Goal: Task Accomplishment & Management: Manage account settings

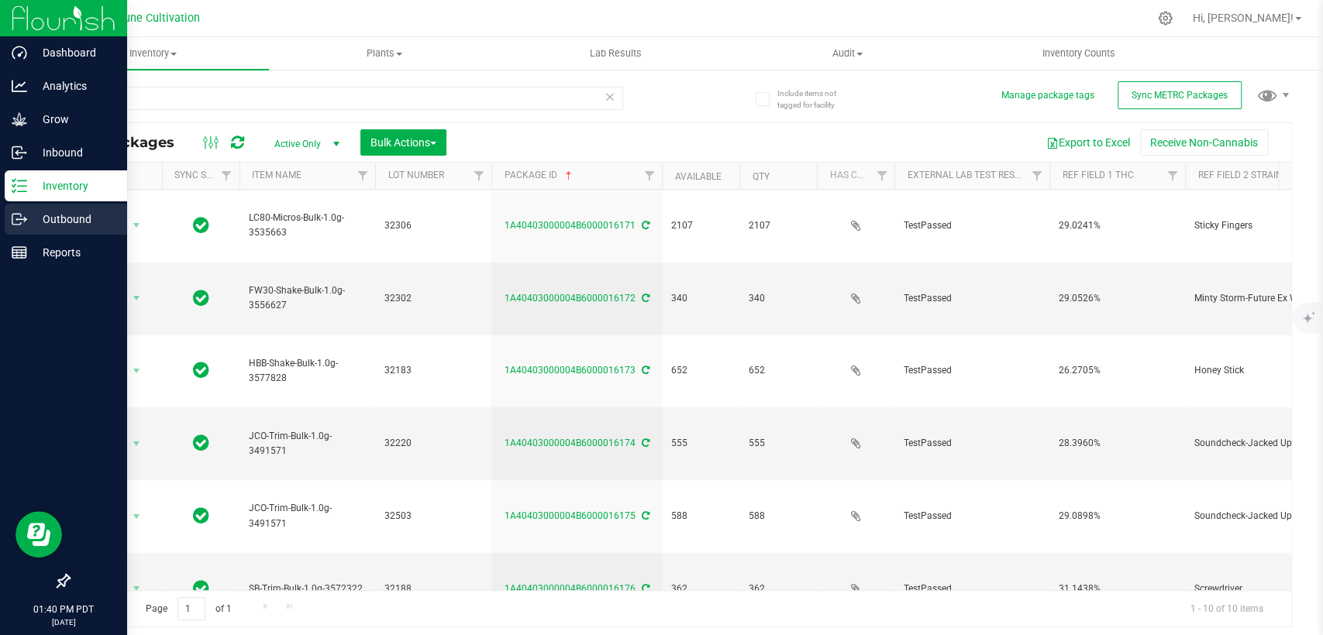
click at [50, 208] on div "Outbound" at bounding box center [66, 219] width 122 height 31
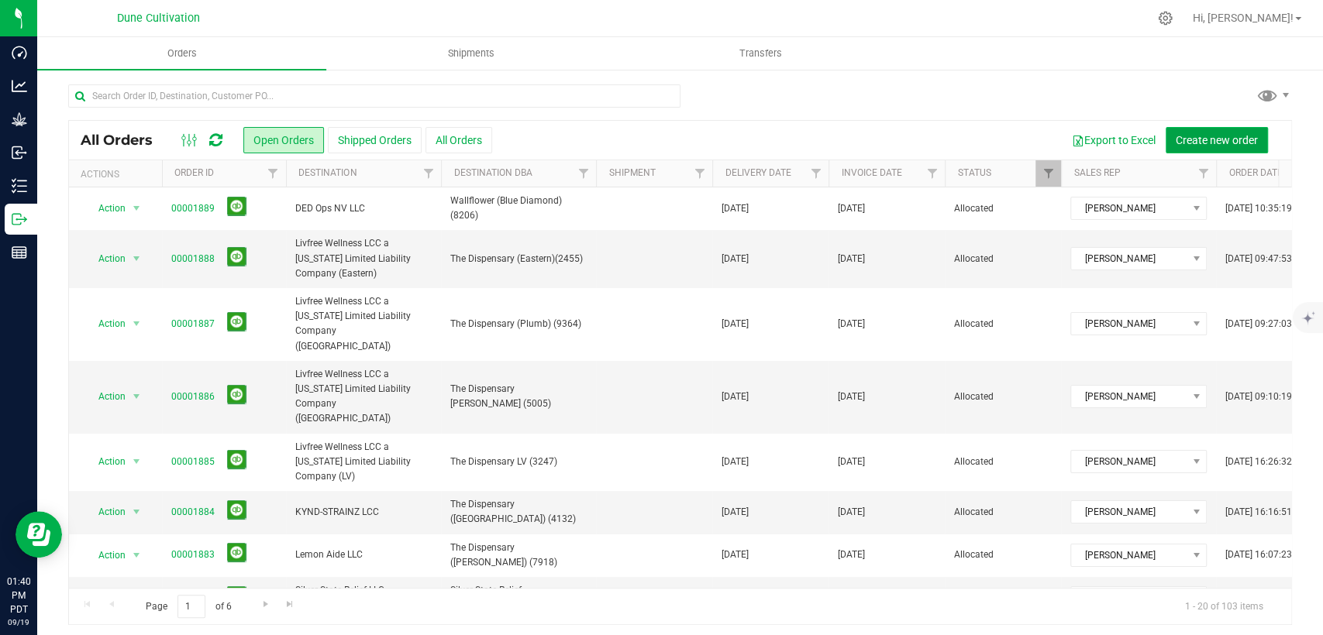
click at [1199, 141] on span "Create new order" at bounding box center [1216, 140] width 82 height 12
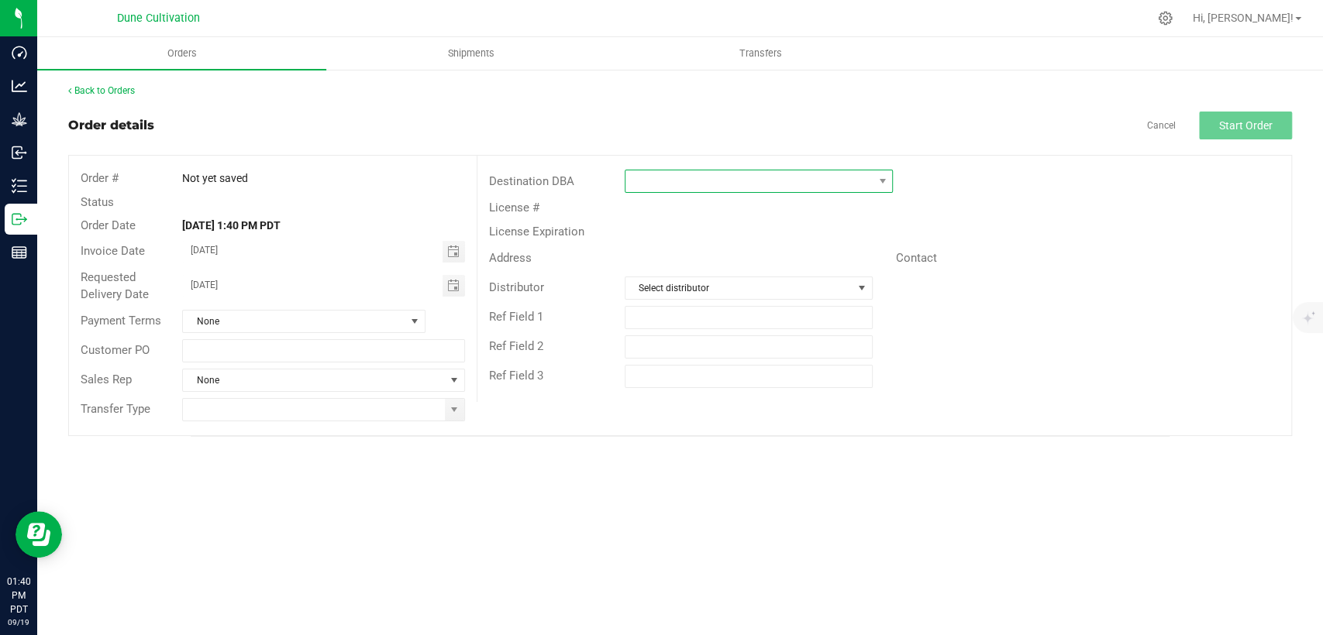
click at [780, 184] on span at bounding box center [748, 181] width 247 height 22
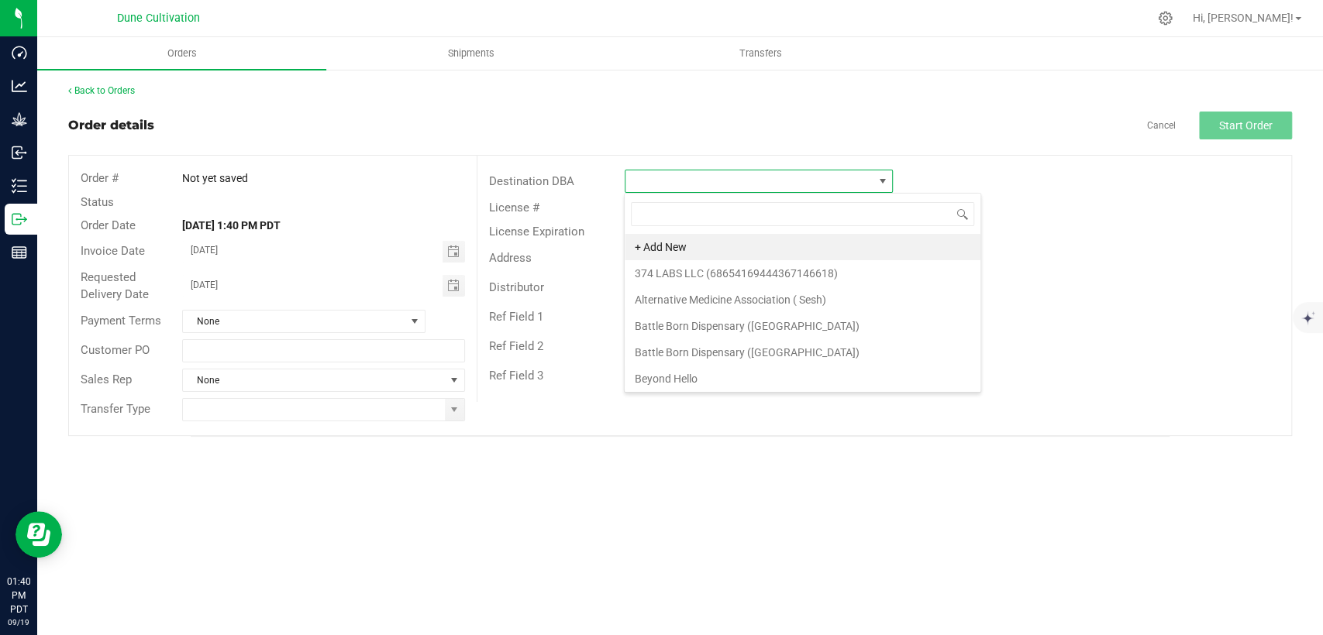
scroll to position [22, 268]
type input "WALLFLOWER"
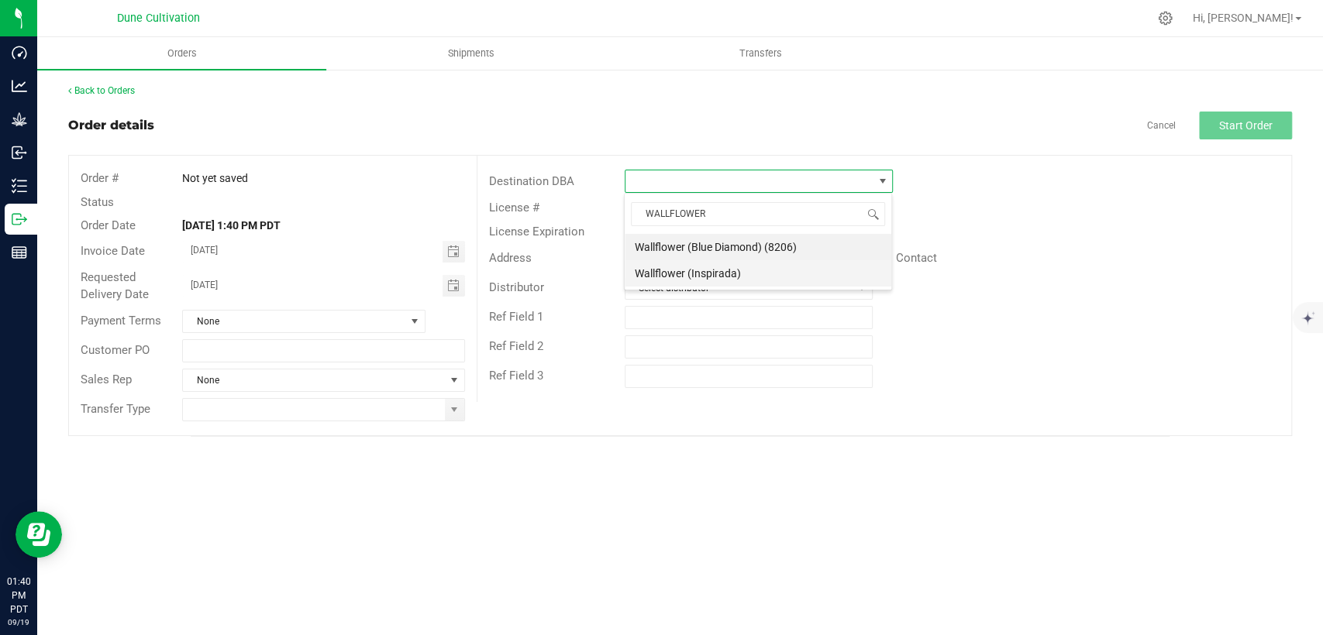
click at [745, 281] on li "Wallflower (Inspirada)" at bounding box center [758, 273] width 267 height 26
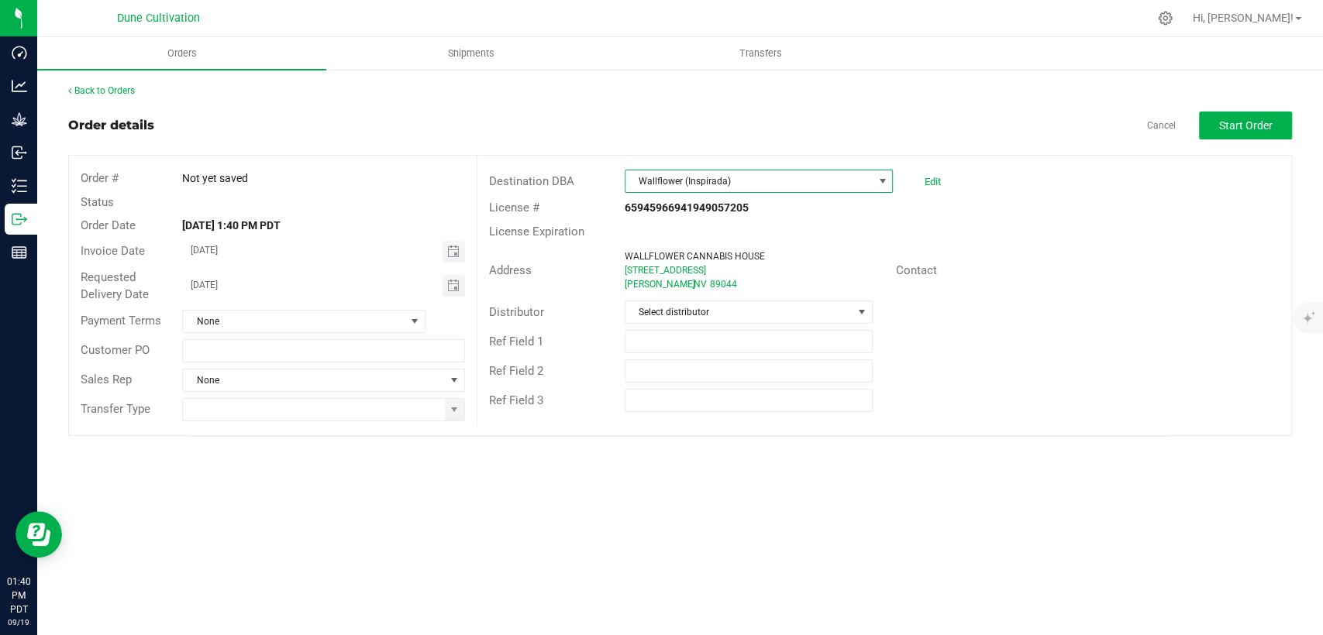
click at [459, 253] on span "Toggle calendar" at bounding box center [453, 252] width 22 height 22
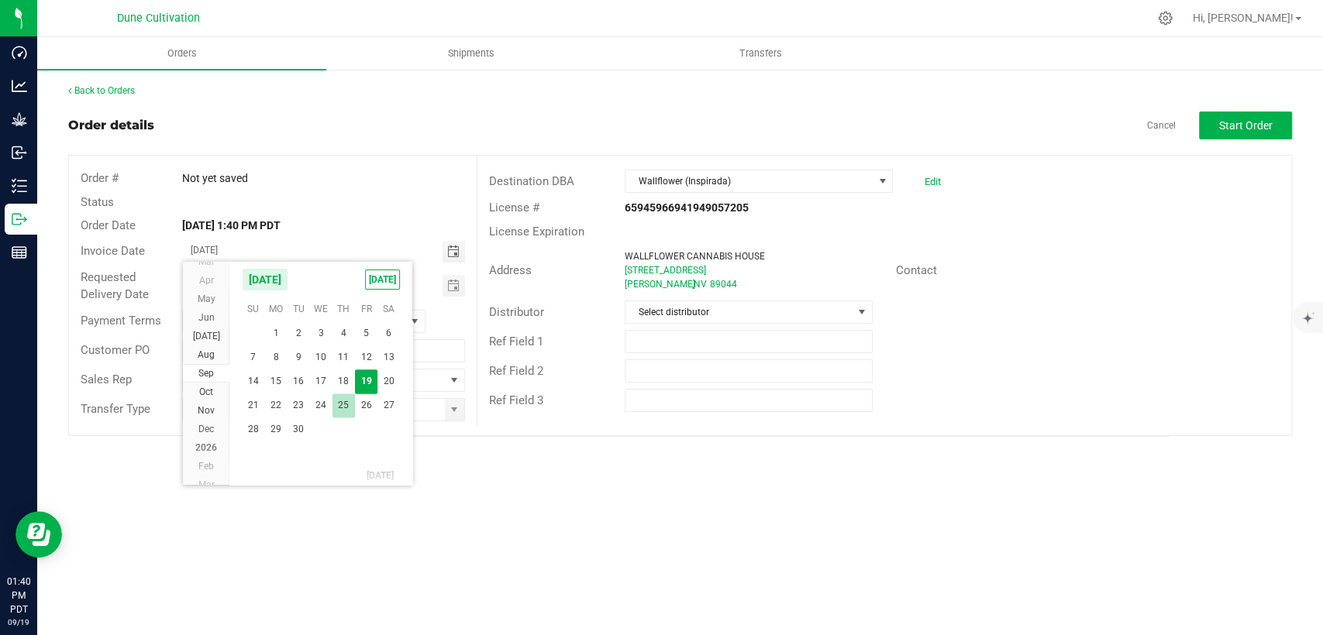
click at [346, 402] on span "25" at bounding box center [343, 406] width 22 height 24
type input "09/25/2025"
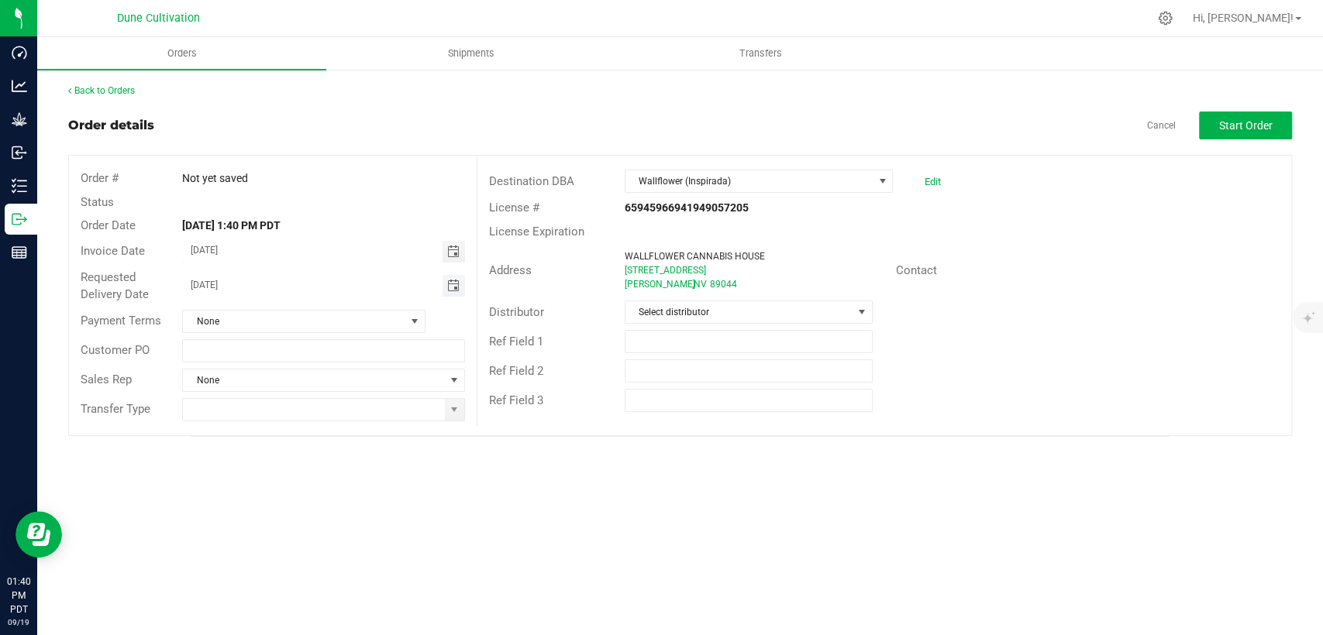
click at [456, 288] on span "Toggle calendar" at bounding box center [452, 286] width 12 height 12
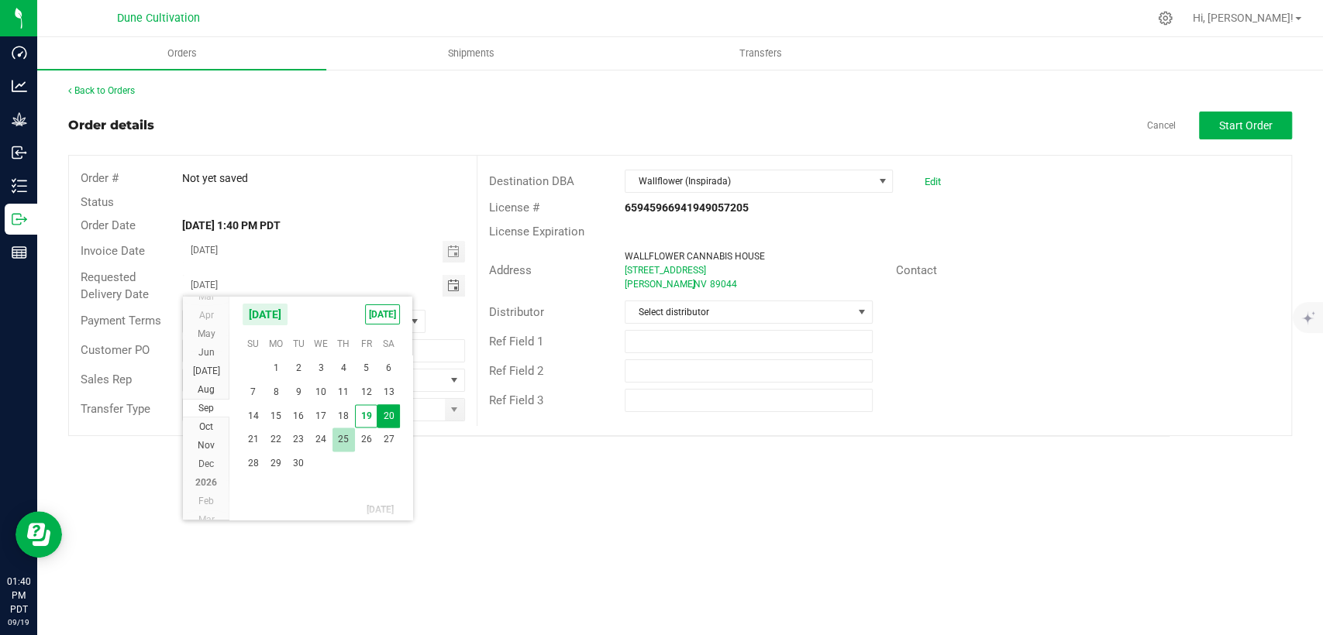
click at [346, 435] on span "25" at bounding box center [343, 440] width 22 height 24
type input "09/25/2025"
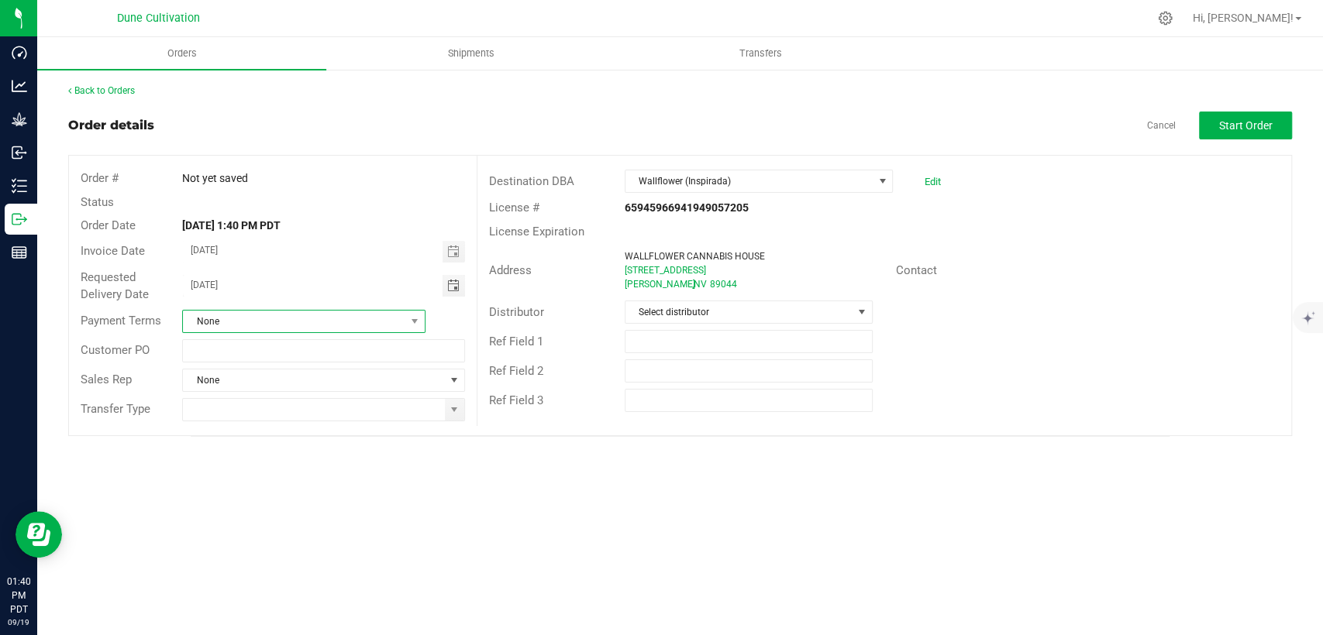
click at [387, 319] on span "None" at bounding box center [294, 322] width 222 height 22
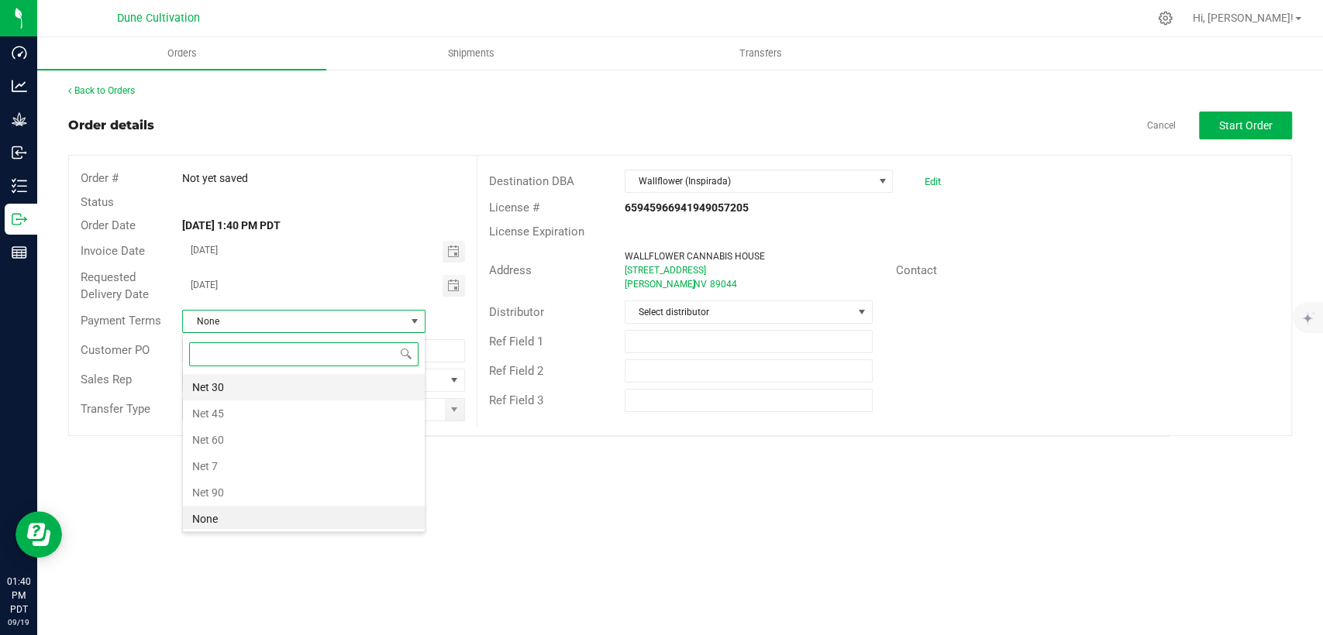
click at [326, 379] on li "Net 30" at bounding box center [304, 387] width 242 height 26
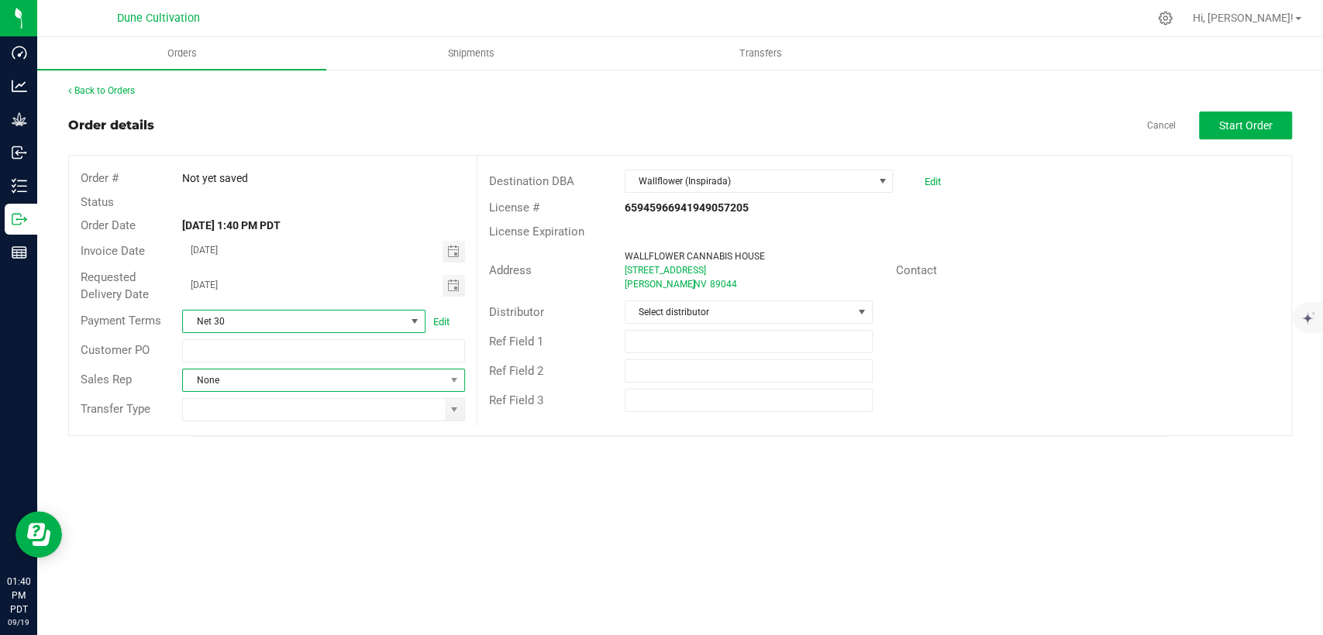
click at [370, 379] on span "None" at bounding box center [313, 381] width 261 height 22
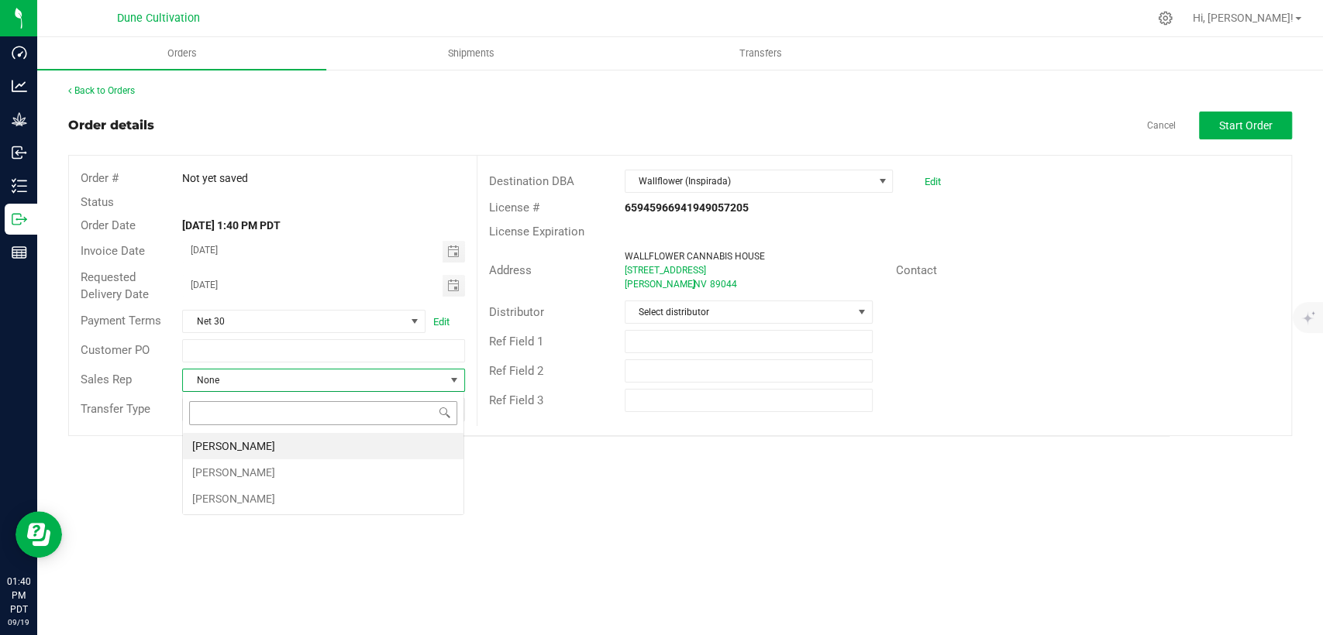
scroll to position [22, 281]
click at [335, 435] on li "Brett Nelson" at bounding box center [323, 446] width 280 height 26
drag, startPoint x: 452, startPoint y: 404, endPoint x: 458, endPoint y: 418, distance: 16.0
click at [452, 404] on span at bounding box center [454, 410] width 12 height 12
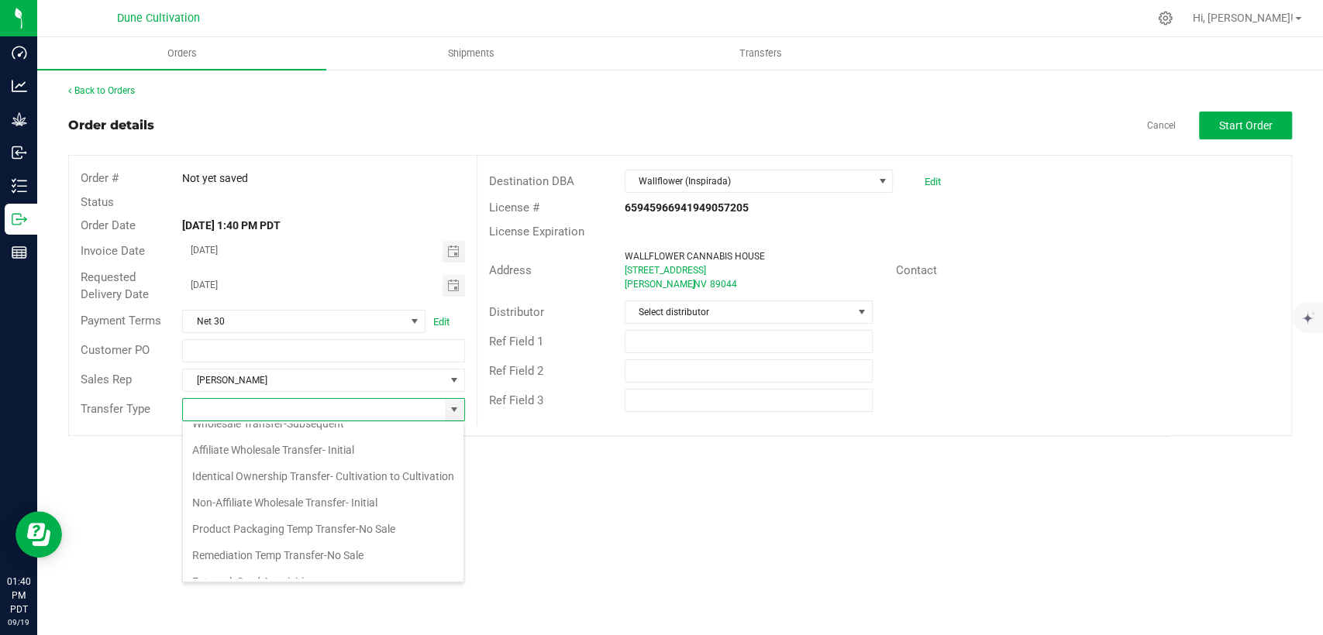
scroll to position [172, 0]
click at [346, 489] on li "Non-Affiliate Wholesale Transfer- Initial" at bounding box center [323, 476] width 280 height 26
type input "Non-Affiliate Wholesale Transfer- Initial"
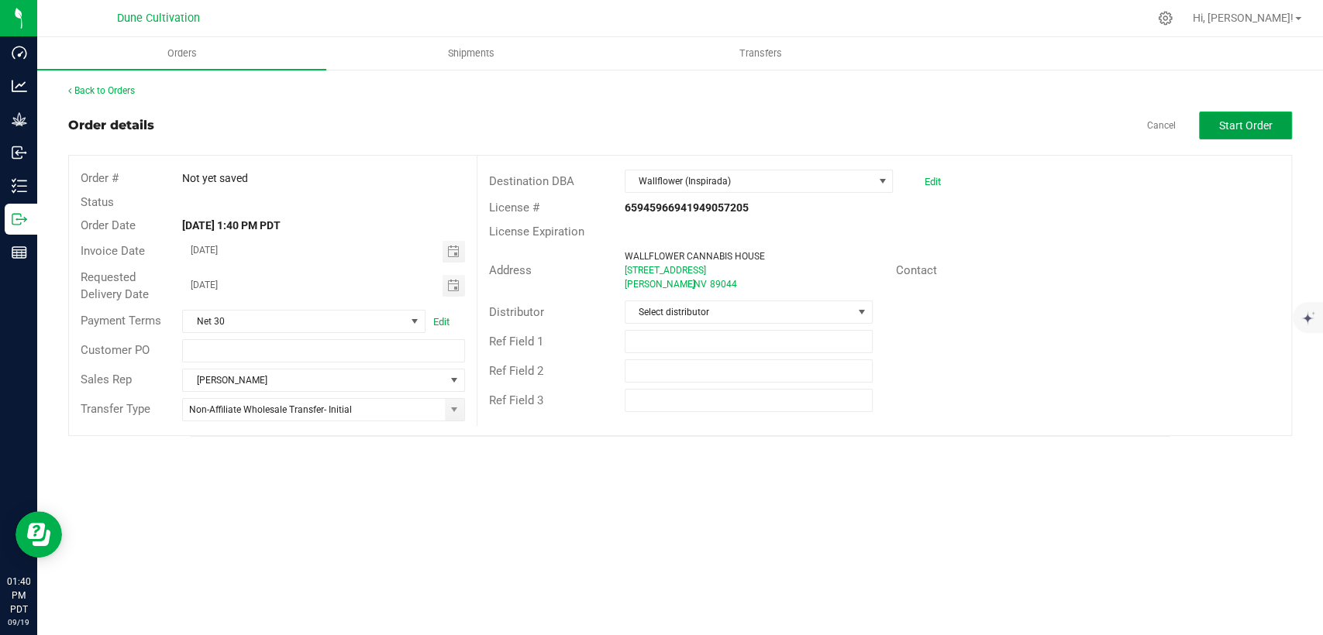
click at [1234, 117] on button "Start Order" at bounding box center [1245, 126] width 93 height 28
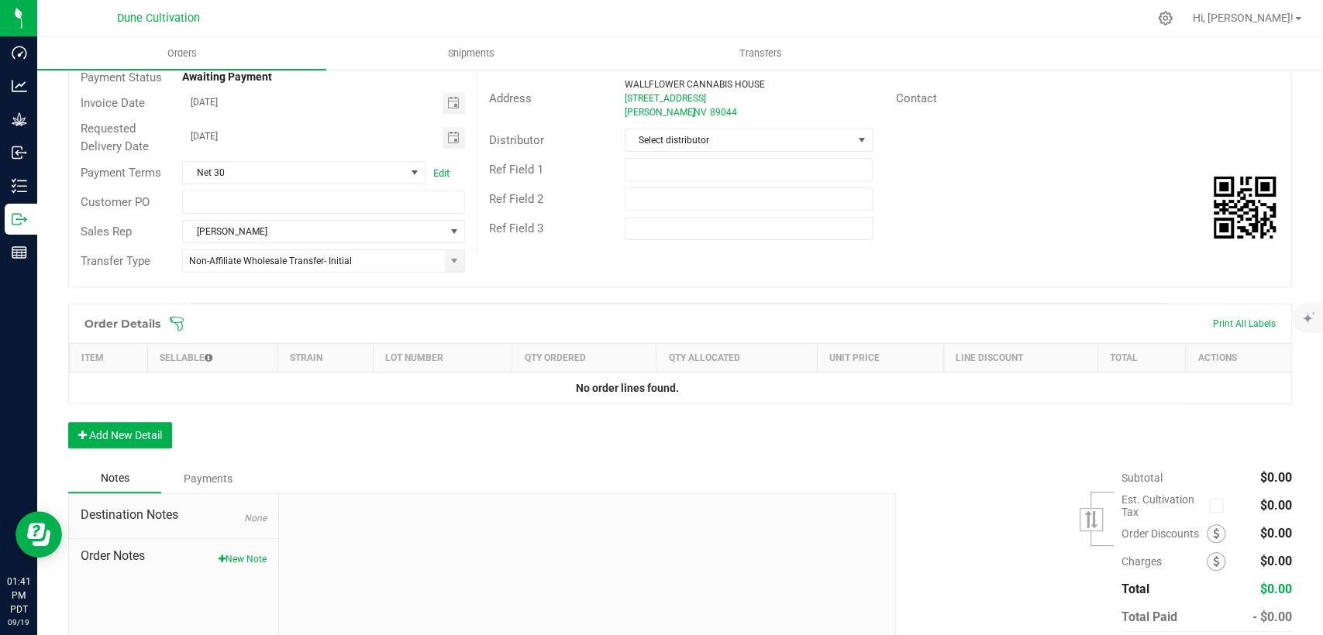
scroll to position [254, 0]
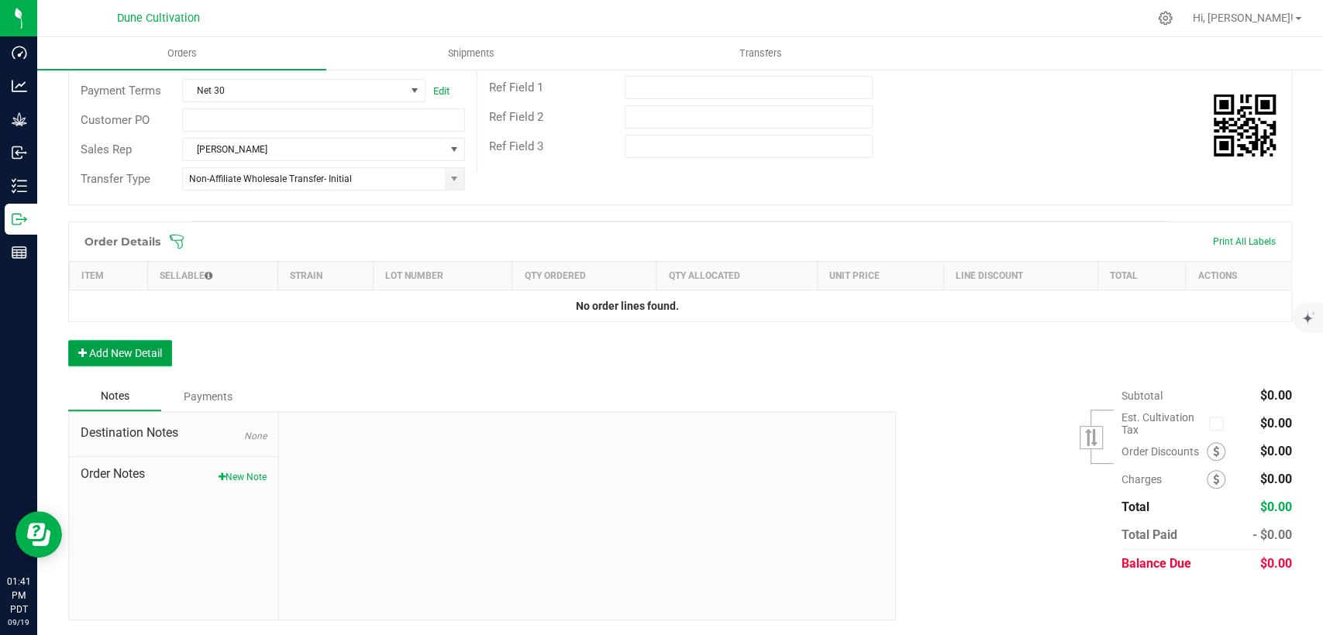
click at [155, 353] on button "Add New Detail" at bounding box center [120, 353] width 104 height 26
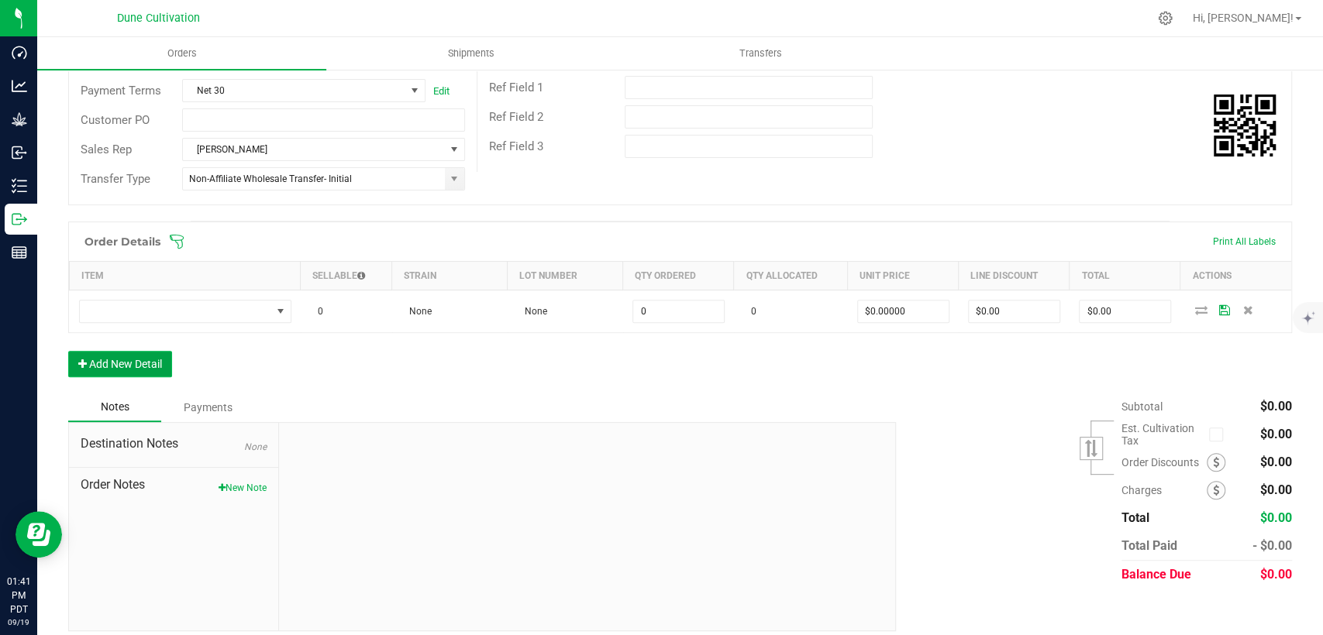
click at [154, 369] on button "Add New Detail" at bounding box center [120, 364] width 104 height 26
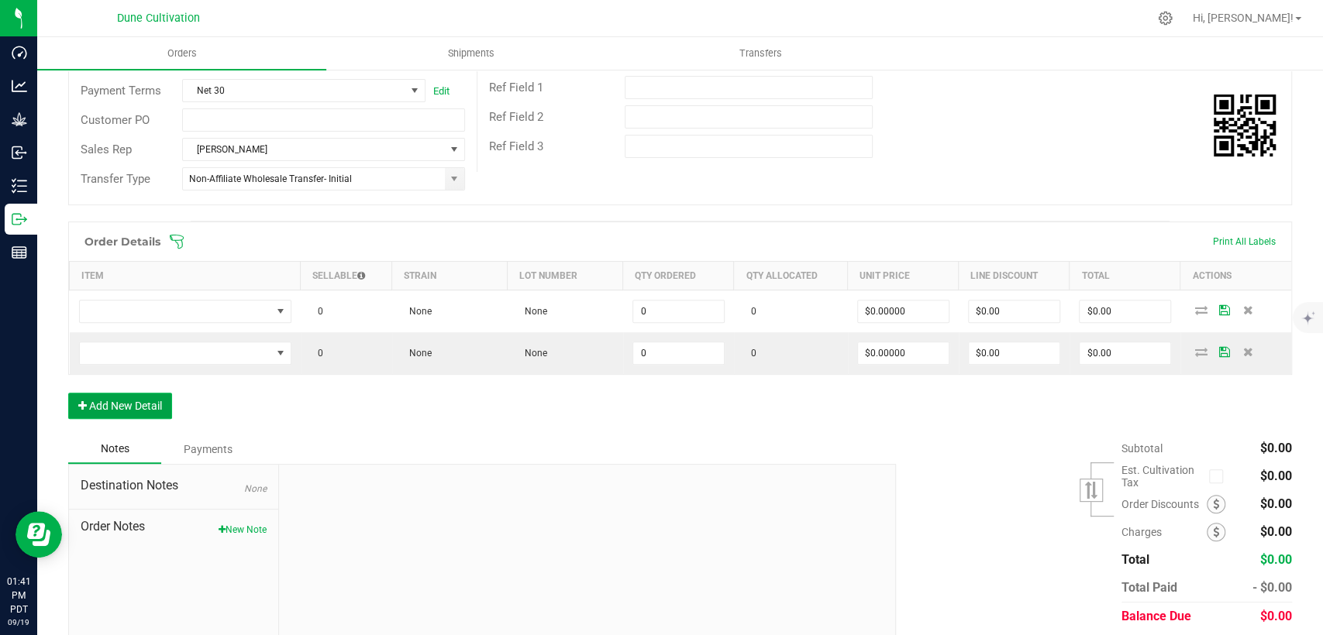
click at [157, 410] on button "Add New Detail" at bounding box center [120, 406] width 104 height 26
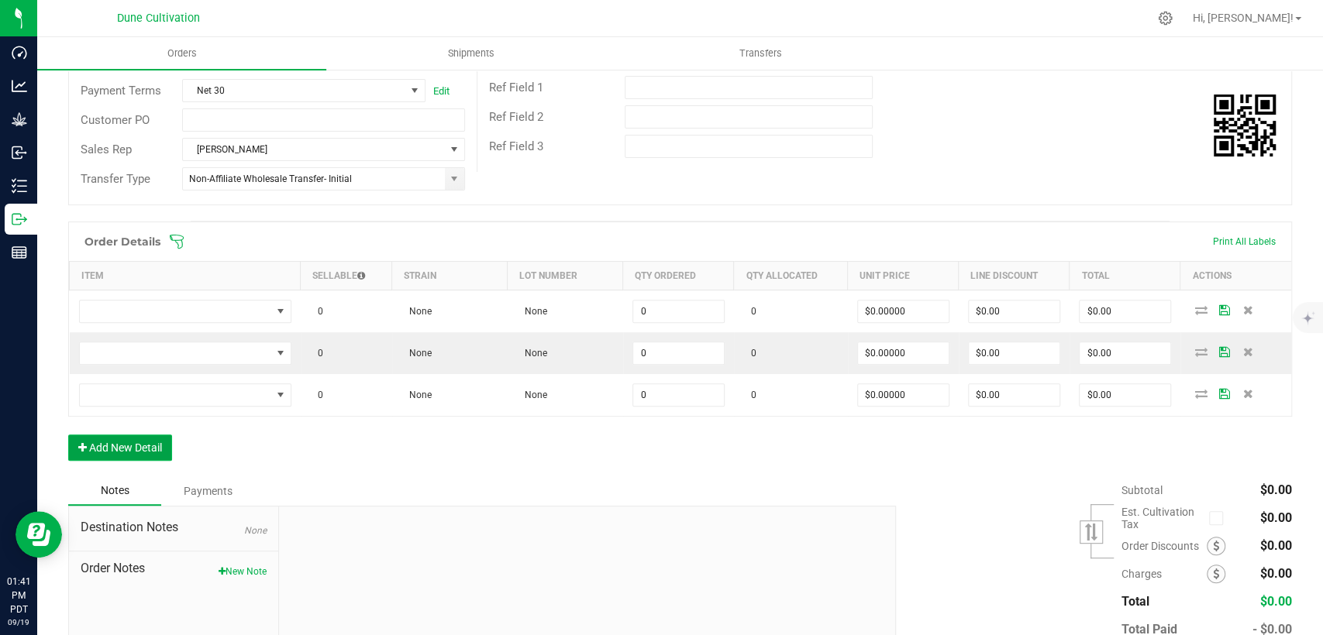
click at [154, 435] on button "Add New Detail" at bounding box center [120, 448] width 104 height 26
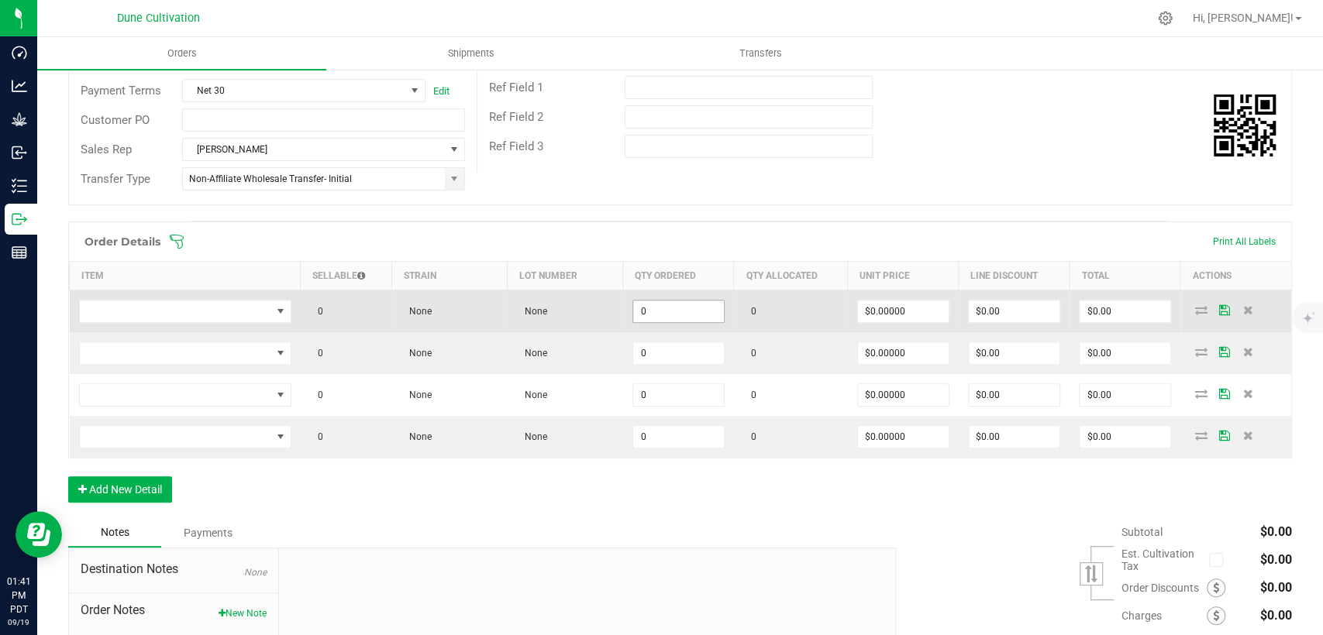
click at [643, 320] on input "0" at bounding box center [678, 312] width 91 height 22
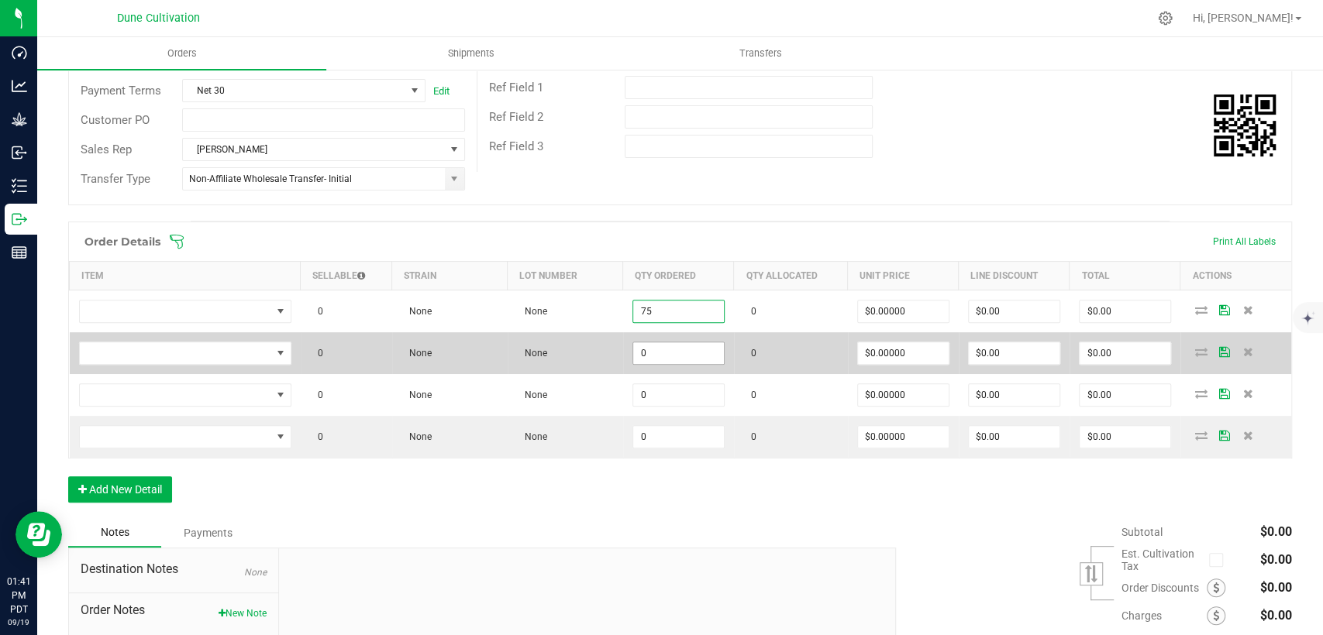
type input "75"
drag, startPoint x: 647, startPoint y: 348, endPoint x: 646, endPoint y: 357, distance: 9.3
click at [647, 350] on input "0" at bounding box center [678, 353] width 91 height 22
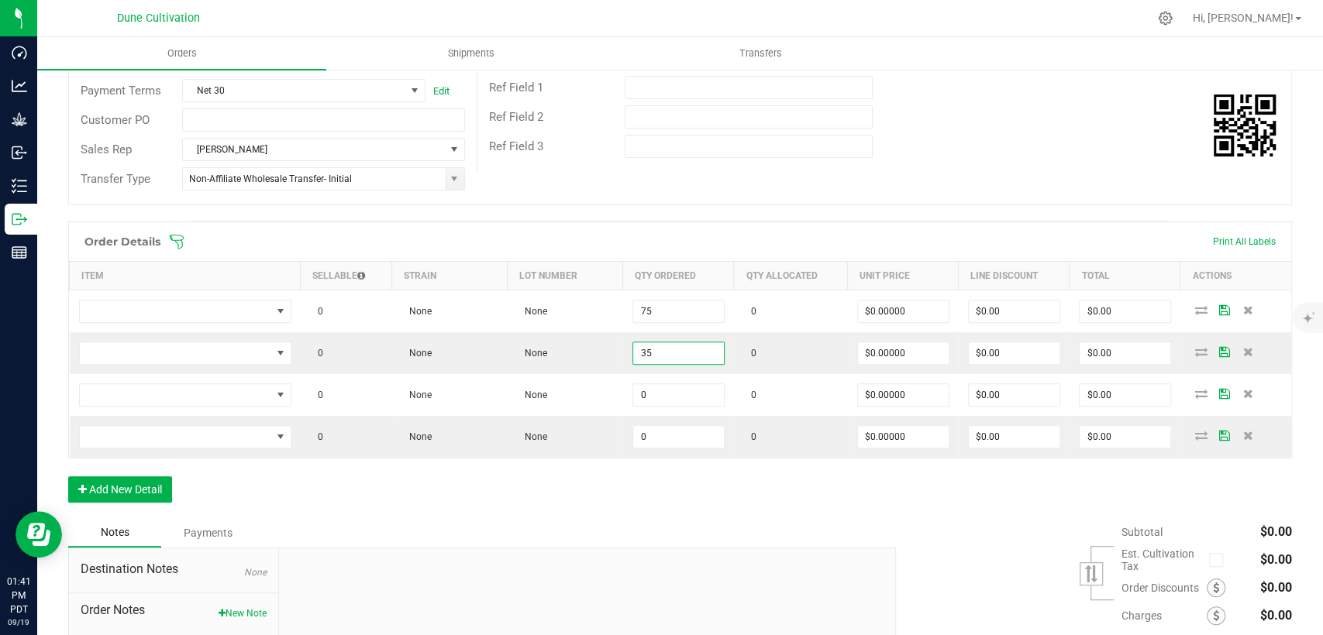
type input "35"
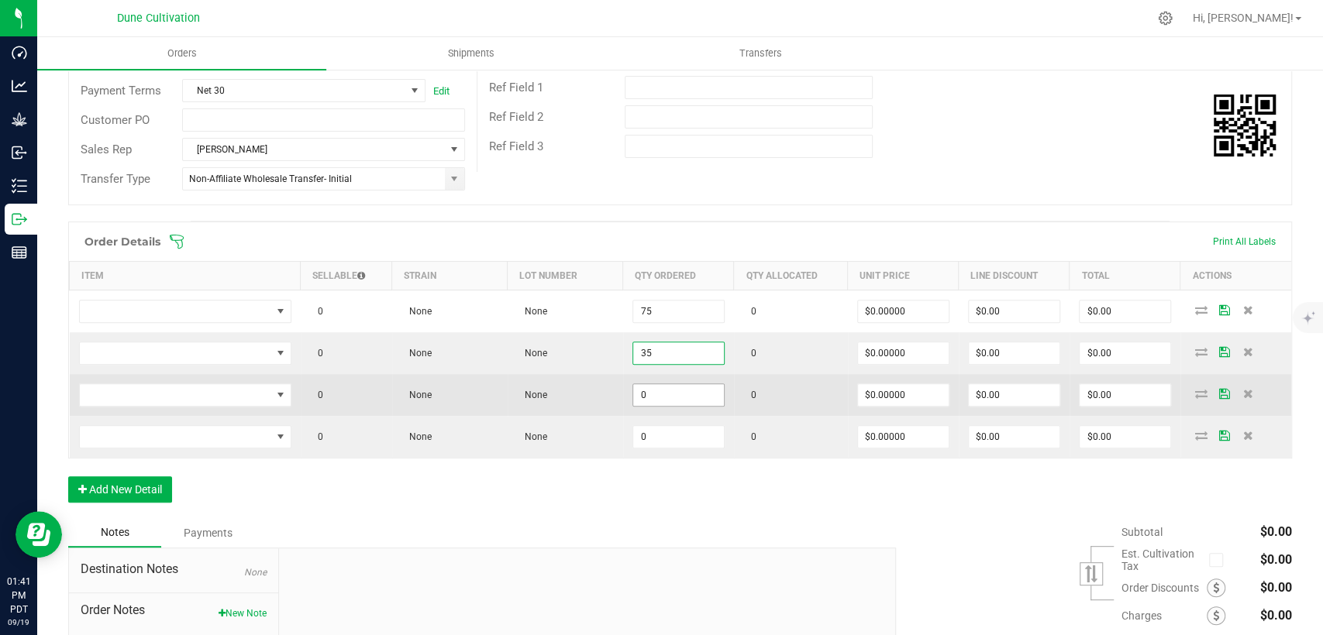
click at [657, 394] on input "0" at bounding box center [678, 395] width 91 height 22
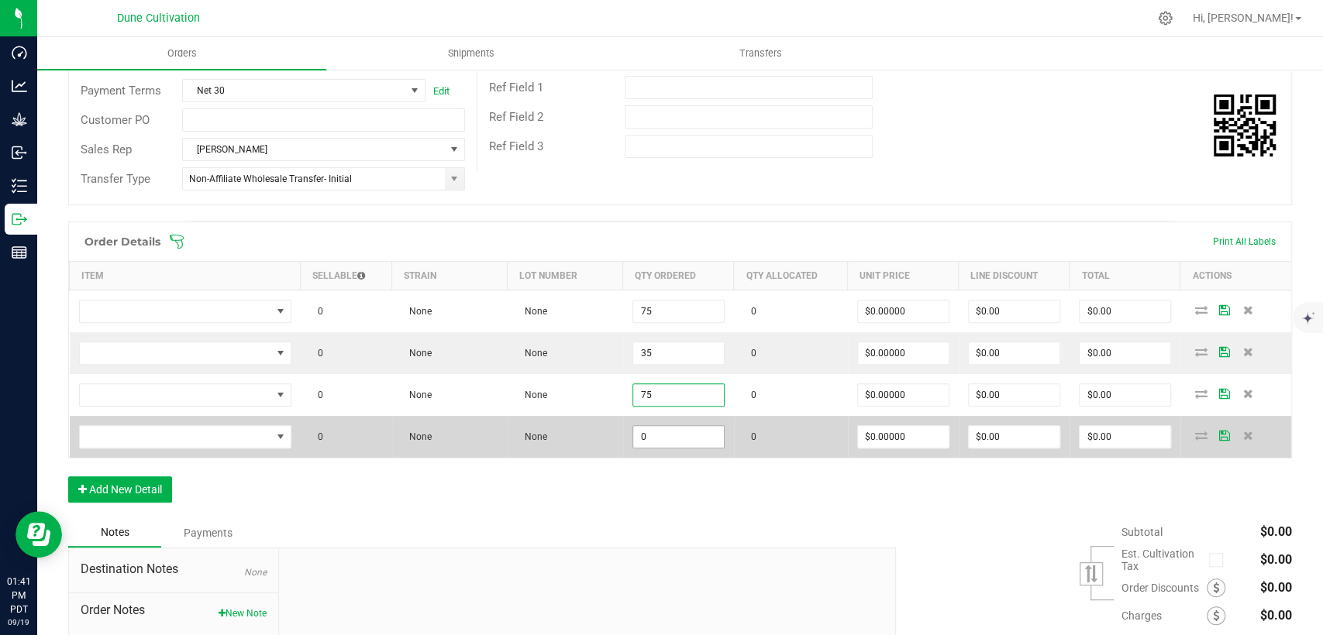
type input "75"
click at [643, 436] on input "0" at bounding box center [678, 437] width 91 height 22
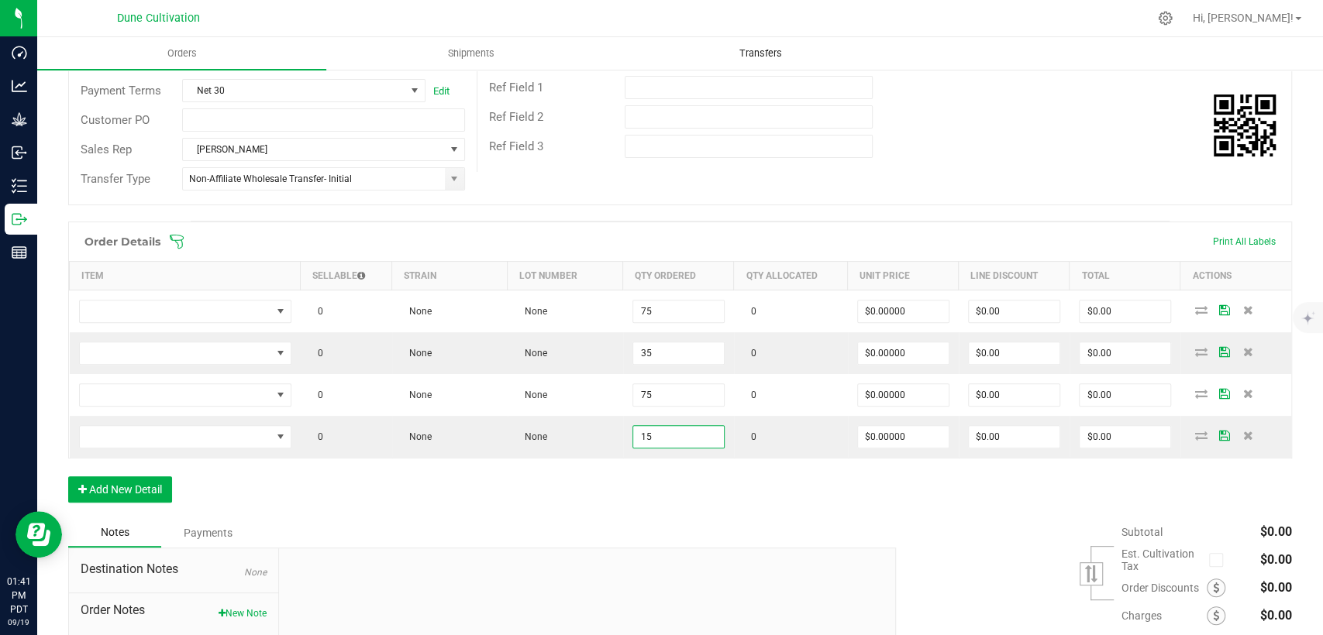
type input "15"
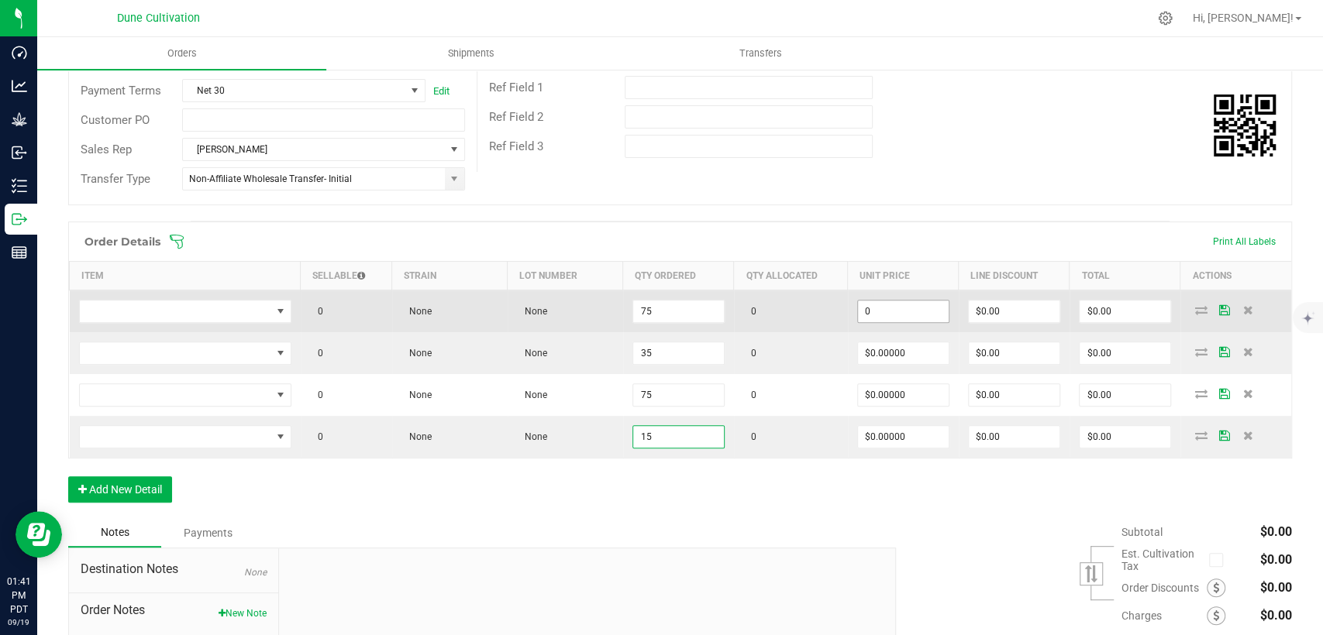
click at [877, 321] on input "0" at bounding box center [903, 312] width 91 height 22
drag, startPoint x: 885, startPoint y: 311, endPoint x: 828, endPoint y: 317, distance: 57.6
click at [828, 317] on outbound-order-line-row "0 None None 75 0 4.50 $0.00 $0.00" at bounding box center [681, 312] width 1222 height 43
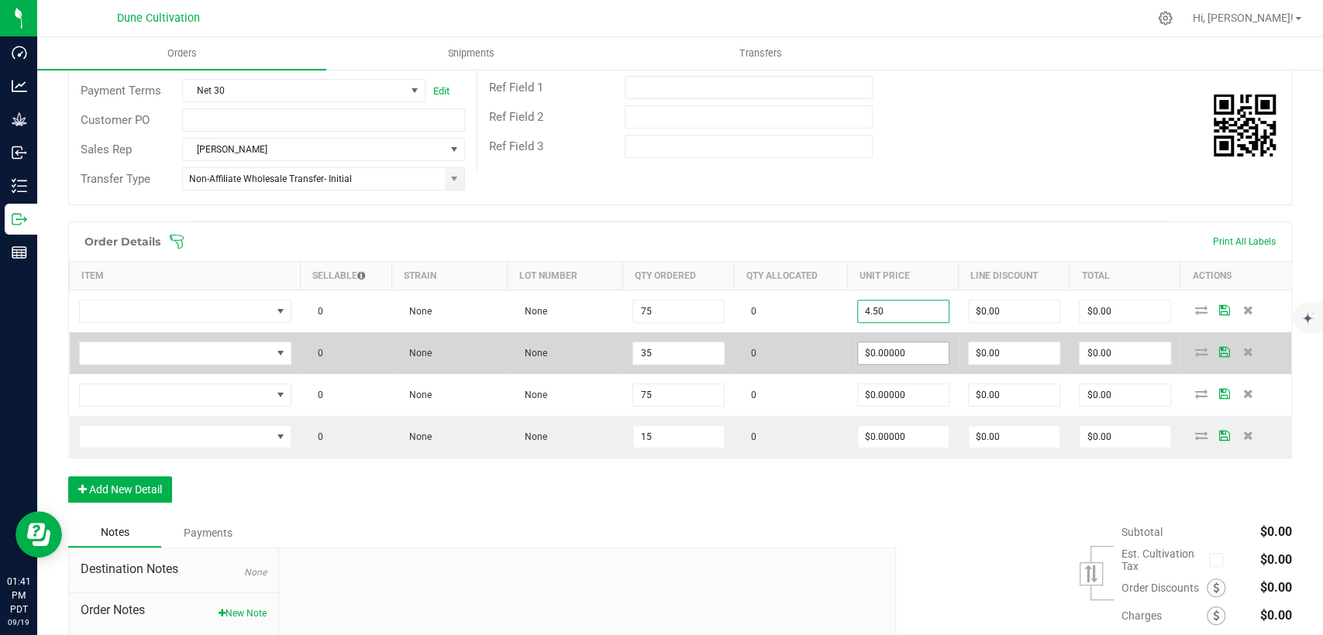
type input "$4.50000"
type input "$337.50"
click at [884, 349] on input "0" at bounding box center [903, 353] width 91 height 22
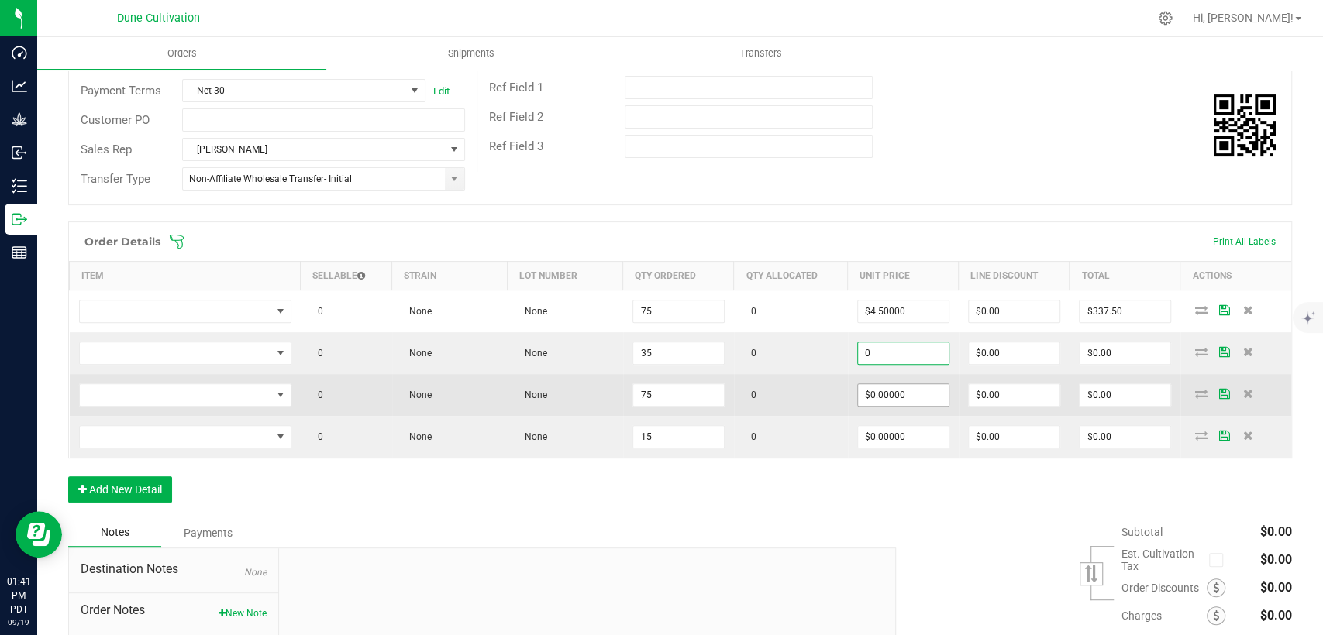
paste input "4.5"
type input "$4.50000"
type input "$157.50"
click at [877, 394] on input "0" at bounding box center [903, 395] width 91 height 22
paste input "4.5"
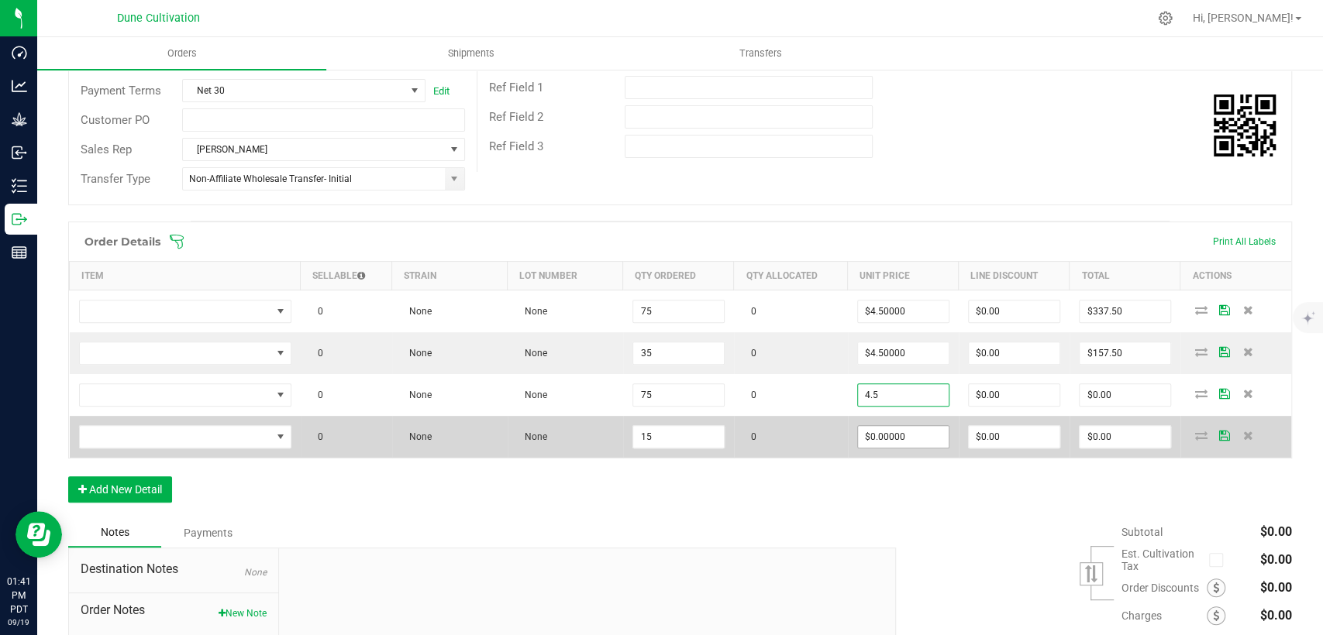
type input "$4.50000"
type input "$337.50"
click at [880, 437] on input "0" at bounding box center [903, 437] width 91 height 22
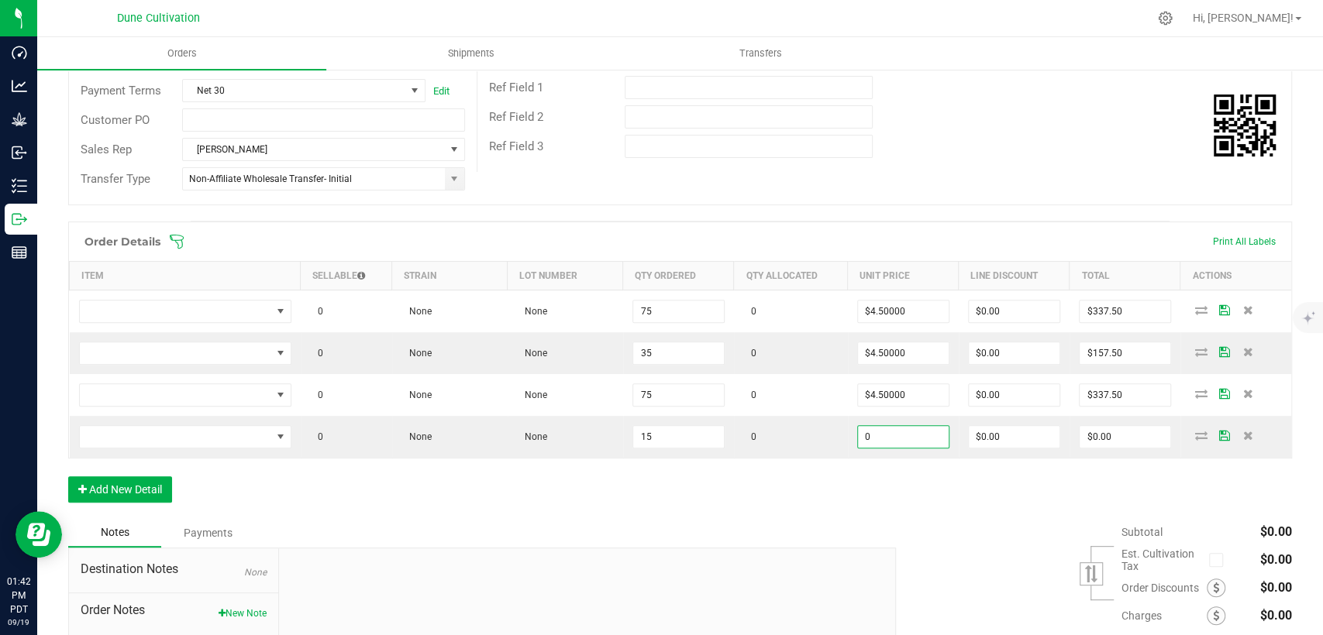
paste input "4.5"
type input "$4.50000"
type input "$67.50"
click at [776, 485] on div "Order Details Print All Labels Item Sellable Strain Lot Number Qty Ordered Qty …" at bounding box center [679, 370] width 1223 height 297
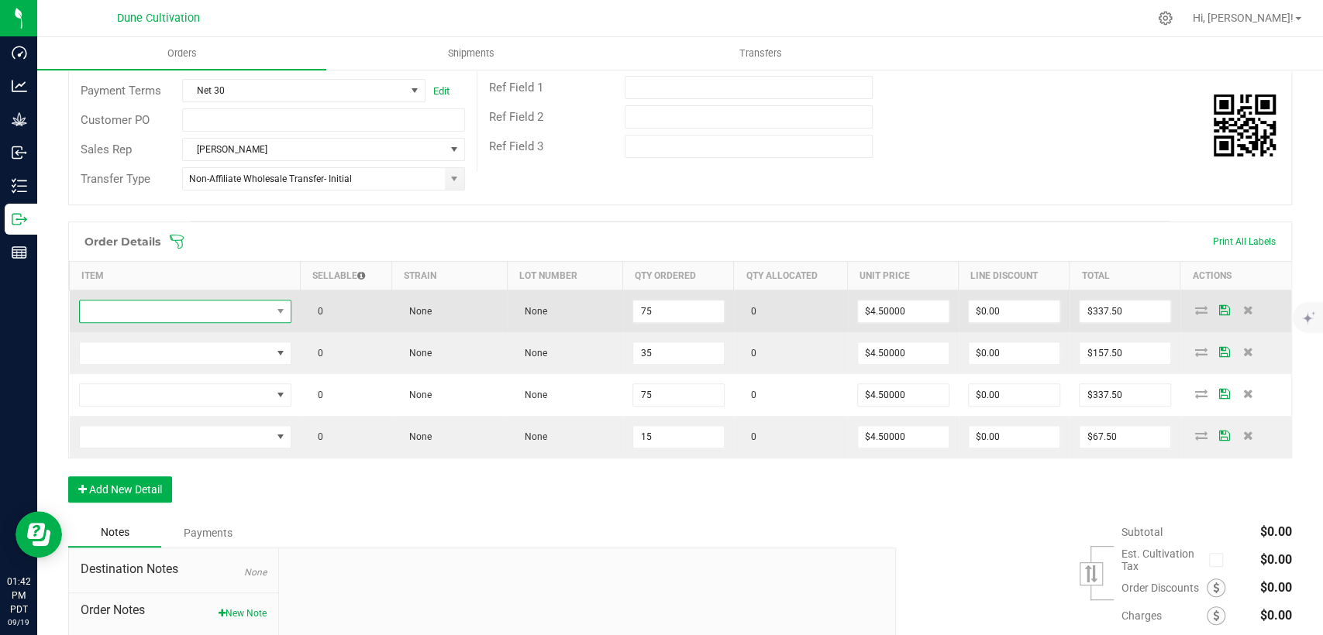
click at [233, 314] on span "NO DATA FOUND" at bounding box center [175, 312] width 191 height 22
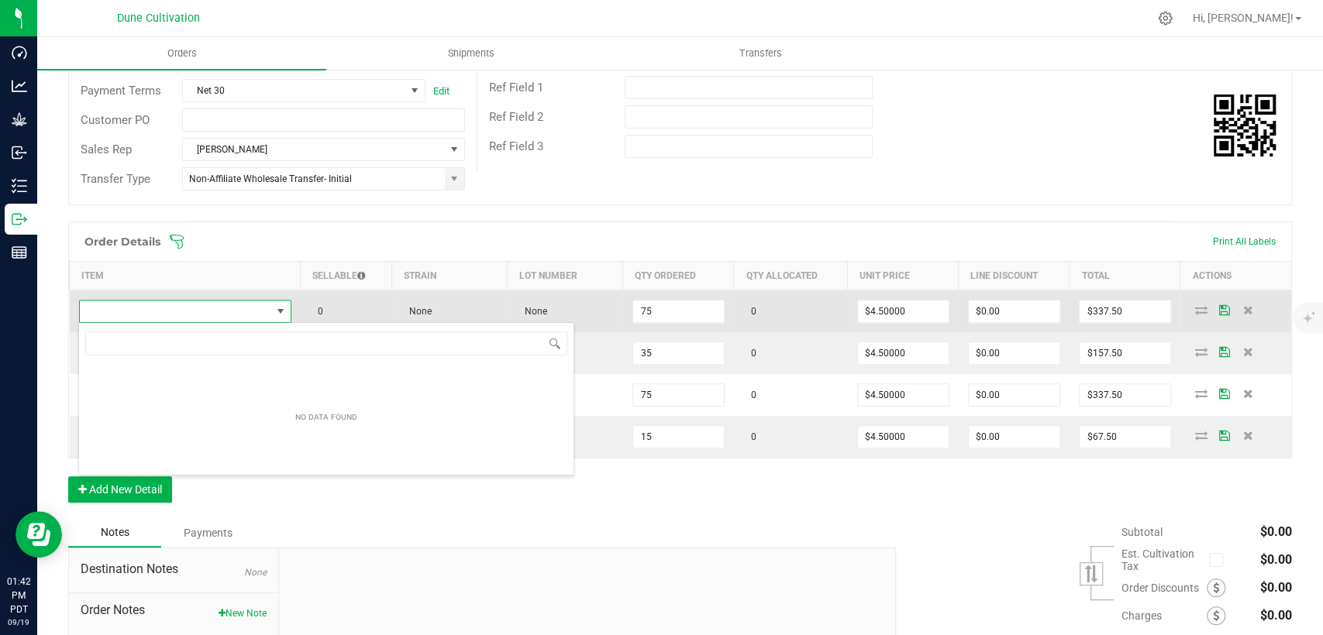
scroll to position [22, 210]
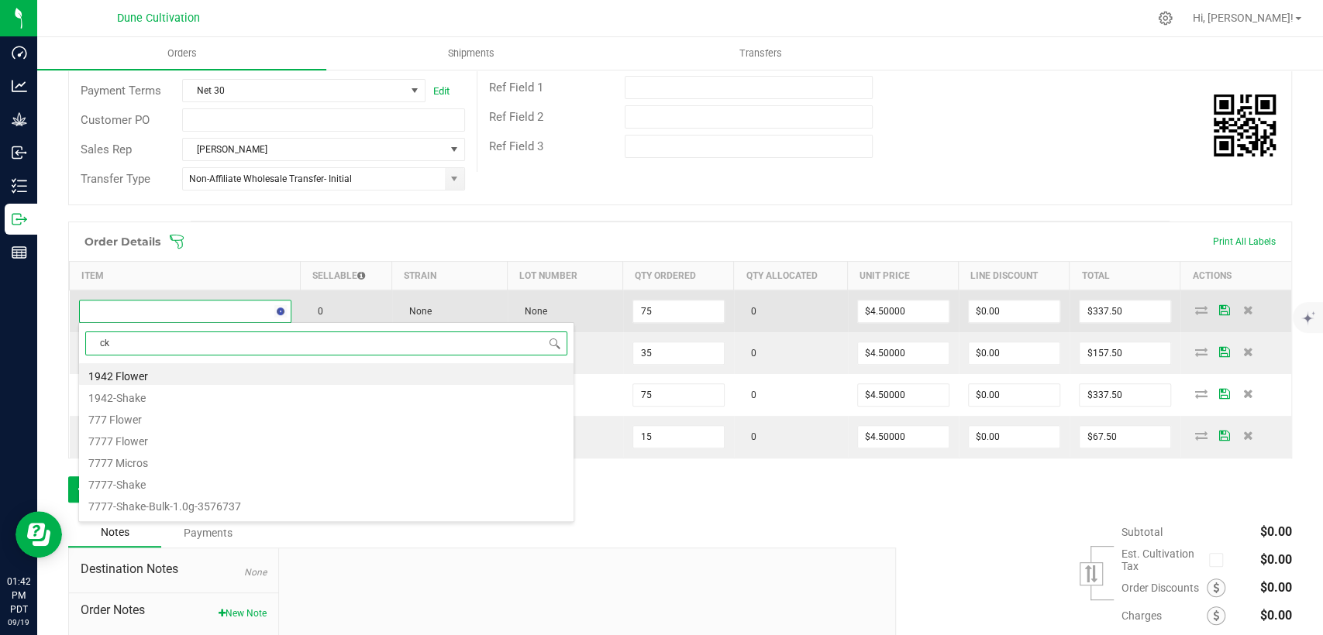
type input "c"
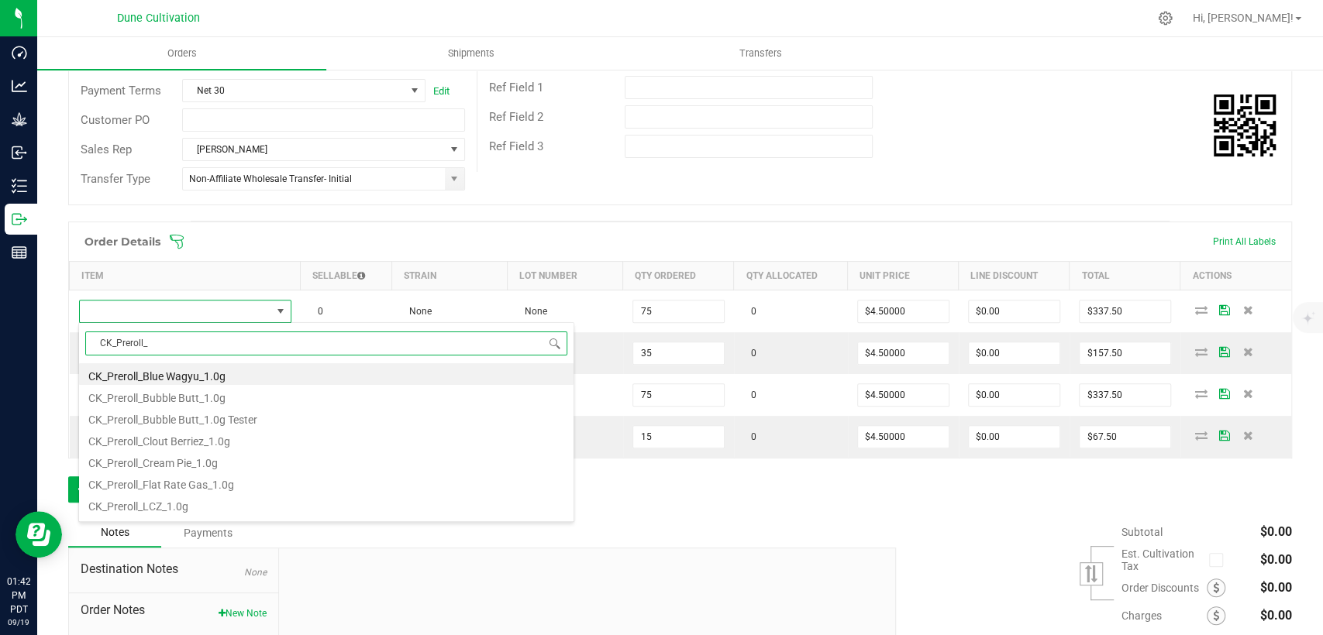
drag, startPoint x: 163, startPoint y: 346, endPoint x: 132, endPoint y: 338, distance: 32.1
click at [48, 343] on body "Dashboard Analytics Grow Inbound Inventory Outbound Reports 01:42 PM PDT 09/19/…" at bounding box center [661, 317] width 1323 height 635
click at [159, 346] on input "CK_Preroll_" at bounding box center [326, 344] width 482 height 24
type input "CK_Preroll_Lemon"
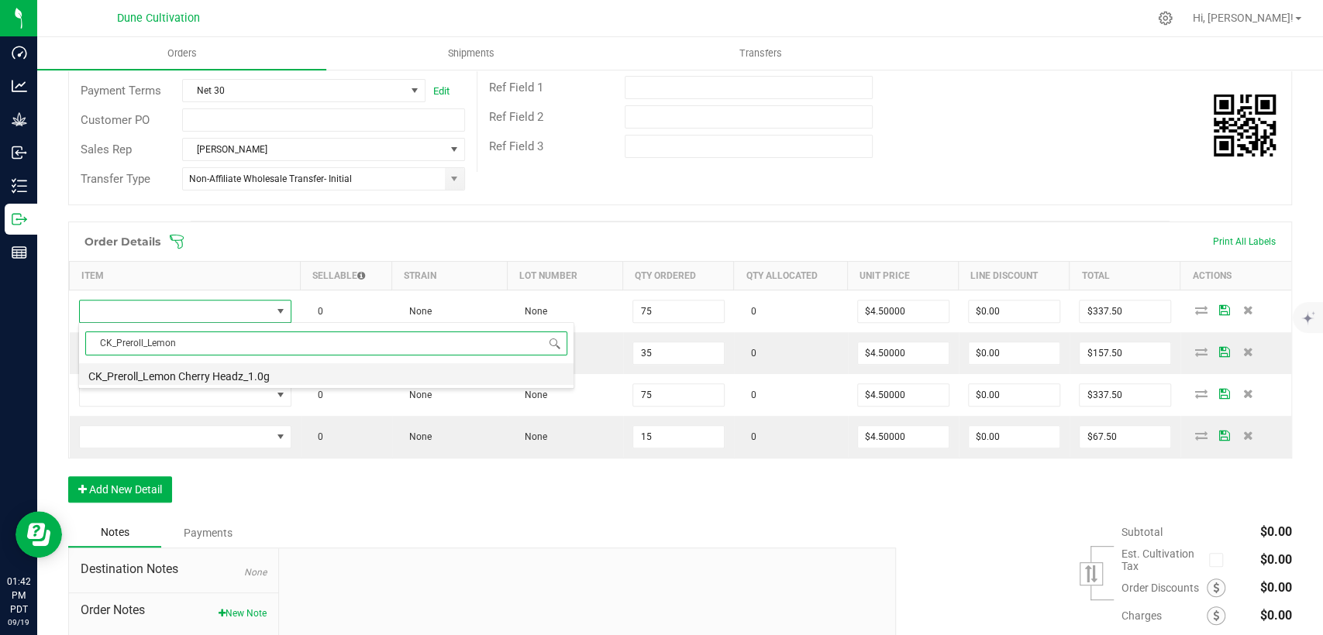
click at [244, 370] on li "CK_Preroll_Lemon Cherry Headz_1.0g" at bounding box center [326, 374] width 494 height 22
type input "75 ea"
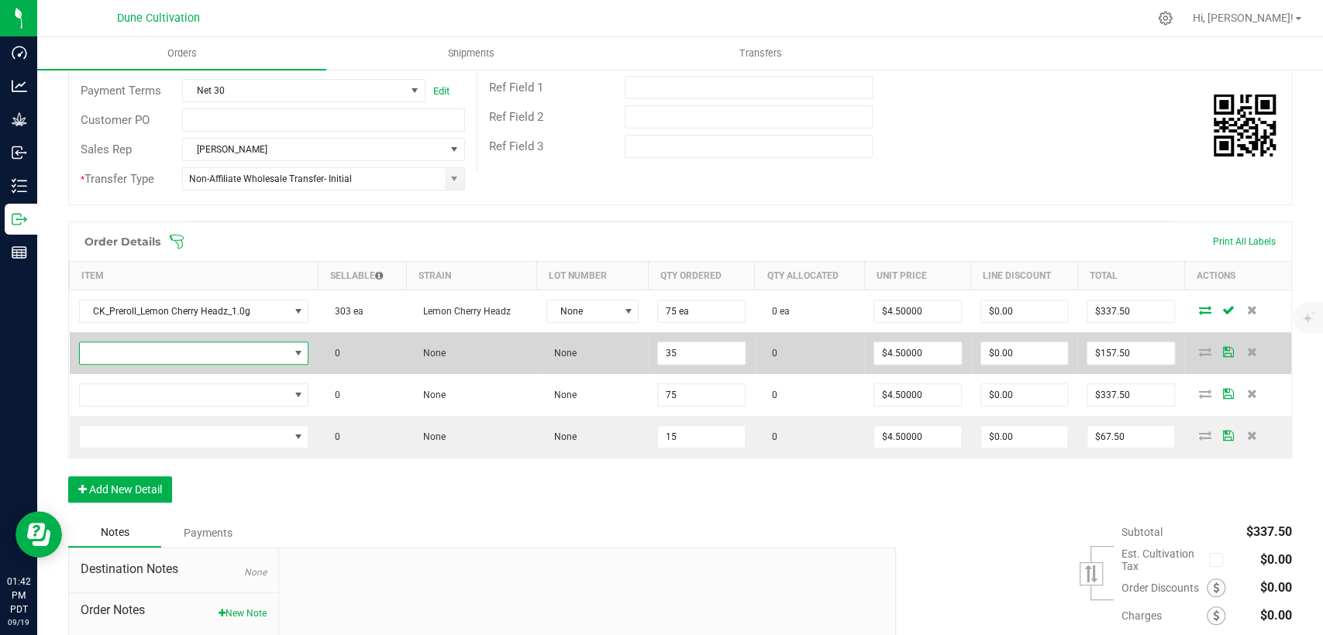
click at [219, 347] on span "NO DATA FOUND" at bounding box center [184, 353] width 209 height 22
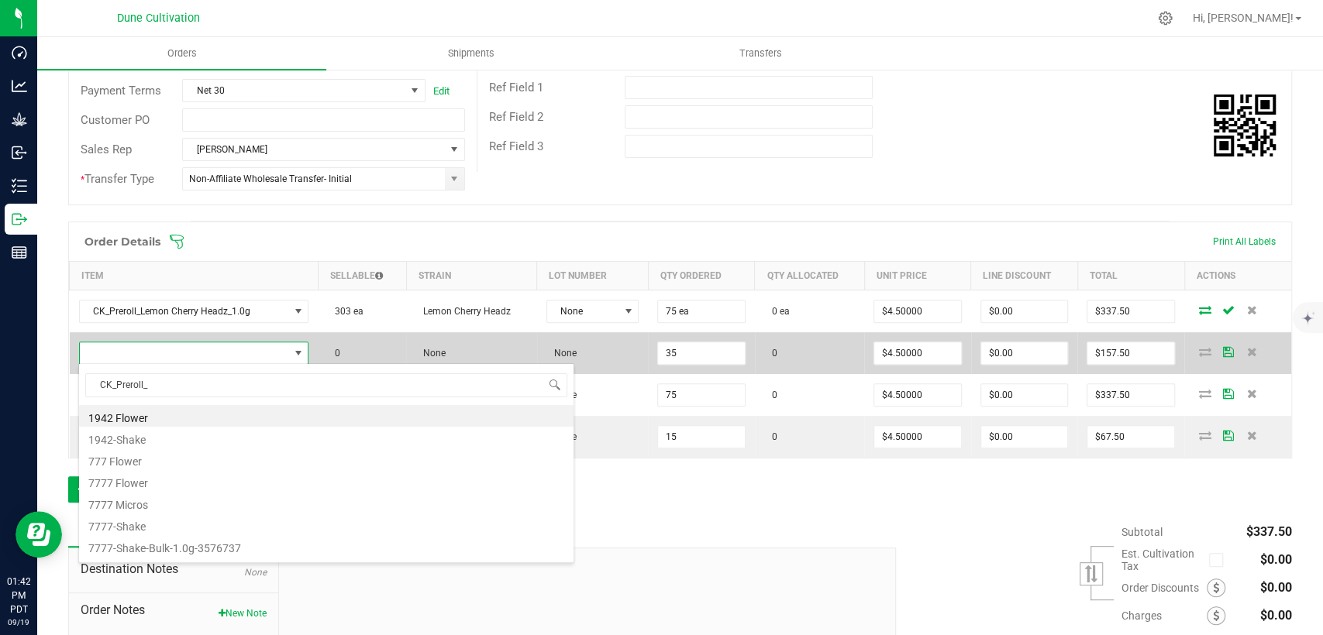
scroll to position [22, 223]
type input "CK_Preroll_Clout"
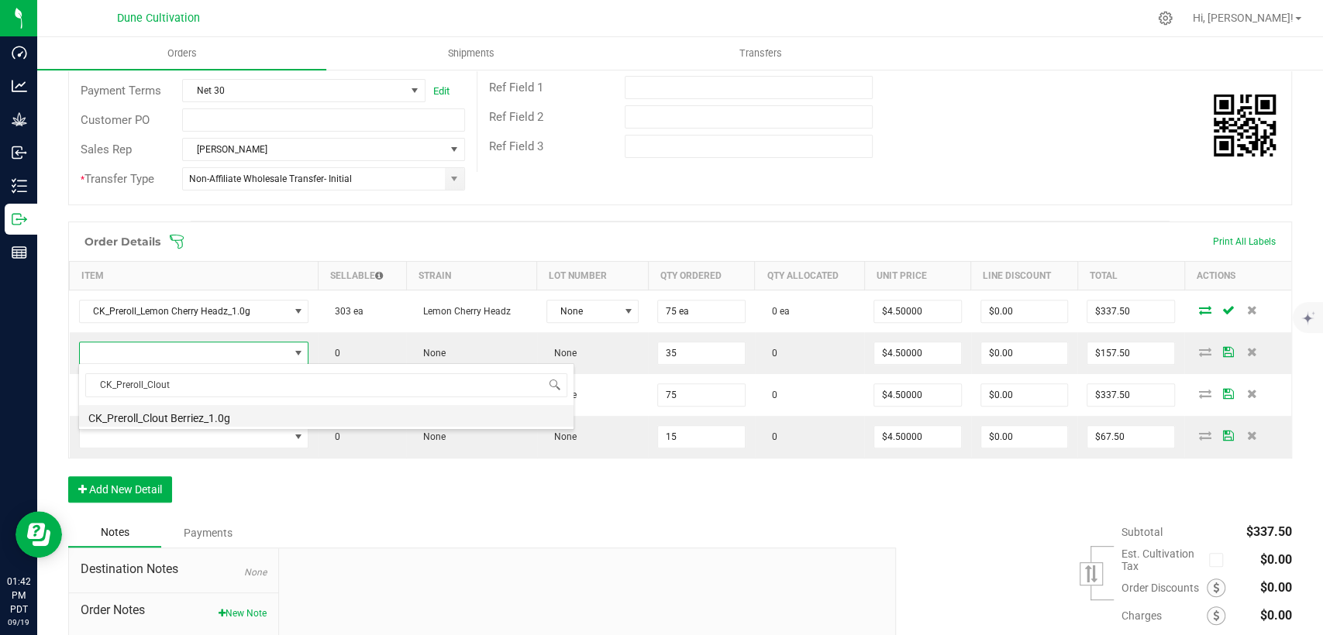
click at [181, 422] on li "CK_Preroll_Clout Berriez_1.0g" at bounding box center [326, 416] width 494 height 22
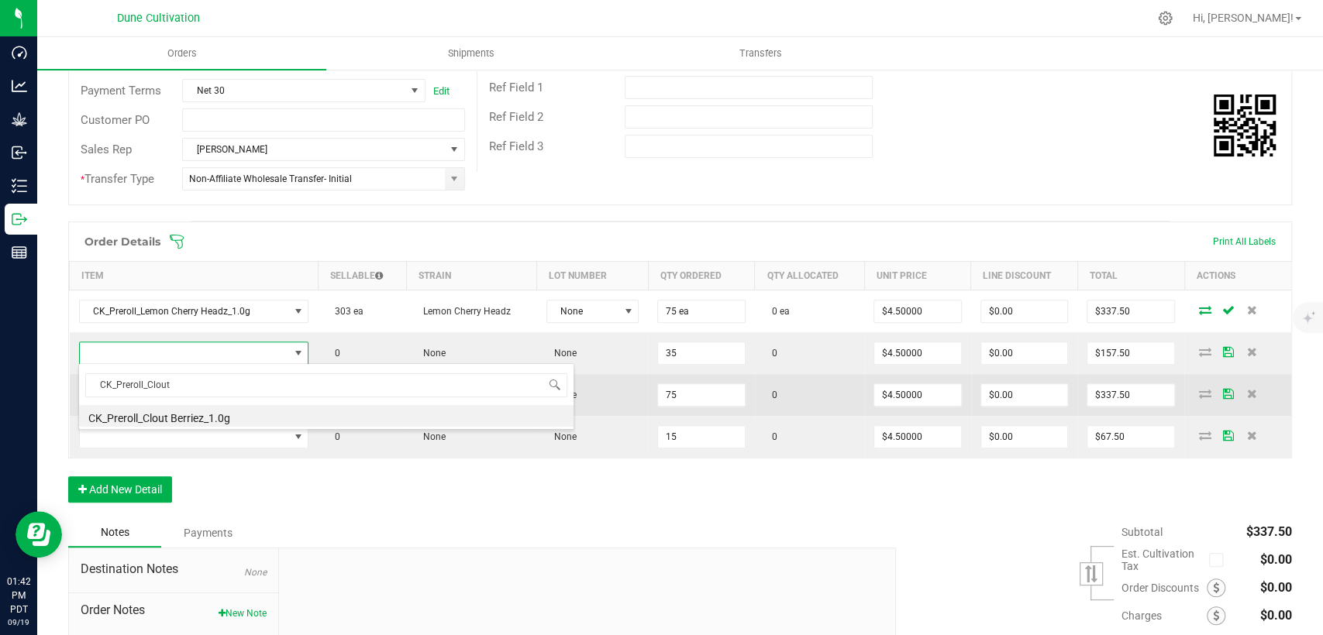
type input "35 ea"
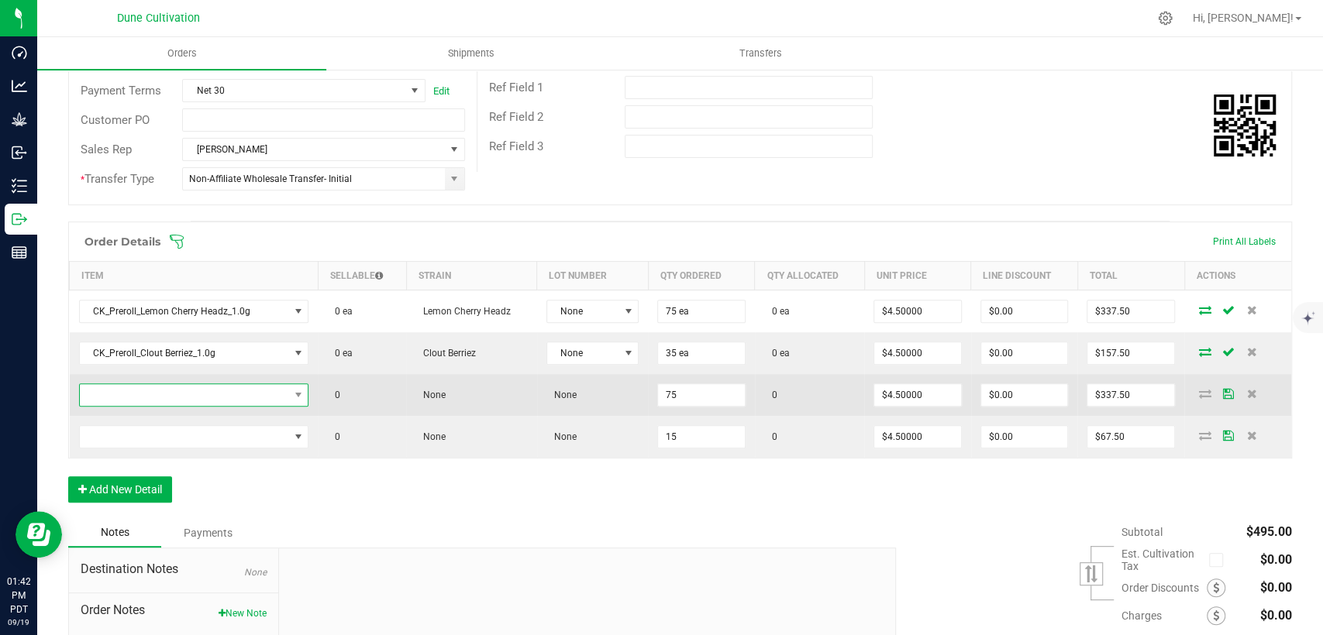
click at [236, 398] on span "NO DATA FOUND" at bounding box center [184, 395] width 209 height 22
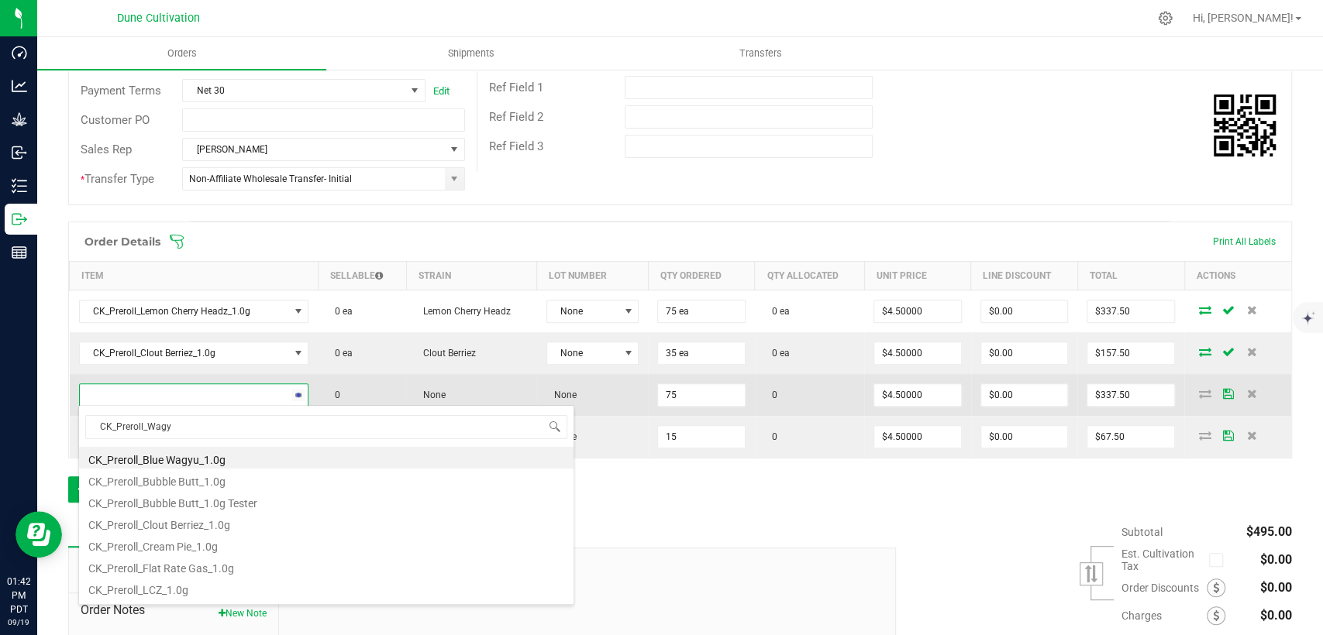
type input "CK_Preroll_Wagyu"
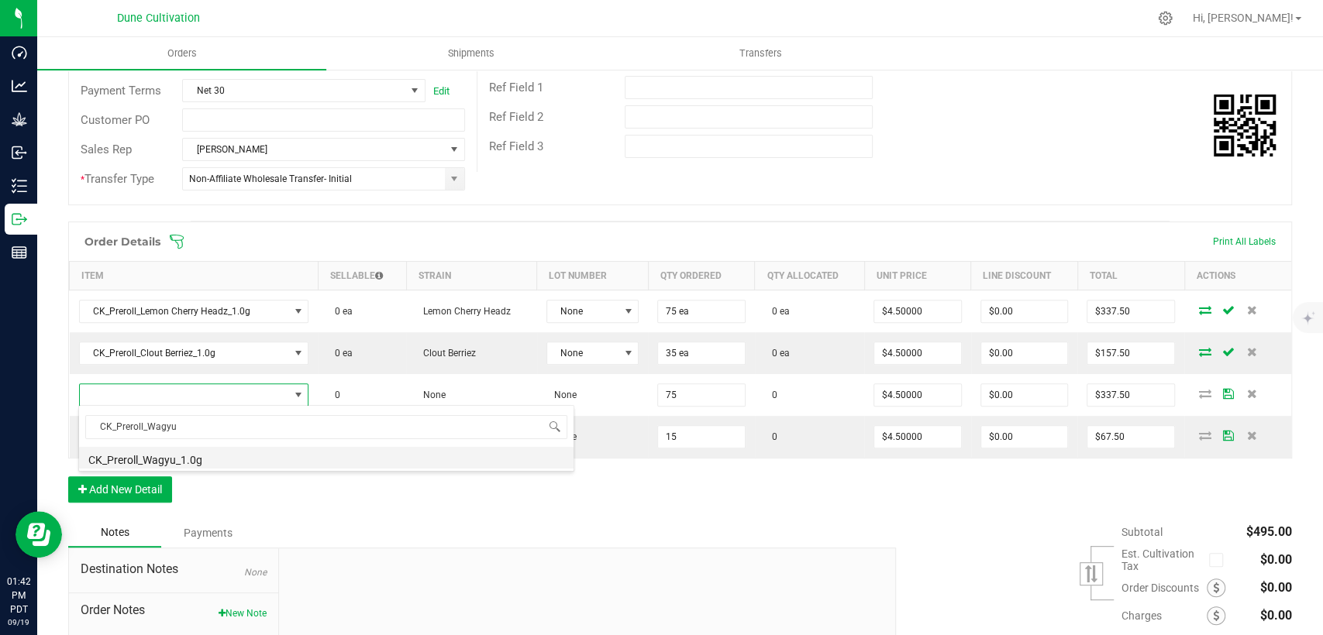
click at [216, 460] on li "CK_Preroll_Wagyu_1.0g" at bounding box center [326, 458] width 494 height 22
type input "75 ea"
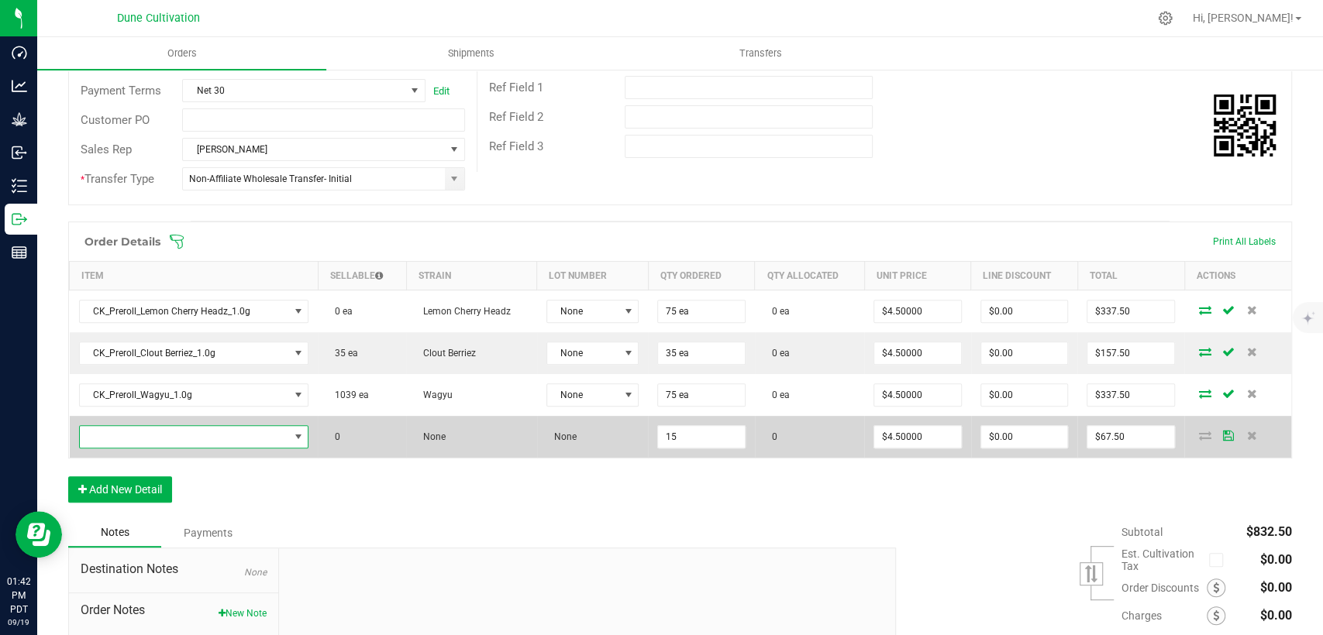
click at [211, 439] on span "NO DATA FOUND" at bounding box center [184, 437] width 209 height 22
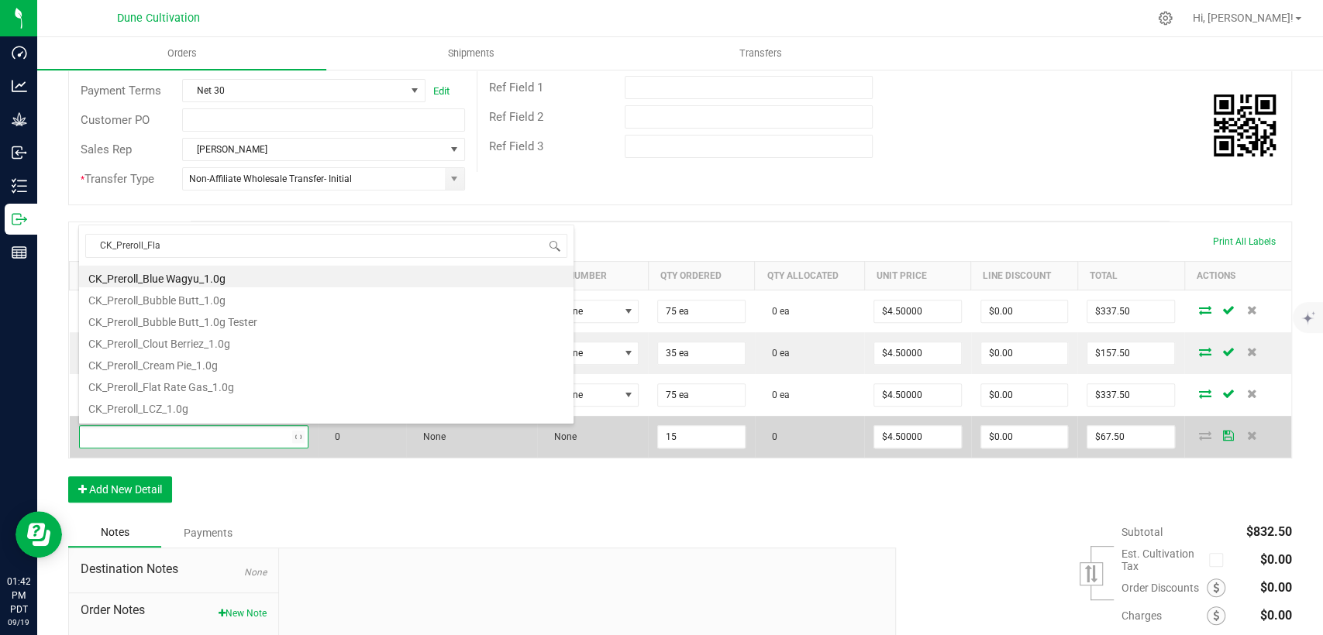
type input "CK_Preroll_Flat"
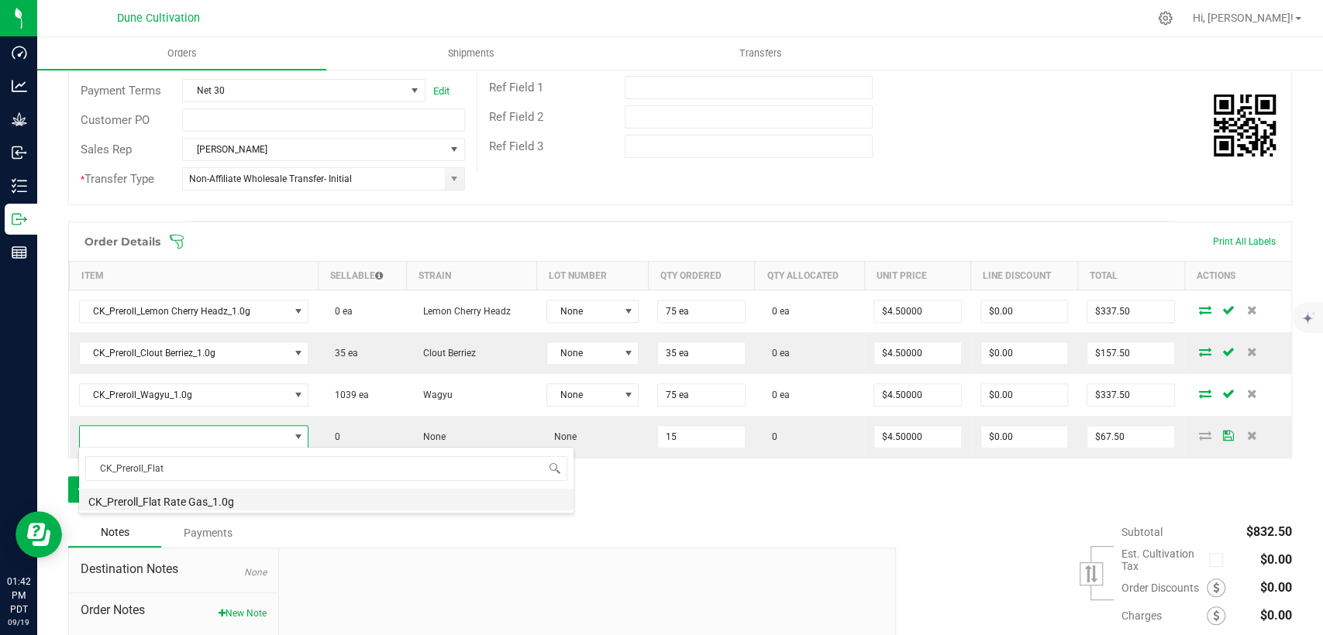
click at [205, 497] on li "CK_Preroll_Flat Rate Gas_1.0g" at bounding box center [326, 500] width 494 height 22
type input "15 ea"
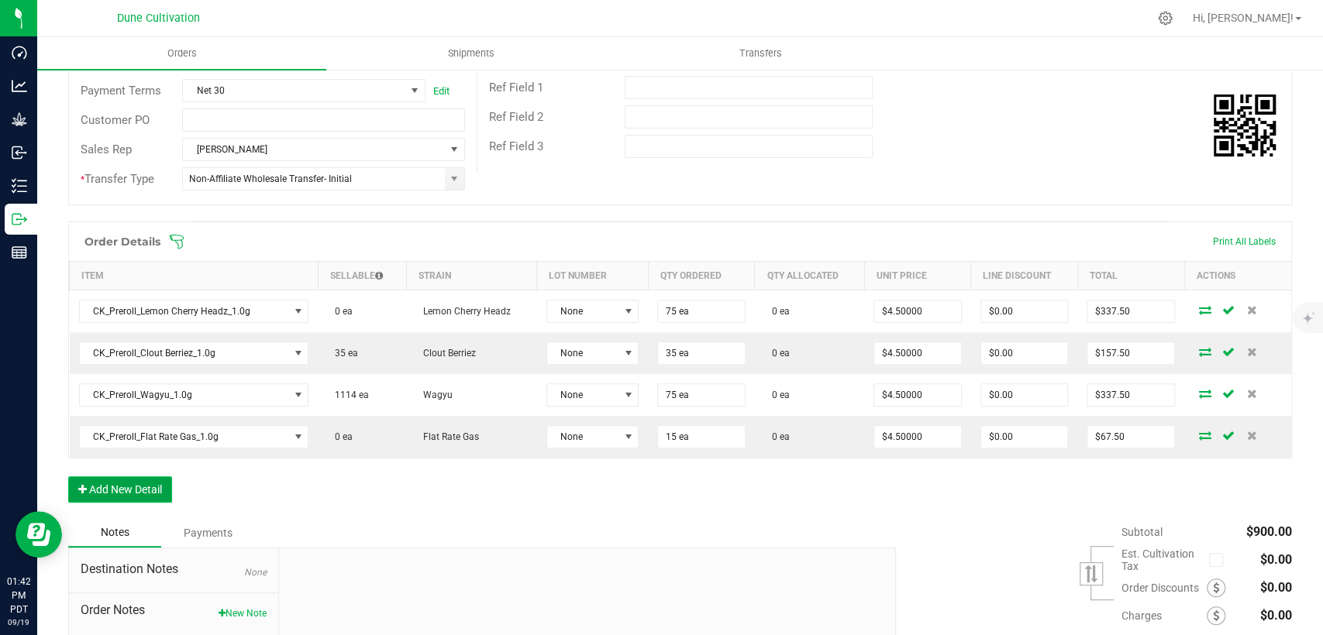
click at [131, 488] on button "Add New Detail" at bounding box center [120, 490] width 104 height 26
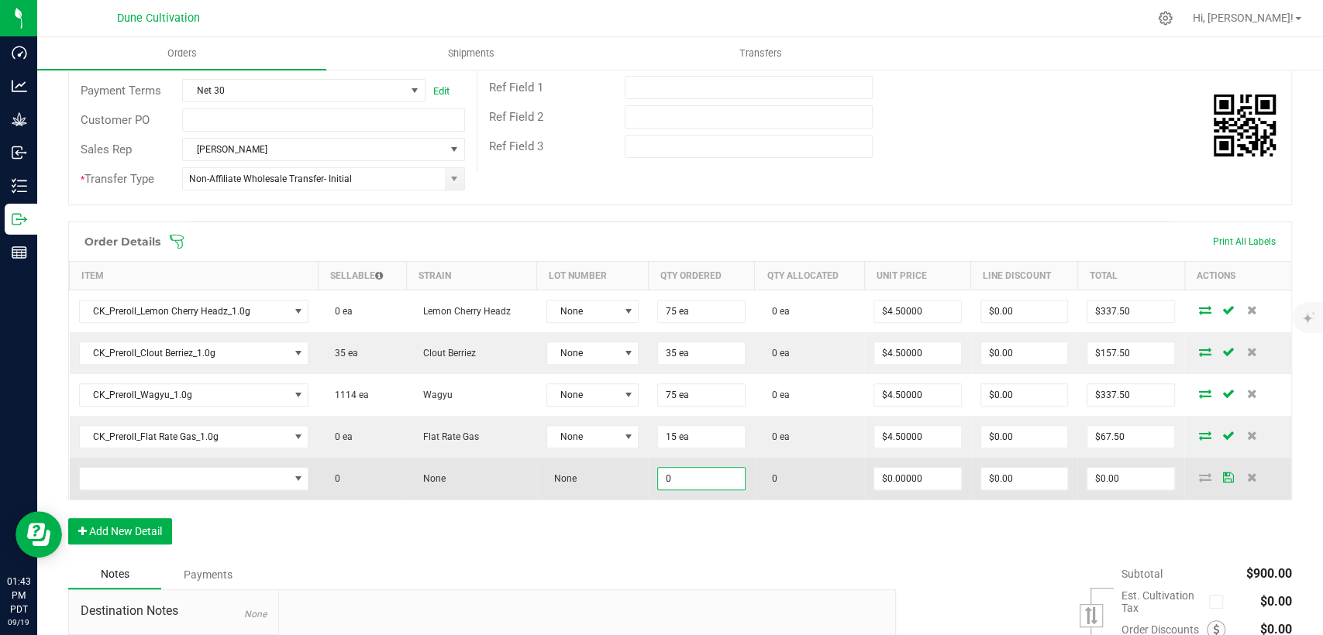
click at [698, 475] on input "0" at bounding box center [701, 479] width 87 height 22
type input "91"
click at [887, 471] on input "0" at bounding box center [917, 479] width 87 height 22
type input "$2.00000"
type input "$182.00"
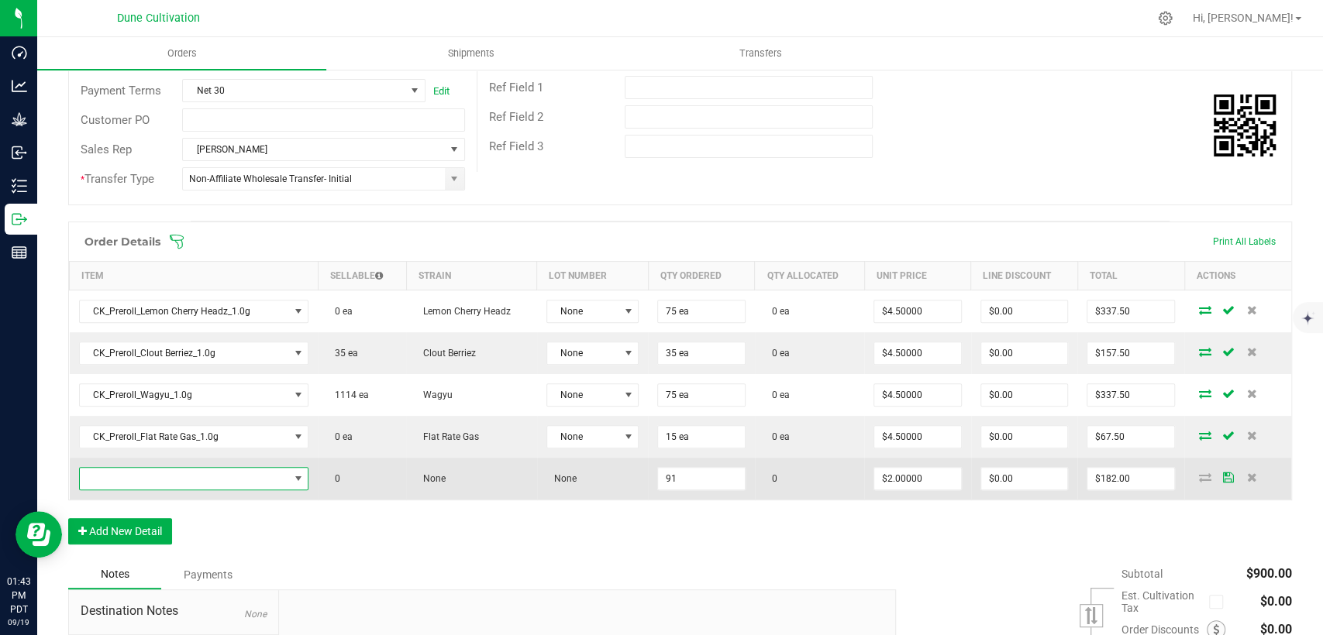
click at [288, 476] on span "NO DATA FOUND" at bounding box center [297, 479] width 19 height 22
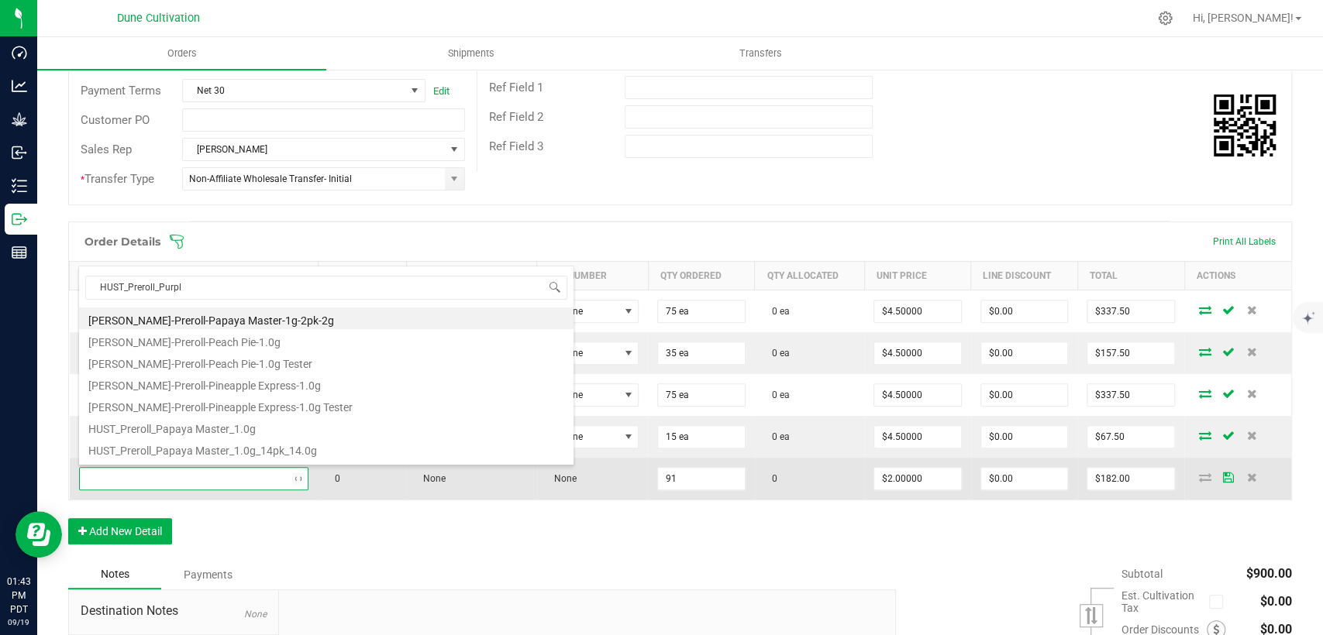
type input "HUST_Preroll_Purple"
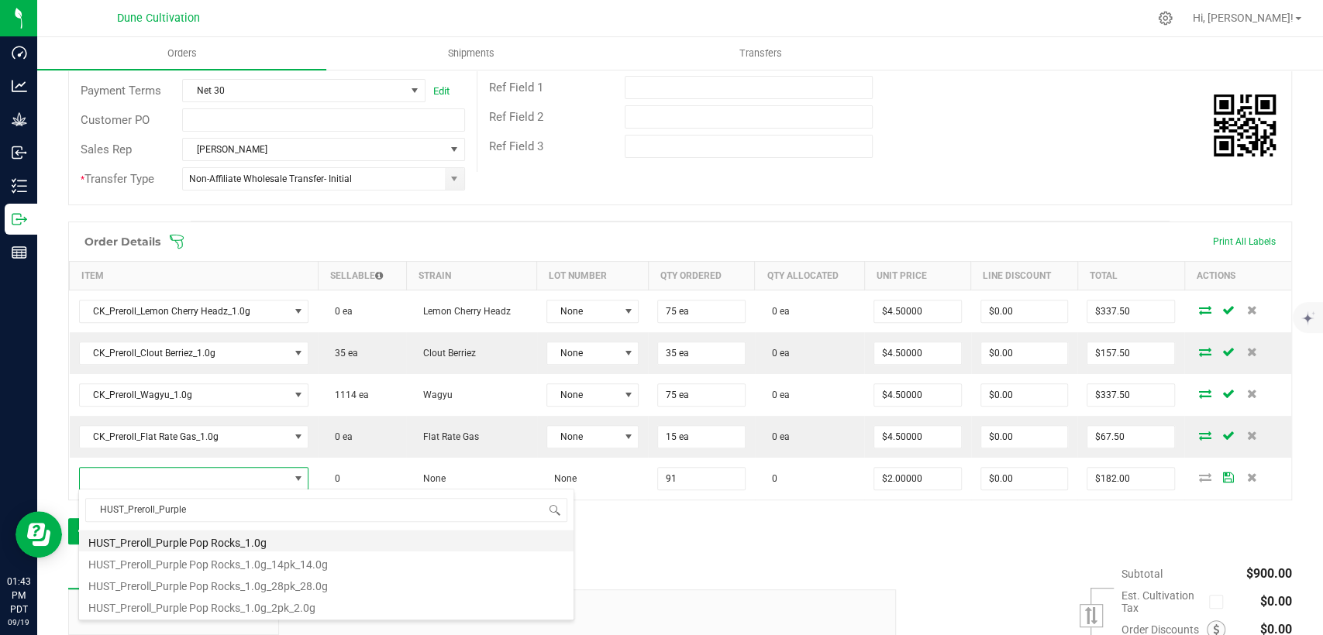
click at [248, 542] on li "HUST_Preroll_Purple Pop Rocks_1.0g" at bounding box center [326, 541] width 494 height 22
type input "91 ea"
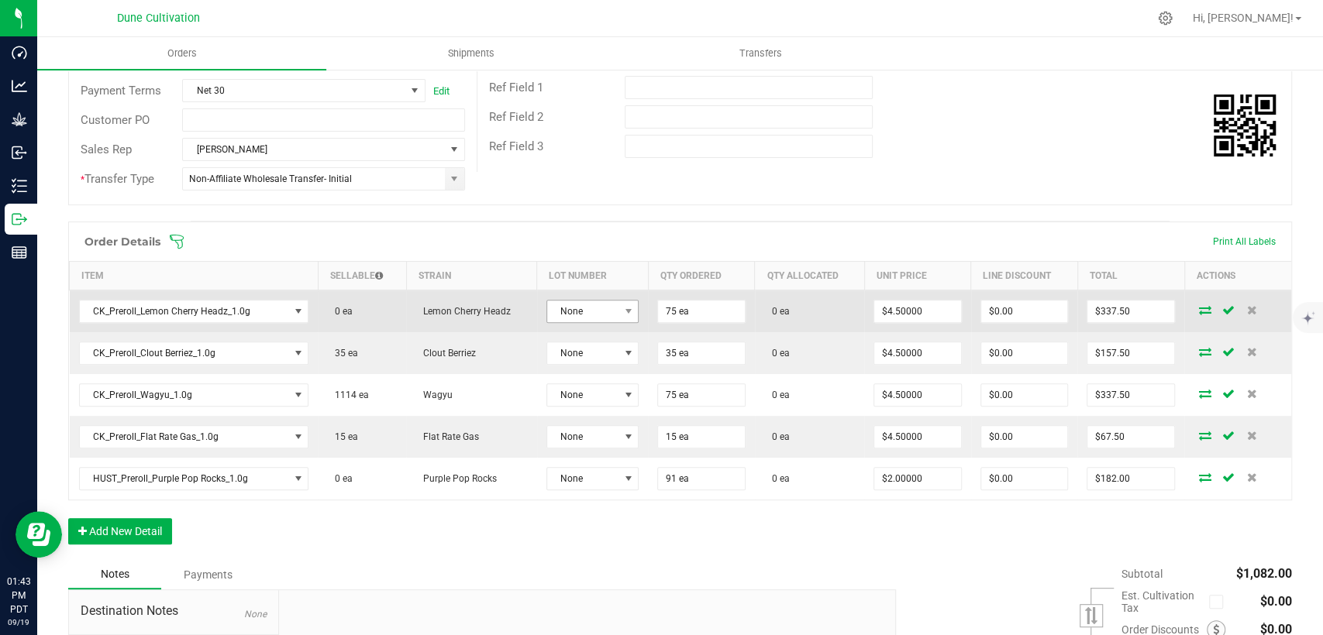
scroll to position [426, 0]
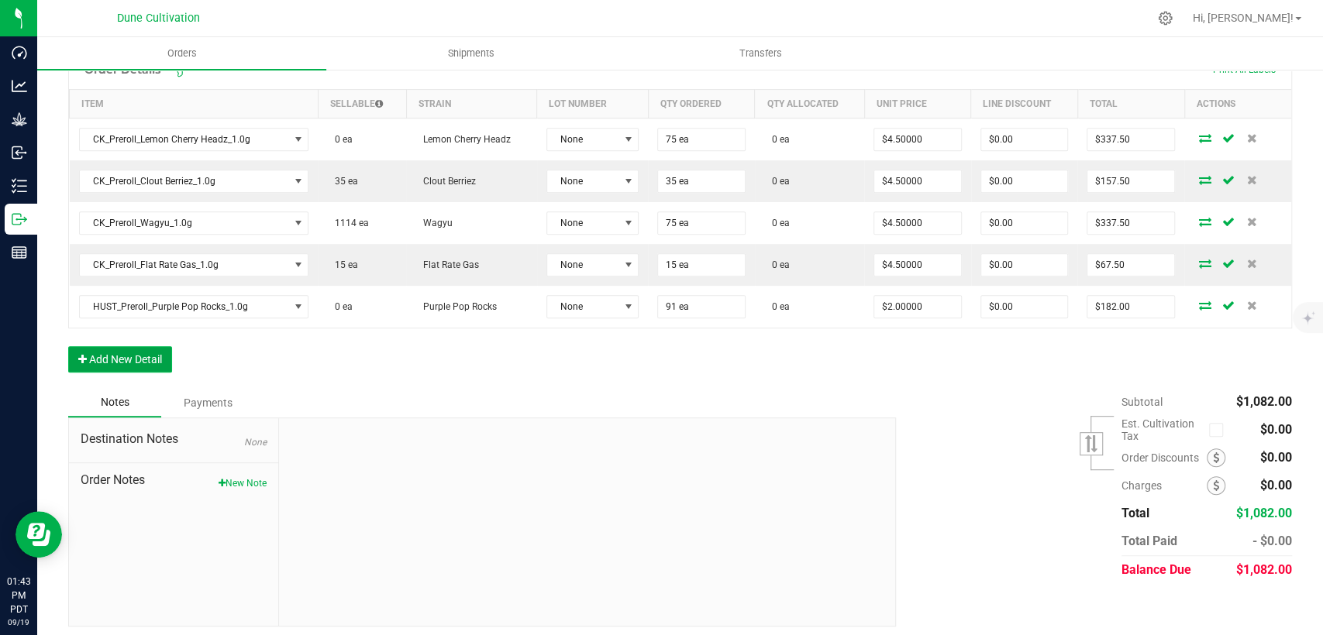
click at [141, 357] on button "Add New Detail" at bounding box center [120, 359] width 104 height 26
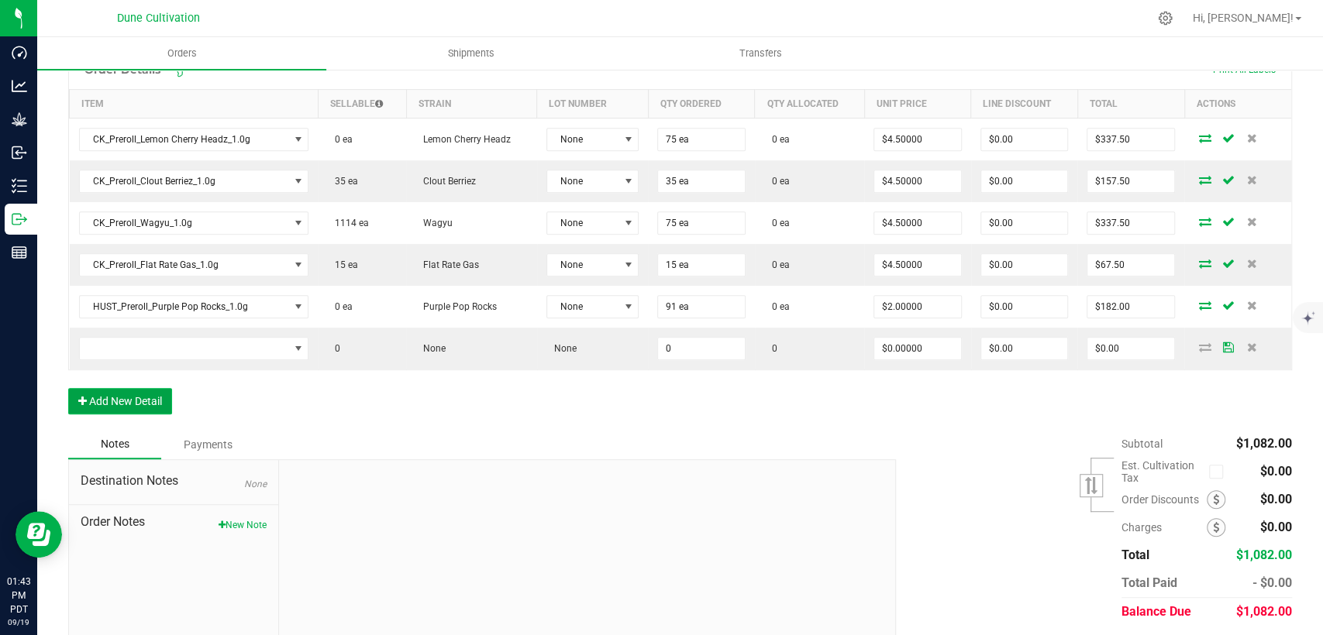
click at [146, 394] on button "Add New Detail" at bounding box center [120, 401] width 104 height 26
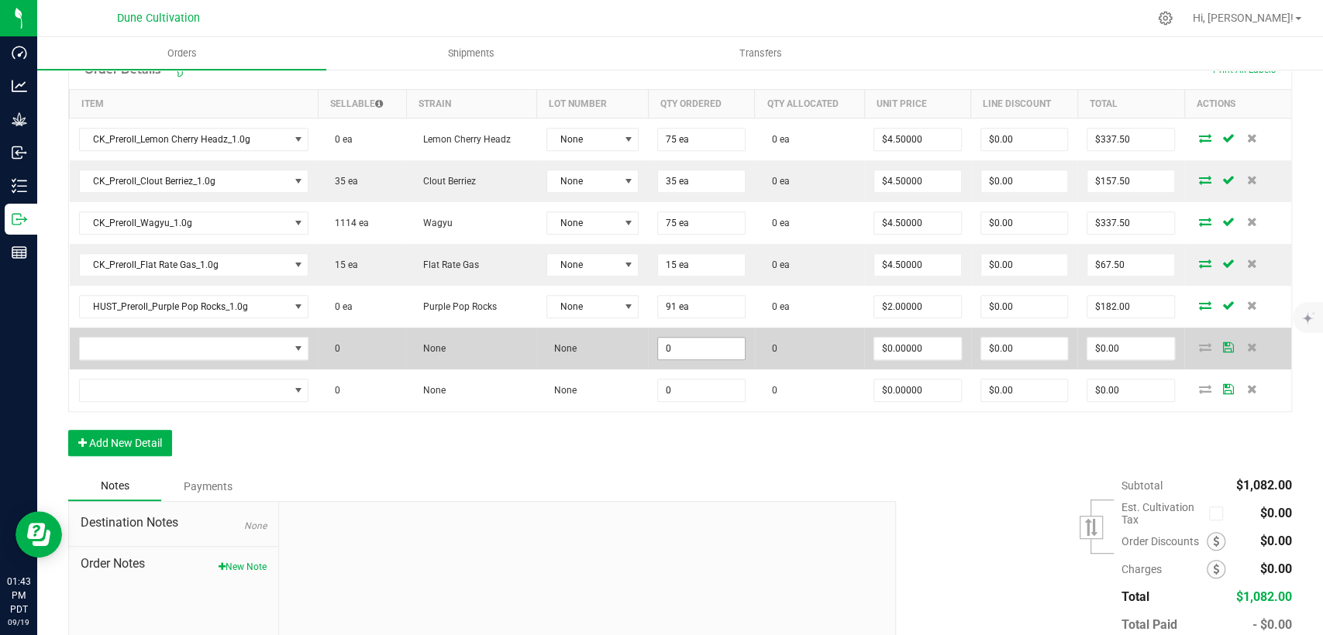
click at [685, 349] on input "0" at bounding box center [701, 349] width 87 height 22
drag, startPoint x: 685, startPoint y: 346, endPoint x: 631, endPoint y: 352, distance: 54.6
click at [631, 350] on outbound-order-line-row "0 None None 125 0 $0.00000 $0.00 $0.00" at bounding box center [681, 349] width 1222 height 42
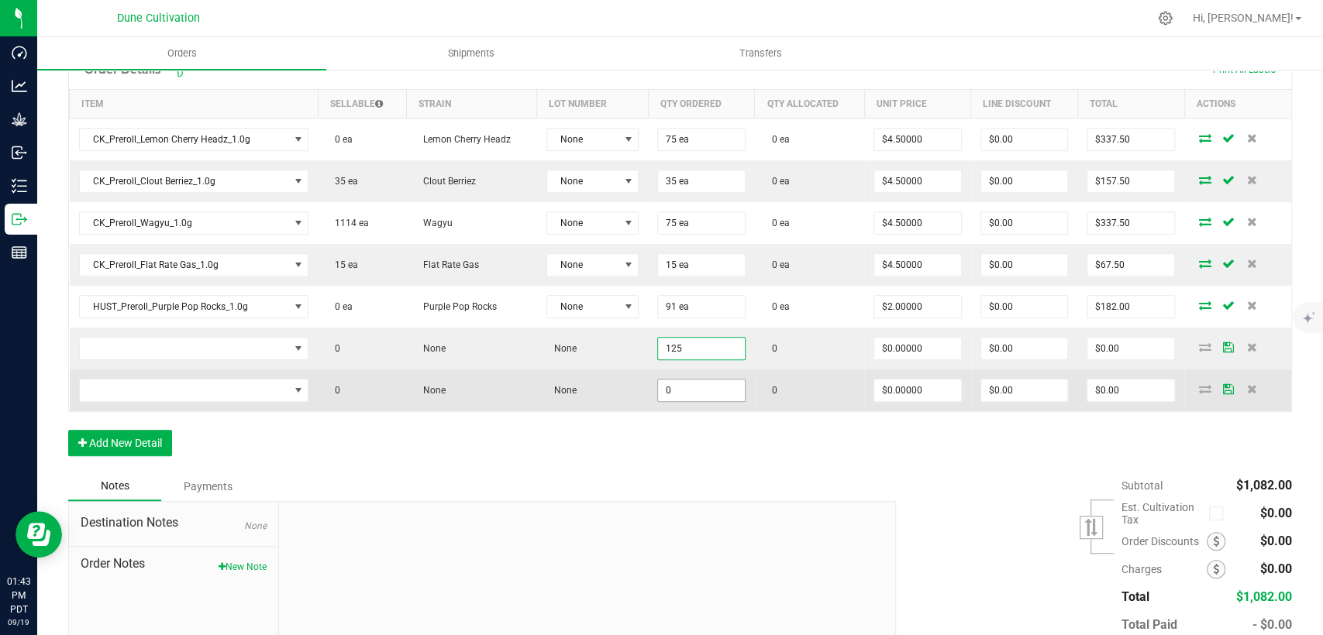
type input "125"
click at [679, 388] on input "0" at bounding box center [701, 391] width 87 height 22
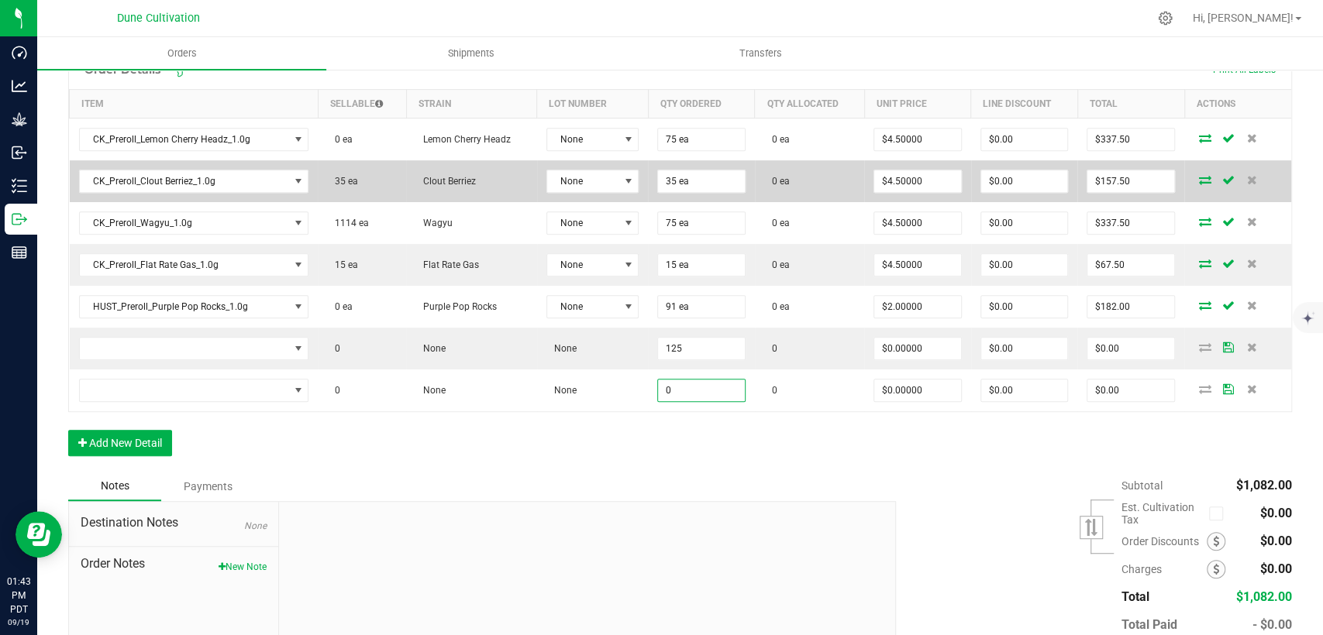
paste input "125"
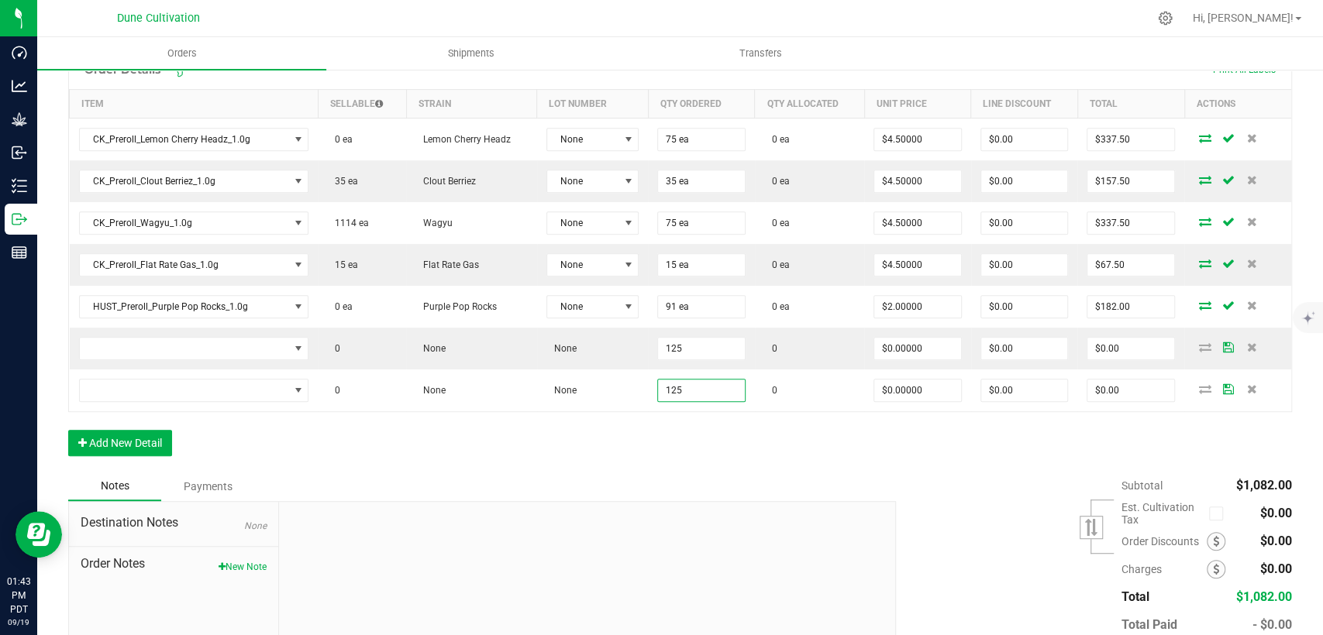
type input "125"
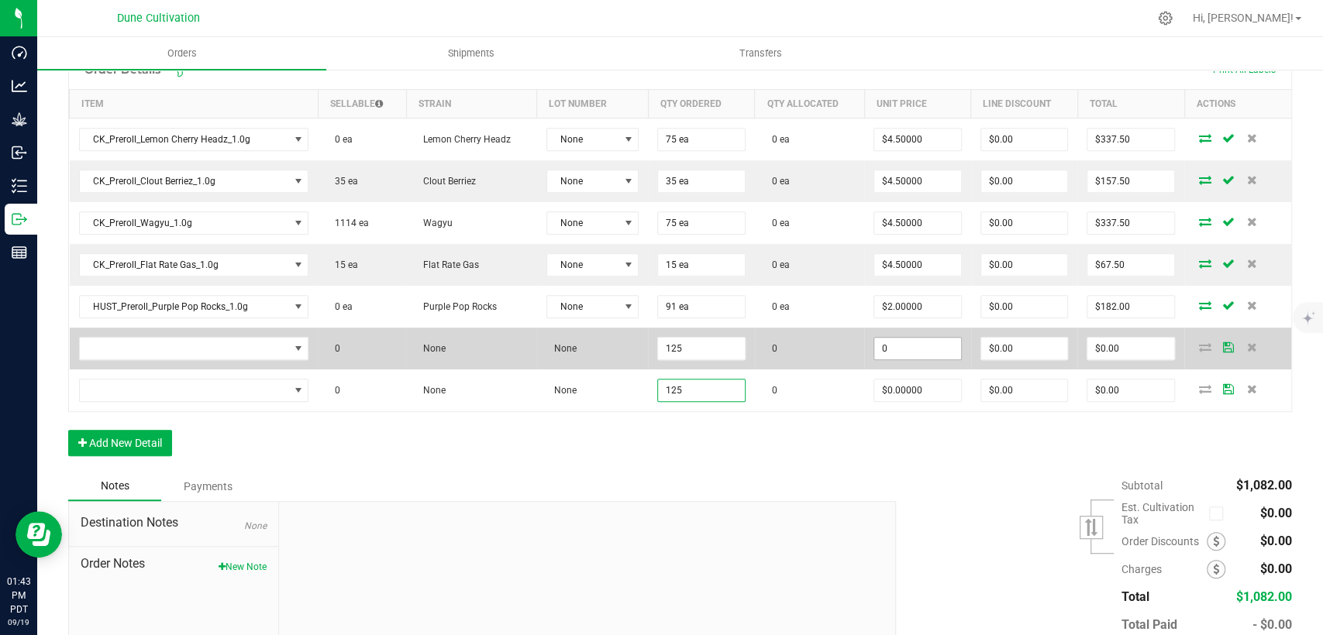
click at [885, 343] on input "0" at bounding box center [917, 349] width 87 height 22
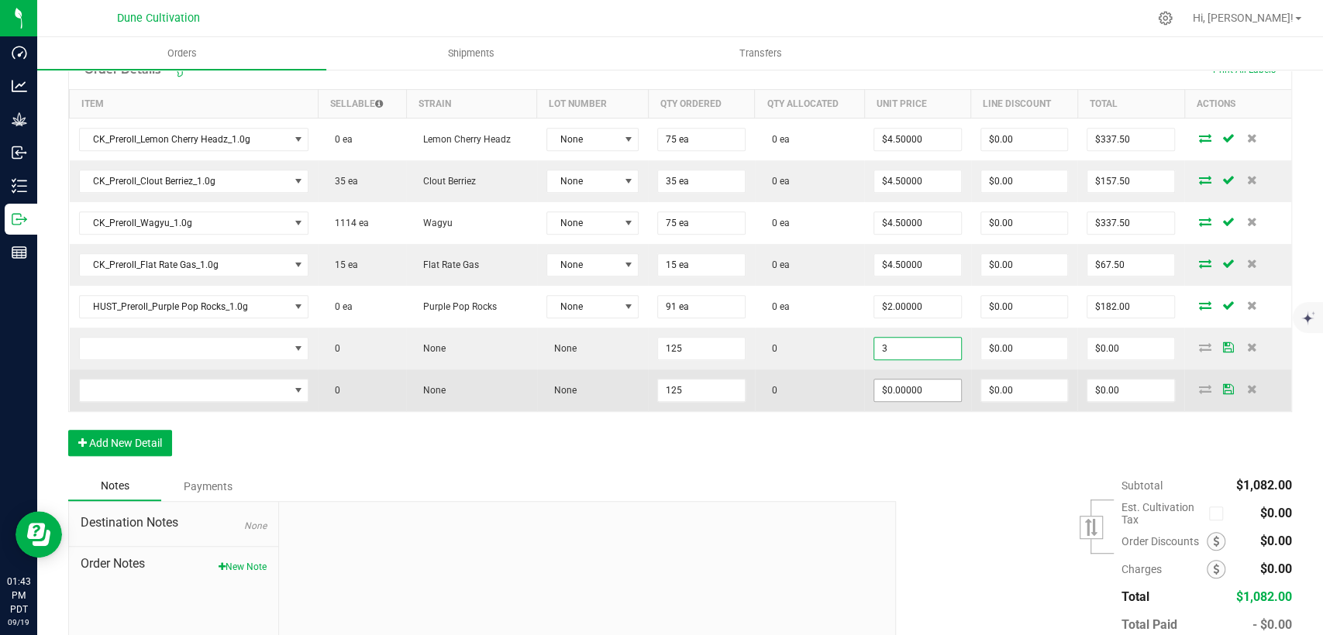
type input "$3.00000"
type input "$375.00"
click at [897, 387] on input "0" at bounding box center [917, 391] width 87 height 22
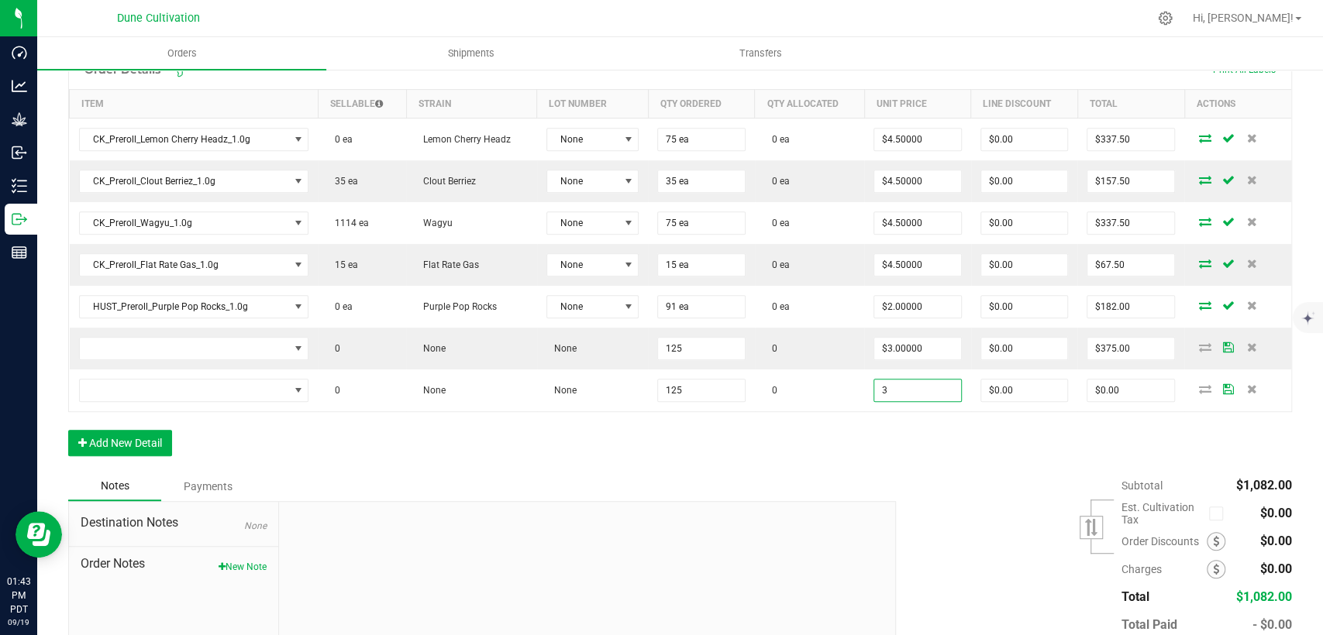
type input "$3.00000"
type input "$375.00"
click at [808, 446] on div "Order Details Print All Labels Item Sellable Strain Lot Number Qty Ordered Qty …" at bounding box center [679, 261] width 1223 height 422
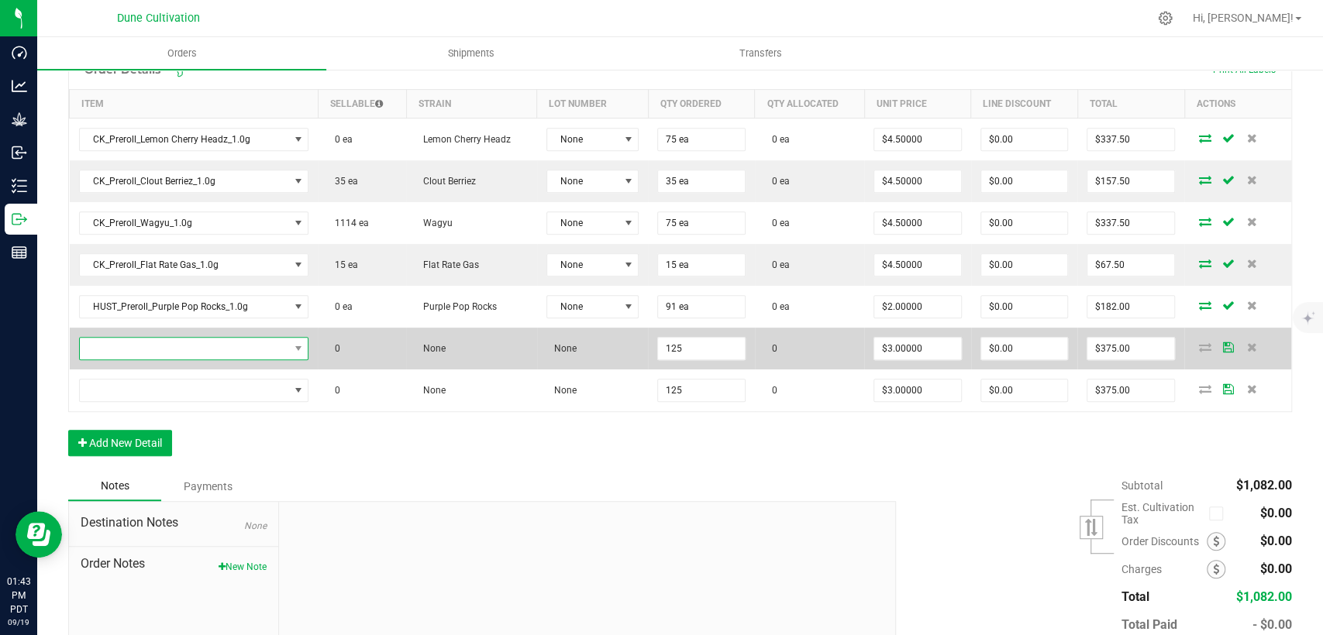
click at [185, 342] on span "NO DATA FOUND" at bounding box center [184, 349] width 209 height 22
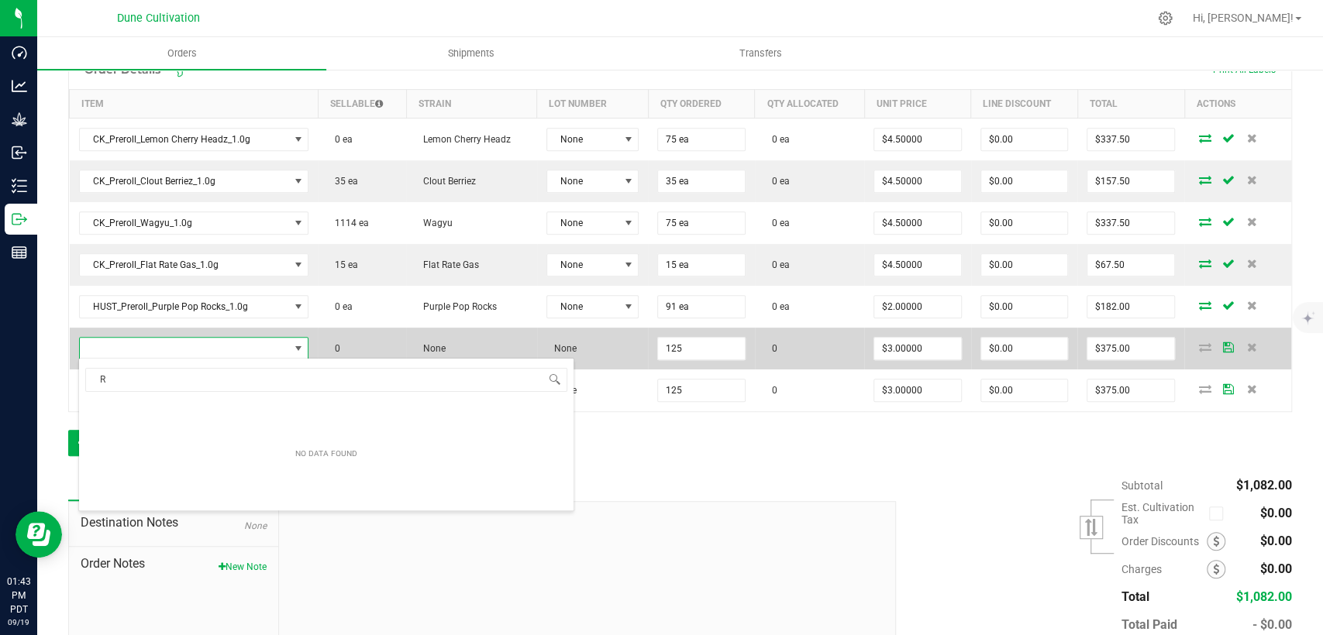
scroll to position [22, 223]
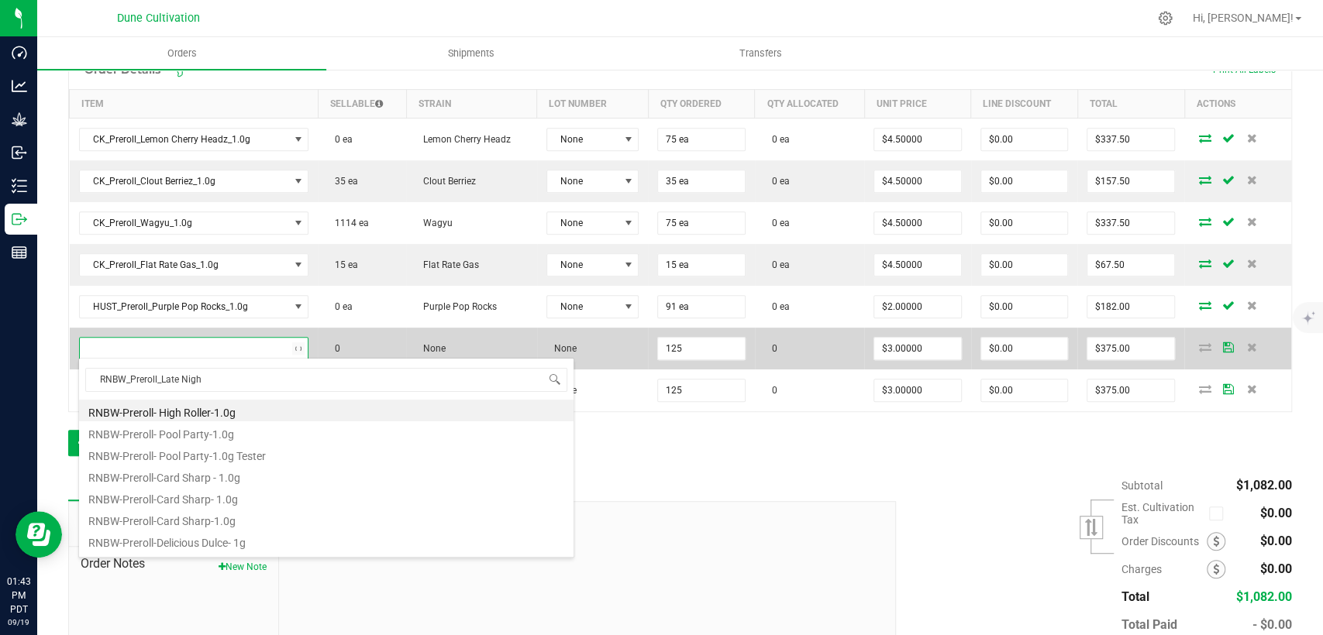
type input "RNBW_Preroll_Late Night"
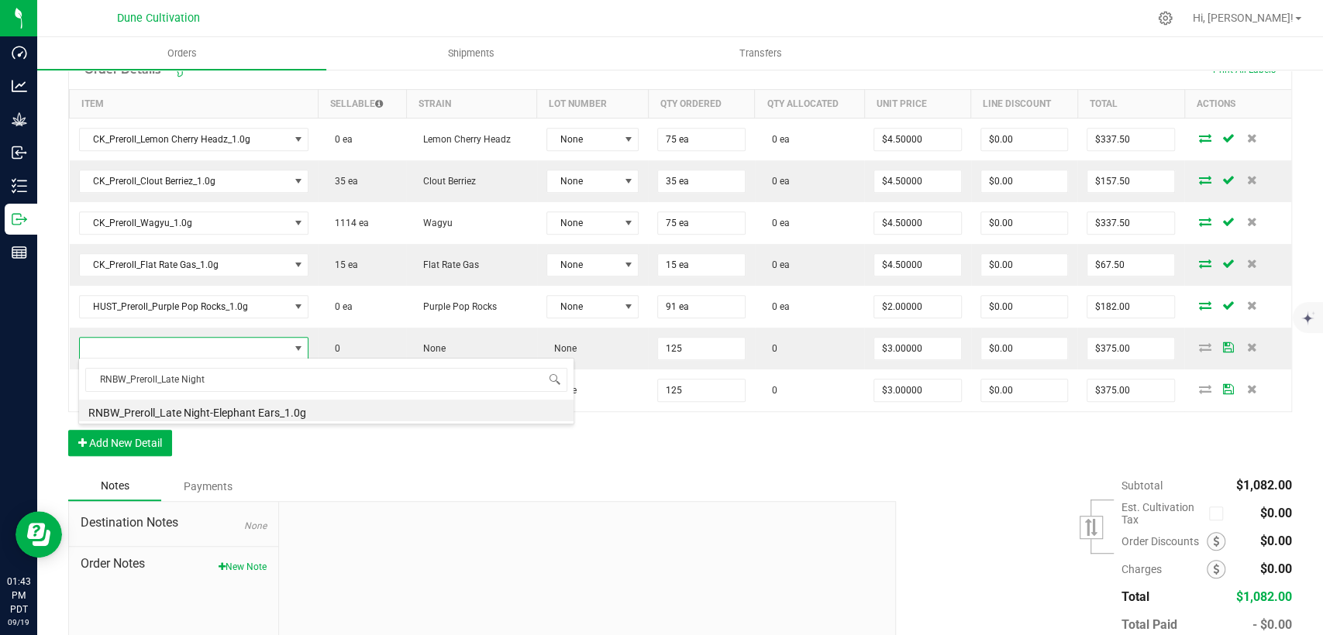
drag, startPoint x: 161, startPoint y: 373, endPoint x: 83, endPoint y: 380, distance: 78.5
click at [83, 380] on span "RNBW_Preroll_Late Night" at bounding box center [326, 380] width 494 height 36
click at [208, 404] on li "RNBW_Preroll_Late Night-Elephant Ears_1.0g" at bounding box center [326, 411] width 494 height 22
type input "125 ea"
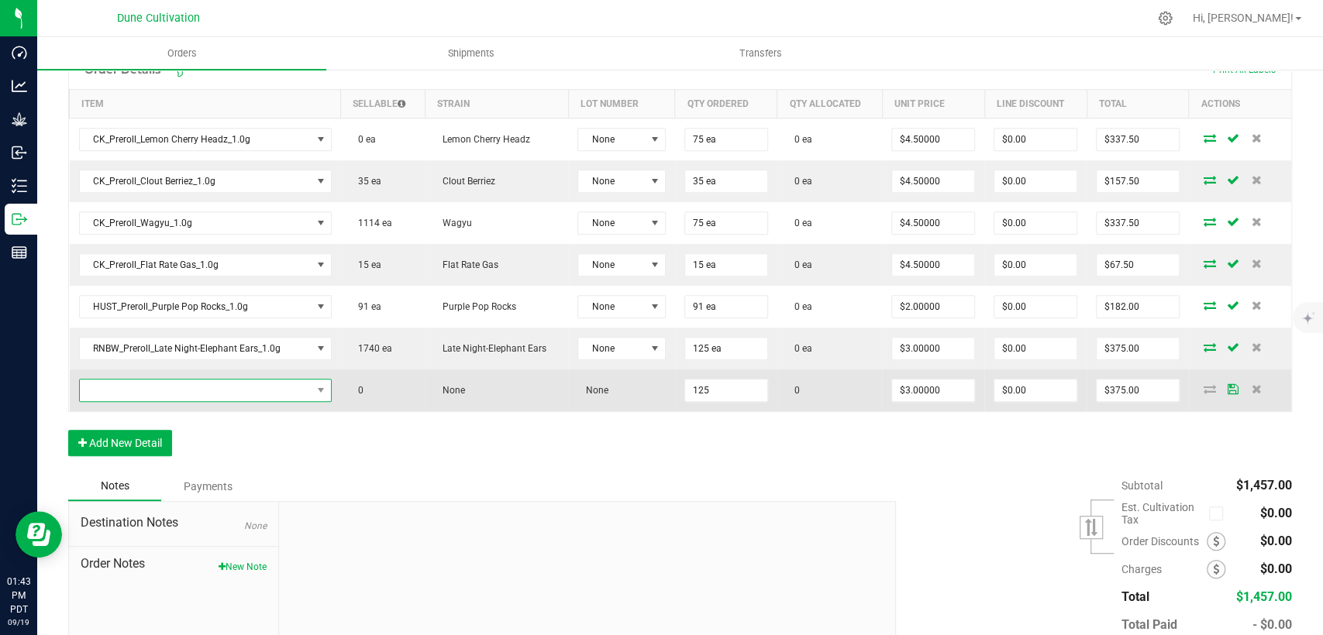
click at [248, 392] on span "NO DATA FOUND" at bounding box center [196, 391] width 232 height 22
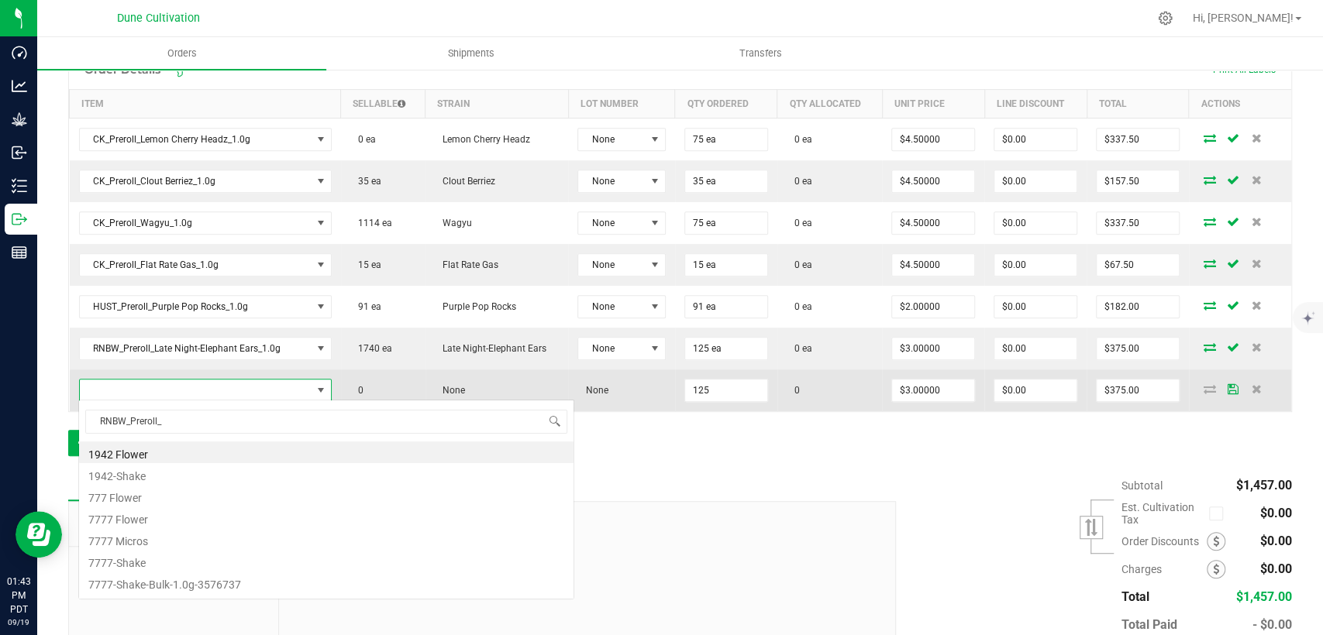
scroll to position [22, 245]
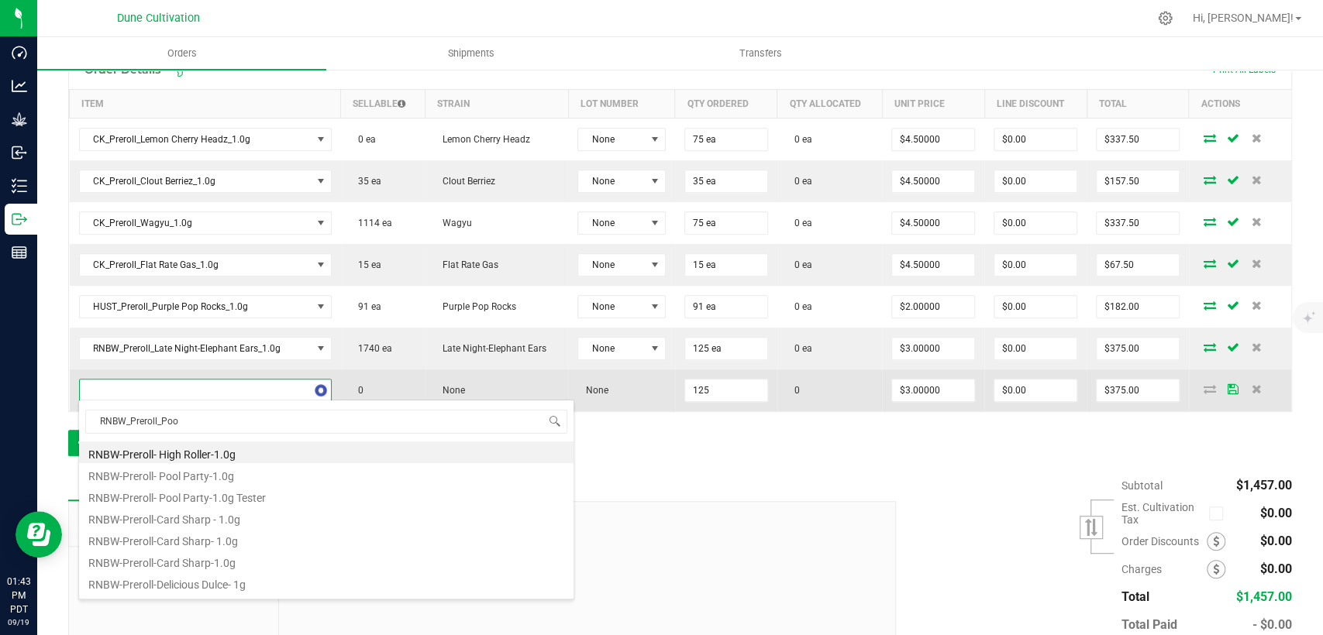
type input "RNBW_Preroll_Pool"
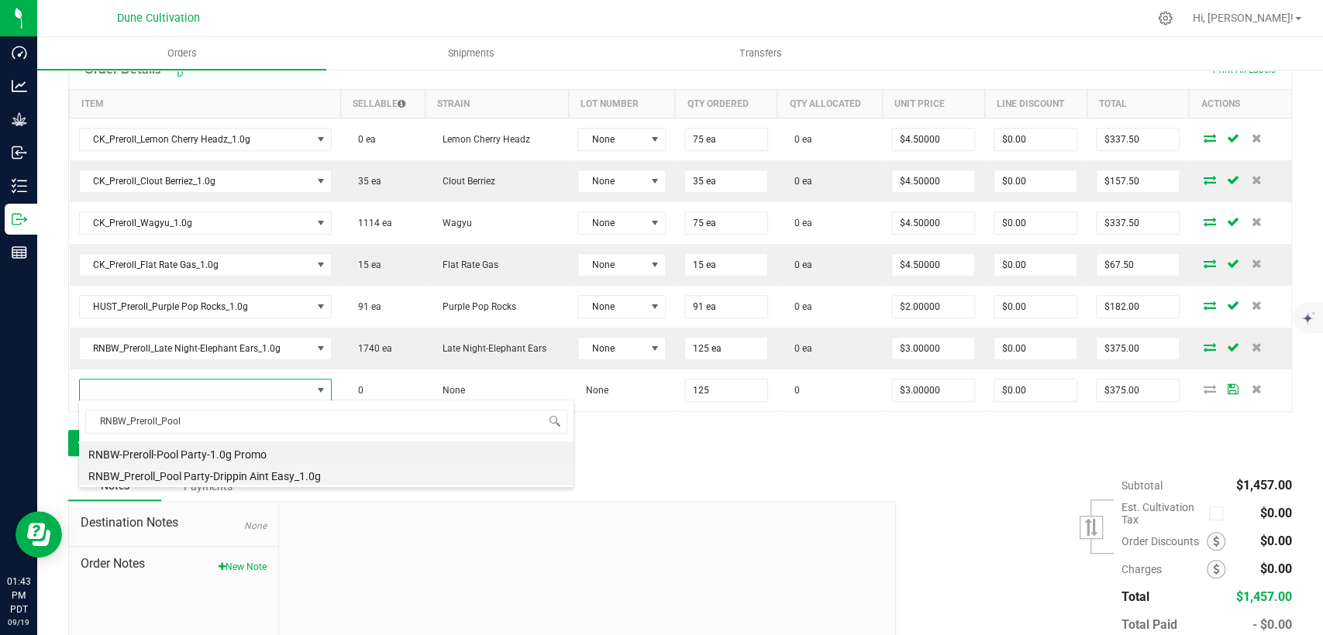
click at [199, 477] on li "RNBW_Preroll_Pool Party-Drippin Aint Easy_1.0g" at bounding box center [326, 474] width 494 height 22
type input "125 ea"
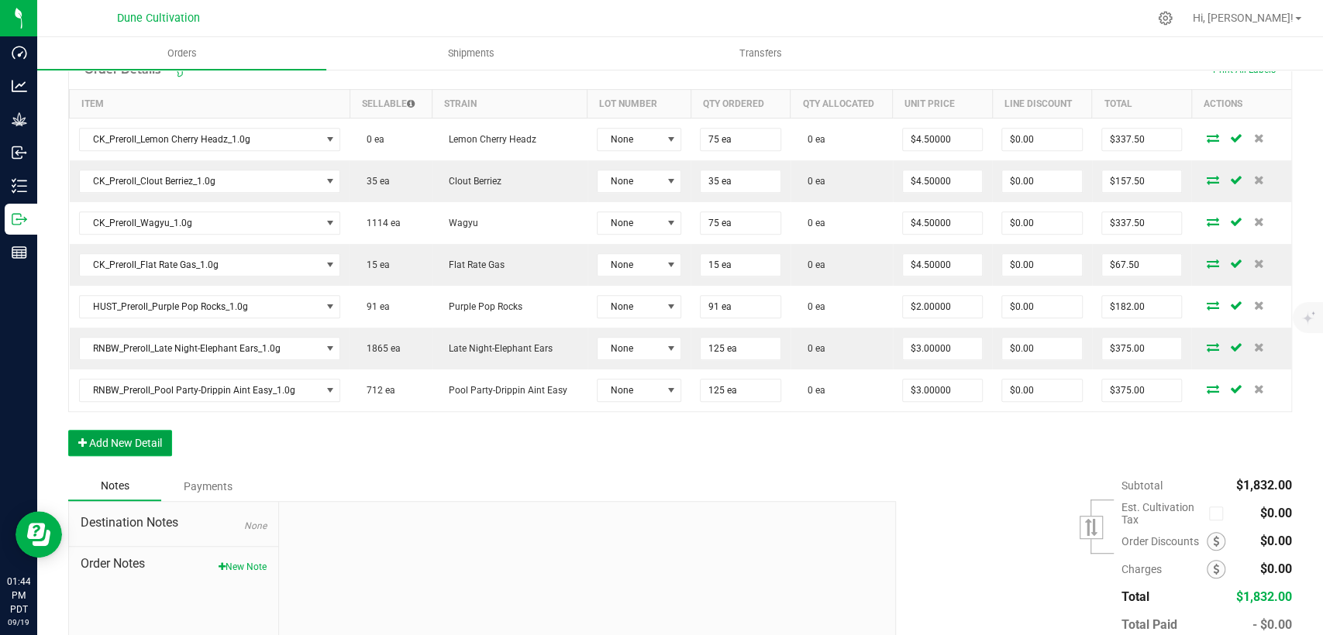
click at [149, 440] on button "Add New Detail" at bounding box center [120, 443] width 104 height 26
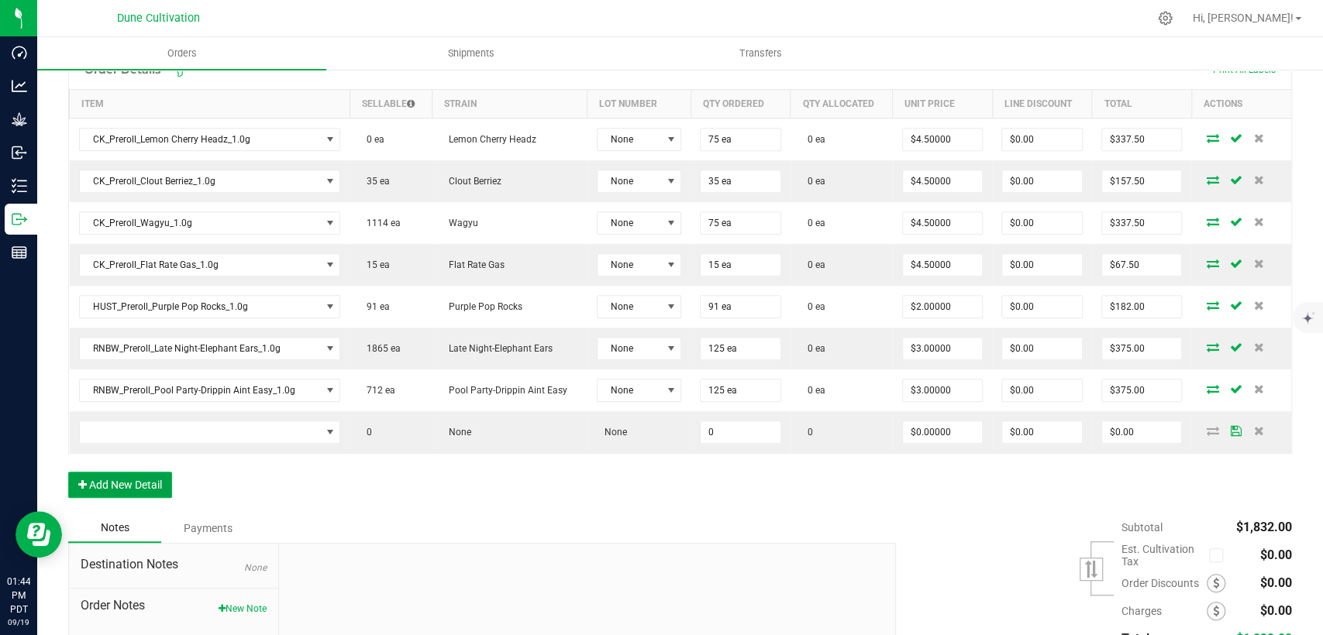
click at [150, 483] on button "Add New Detail" at bounding box center [120, 485] width 104 height 26
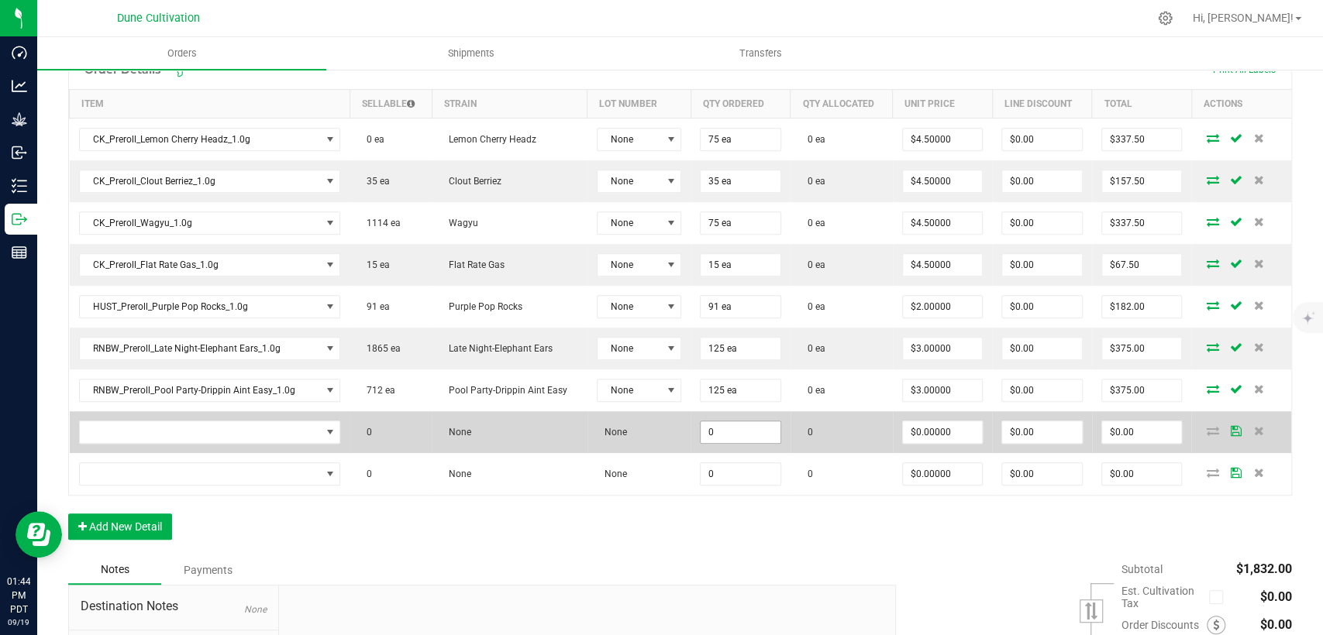
click at [719, 426] on input "0" at bounding box center [740, 433] width 80 height 22
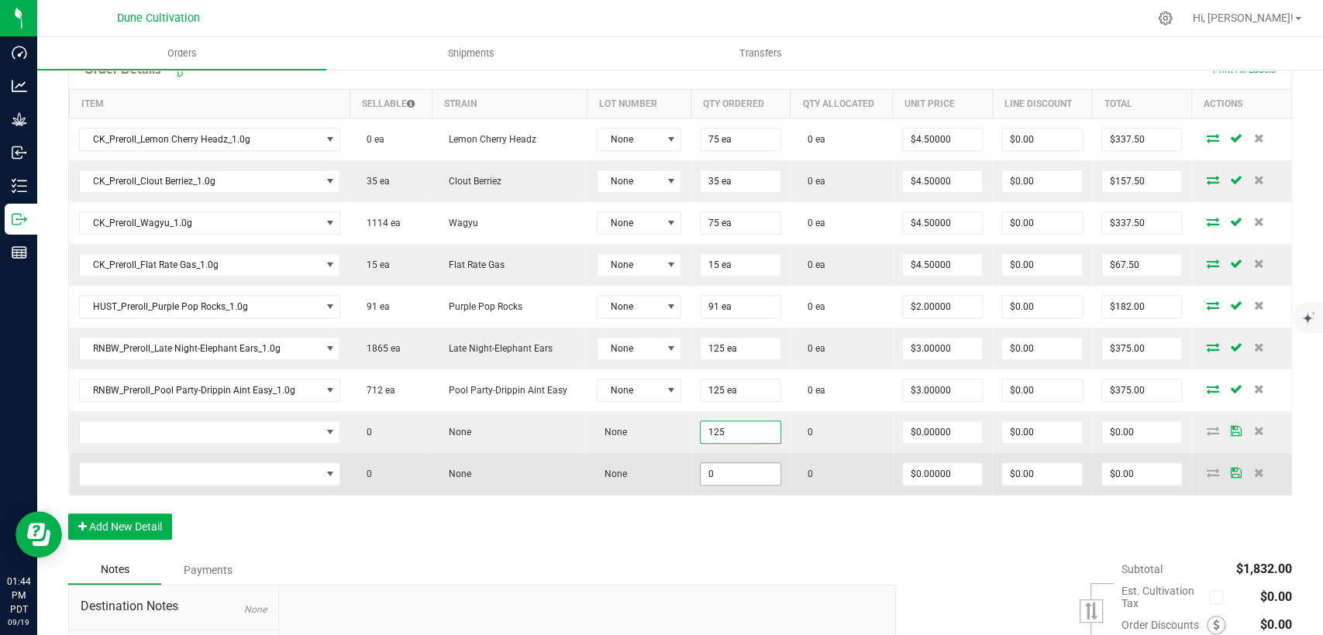
type input "125"
click at [721, 478] on input "0" at bounding box center [740, 474] width 80 height 22
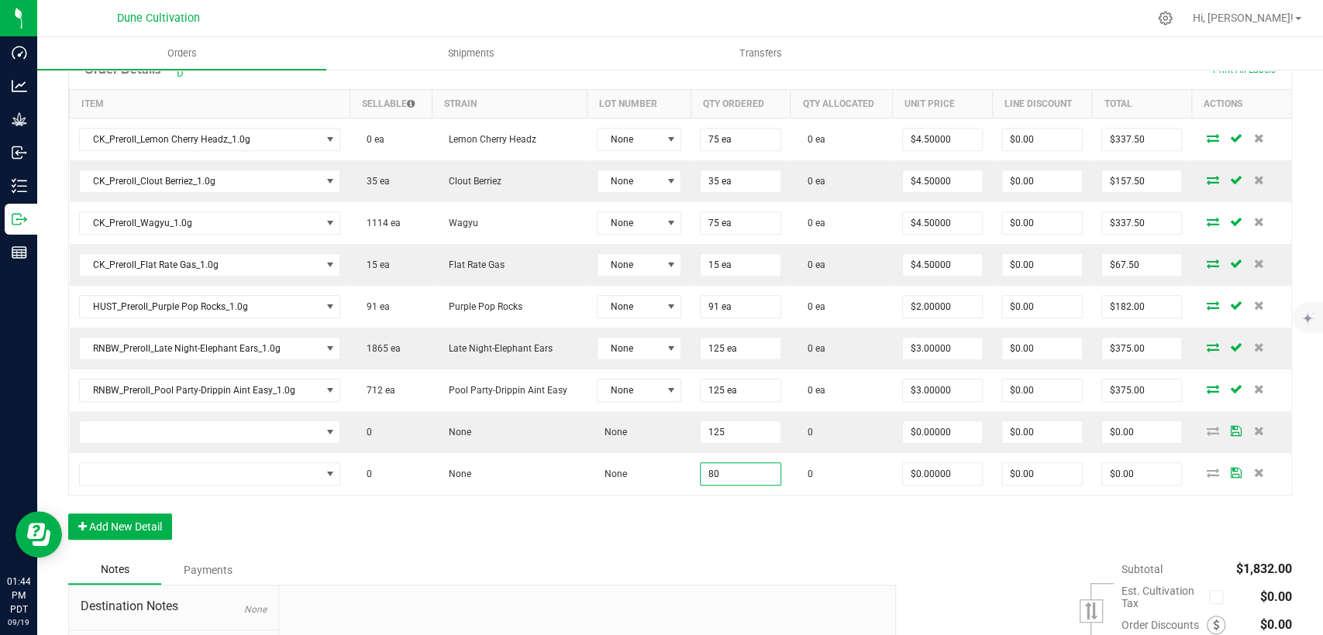
type input "80"
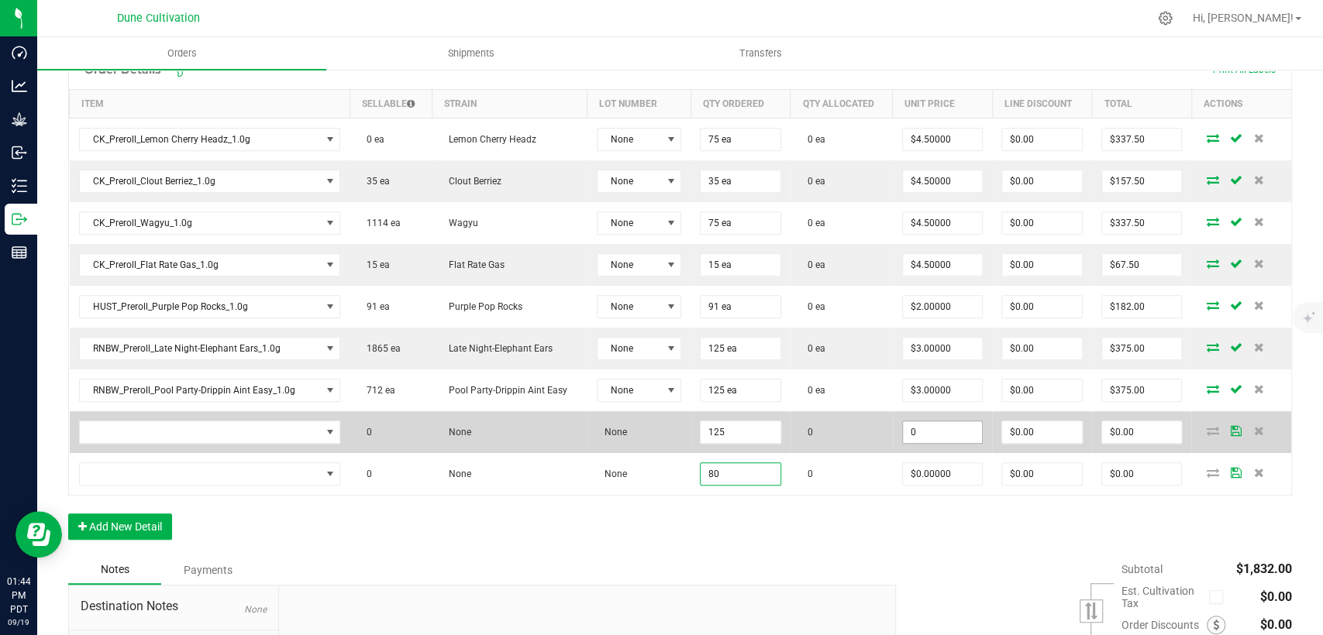
click at [911, 438] on input "0" at bounding box center [943, 433] width 80 height 22
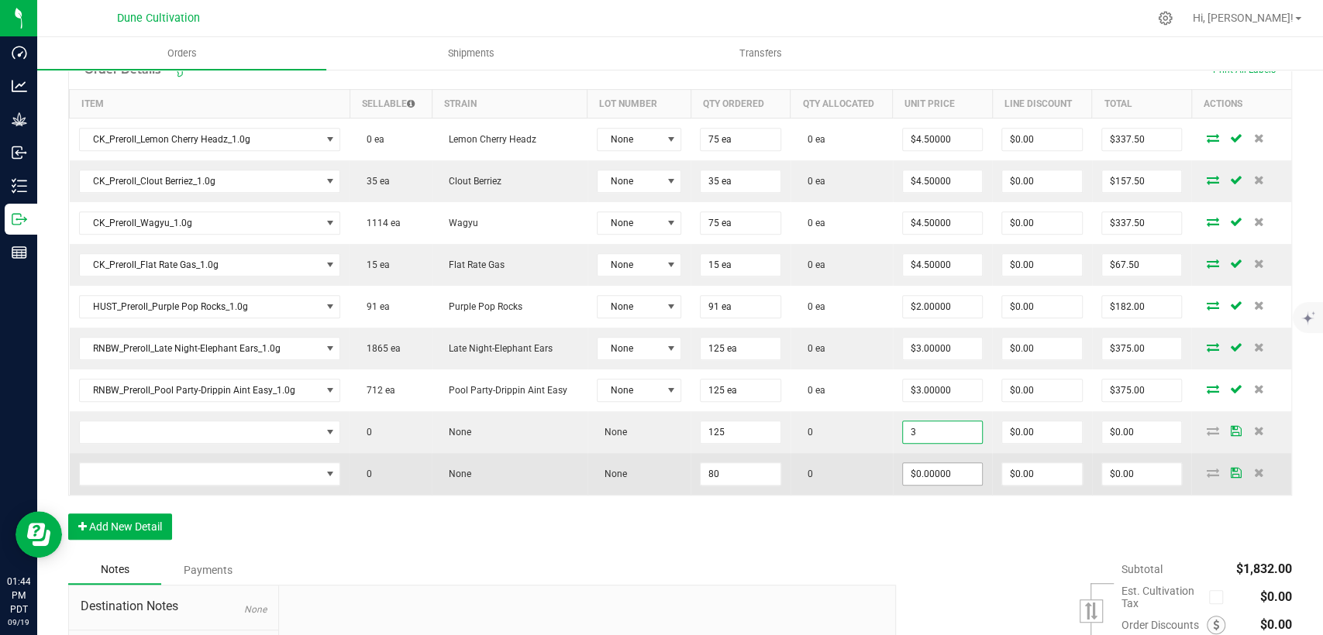
type input "$3.00000"
type input "$375.00"
click at [907, 471] on input "0" at bounding box center [943, 474] width 80 height 22
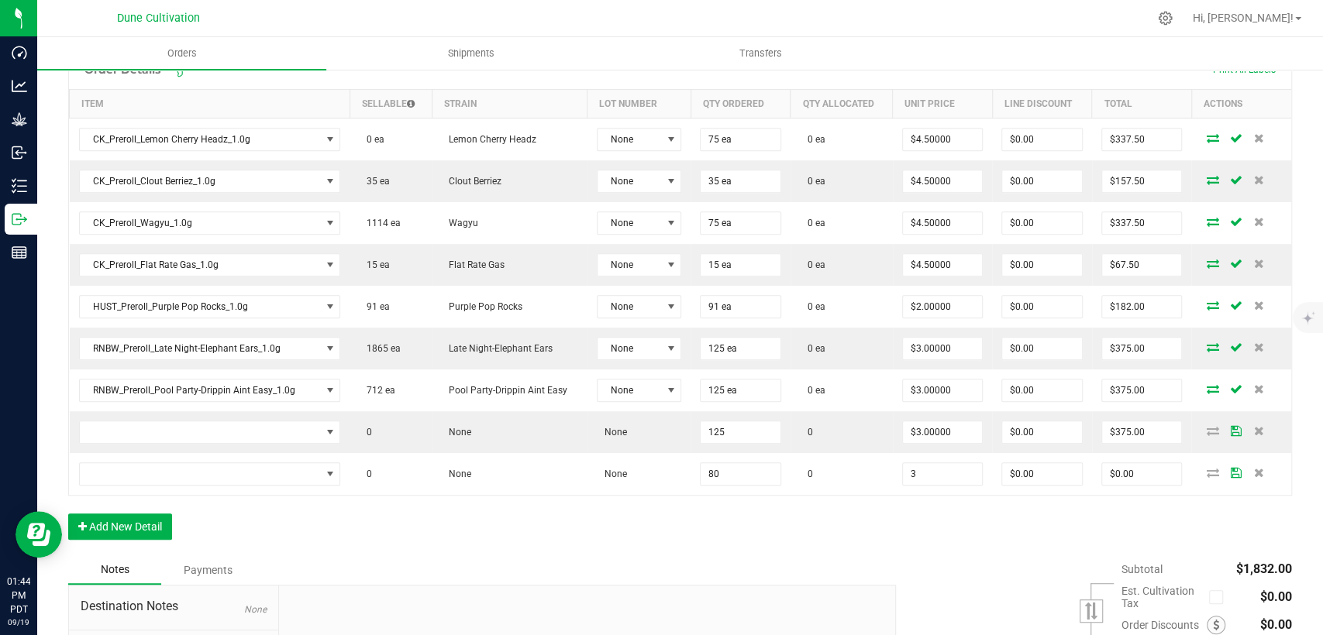
type input "$3.00000"
type input "$240.00"
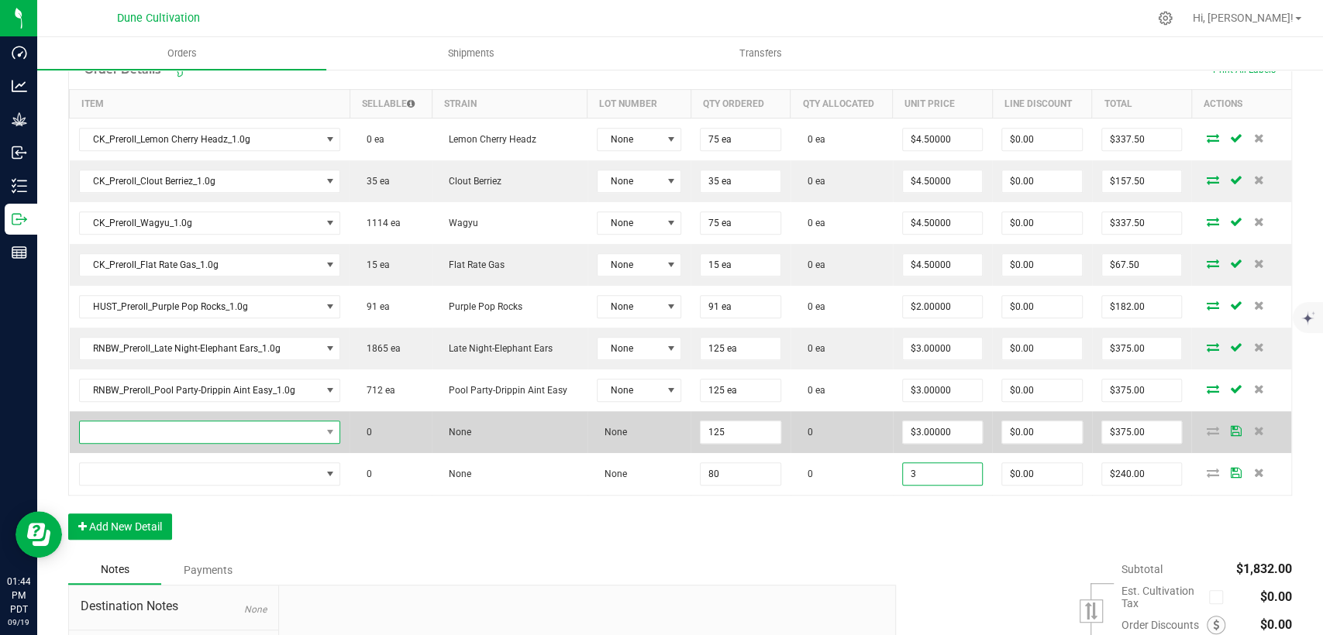
type input "$3.00000"
click at [222, 435] on span "NO DATA FOUND" at bounding box center [200, 433] width 241 height 22
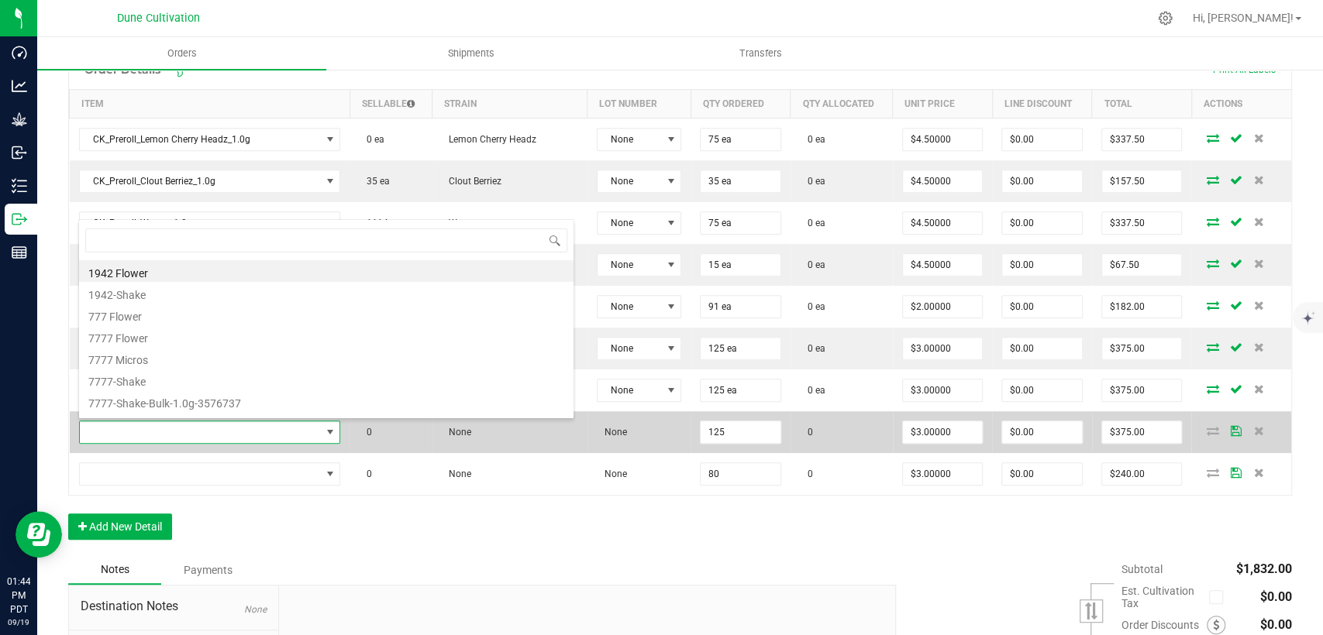
scroll to position [22, 253]
type input "VLAS_Preroll_Pickle"
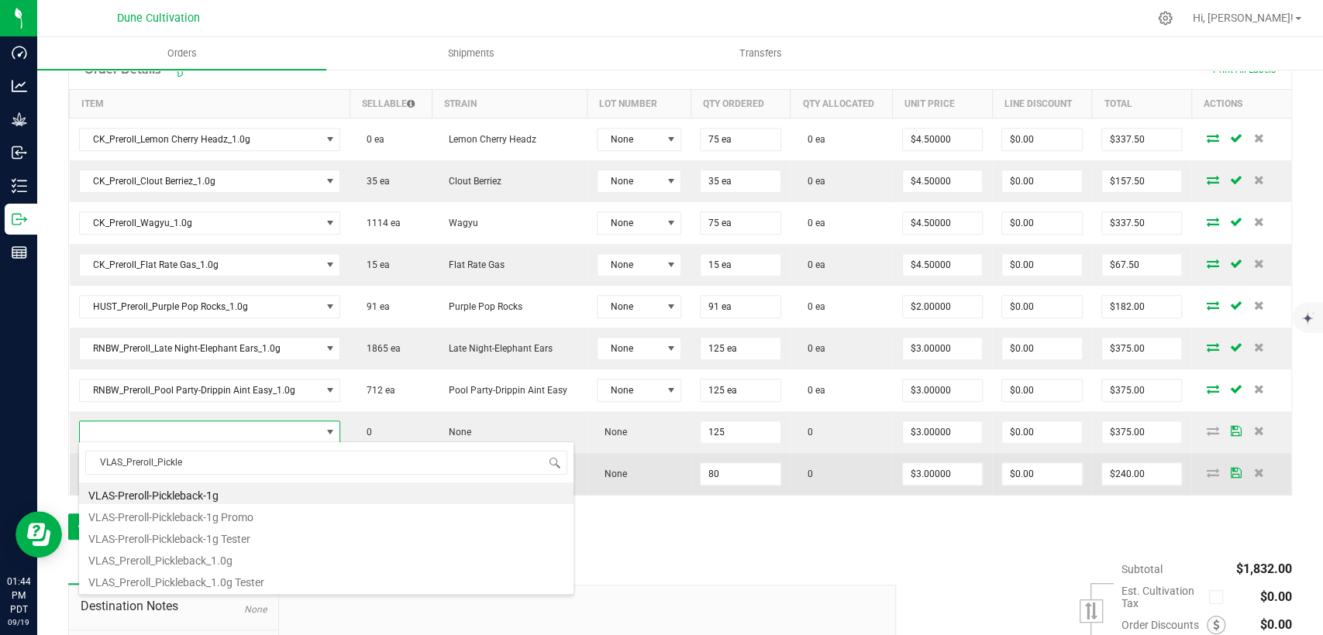
drag, startPoint x: 158, startPoint y: 458, endPoint x: 74, endPoint y: 457, distance: 83.7
click at [74, 457] on body "Dashboard Analytics Grow Inbound Inventory Outbound Reports 01:44 PM PDT 09/19/…" at bounding box center [661, 317] width 1323 height 635
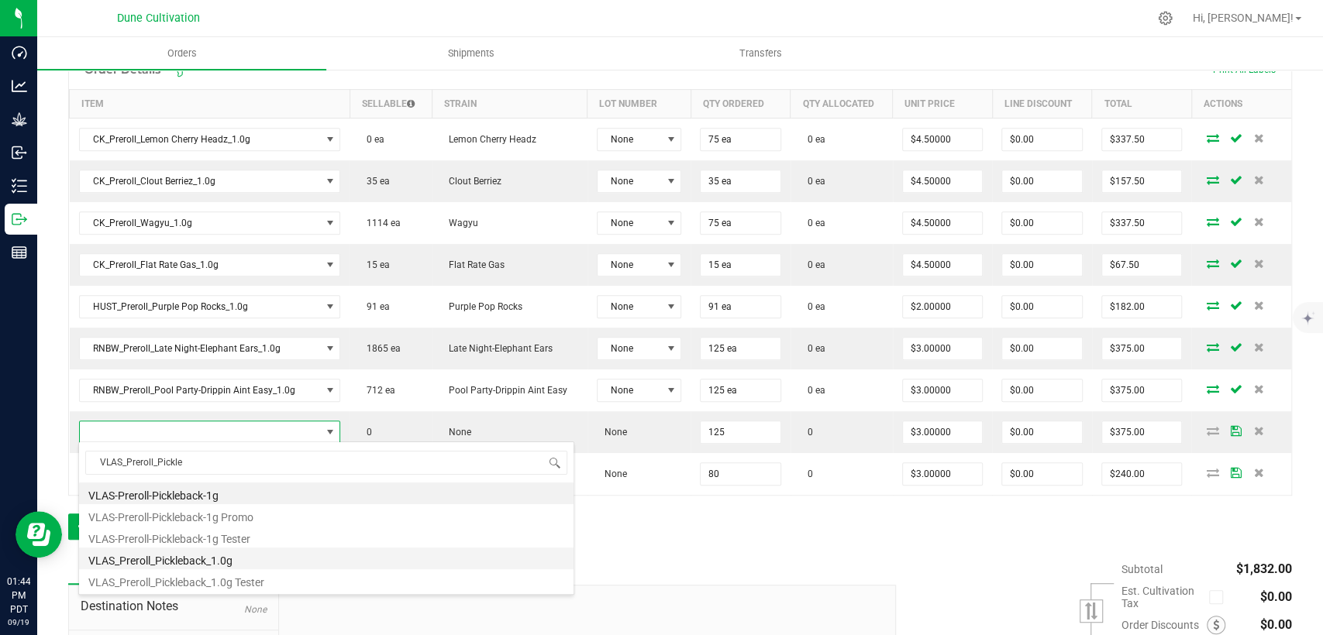
click at [160, 557] on li "VLAS_Preroll_Pickleback_1.0g" at bounding box center [326, 559] width 494 height 22
type input "125 ea"
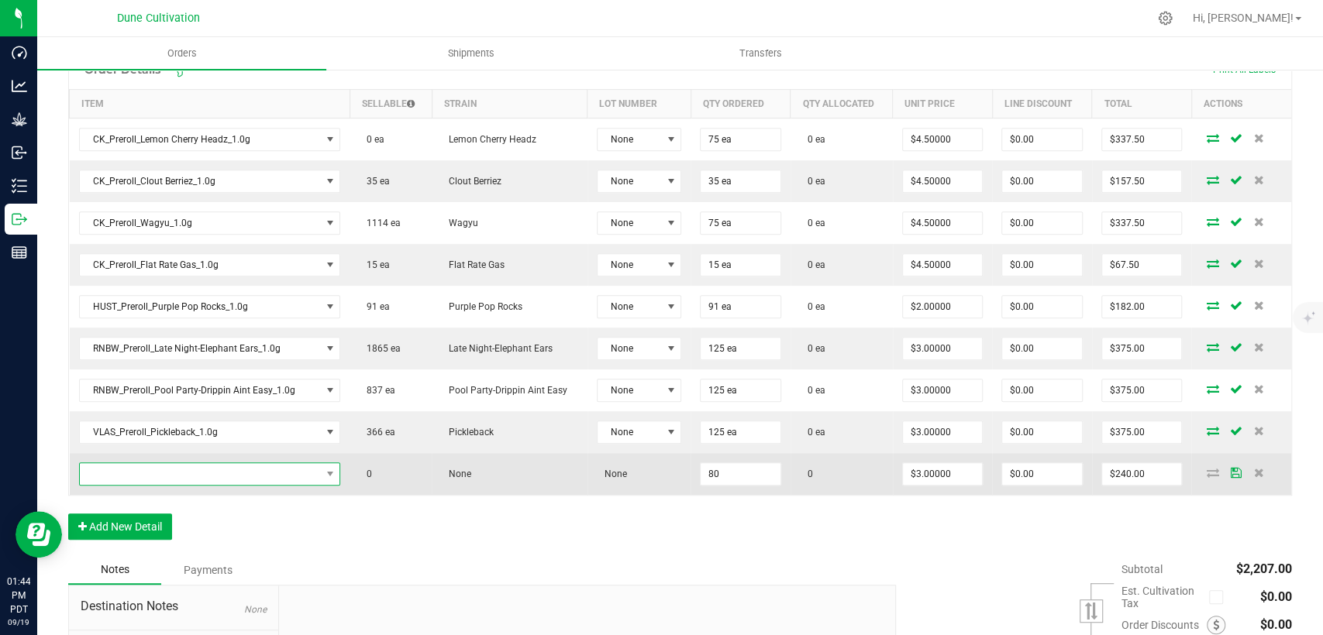
click at [301, 477] on span "NO DATA FOUND" at bounding box center [200, 474] width 241 height 22
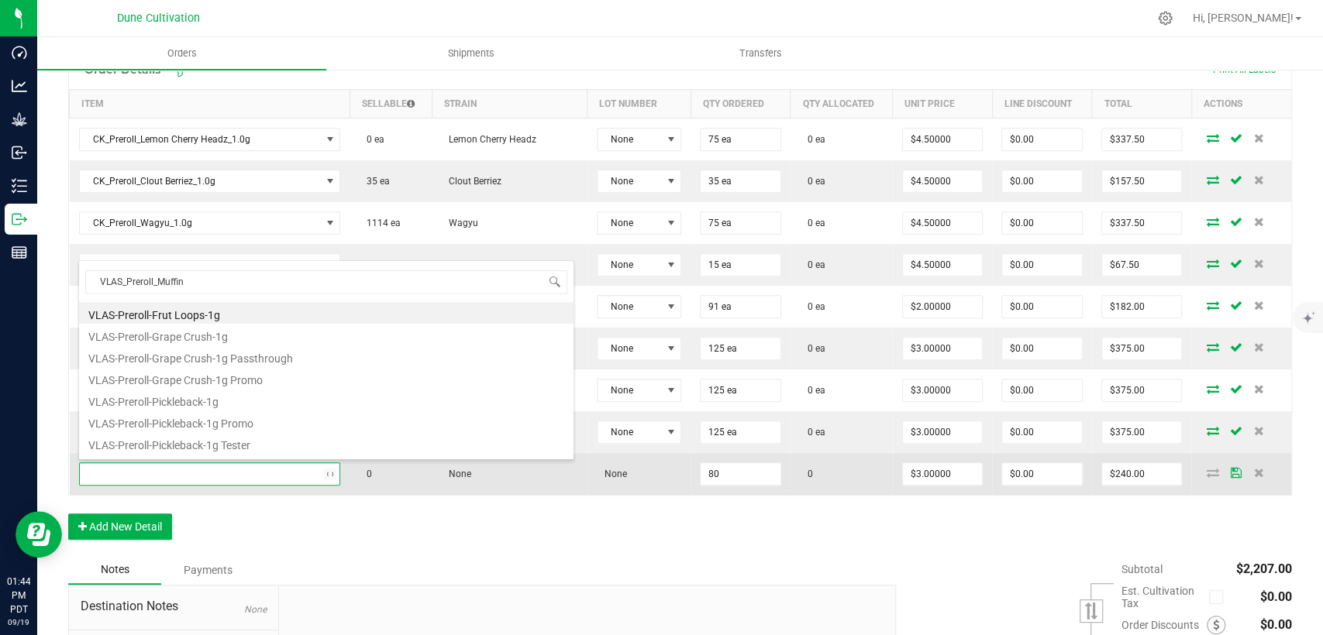
type input "VLAS_Preroll_Muffins"
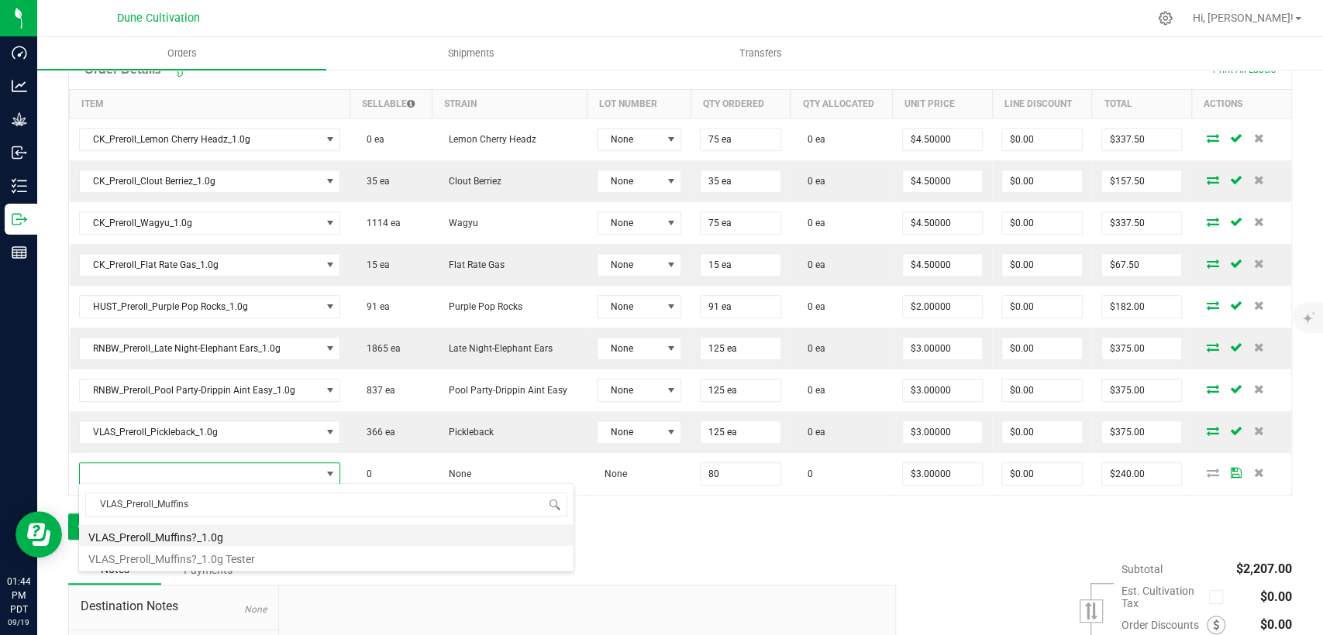
click at [253, 539] on li "VLAS_Preroll_Muffins?_1.0g" at bounding box center [326, 536] width 494 height 22
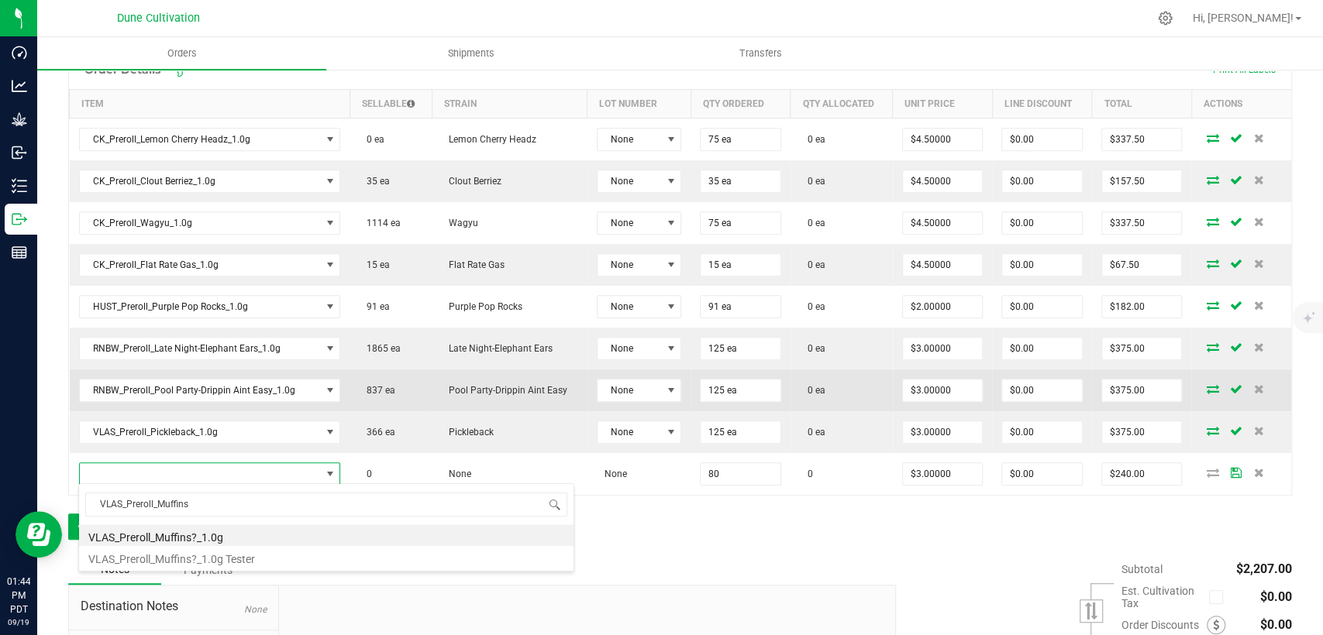
type input "80 ea"
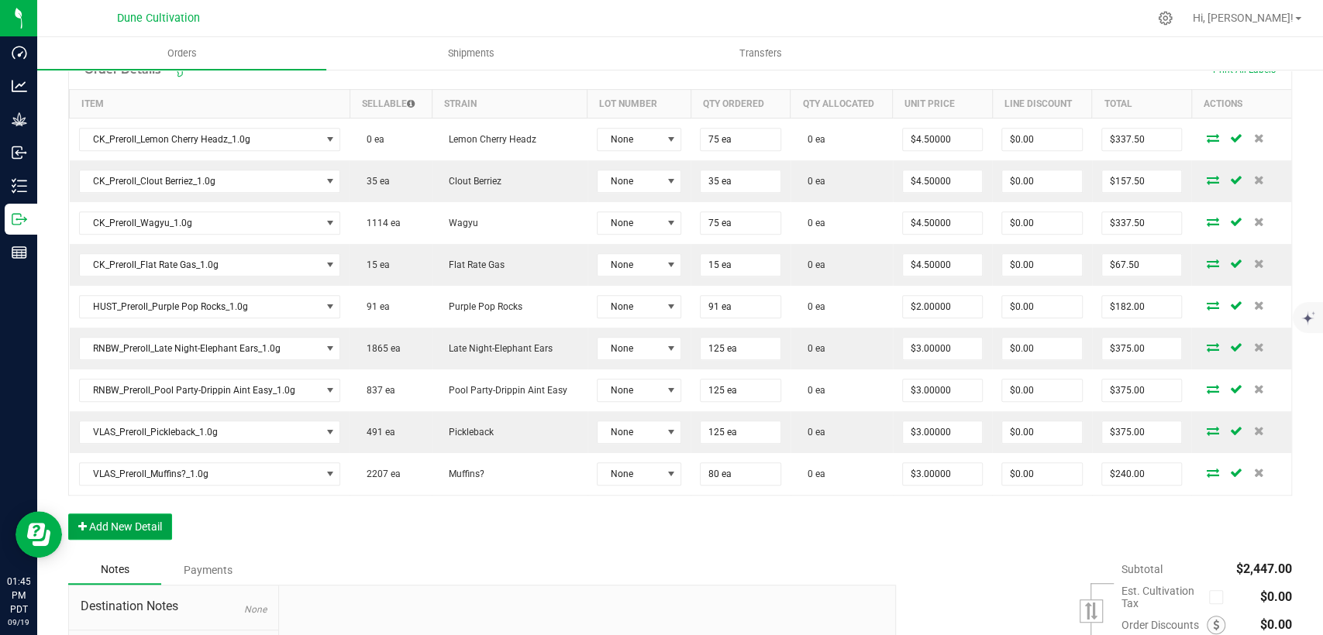
click at [148, 514] on button "Add New Detail" at bounding box center [120, 527] width 104 height 26
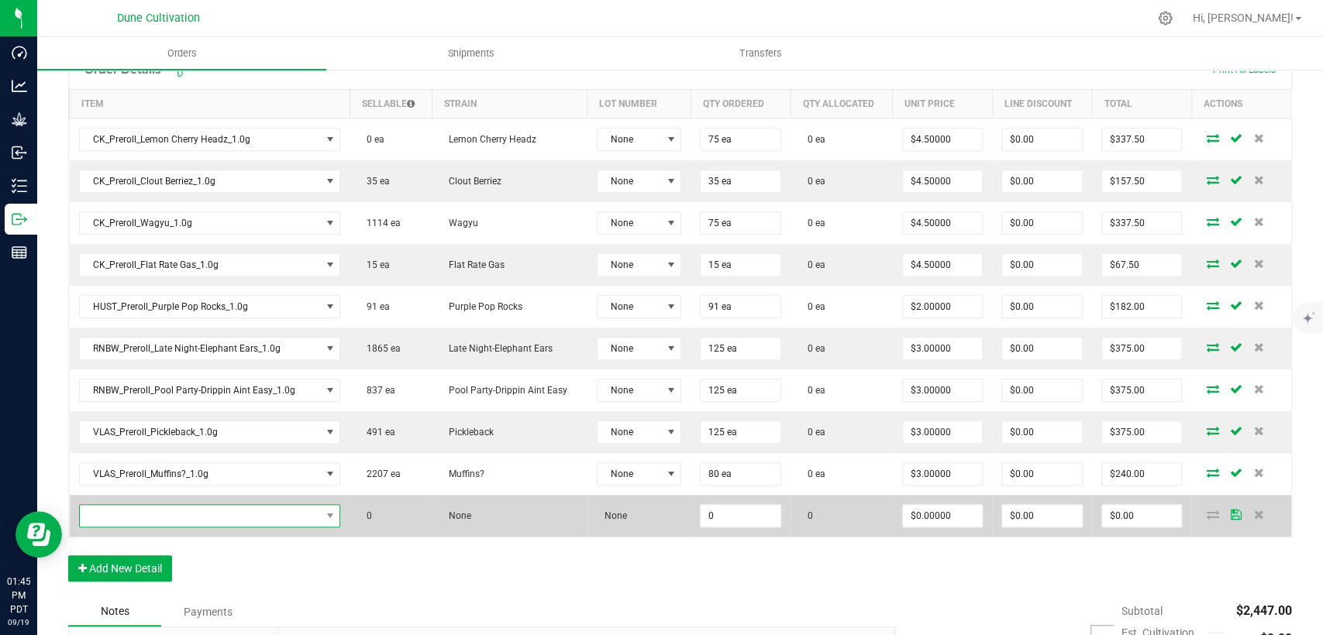
click at [277, 510] on span "NO DATA FOUND" at bounding box center [200, 516] width 241 height 22
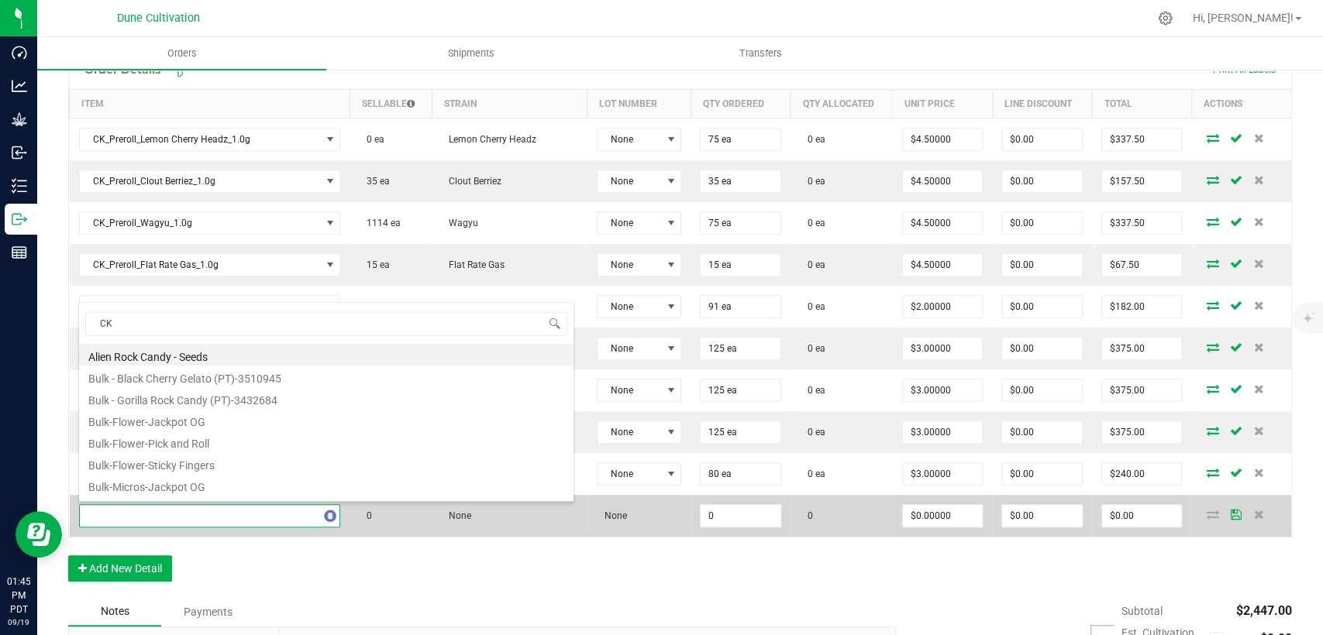
type input "C"
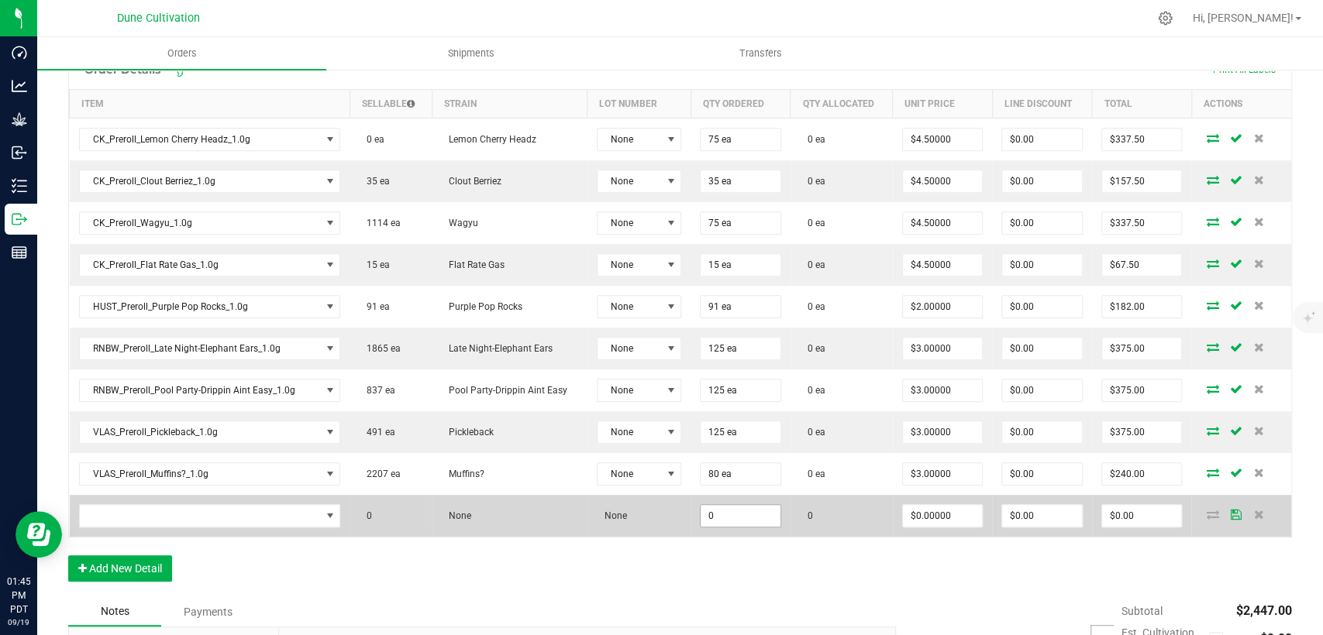
click at [714, 515] on input "0" at bounding box center [740, 516] width 80 height 22
type input "20"
click at [948, 516] on input "0" at bounding box center [943, 516] width 80 height 22
type input "$0.01000"
type input "$0.20"
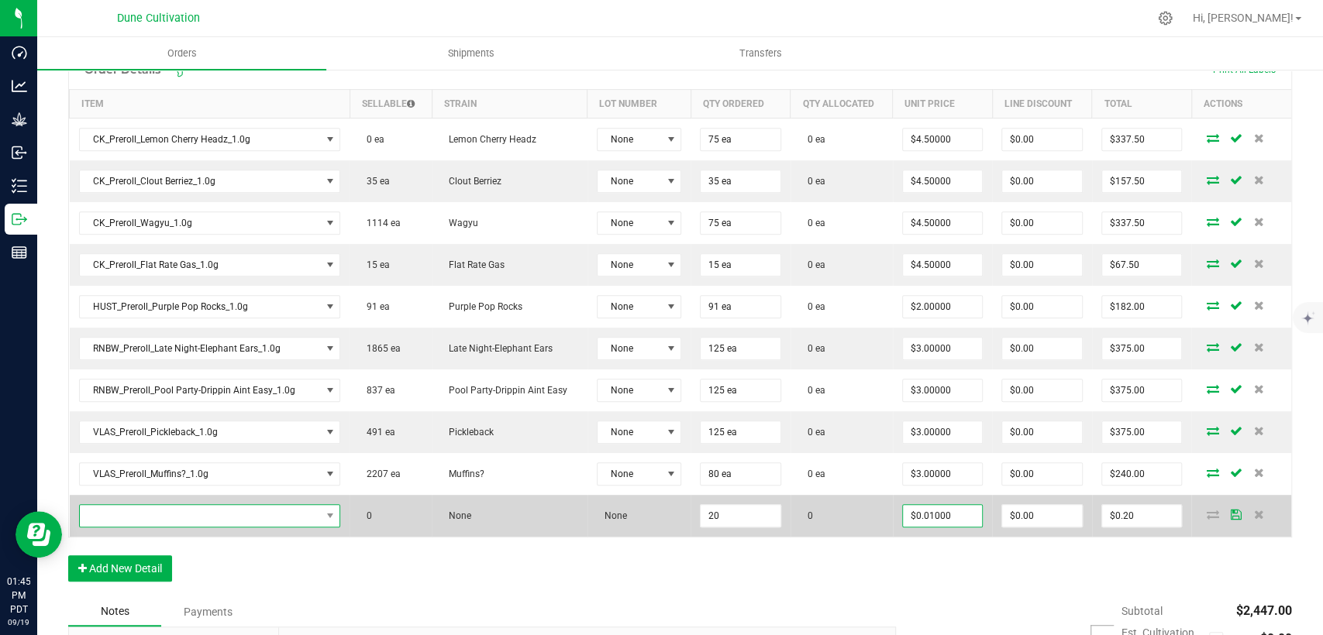
click at [282, 507] on span "NO DATA FOUND" at bounding box center [200, 516] width 241 height 22
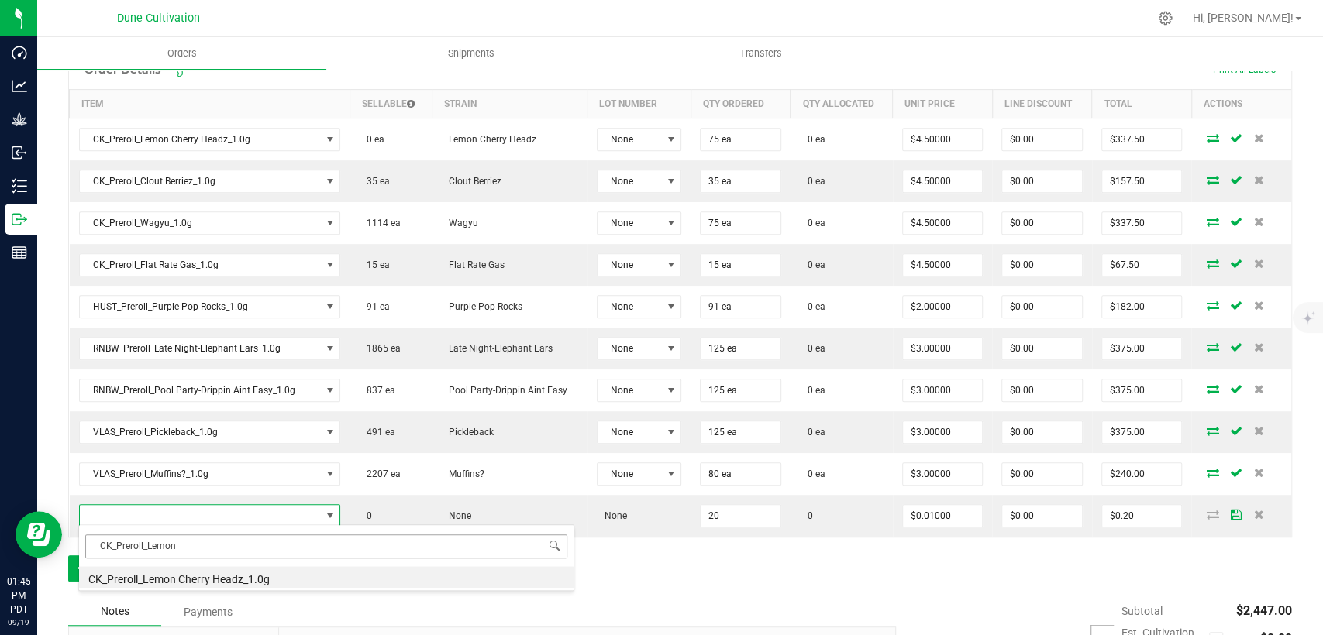
drag, startPoint x: 181, startPoint y: 542, endPoint x: 105, endPoint y: 542, distance: 75.9
click at [105, 542] on input "CK_Preroll_Lemon" at bounding box center [326, 547] width 482 height 24
type input "CK_Preroll_Lemon"
click at [595, 569] on div "Order Details Print All Labels Item Sellable Strain Lot Number Qty Ordered Qty …" at bounding box center [679, 324] width 1223 height 548
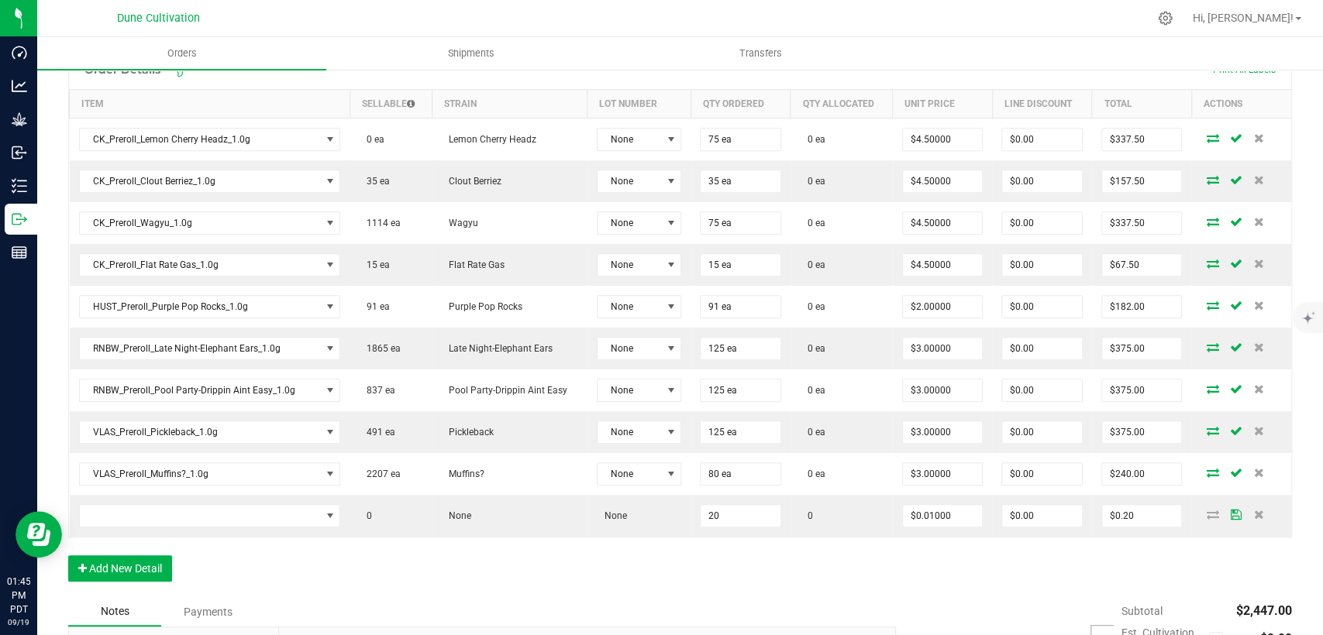
drag, startPoint x: 1248, startPoint y: 510, endPoint x: 1181, endPoint y: 535, distance: 71.4
click at [1254, 510] on icon at bounding box center [1259, 514] width 10 height 9
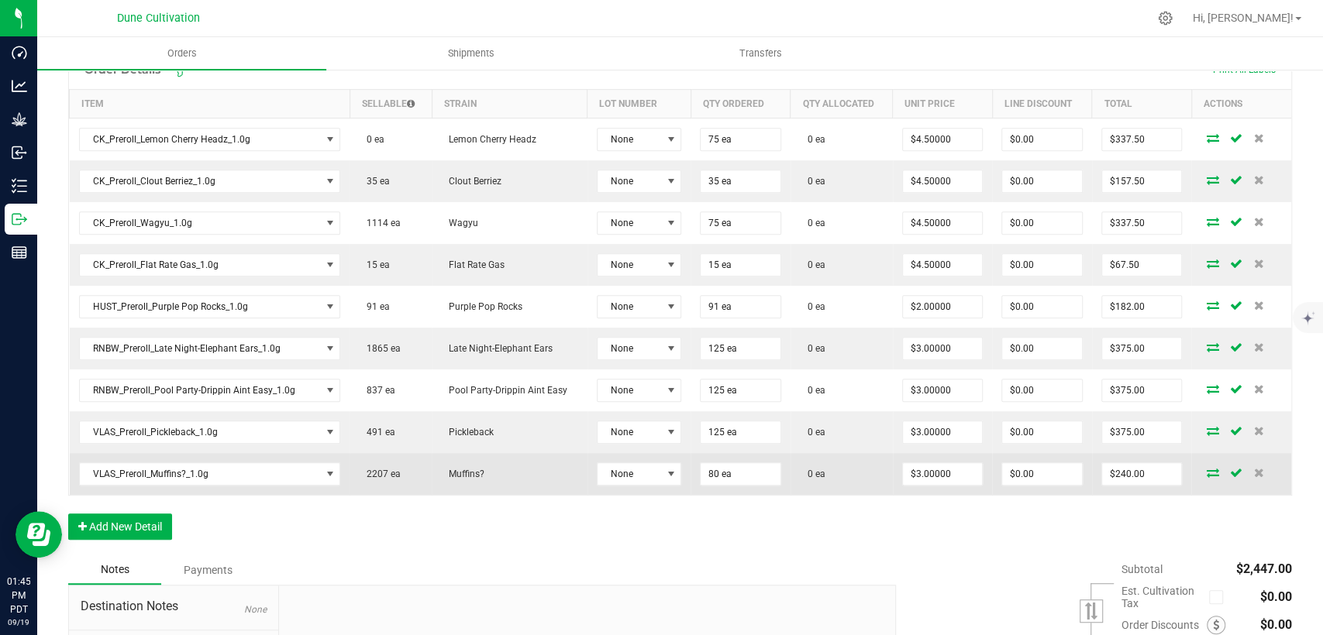
scroll to position [0, 0]
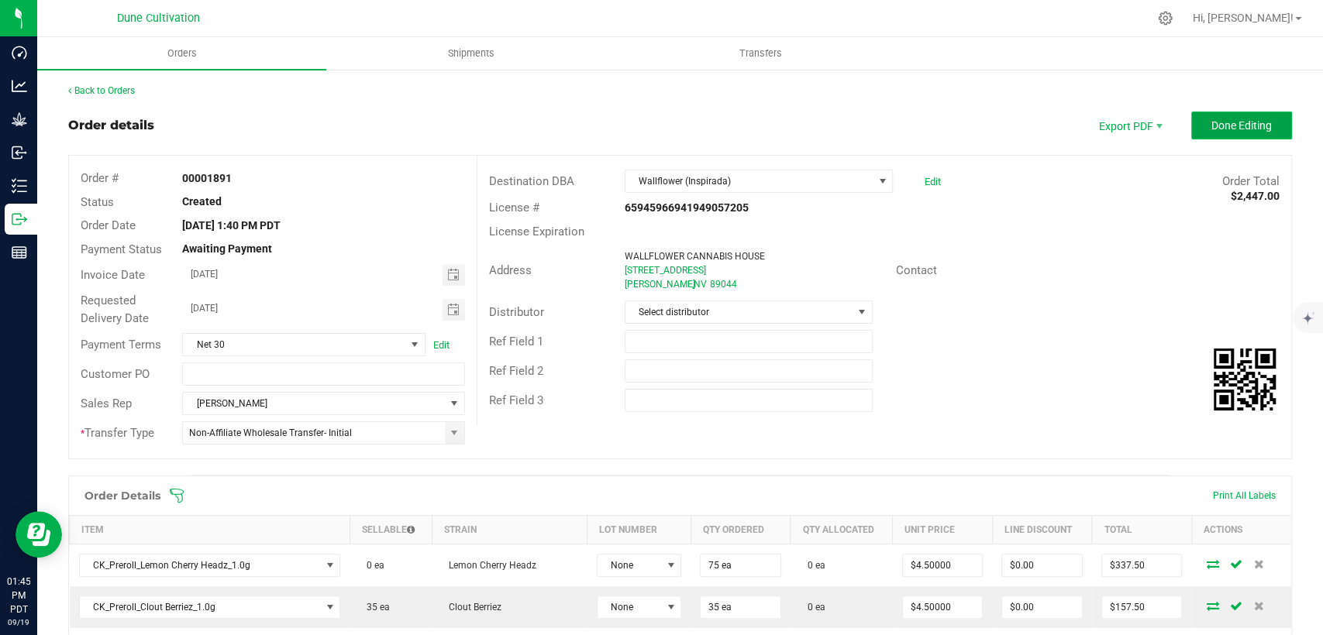
click at [1215, 119] on span "Done Editing" at bounding box center [1241, 125] width 60 height 12
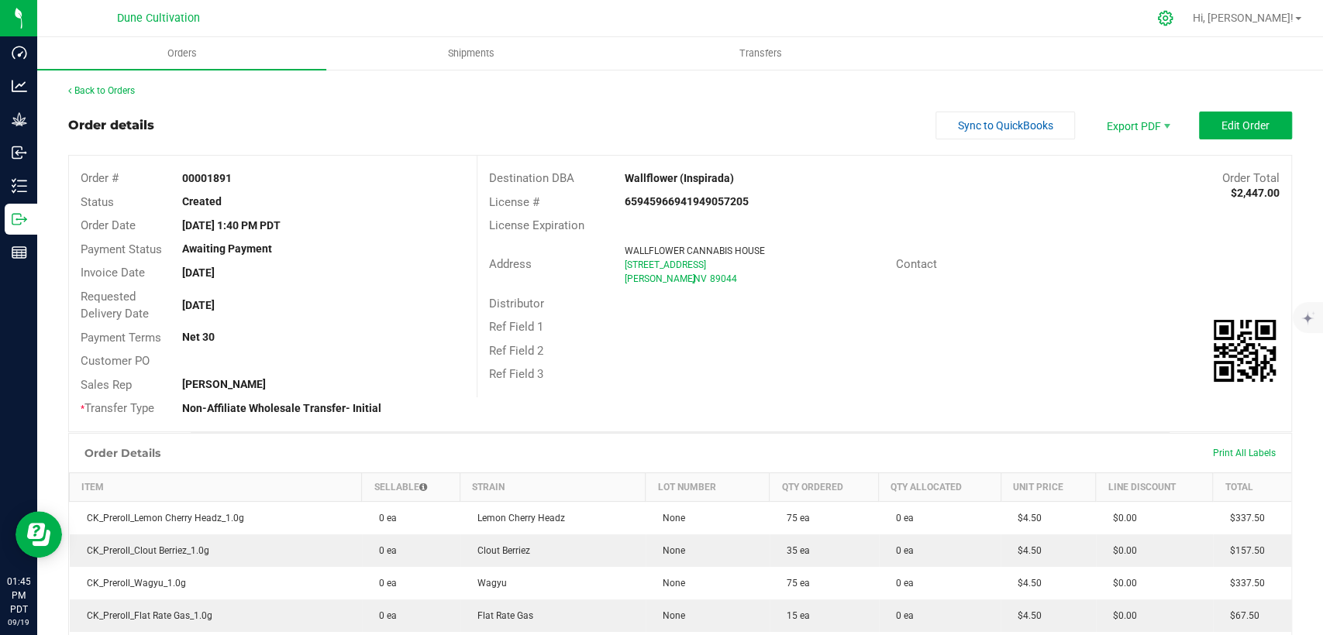
click at [1173, 19] on icon at bounding box center [1165, 18] width 16 height 16
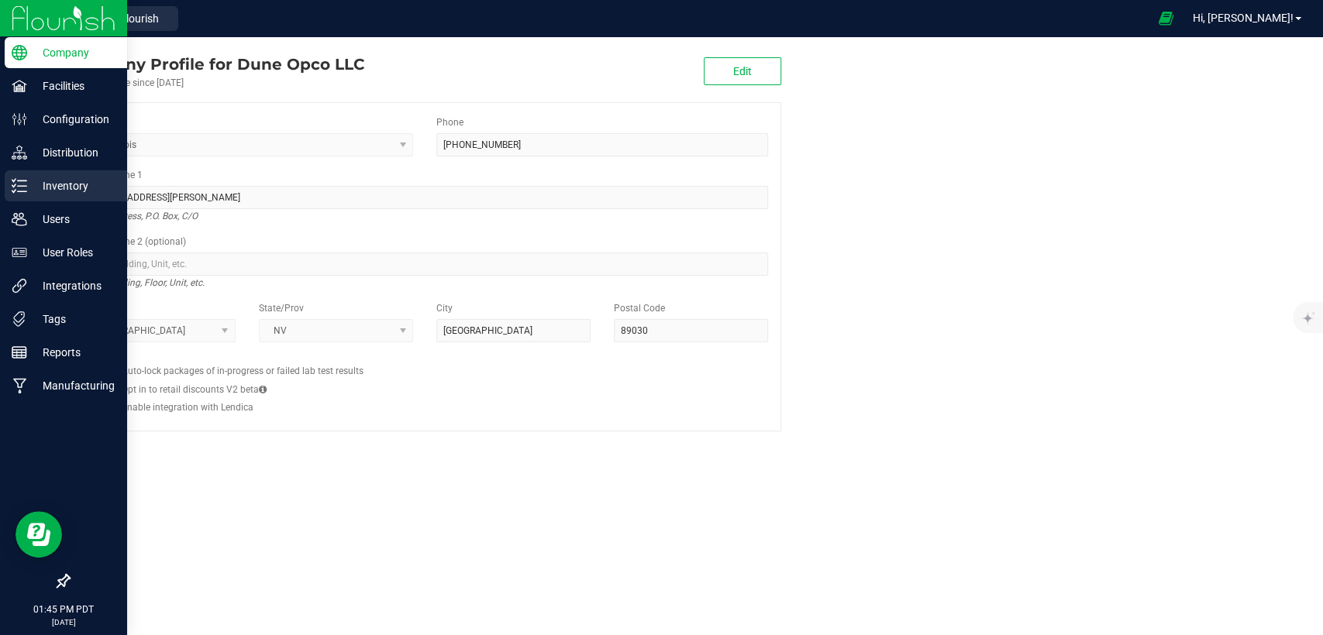
click at [54, 186] on p "Inventory" at bounding box center [73, 186] width 93 height 19
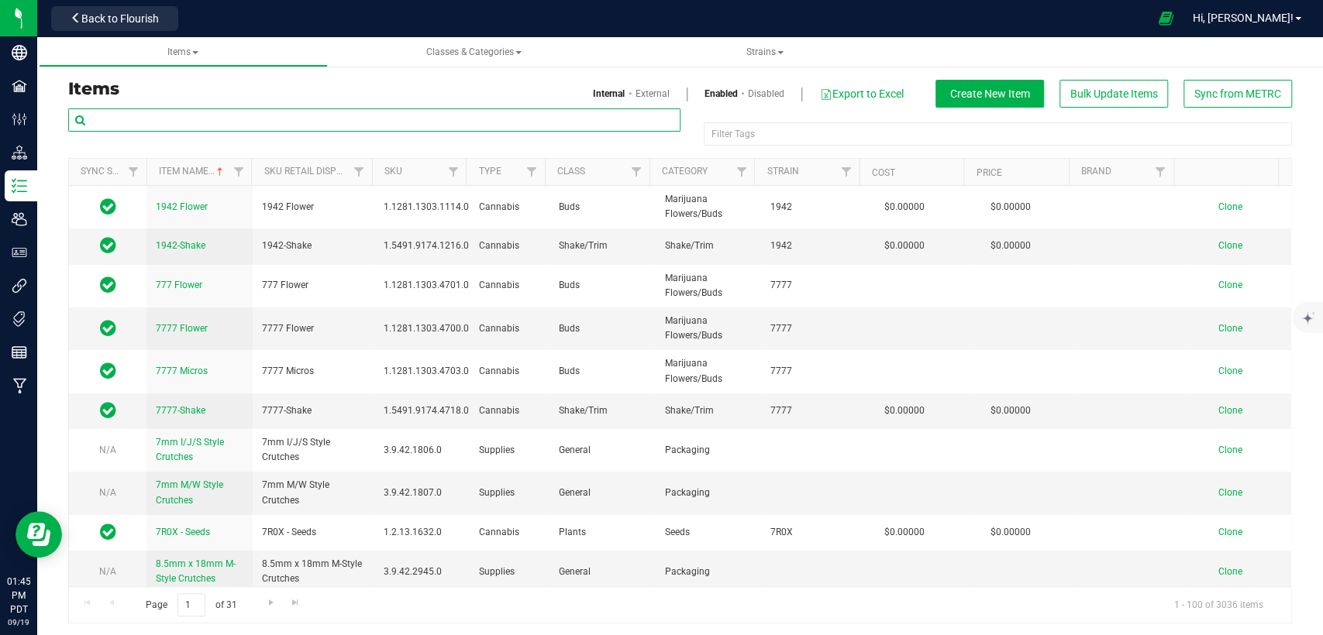
click at [253, 119] on input "text" at bounding box center [374, 119] width 612 height 23
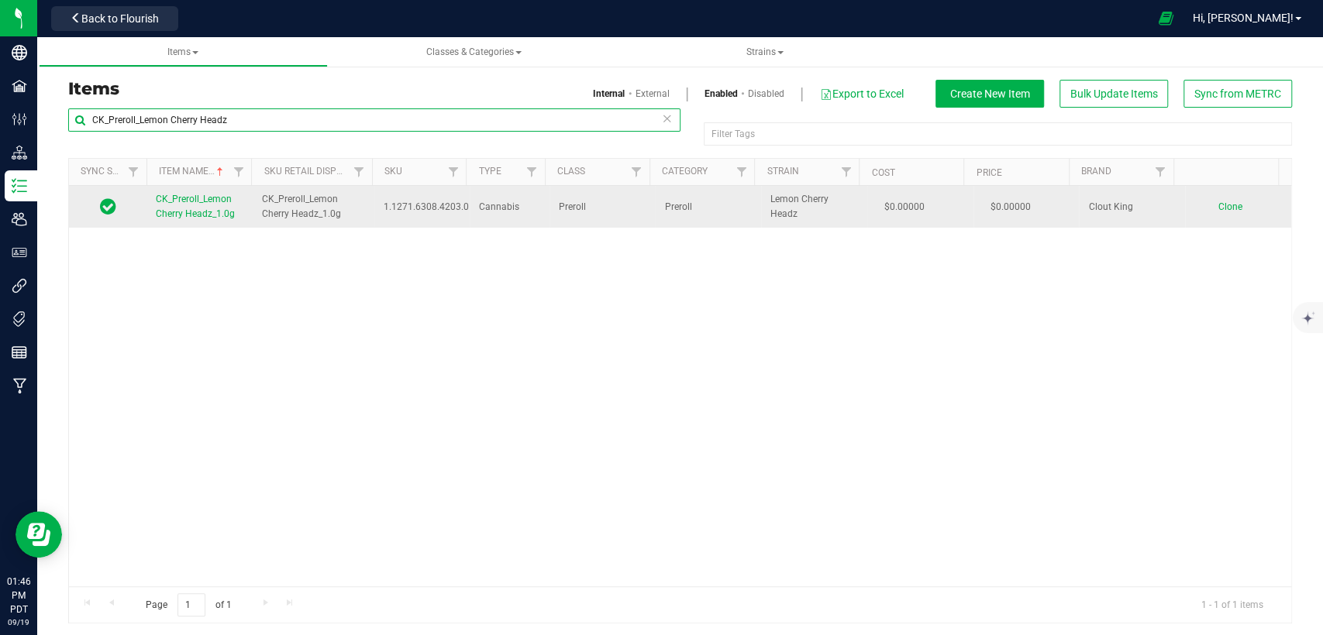
type input "CK_Preroll_Lemon Cherry Headz"
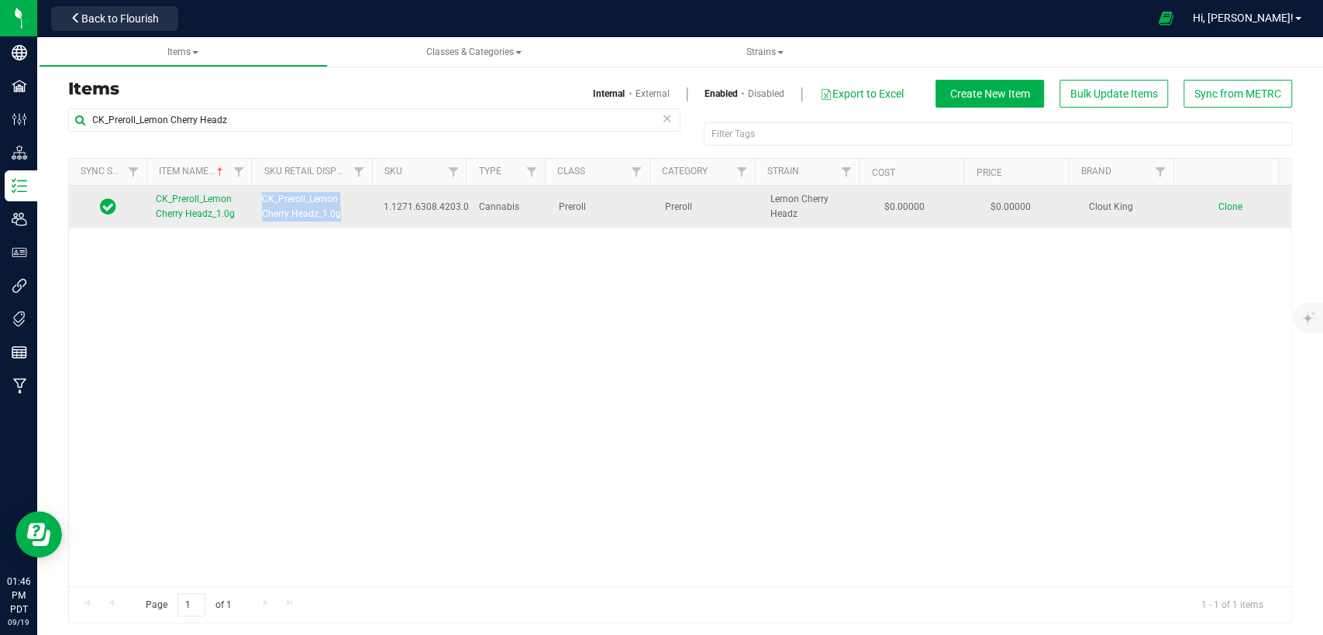
drag, startPoint x: 335, startPoint y: 215, endPoint x: 258, endPoint y: 202, distance: 77.8
click at [258, 202] on td "CK_Preroll_Lemon Cherry Headz_1.0g" at bounding box center [314, 207] width 122 height 42
copy span "CK_Preroll_Lemon Cherry Headz_1.0g"
click at [1218, 206] on span "Clone" at bounding box center [1230, 206] width 24 height 11
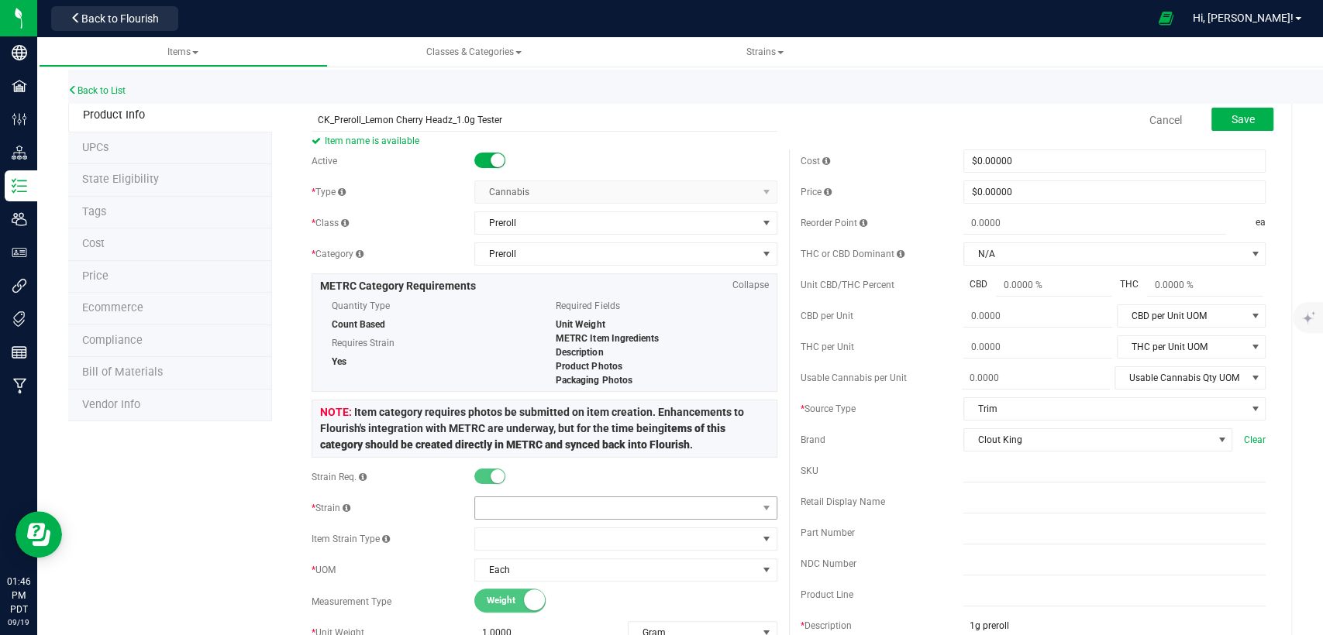
type input "CK_Preroll_Lemon Cherry Headz_1.0g Tester"
click at [713, 508] on span at bounding box center [615, 508] width 281 height 22
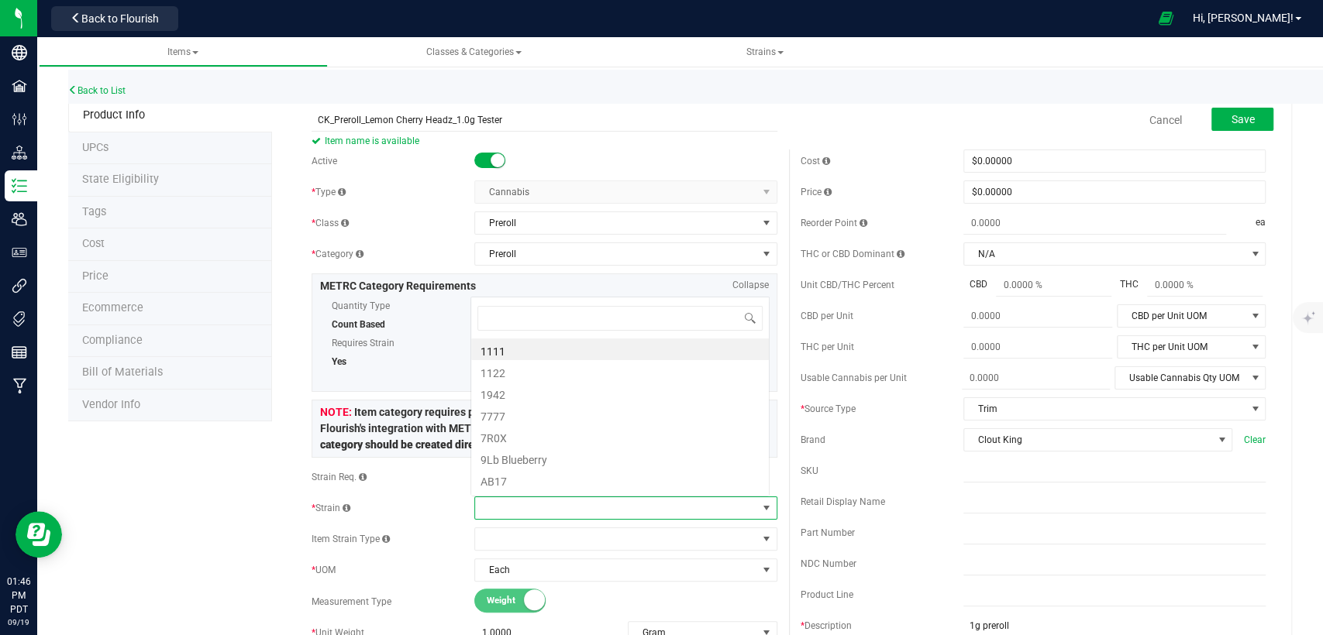
scroll to position [22, 294]
type input "Lemon"
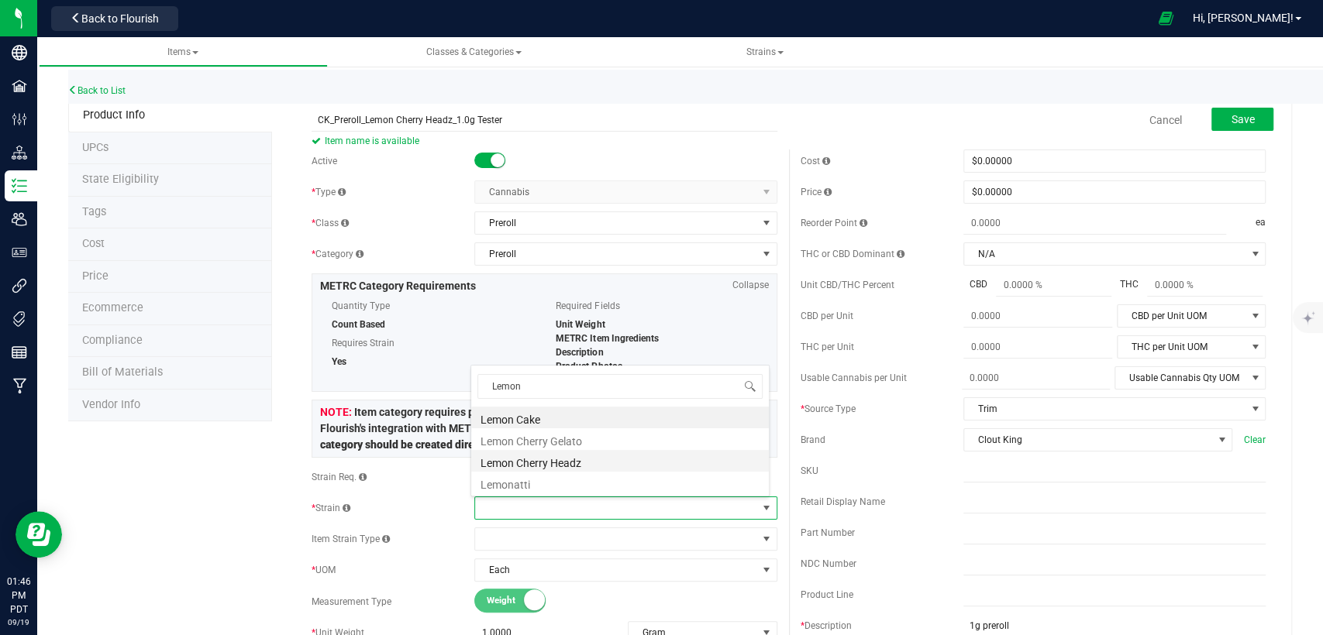
click at [621, 459] on li "Lemon Cherry Headz" at bounding box center [620, 461] width 298 height 22
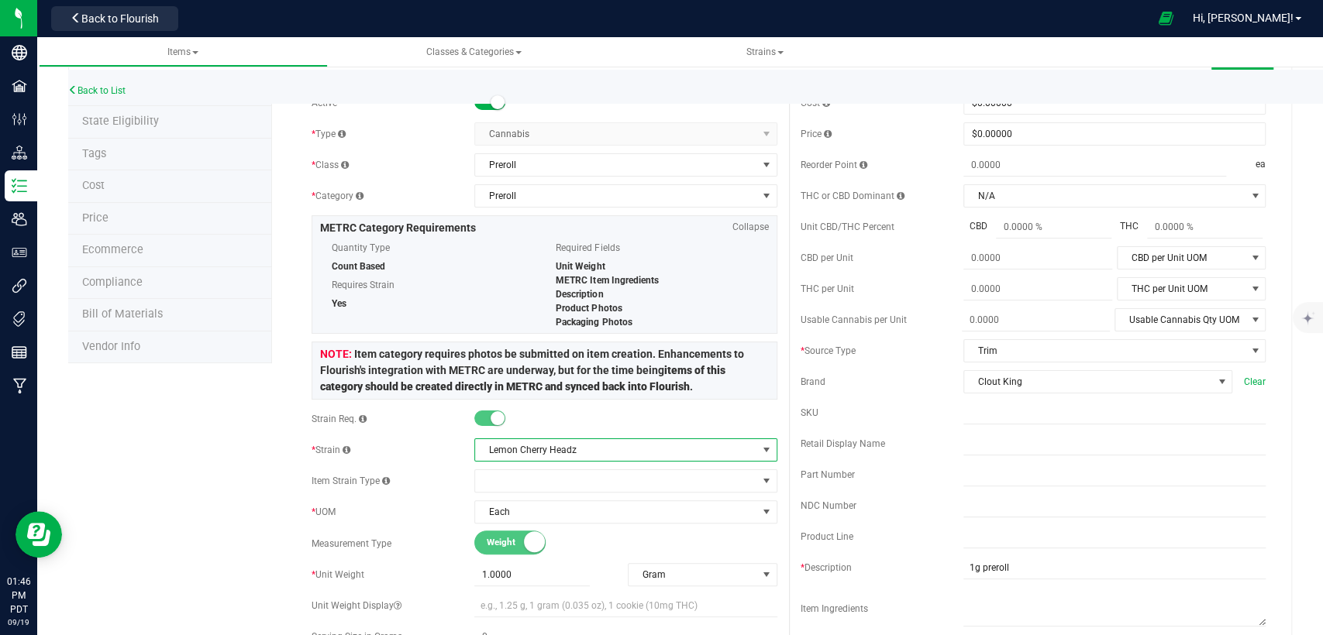
scroll to position [0, 0]
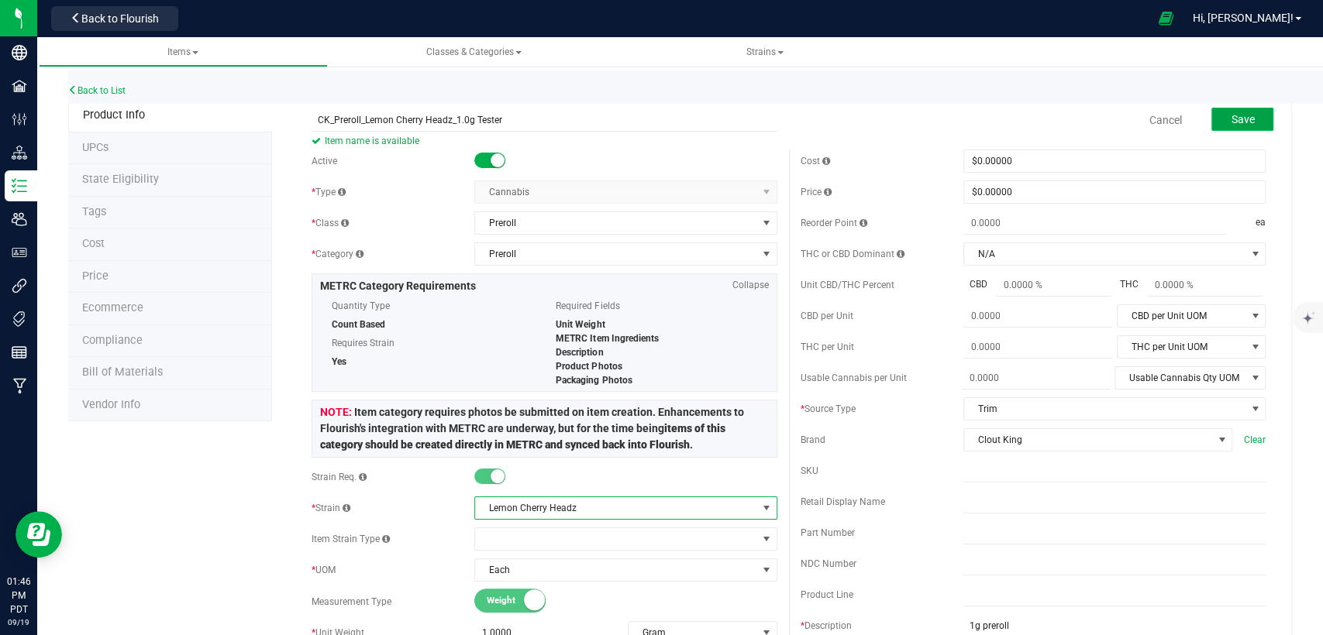
click at [1232, 119] on span "Save" at bounding box center [1241, 119] width 23 height 12
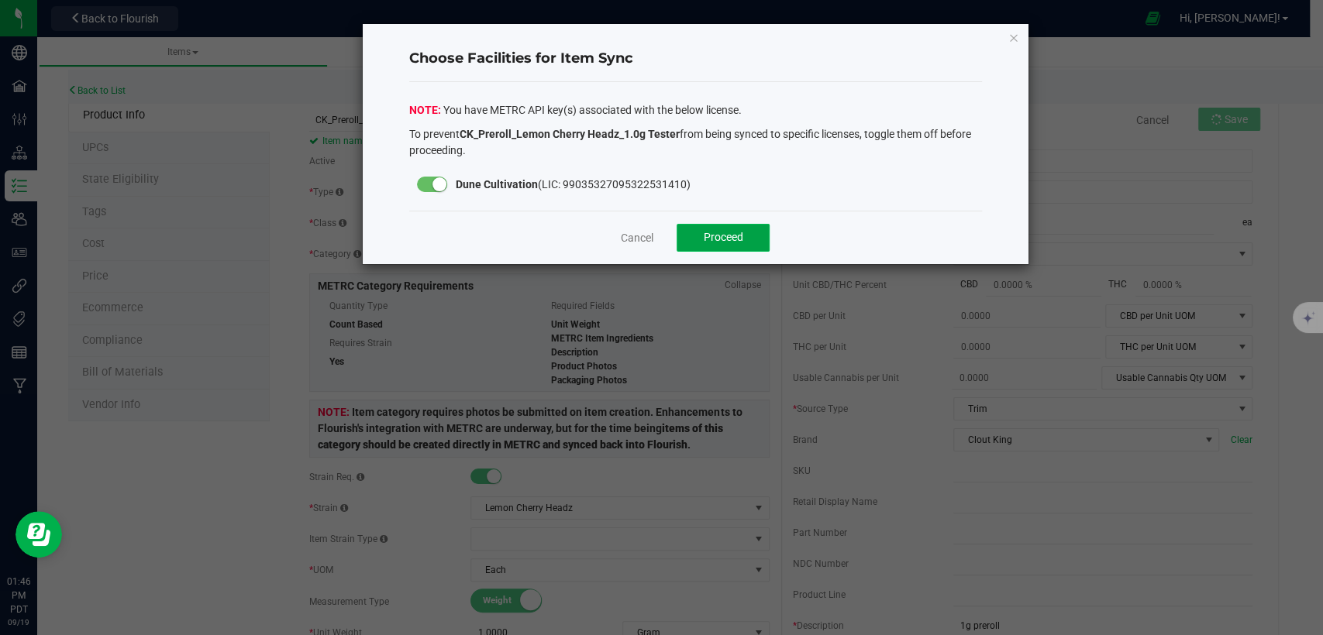
click at [742, 234] on span "Proceed" at bounding box center [724, 237] width 40 height 12
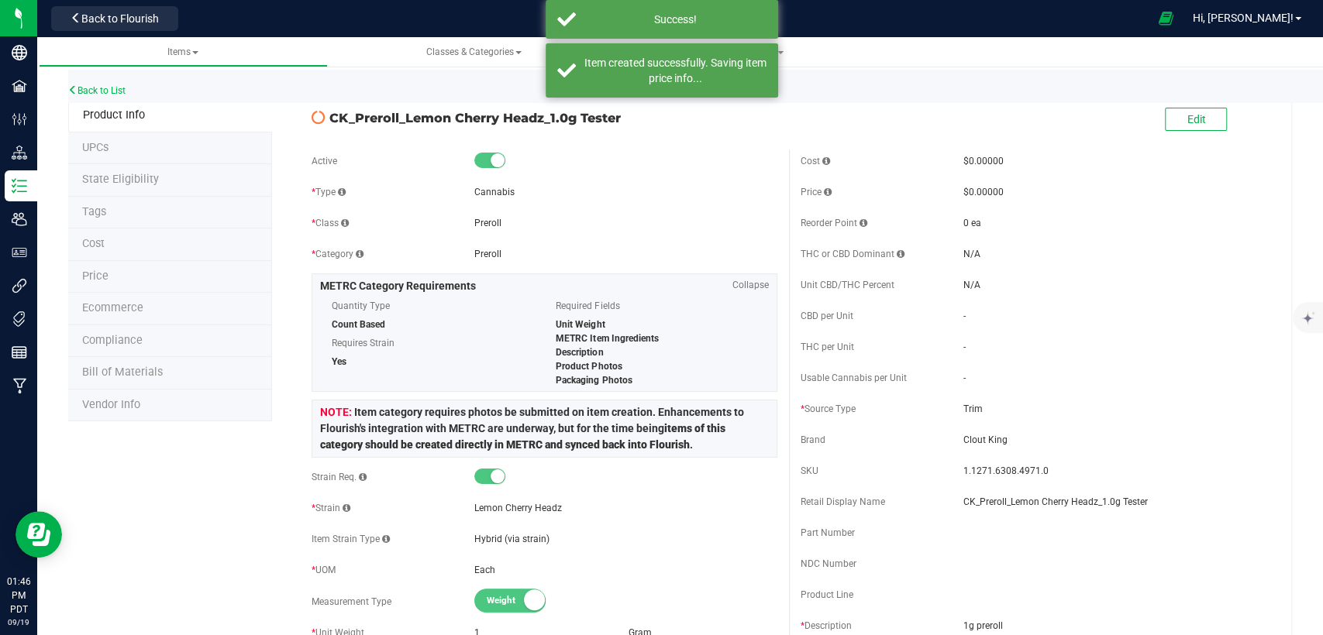
drag, startPoint x: 620, startPoint y: 114, endPoint x: 328, endPoint y: 115, distance: 292.1
click at [329, 115] on span "CK_Preroll_Lemon Cherry Headz_1.0g Tester" at bounding box center [552, 117] width 447 height 19
copy span "CK_Preroll_Lemon Cherry Headz_1.0g Tester"
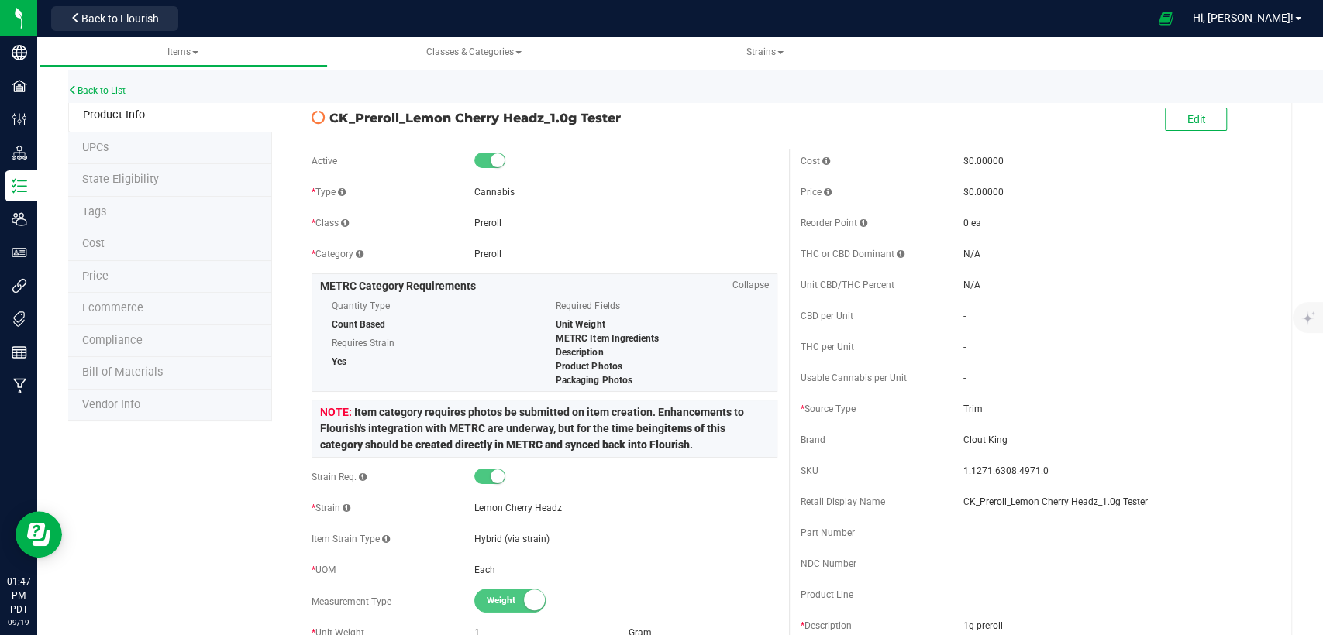
click at [147, 177] on span "State Eligibility" at bounding box center [120, 179] width 77 height 13
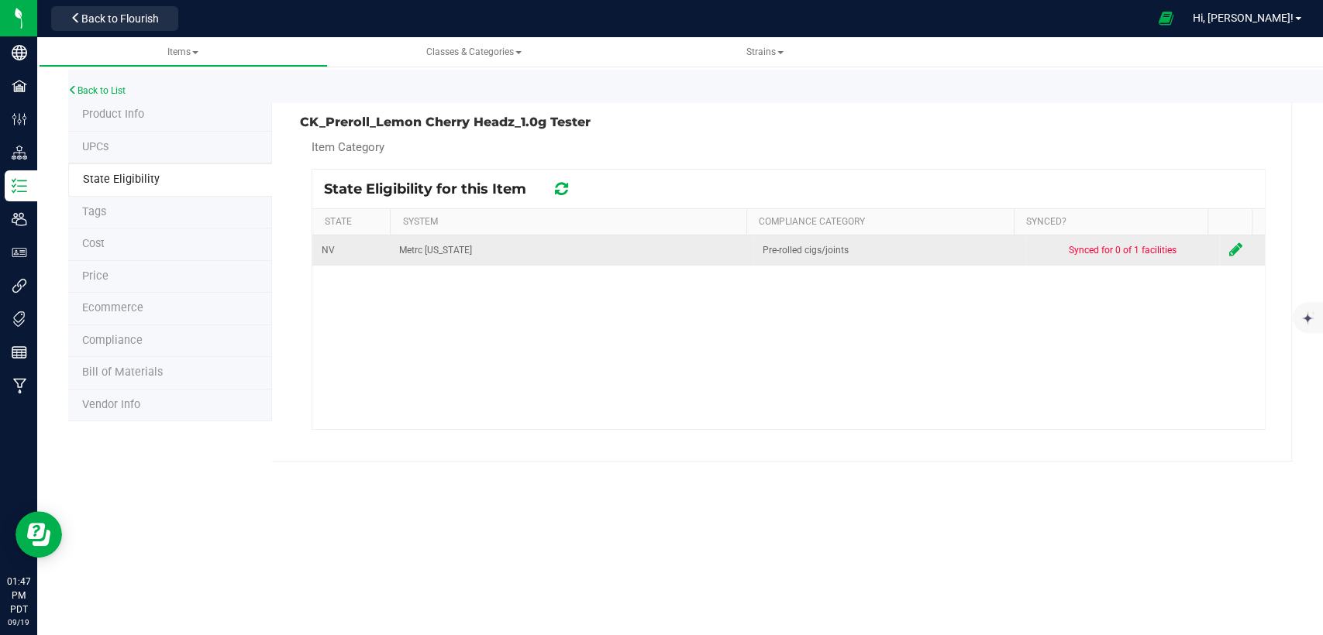
click at [1228, 247] on icon at bounding box center [1234, 249] width 13 height 15
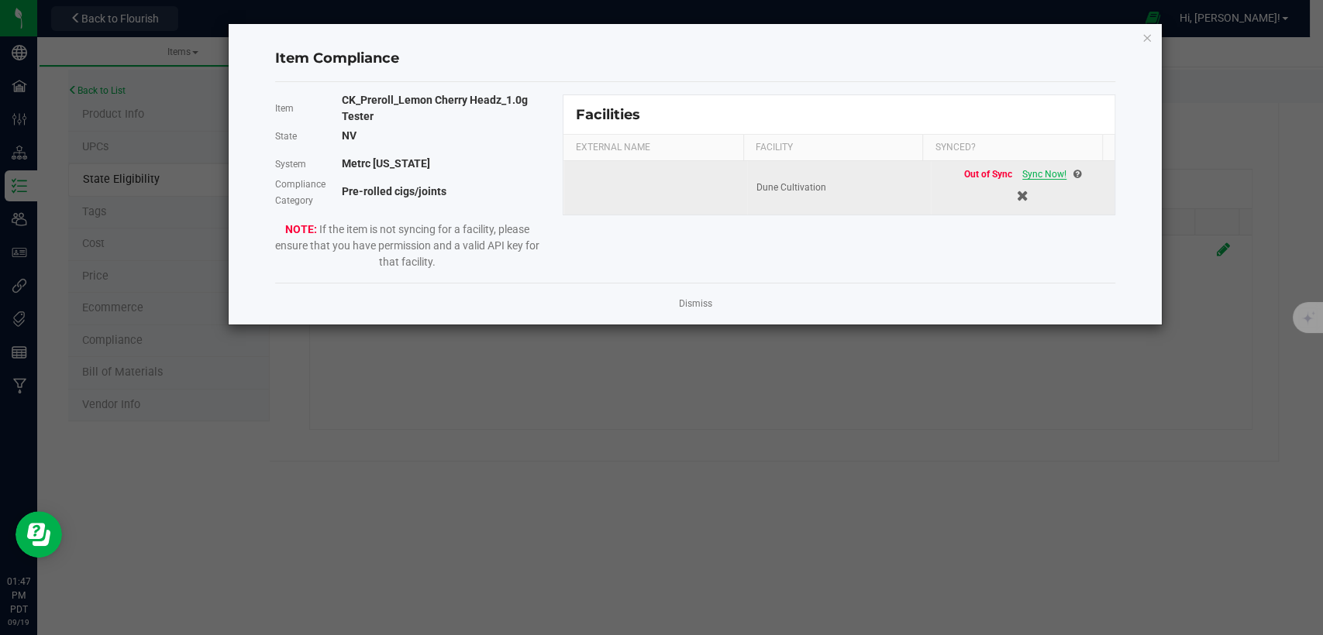
click at [1041, 174] on span "Sync Now!" at bounding box center [1044, 174] width 44 height 11
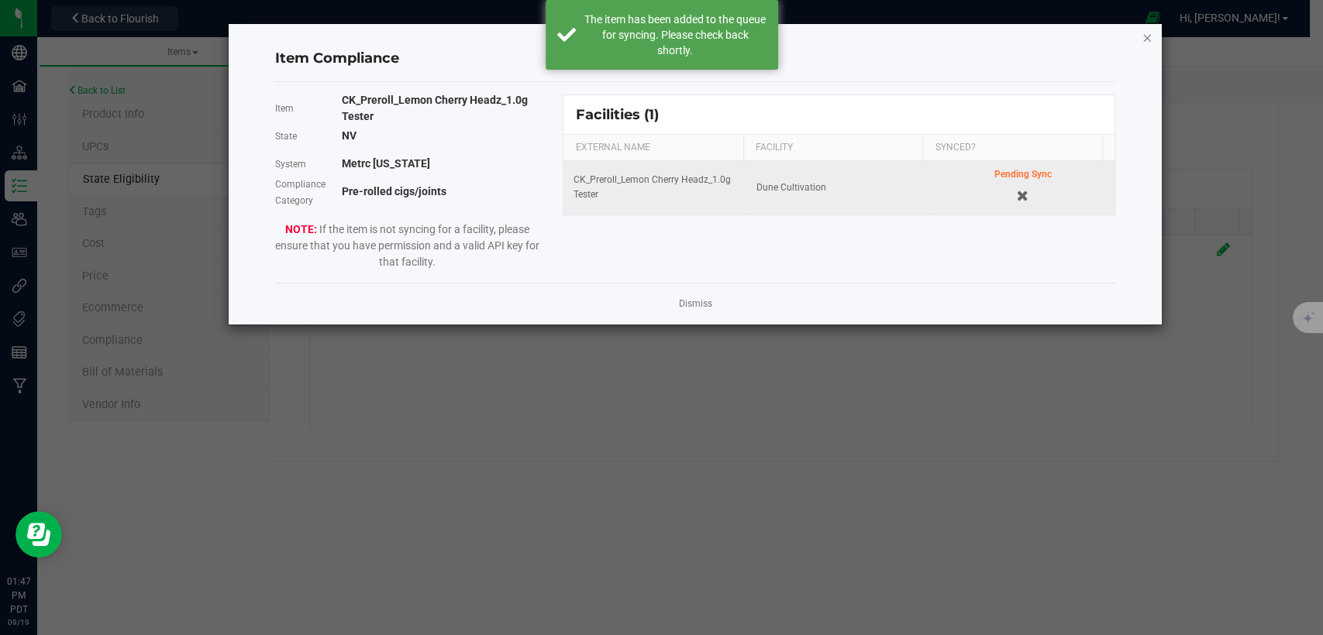
click at [1144, 33] on icon "Close modal" at bounding box center [1146, 37] width 11 height 19
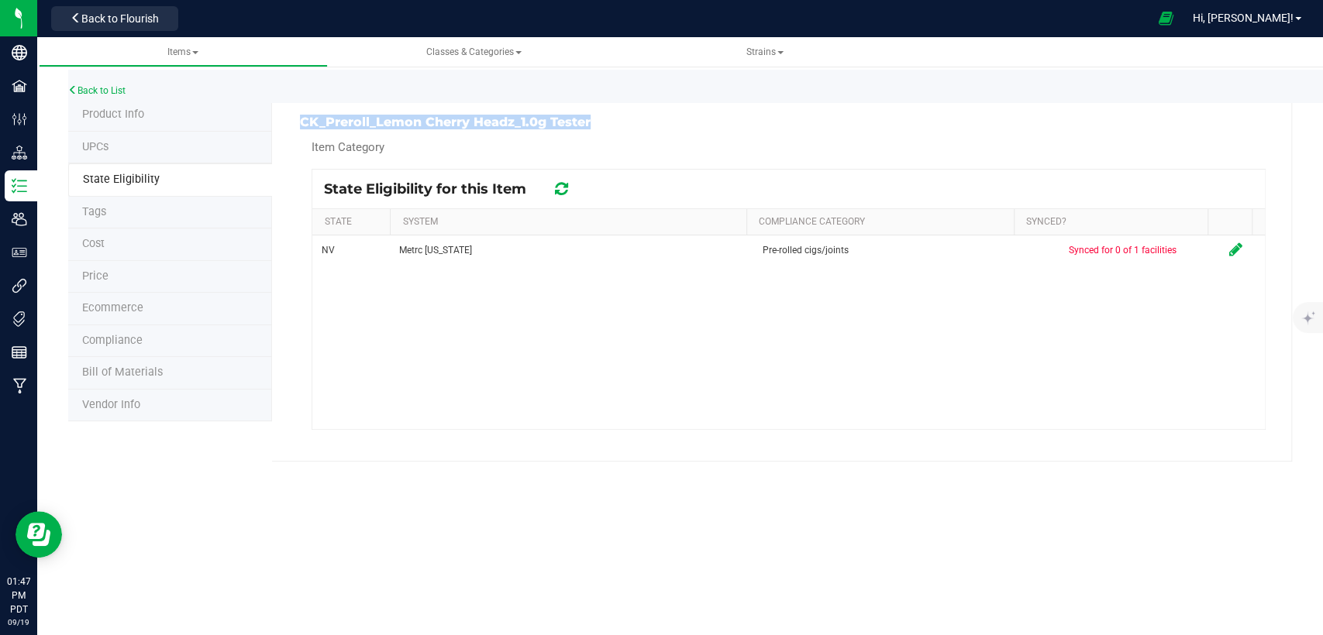
drag, startPoint x: 595, startPoint y: 120, endPoint x: 299, endPoint y: 119, distance: 296.0
click at [300, 119] on h3 "CK_Preroll_Lemon Cherry Headz_1.0g Tester" at bounding box center [538, 122] width 477 height 14
copy h3 "CK_Preroll_Lemon Cherry Headz_1.0g Tester"
click at [148, 114] on li "Product Info" at bounding box center [170, 115] width 204 height 33
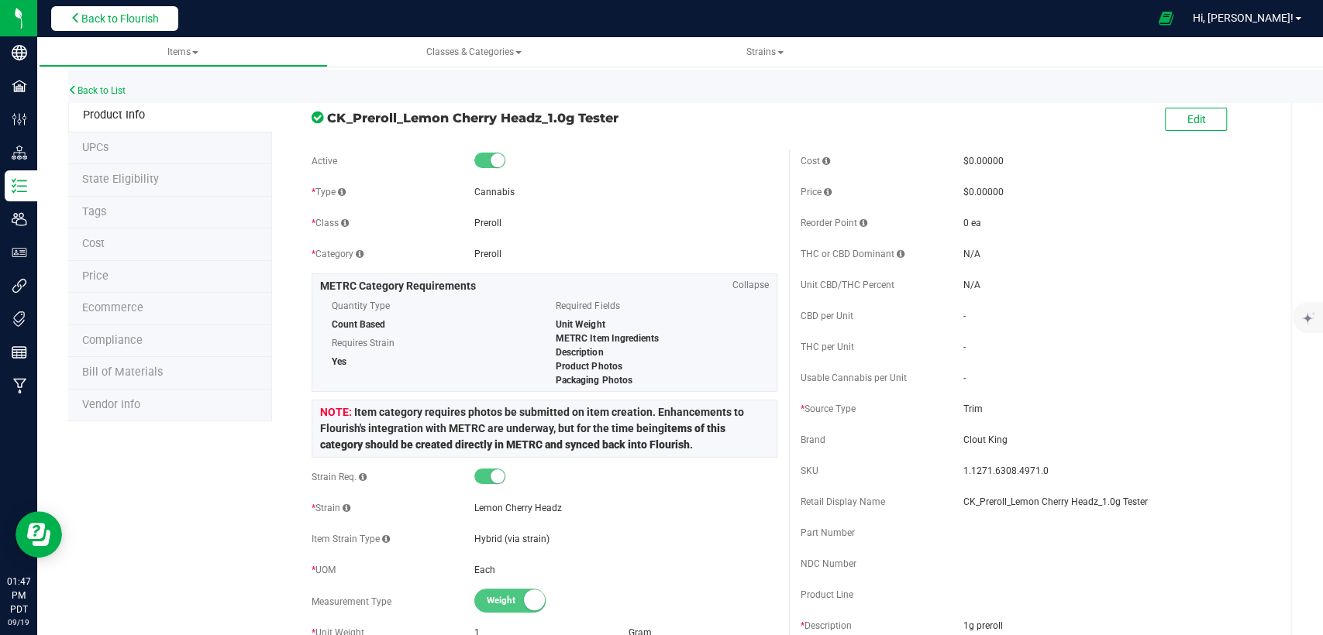
click at [125, 16] on span "Back to Flourish" at bounding box center [119, 18] width 77 height 12
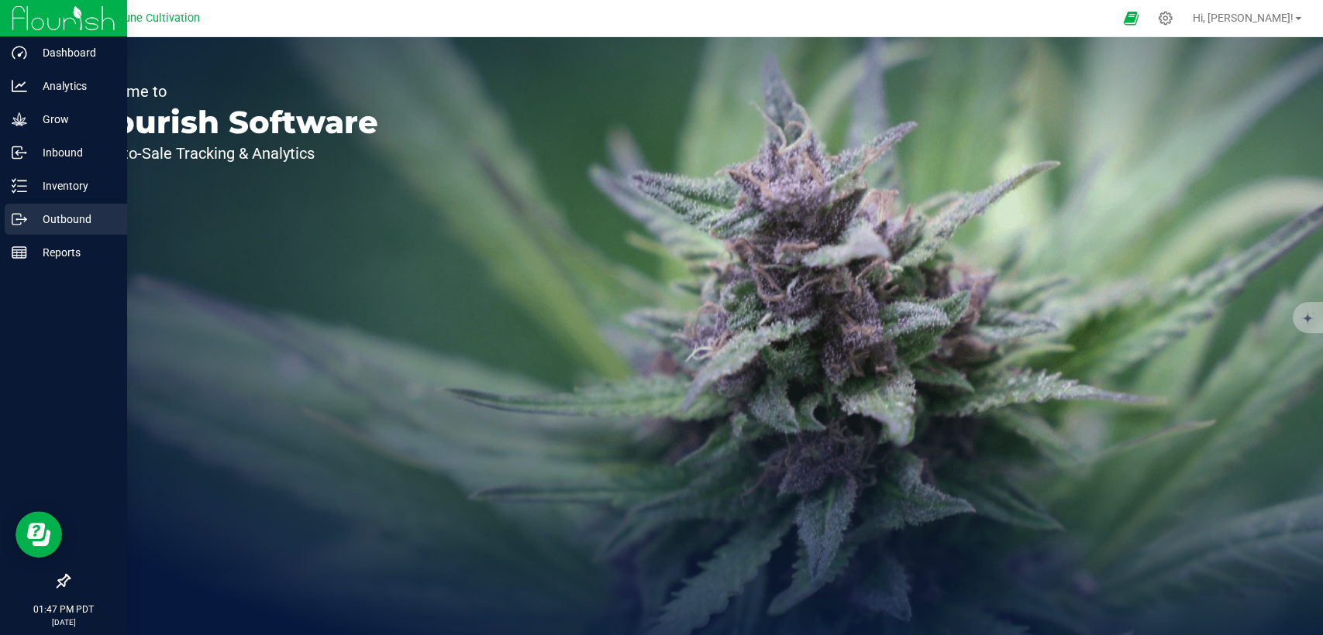
click at [38, 219] on p "Outbound" at bounding box center [73, 219] width 93 height 19
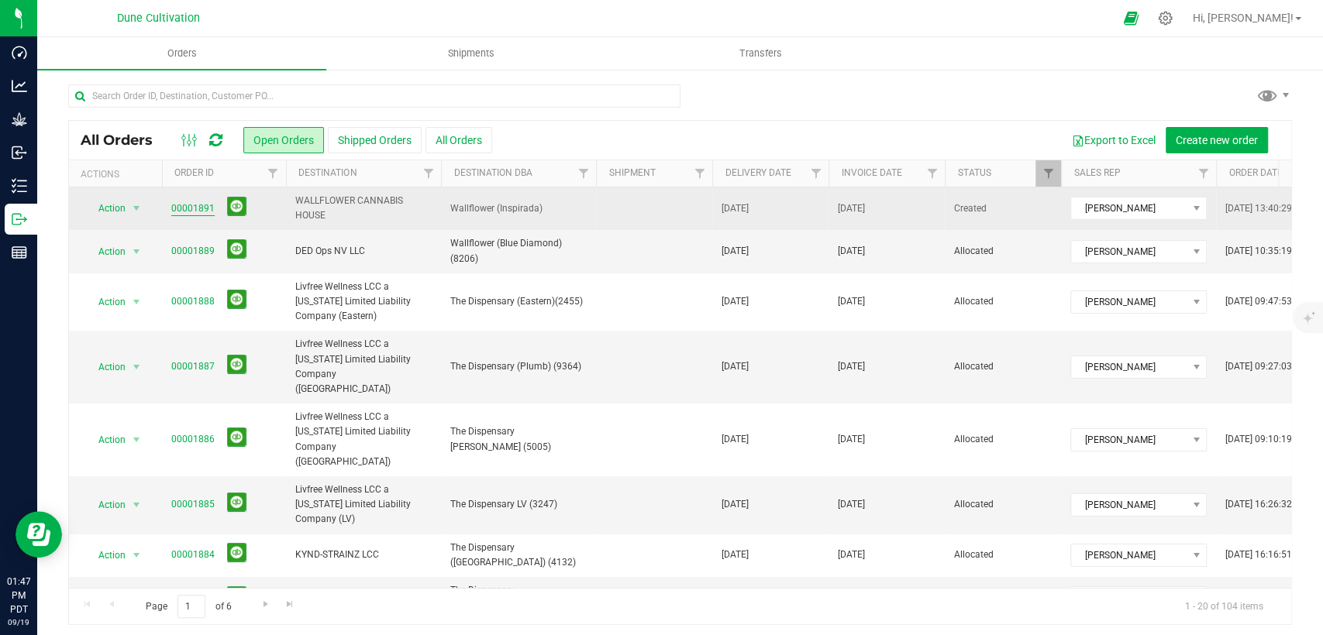
click at [177, 211] on link "00001891" at bounding box center [192, 208] width 43 height 15
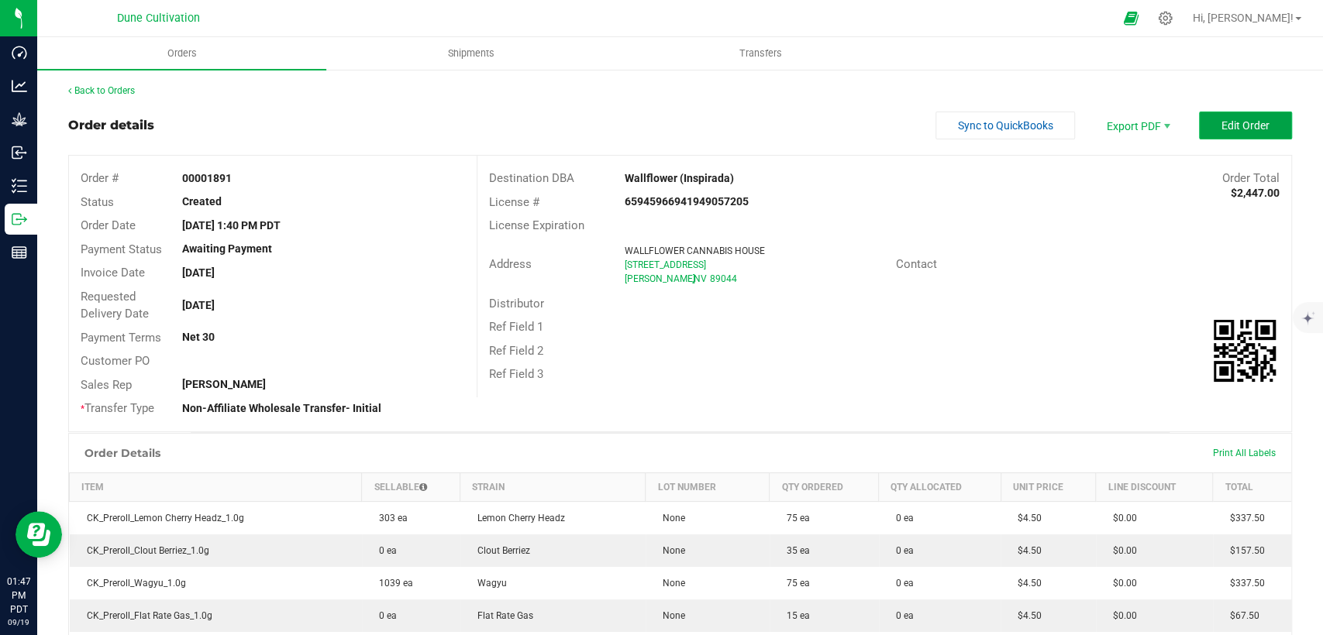
click at [1221, 127] on span "Edit Order" at bounding box center [1245, 125] width 48 height 12
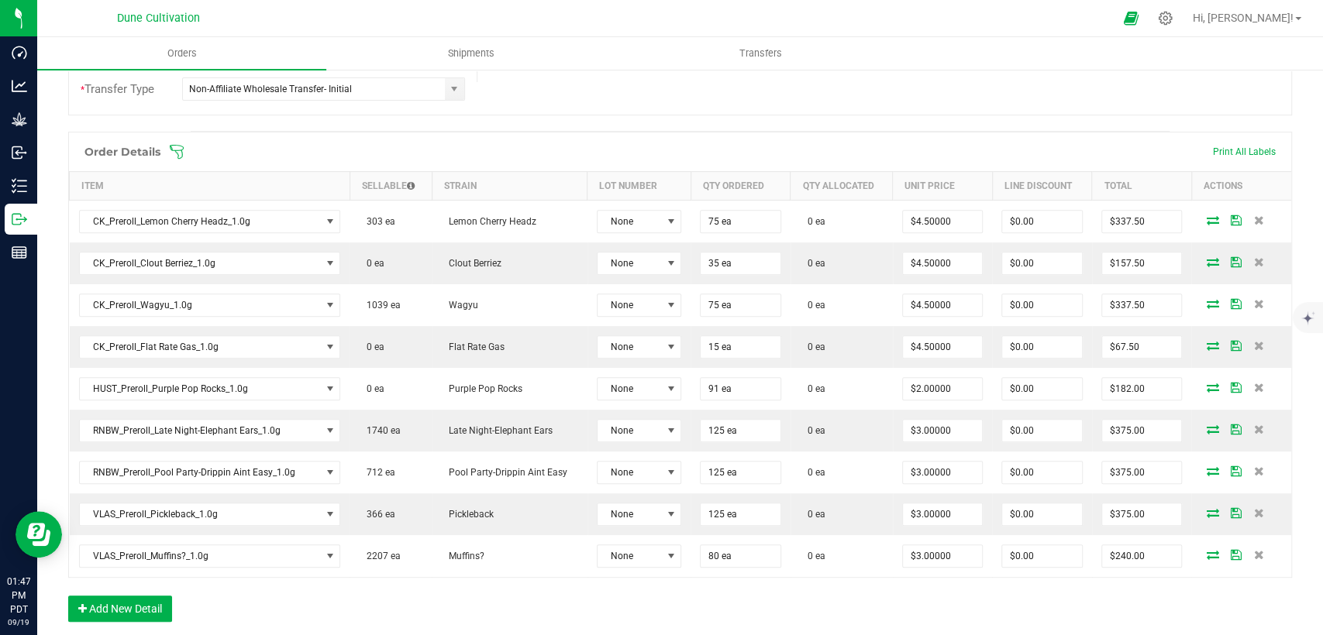
scroll to position [597, 0]
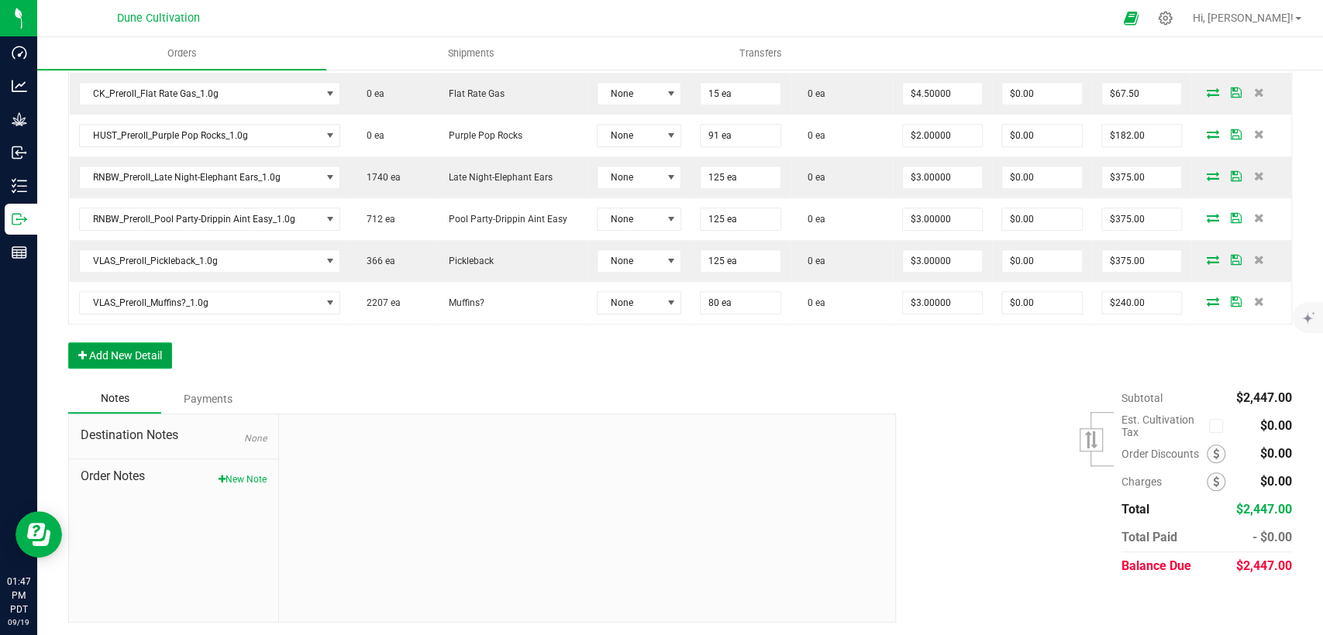
click at [152, 359] on button "Add New Detail" at bounding box center [120, 355] width 104 height 26
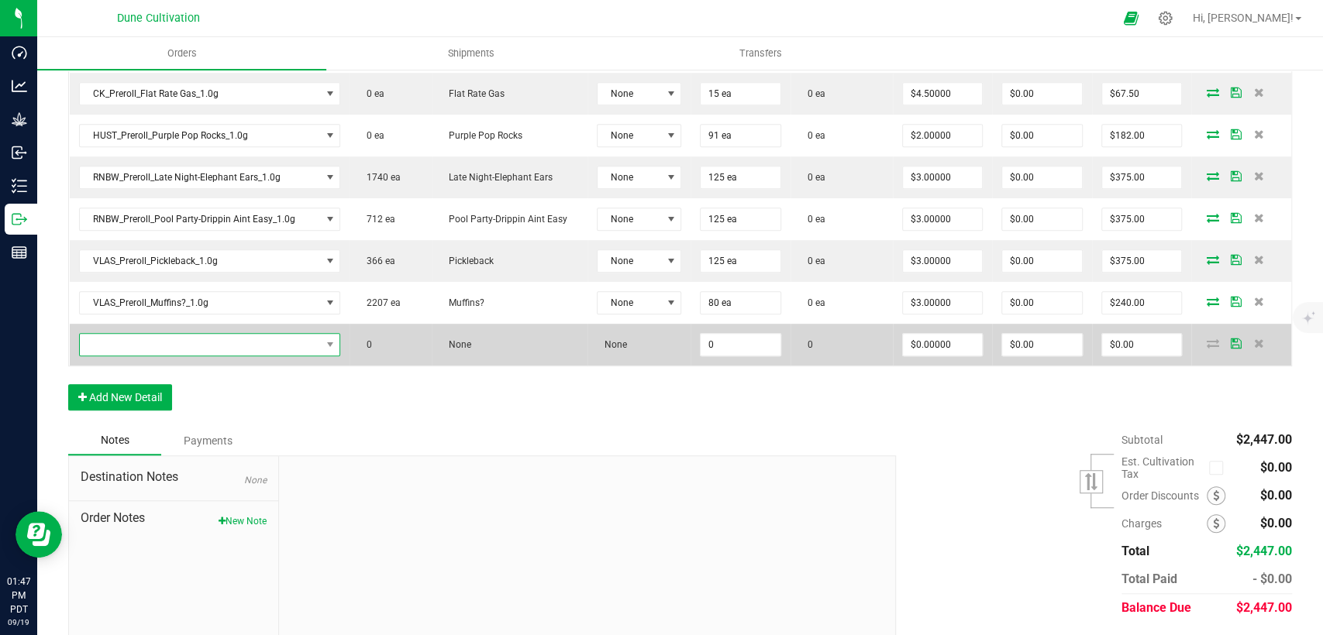
click at [243, 344] on span "NO DATA FOUND" at bounding box center [200, 345] width 241 height 22
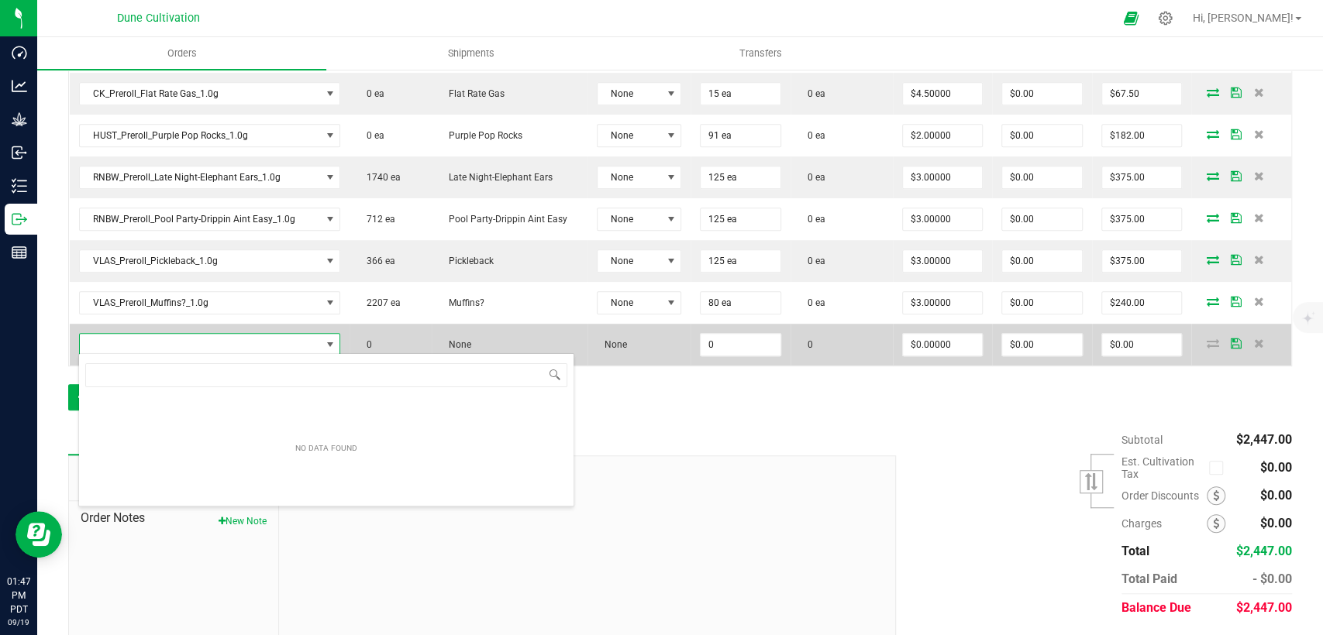
scroll to position [22, 253]
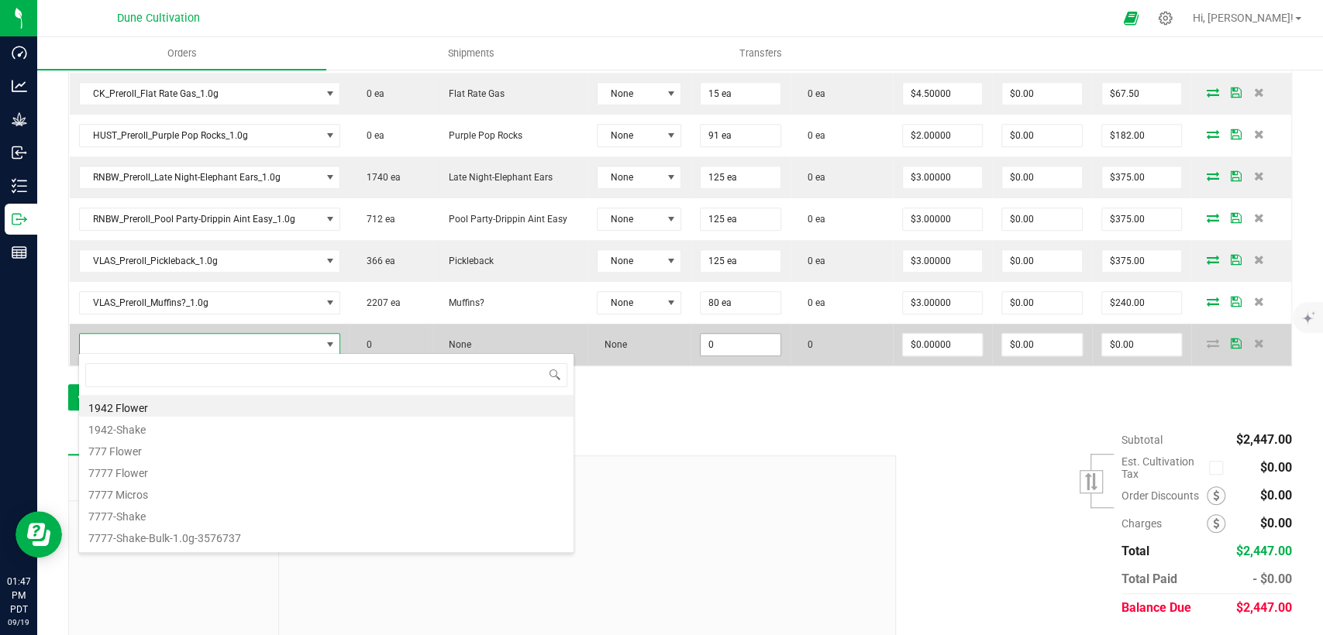
click at [736, 341] on input "0" at bounding box center [740, 345] width 80 height 22
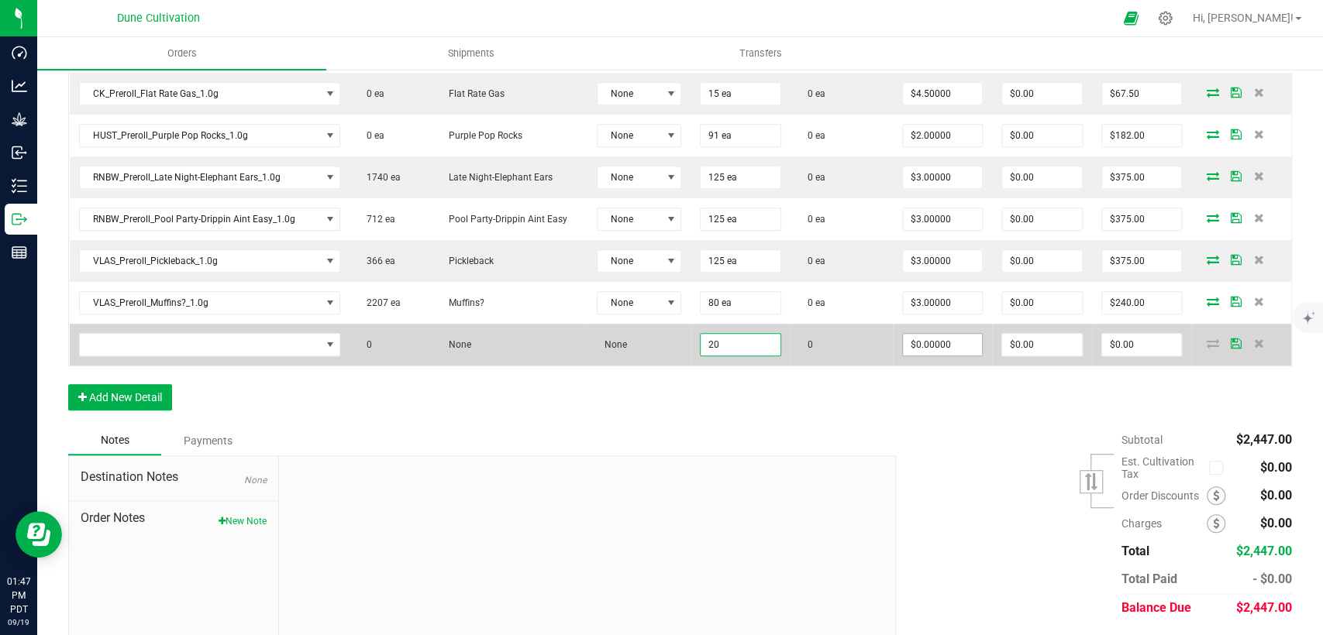
type input "20"
click at [913, 343] on input "0" at bounding box center [943, 345] width 80 height 22
type input "."
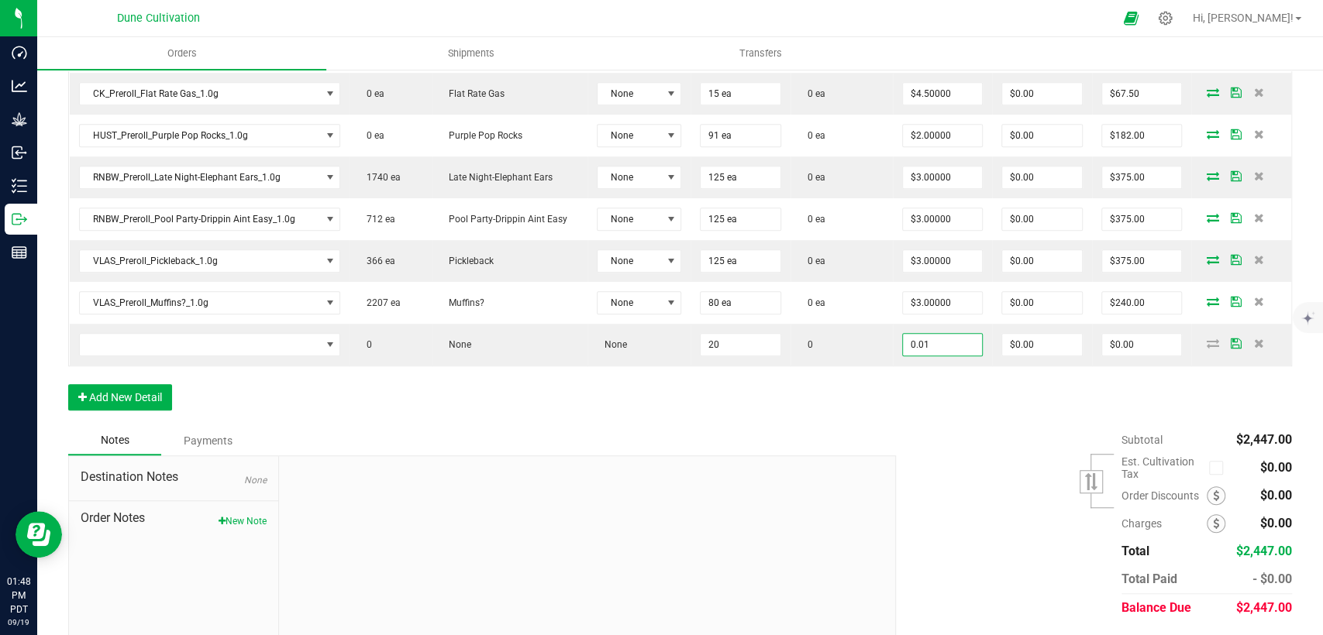
type input "$0.01000"
type input "$0.20"
click at [849, 387] on div "Order Details Print All Labels Item Sellable Strain Lot Number Qty Ordered Qty …" at bounding box center [679, 152] width 1223 height 548
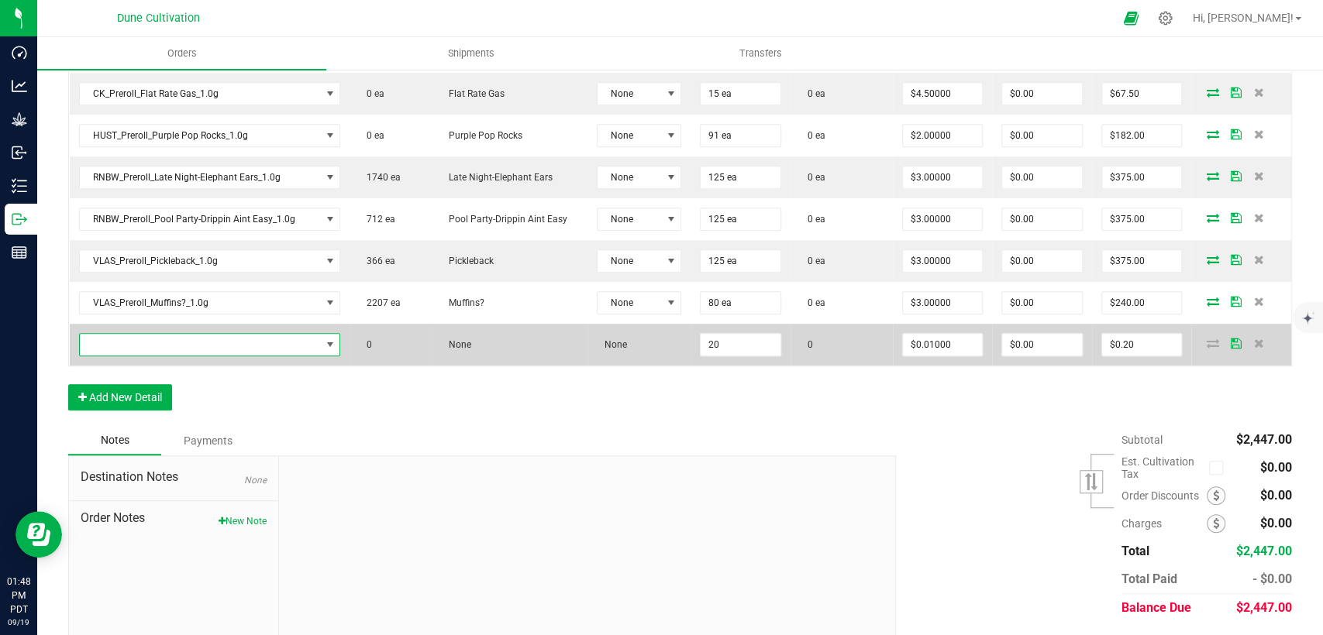
click at [287, 334] on span "NO DATA FOUND" at bounding box center [200, 345] width 241 height 22
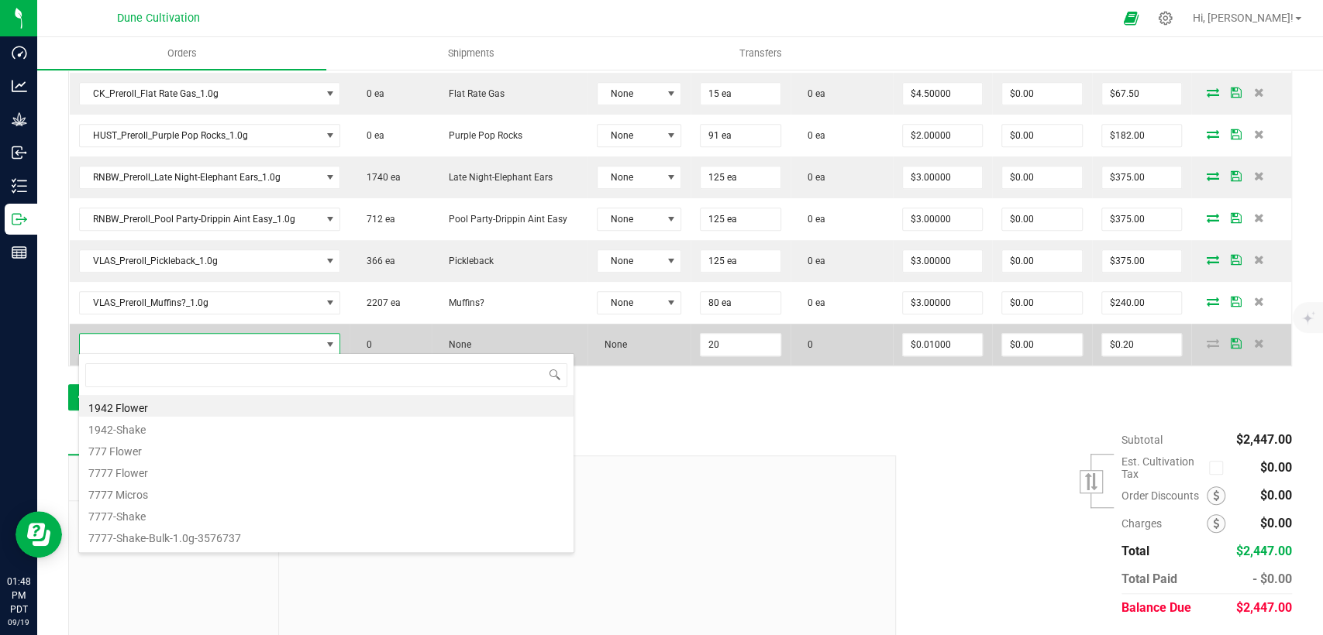
type input "CK_Preroll_Lemon Cherry Headz_1.0g Tester"
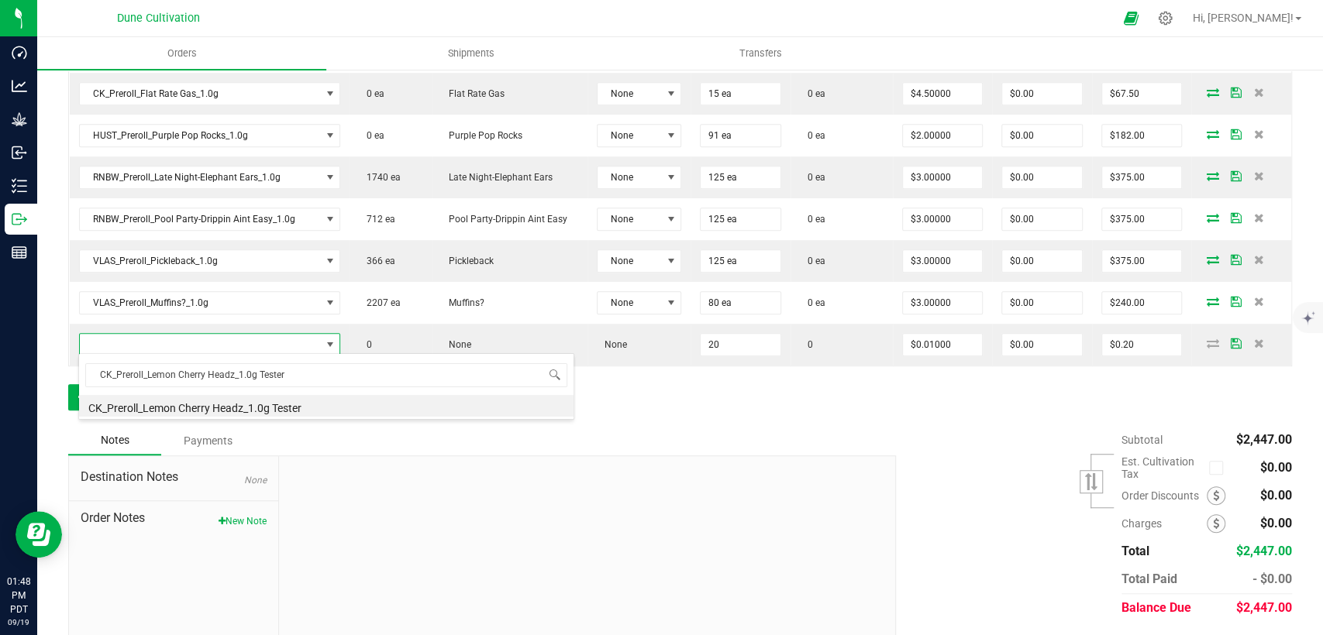
click at [264, 408] on li "CK_Preroll_Lemon Cherry Headz_1.0g Tester" at bounding box center [326, 406] width 494 height 22
type input "20 ea"
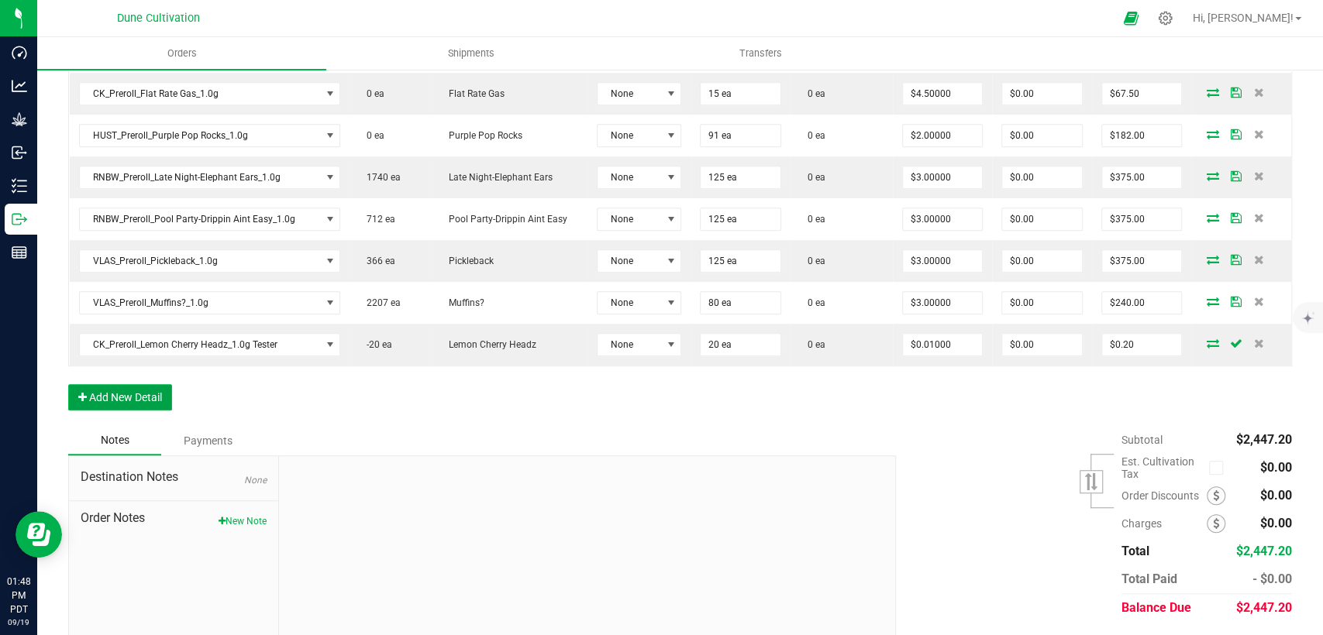
click at [139, 391] on button "Add New Detail" at bounding box center [120, 397] width 104 height 26
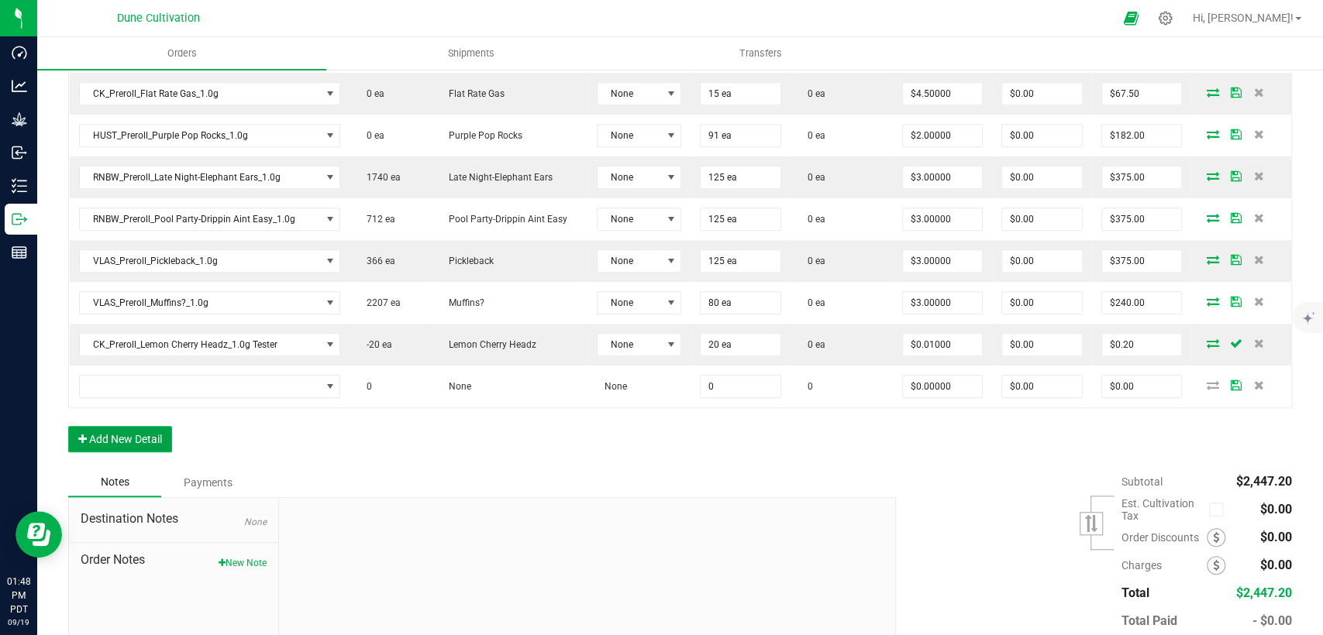
click at [136, 442] on button "Add New Detail" at bounding box center [120, 439] width 104 height 26
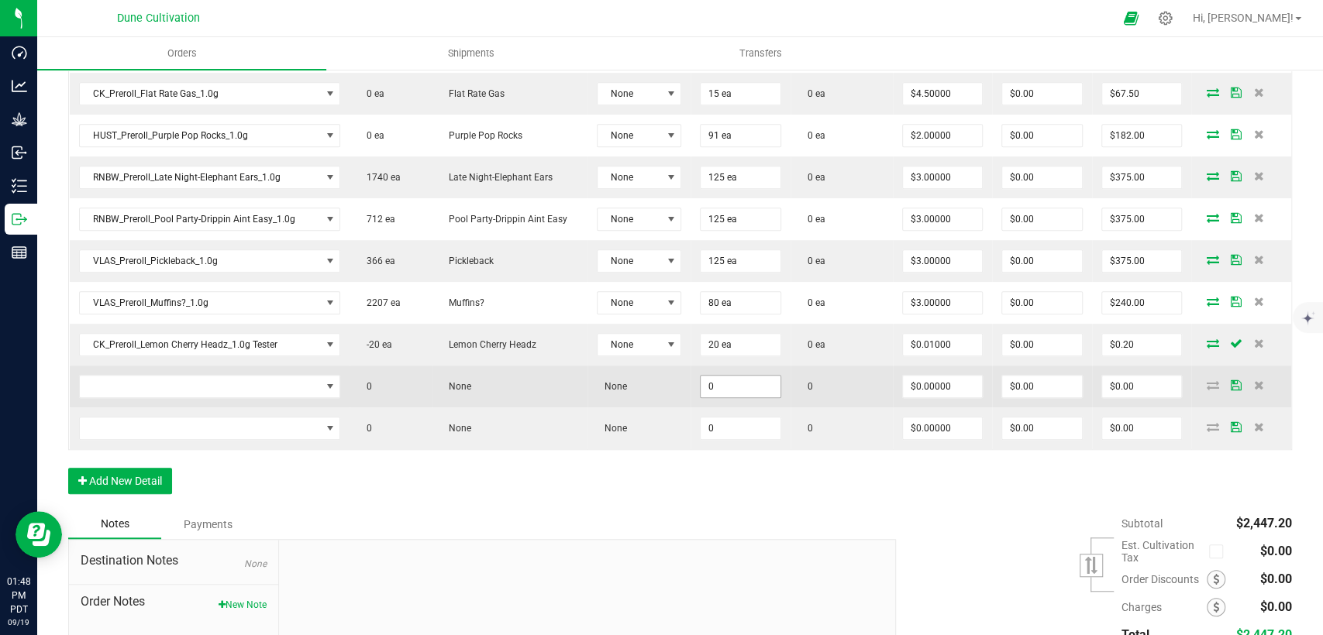
click at [725, 387] on input "0" at bounding box center [740, 387] width 80 height 22
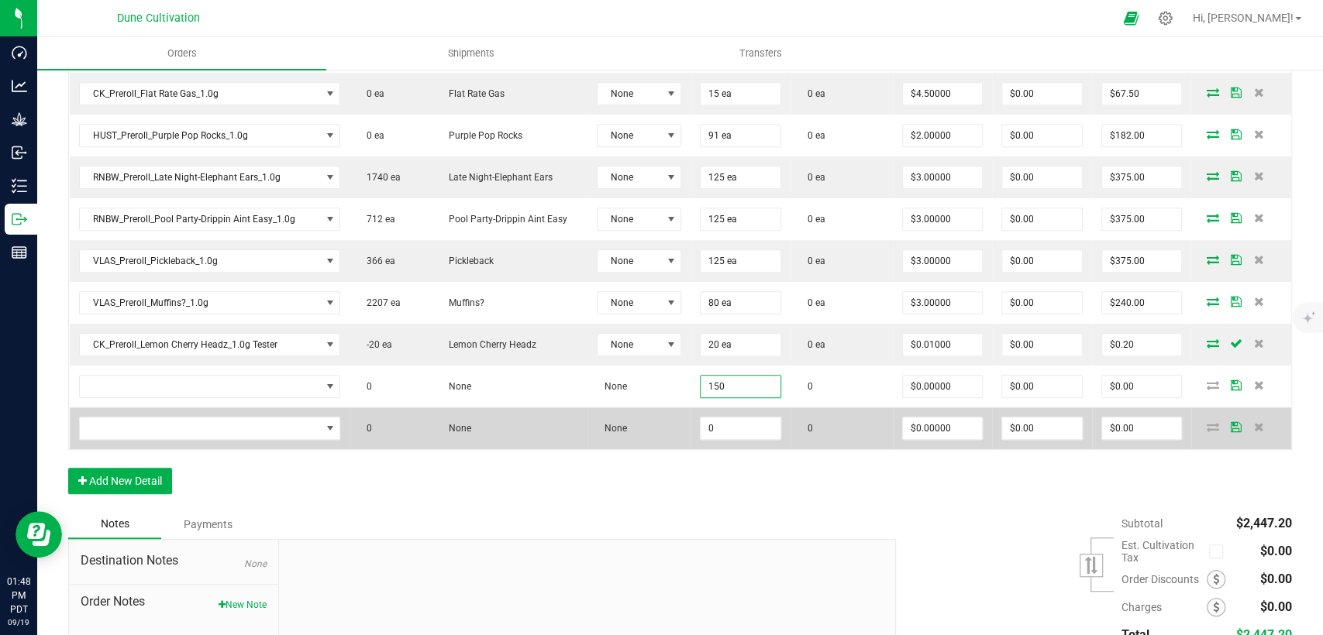
type input "150"
click at [735, 439] on td "0" at bounding box center [740, 429] width 100 height 42
click at [738, 431] on input "0" at bounding box center [740, 429] width 80 height 22
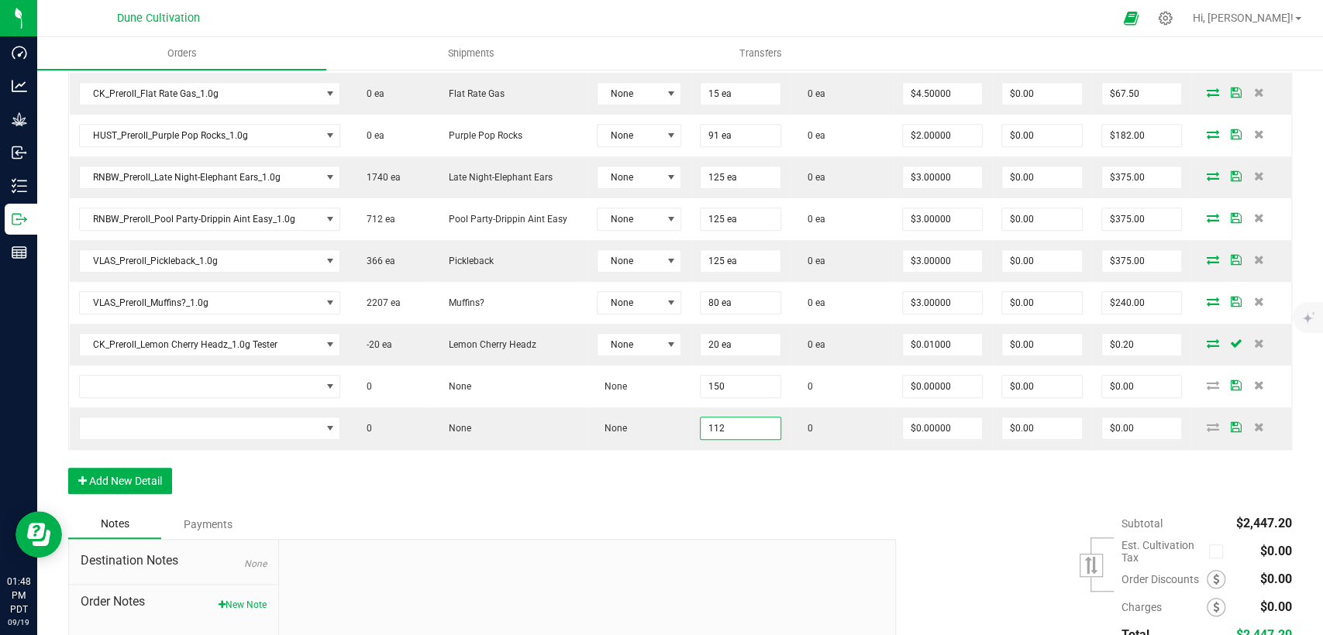
type input "112"
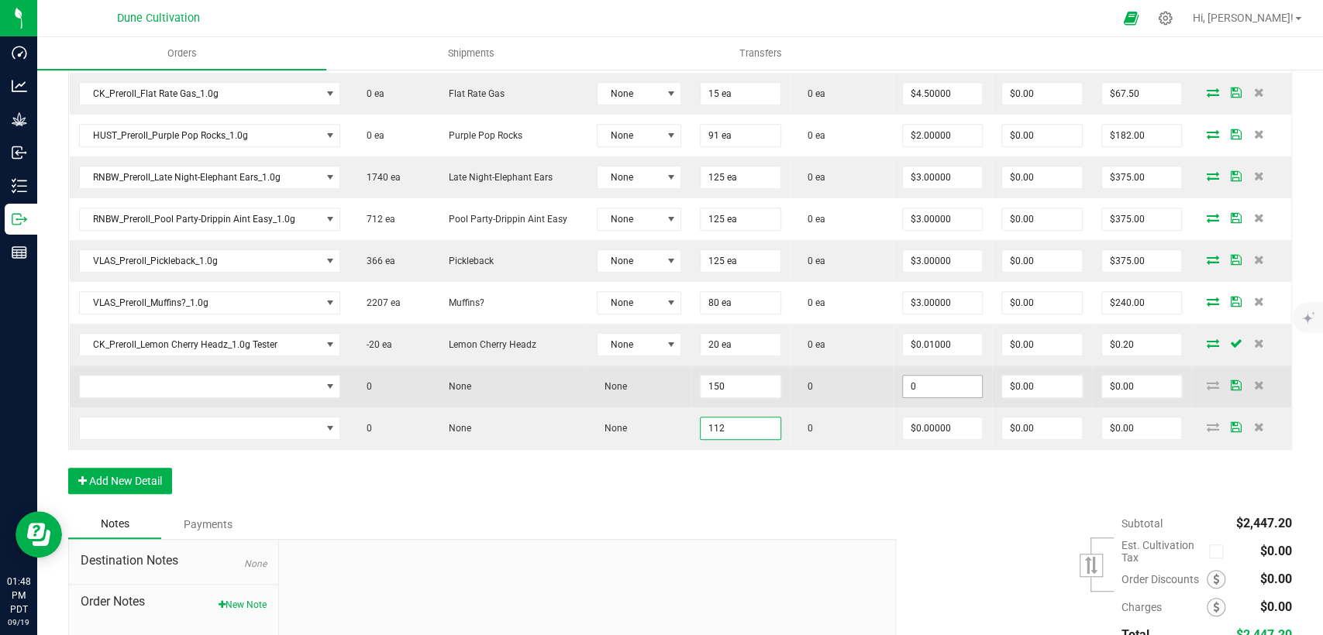
click at [903, 384] on input "0" at bounding box center [943, 387] width 80 height 22
drag, startPoint x: 919, startPoint y: 380, endPoint x: 867, endPoint y: 390, distance: 52.9
click at [867, 390] on outbound-order-line-row "0 None None 150 0 3 $0.00 $0.00" at bounding box center [681, 387] width 1222 height 42
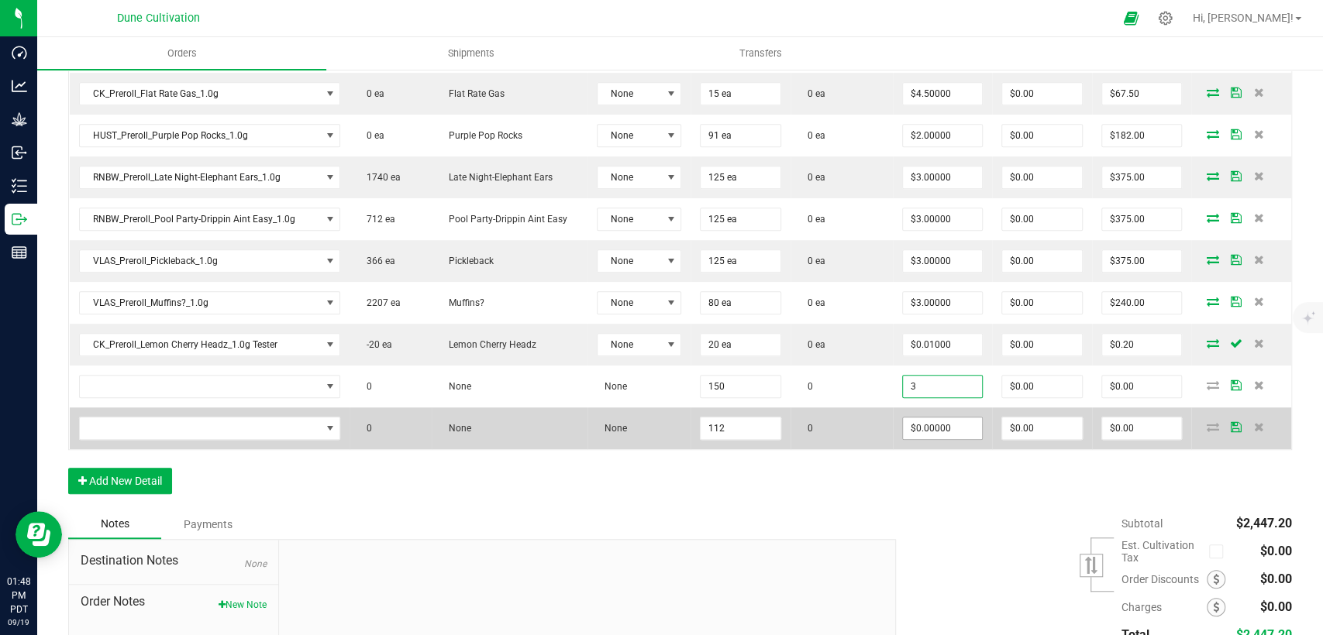
type input "$3.00000"
type input "$450.00"
click at [922, 425] on input "0" at bounding box center [943, 429] width 80 height 22
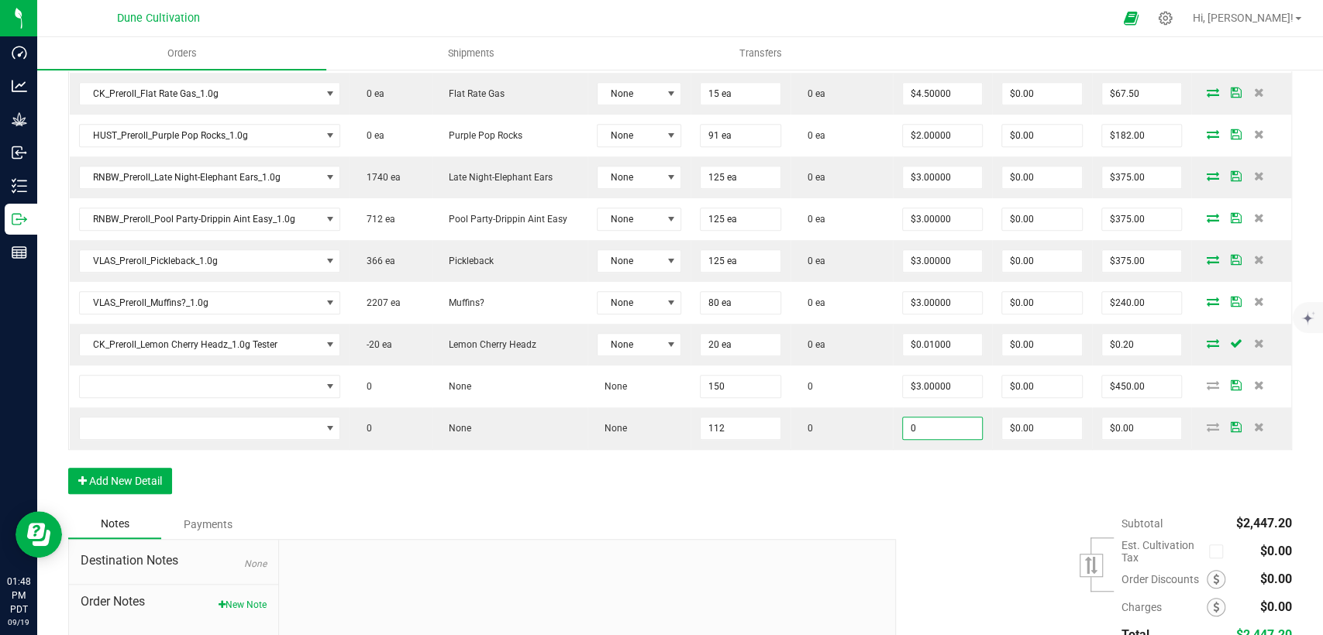
paste input "3"
type input "$3.00000"
type input "$336.00"
click at [843, 470] on div "Order Details Print All Labels Item Sellable Strain Lot Number Qty Ordered Qty …" at bounding box center [679, 194] width 1223 height 632
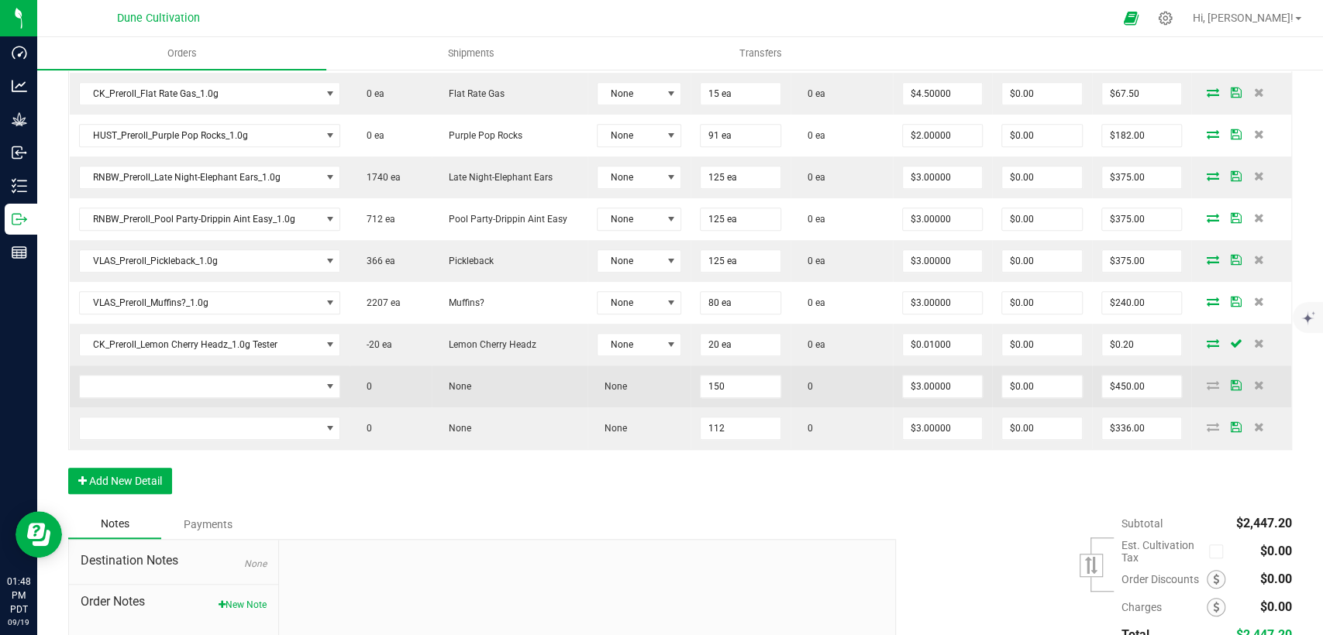
click at [235, 401] on td at bounding box center [210, 387] width 280 height 42
click at [235, 391] on span "NO DATA FOUND" at bounding box center [200, 387] width 241 height 22
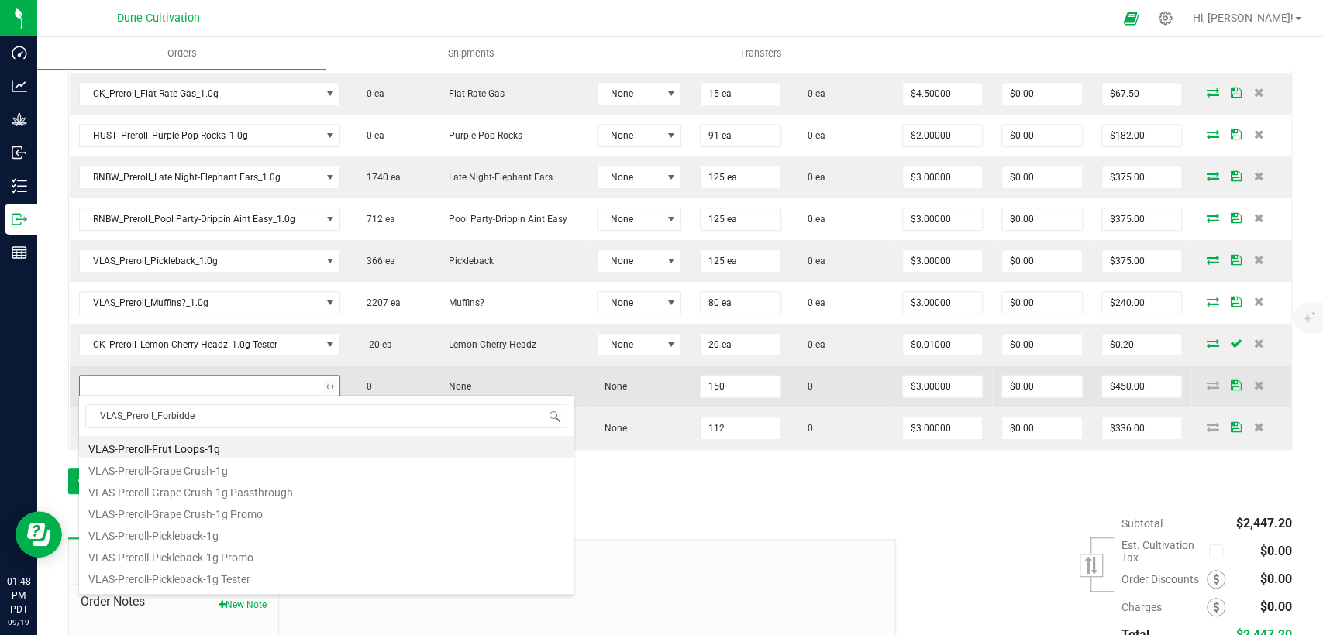
type input "VLAS_Preroll_Forbidden"
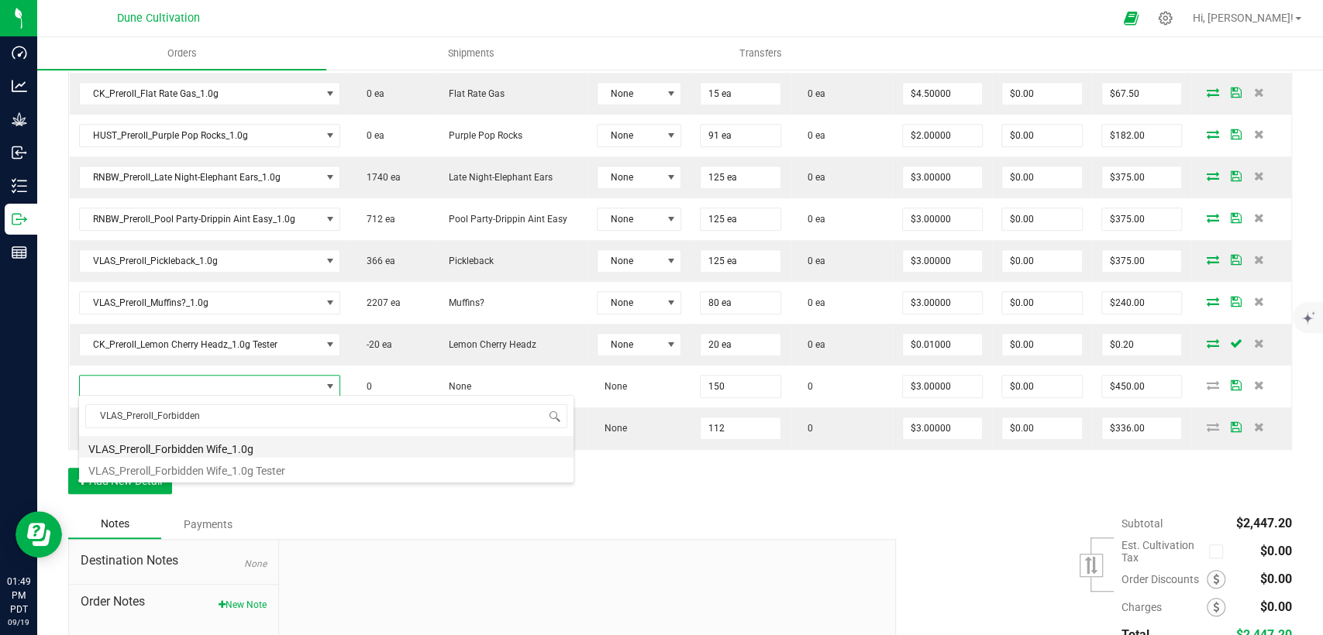
click at [220, 455] on li "VLAS_Preroll_Forbidden Wife_1.0g" at bounding box center [326, 447] width 494 height 22
type input "150 ea"
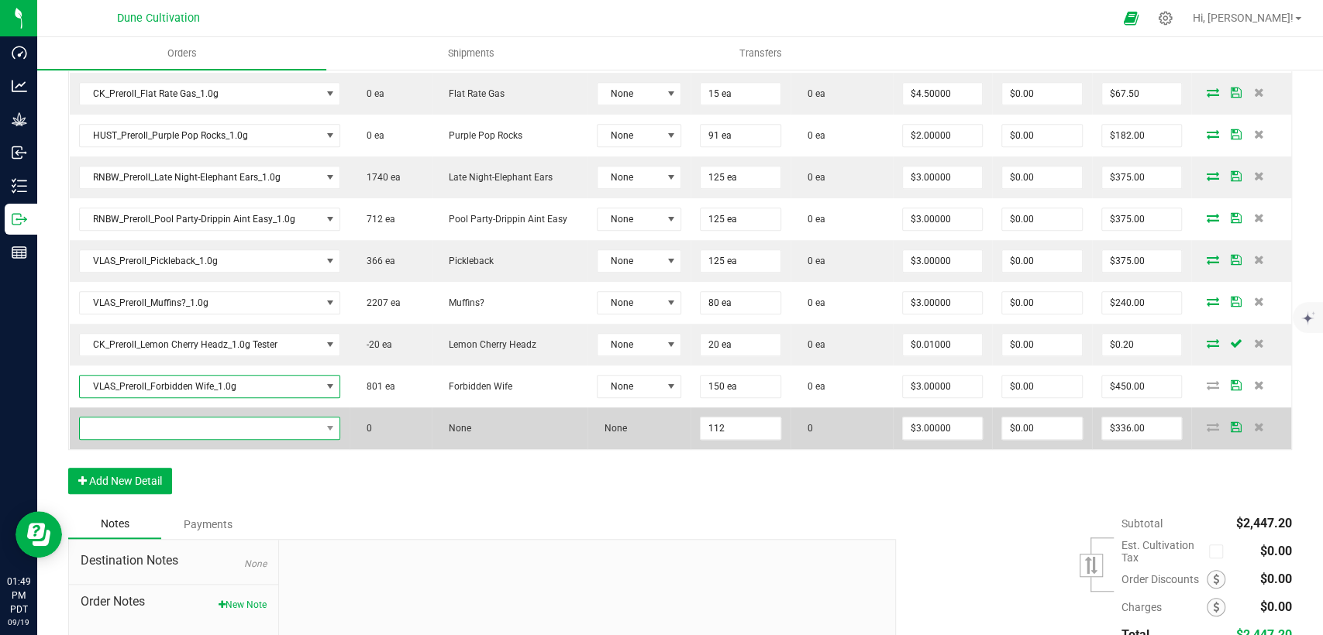
click at [229, 425] on span "NO DATA FOUND" at bounding box center [200, 429] width 241 height 22
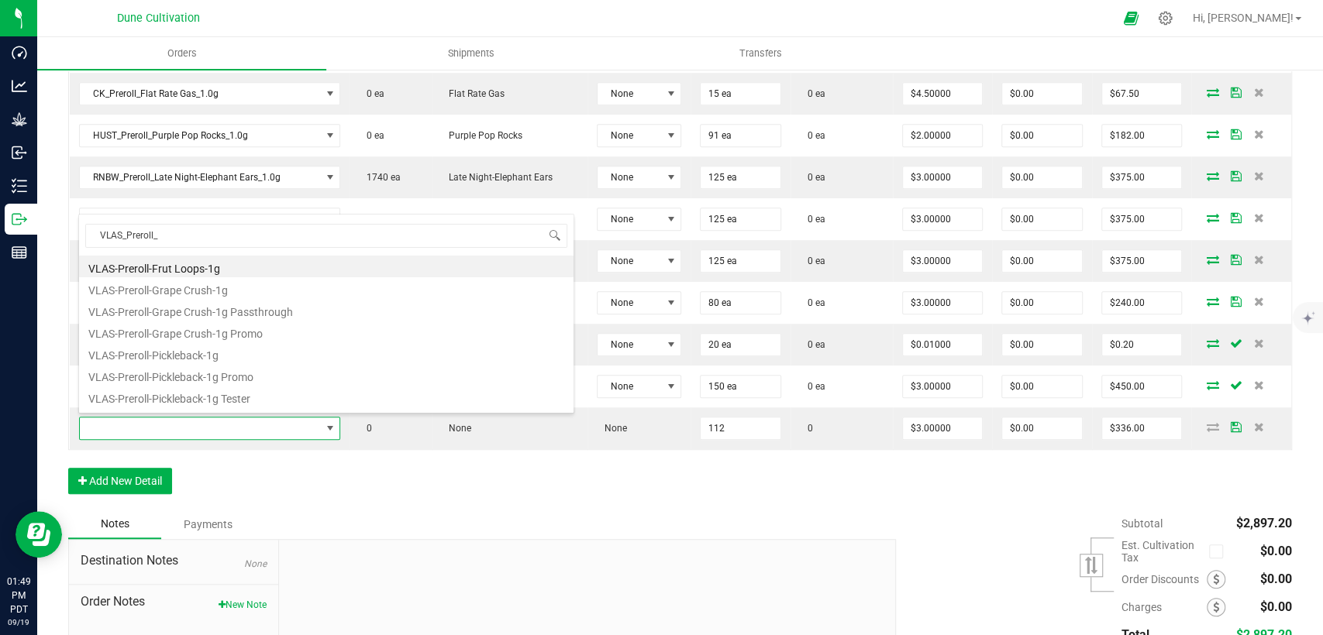
drag, startPoint x: 82, startPoint y: 239, endPoint x: 52, endPoint y: 239, distance: 30.2
click at [52, 239] on body "Dashboard Analytics Grow Inbound Inventory Outbound Reports 01:49 PM PDT 09/19/…" at bounding box center [661, 317] width 1323 height 635
type input "VLAS_Preroll_"
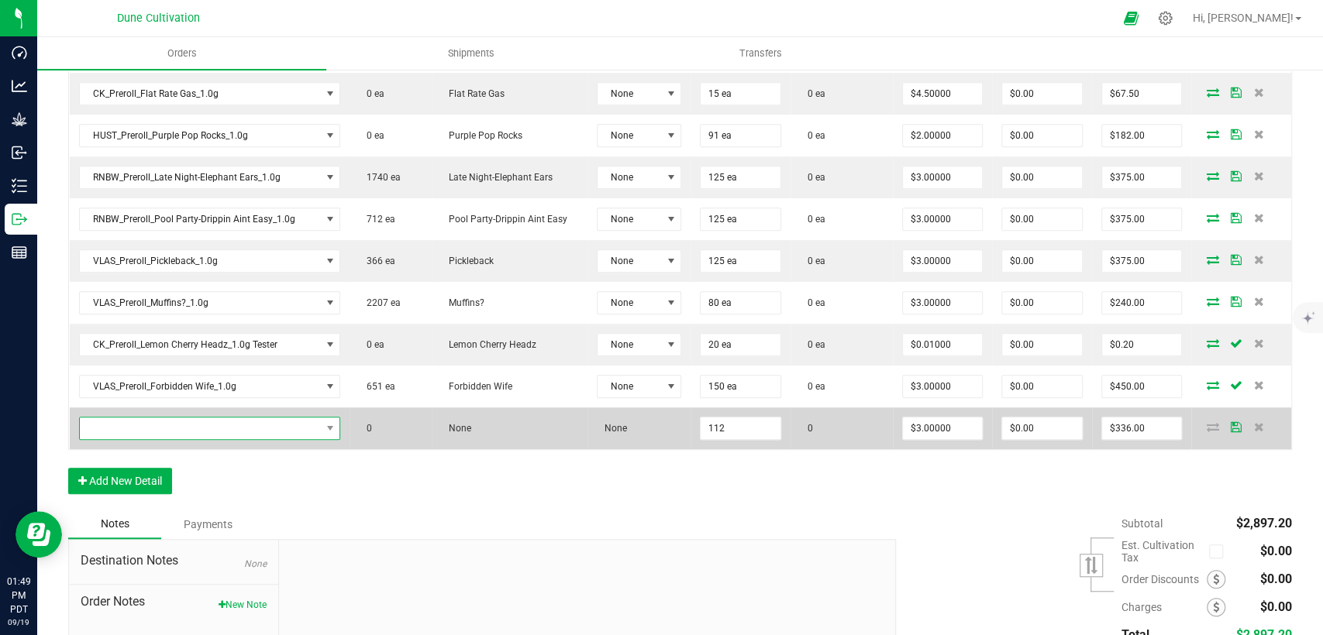
click at [278, 428] on span "NO DATA FOUND" at bounding box center [200, 429] width 241 height 22
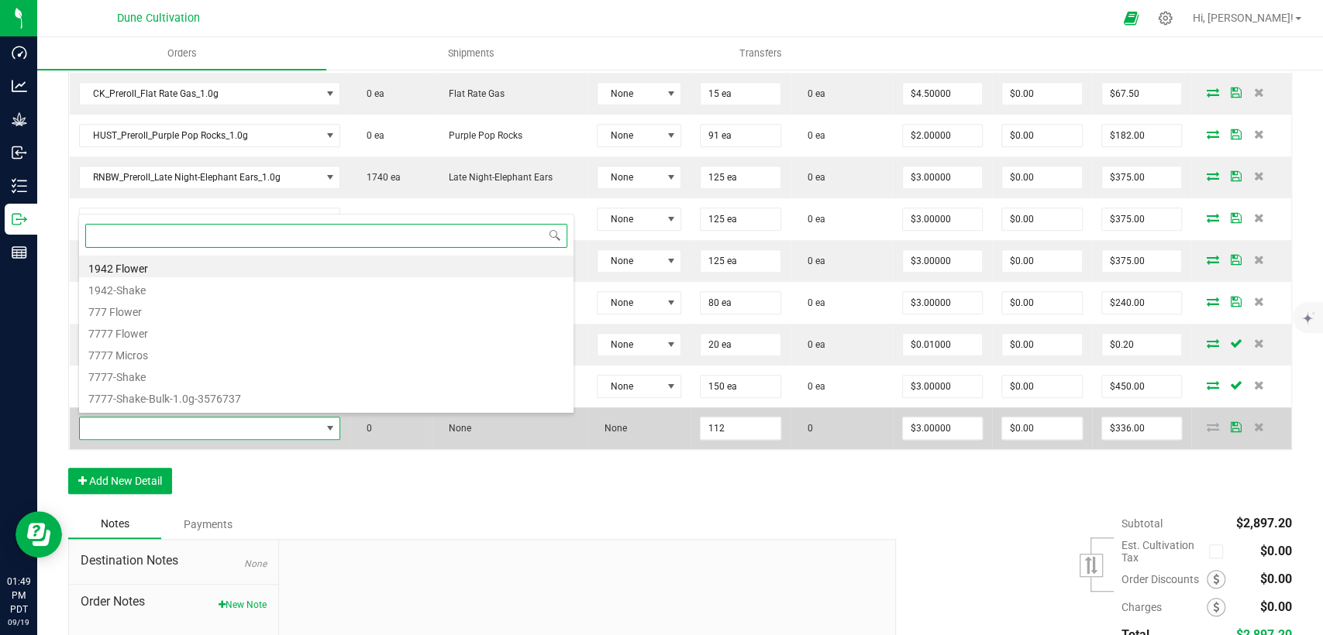
paste input "VLAS_Preroll_"
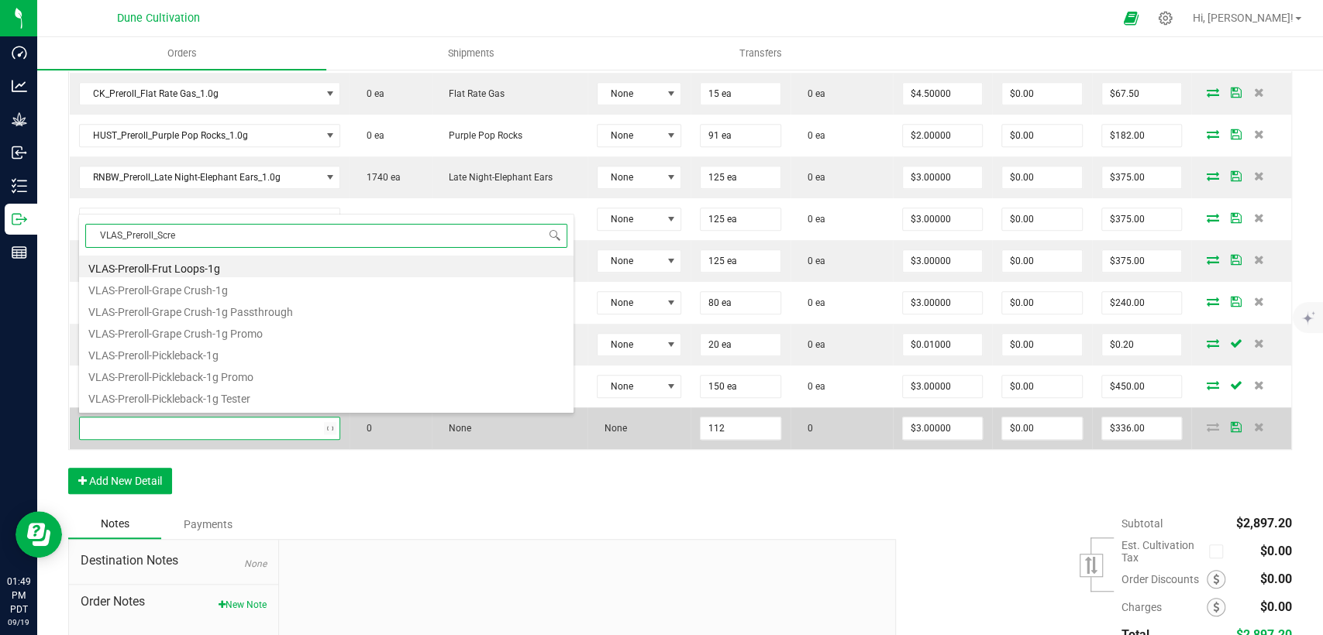
type input "VLAS_Preroll_Screw"
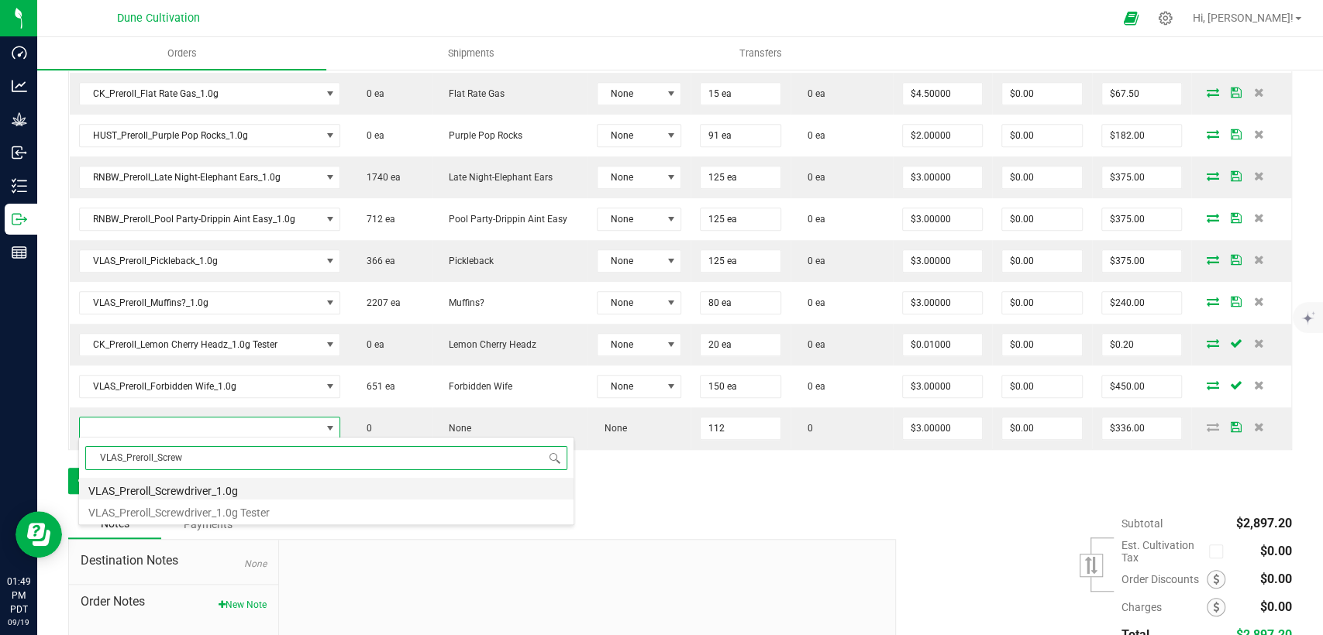
click at [254, 488] on li "VLAS_Preroll_Screwdriver_1.0g" at bounding box center [326, 489] width 494 height 22
type input "112 ea"
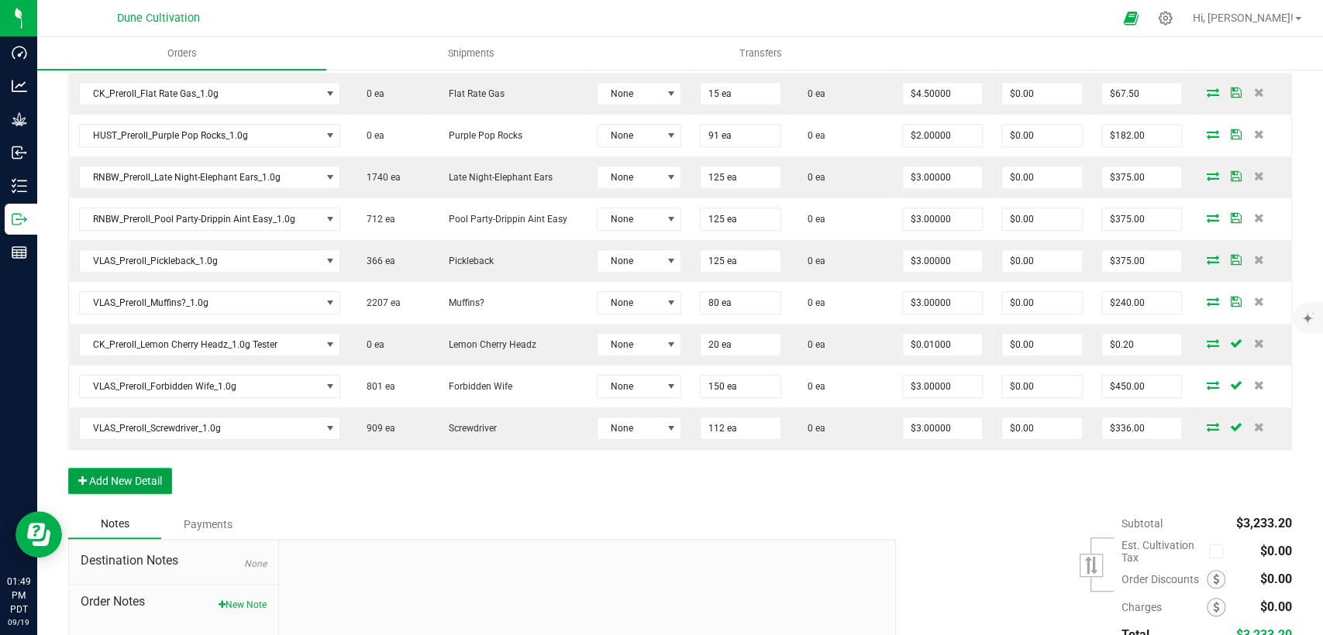
click at [143, 479] on button "Add New Detail" at bounding box center [120, 481] width 104 height 26
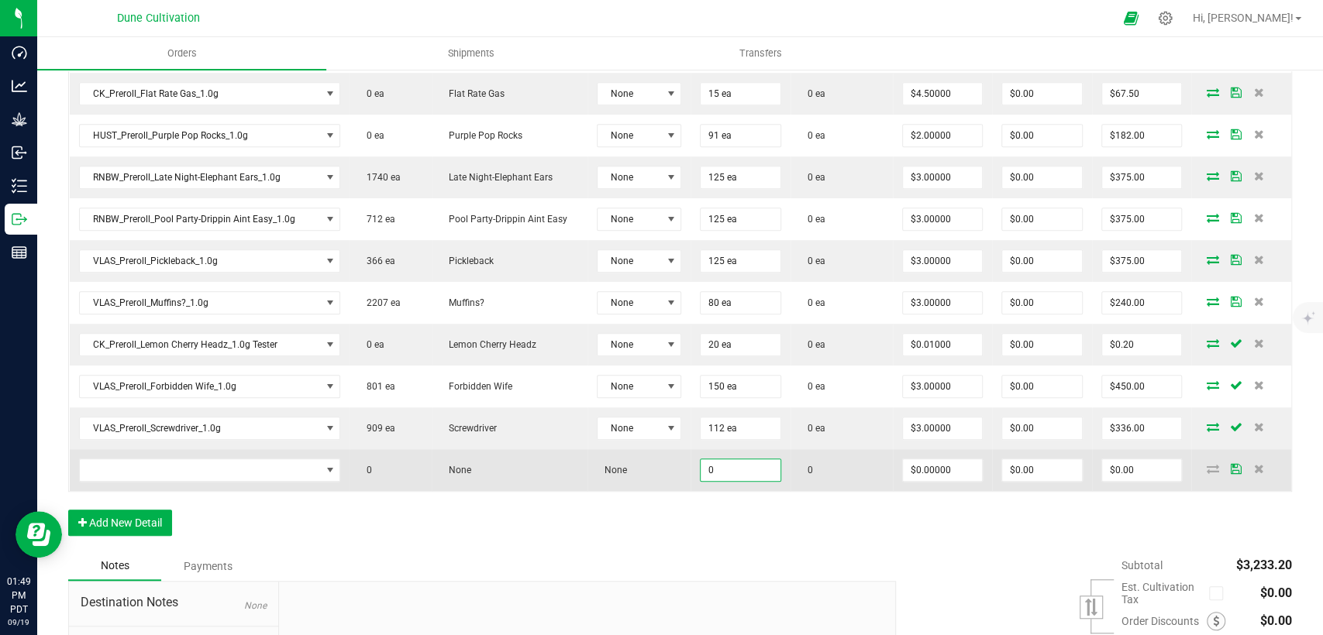
click at [735, 467] on input "0" at bounding box center [740, 470] width 80 height 22
type input "125"
click at [903, 465] on input "0" at bounding box center [943, 470] width 80 height 22
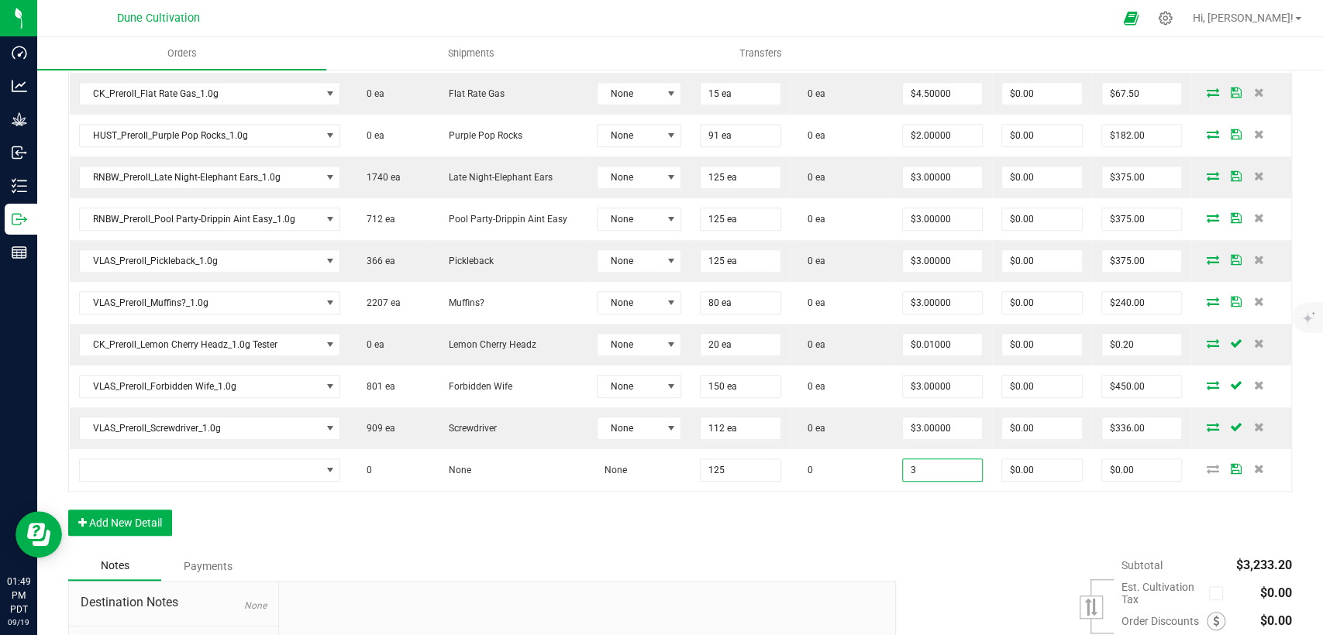
type input "$3.00000"
type input "$375.00"
click at [725, 544] on div "Order Details Print All Labels Item Sellable Strain Lot Number Qty Ordered Qty …" at bounding box center [679, 214] width 1223 height 673
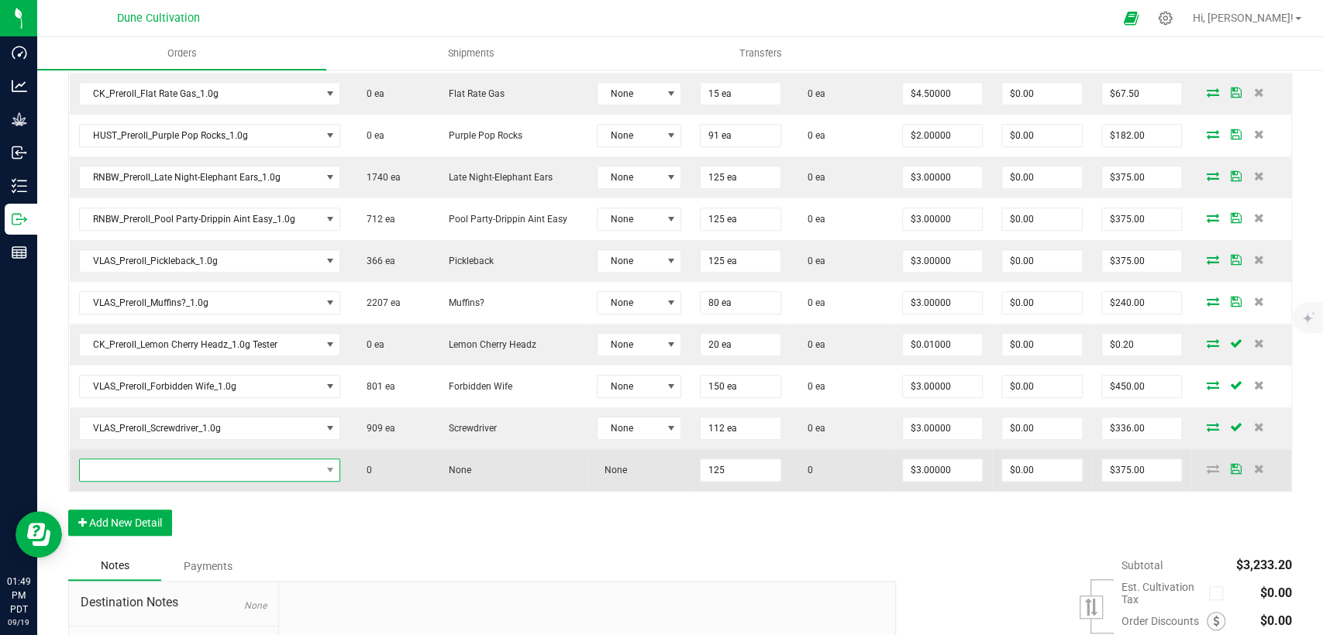
click at [229, 473] on span "NO DATA FOUND" at bounding box center [200, 470] width 241 height 22
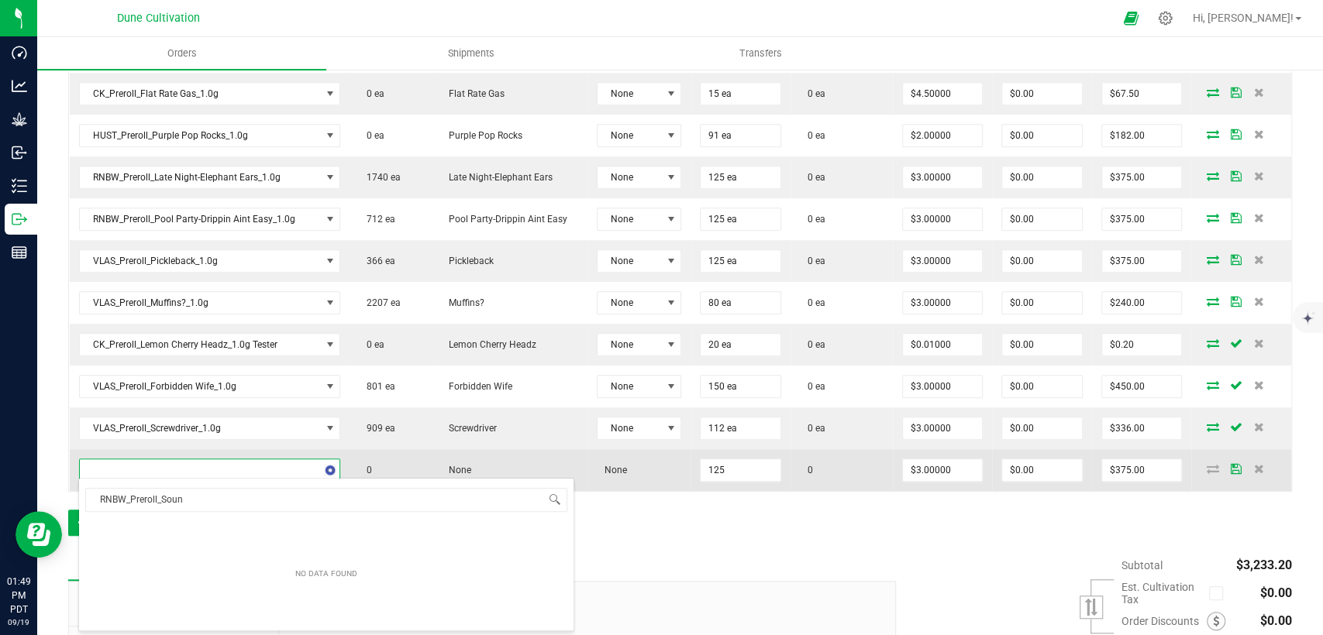
type input "RNBW_Preroll_Sound"
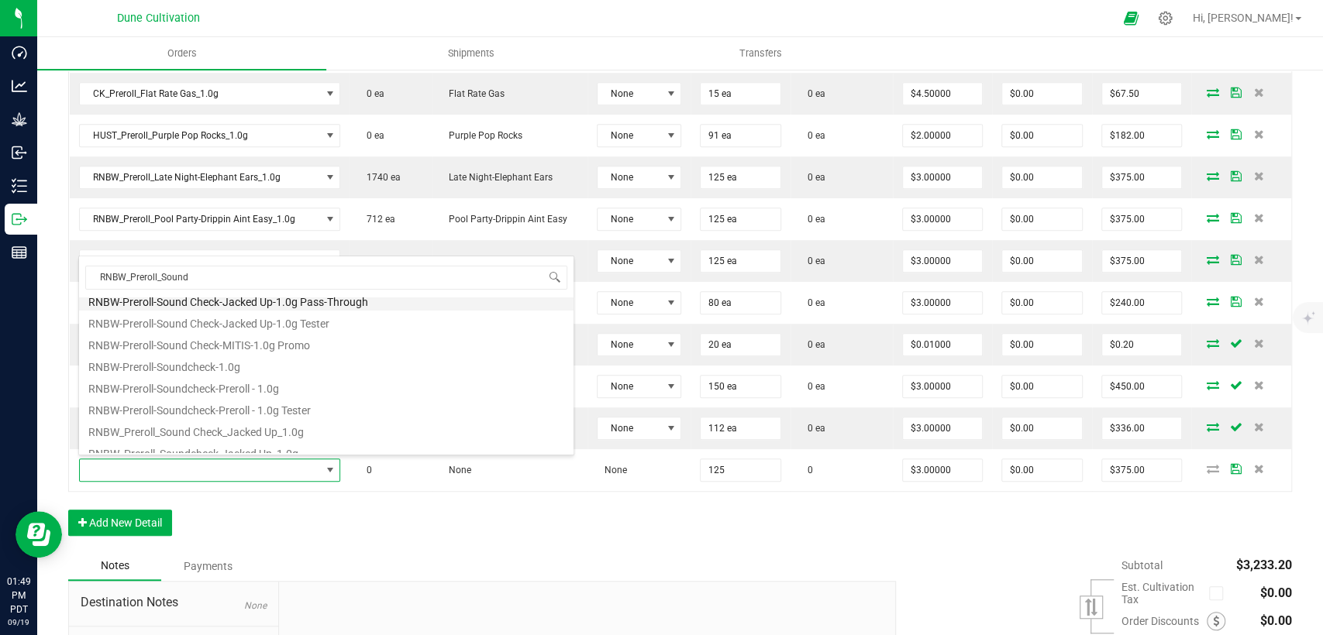
scroll to position [149, 0]
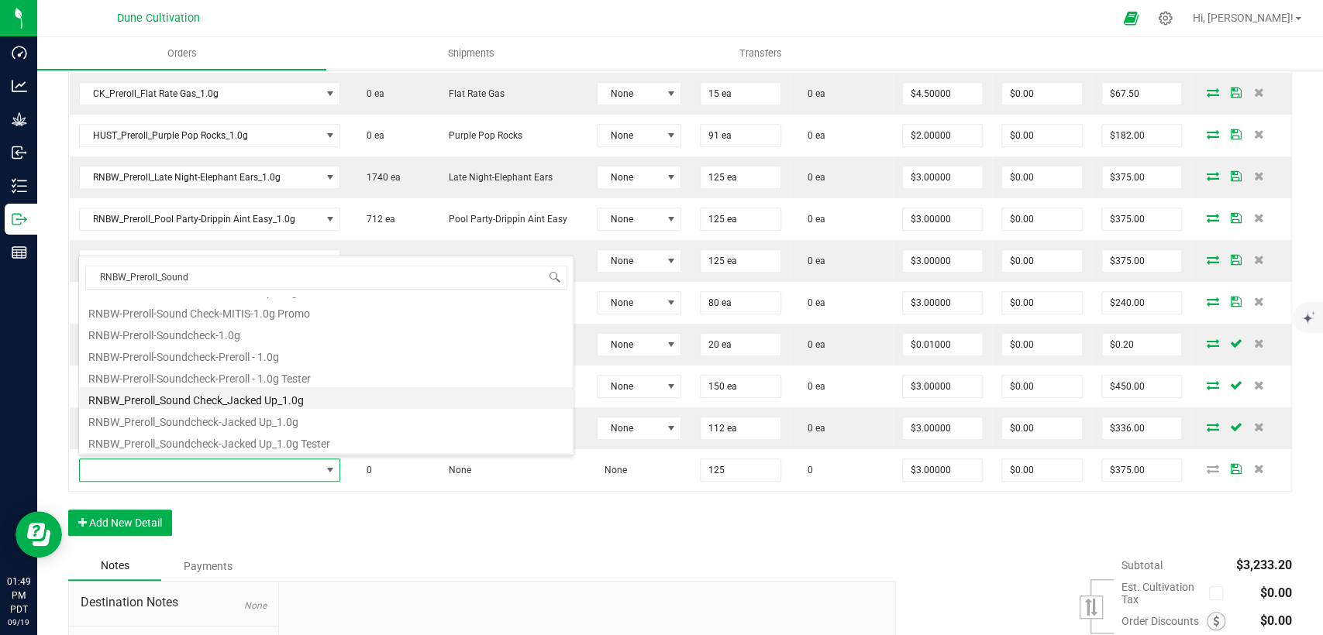
click at [225, 399] on li "RNBW_Preroll_Sound Check_Jacked Up_1.0g" at bounding box center [326, 398] width 494 height 22
type input "125 ea"
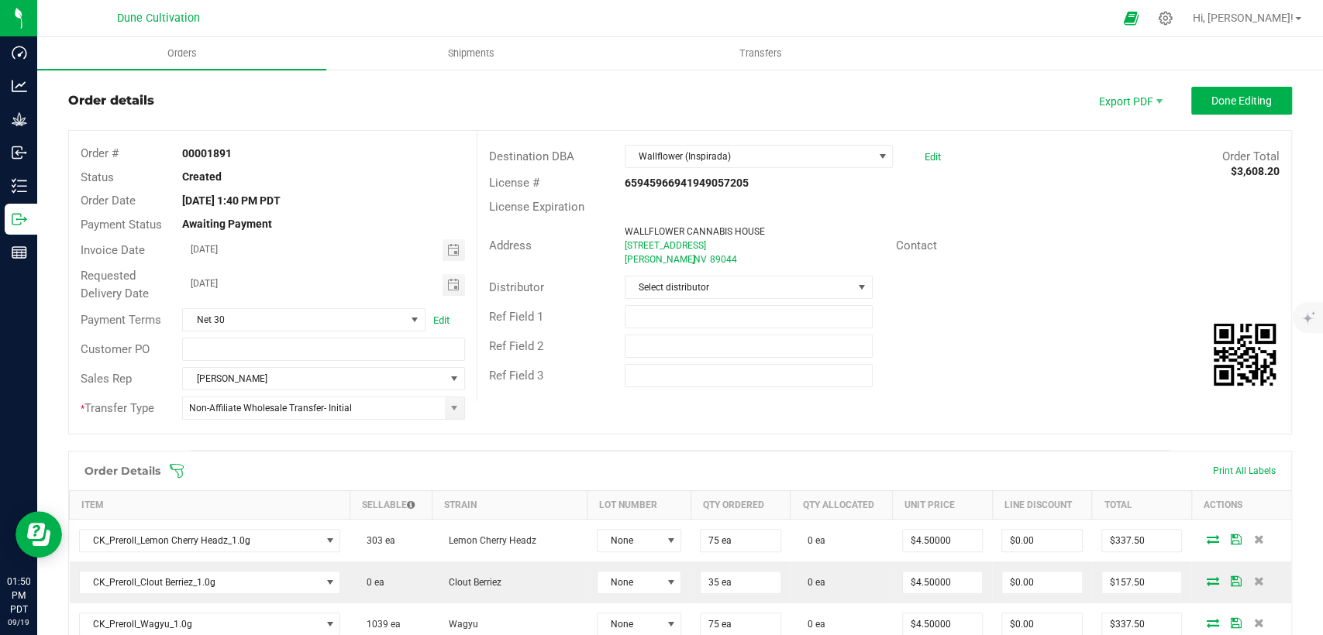
scroll to position [0, 0]
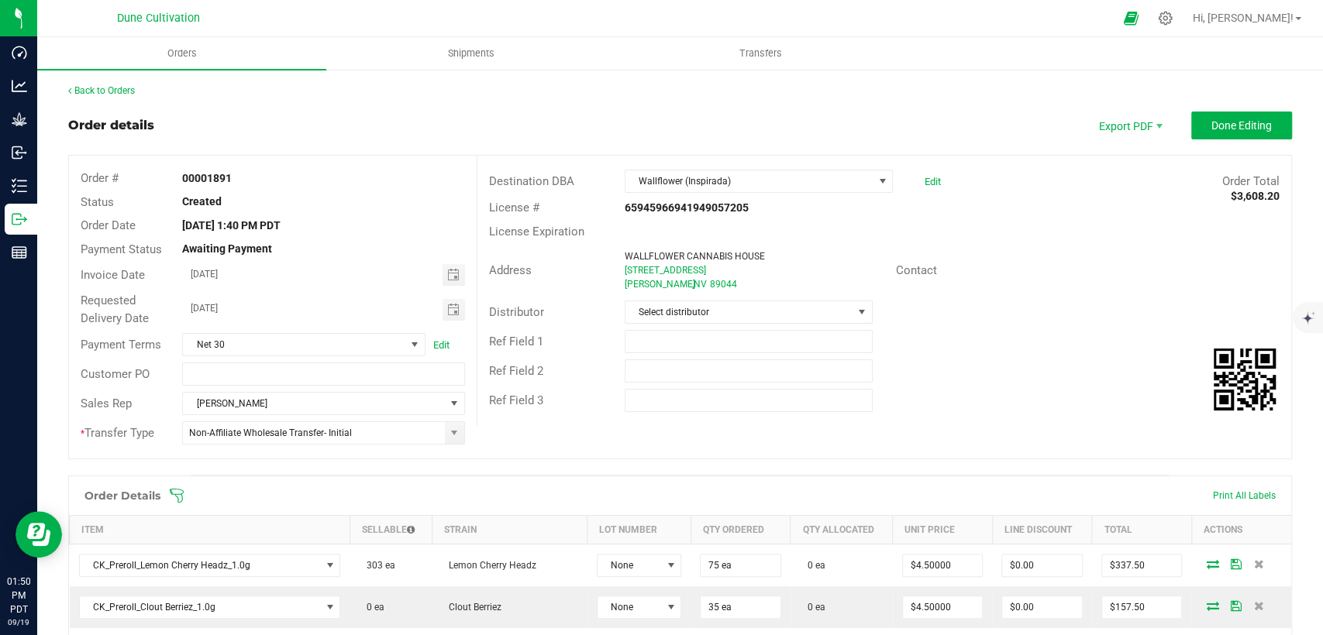
click at [1221, 124] on span "Done Editing" at bounding box center [1241, 125] width 60 height 12
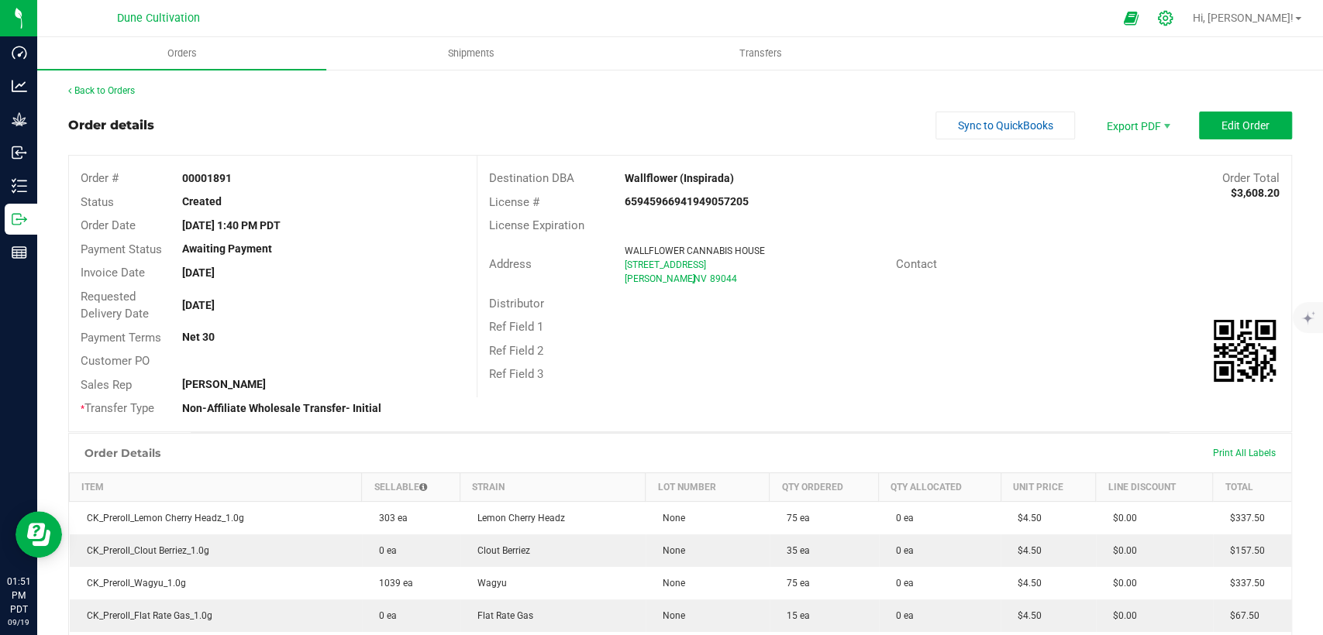
click at [1173, 18] on icon at bounding box center [1165, 18] width 16 height 16
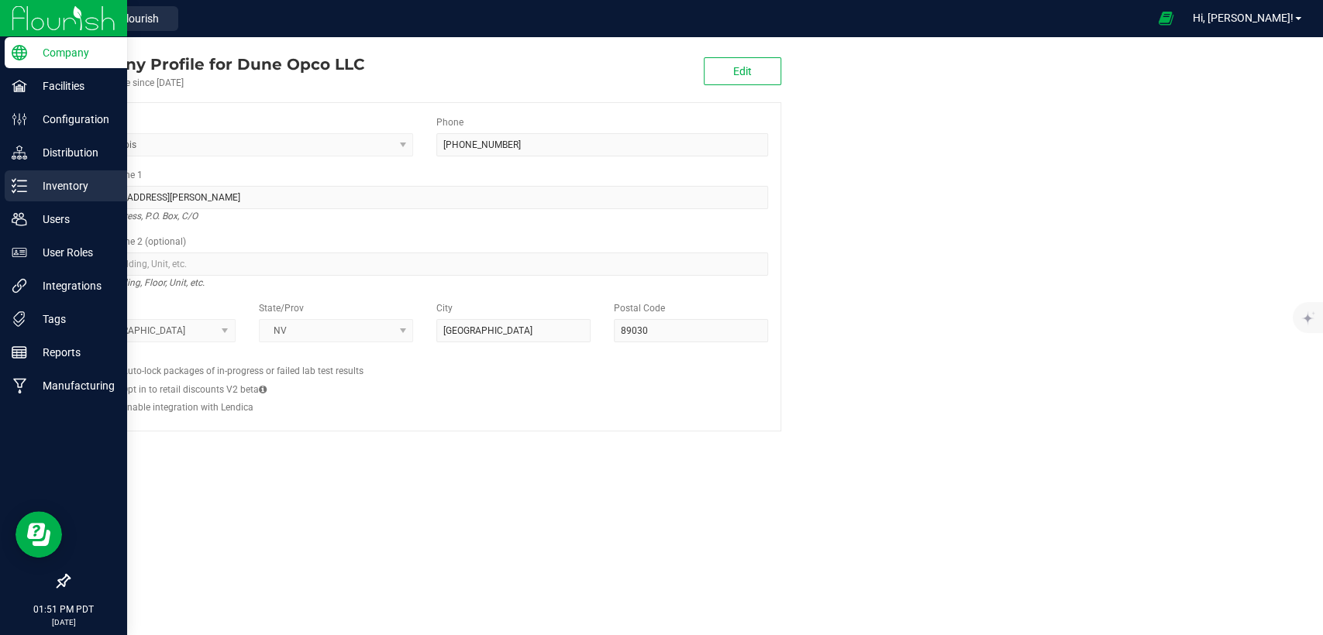
click at [73, 188] on p "Inventory" at bounding box center [73, 186] width 93 height 19
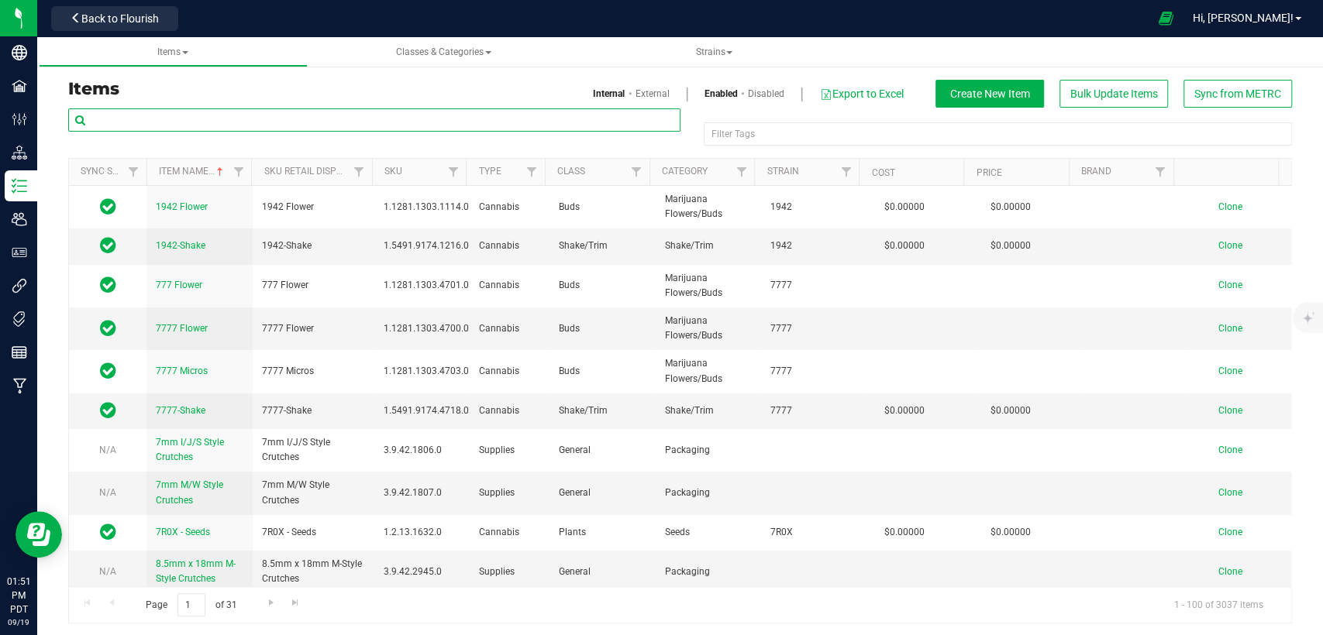
click at [248, 122] on input "text" at bounding box center [374, 119] width 612 height 23
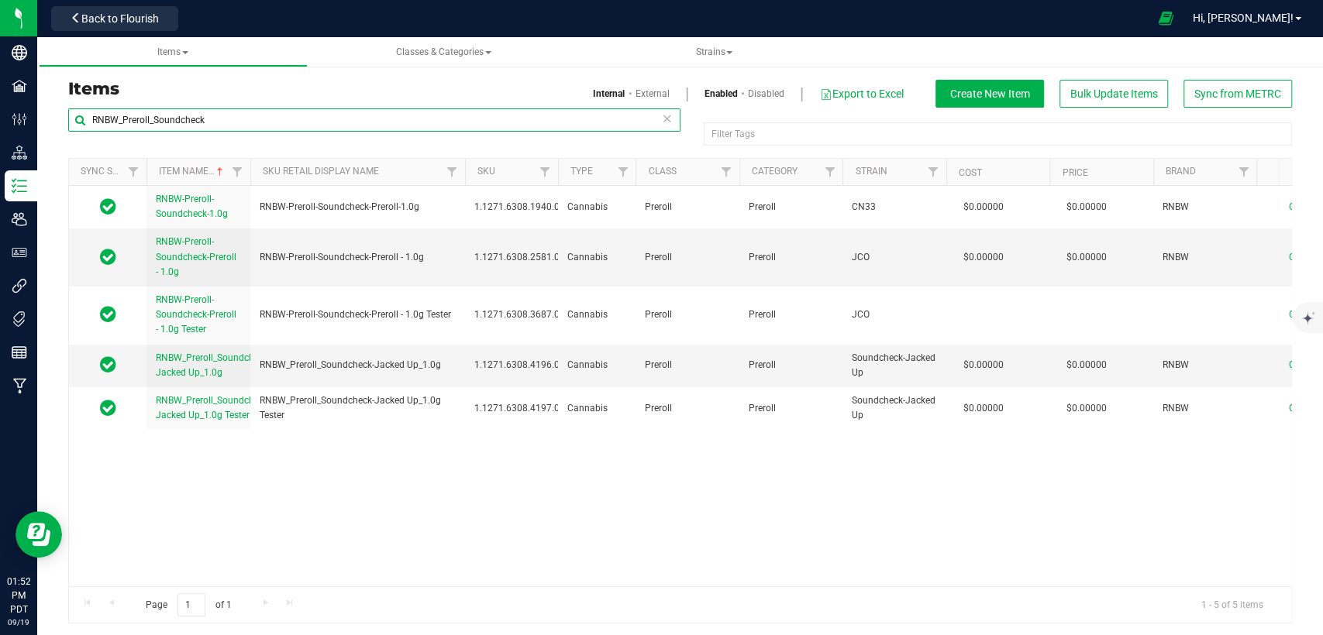
drag, startPoint x: 367, startPoint y: 172, endPoint x: 465, endPoint y: 174, distance: 97.7
click at [465, 174] on div "Sync Status Item Name Sku Retail Display Name SKU Type Class Category Strain Co…" at bounding box center [674, 172] width 1210 height 26
drag, startPoint x: 234, startPoint y: 125, endPoint x: 212, endPoint y: 129, distance: 22.8
click at [0, 129] on div "Company Facilities Configuration Distribution Inventory Users User Roles Integr…" at bounding box center [661, 317] width 1323 height 635
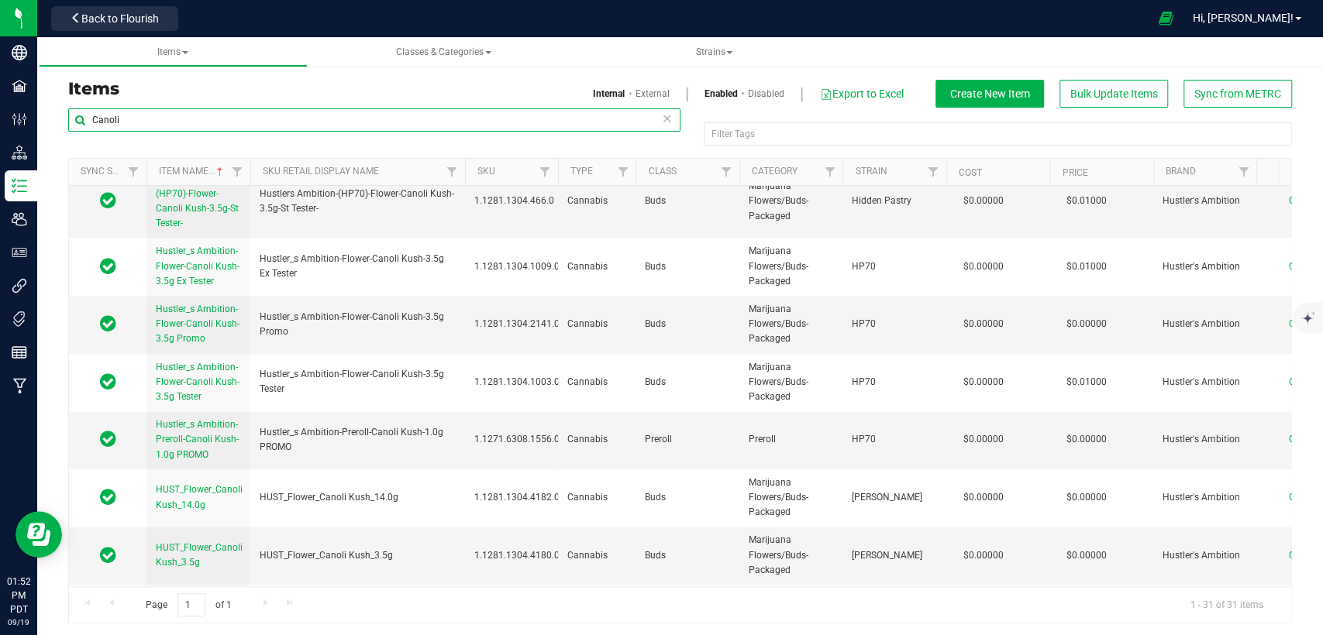
scroll to position [1296, 0]
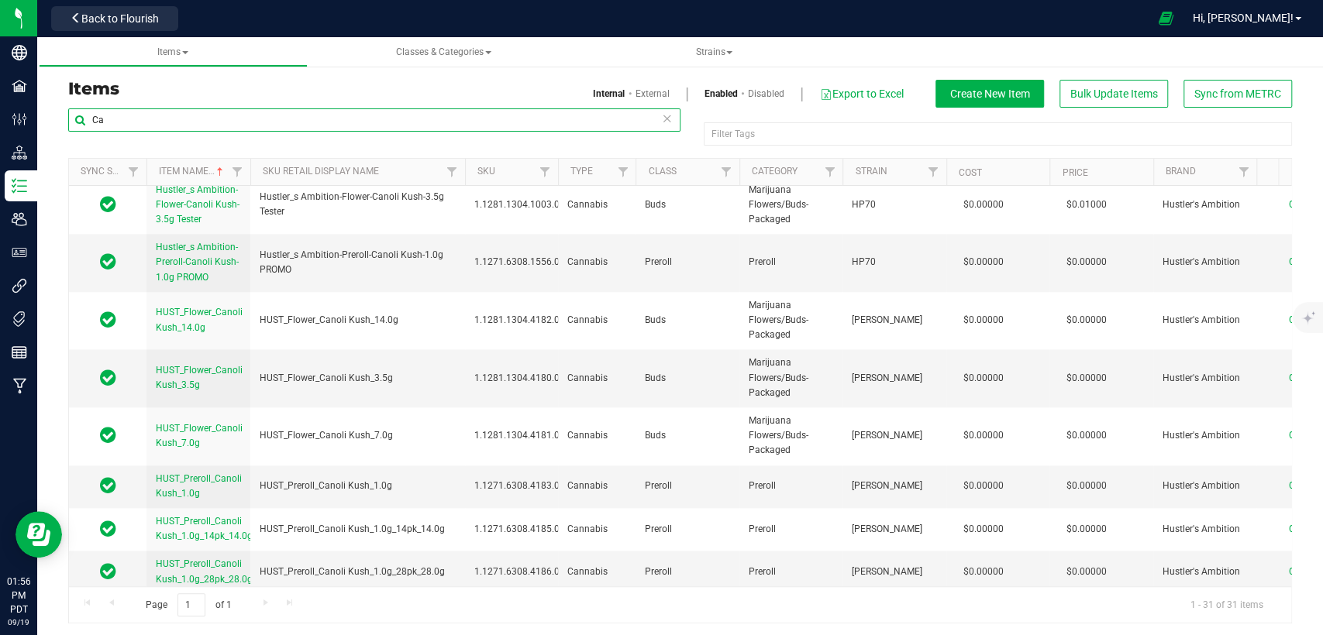
type input "C"
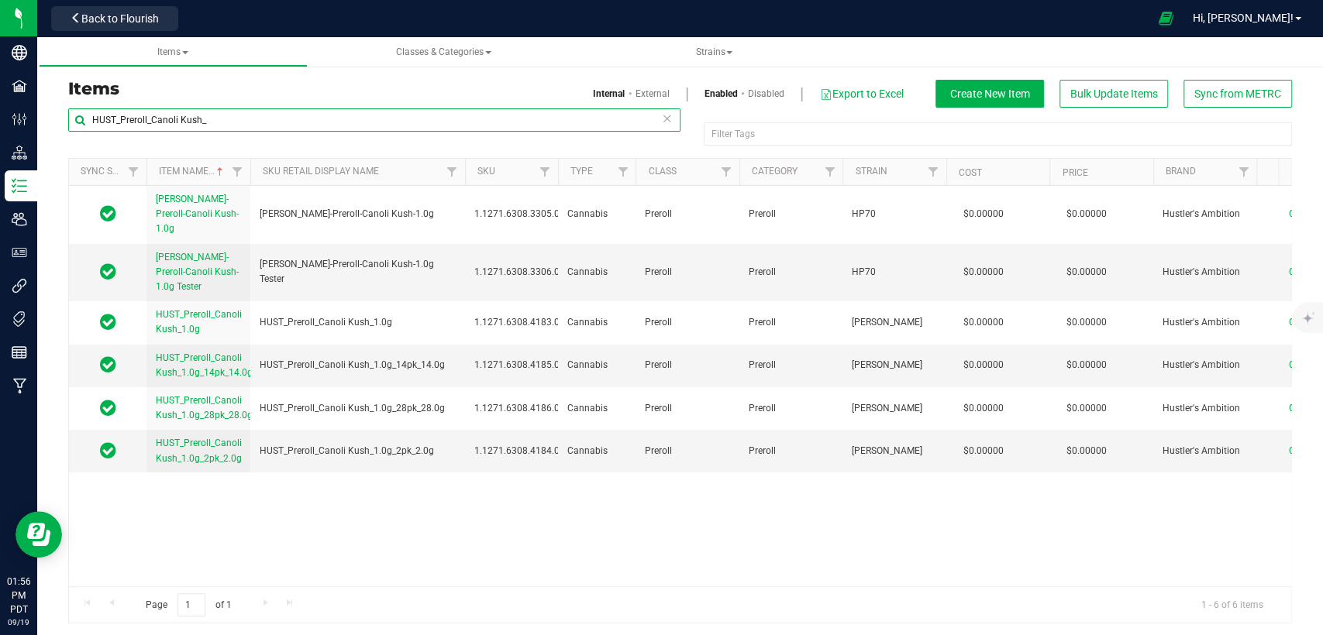
type input "HUST_Preroll_Canoli Kush_"
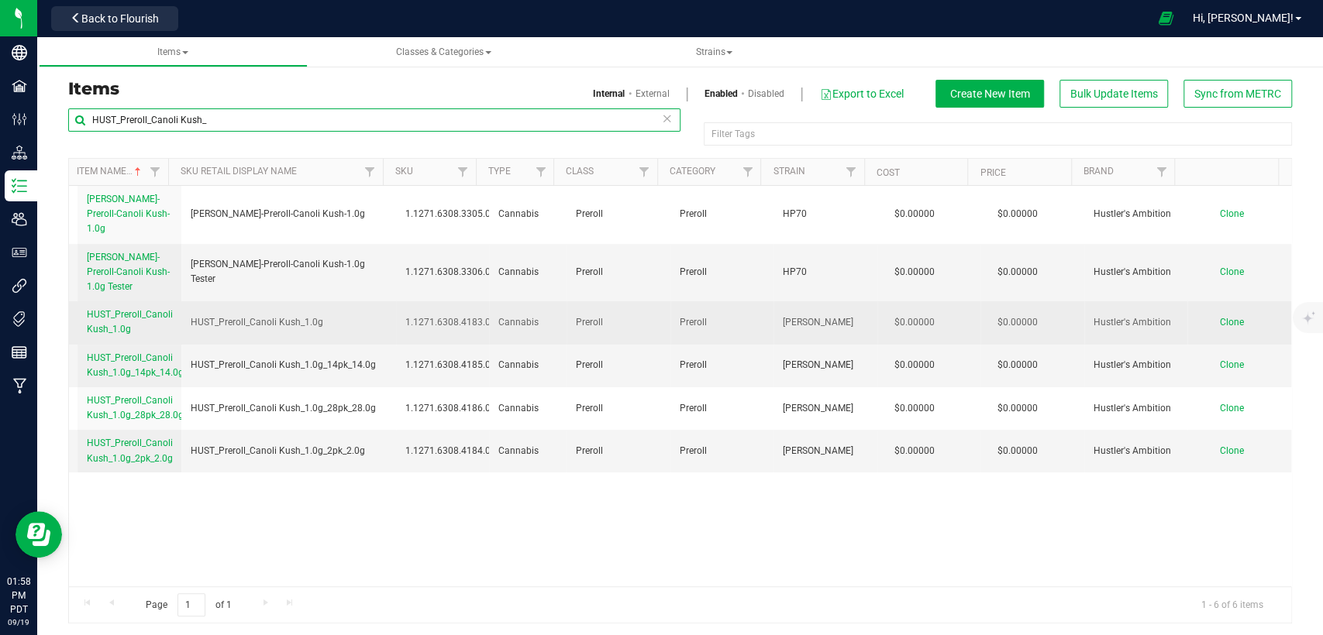
scroll to position [0, 95]
click at [1220, 317] on span "Clone" at bounding box center [1232, 322] width 24 height 11
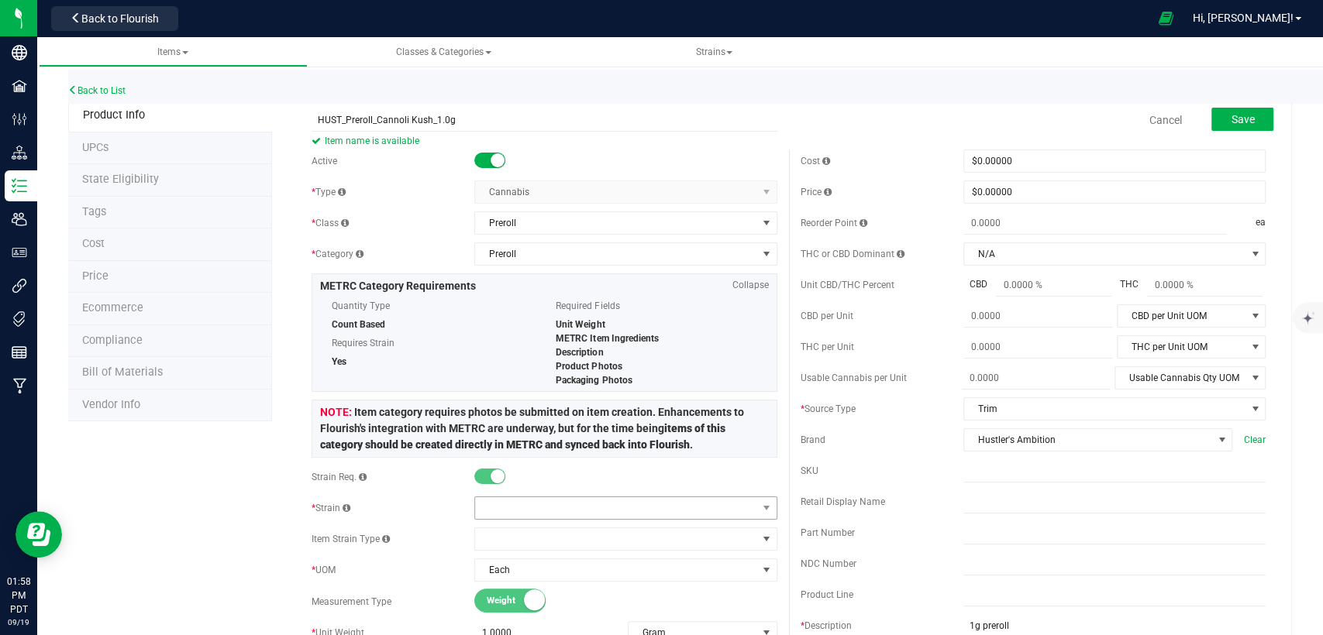
type input "HUST_Preroll_Cannoli Kush_1.0g"
click at [594, 504] on span at bounding box center [615, 508] width 281 height 22
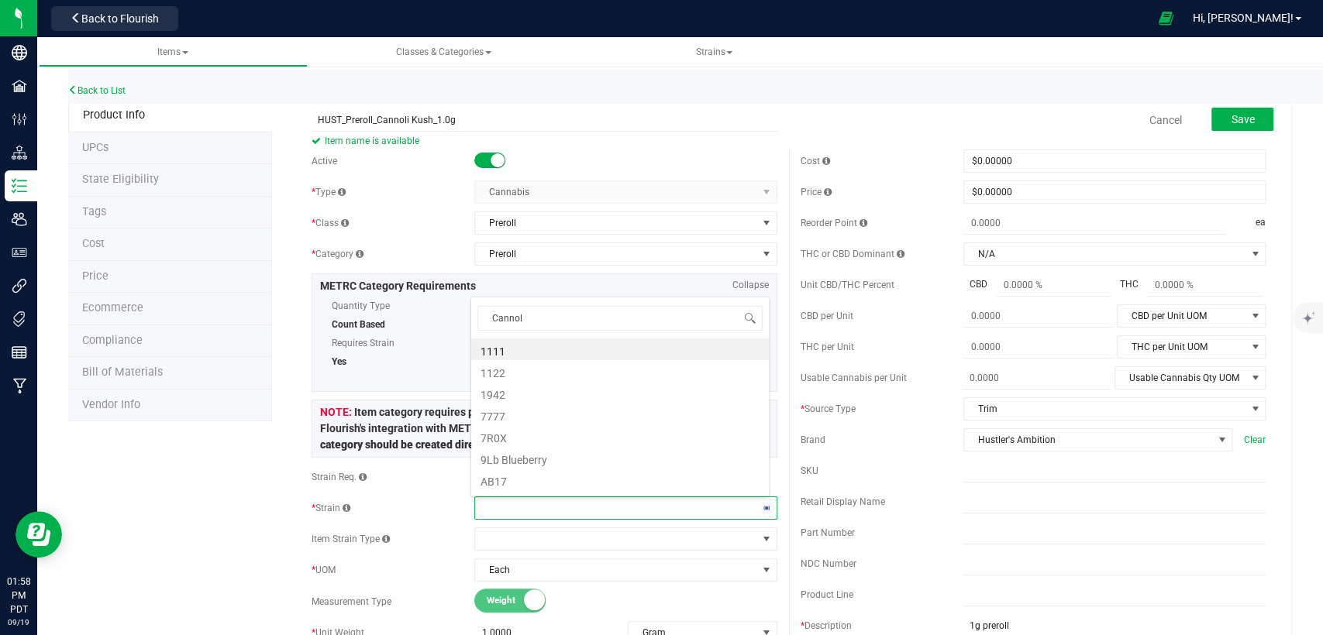
type input "Cannoli"
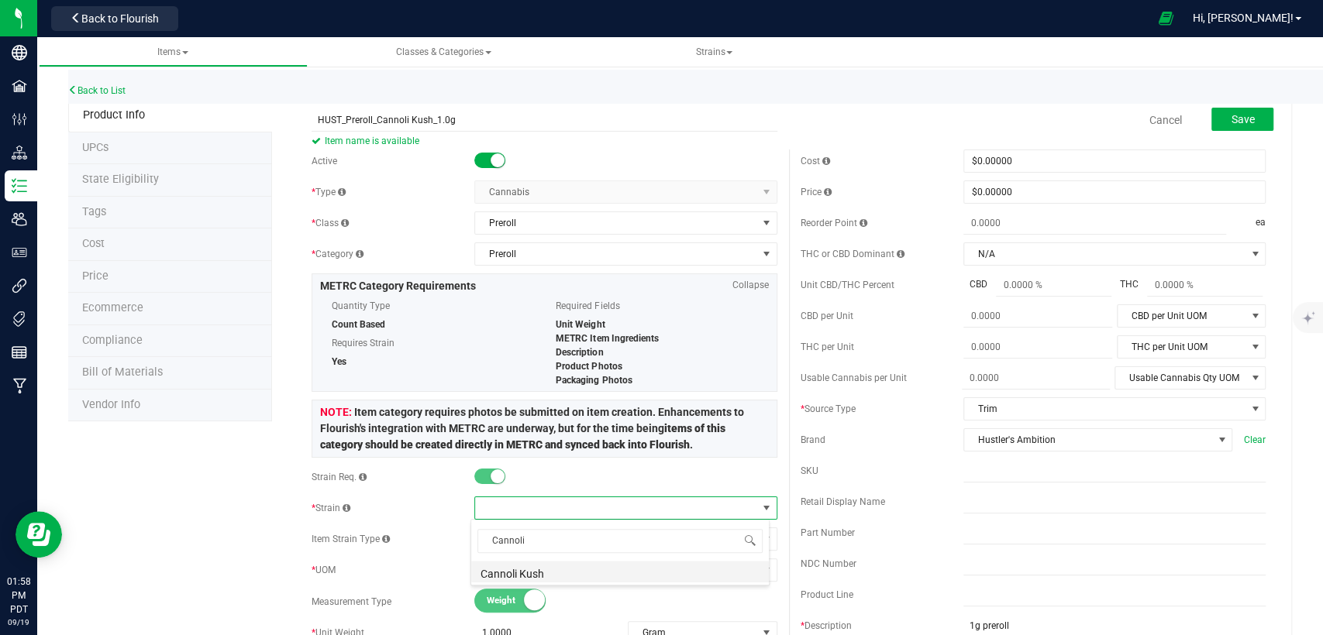
click at [568, 564] on li "Cannoli Kush" at bounding box center [620, 572] width 298 height 22
click at [1230, 114] on span "Save" at bounding box center [1241, 119] width 23 height 12
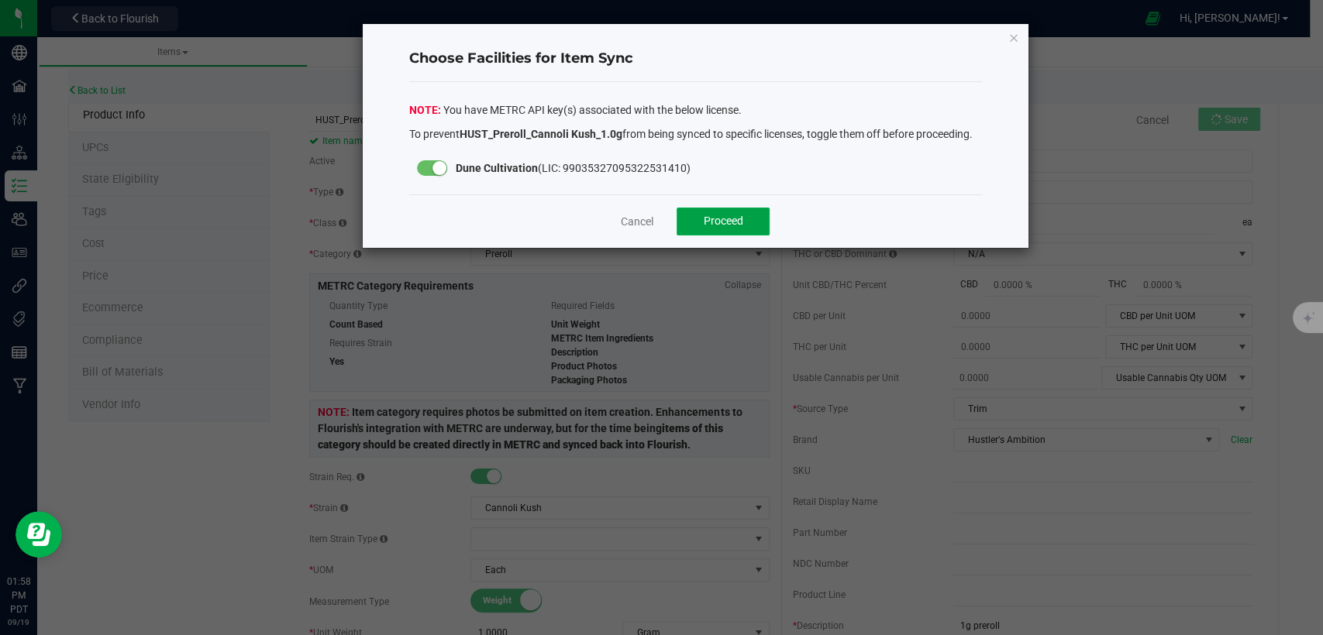
drag, startPoint x: 728, startPoint y: 232, endPoint x: 539, endPoint y: 225, distance: 190.0
click at [728, 227] on span "Proceed" at bounding box center [724, 221] width 40 height 12
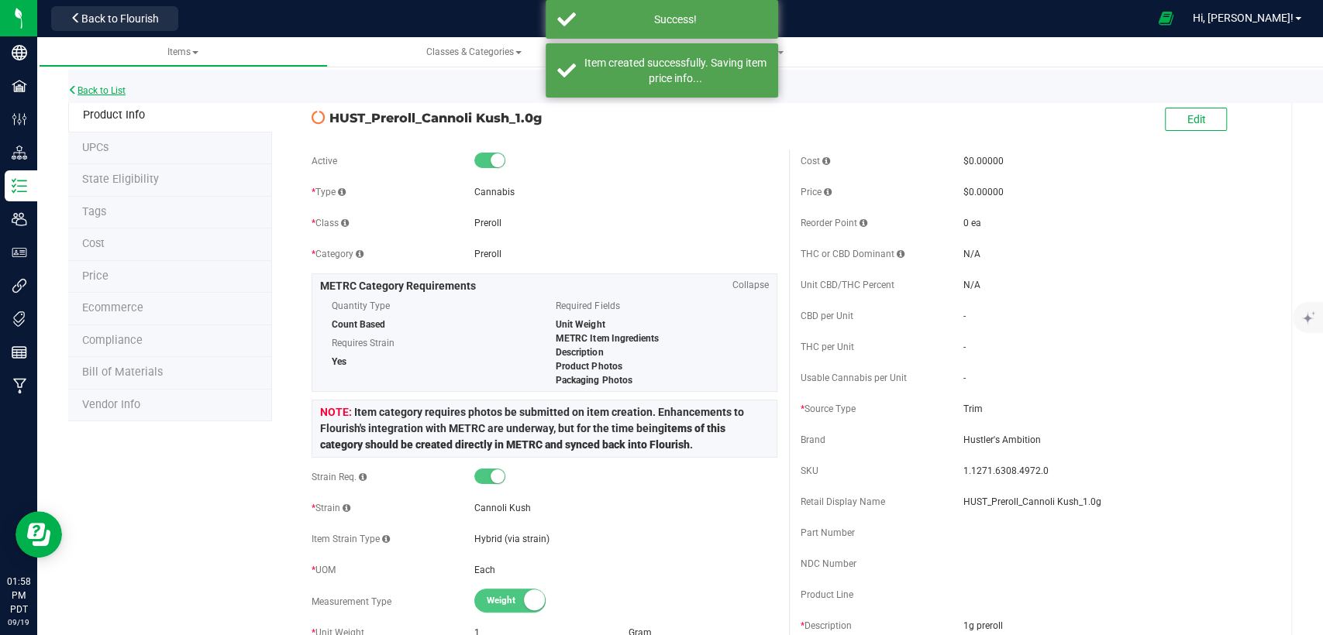
click at [125, 94] on link "Back to List" at bounding box center [96, 90] width 57 height 11
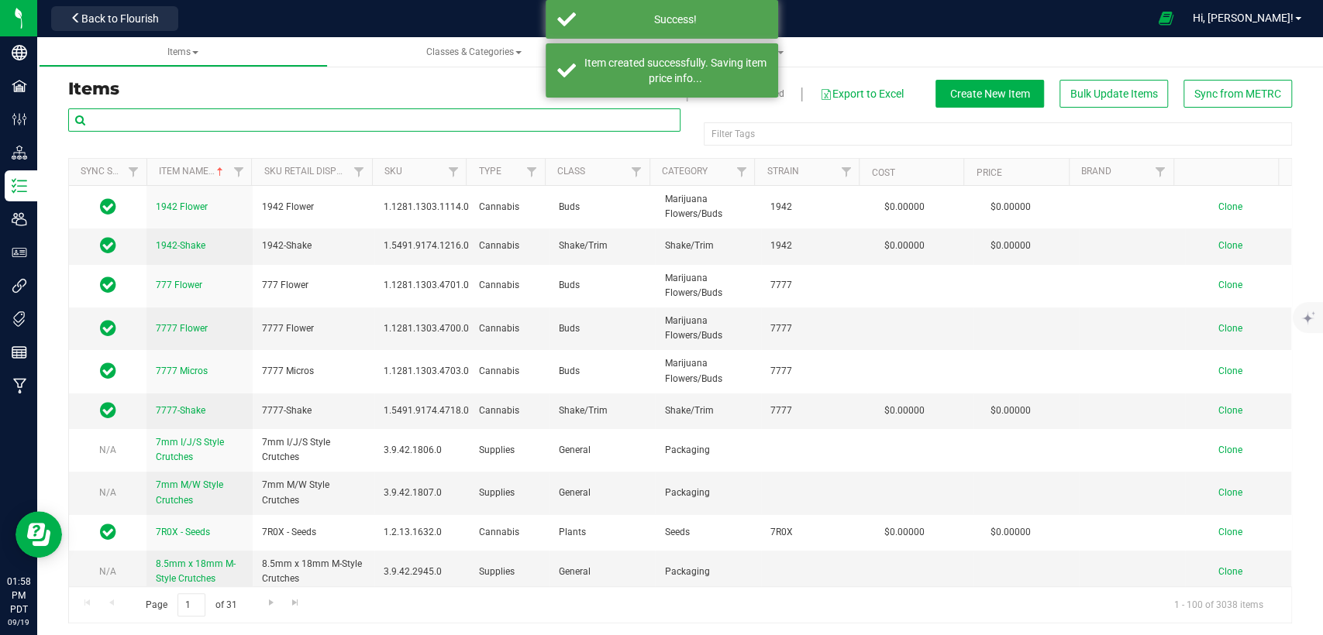
click at [262, 120] on input "text" at bounding box center [374, 119] width 612 height 23
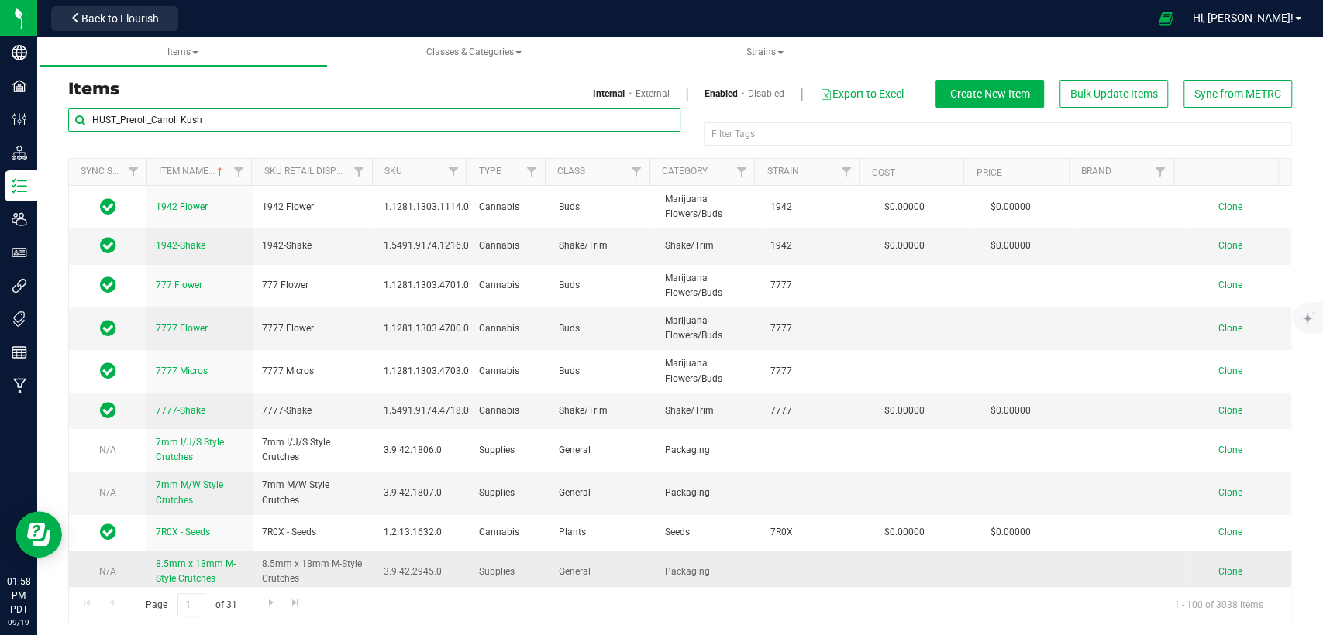
type input "HUST_Preroll_Canoli Kush"
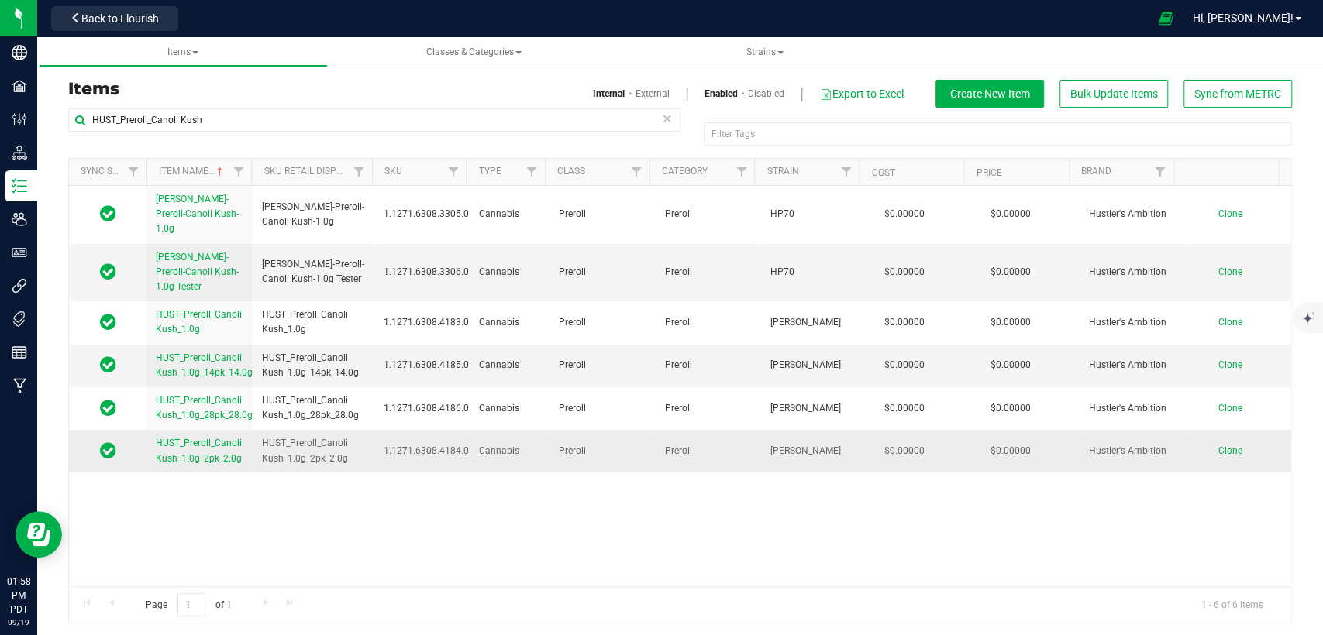
click at [1218, 446] on span "Clone" at bounding box center [1230, 451] width 24 height 11
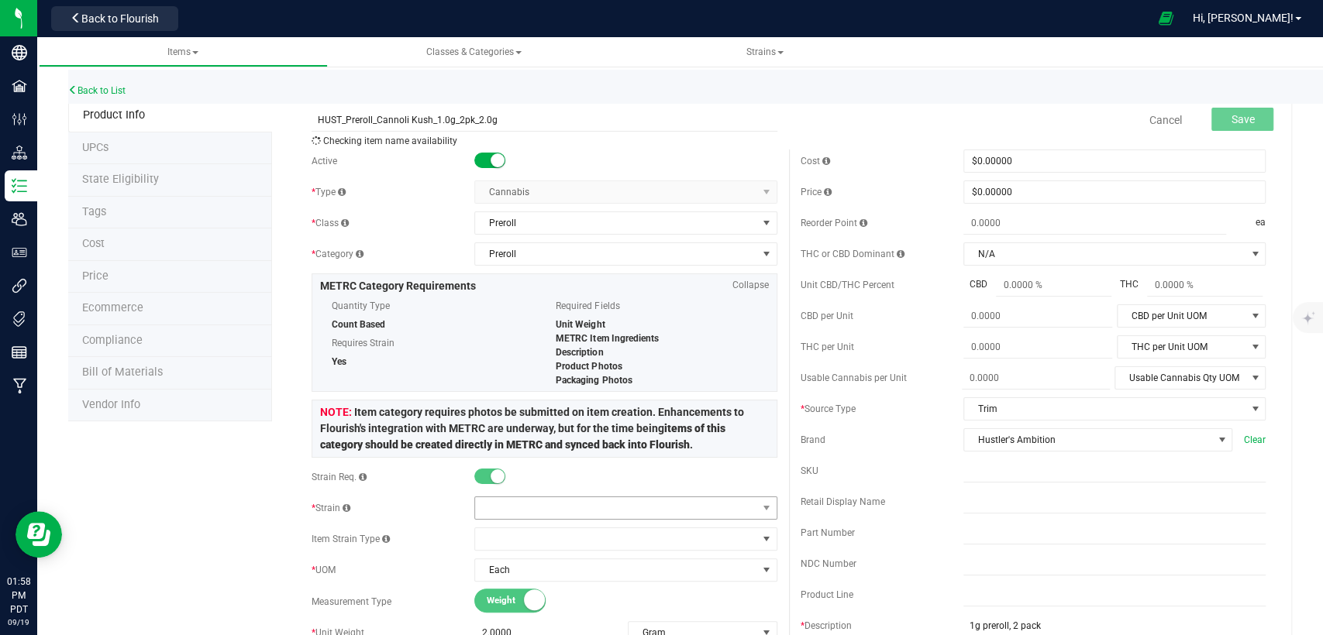
type input "HUST_Preroll_Cannoli Kush_1.0g_2pk_2.0g"
click at [618, 509] on span at bounding box center [615, 508] width 281 height 22
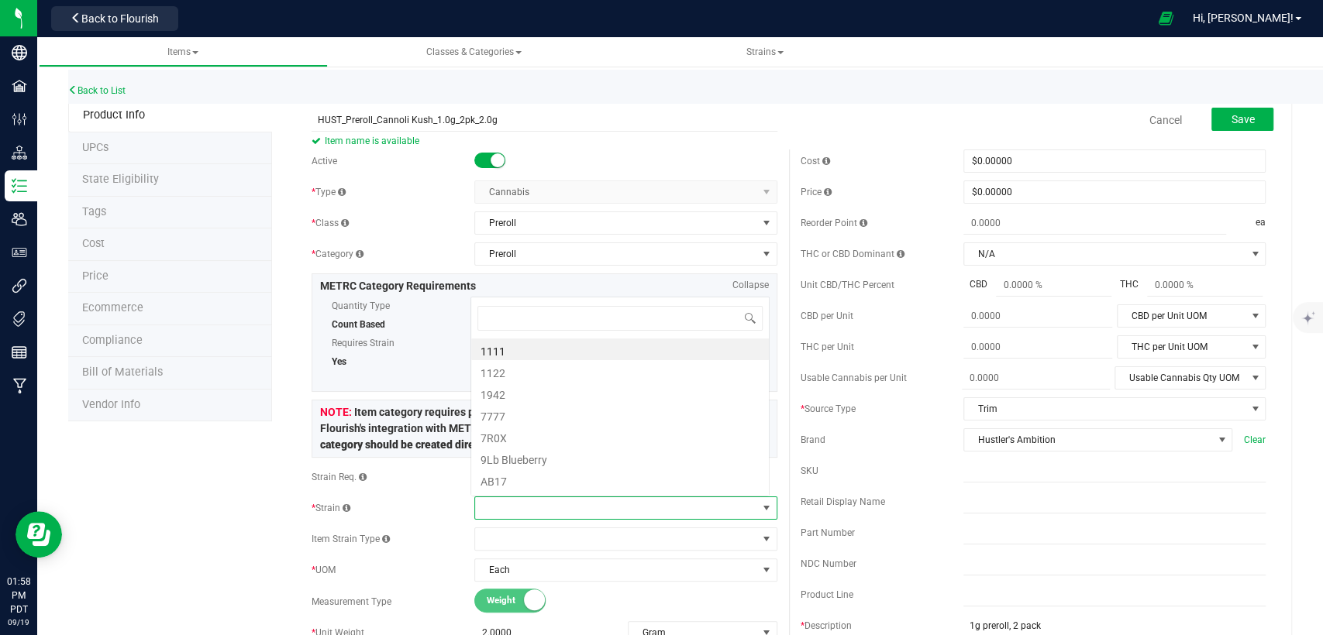
scroll to position [22, 294]
type input "Cannoli"
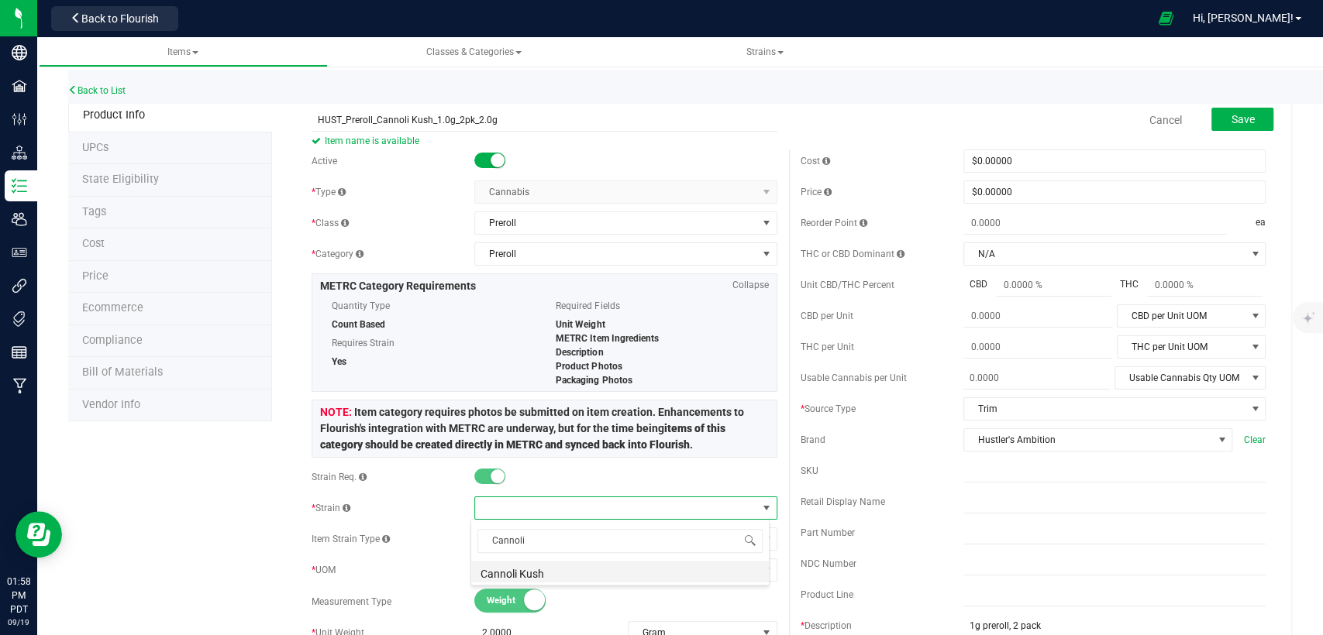
click at [611, 569] on li "Cannoli Kush" at bounding box center [620, 572] width 298 height 22
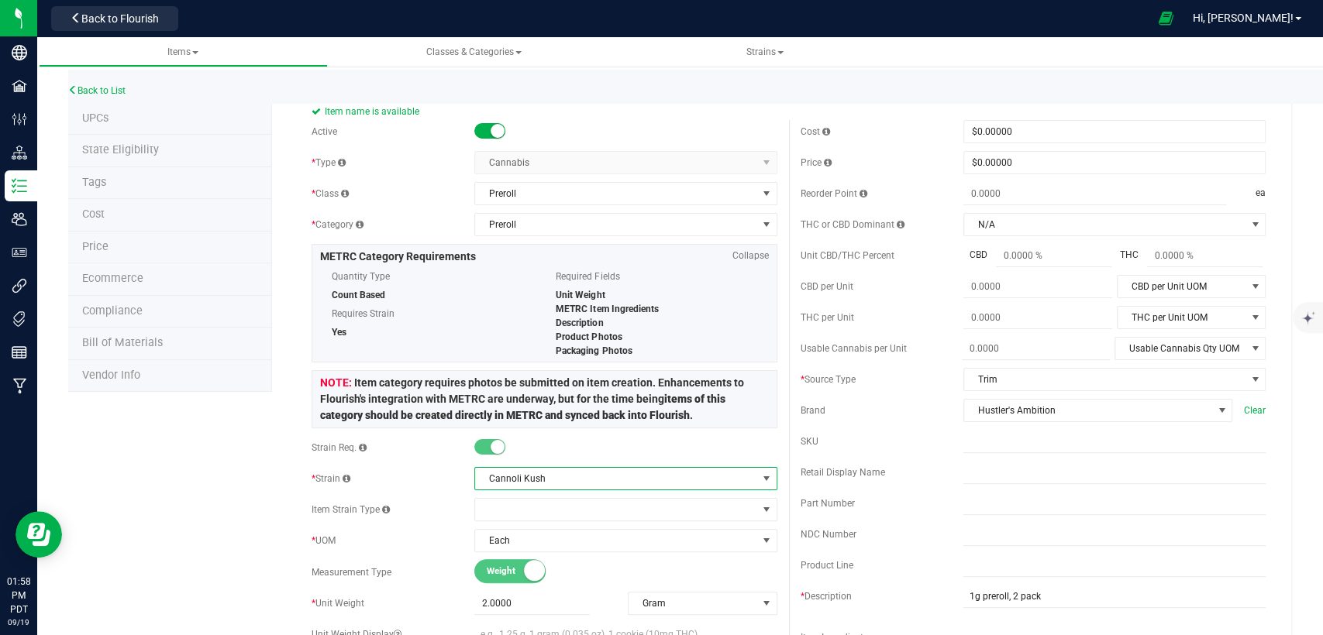
scroll to position [0, 0]
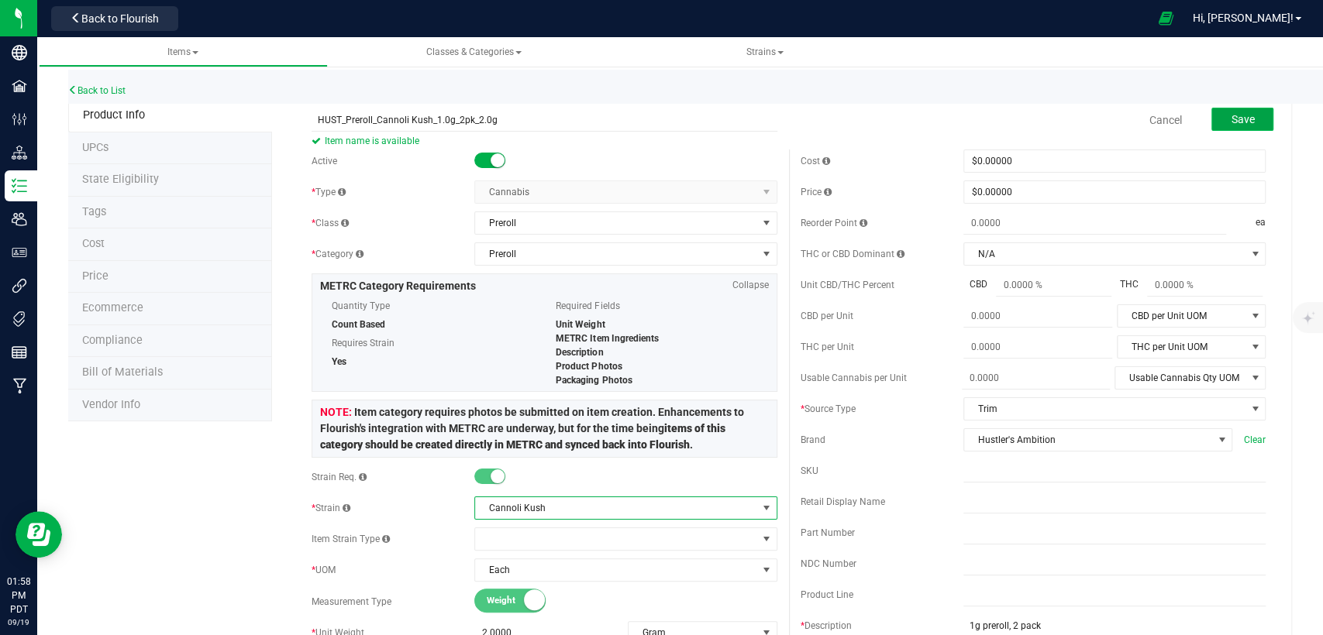
click at [1237, 123] on span "Save" at bounding box center [1241, 119] width 23 height 12
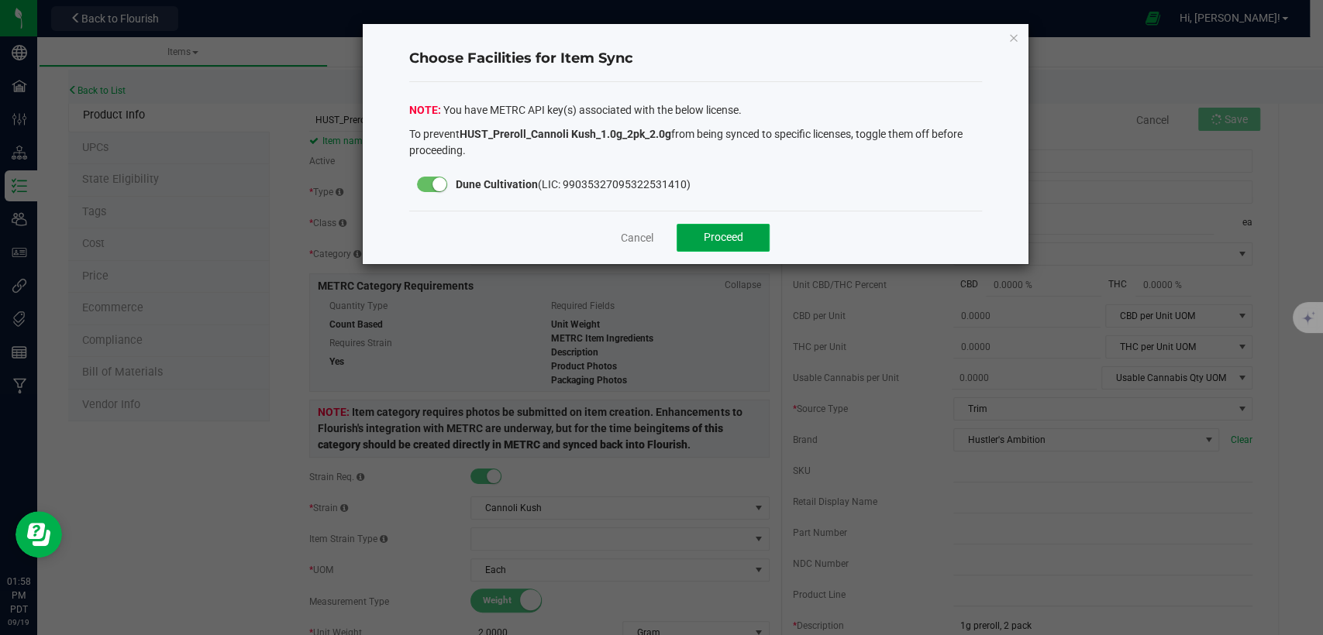
click at [751, 232] on button "Proceed" at bounding box center [722, 238] width 93 height 28
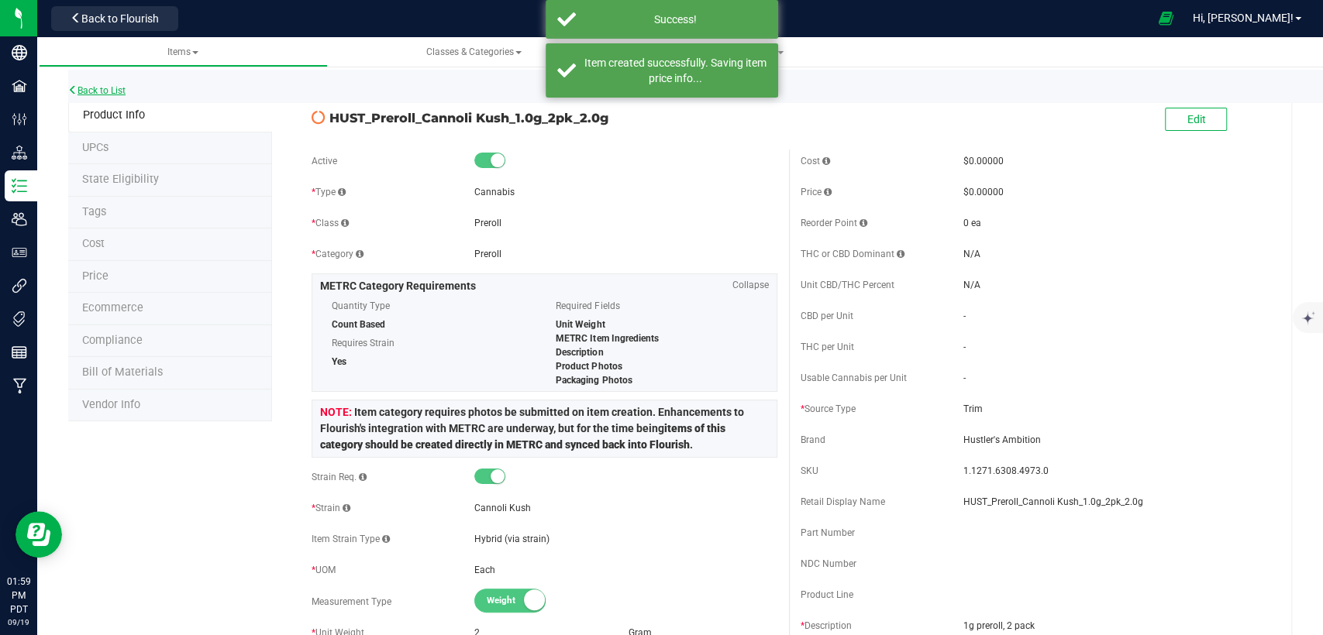
click at [108, 89] on link "Back to List" at bounding box center [96, 90] width 57 height 11
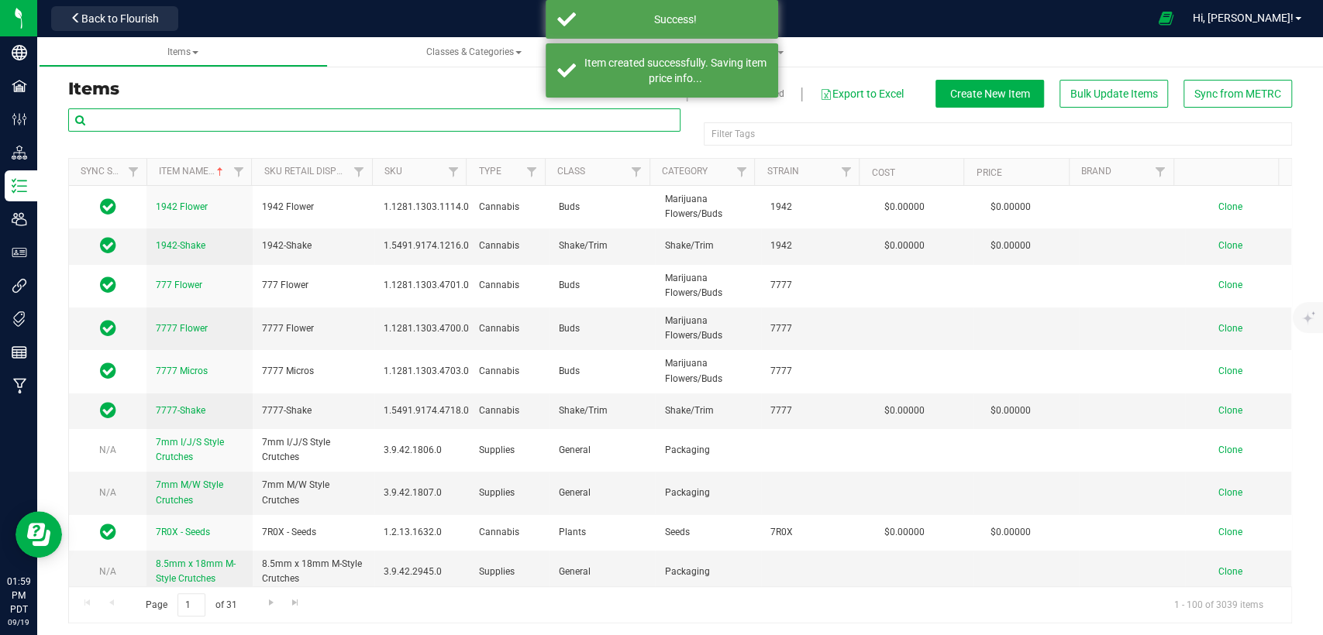
click at [333, 124] on input "text" at bounding box center [374, 119] width 612 height 23
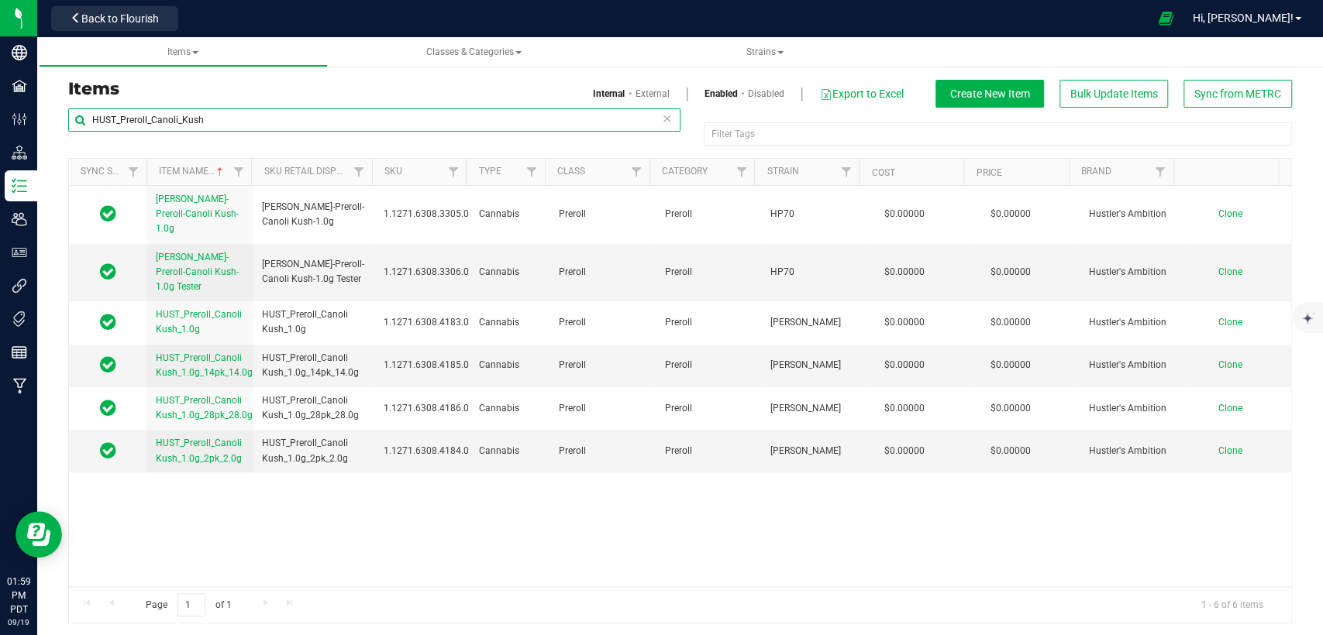
type input "HUST_Preroll_Canoli_Kush"
click at [1218, 360] on span "Clone" at bounding box center [1230, 365] width 24 height 11
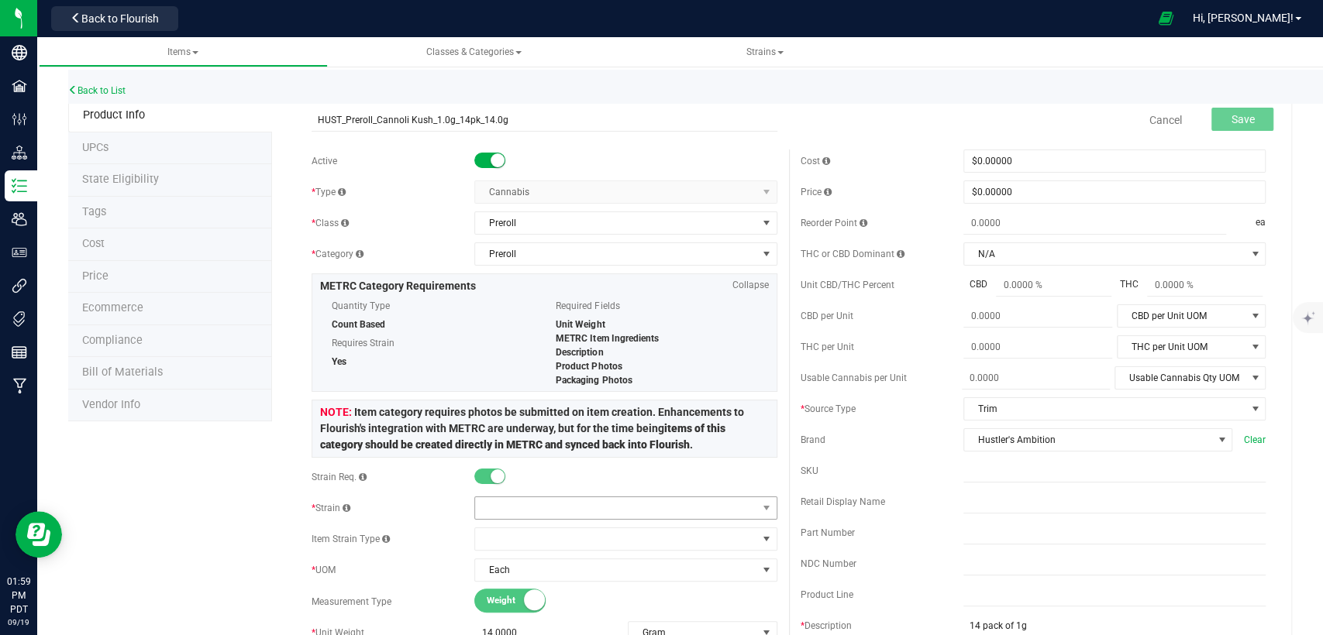
type input "HUST_Preroll_Cannoli Kush_1.0g_14pk_14.0g"
click at [668, 508] on span at bounding box center [615, 508] width 281 height 22
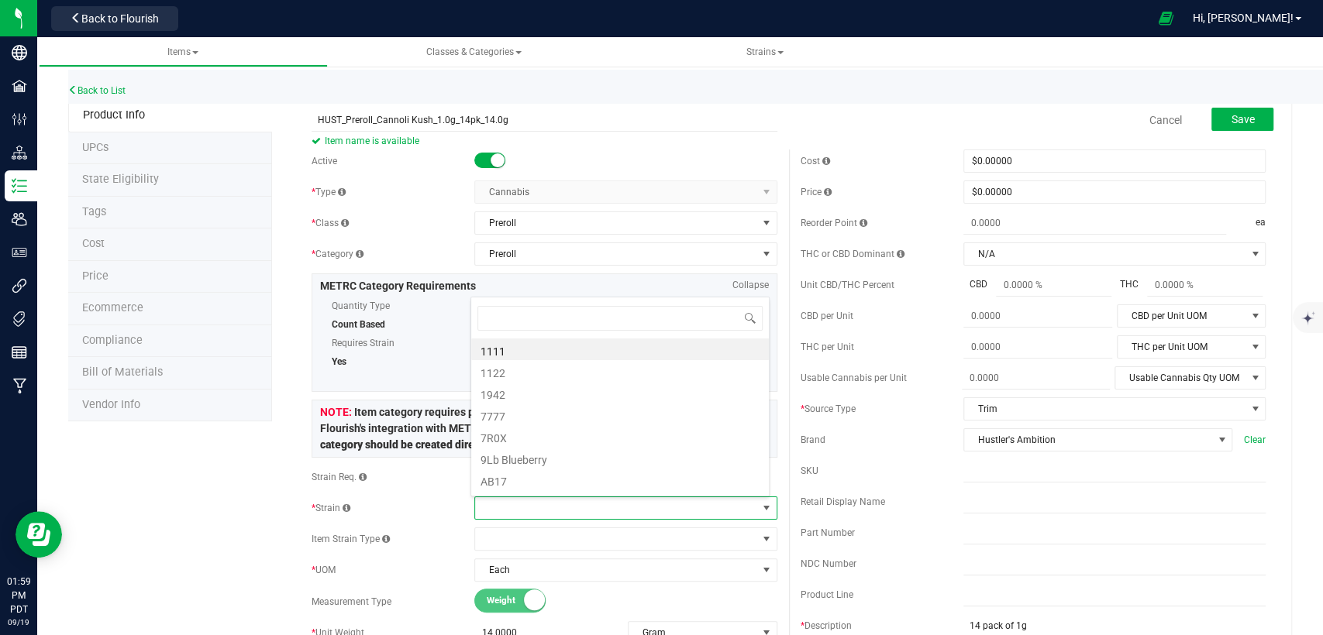
scroll to position [22, 294]
type input "Cannoli"
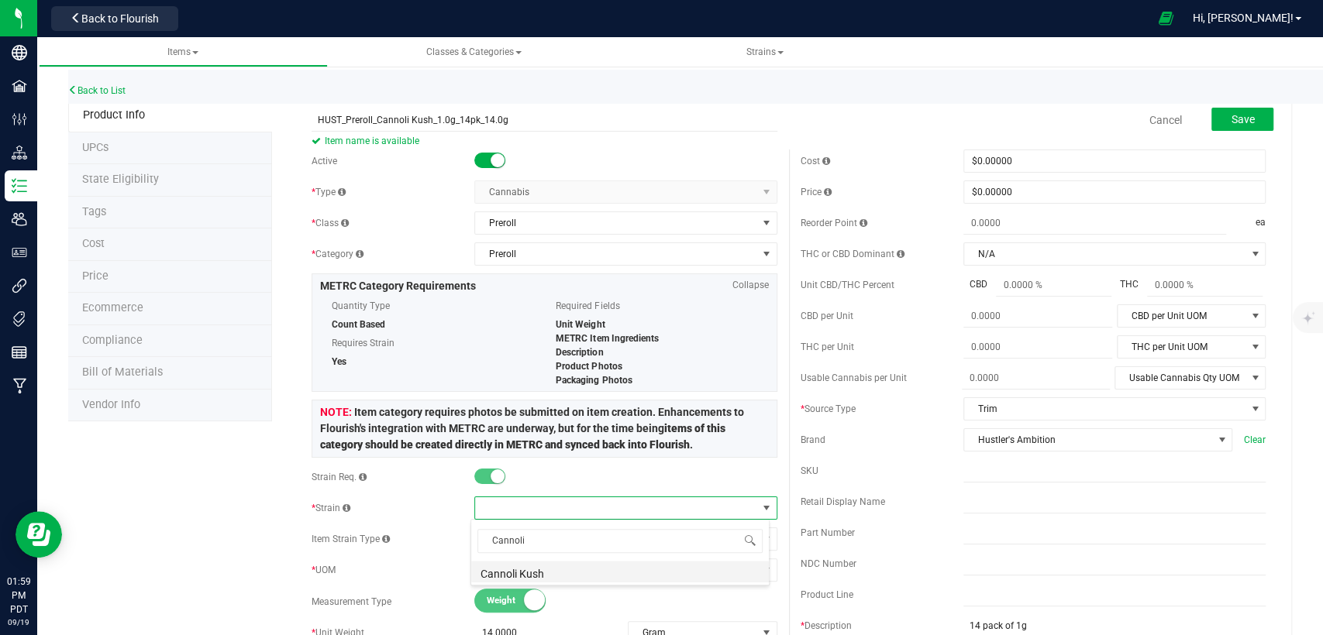
click at [619, 571] on li "Cannoli Kush" at bounding box center [620, 572] width 298 height 22
click at [1237, 108] on button "Save" at bounding box center [1242, 119] width 62 height 23
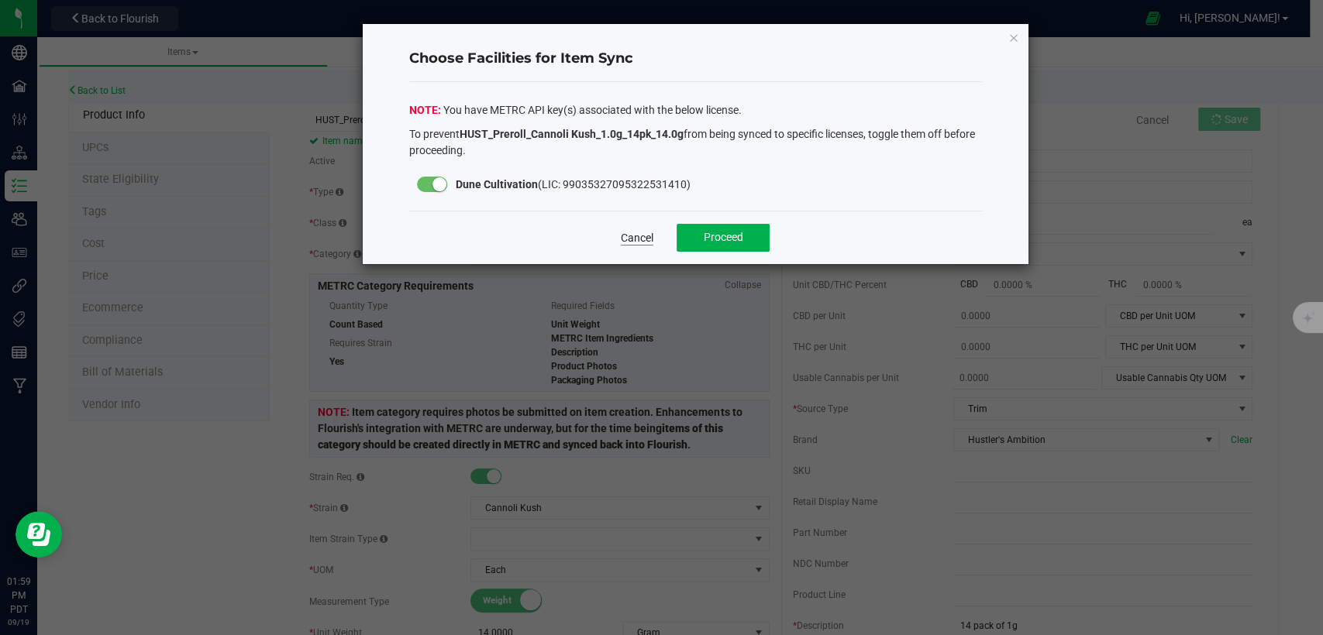
click at [645, 236] on link "Cancel" at bounding box center [637, 237] width 33 height 15
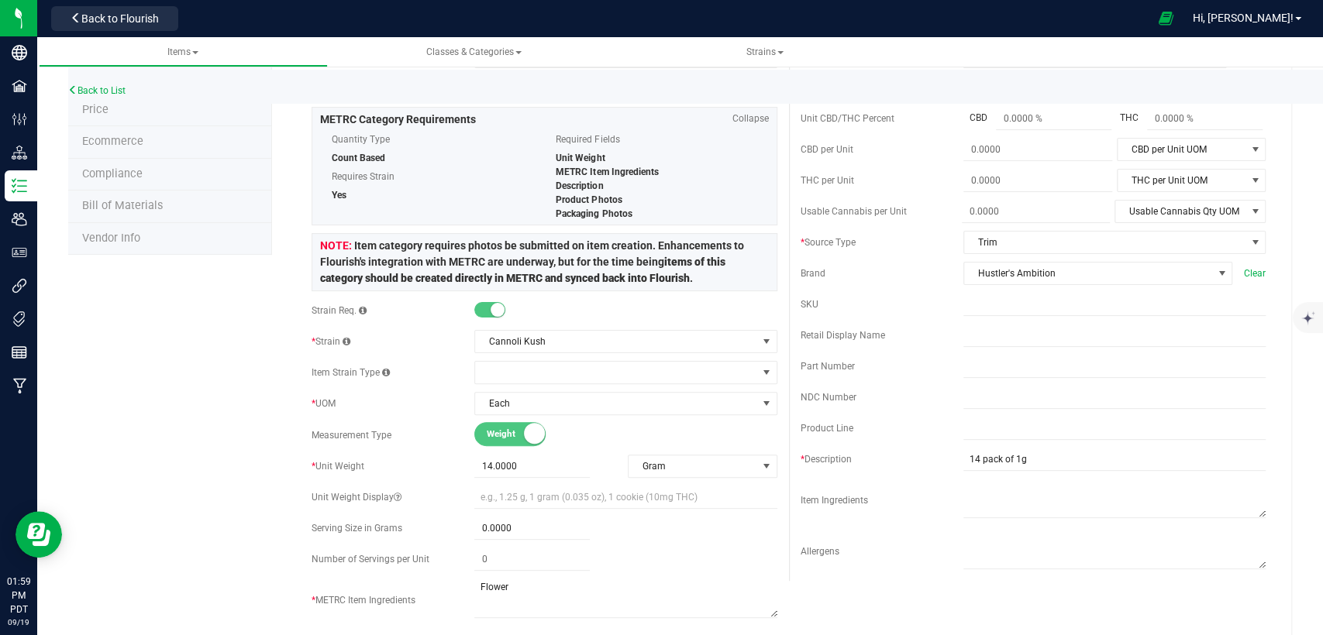
scroll to position [172, 0]
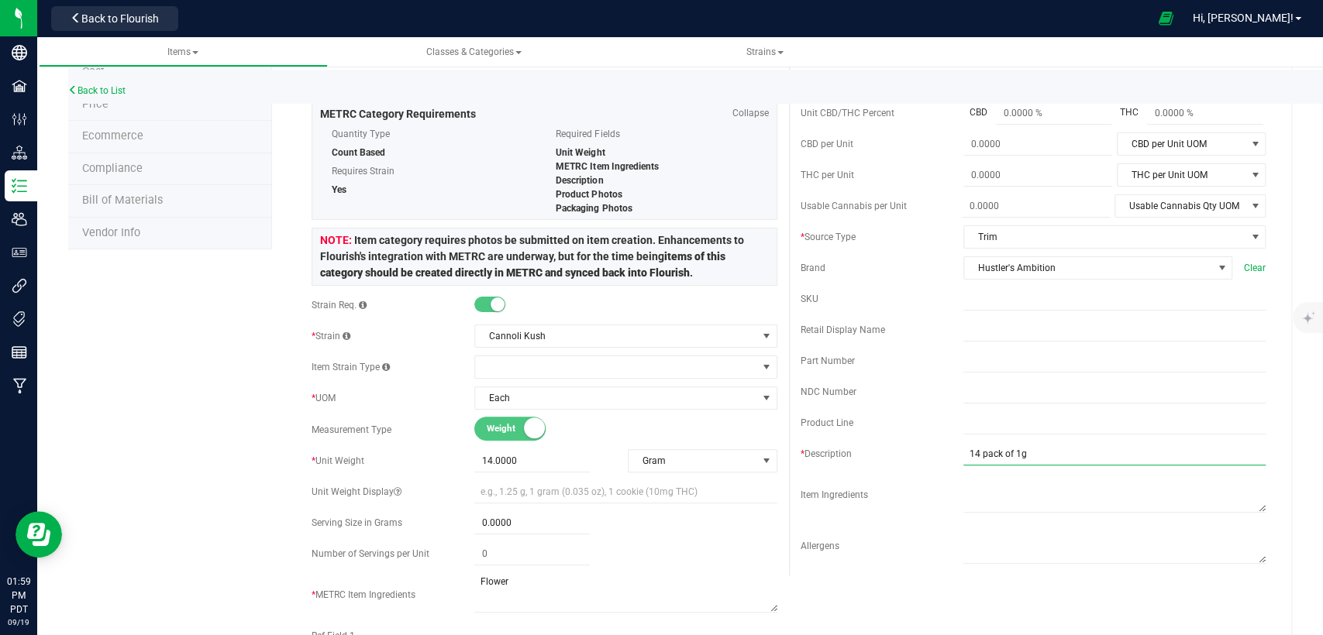
click at [1055, 452] on input "14 pack of 1g" at bounding box center [1114, 453] width 302 height 23
type input "14 pack of 1g prerolls"
drag, startPoint x: 490, startPoint y: 587, endPoint x: 400, endPoint y: 592, distance: 90.8
click at [406, 590] on div "* METRC Item Ingredients" at bounding box center [543, 594] width 465 height 43
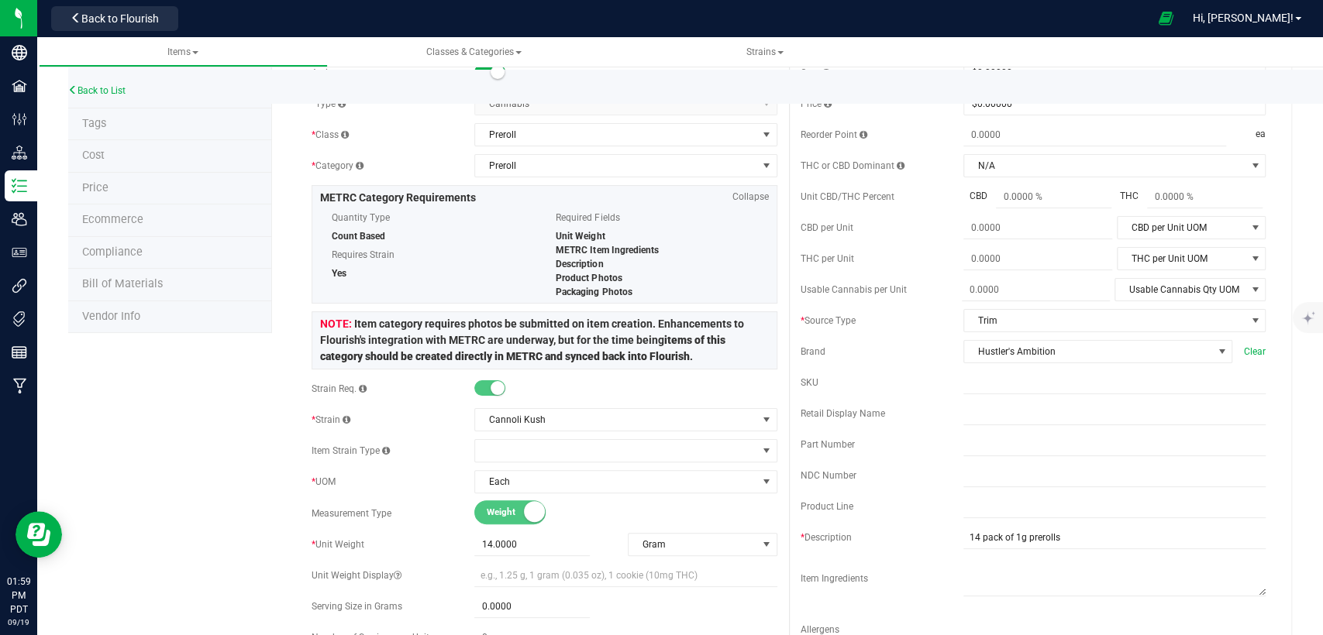
scroll to position [0, 0]
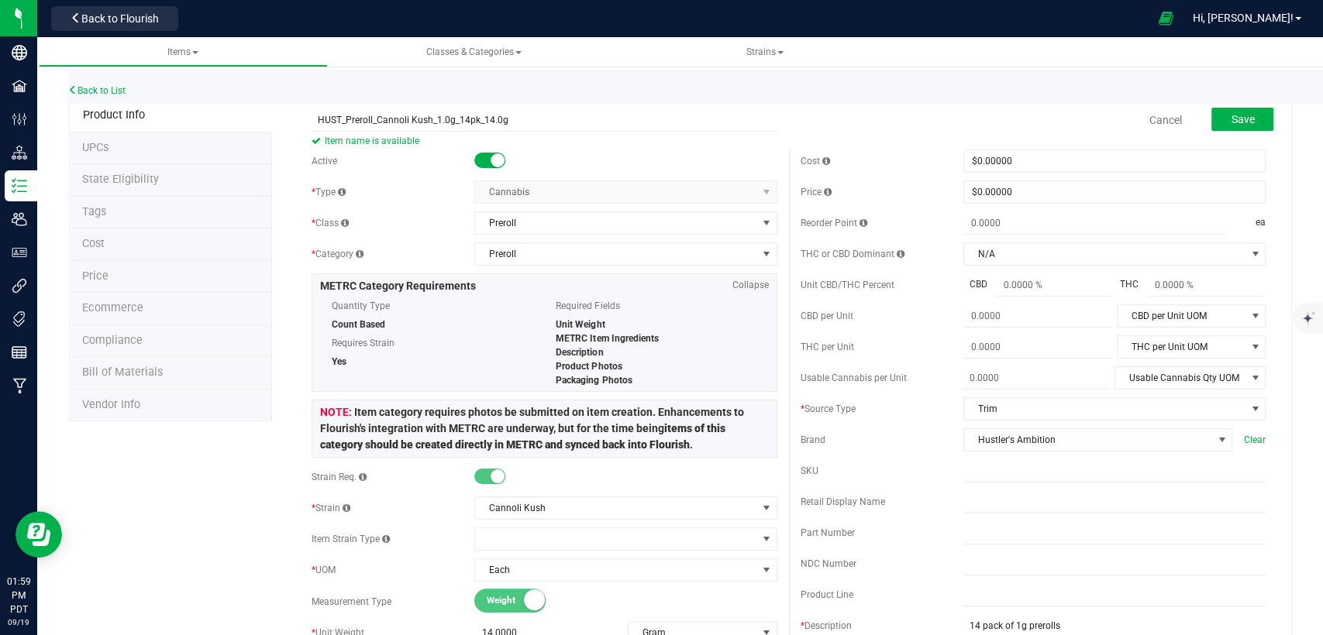
type textarea "Usable cannabis, preroll paper."
click at [1230, 106] on div "Save" at bounding box center [1230, 121] width 85 height 32
click at [1230, 119] on span "Save" at bounding box center [1241, 119] width 23 height 12
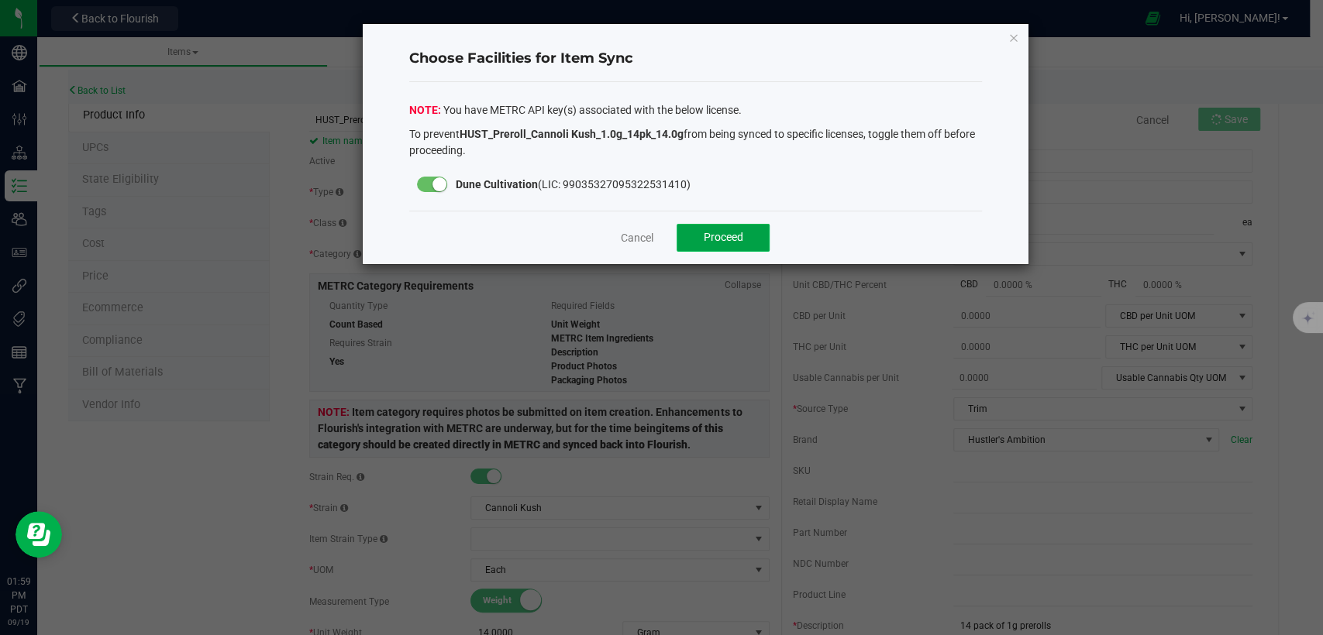
click at [691, 231] on button "Proceed" at bounding box center [722, 238] width 93 height 28
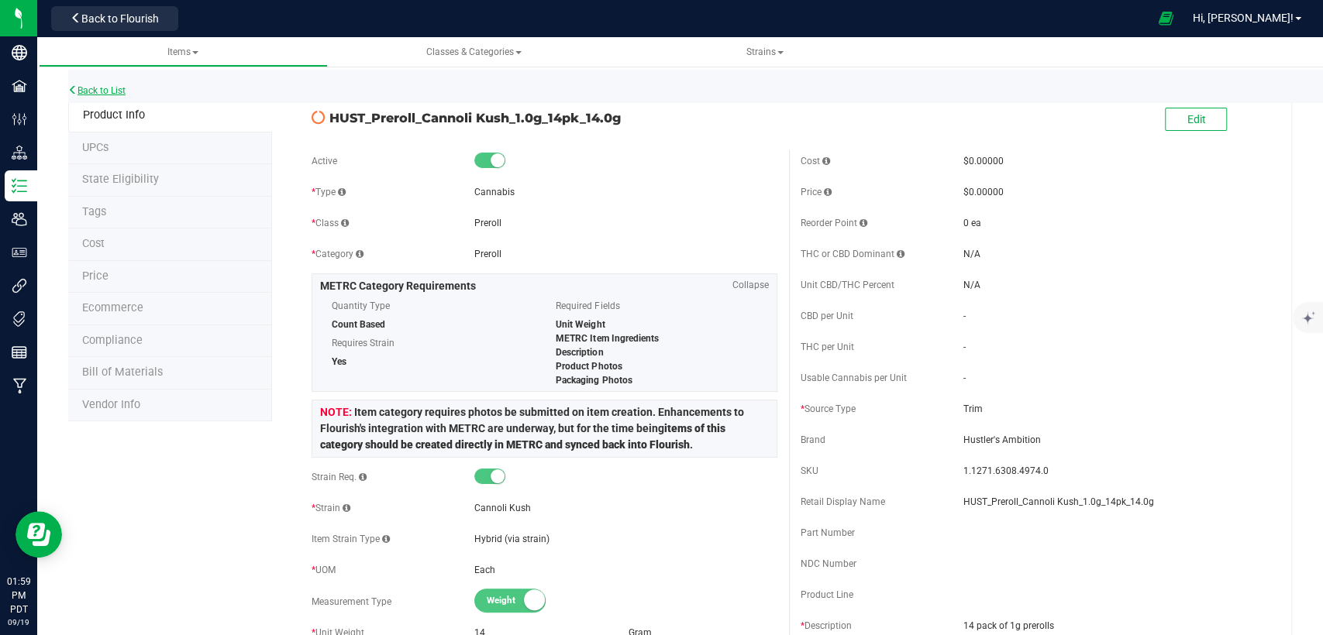
click at [109, 89] on link "Back to List" at bounding box center [96, 90] width 57 height 11
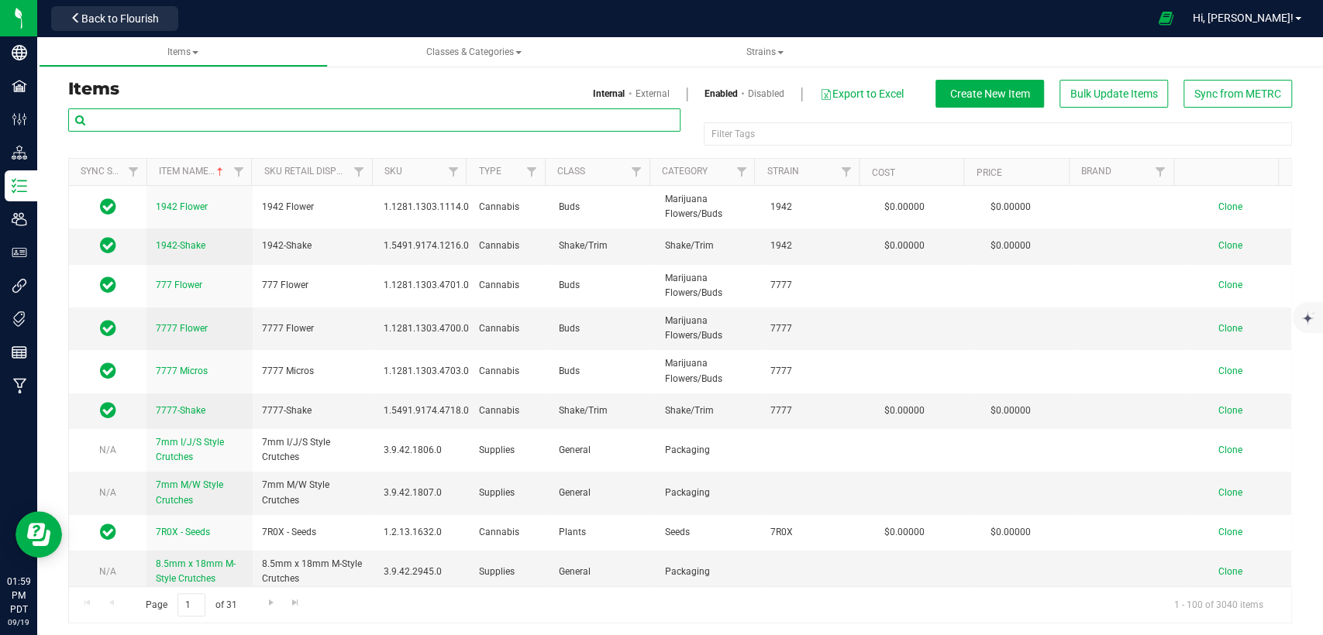
click at [334, 120] on input "text" at bounding box center [374, 119] width 612 height 23
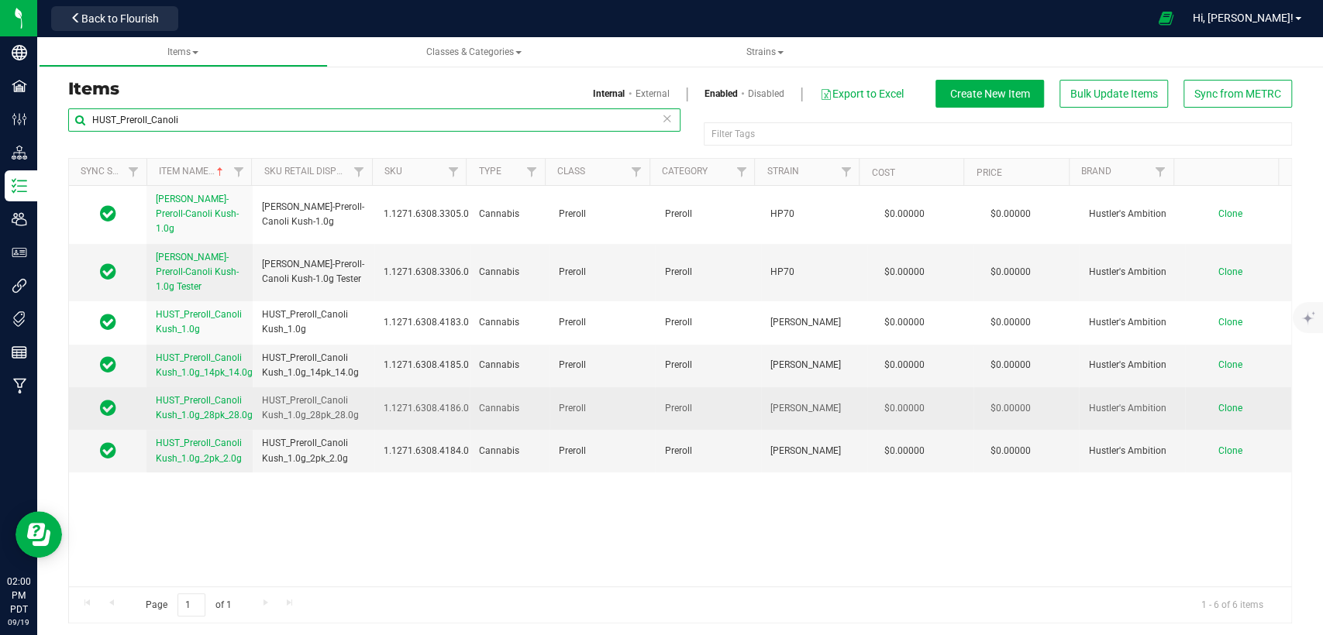
type input "HUST_Preroll_Canoli"
click at [1218, 403] on span "Clone" at bounding box center [1230, 408] width 24 height 11
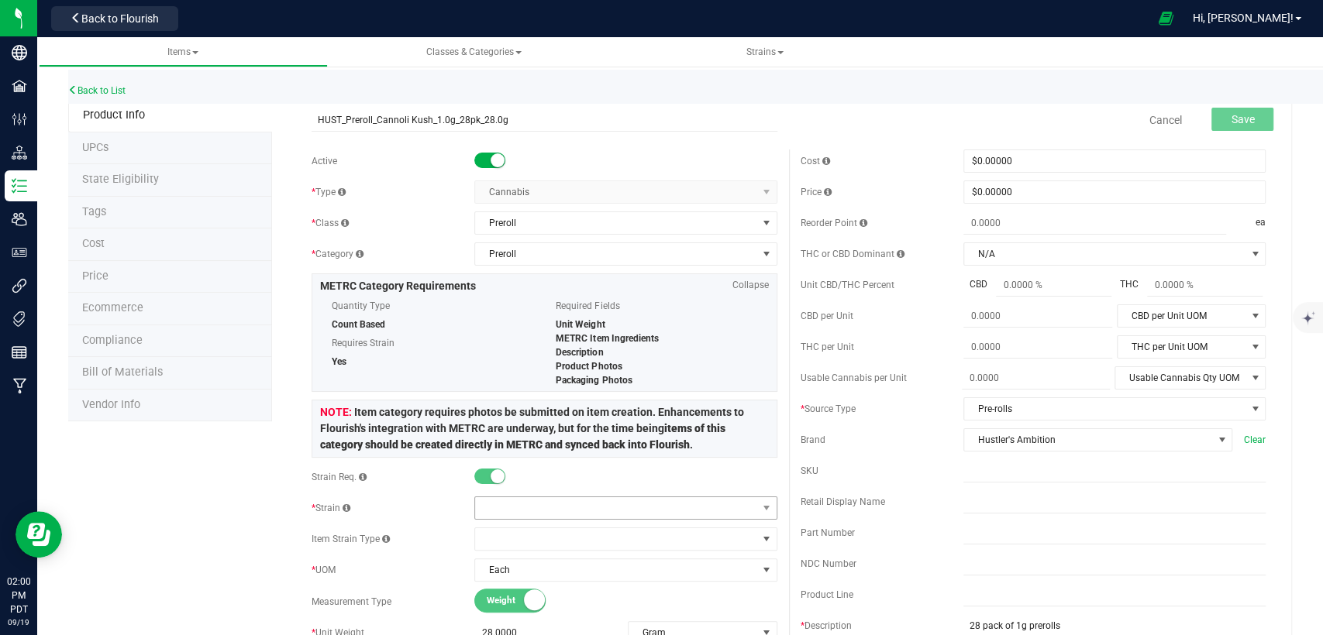
type input "HUST_Preroll_Cannoli Kush_1.0g_28pk_28.0g"
click at [650, 508] on span at bounding box center [615, 508] width 281 height 22
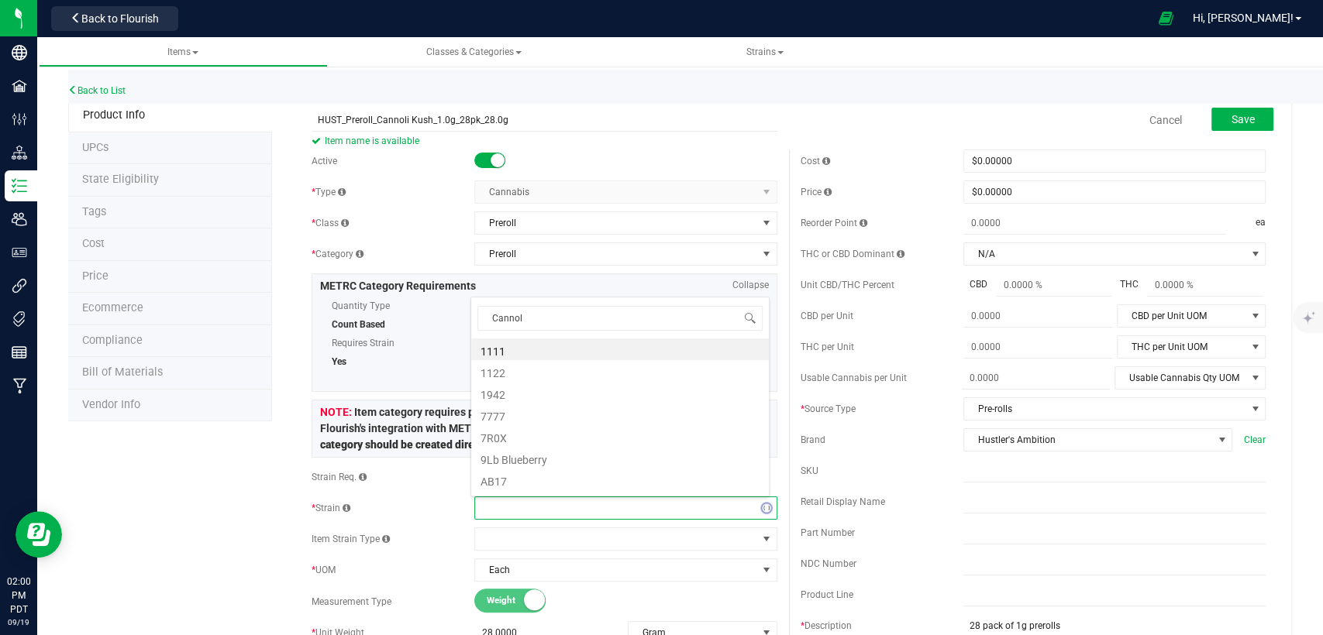
type input "Cannoli"
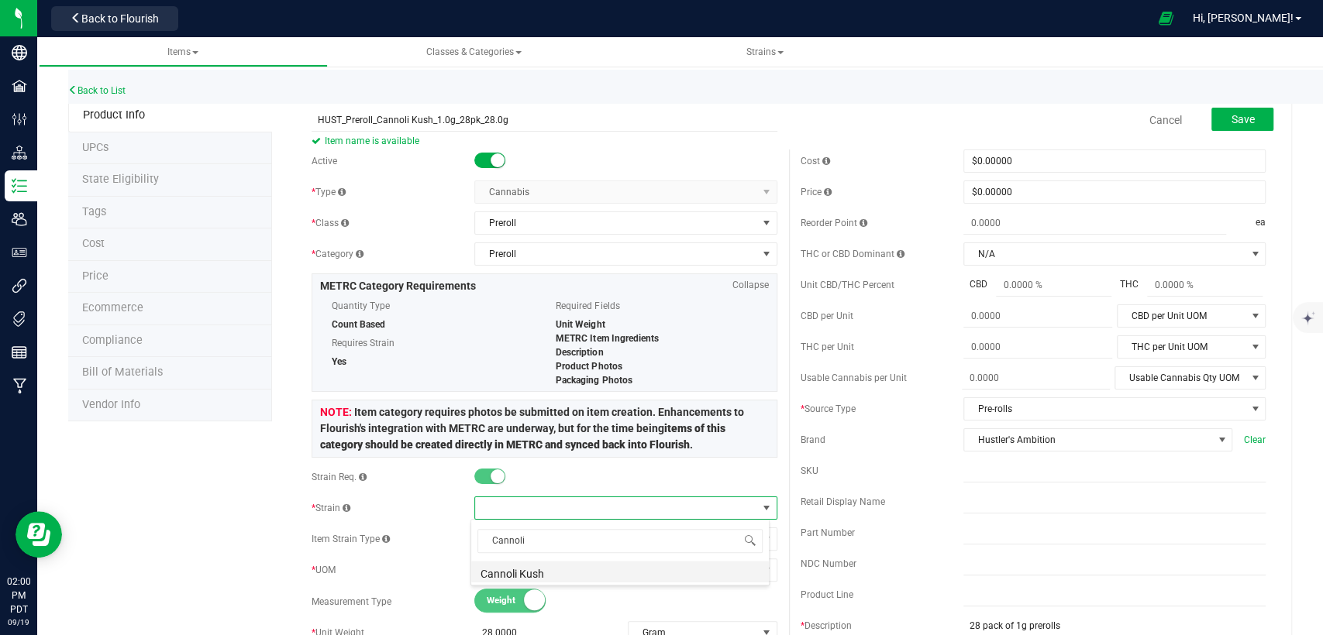
click at [533, 577] on li "Cannoli Kush" at bounding box center [620, 572] width 298 height 22
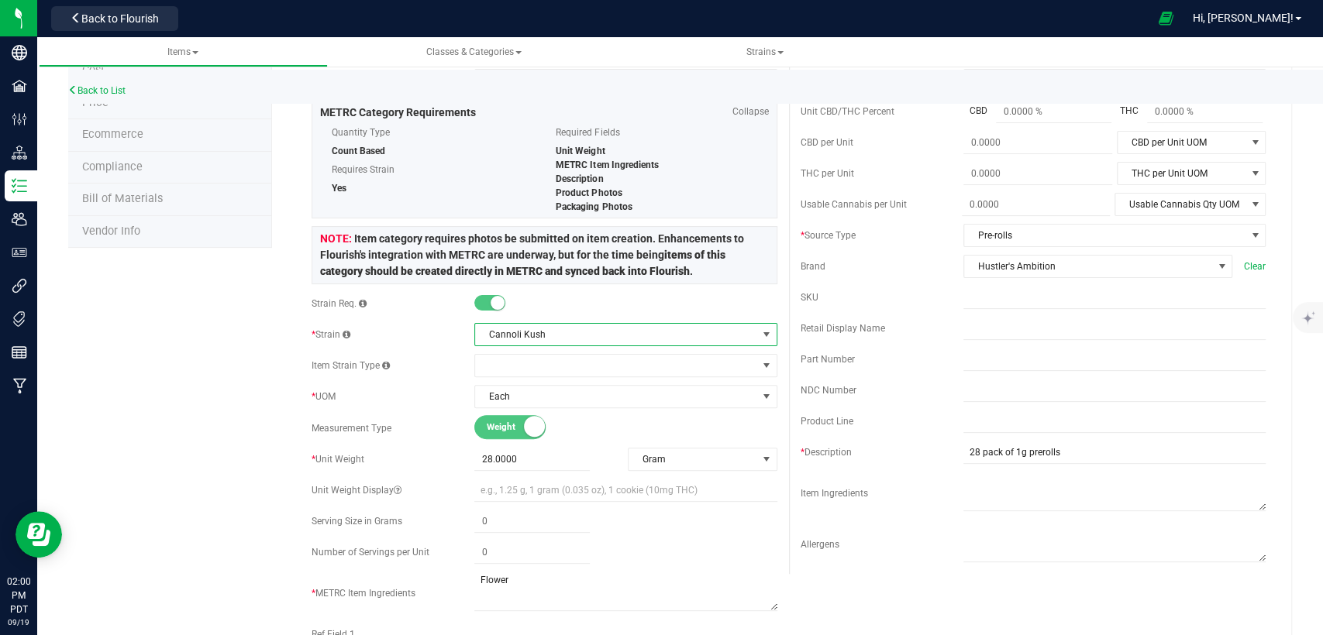
scroll to position [258, 0]
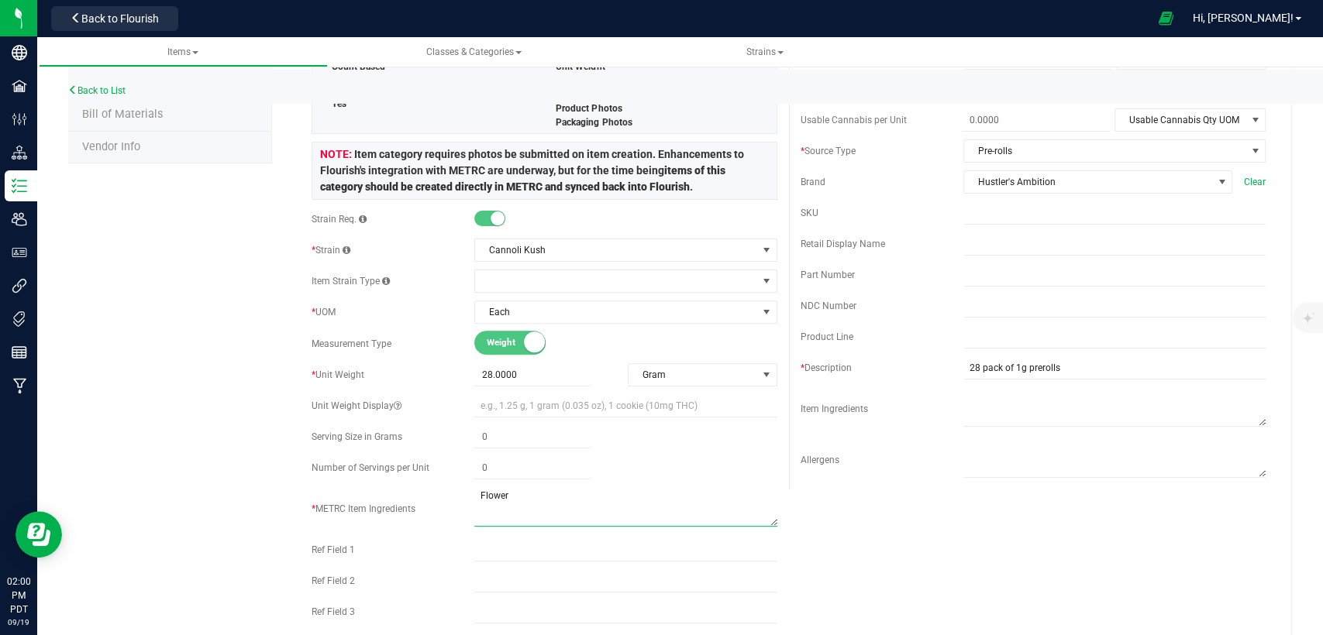
drag, startPoint x: 549, startPoint y: 497, endPoint x: 416, endPoint y: 499, distance: 132.5
click at [416, 499] on div "* METRC Item Ingredients" at bounding box center [543, 508] width 465 height 43
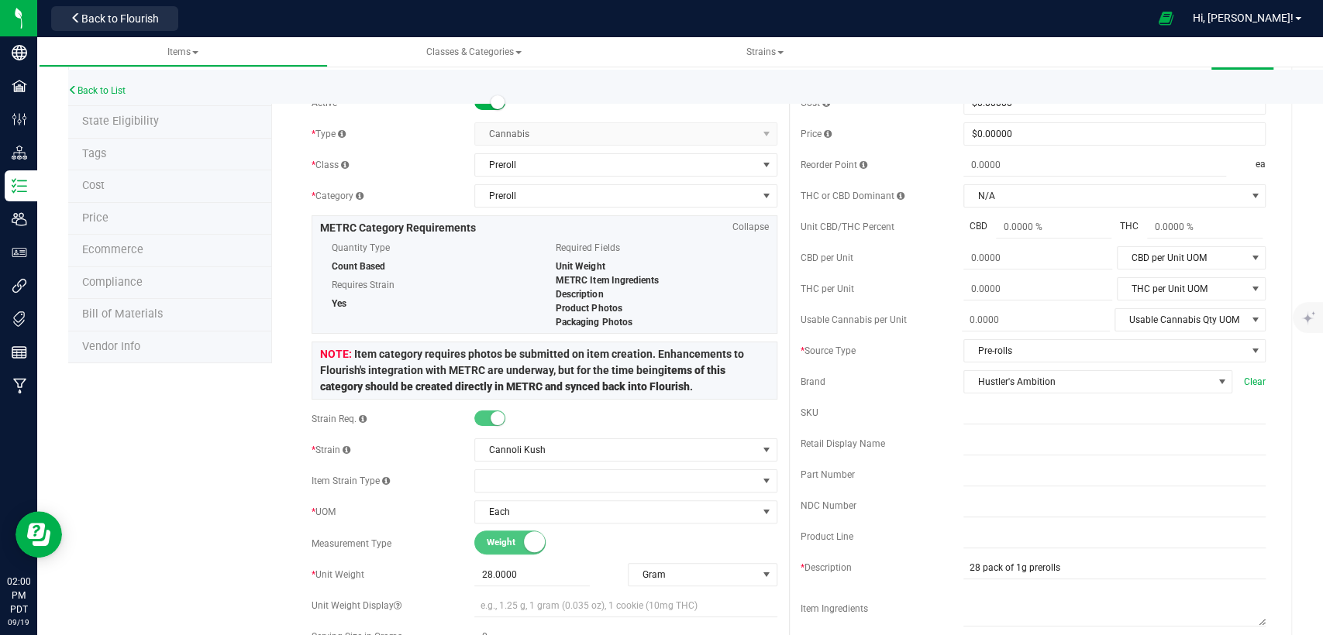
scroll to position [0, 0]
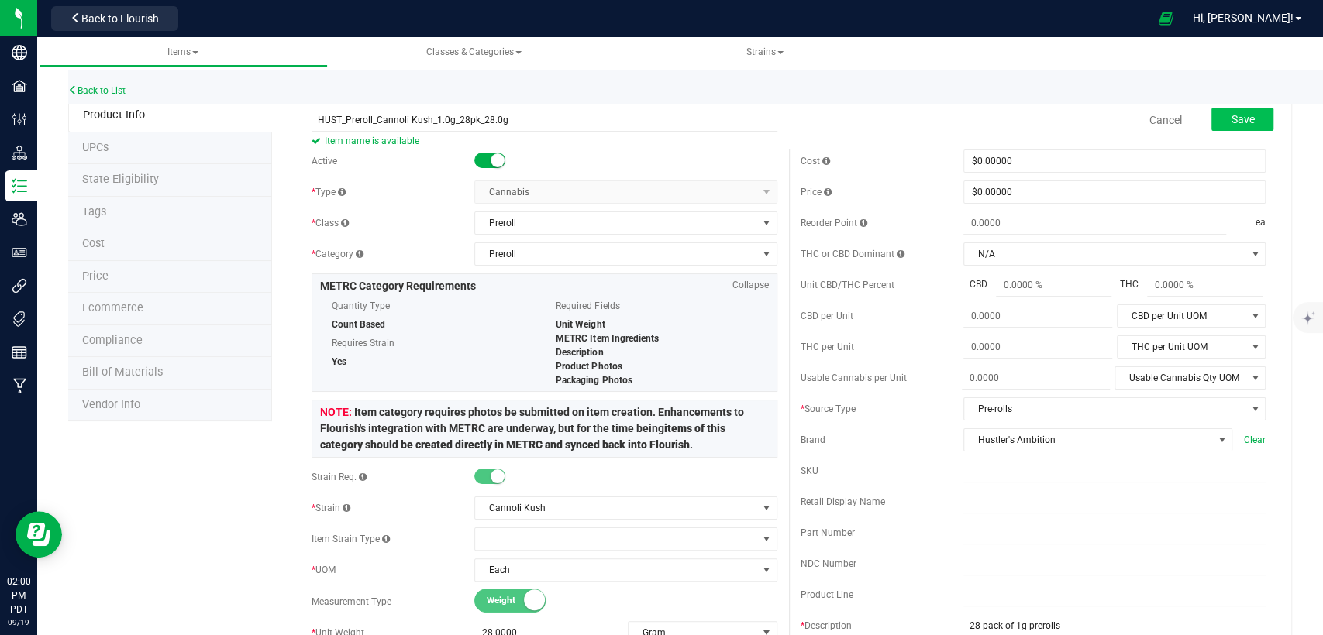
type textarea "Usable cannabis, preroll paper."
click at [1248, 118] on button "Save" at bounding box center [1242, 119] width 62 height 23
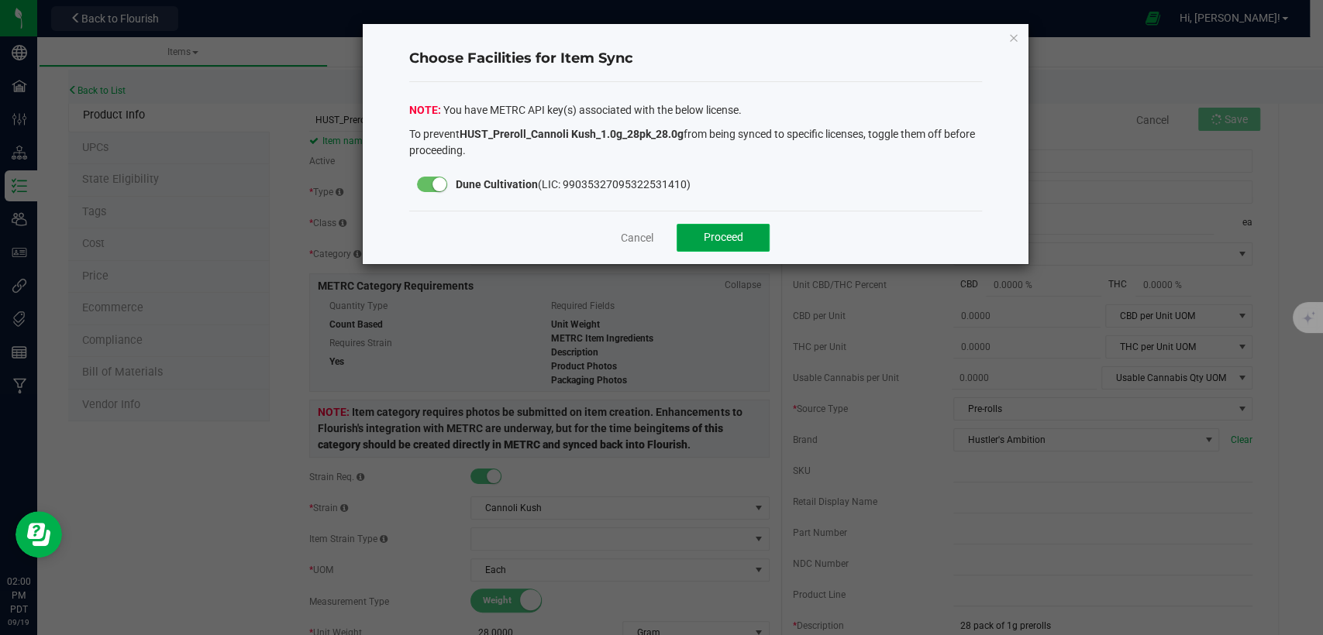
click at [749, 233] on button "Proceed" at bounding box center [722, 238] width 93 height 28
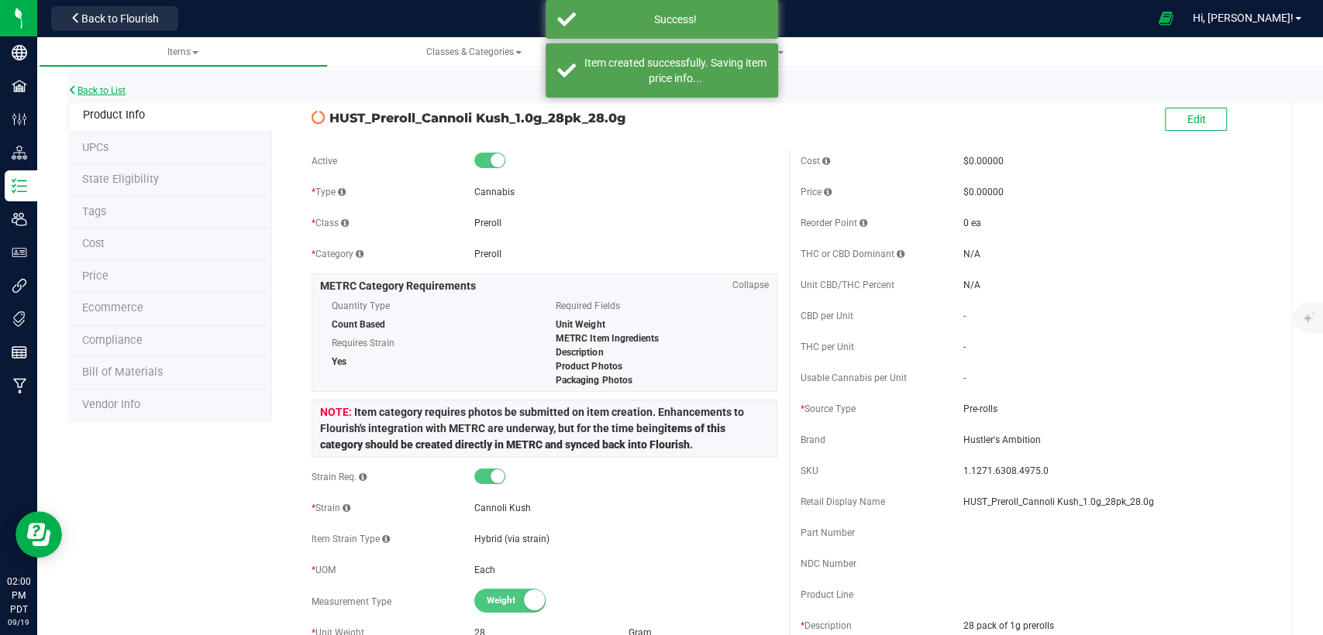
click at [105, 94] on link "Back to List" at bounding box center [96, 90] width 57 height 11
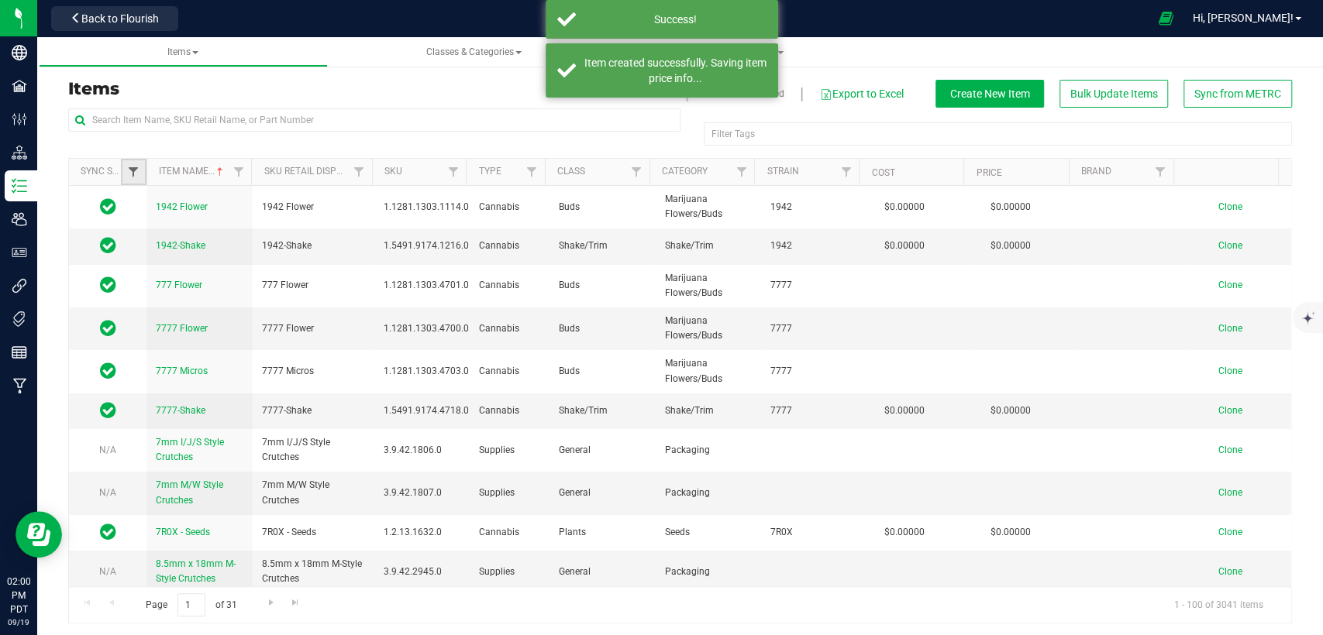
click at [137, 174] on span "Filter" at bounding box center [133, 172] width 12 height 12
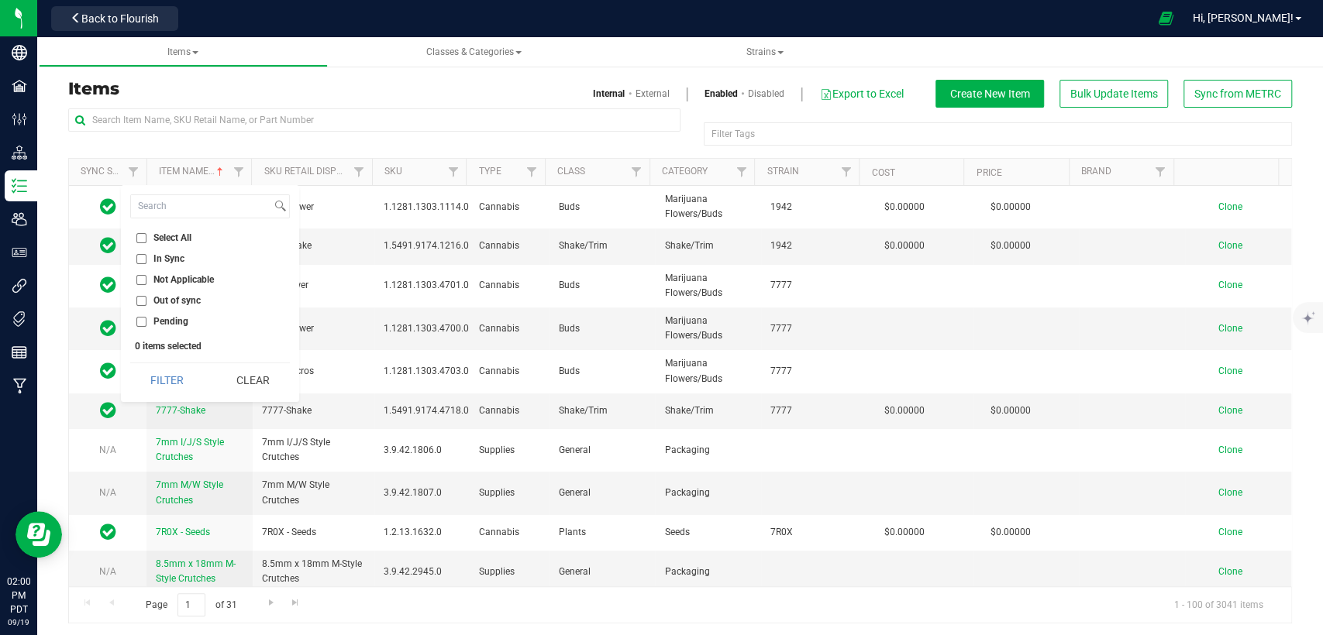
click at [139, 298] on input "Out of sync" at bounding box center [141, 301] width 10 height 10
checkbox input "true"
click at [172, 379] on button "Filter" at bounding box center [167, 380] width 74 height 34
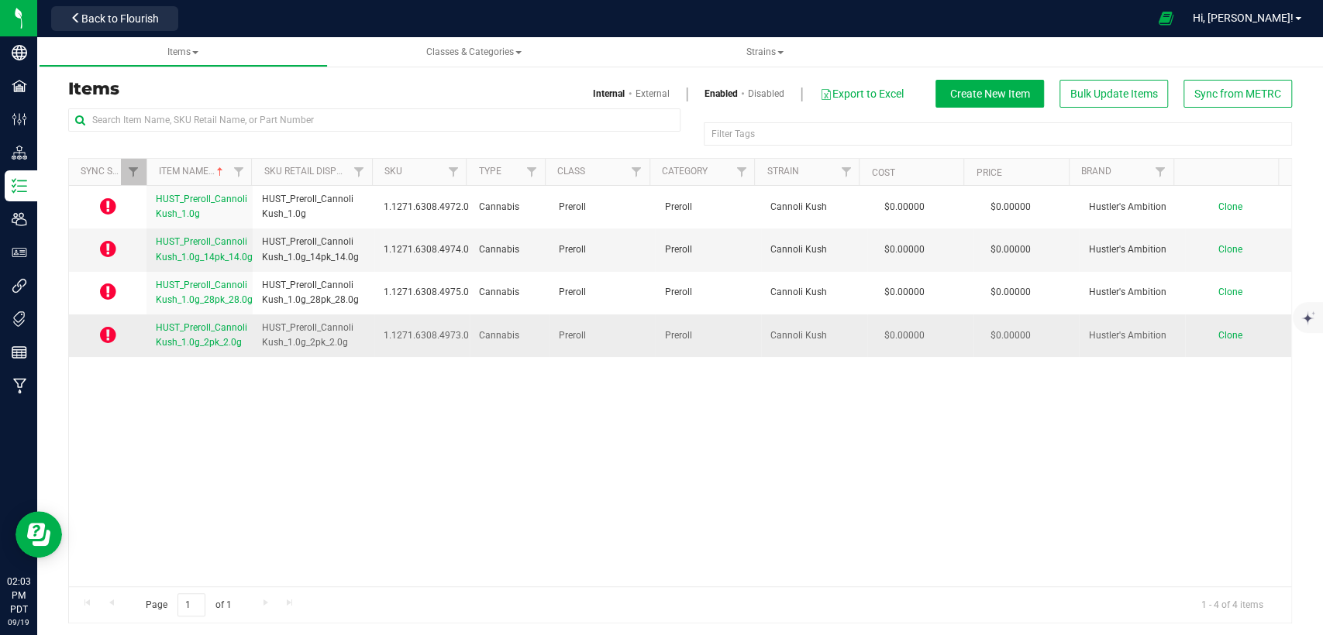
click at [217, 330] on span "HUST_Preroll_Cannoli Kush_1.0g_2pk_2.0g" at bounding box center [201, 335] width 91 height 26
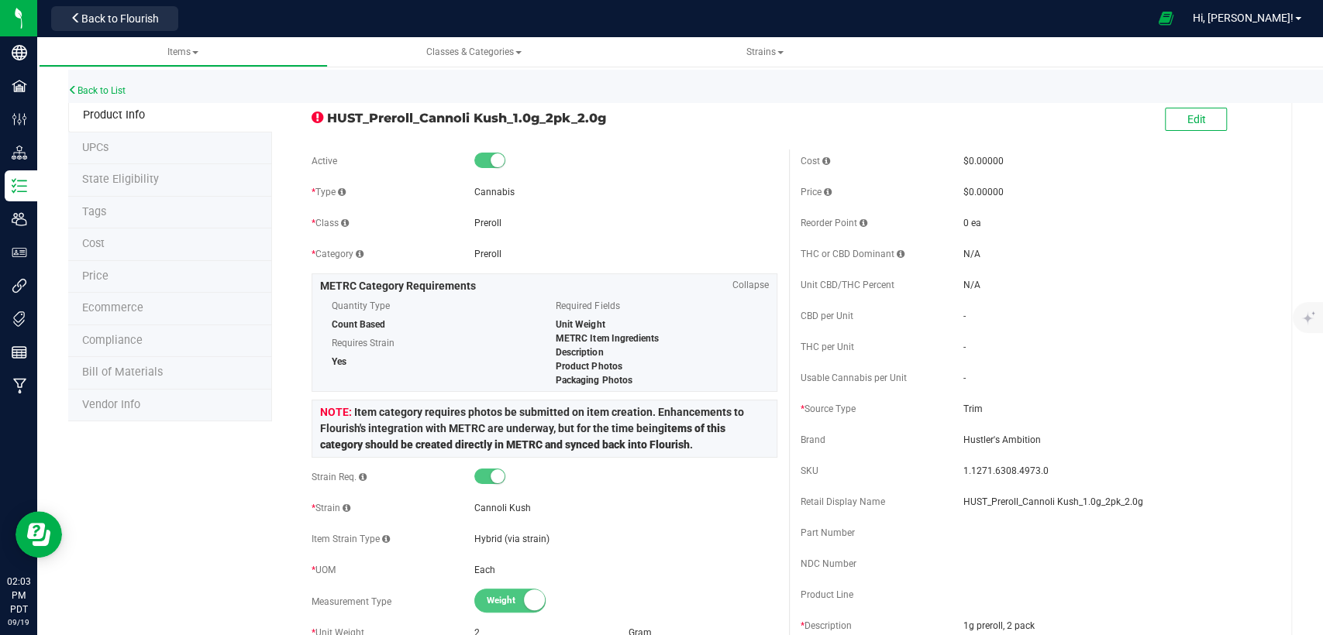
click at [139, 179] on span "State Eligibility" at bounding box center [120, 179] width 77 height 13
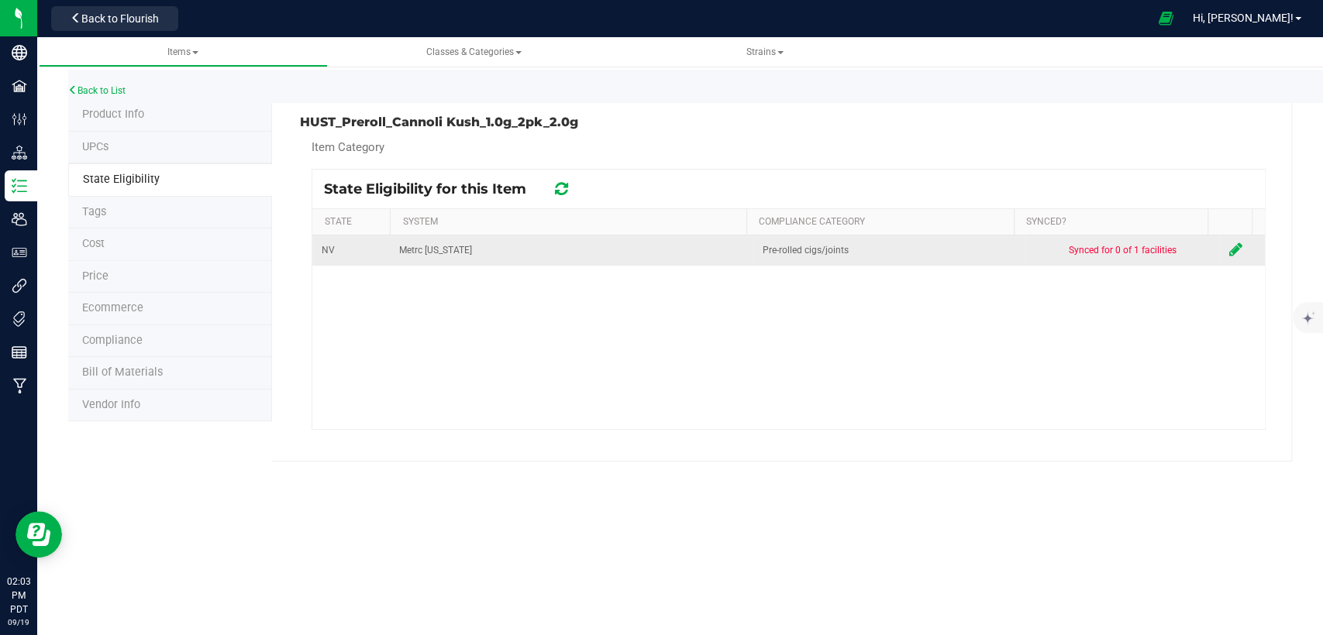
click at [1228, 250] on icon at bounding box center [1234, 249] width 13 height 15
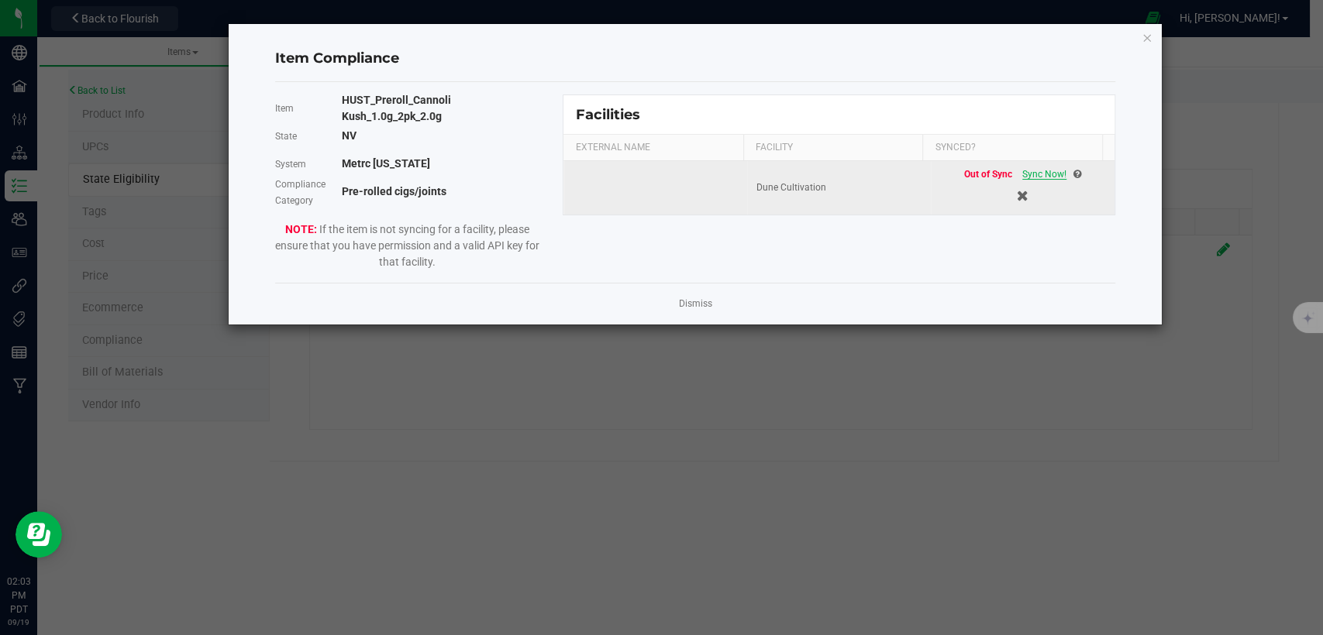
click at [1049, 169] on span "Sync Now!" at bounding box center [1044, 174] width 44 height 11
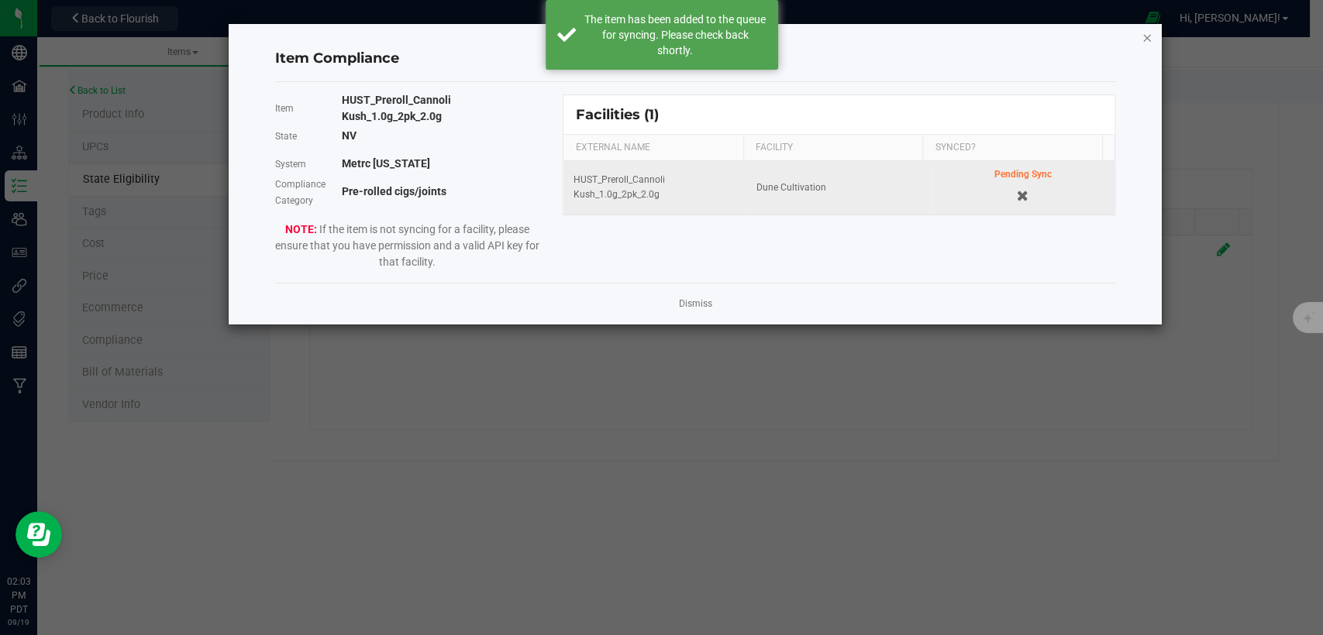
click at [1144, 40] on icon "Close modal" at bounding box center [1146, 37] width 11 height 19
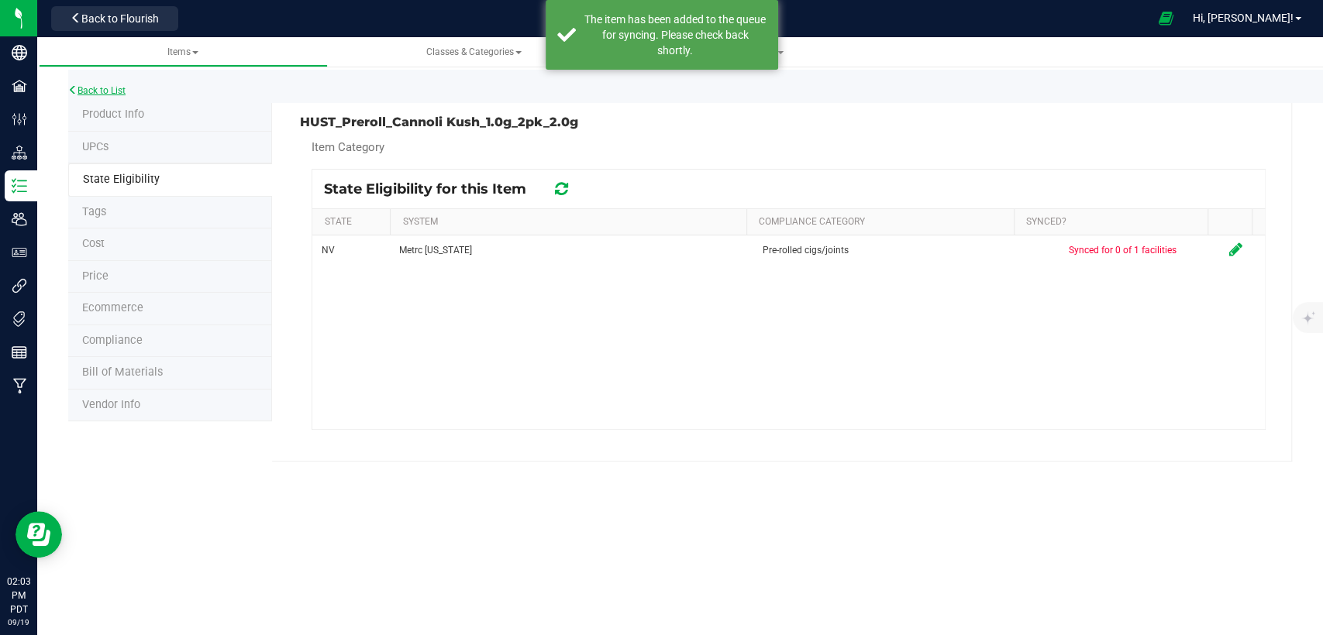
click at [108, 90] on link "Back to List" at bounding box center [96, 90] width 57 height 11
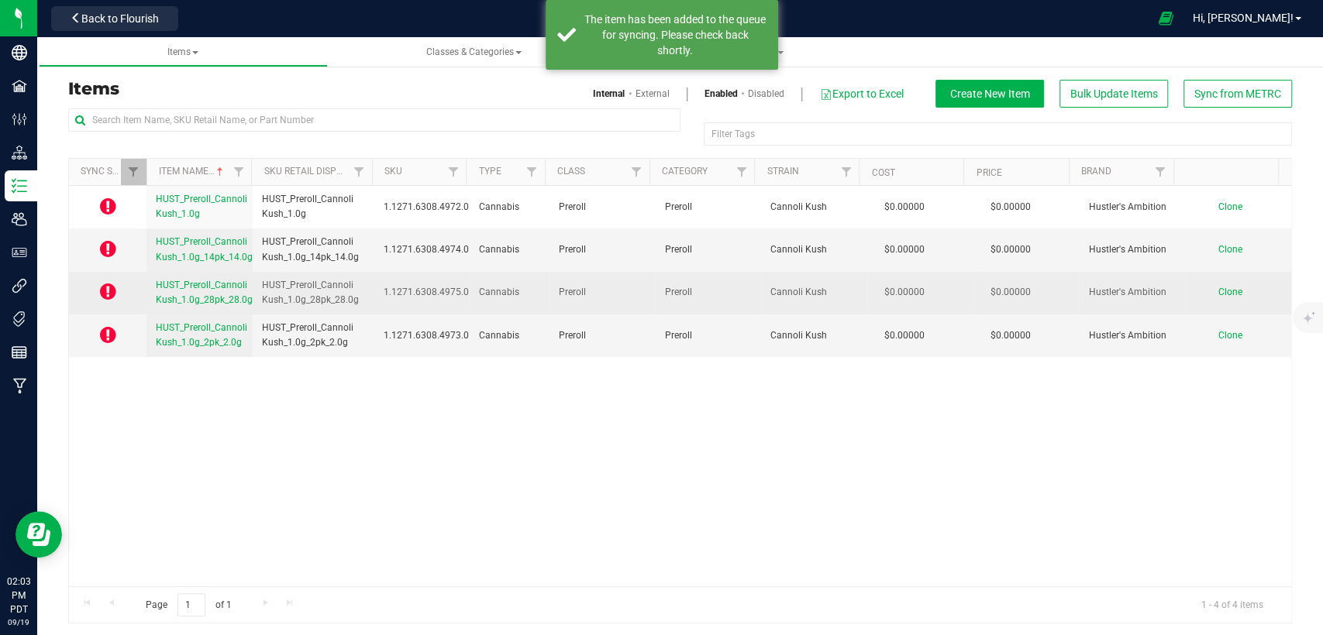
click at [217, 298] on span "HUST_Preroll_Cannoli Kush_1.0g_28pk_28.0g" at bounding box center [204, 293] width 97 height 26
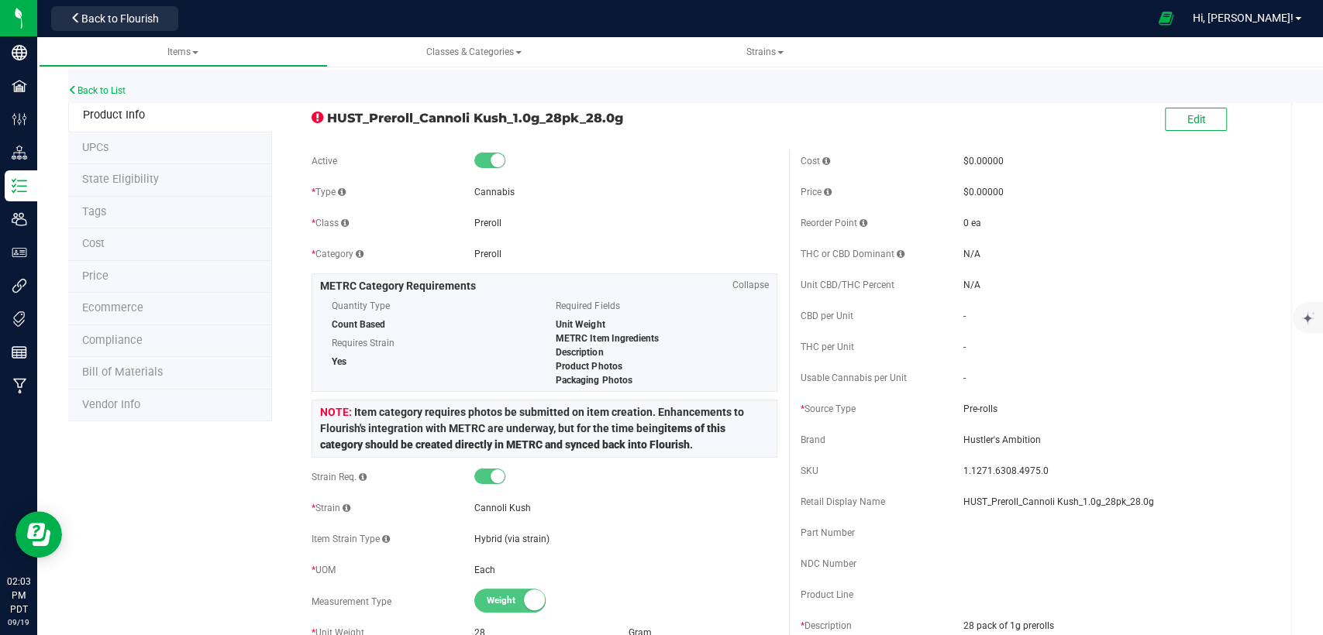
click at [112, 181] on span "State Eligibility" at bounding box center [120, 179] width 77 height 13
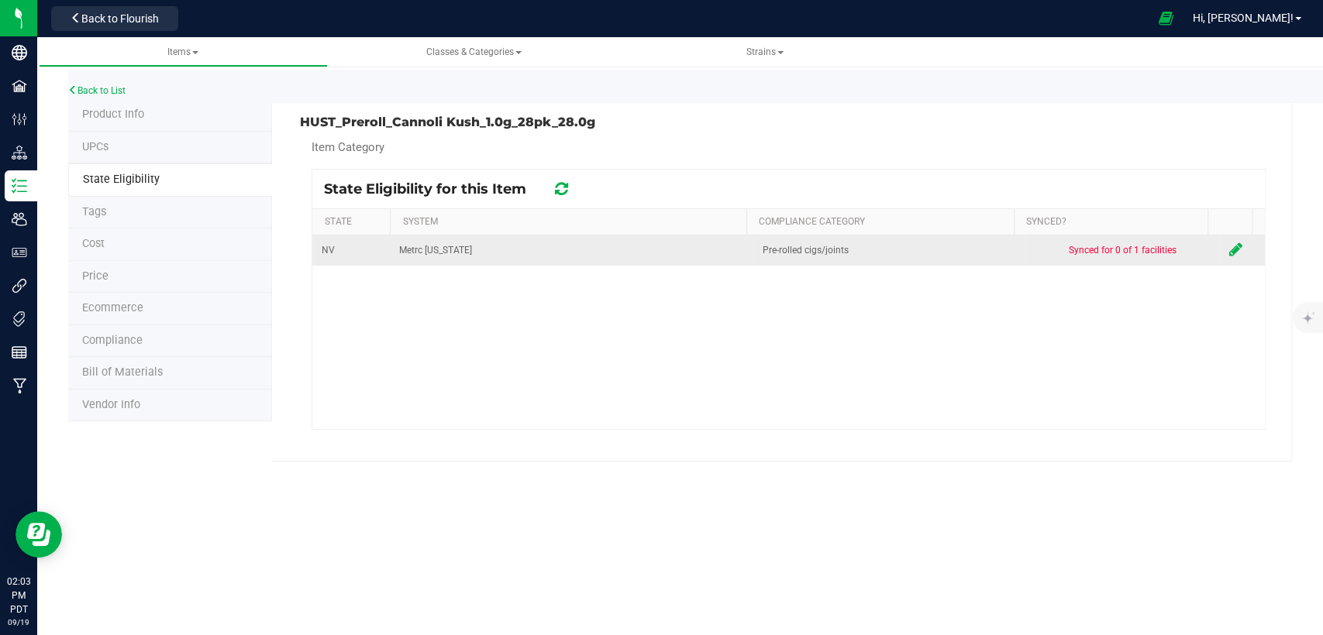
click at [1228, 245] on icon at bounding box center [1234, 249] width 13 height 15
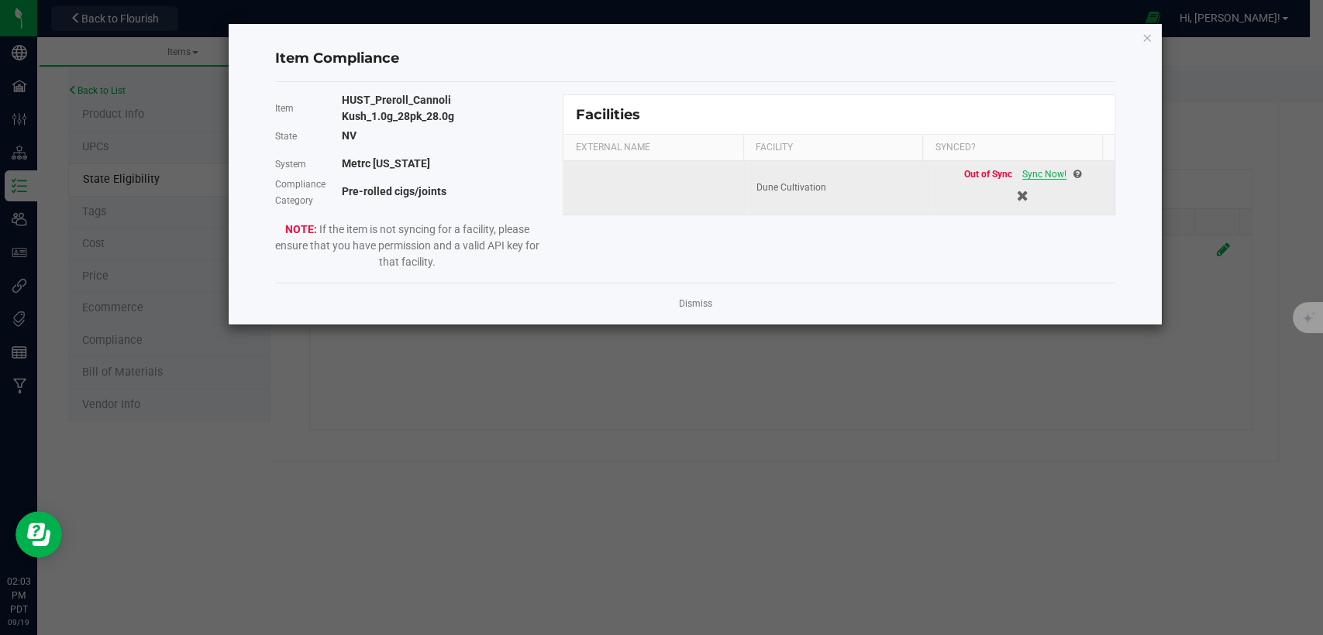
click at [1022, 174] on span "Sync Now!" at bounding box center [1044, 174] width 44 height 11
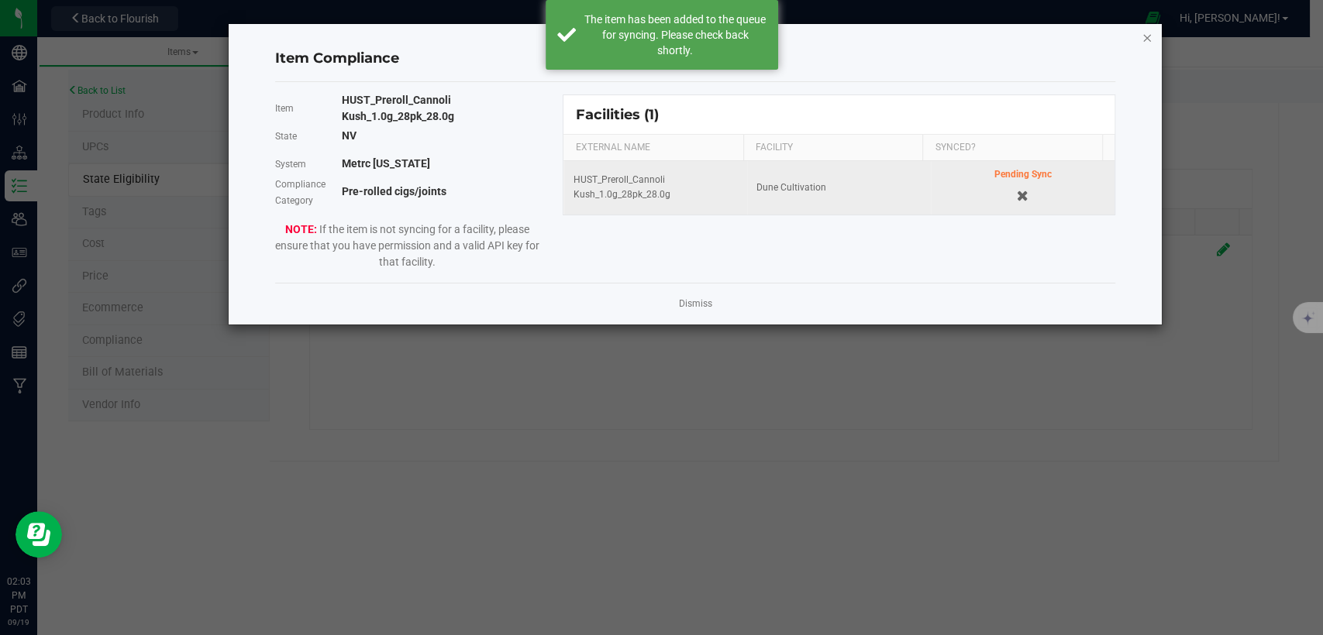
click at [1141, 33] on icon "Close modal" at bounding box center [1146, 37] width 11 height 19
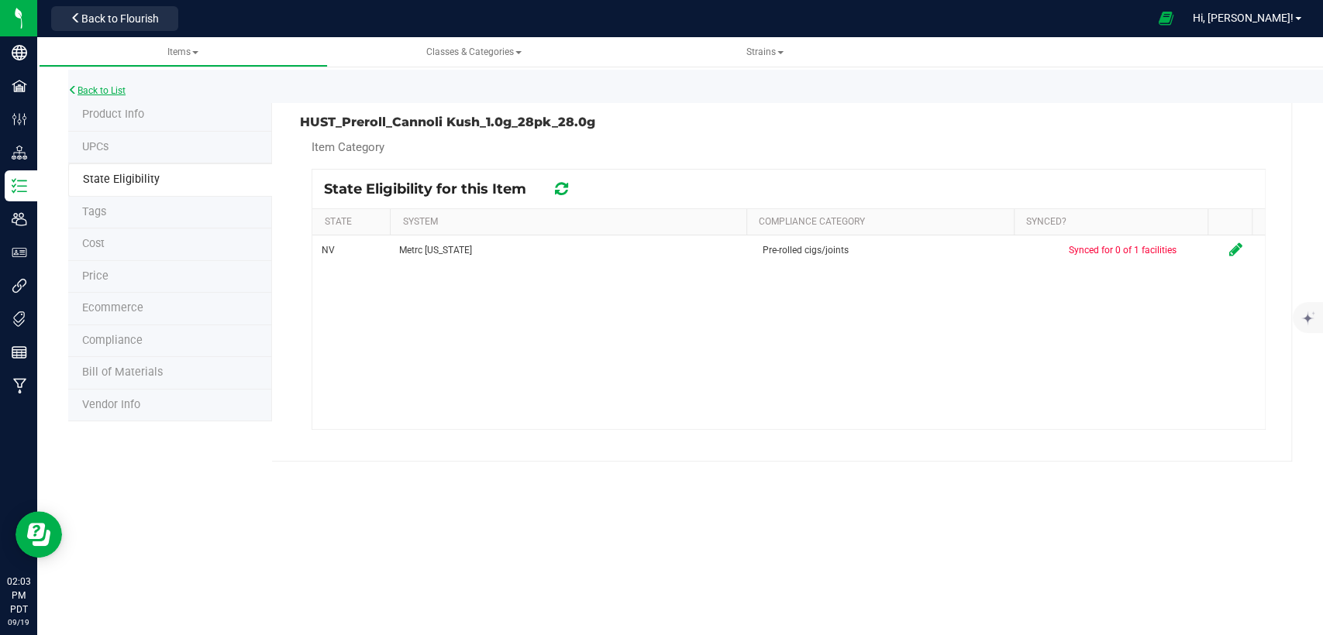
click at [101, 95] on link "Back to List" at bounding box center [96, 90] width 57 height 11
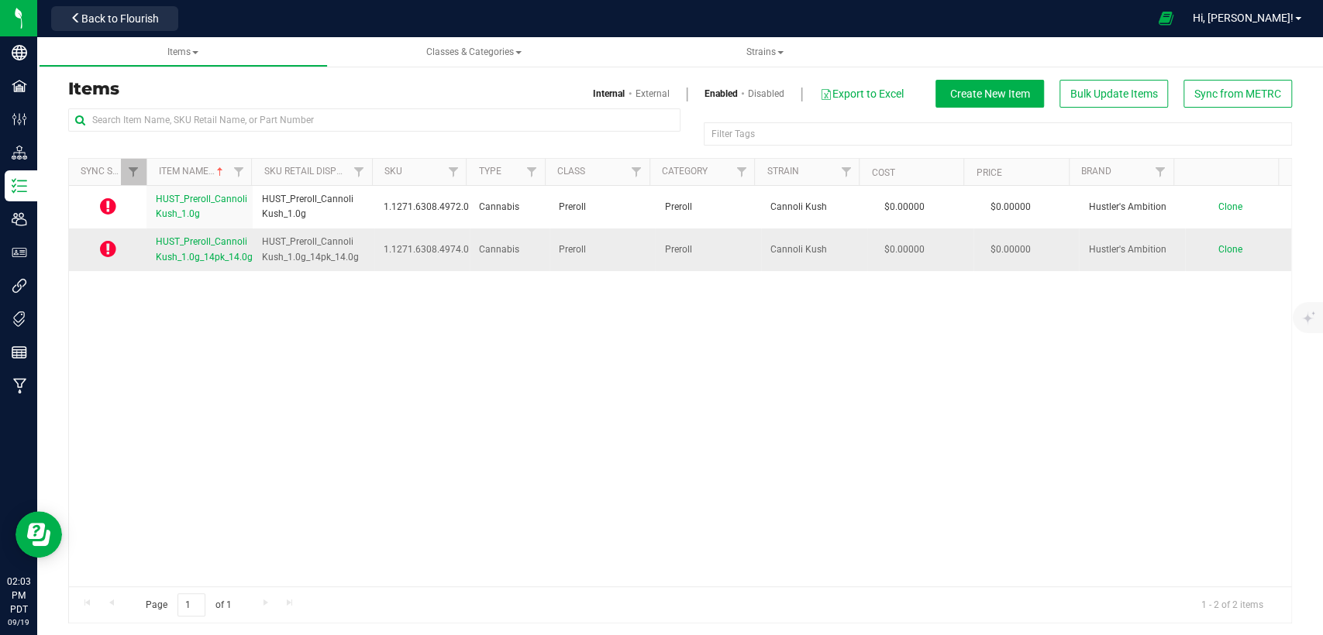
click at [201, 250] on link "HUST_Preroll_Cannoli Kush_1.0g_14pk_14.0g" at bounding box center [204, 249] width 97 height 29
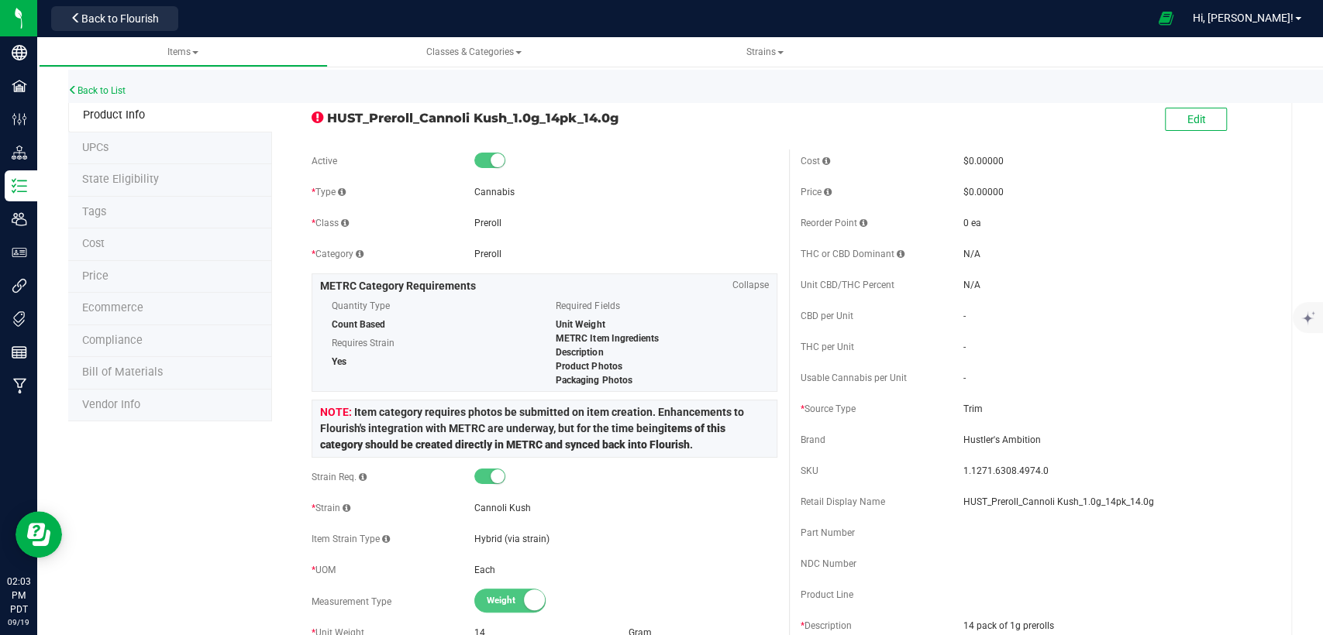
click at [117, 177] on span "State Eligibility" at bounding box center [120, 179] width 77 height 13
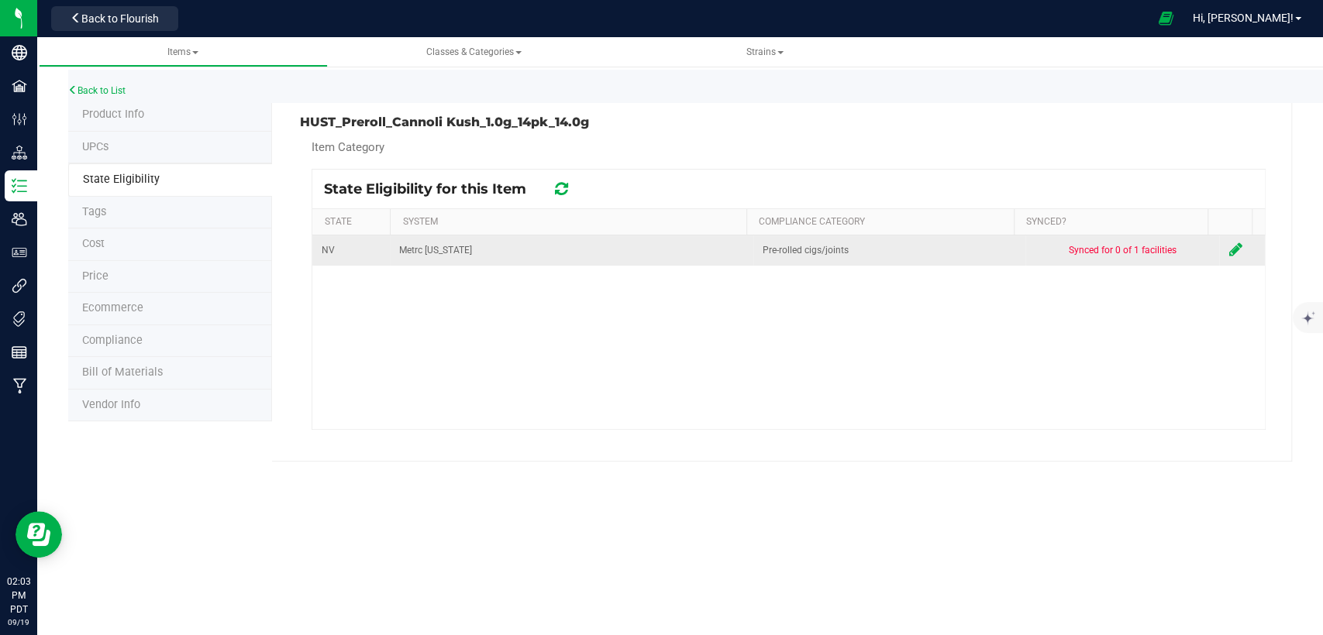
click at [1228, 250] on icon at bounding box center [1234, 249] width 13 height 15
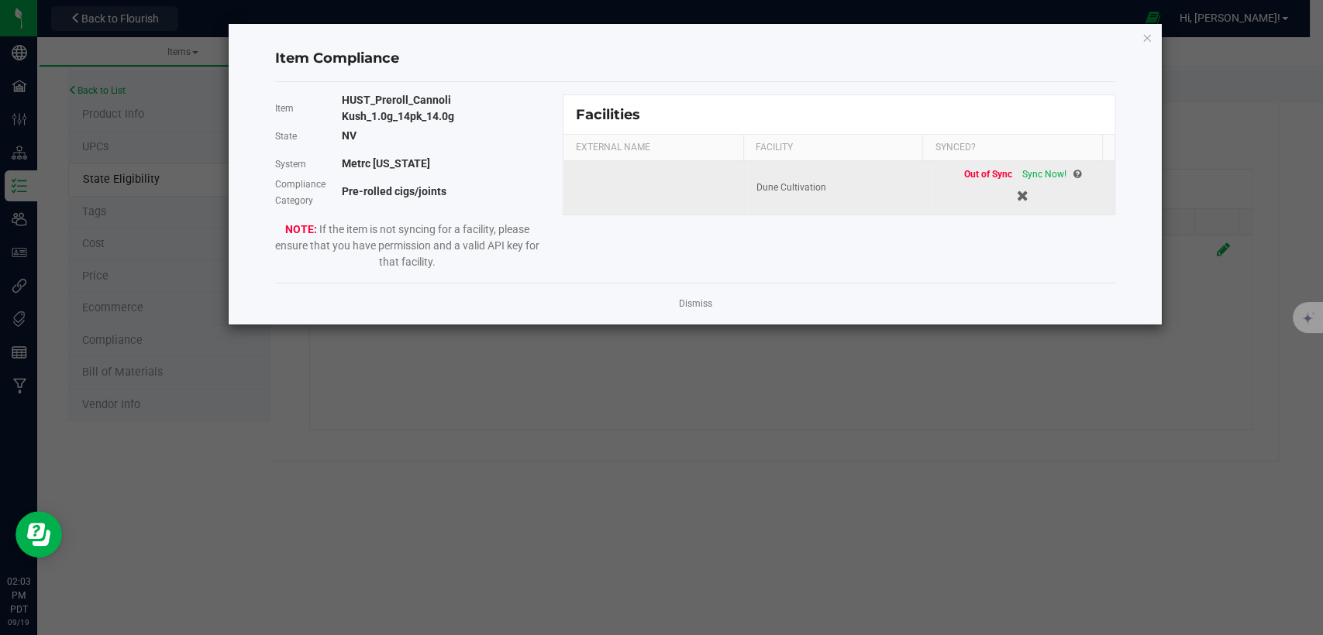
drag, startPoint x: 1023, startPoint y: 172, endPoint x: 1062, endPoint y: 163, distance: 40.6
click at [1023, 170] on span "Sync Now!" at bounding box center [1044, 174] width 44 height 11
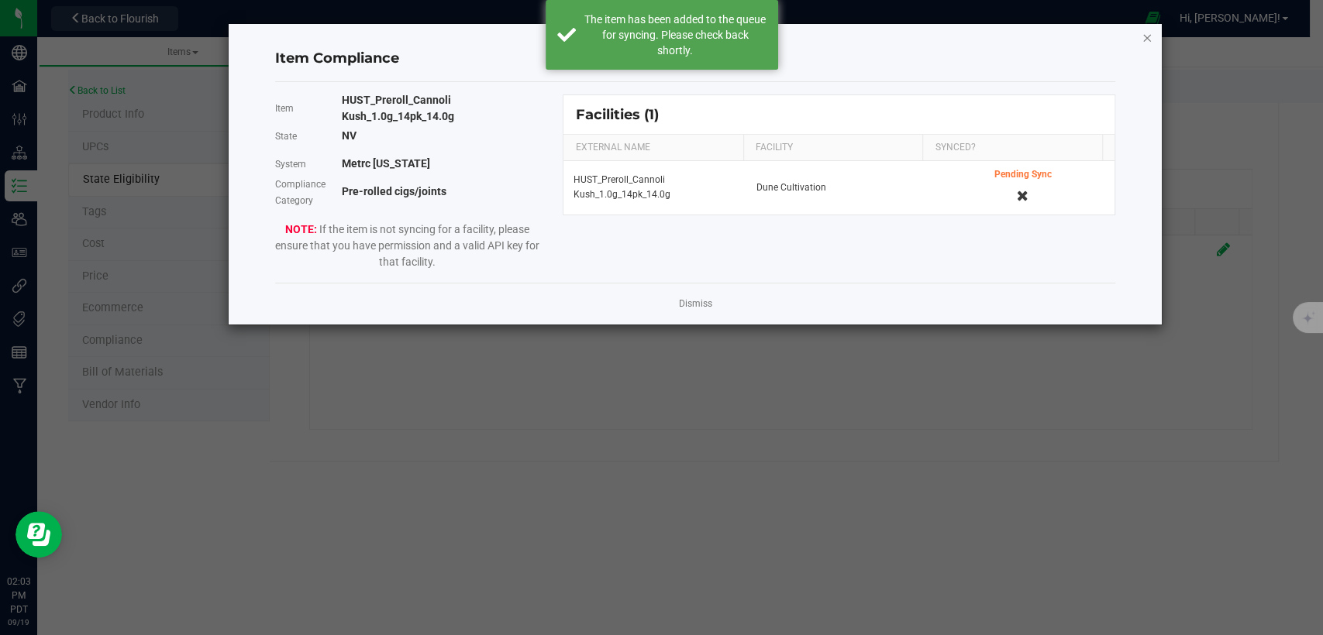
click at [1144, 39] on icon "Close modal" at bounding box center [1146, 37] width 11 height 19
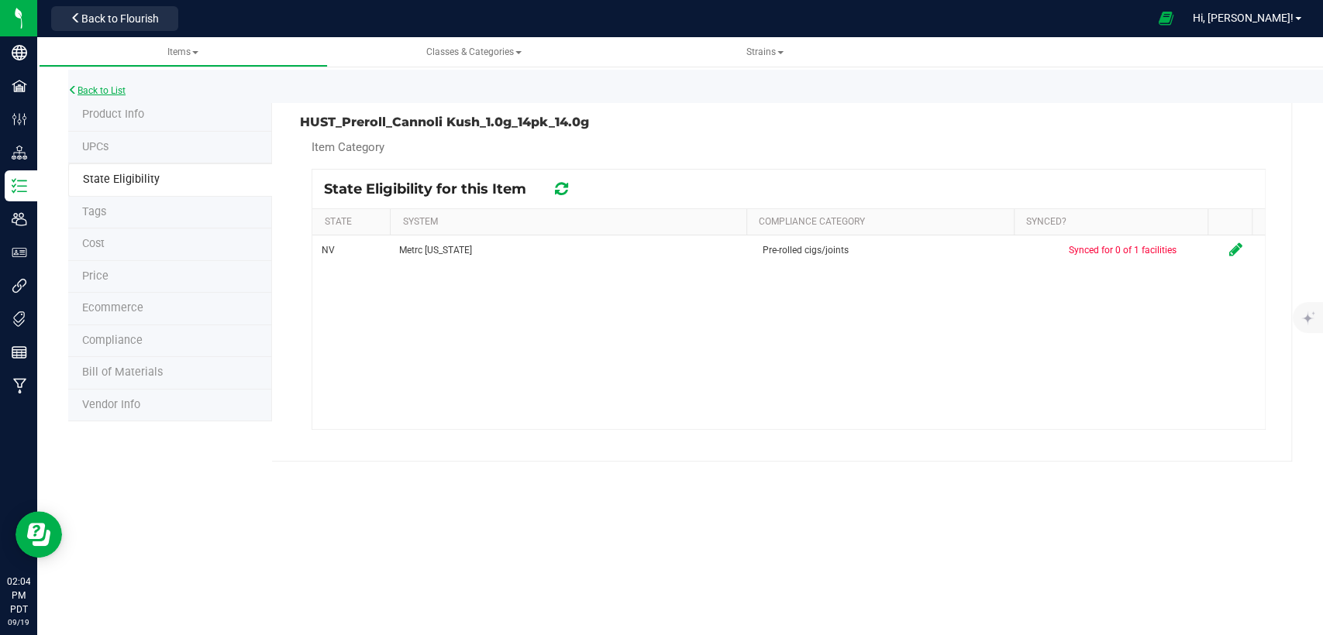
click at [110, 93] on link "Back to List" at bounding box center [96, 90] width 57 height 11
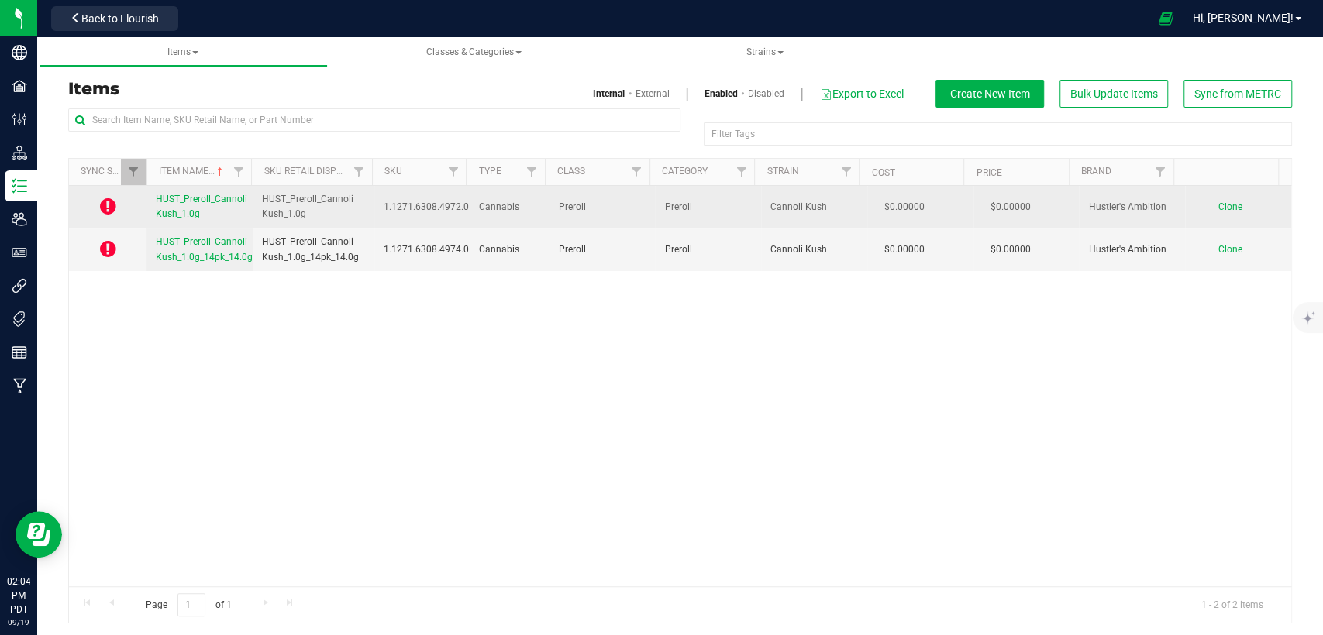
click at [181, 211] on span "HUST_Preroll_Cannoli Kush_1.0g" at bounding box center [201, 207] width 91 height 26
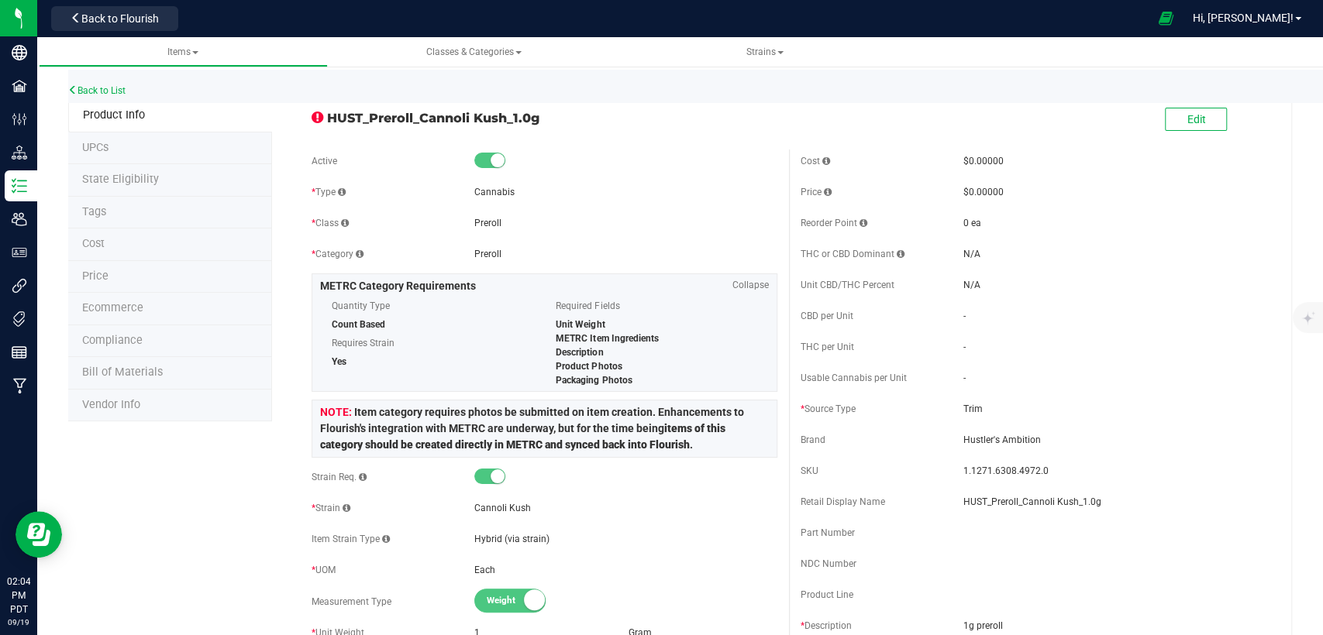
click at [160, 182] on li "State Eligibility" at bounding box center [170, 180] width 204 height 33
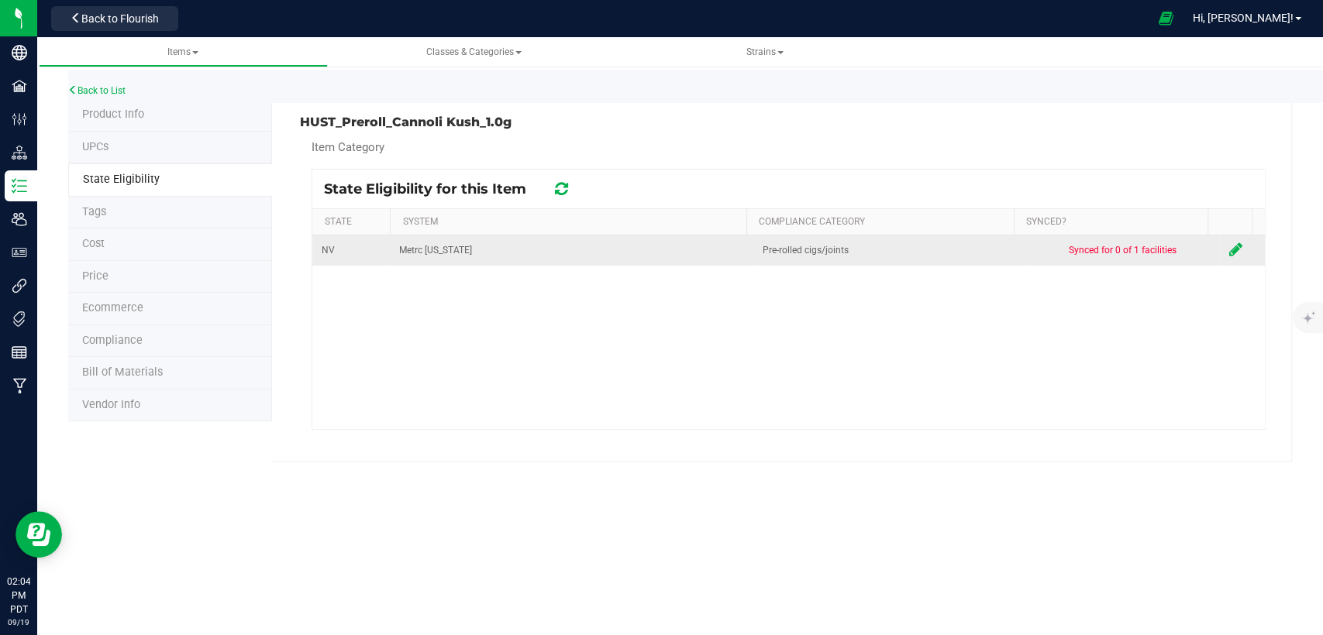
drag, startPoint x: 1222, startPoint y: 250, endPoint x: 1209, endPoint y: 250, distance: 13.2
click at [1228, 249] on icon at bounding box center [1234, 249] width 13 height 15
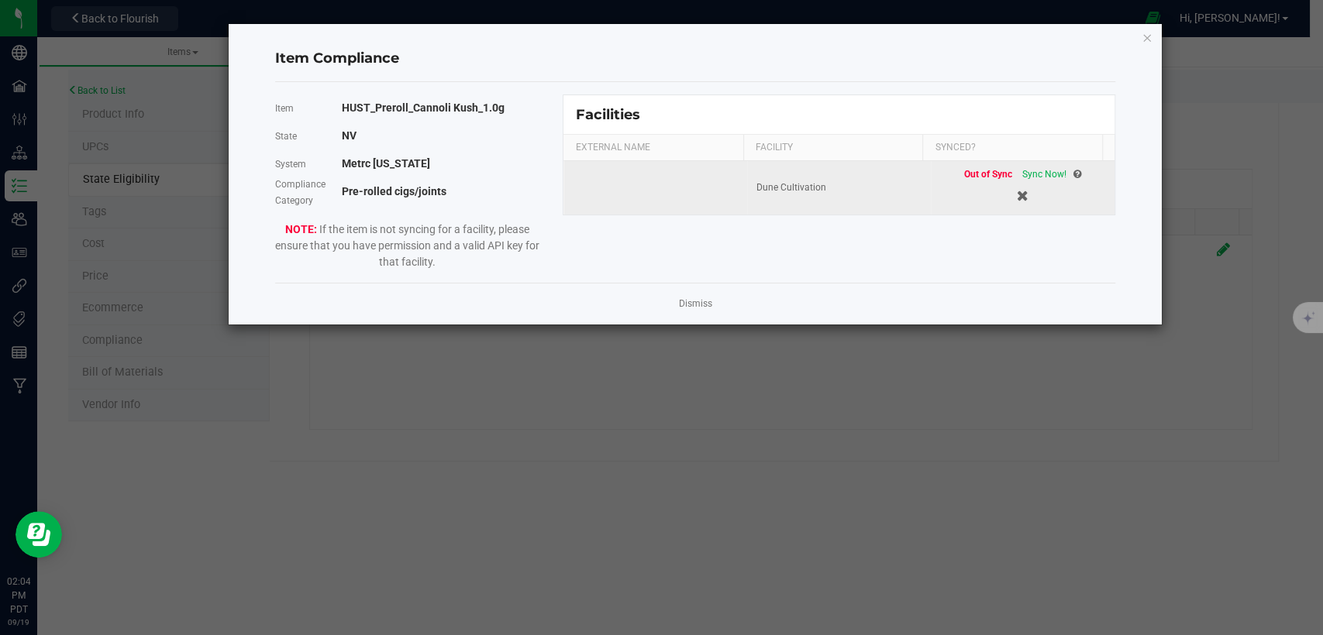
click at [1034, 170] on span "Sync Now!" at bounding box center [1044, 174] width 44 height 11
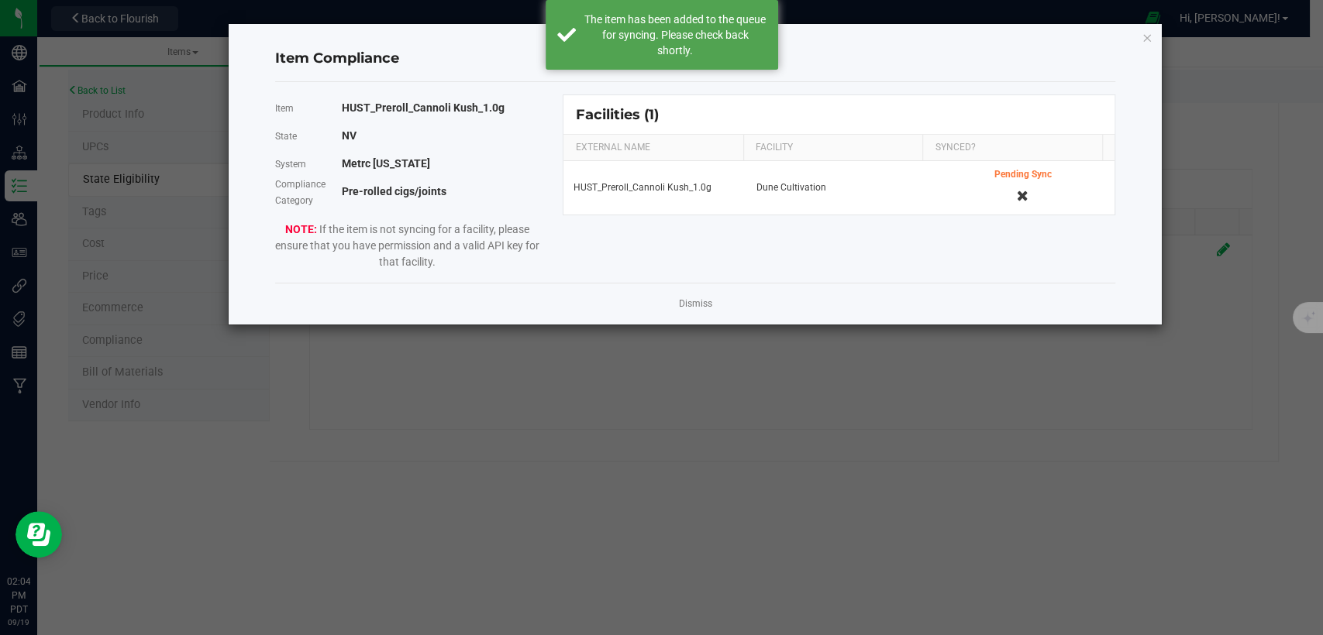
click at [1141, 37] on div "Item Compliance Item HUST_Preroll_Cannoli Kush_1.0g State NV System Metrc Nevad…" at bounding box center [695, 174] width 932 height 301
click at [1149, 33] on icon "Close modal" at bounding box center [1146, 37] width 11 height 19
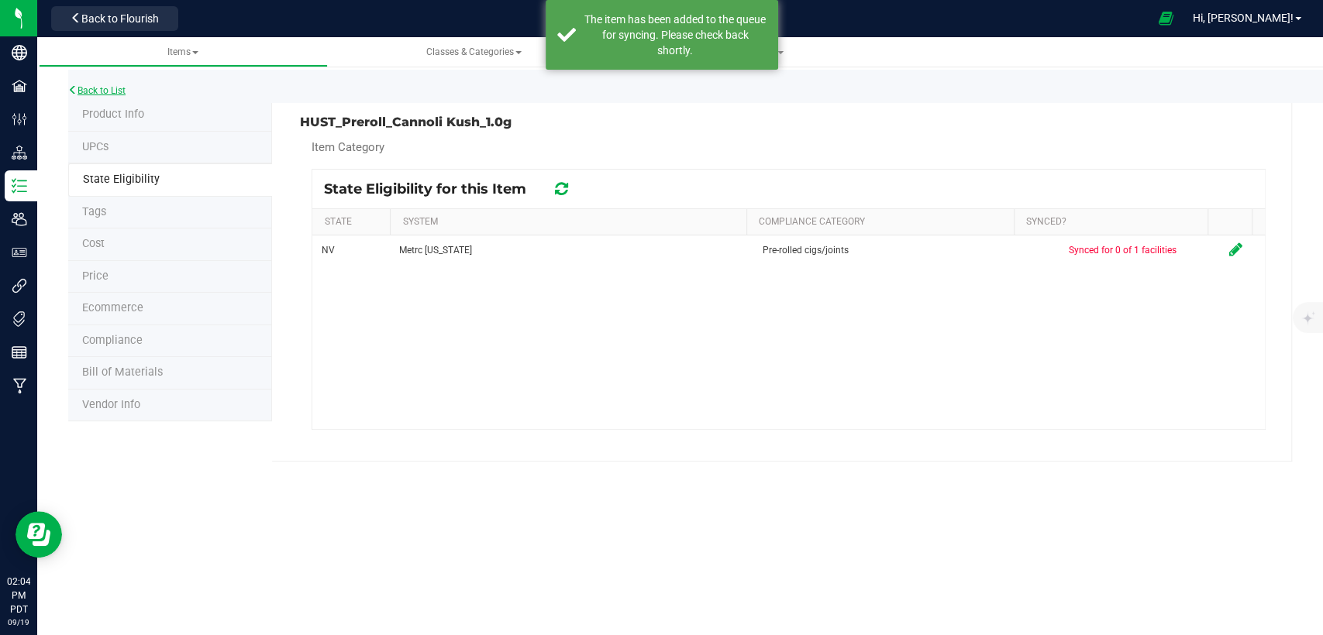
click at [105, 88] on link "Back to List" at bounding box center [96, 90] width 57 height 11
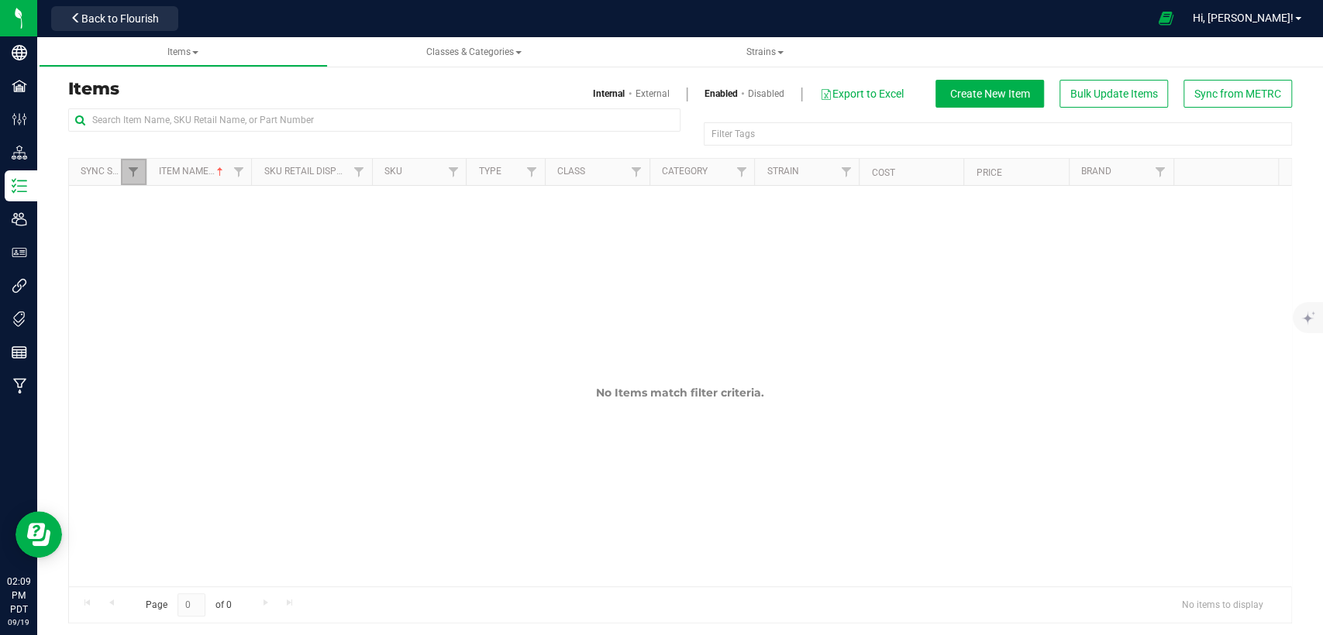
click at [130, 181] on link "Filter" at bounding box center [134, 172] width 26 height 26
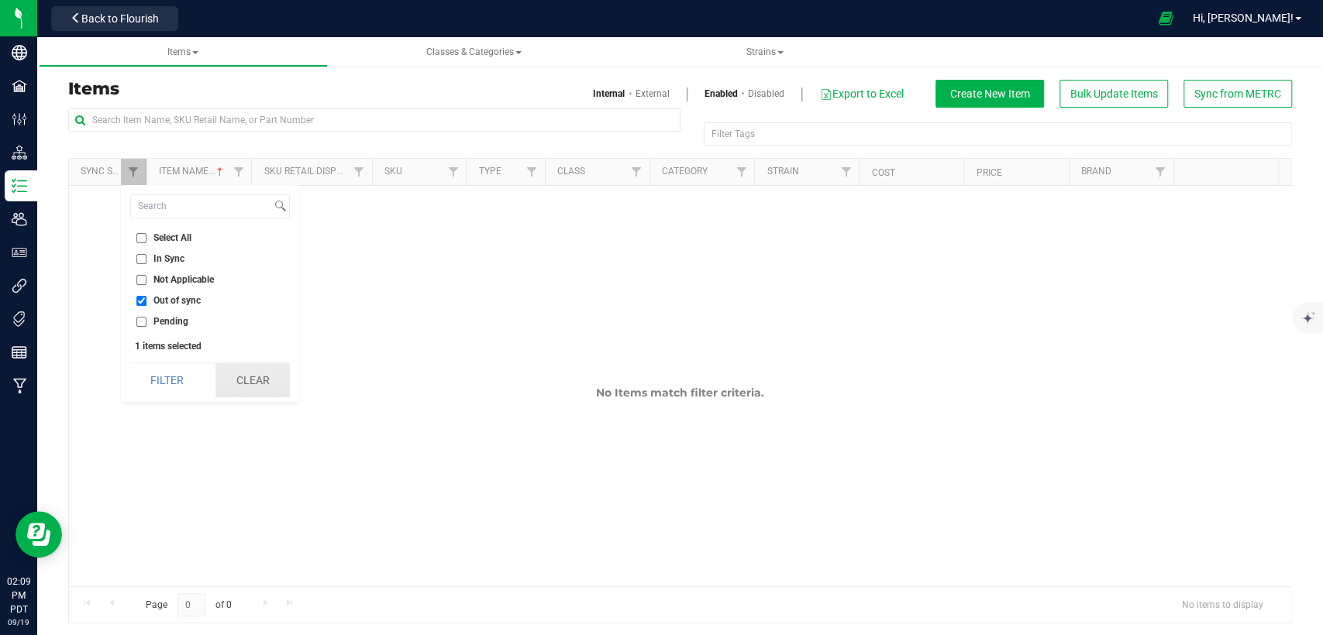
click at [240, 380] on button "Clear" at bounding box center [252, 380] width 74 height 34
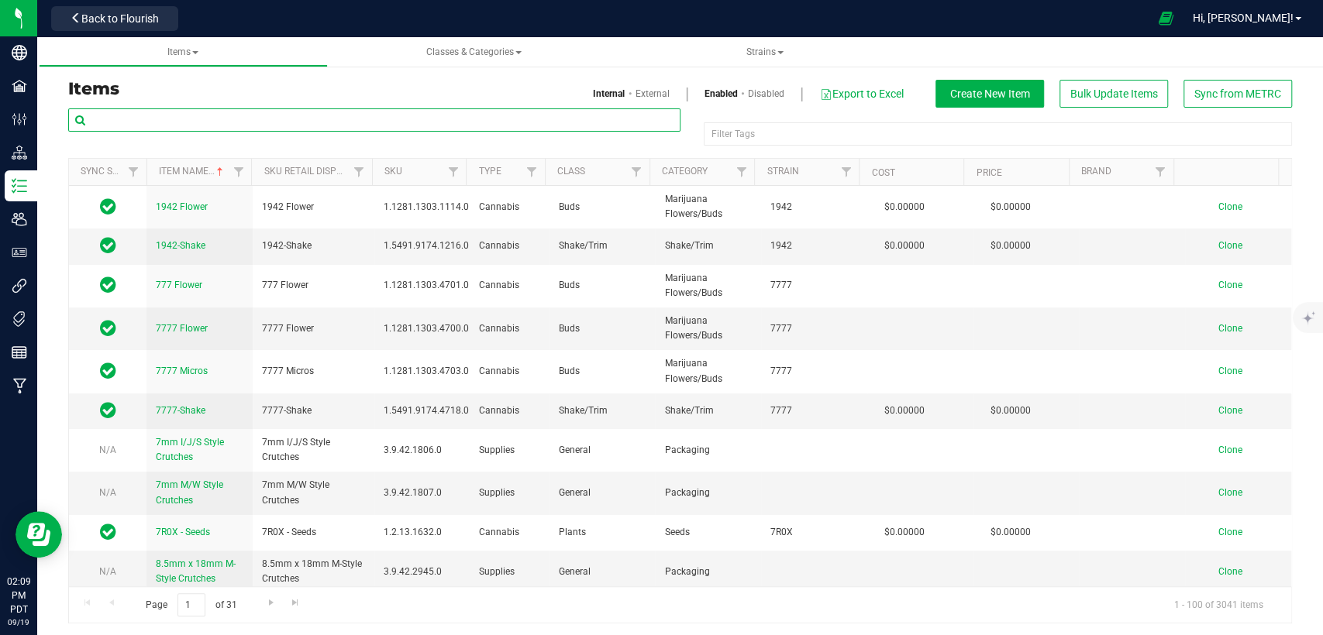
click at [219, 126] on input "text" at bounding box center [374, 119] width 612 height 23
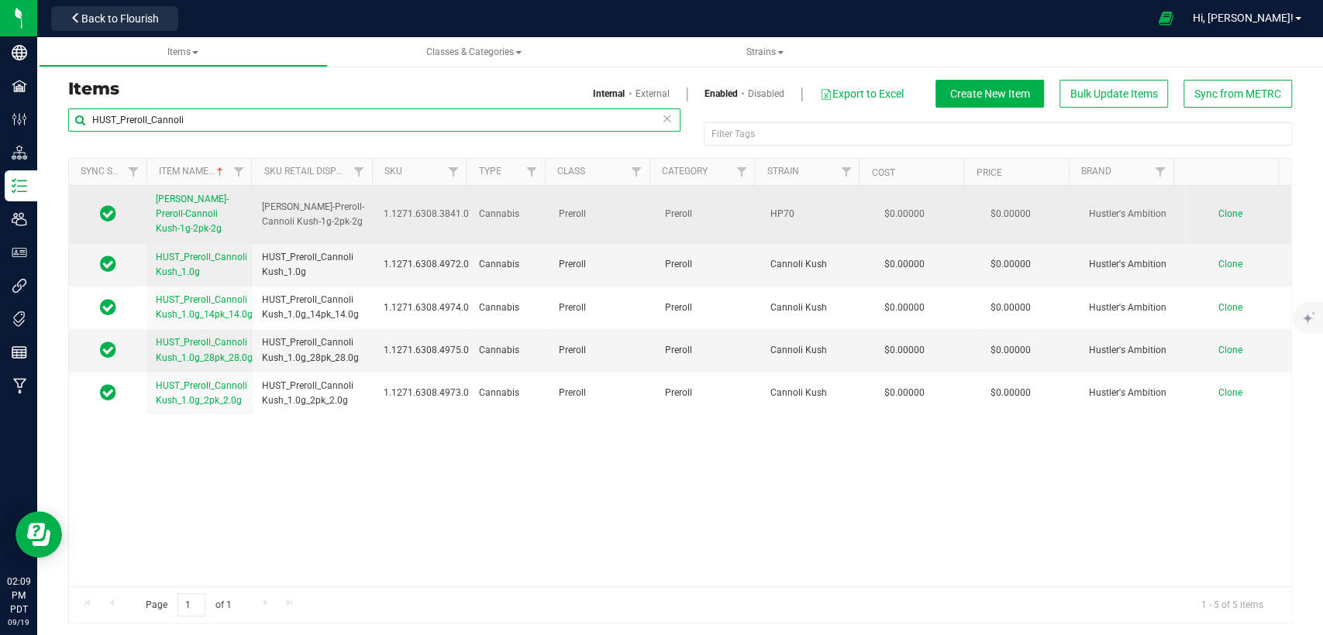
type input "HUST_Preroll_Cannoli"
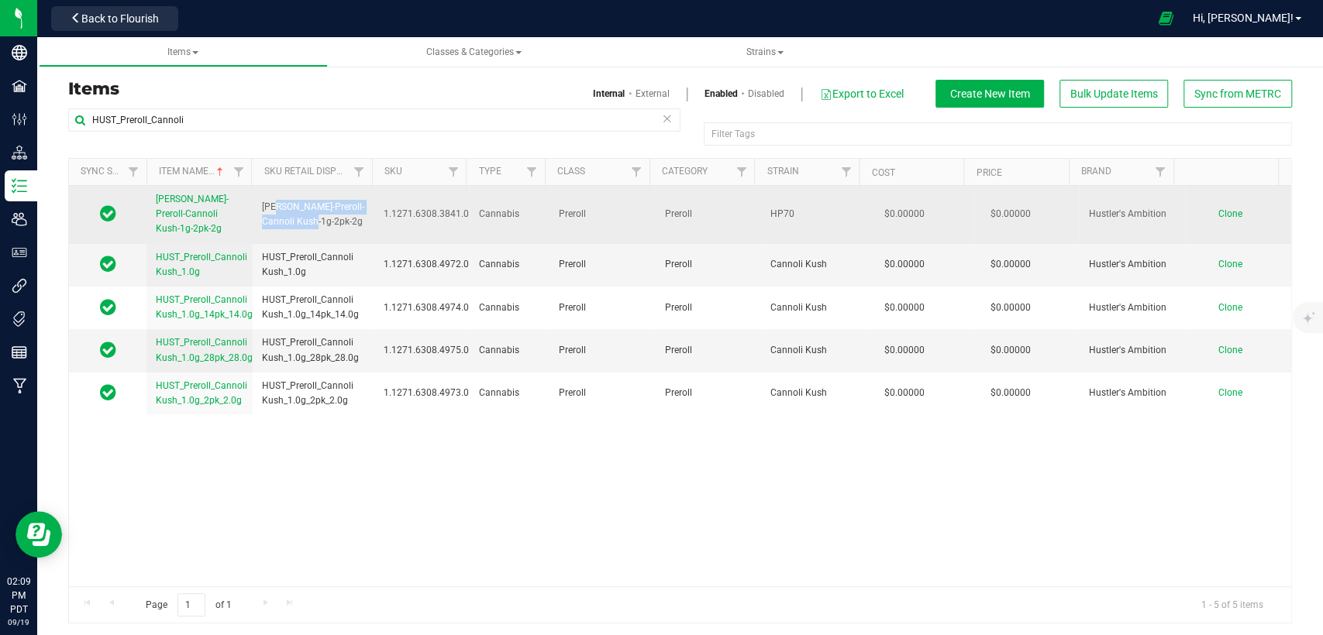
drag, startPoint x: 321, startPoint y: 219, endPoint x: 276, endPoint y: 206, distance: 46.8
click at [276, 206] on span "HUST-Preroll-Cannoli Kush-1g-2pk-2g" at bounding box center [313, 214] width 103 height 29
click at [316, 220] on span "HUST-Preroll-Cannoli Kush-1g-2pk-2g" at bounding box center [313, 214] width 103 height 29
drag, startPoint x: 323, startPoint y: 223, endPoint x: 262, endPoint y: 202, distance: 64.7
click at [262, 202] on span "HUST-Preroll-Cannoli Kush-1g-2pk-2g" at bounding box center [313, 214] width 103 height 29
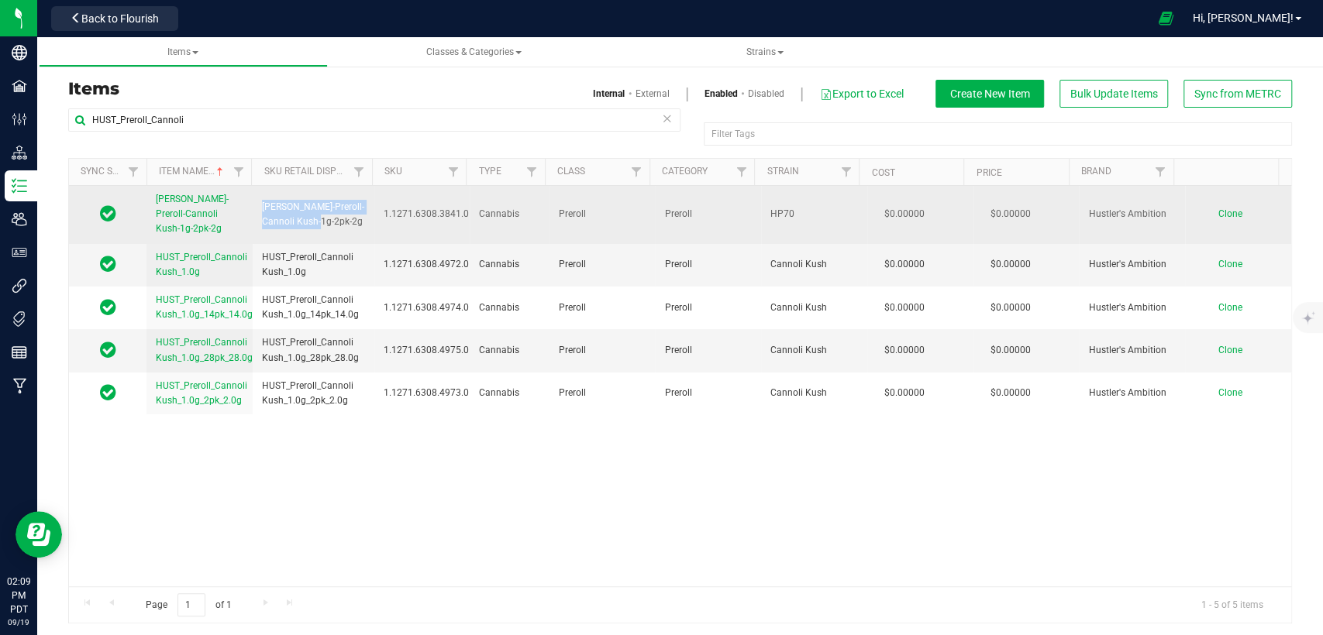
copy span "HUST-Preroll-Cannoli Kush-1g-2pk-2g"
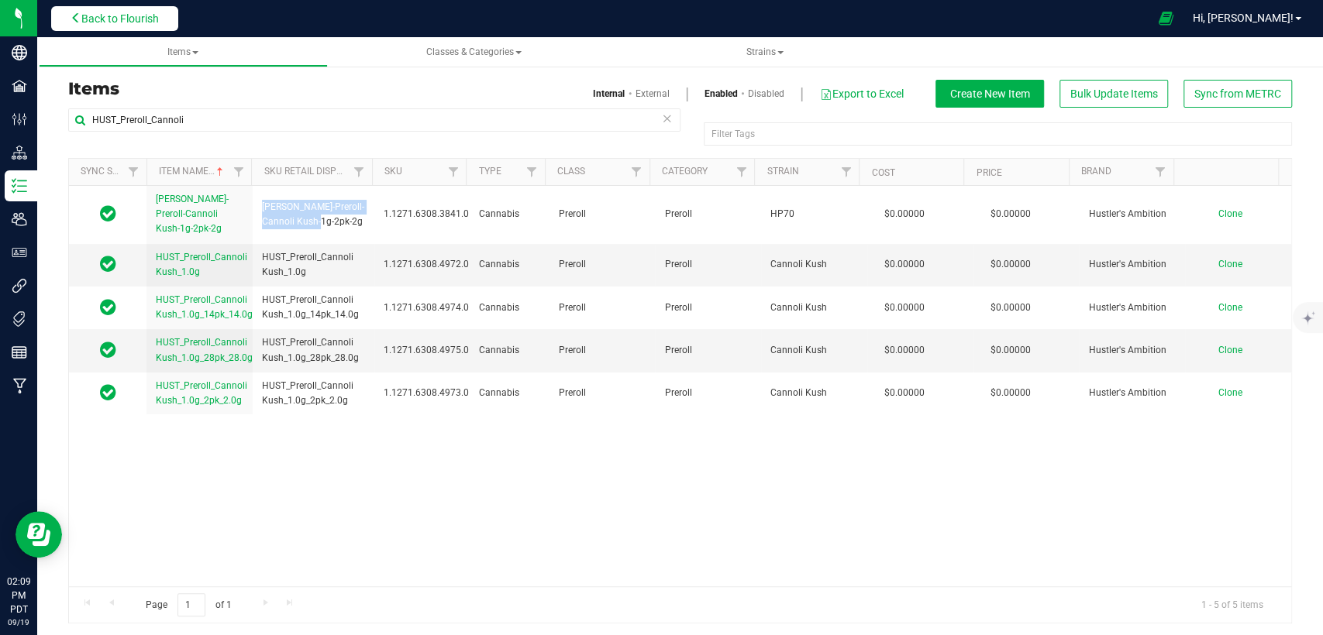
click at [125, 26] on button "Back to Flourish" at bounding box center [114, 18] width 127 height 25
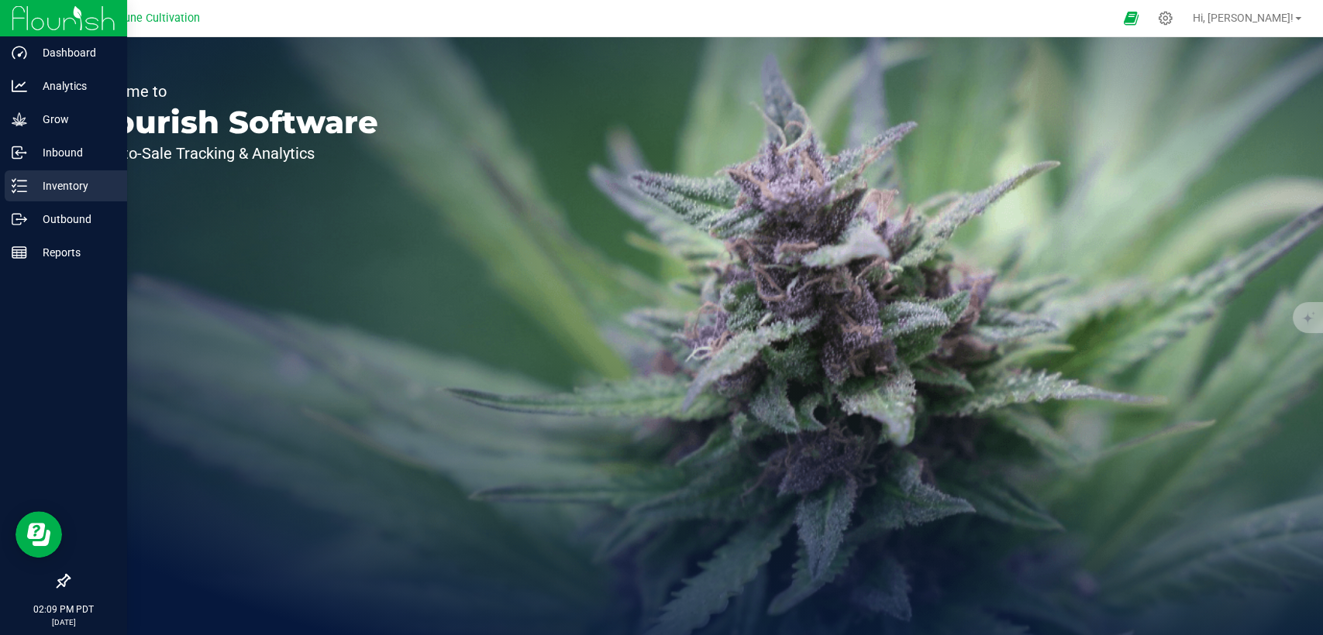
click at [46, 198] on div "Inventory" at bounding box center [66, 185] width 122 height 31
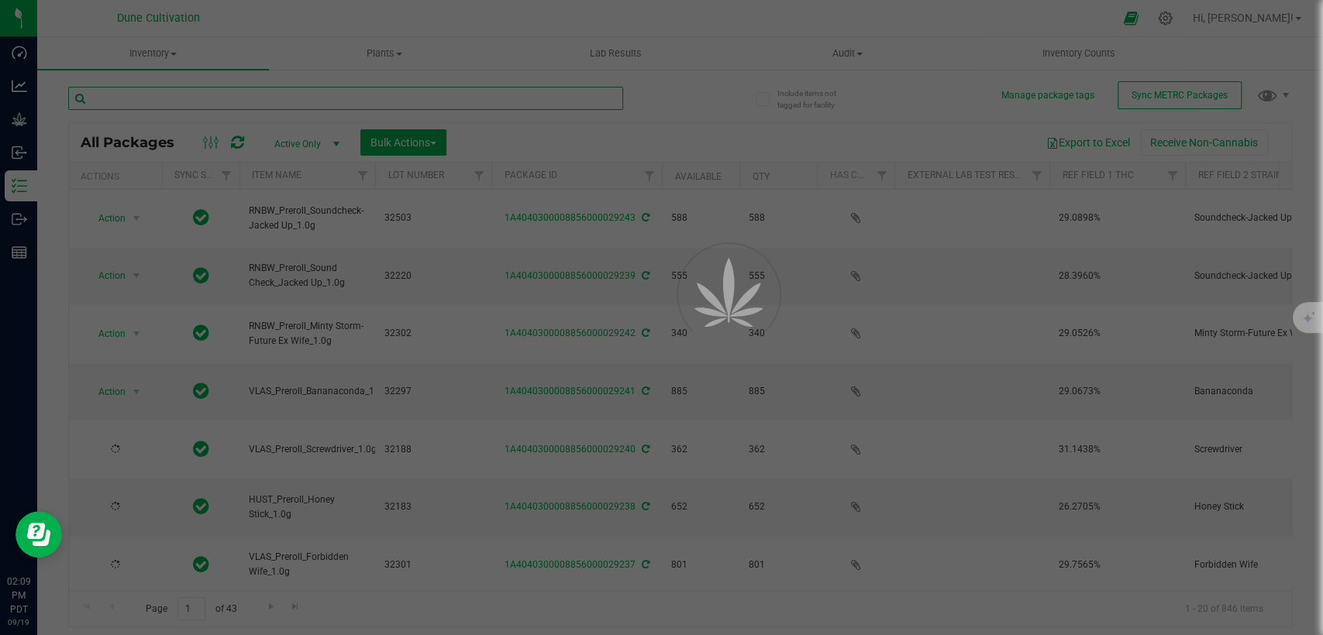
click at [316, 97] on input "text" at bounding box center [345, 98] width 555 height 23
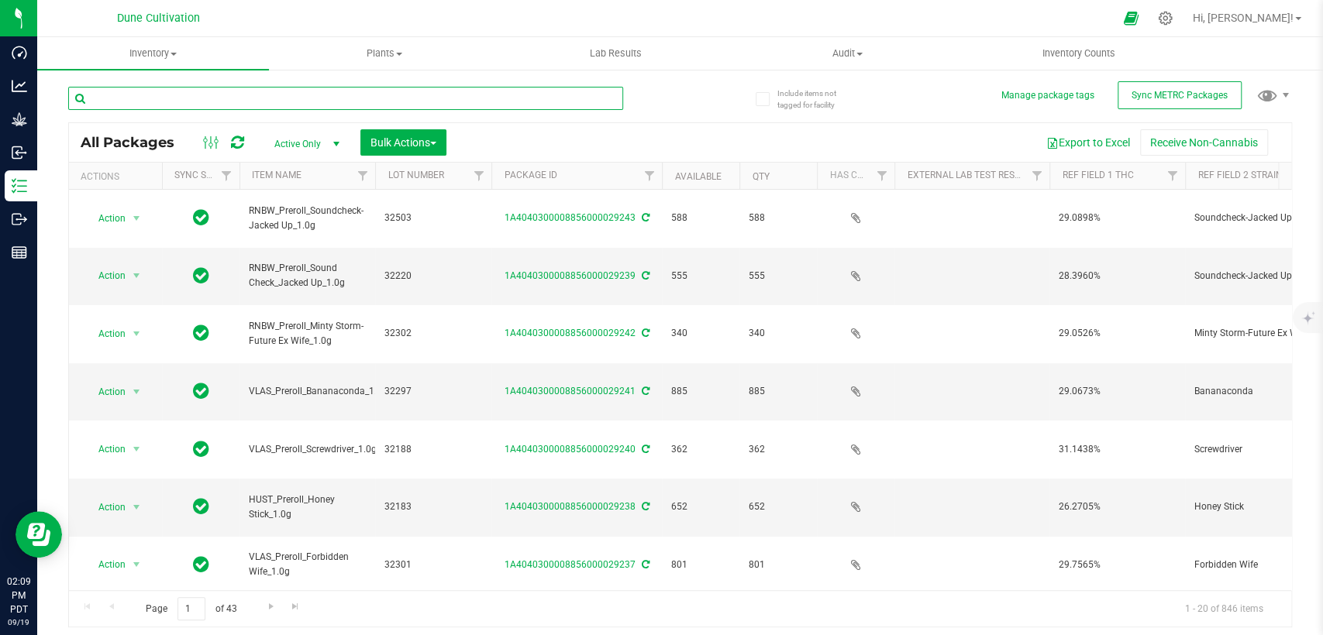
paste input "HUST-Preroll-Cannoli Kush-1g-2pk-2g"
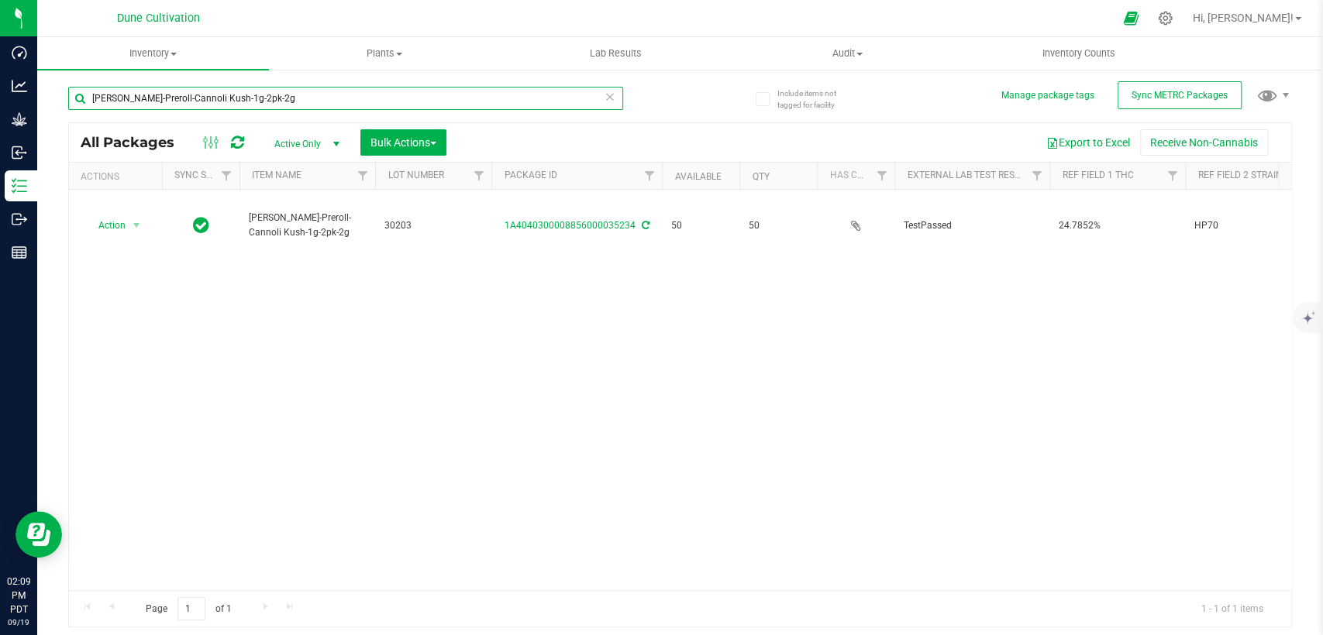
type input "HUST-Preroll-Cannoli Kush-1g-2pk-2g"
click at [611, 95] on icon at bounding box center [609, 96] width 11 height 19
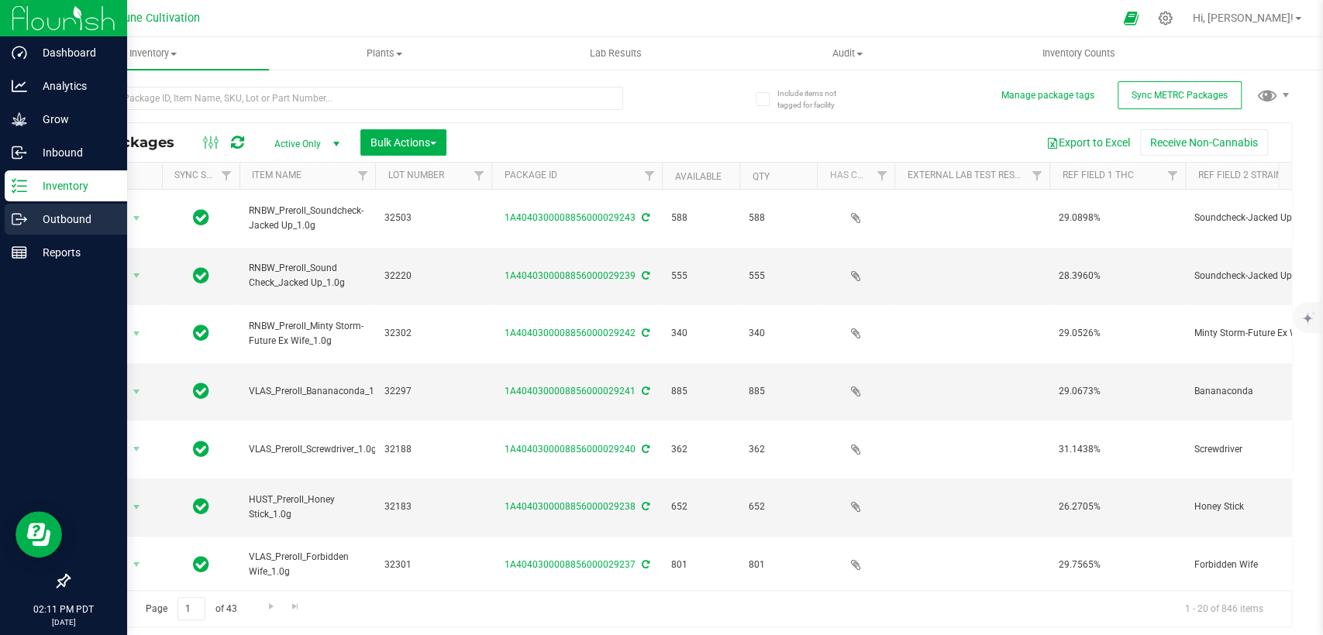
click at [24, 216] on icon at bounding box center [19, 219] width 15 height 15
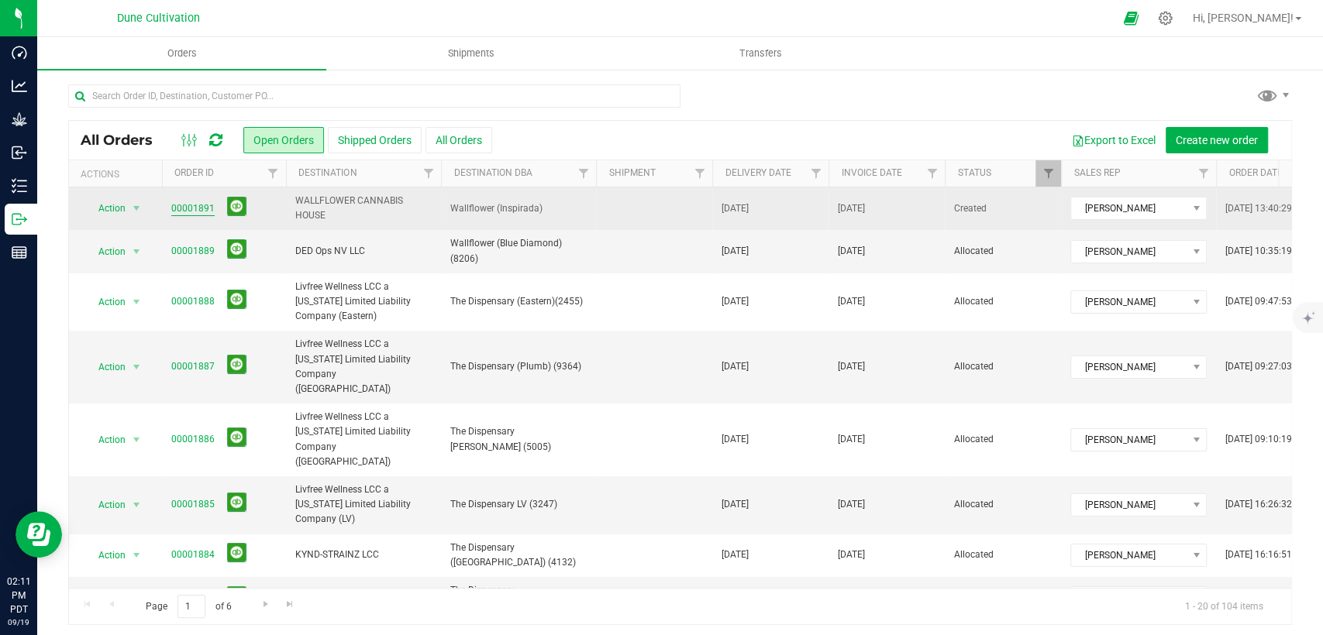
click at [203, 210] on link "00001891" at bounding box center [192, 208] width 43 height 15
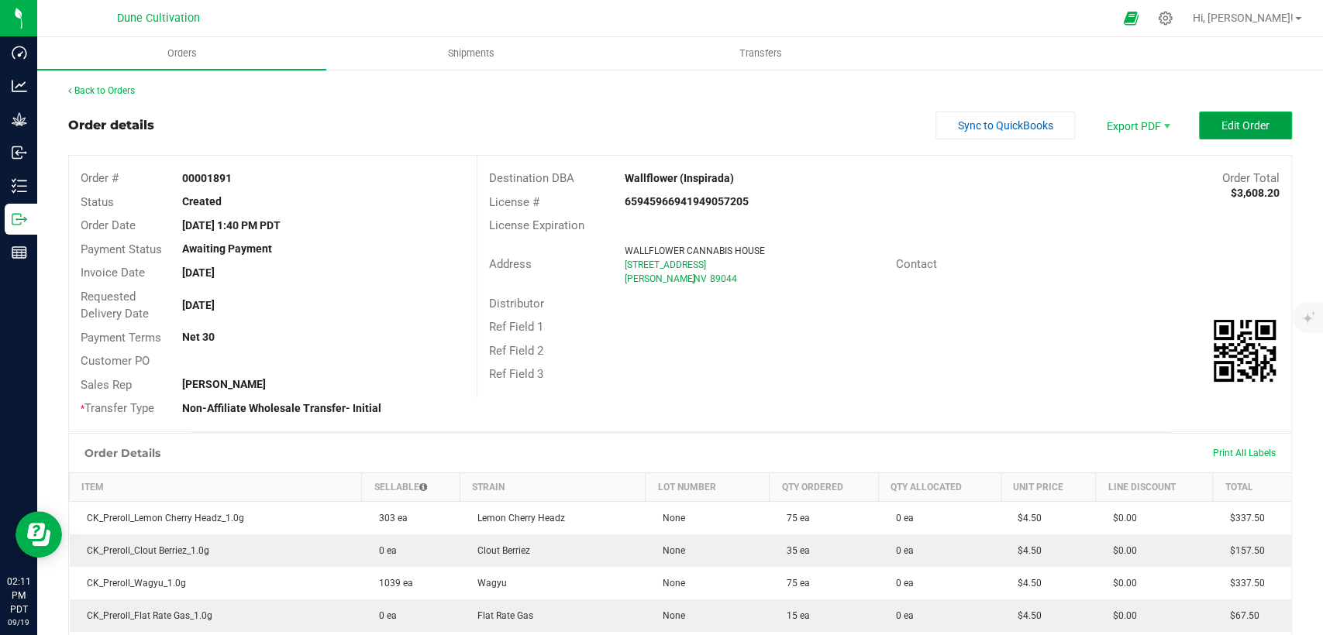
click at [1199, 136] on button "Edit Order" at bounding box center [1245, 126] width 93 height 28
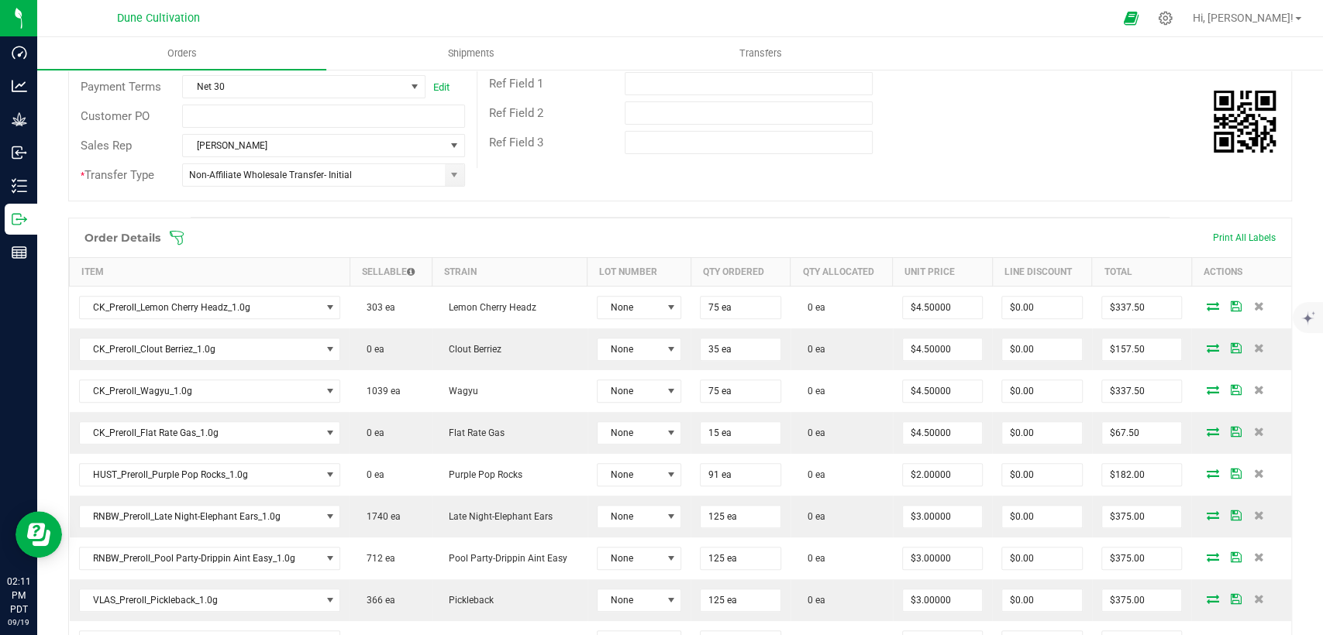
scroll to position [688, 0]
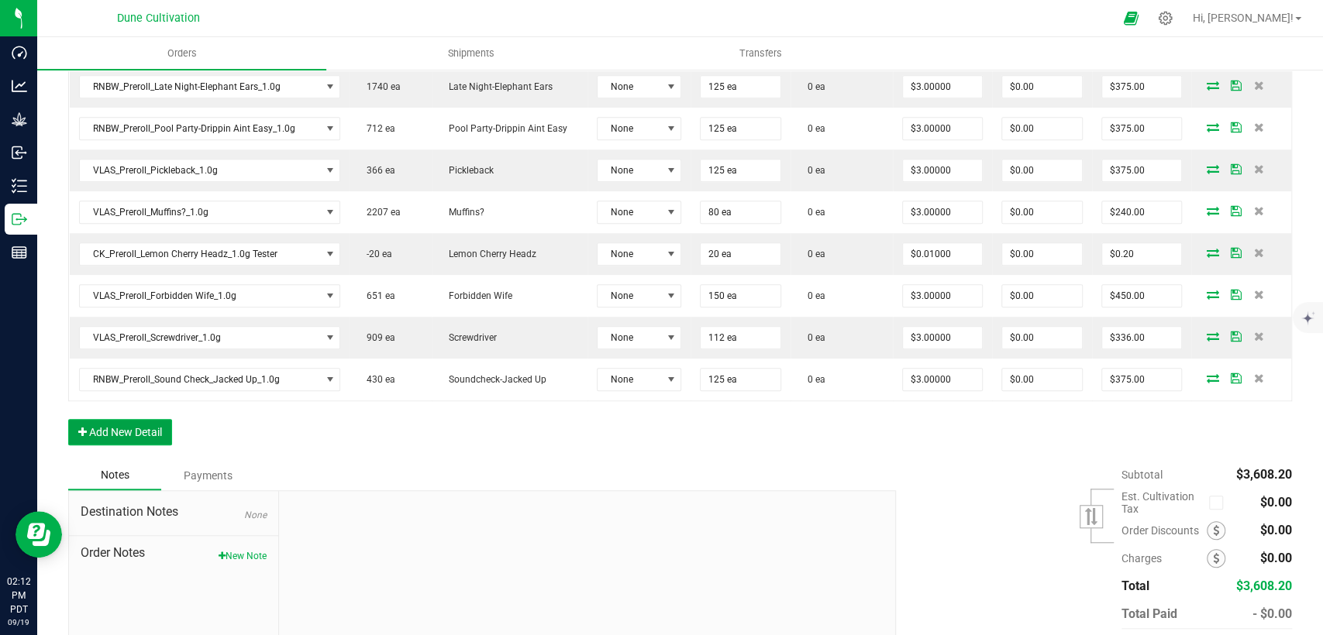
click at [88, 435] on button "Add New Detail" at bounding box center [120, 432] width 104 height 26
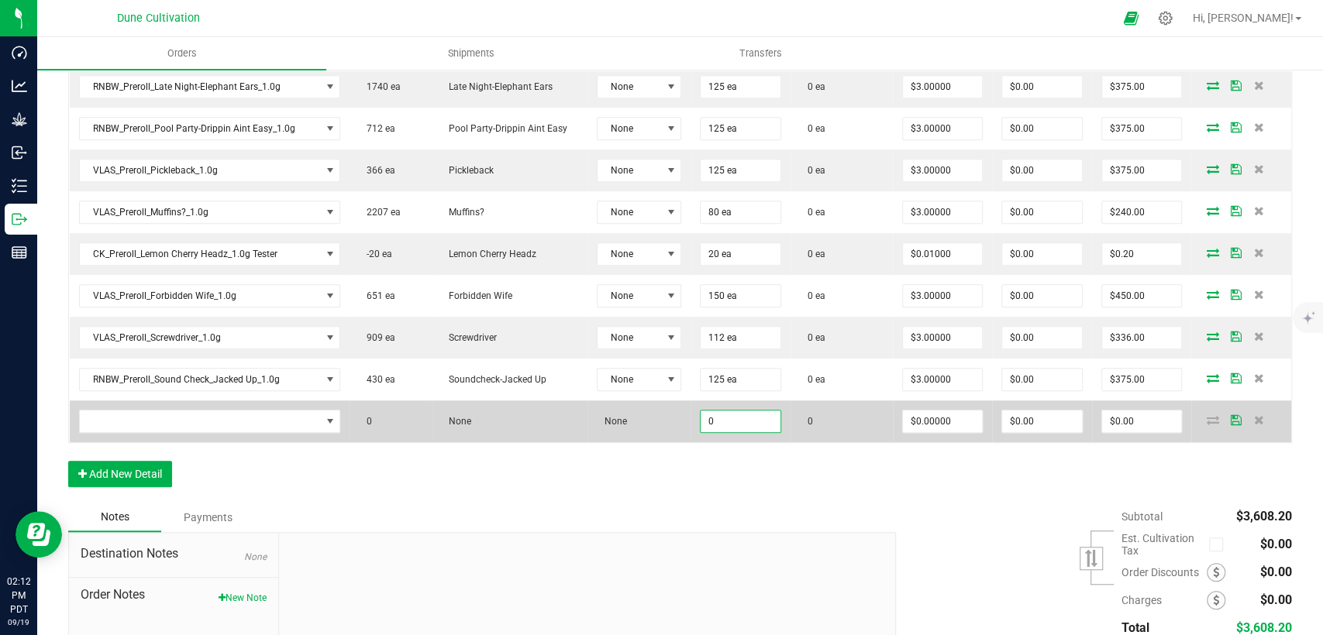
click at [711, 428] on input "0" at bounding box center [740, 422] width 80 height 22
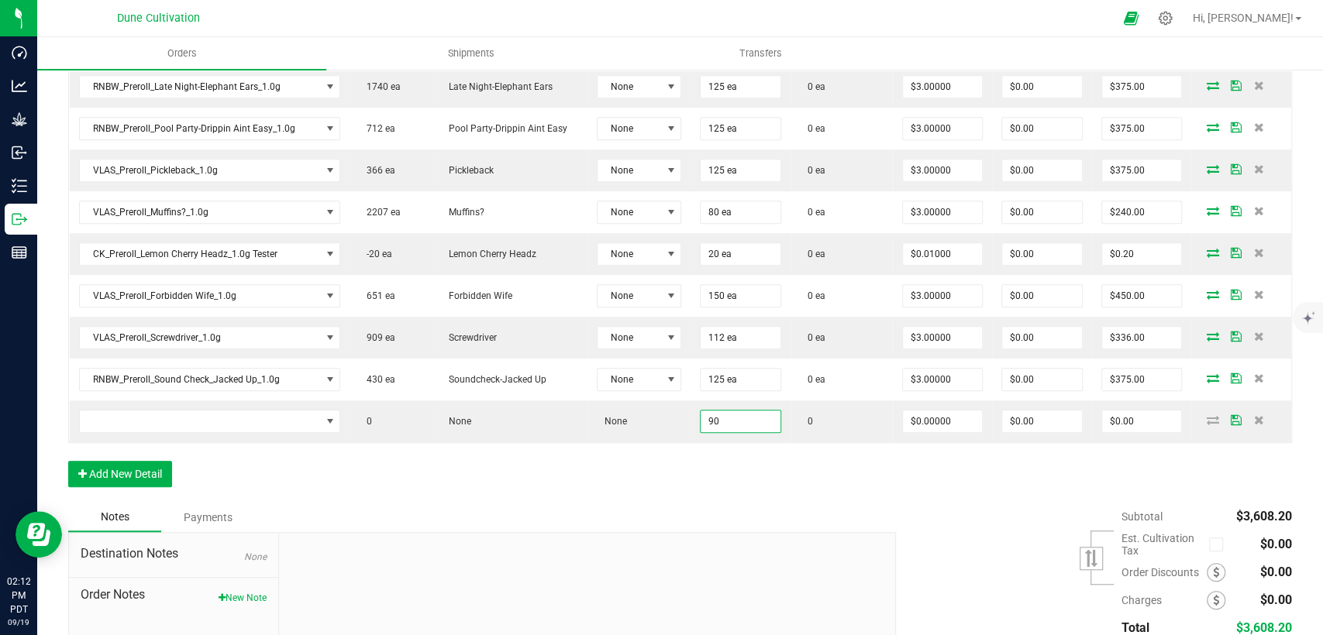
type input "90"
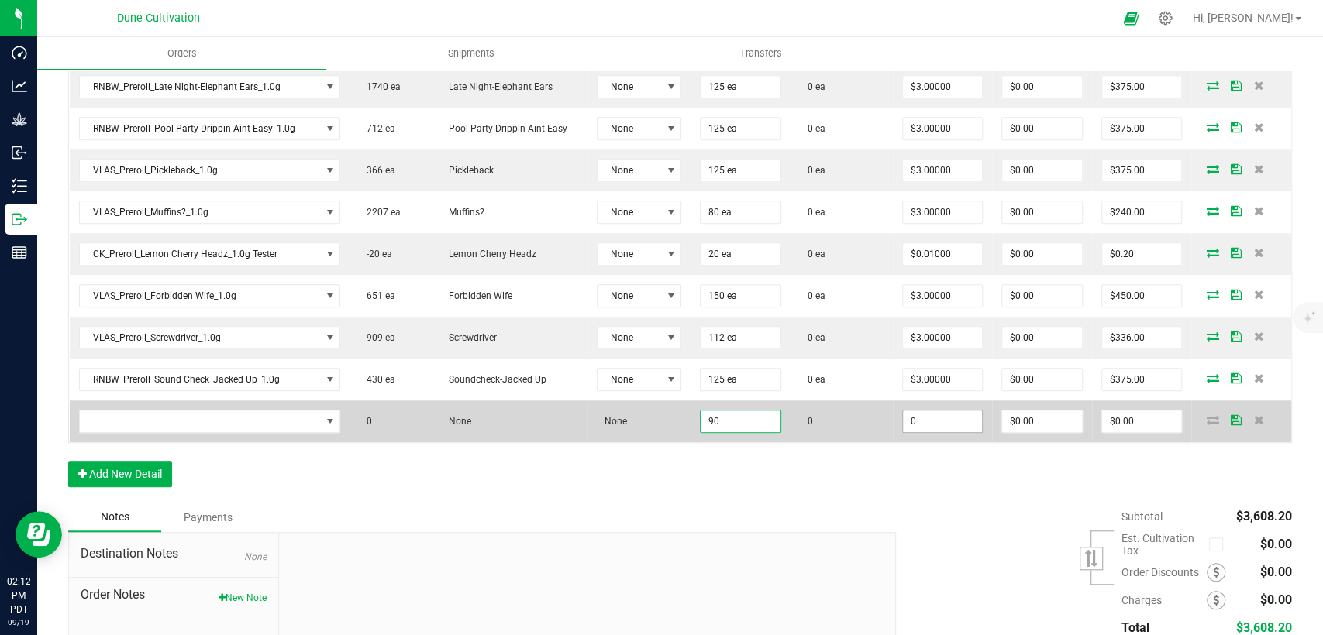
click at [909, 411] on input "0" at bounding box center [943, 422] width 80 height 22
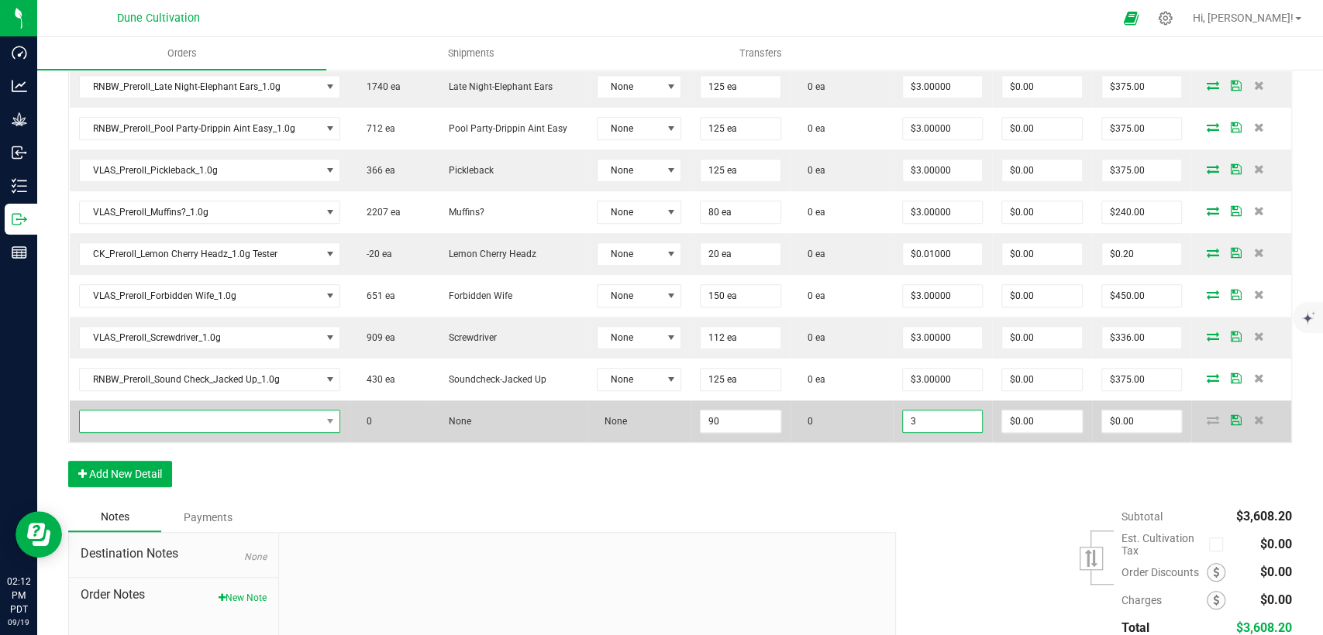
type input "$3.00000"
type input "$270.00"
click at [285, 420] on span "NO DATA FOUND" at bounding box center [200, 422] width 241 height 22
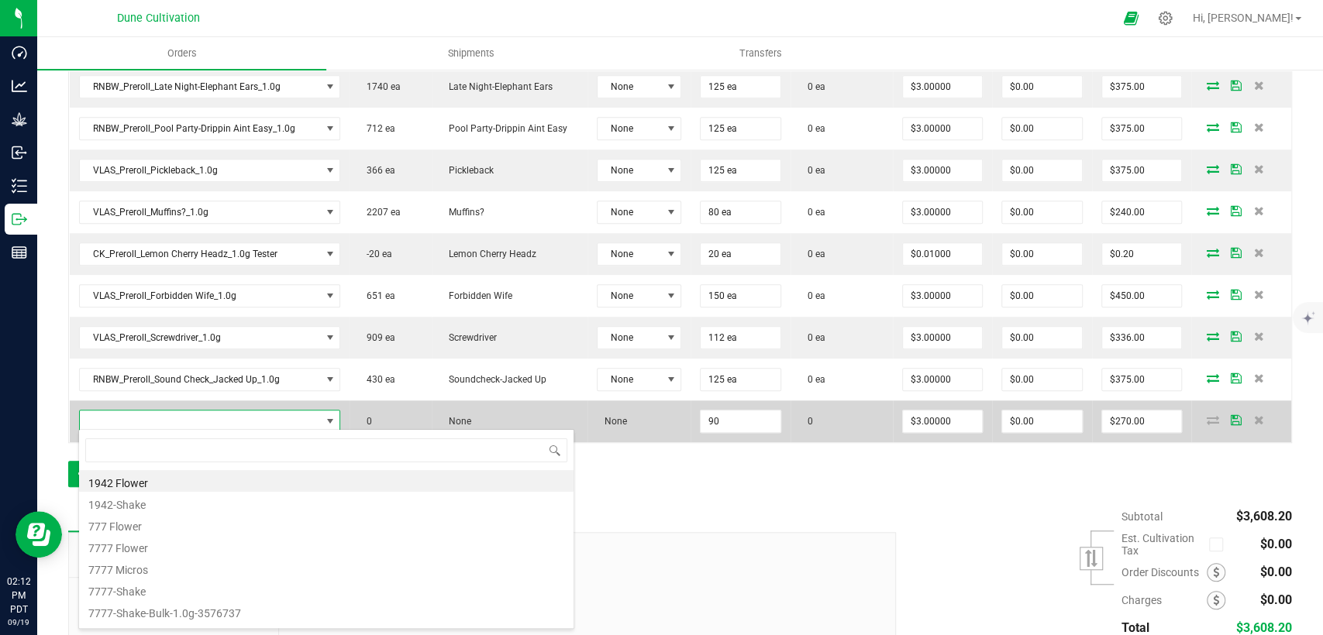
scroll to position [22, 253]
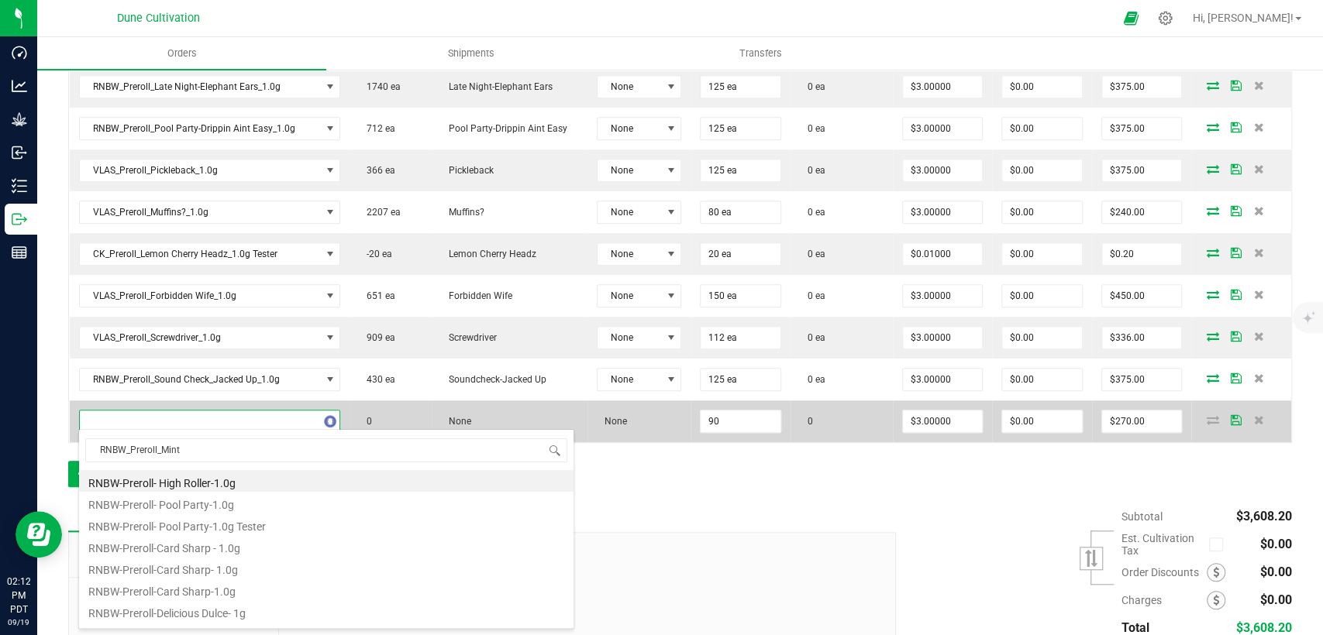
type input "RNBW_Preroll_Minty"
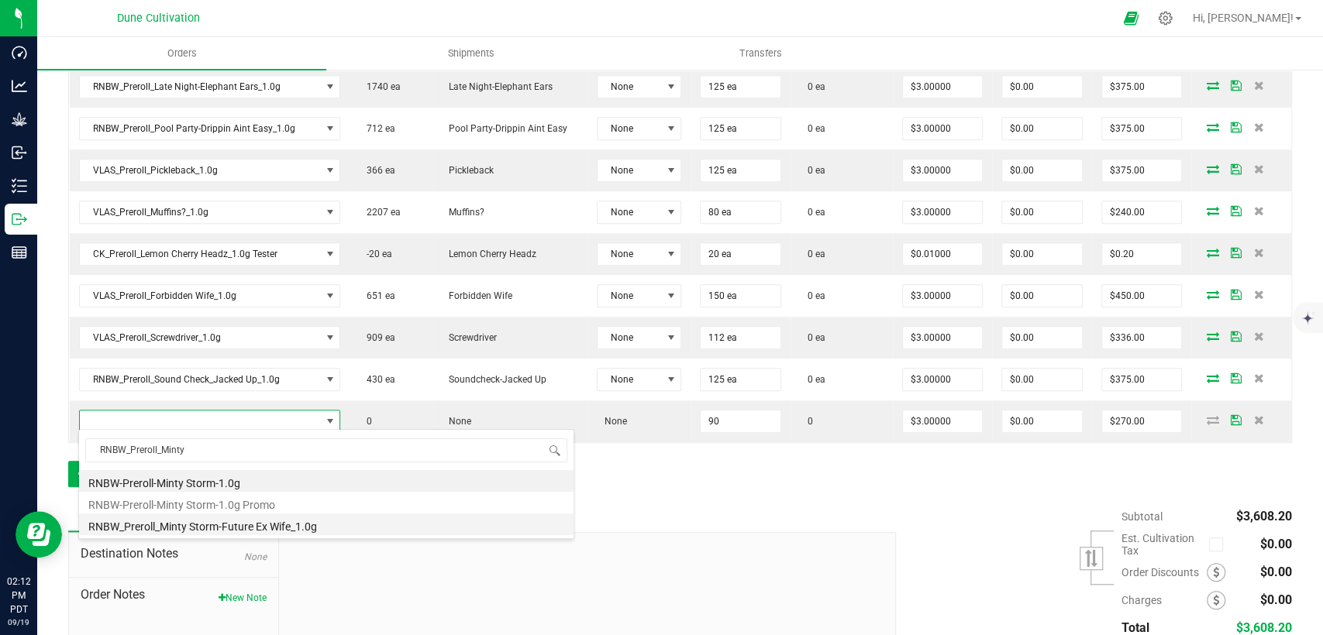
click at [250, 531] on li "RNBW_Preroll_Minty Storm-Future Ex Wife_1.0g" at bounding box center [326, 525] width 494 height 22
type input "90 ea"
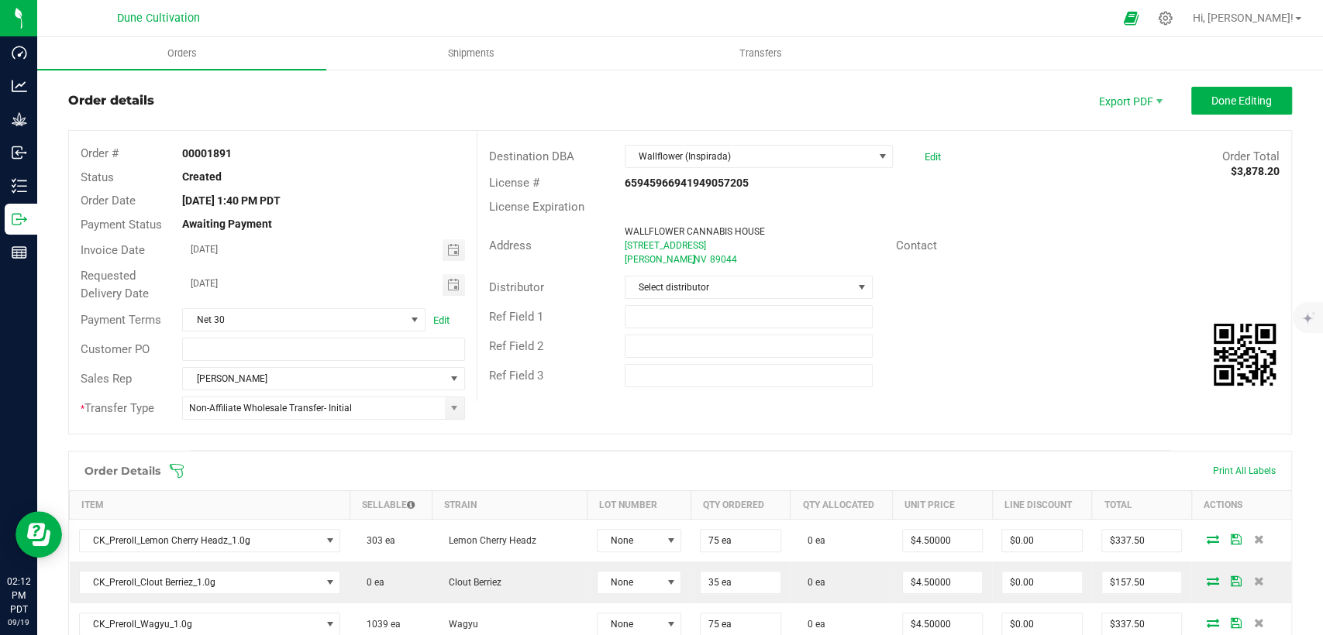
scroll to position [0, 0]
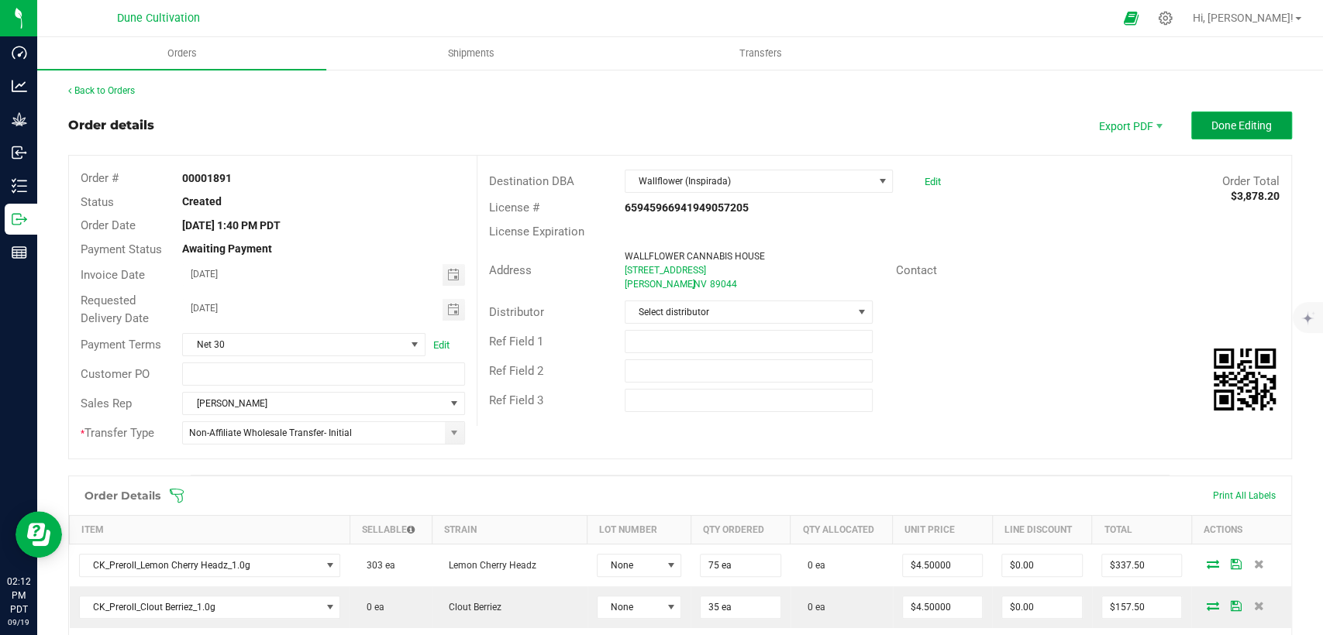
click at [1215, 132] on button "Done Editing" at bounding box center [1241, 126] width 101 height 28
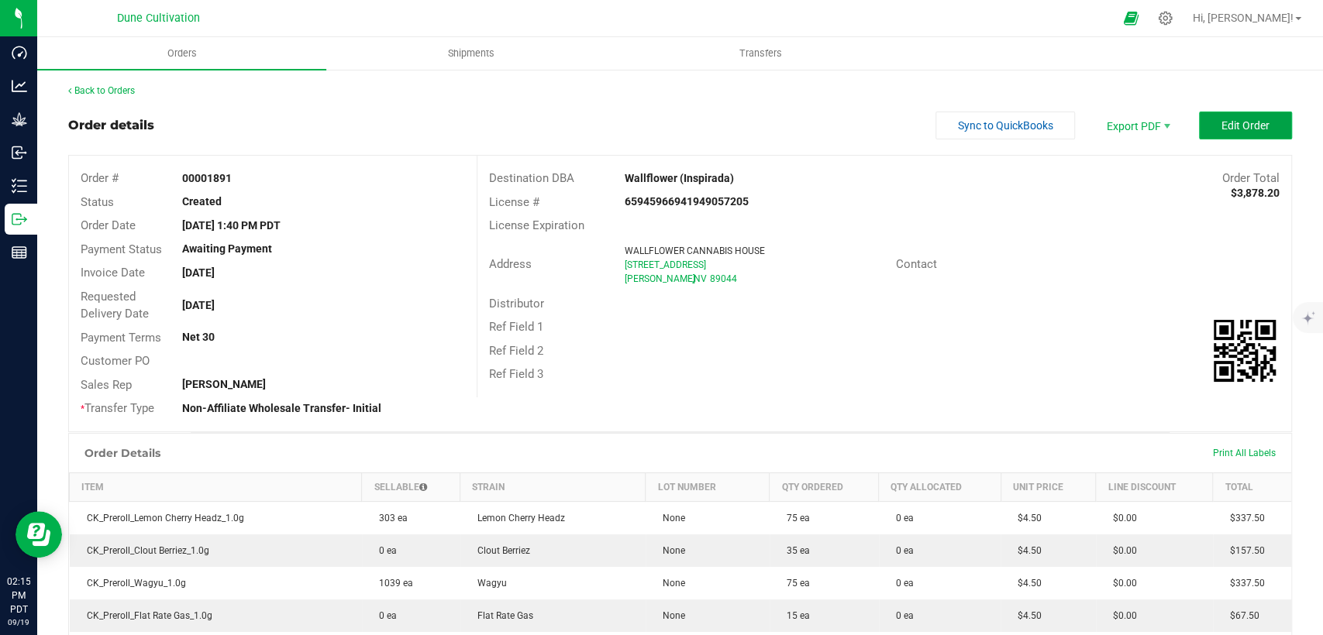
click at [1221, 119] on span "Edit Order" at bounding box center [1245, 125] width 48 height 12
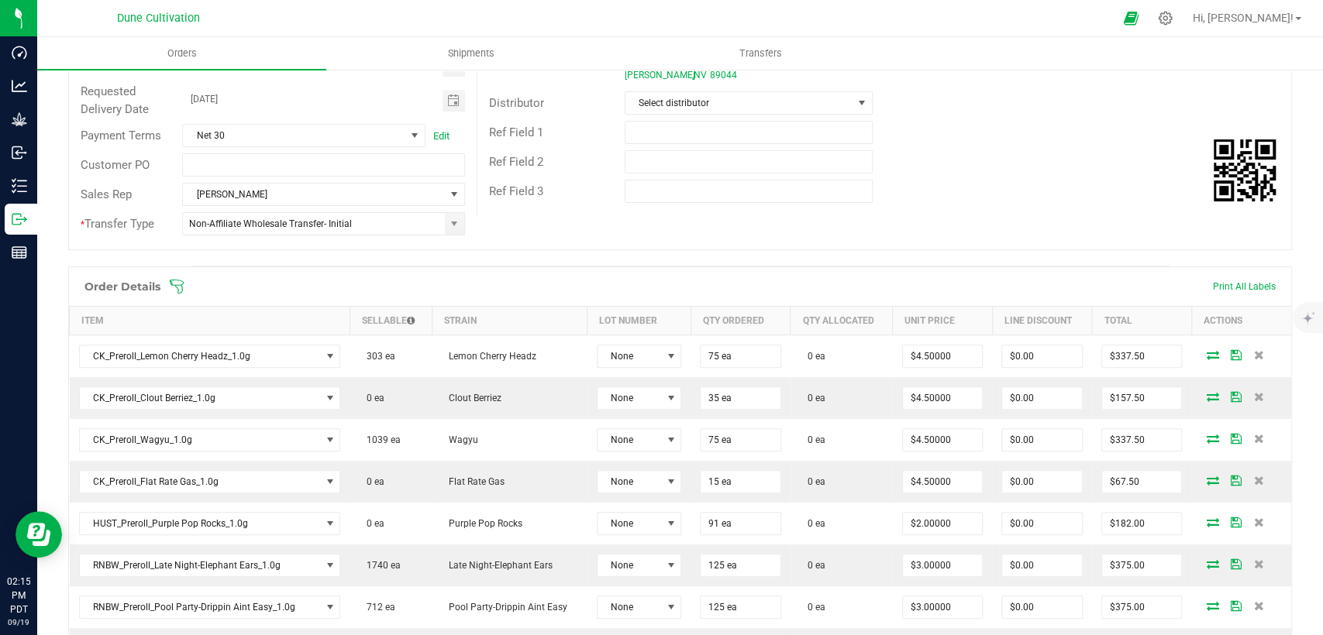
scroll to position [258, 0]
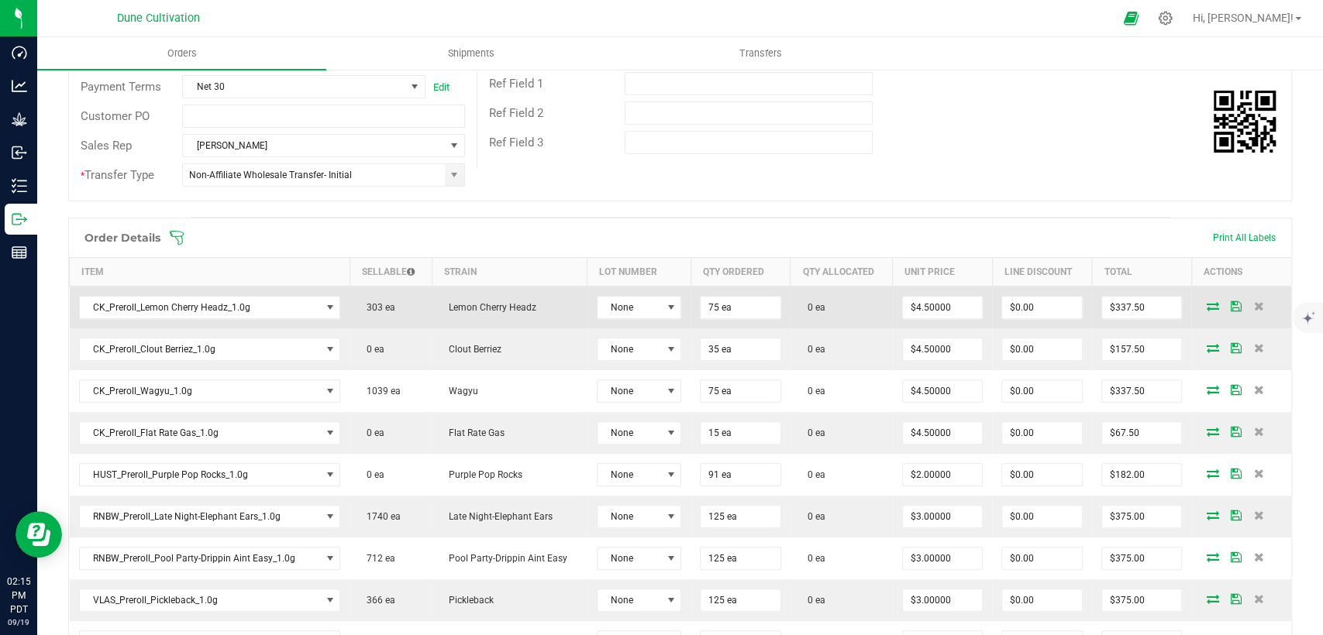
click at [1206, 305] on icon at bounding box center [1212, 305] width 12 height 9
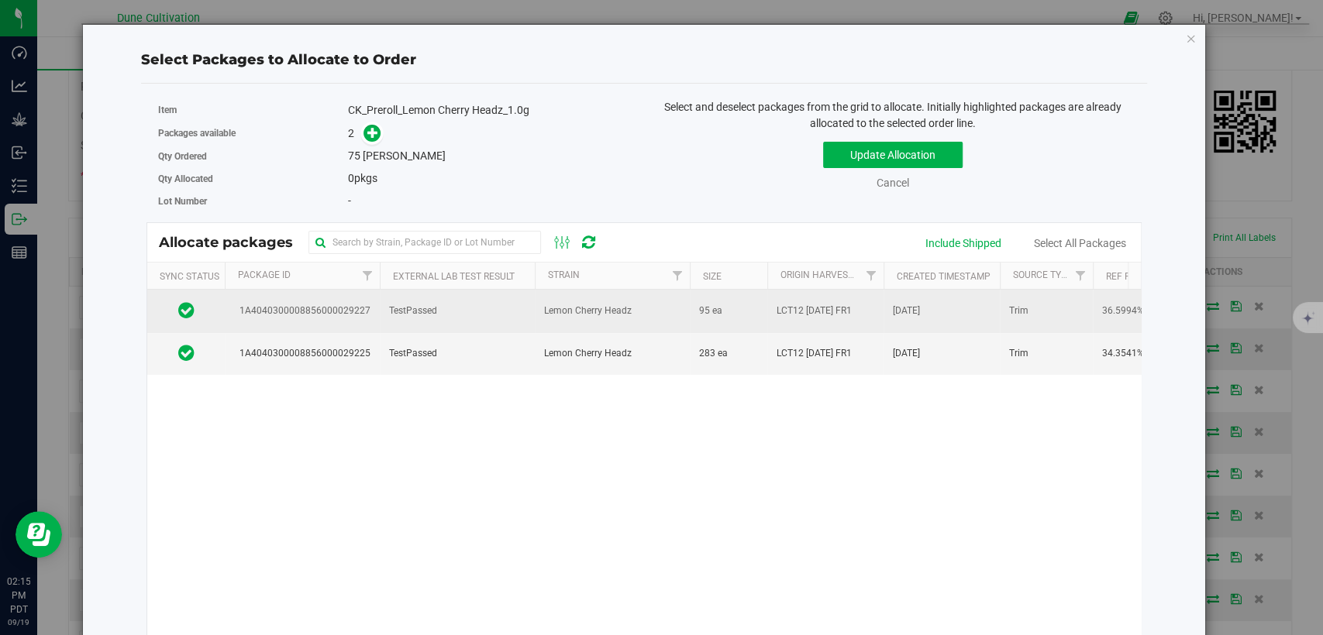
drag, startPoint x: 363, startPoint y: 311, endPoint x: 374, endPoint y: 296, distance: 18.9
click at [363, 311] on span "1A4040300008856000029227" at bounding box center [302, 311] width 136 height 15
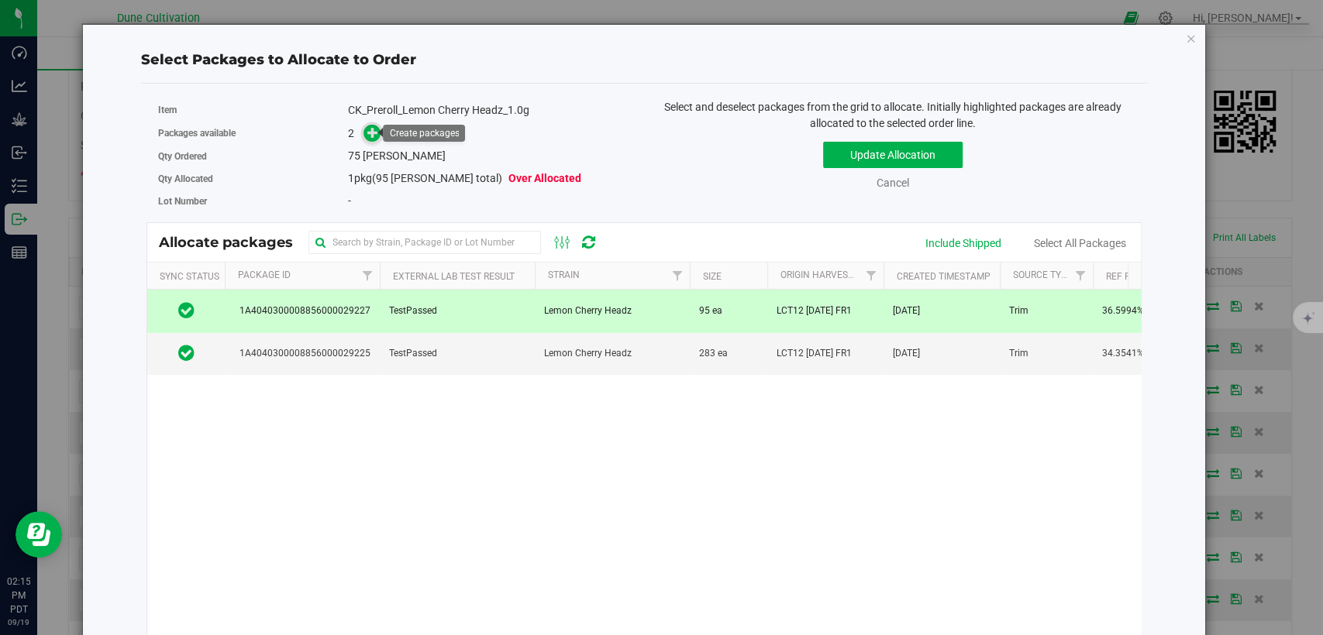
click at [369, 127] on icon at bounding box center [372, 132] width 11 height 11
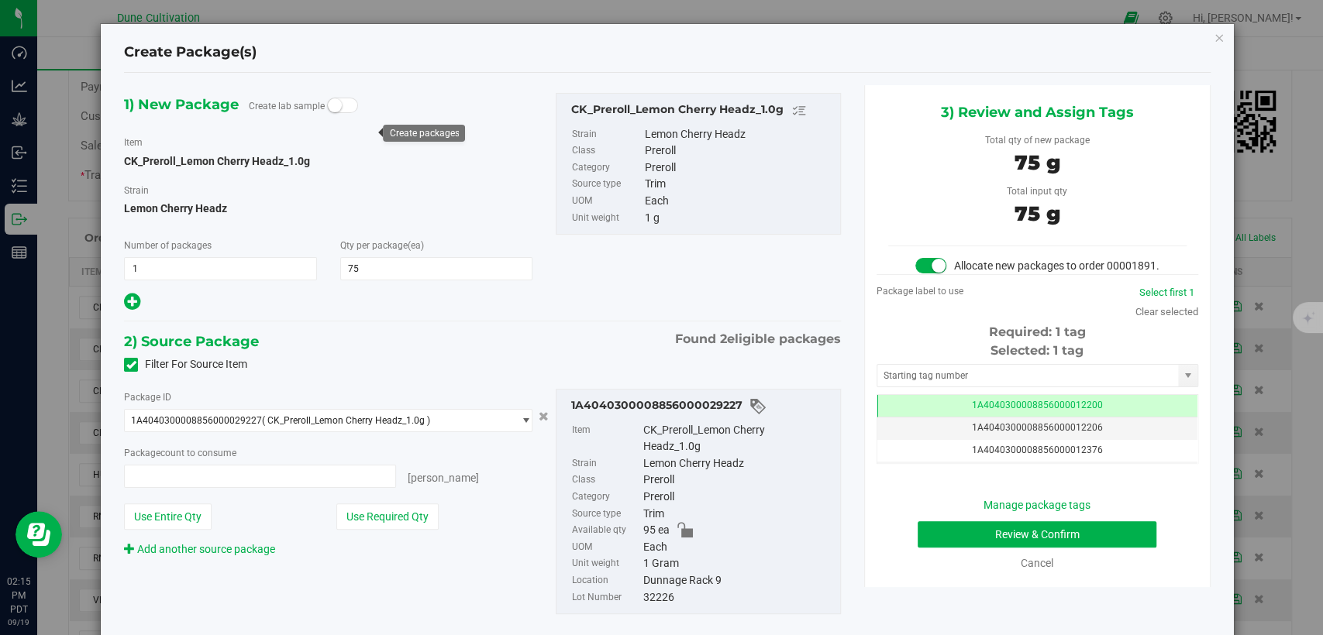
type input "75 ea"
click at [897, 417] on td "1A4040300008856000012200" at bounding box center [1037, 406] width 320 height 22
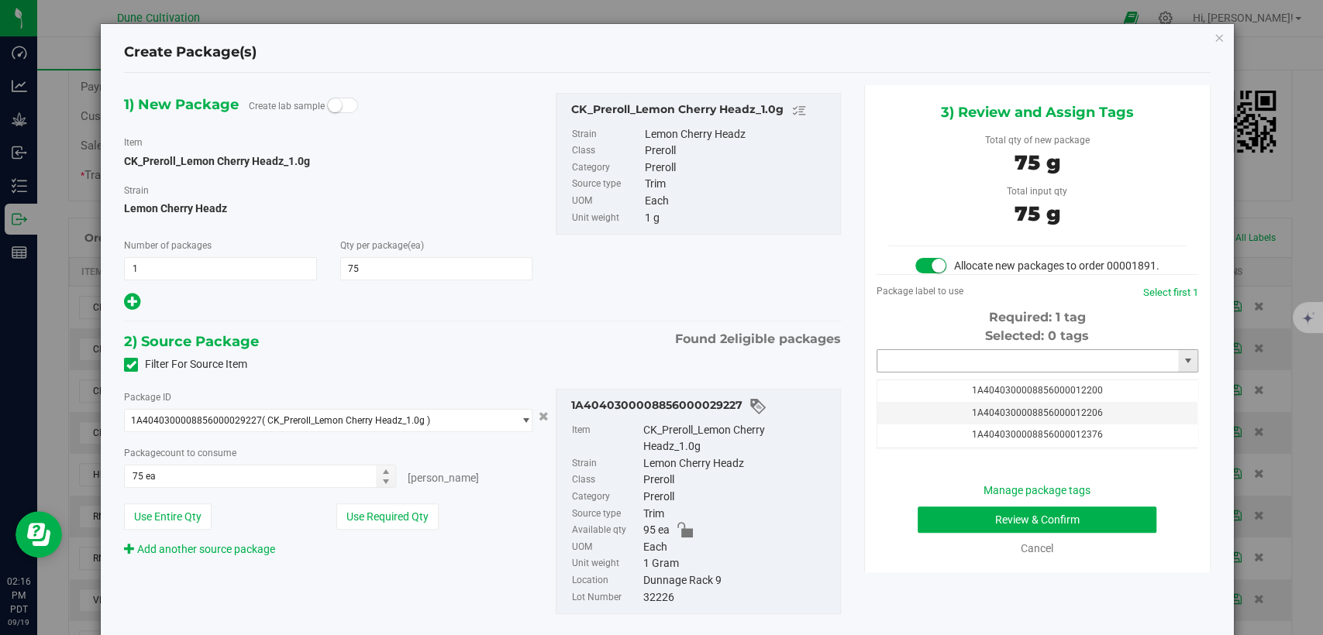
click at [900, 372] on input "text" at bounding box center [1027, 361] width 301 height 22
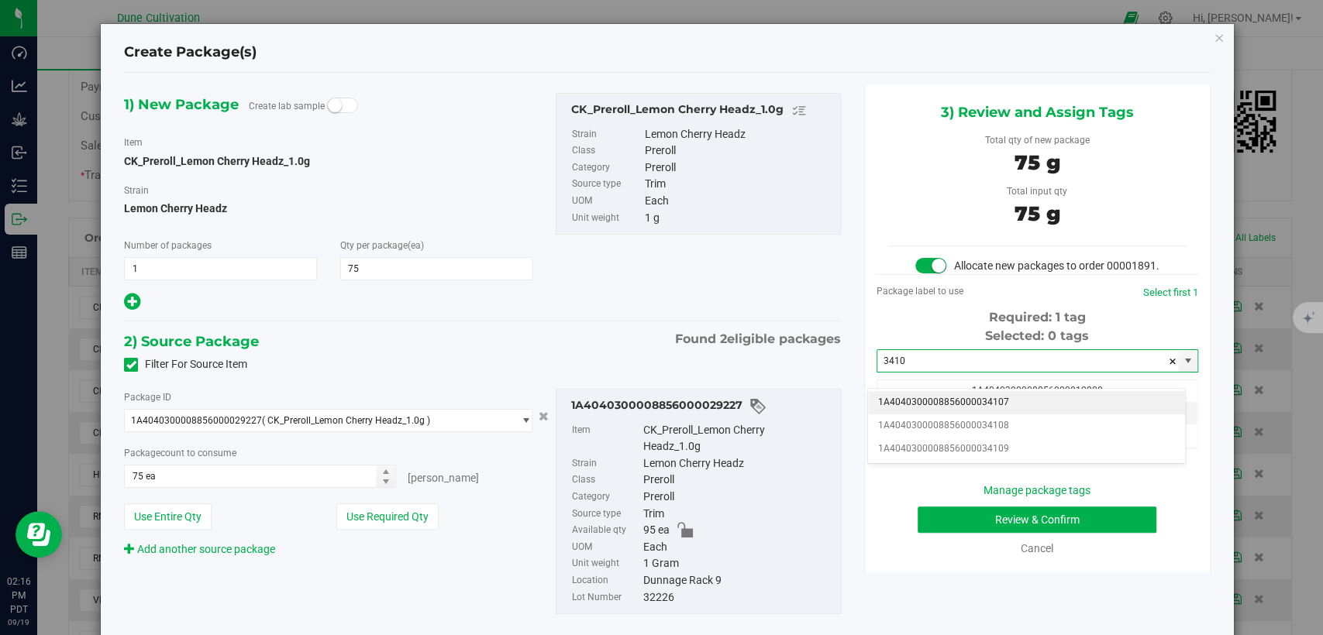
click at [914, 396] on li "1A4040300008856000034107" at bounding box center [1026, 402] width 317 height 23
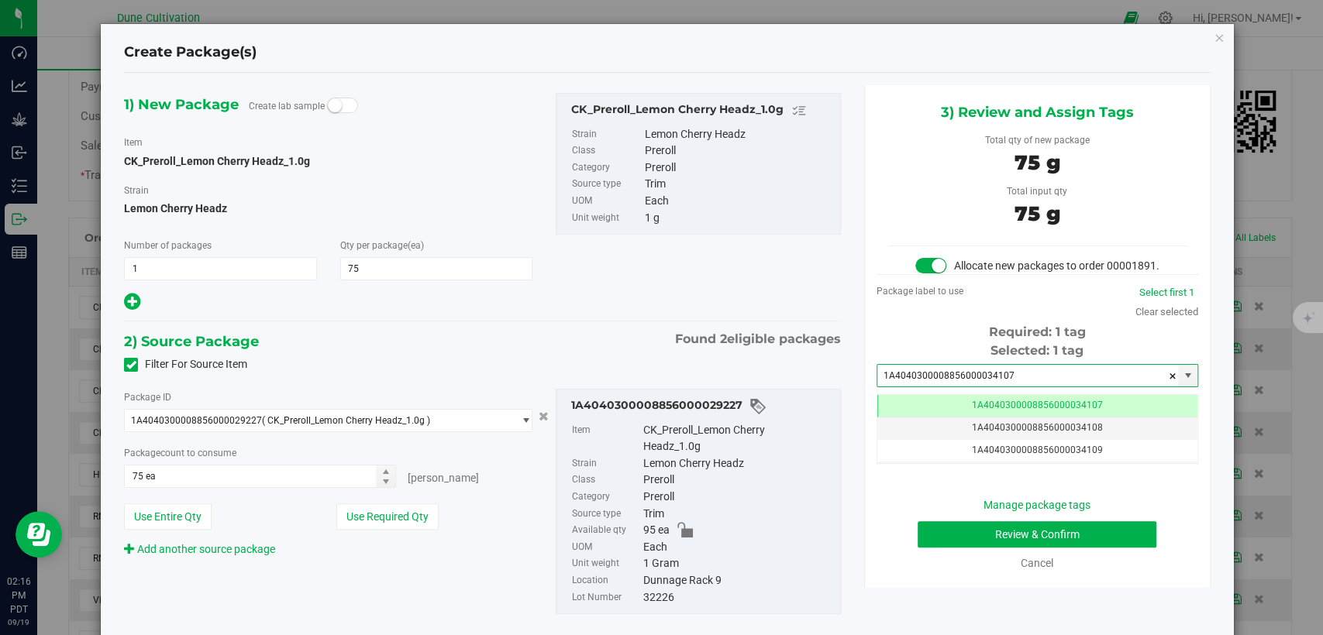
type input "1A4040300008856000034107"
click at [950, 548] on button "Review & Confirm" at bounding box center [1036, 534] width 239 height 26
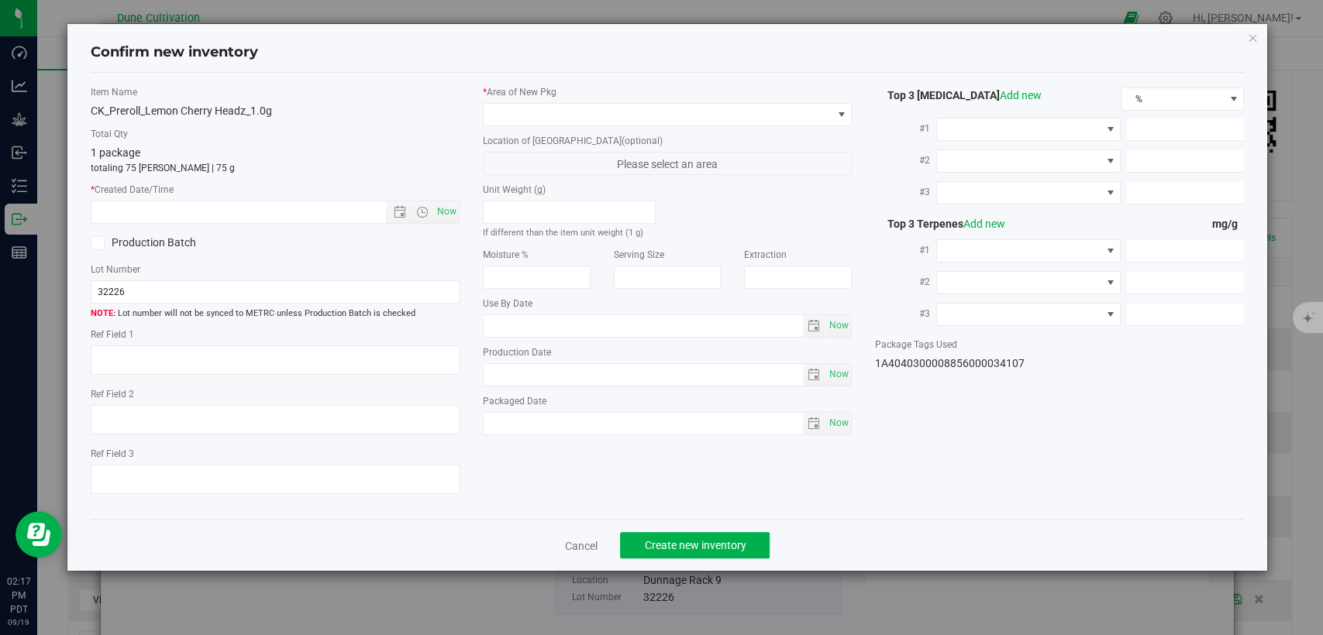
type textarea "36.5994%"
type textarea "Lemon Cherry Headz"
type textarea "0.0750007%"
type input "394.2420"
type input "20.2436"
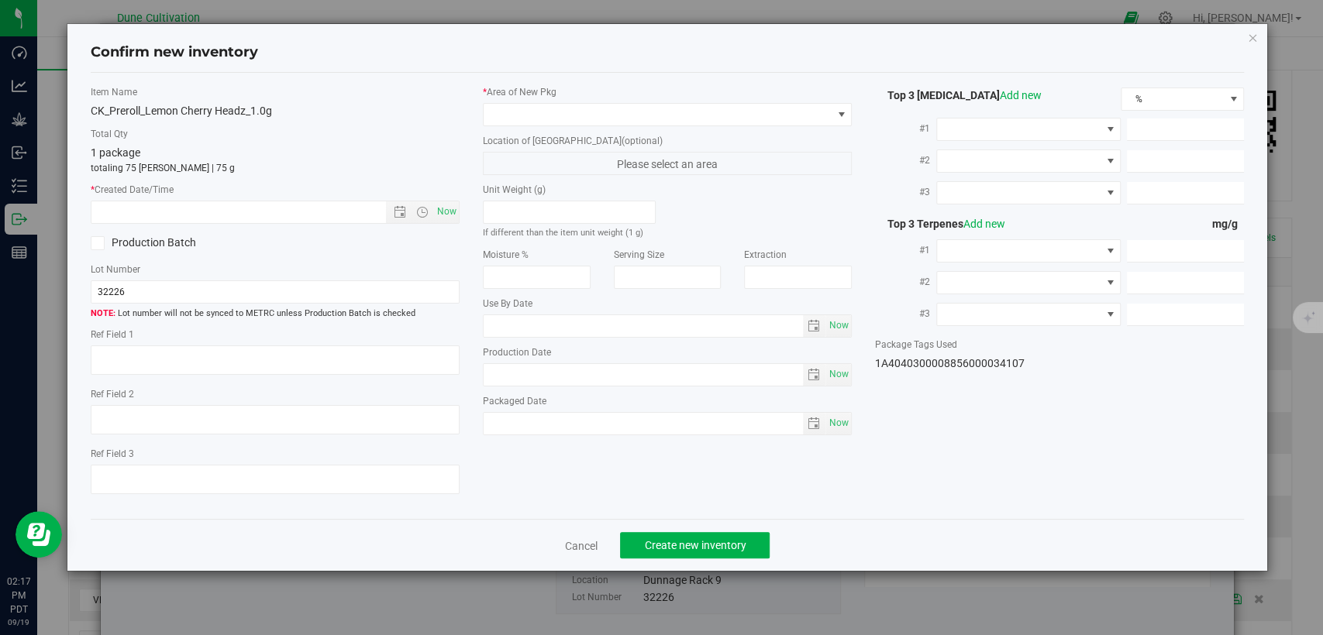
type input "7.1584"
type input "11.9100"
type input "7.3120"
type input "5.8040"
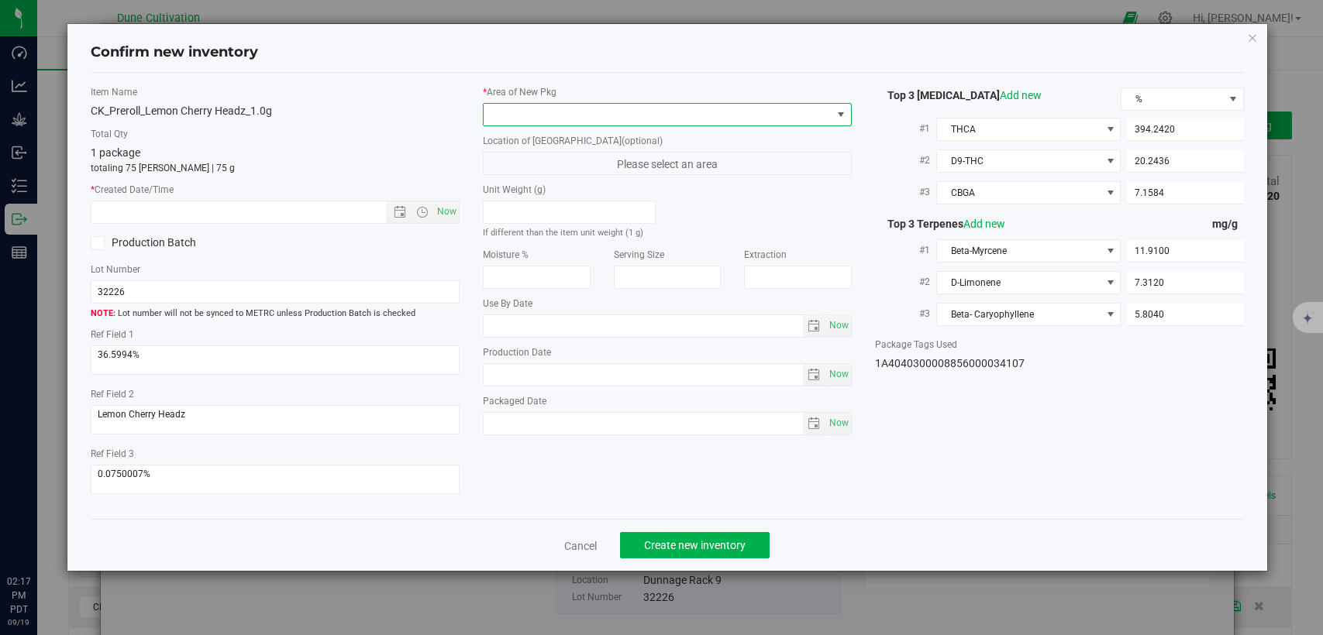
click at [680, 111] on span at bounding box center [658, 115] width 348 height 22
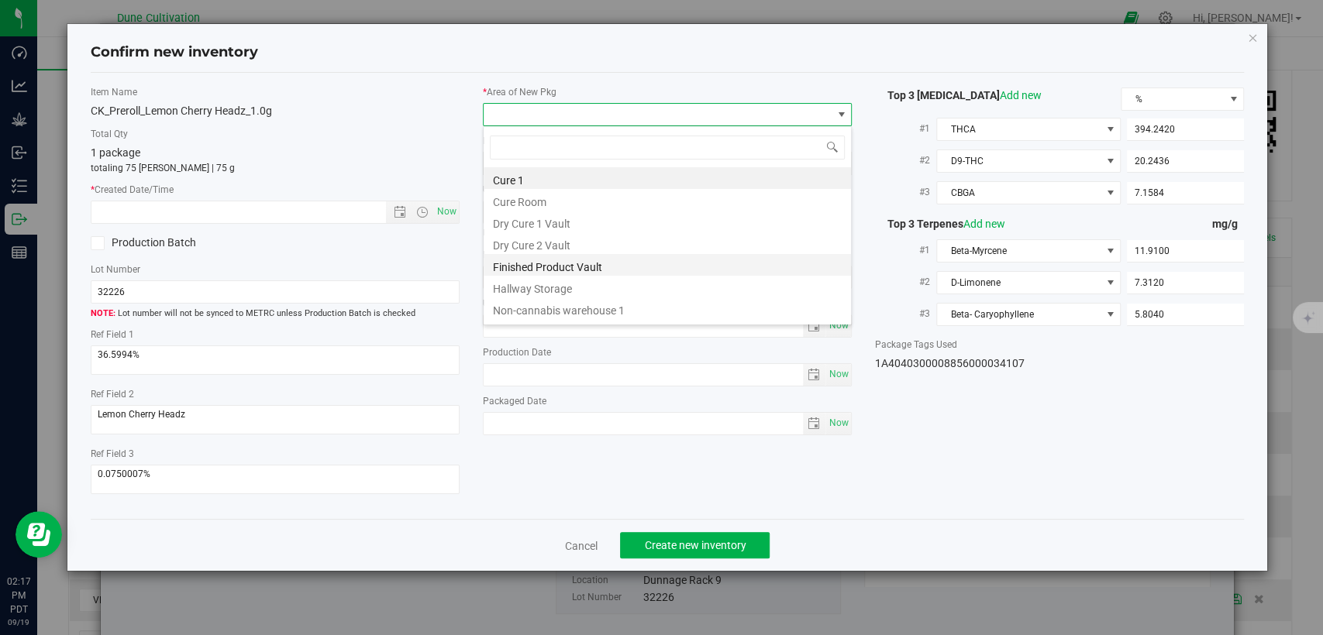
click at [572, 269] on li "Finished Product Vault" at bounding box center [667, 265] width 367 height 22
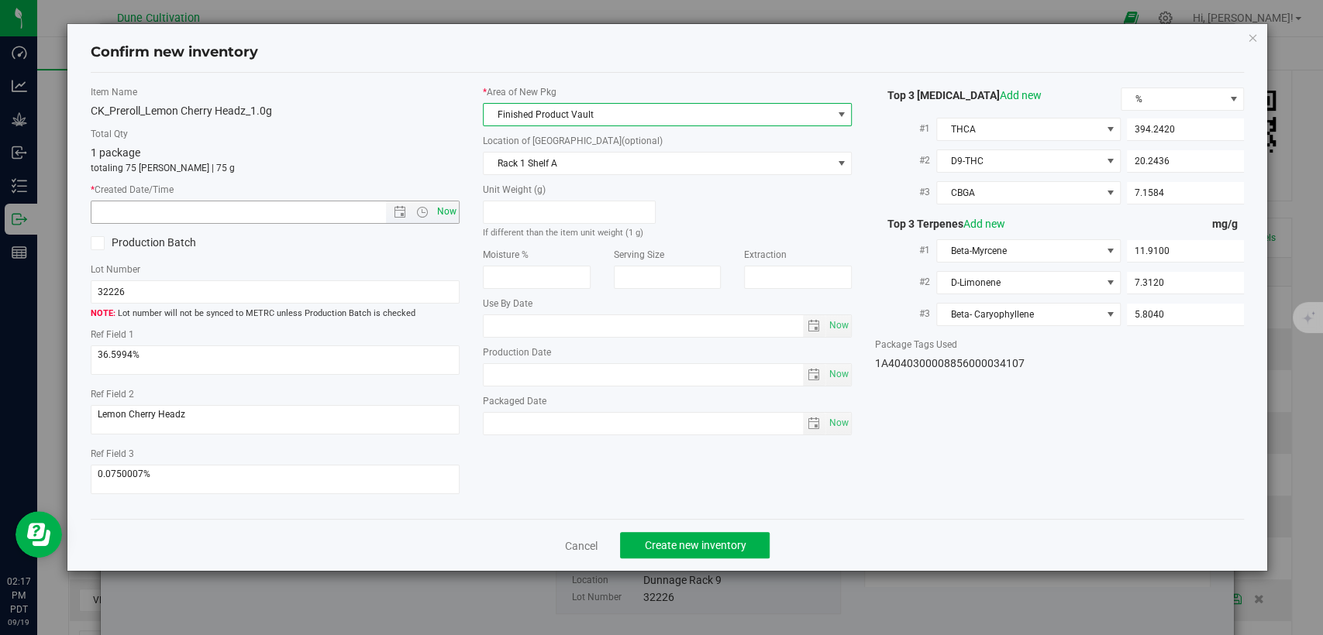
click at [446, 210] on span "Now" at bounding box center [447, 212] width 26 height 22
type input "9/19/2025 2:17 PM"
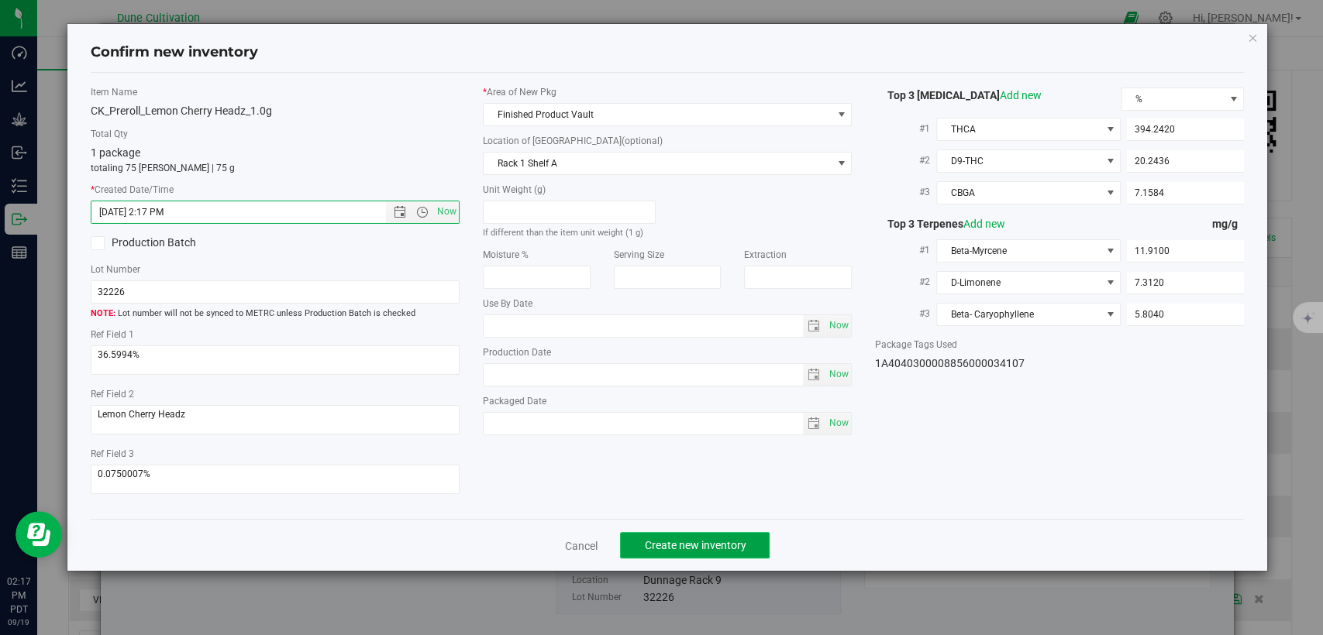
click at [700, 543] on span "Create new inventory" at bounding box center [695, 545] width 102 height 12
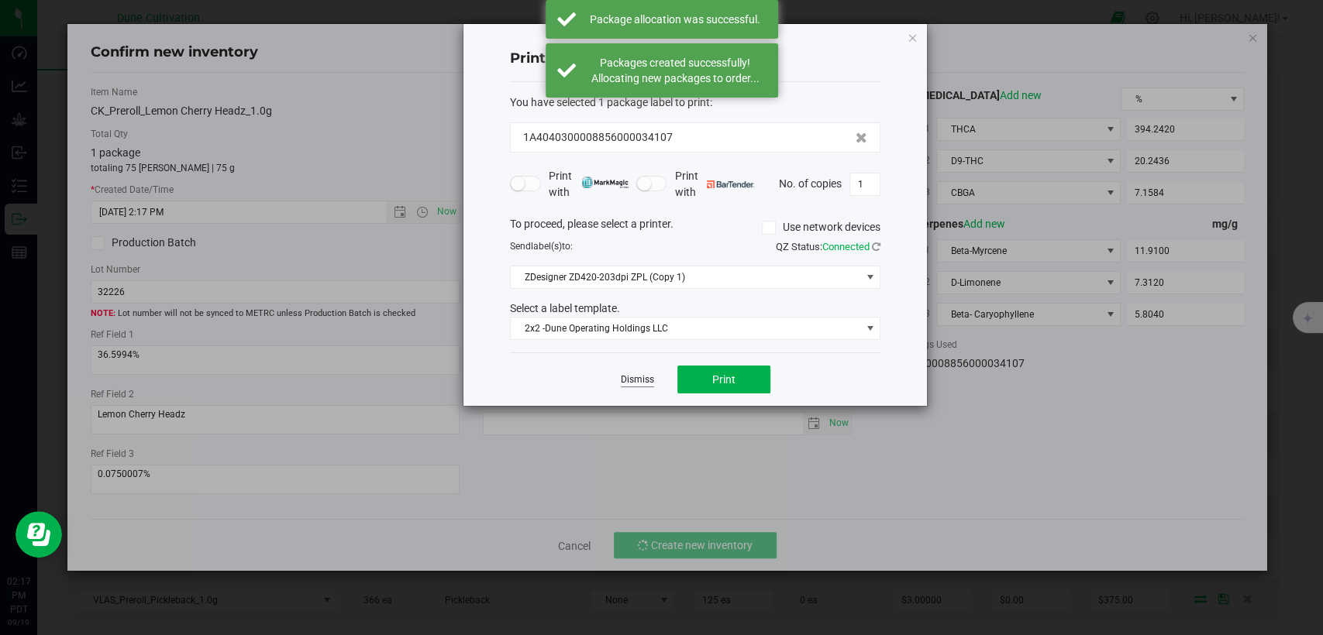
click at [634, 382] on link "Dismiss" at bounding box center [637, 379] width 33 height 13
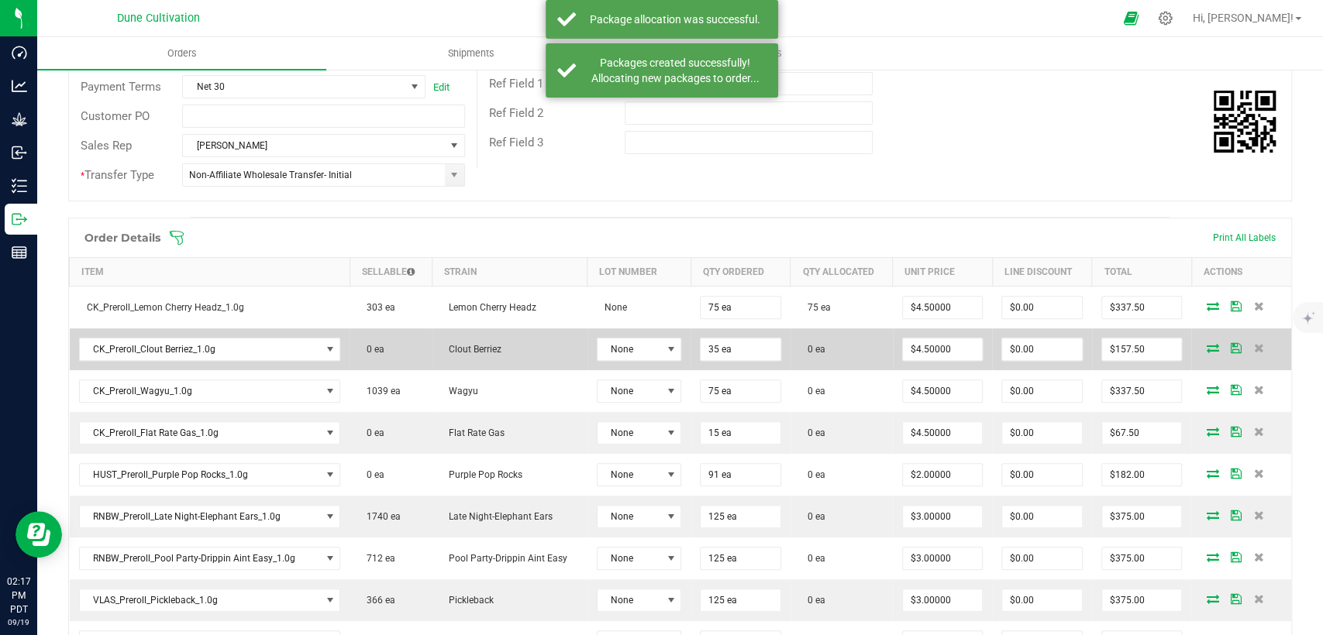
click at [1206, 345] on icon at bounding box center [1212, 347] width 12 height 9
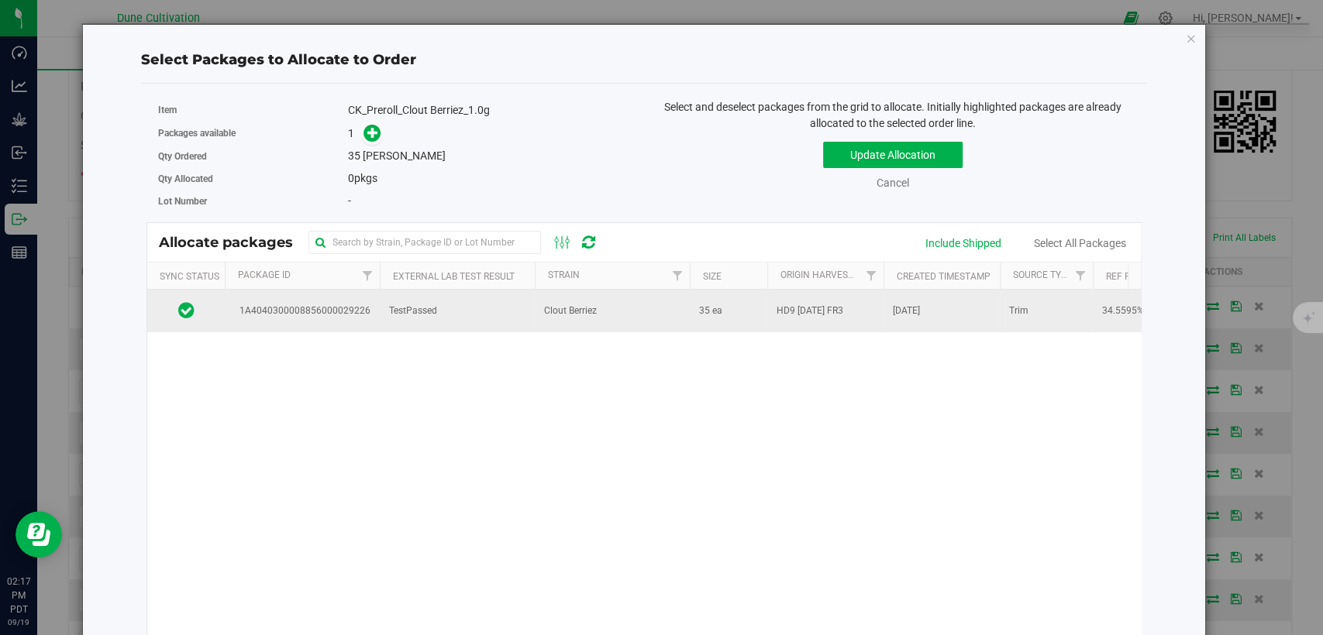
click at [498, 322] on td "TestPassed" at bounding box center [457, 311] width 155 height 42
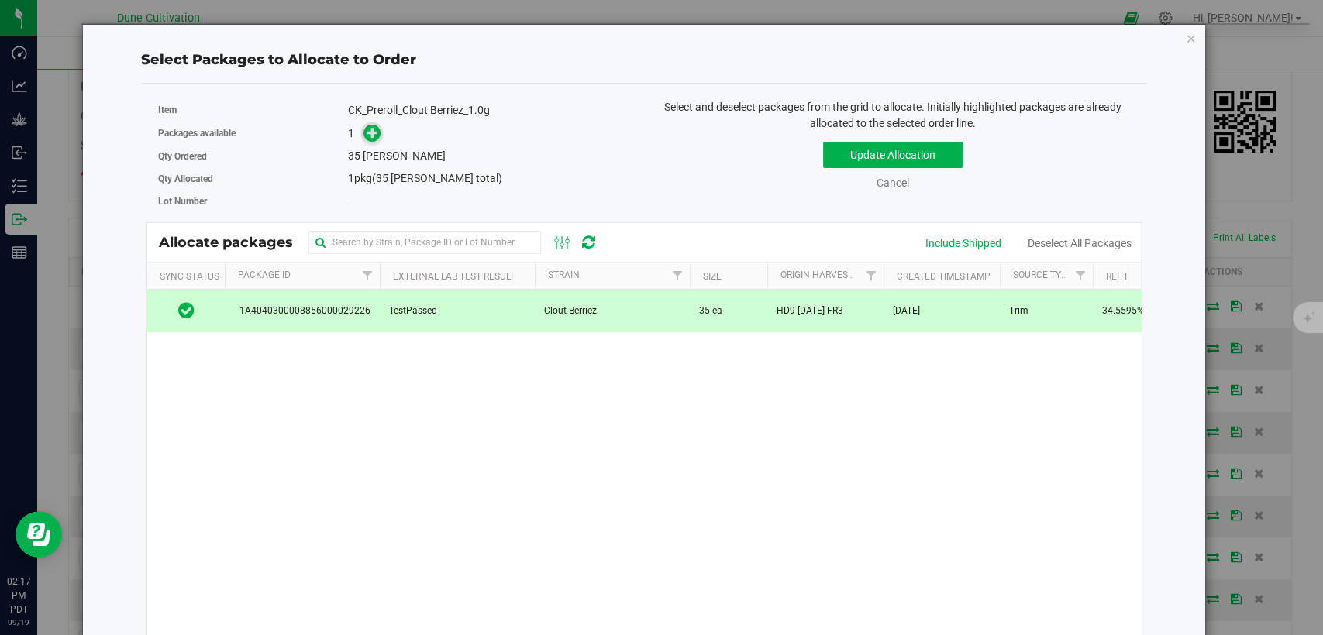
click at [371, 134] on icon at bounding box center [372, 132] width 11 height 11
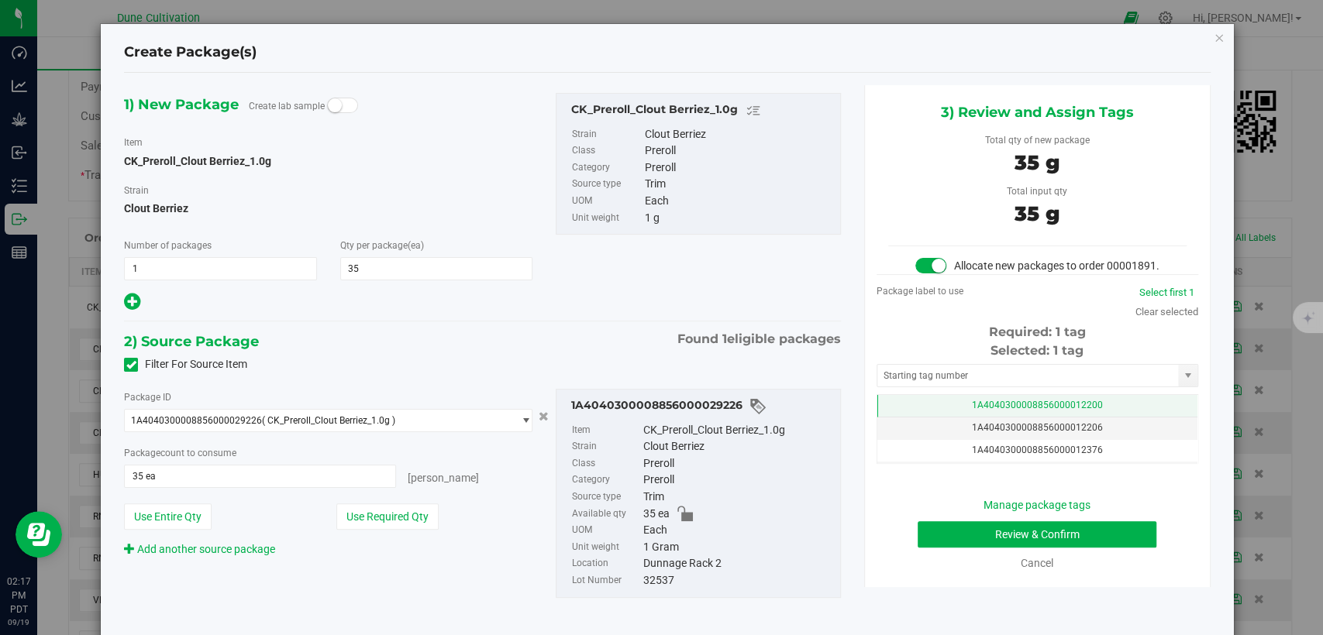
click at [942, 418] on td "1A4040300008856000012200" at bounding box center [1037, 406] width 320 height 22
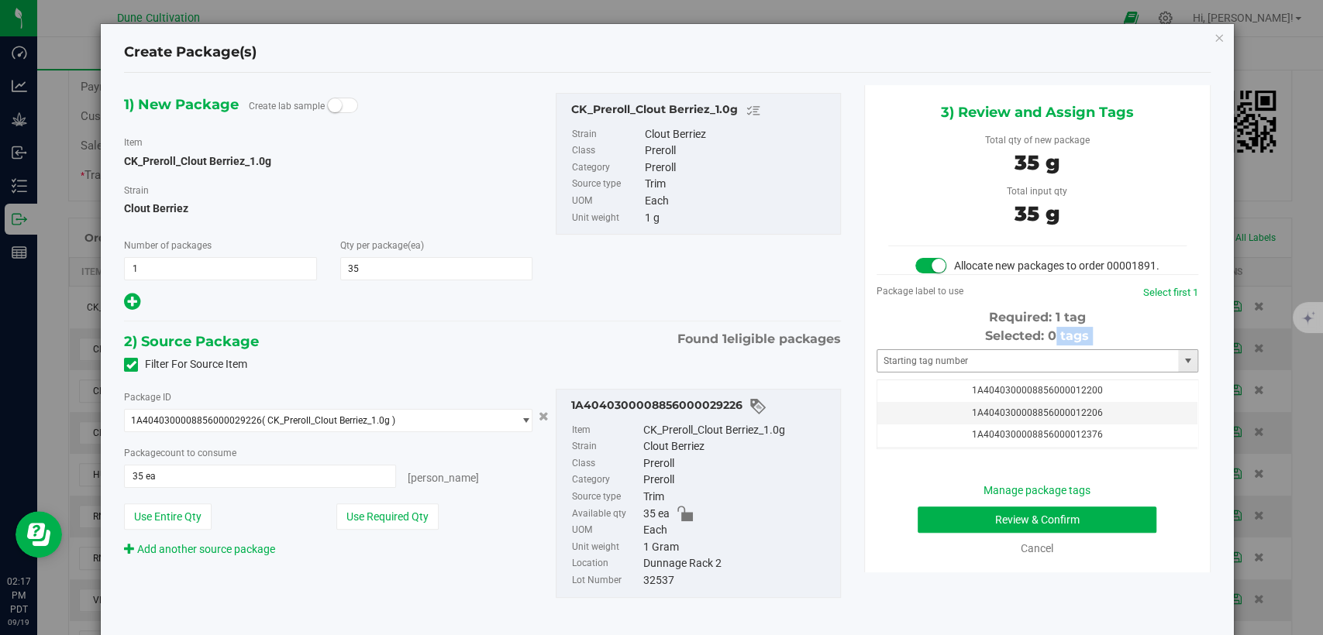
click at [943, 362] on div "Selected: 0 tags Tag 1A4040300008856000012200 1A4040300008856000012206 1A404030…" at bounding box center [1037, 388] width 322 height 122
click at [943, 372] on input "text" at bounding box center [1027, 361] width 301 height 22
type input "29226"
drag, startPoint x: 790, startPoint y: 376, endPoint x: 764, endPoint y: 376, distance: 25.6
click at [774, 376] on div "1) New Package Create lab sample Item CK_Preroll_Clout Berriez_1.0g Strain Clou…" at bounding box center [667, 357] width 1110 height 545
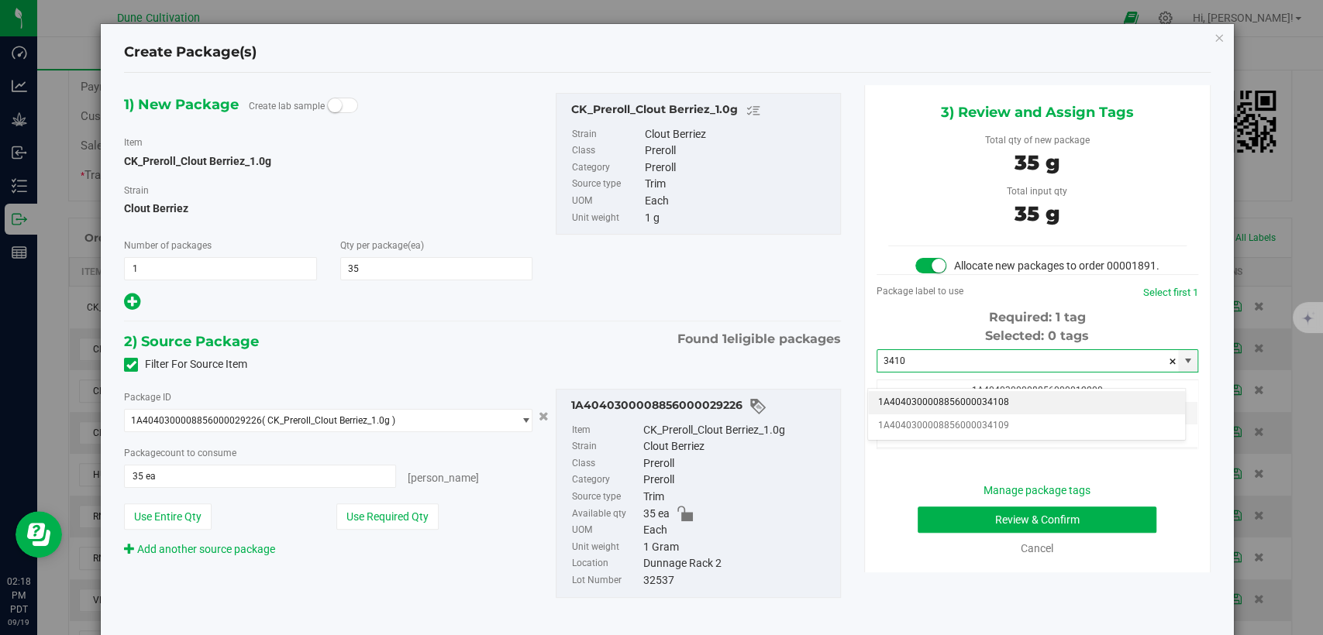
click at [887, 392] on li "1A4040300008856000034108" at bounding box center [1026, 402] width 317 height 23
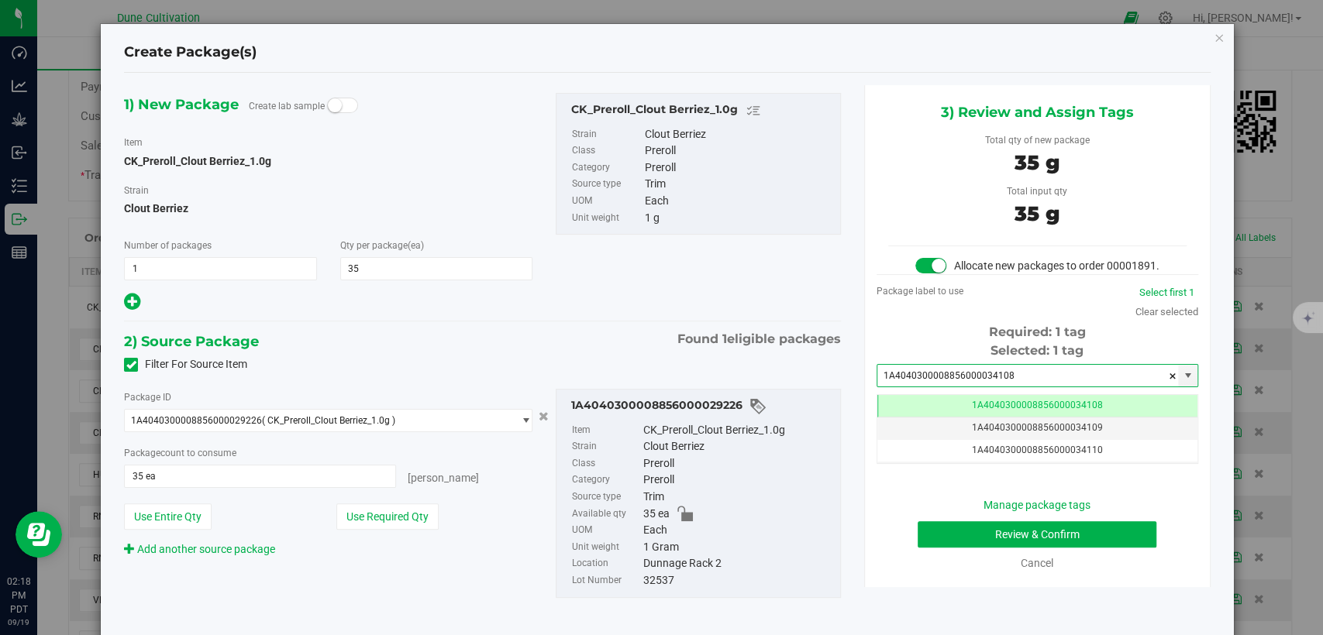
type input "1A4040300008856000034108"
click at [952, 547] on button "Review & Confirm" at bounding box center [1036, 534] width 239 height 26
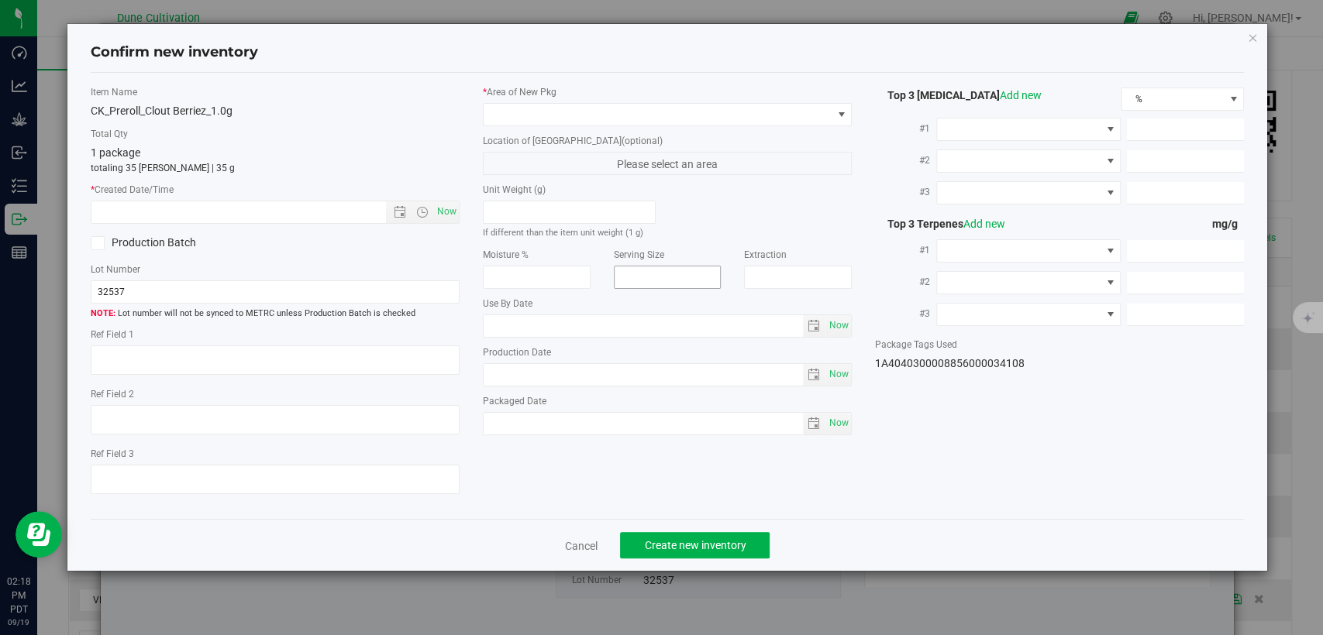
type textarea "34.5595%"
type textarea "Clout Berriez"
type textarea "0.0590162%"
type input "380.8030"
type input "11.6316"
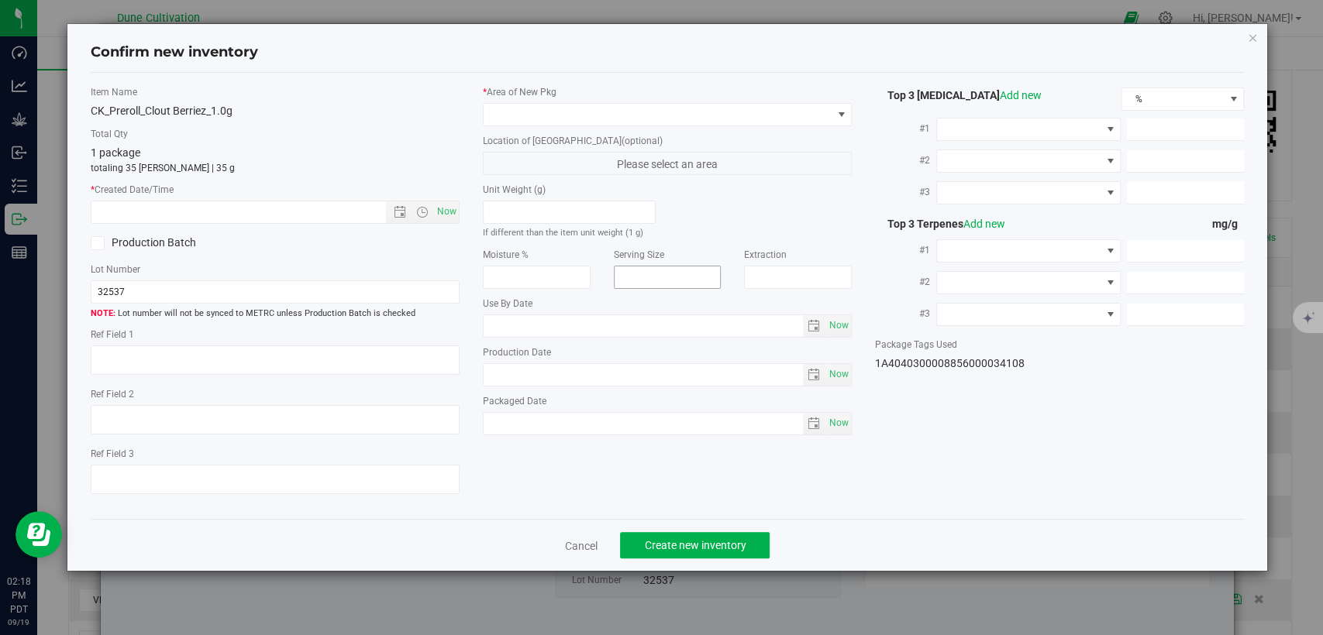
type input "10.2763"
type input "5.4760"
type input "5.1870"
type input "4.0840"
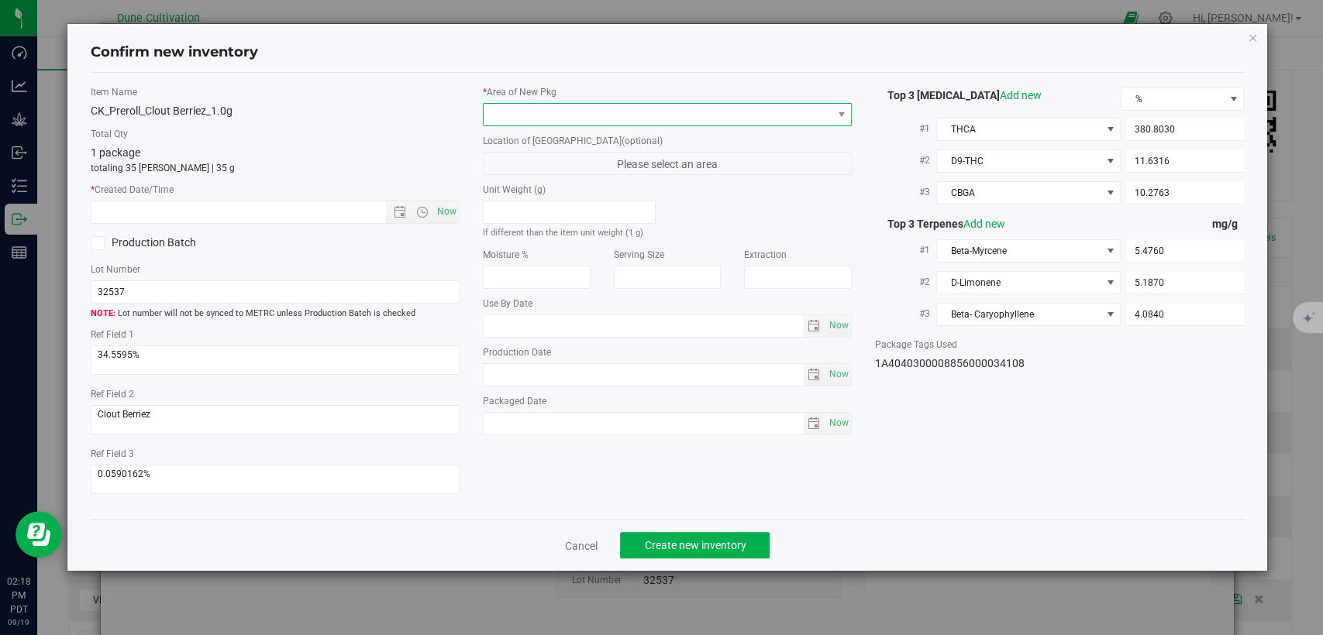
click at [663, 109] on span at bounding box center [658, 115] width 348 height 22
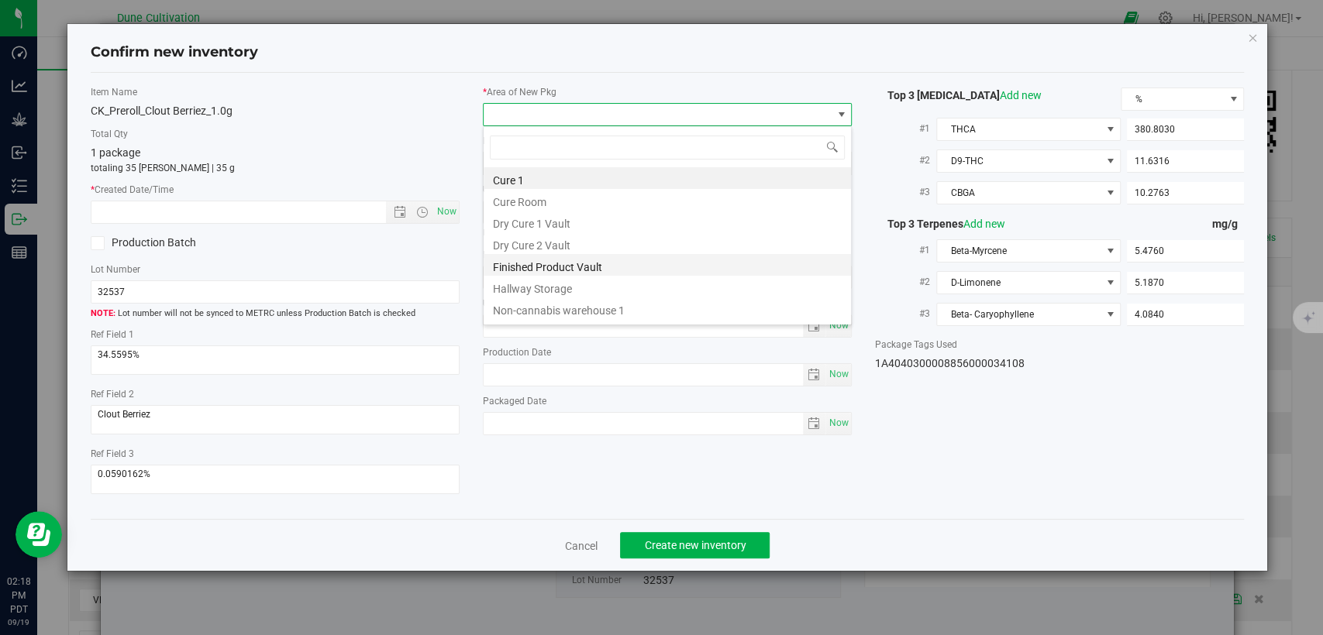
click at [547, 274] on li "Finished Product Vault" at bounding box center [667, 265] width 367 height 22
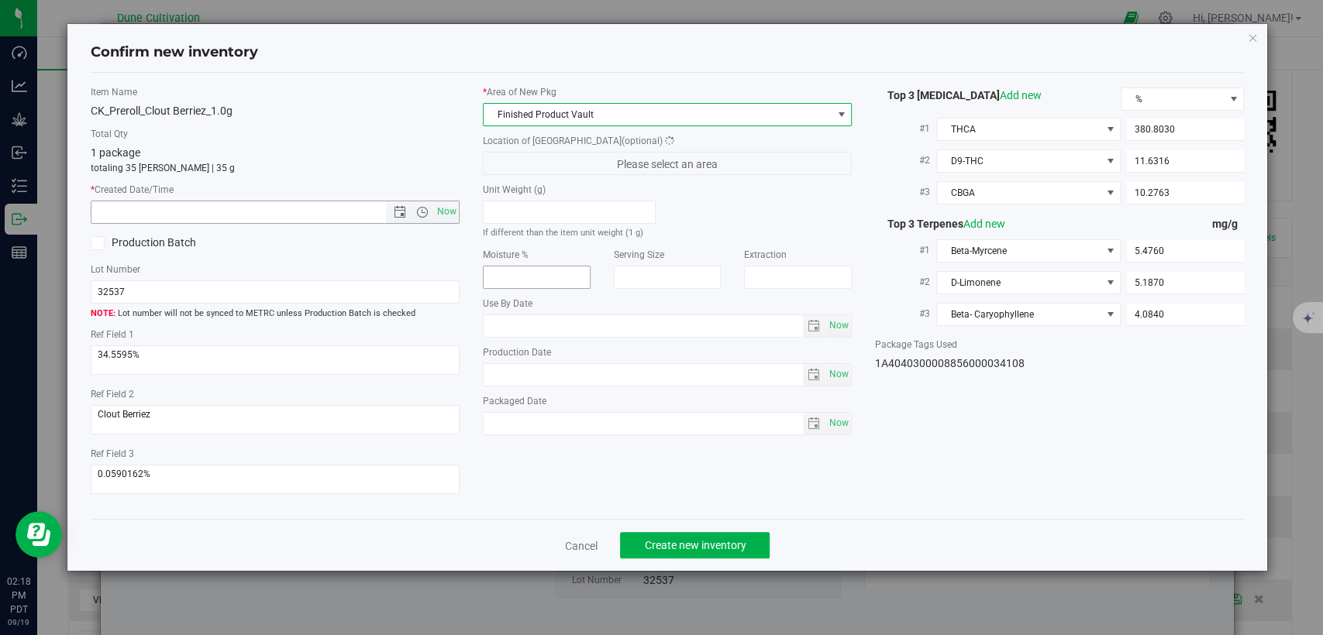
drag, startPoint x: 450, startPoint y: 212, endPoint x: 568, endPoint y: 284, distance: 138.1
click at [450, 212] on span "Now" at bounding box center [447, 212] width 26 height 22
type input "9/19/2025 2:18 PM"
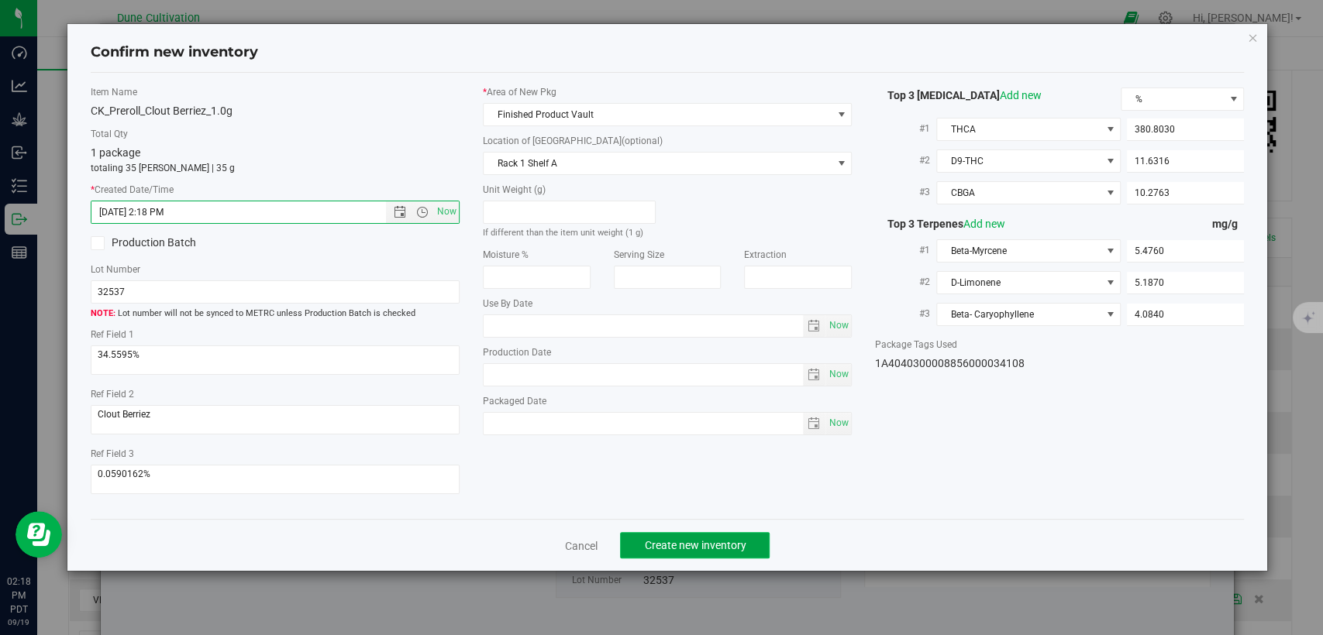
click at [707, 539] on span "Create new inventory" at bounding box center [695, 545] width 102 height 12
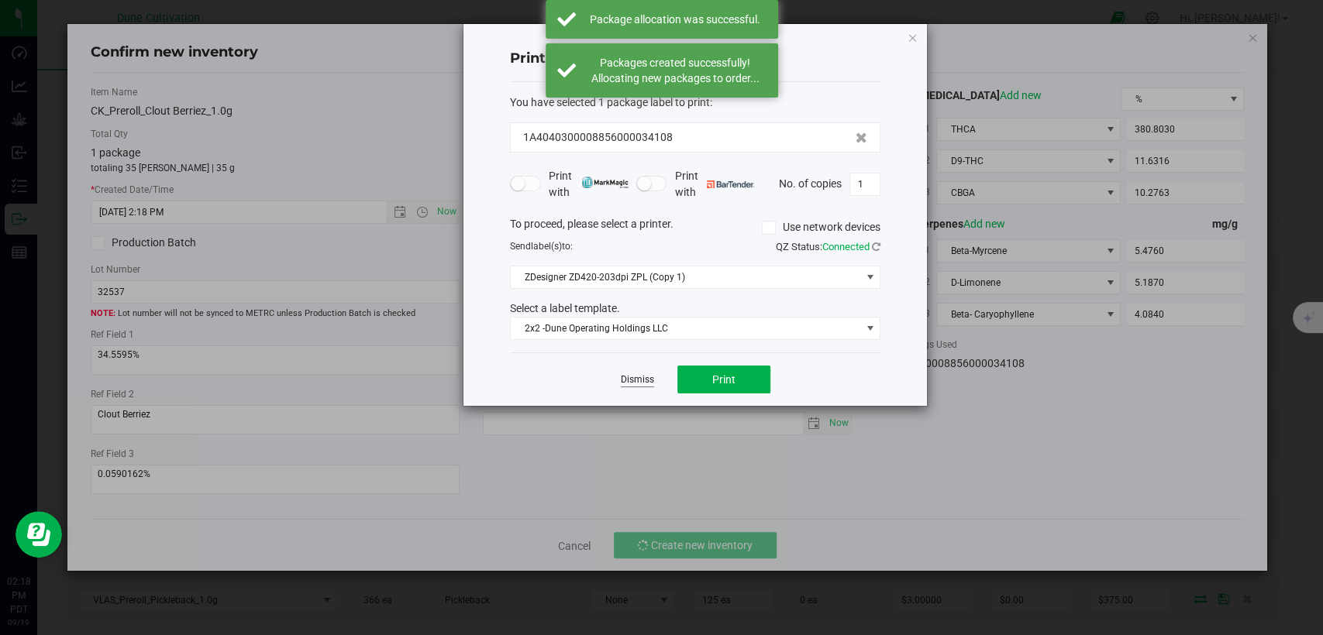
click at [628, 375] on link "Dismiss" at bounding box center [637, 379] width 33 height 13
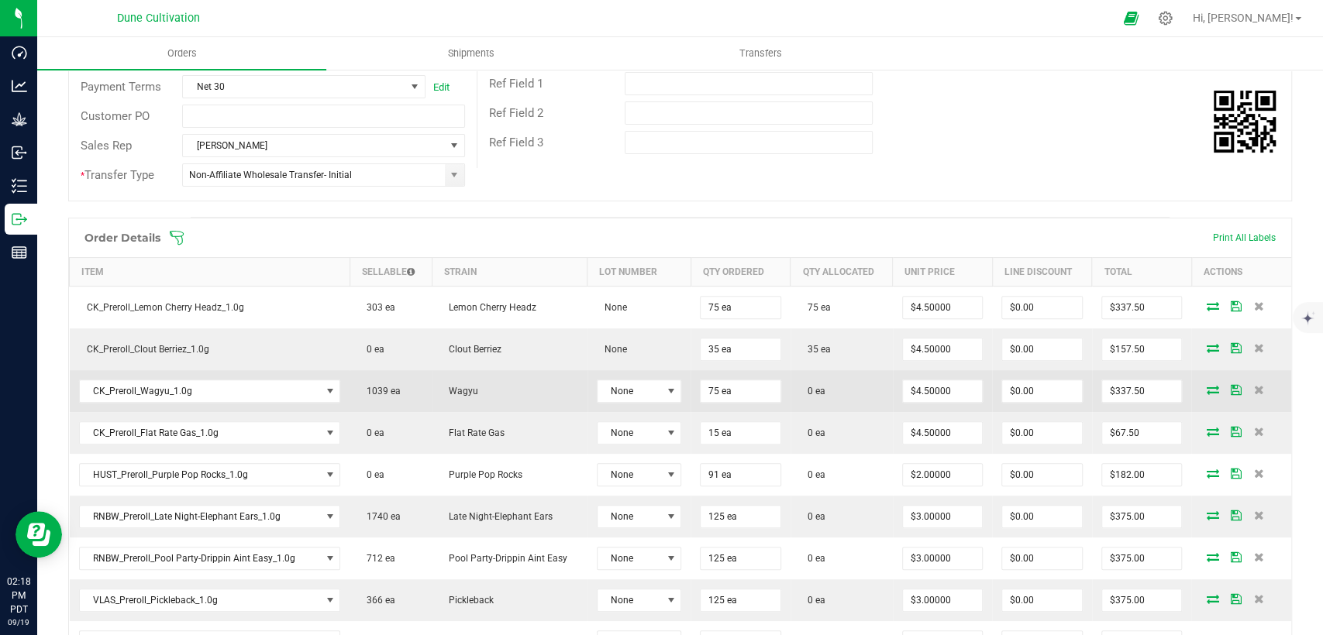
click at [1206, 387] on icon at bounding box center [1212, 389] width 12 height 9
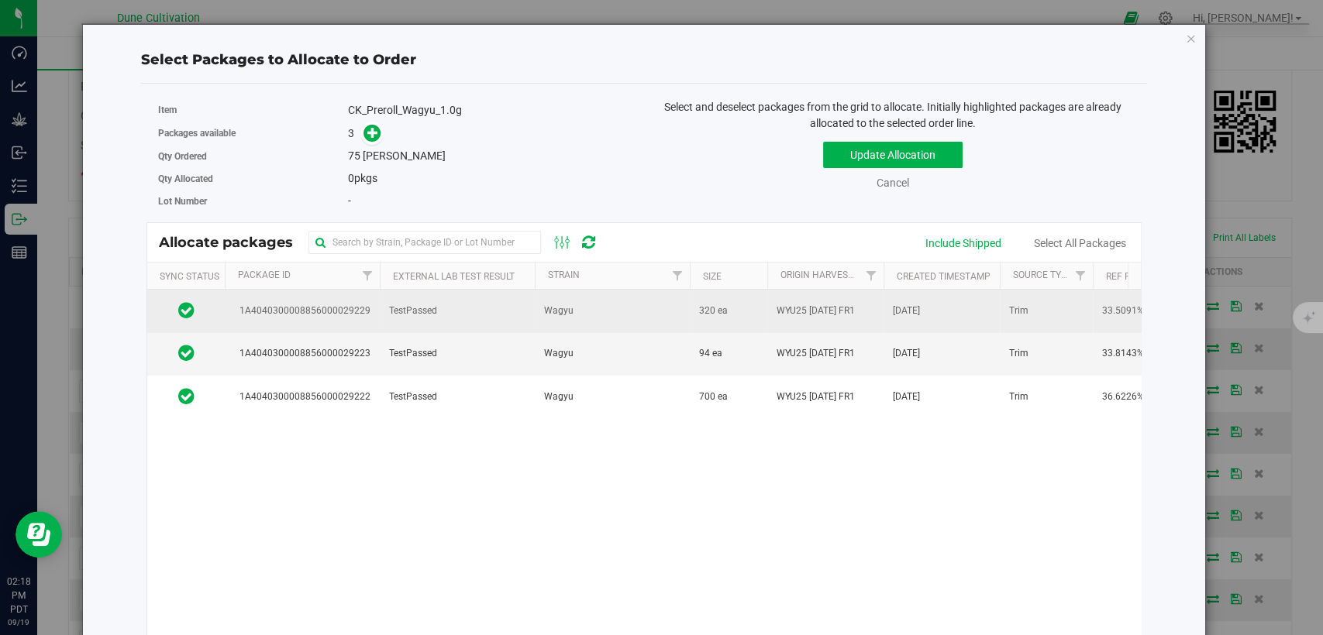
click at [465, 324] on td "TestPassed" at bounding box center [457, 311] width 155 height 43
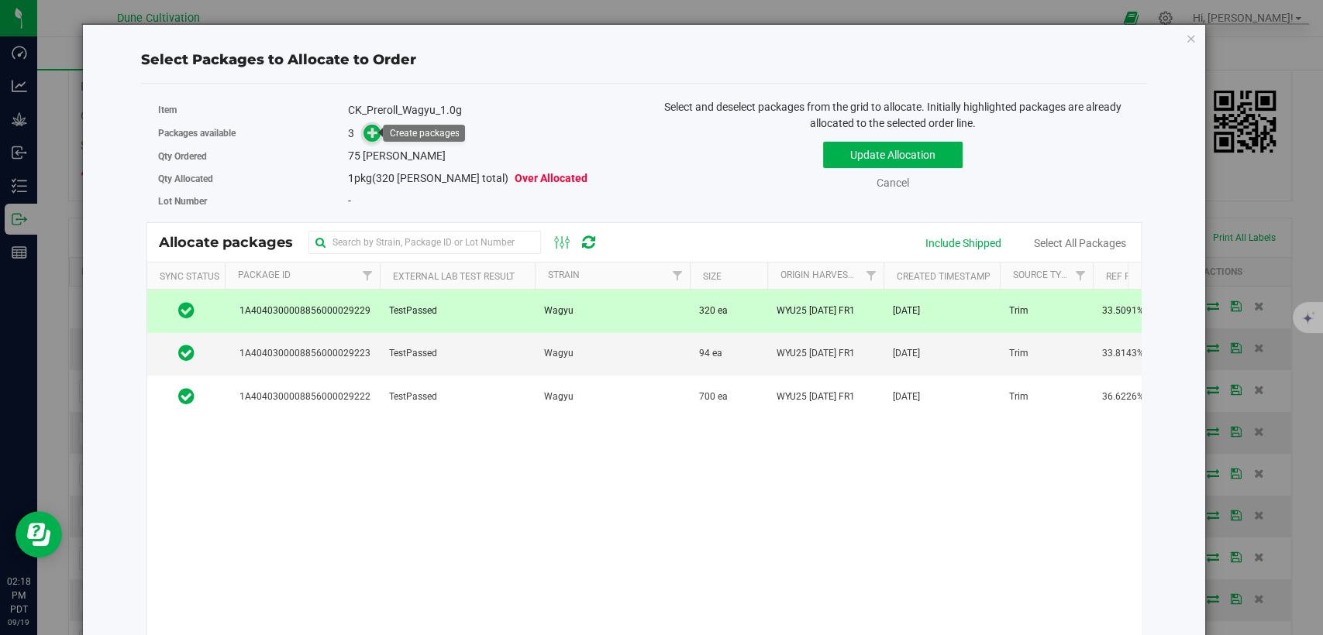
click at [363, 135] on span at bounding box center [372, 134] width 18 height 18
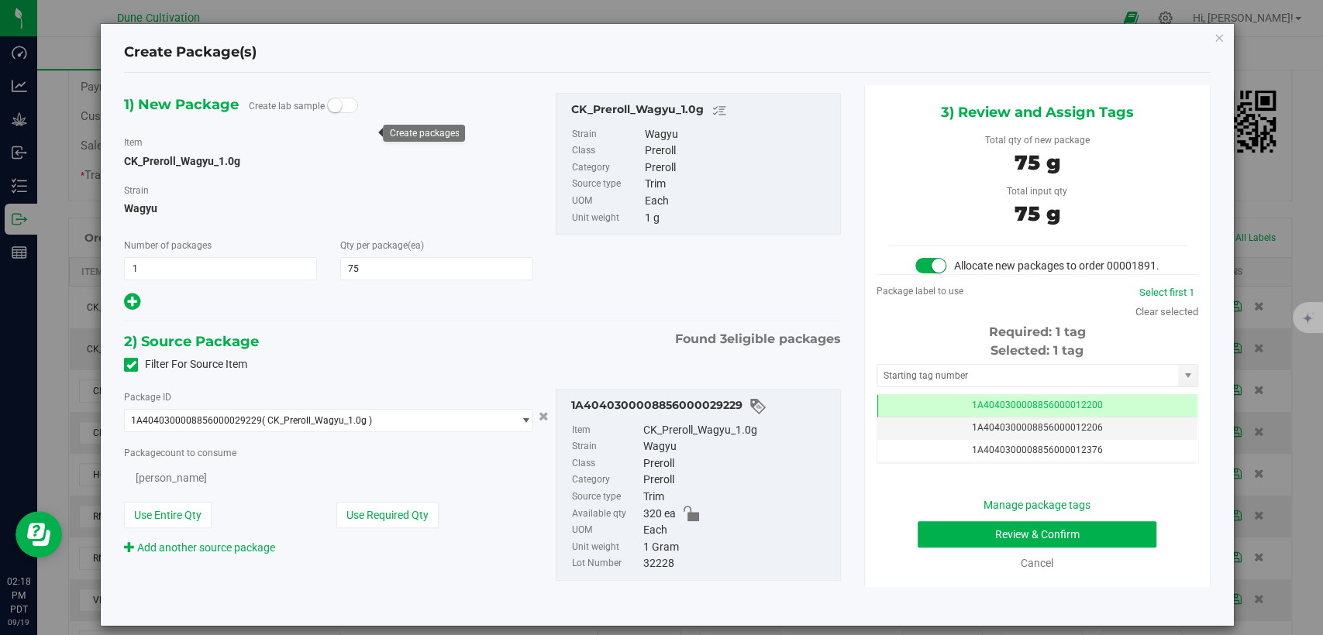
type input "75"
click at [911, 432] on td "1A4040300008856000012206" at bounding box center [1037, 429] width 320 height 22
click at [922, 435] on td "1A4040300008856000012206" at bounding box center [1037, 429] width 320 height 22
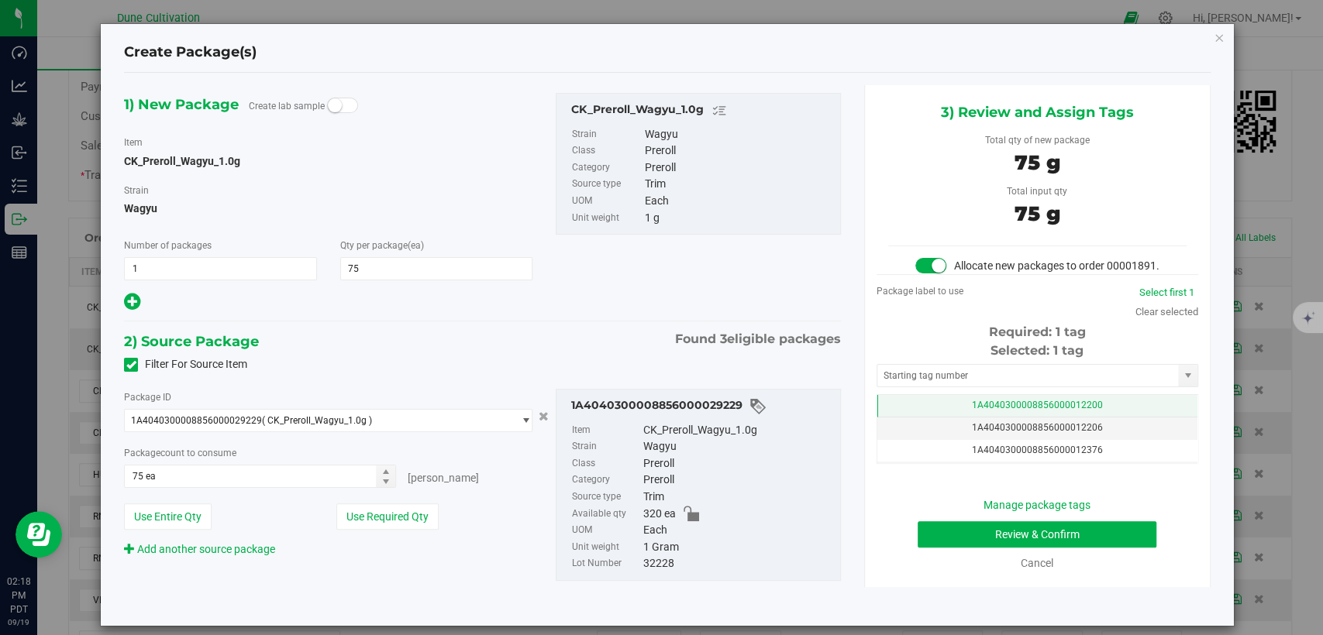
click at [925, 417] on td "1A4040300008856000012200" at bounding box center [1037, 406] width 320 height 22
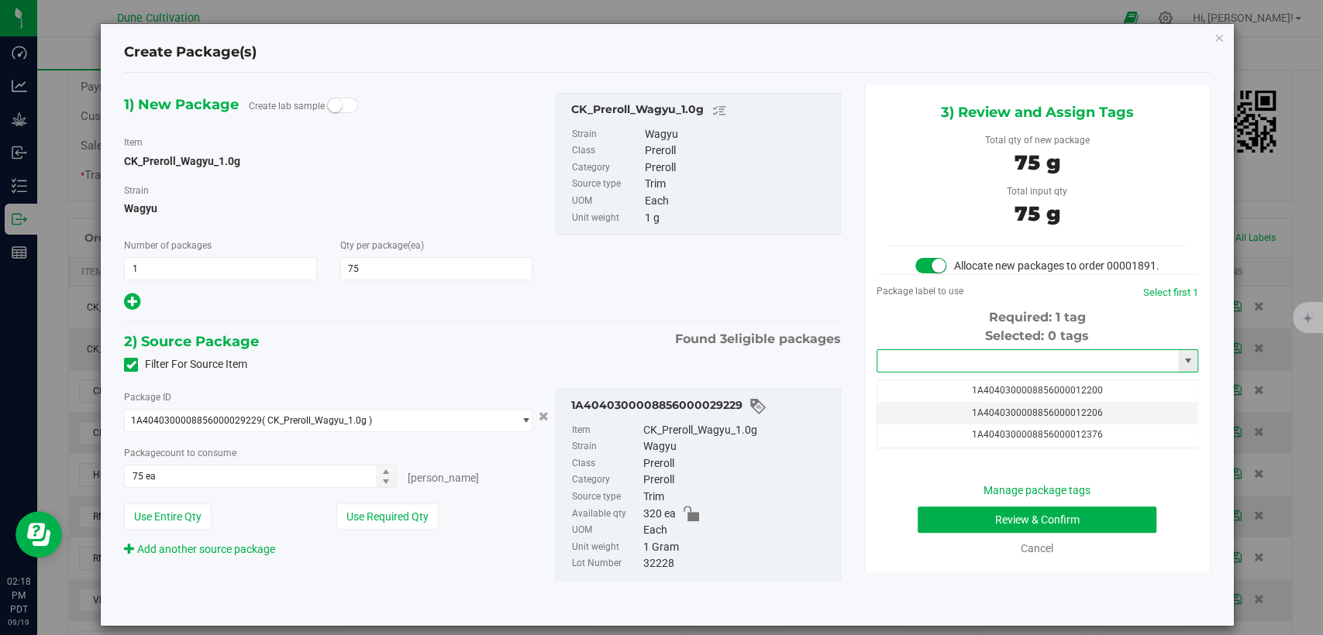
click at [927, 372] on input "text" at bounding box center [1027, 361] width 301 height 22
click at [929, 406] on li "1A4040300008856000034109" at bounding box center [1026, 402] width 317 height 23
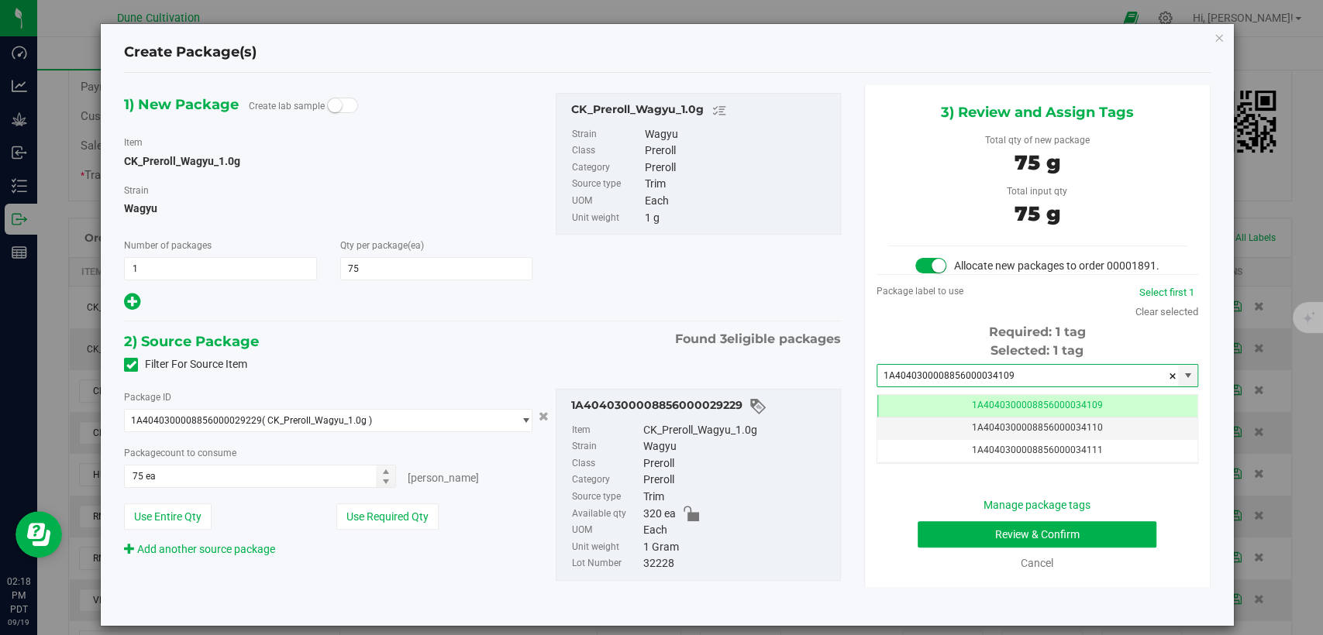
type input "1A4040300008856000034109"
click at [973, 548] on button "Review & Confirm" at bounding box center [1036, 534] width 239 height 26
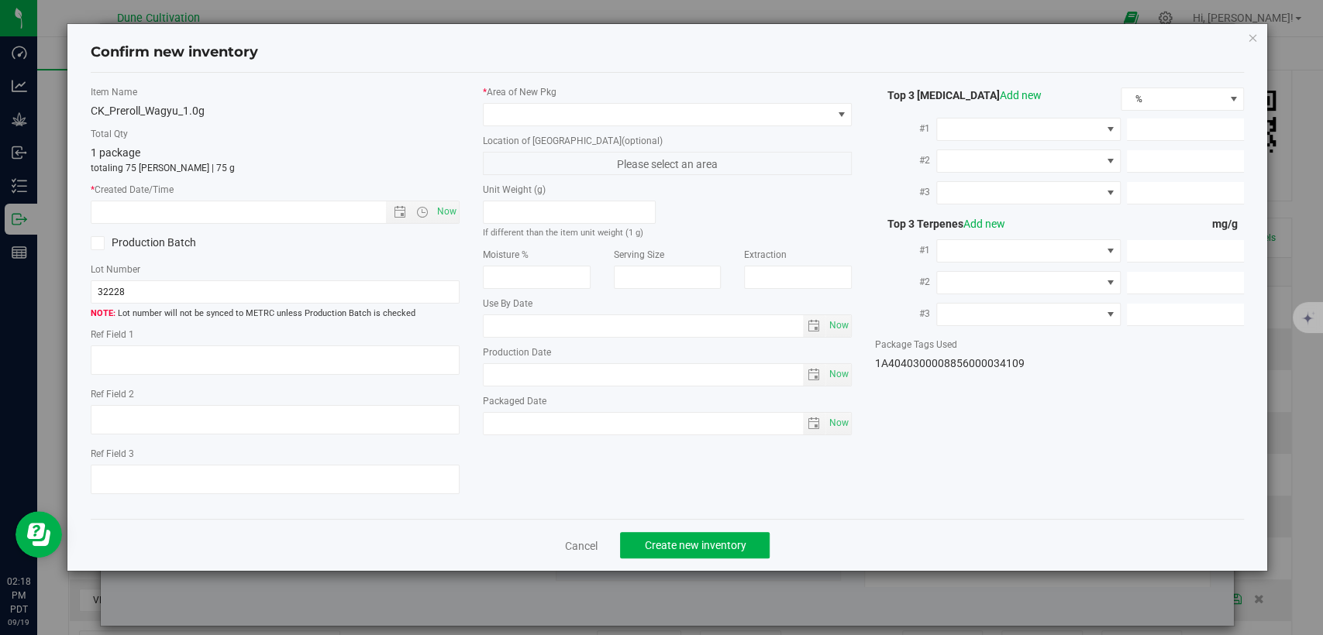
type textarea "33.5091%"
type textarea "Wagyu"
type textarea "<LOQ"
type input "362.6010"
type input "17.0897"
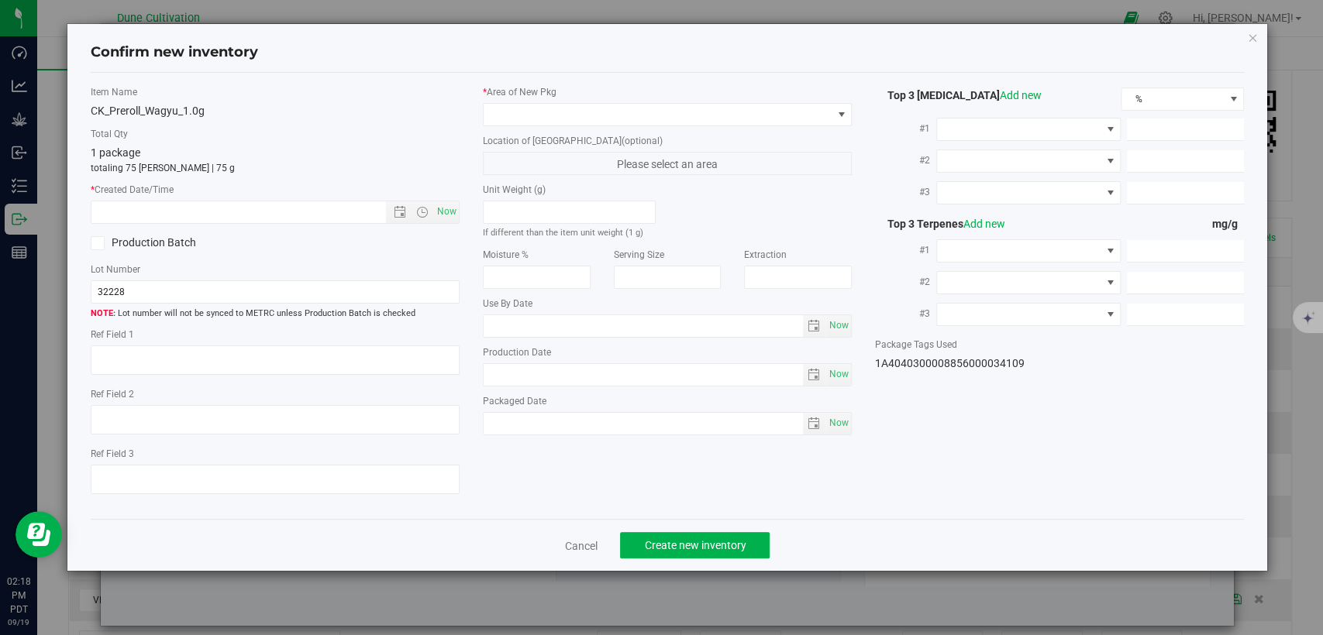
type input "6.5291"
type input "11.2400"
type input "6.7700"
type input "5.9070"
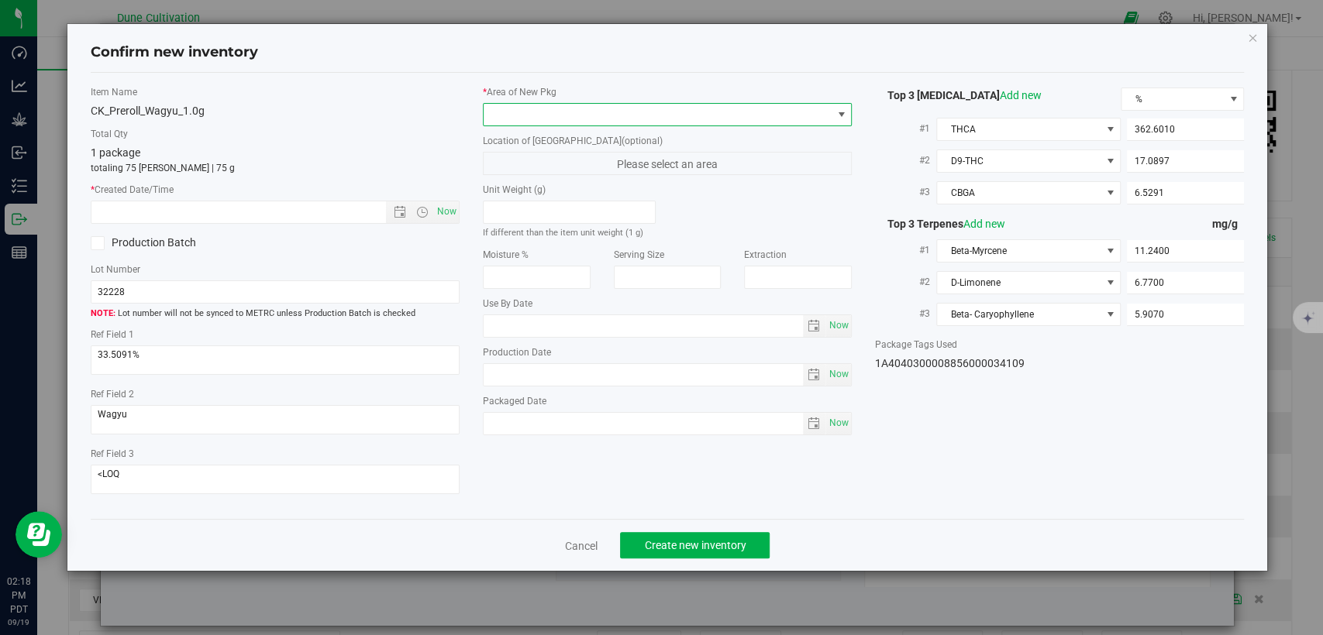
click at [707, 110] on span at bounding box center [658, 115] width 348 height 22
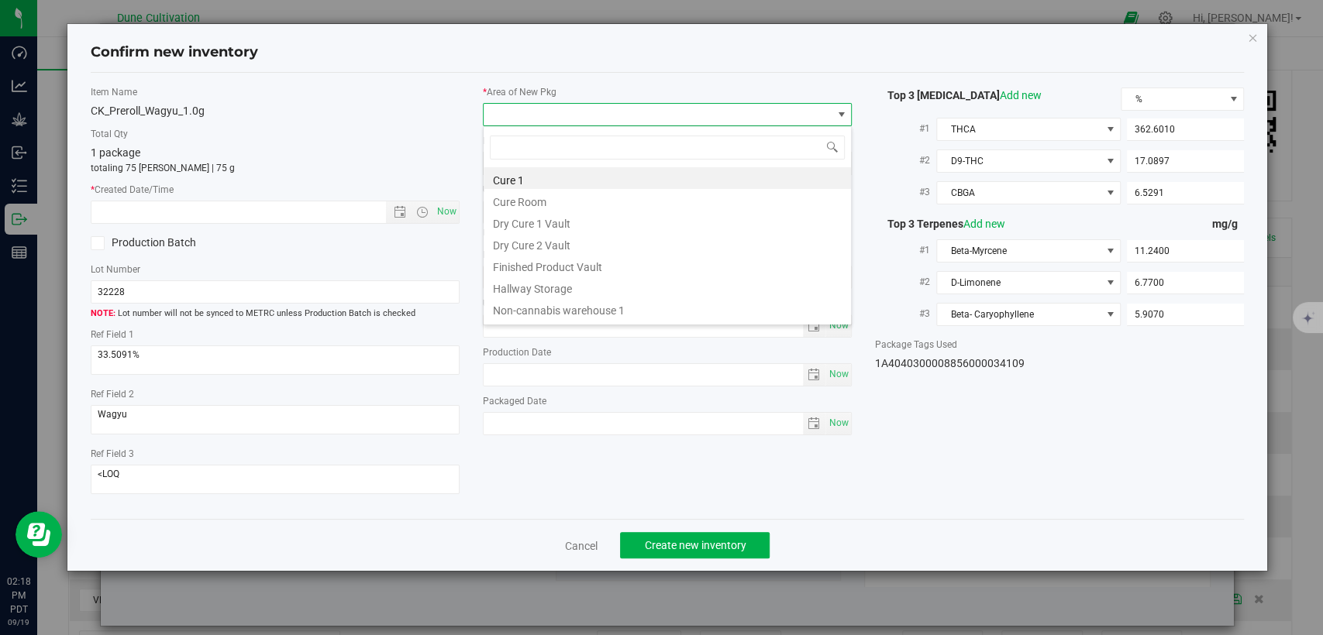
click at [544, 270] on li "Finished Product Vault" at bounding box center [667, 265] width 367 height 22
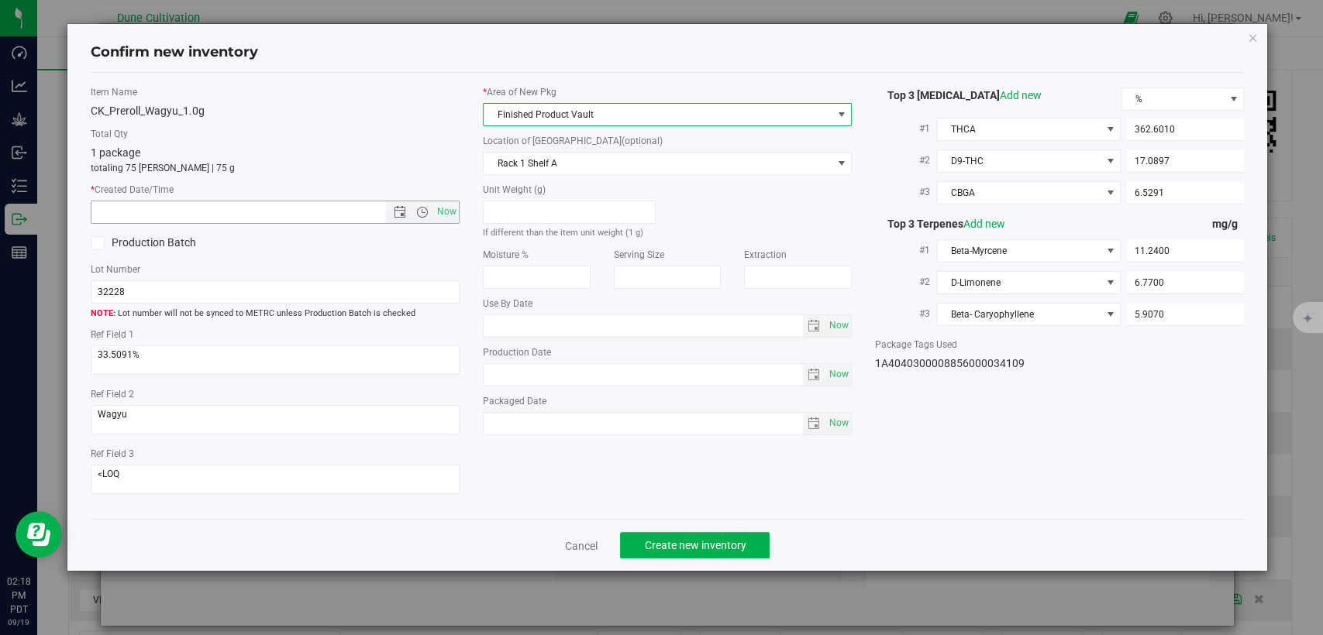
click at [448, 206] on span "Now" at bounding box center [447, 212] width 26 height 22
type input "9/19/2025 2:18 PM"
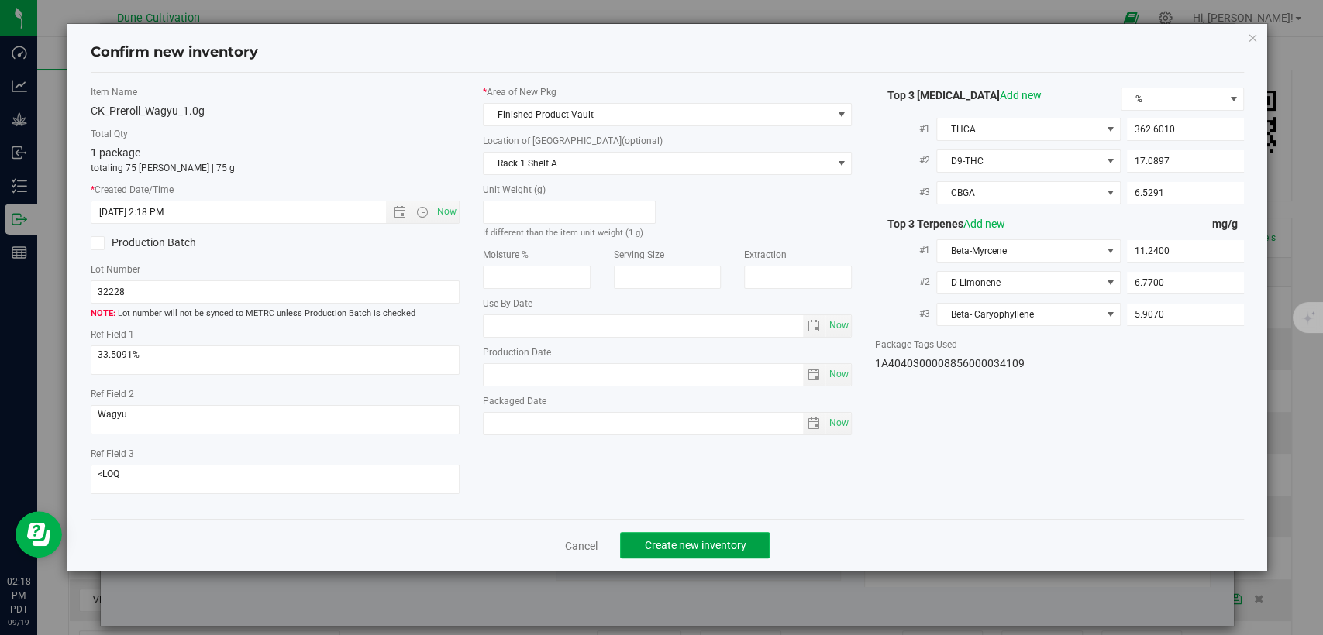
click at [671, 552] on button "Create new inventory" at bounding box center [695, 545] width 150 height 26
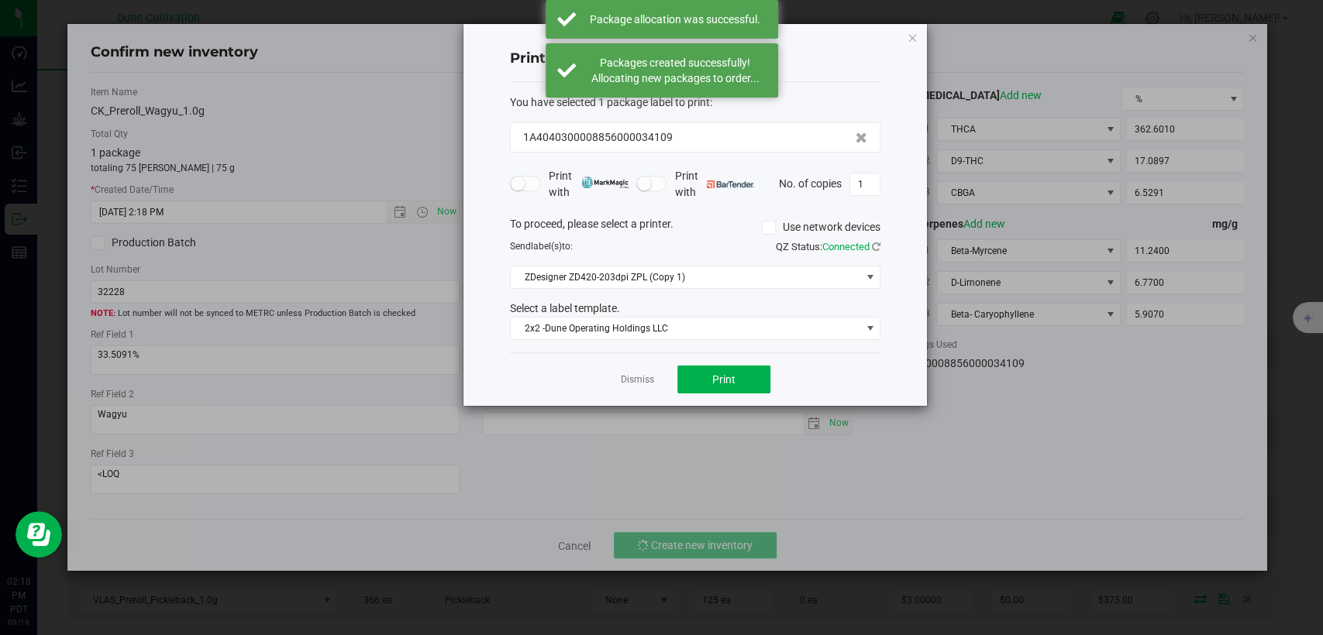
click at [631, 376] on link "Dismiss" at bounding box center [637, 379] width 33 height 13
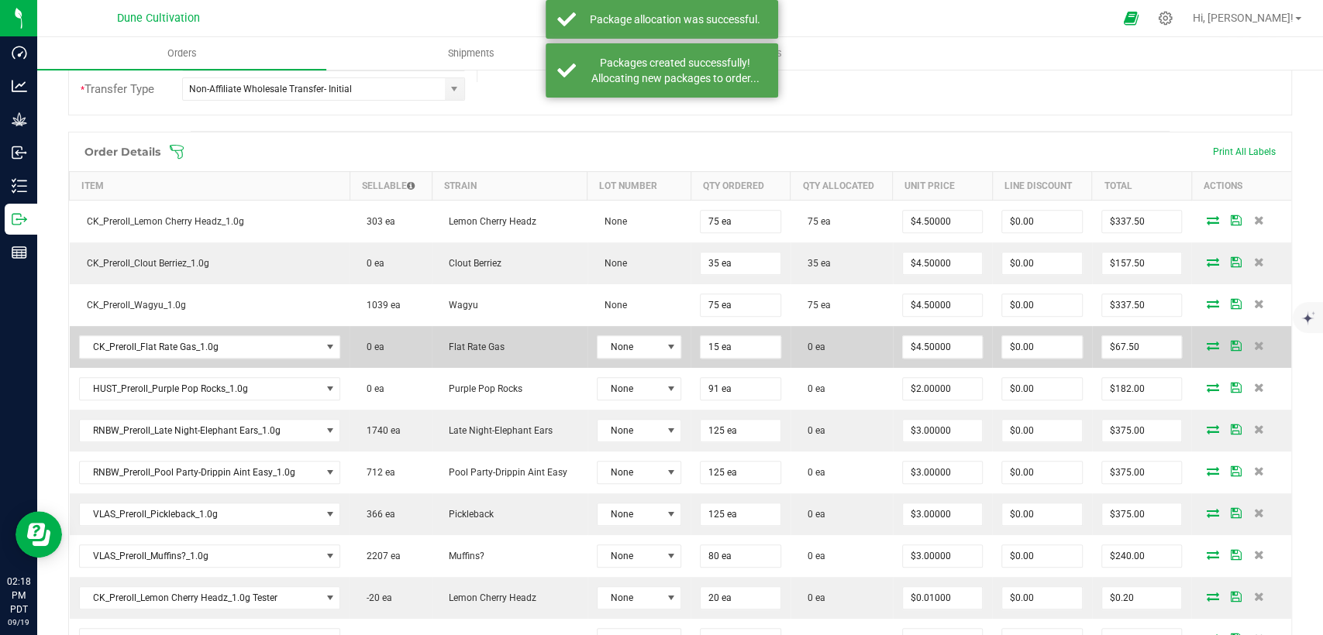
click at [1206, 346] on icon at bounding box center [1212, 345] width 12 height 9
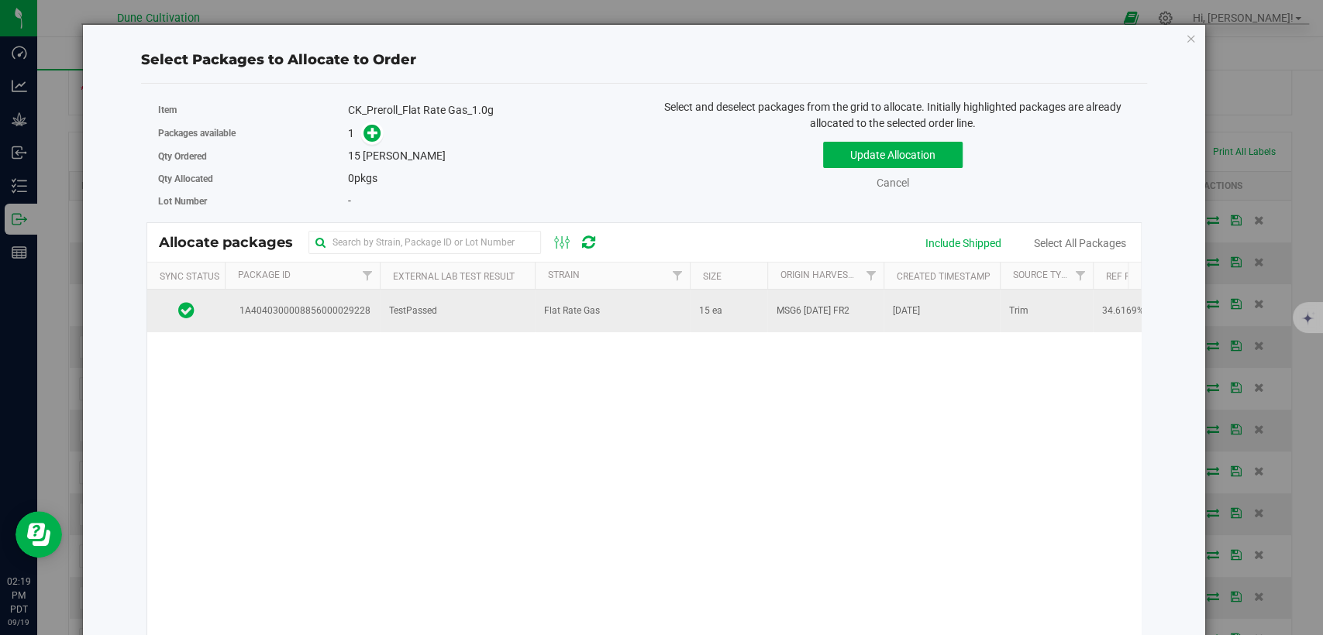
click at [520, 302] on td "TestPassed" at bounding box center [457, 311] width 155 height 42
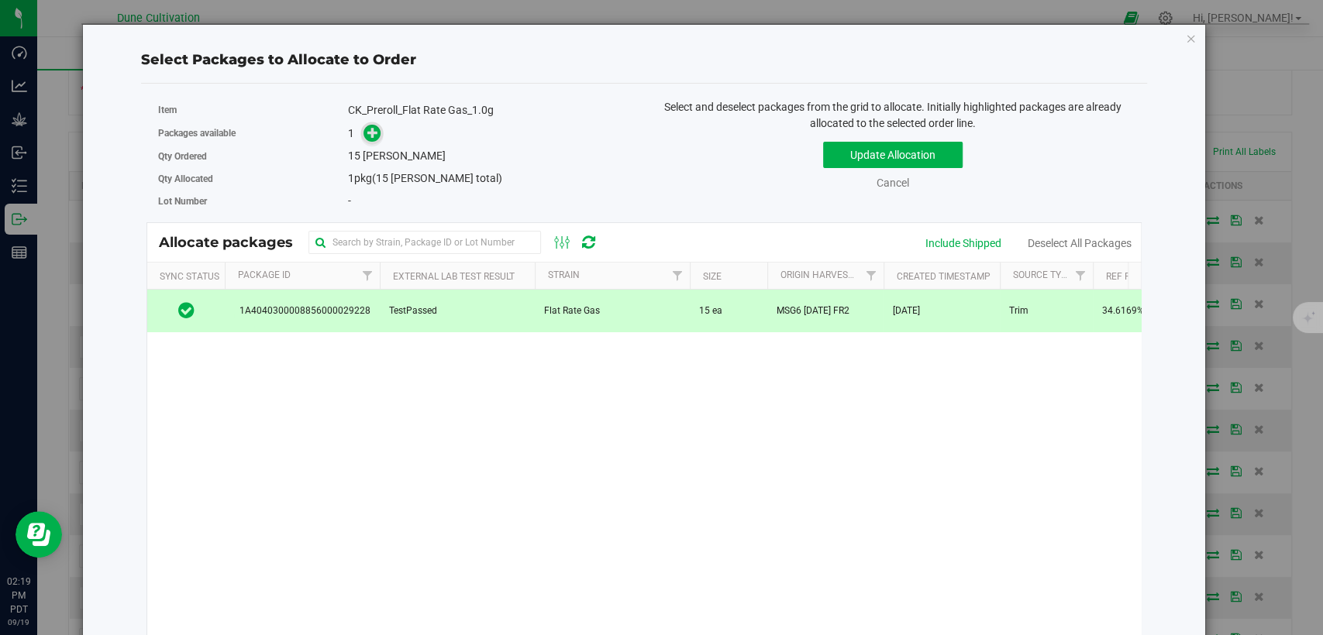
click at [372, 130] on icon at bounding box center [372, 132] width 11 height 11
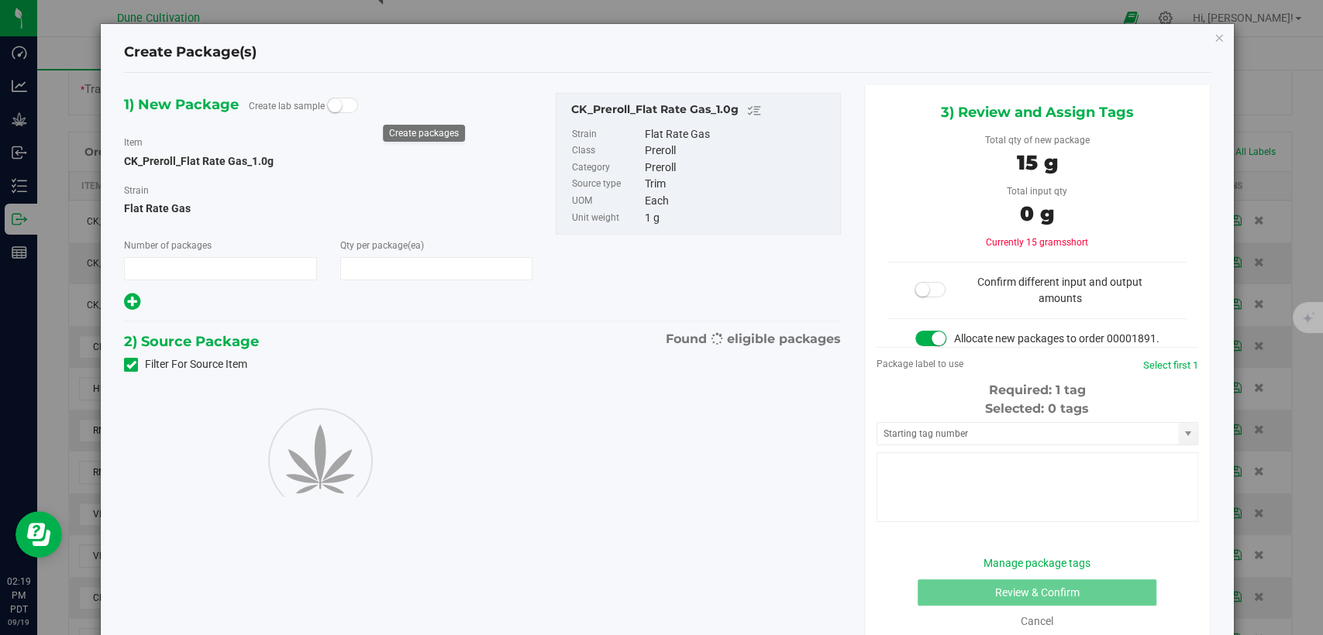
type input "1"
type input "15"
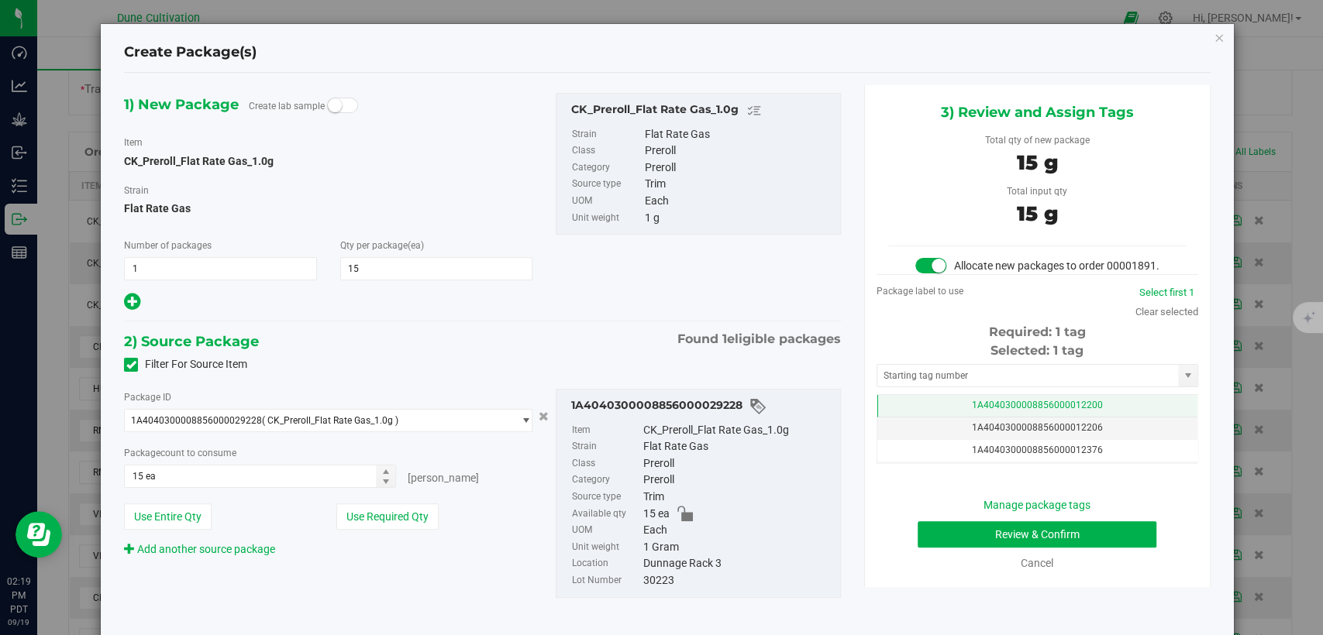
click at [933, 416] on td "1A4040300008856000012200" at bounding box center [1037, 406] width 320 height 22
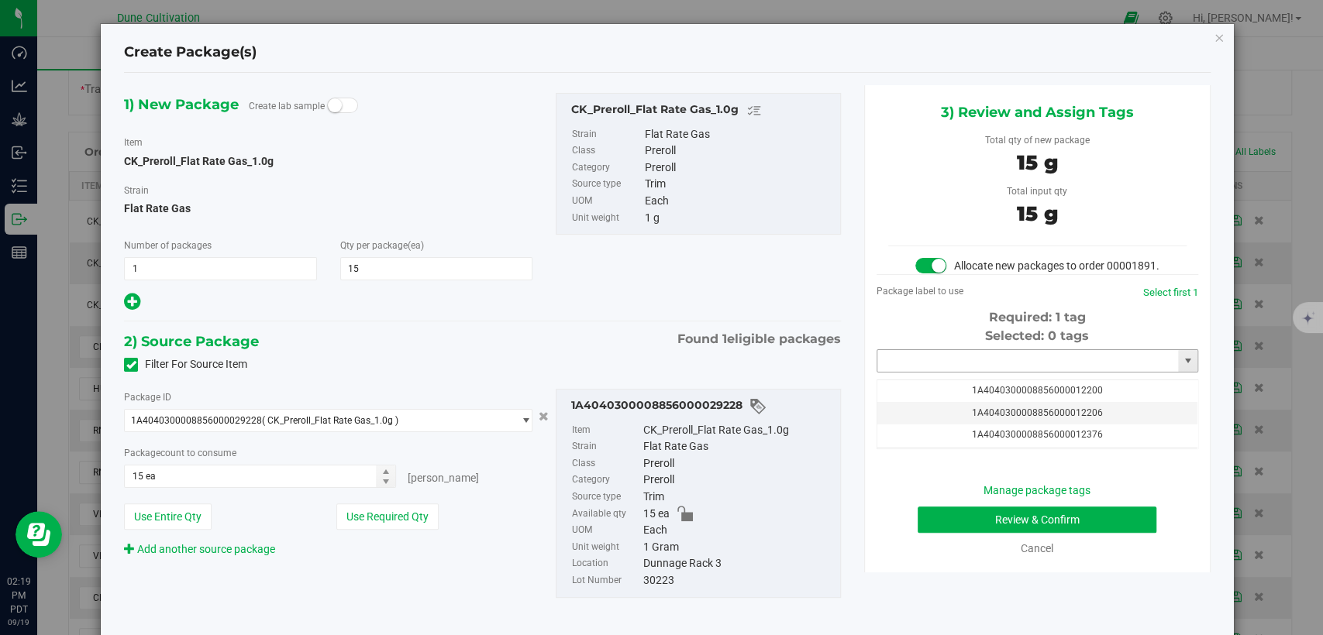
click at [945, 372] on input "text" at bounding box center [1027, 361] width 301 height 22
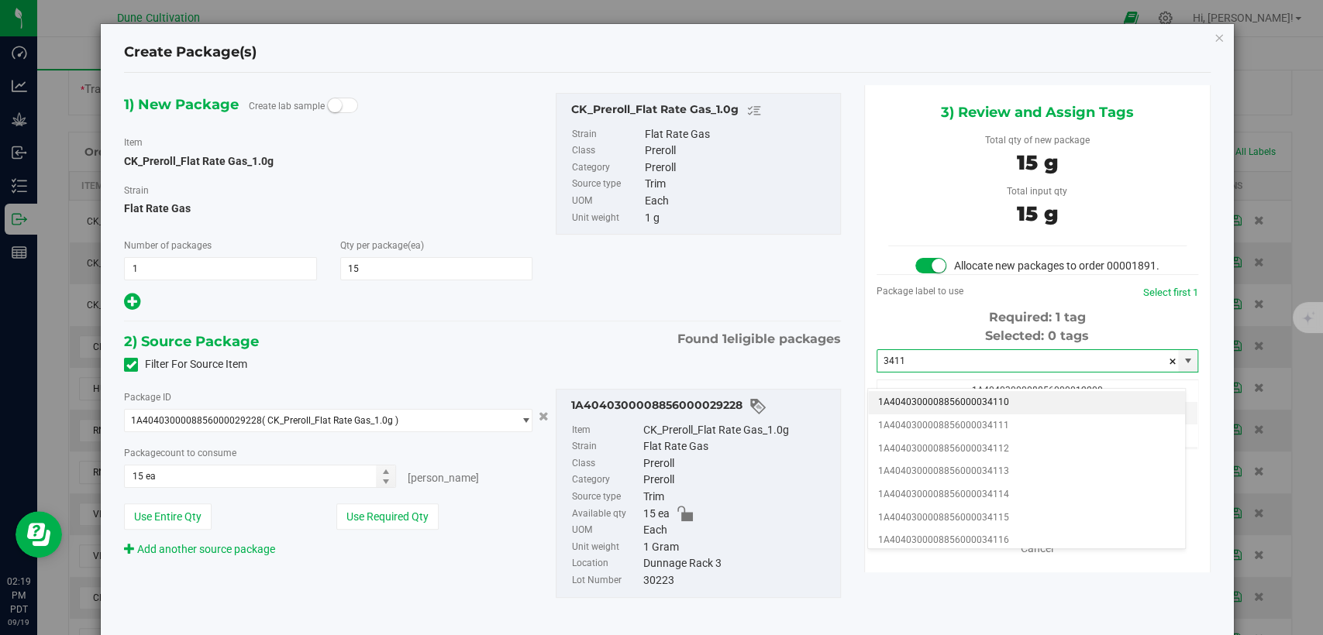
click at [946, 401] on li "1A4040300008856000034110" at bounding box center [1026, 402] width 317 height 23
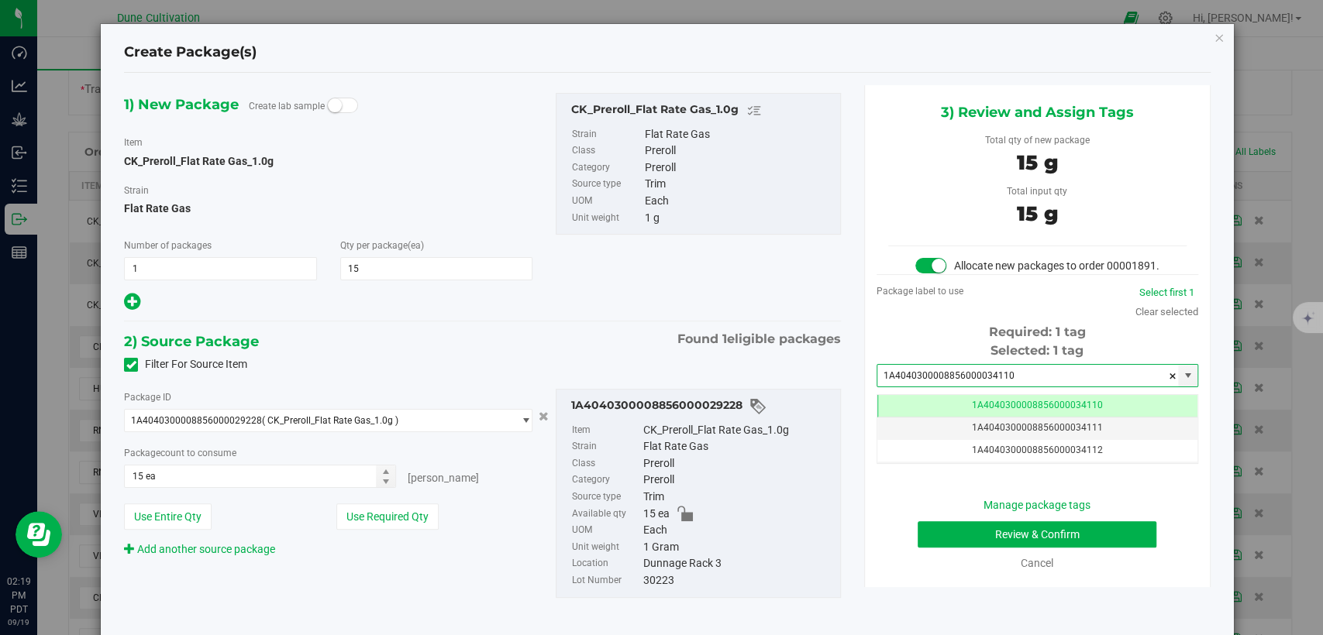
type input "1A4040300008856000034110"
click at [960, 541] on button "Review & Confirm" at bounding box center [1036, 534] width 239 height 26
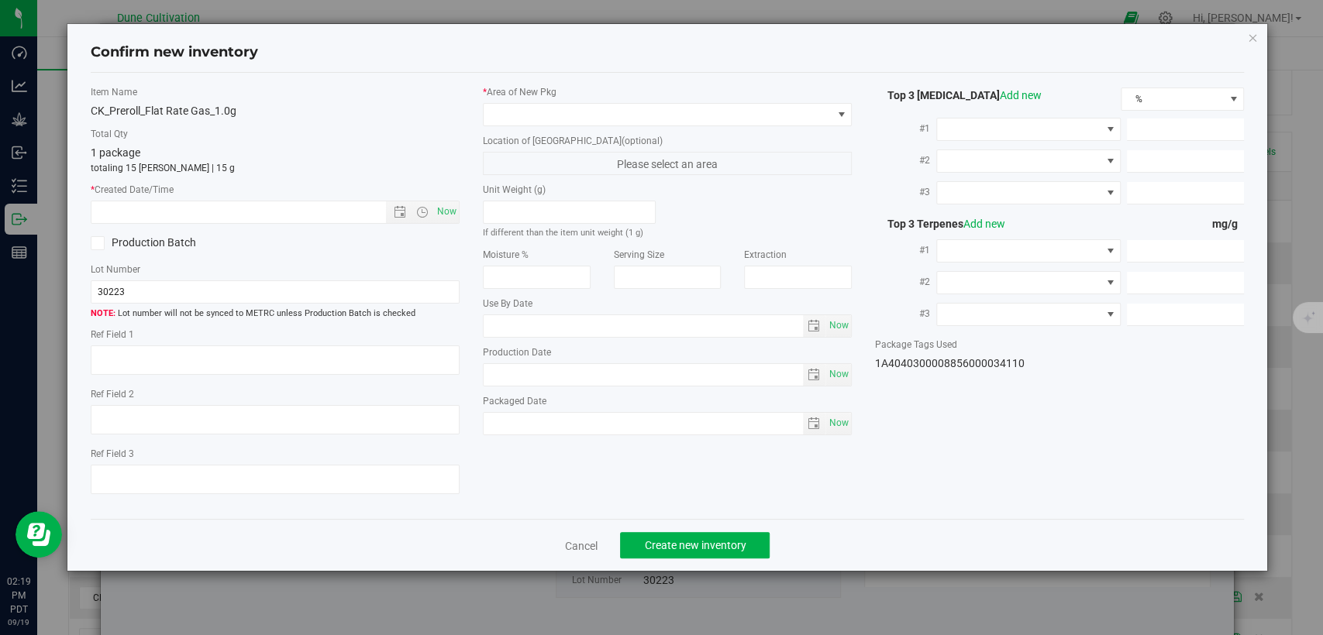
type textarea "34.6169%"
type textarea "Flat Rate Gas"
type textarea "<LOQ"
type input "378.8210"
type input "13.9434"
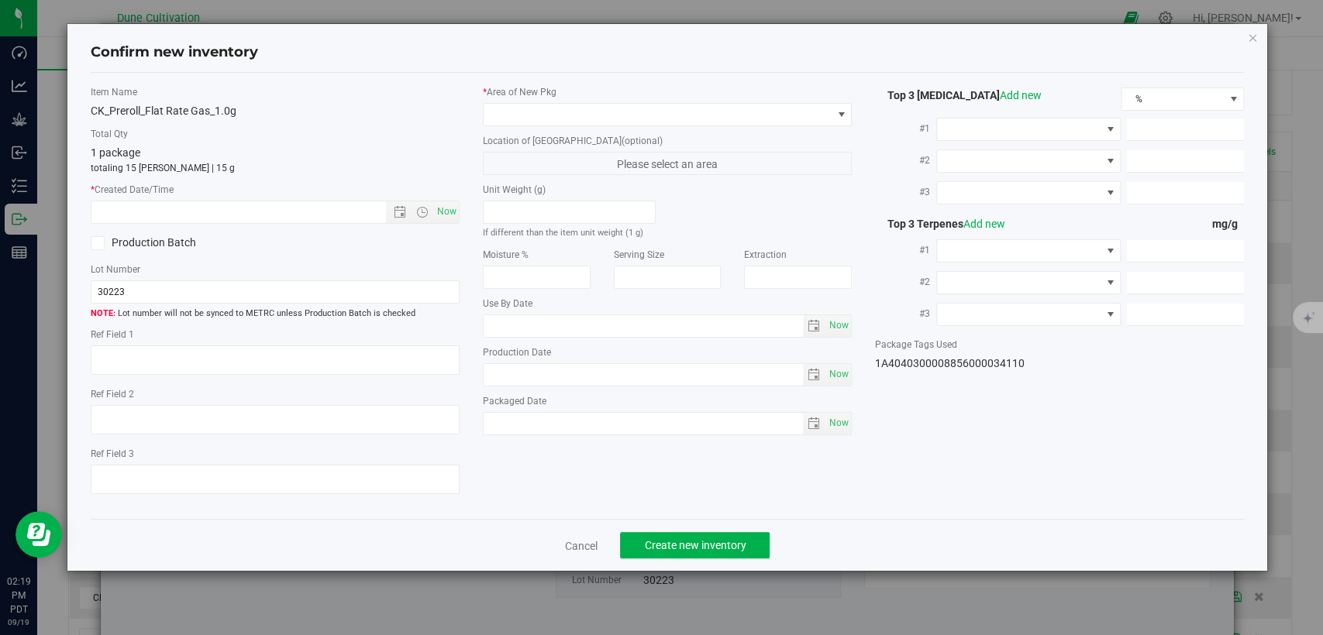
type input "7.7121"
type input "9.0780"
type input "7.6970"
type input "5.1820"
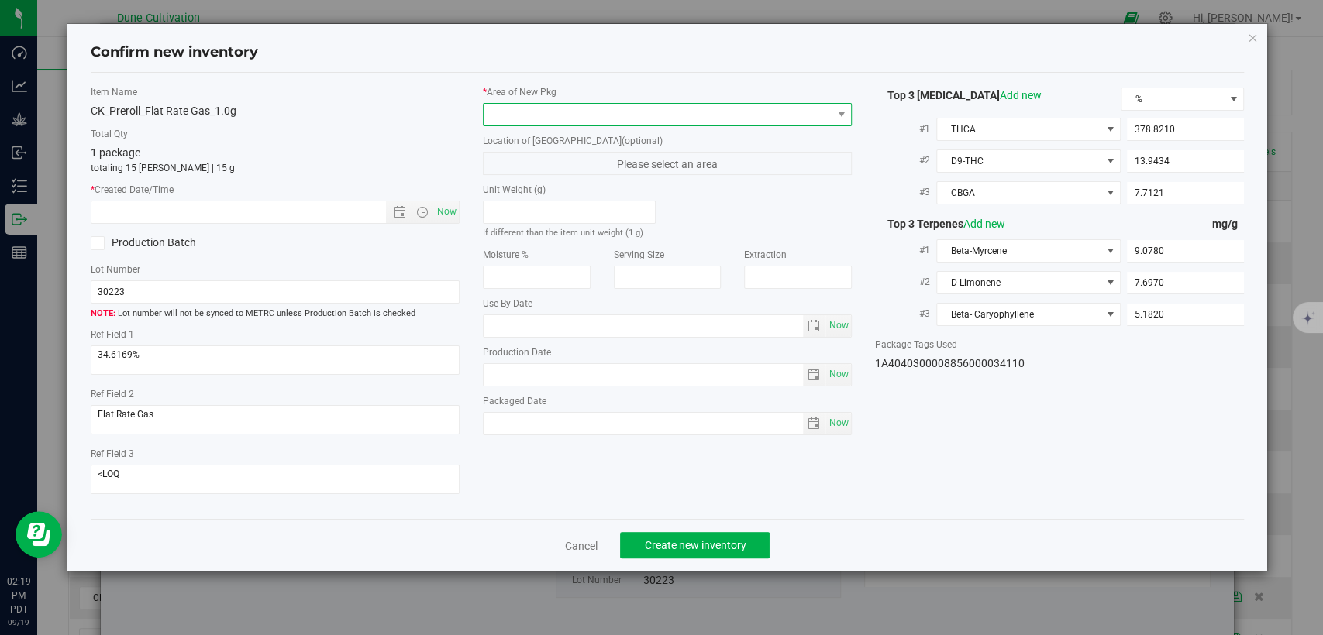
click at [697, 119] on span at bounding box center [658, 115] width 348 height 22
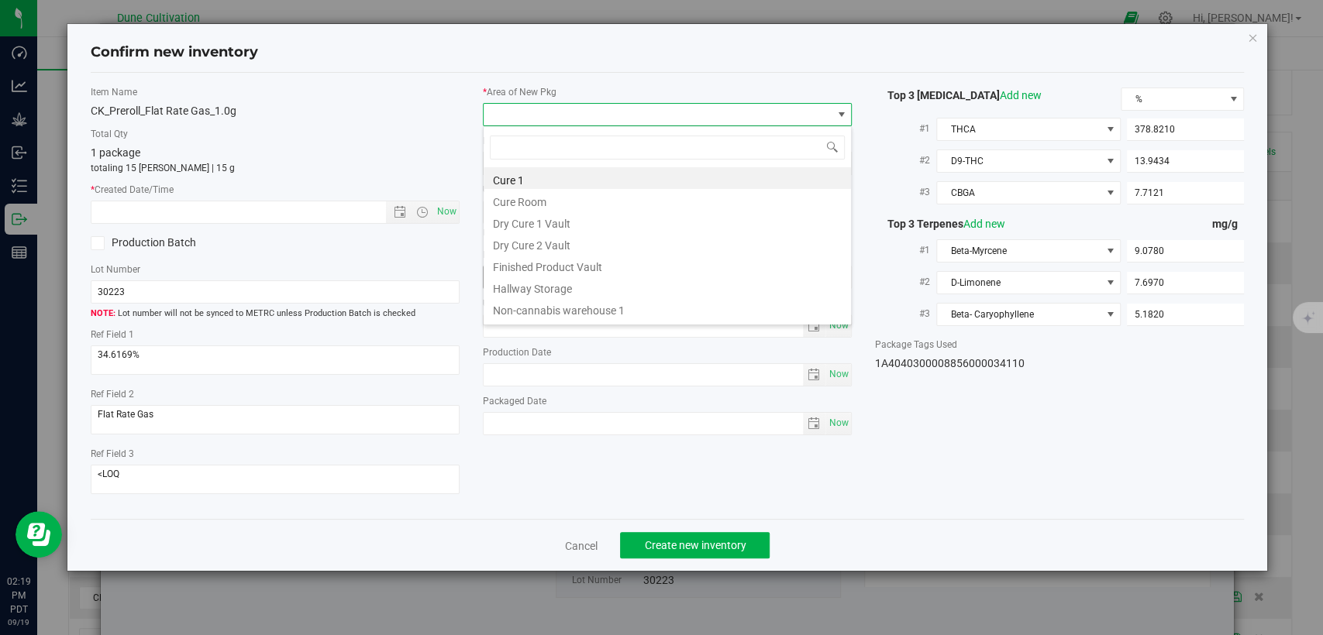
click at [575, 269] on li "Finished Product Vault" at bounding box center [667, 265] width 367 height 22
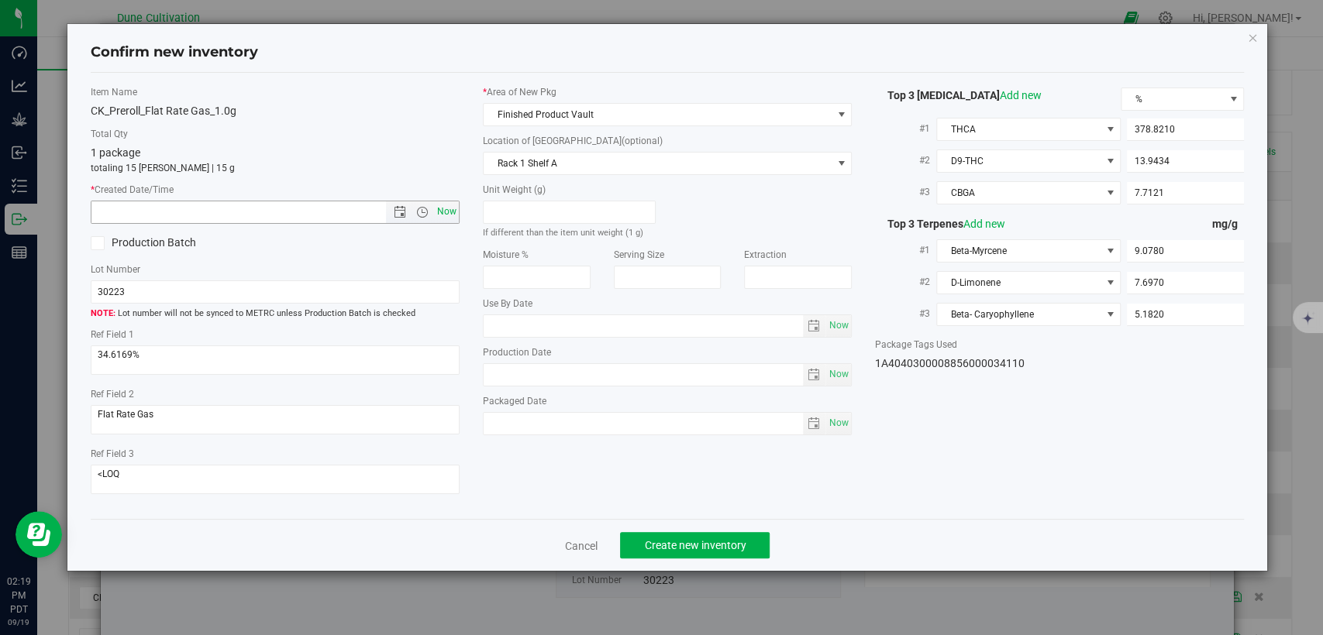
click at [440, 209] on span "Now" at bounding box center [447, 212] width 26 height 22
type input "9/19/2025 2:19 PM"
click at [704, 539] on span "Create new inventory" at bounding box center [695, 545] width 102 height 12
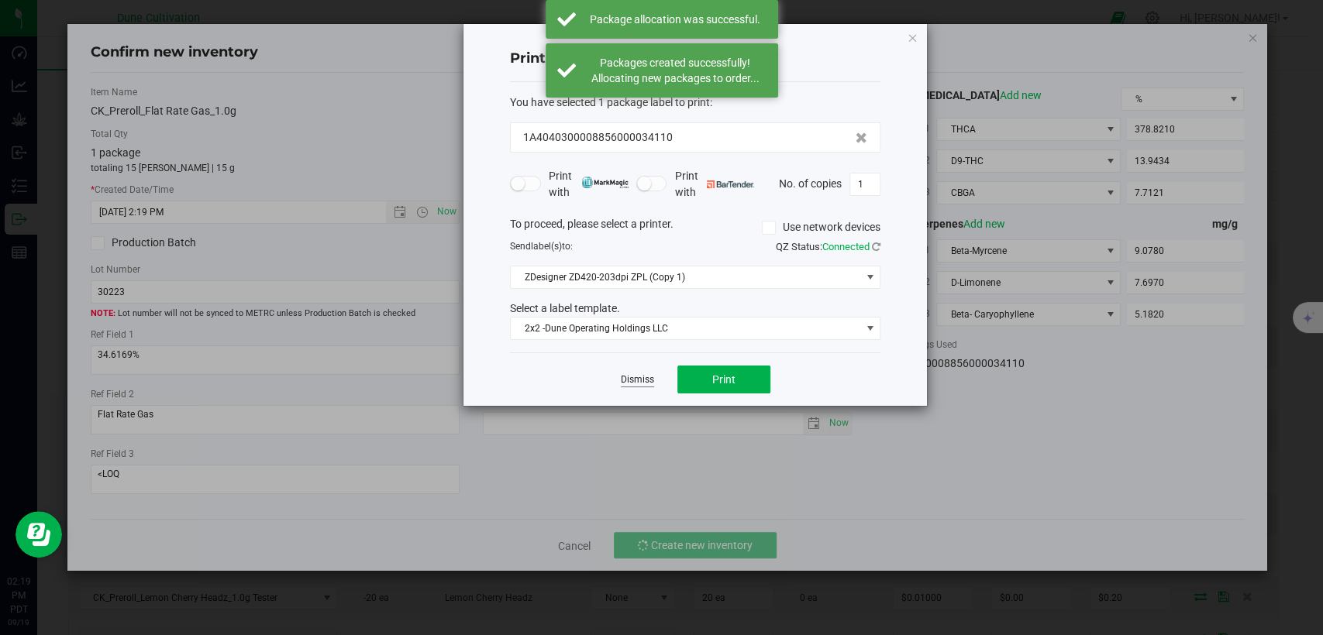
click at [626, 378] on link "Dismiss" at bounding box center [637, 379] width 33 height 13
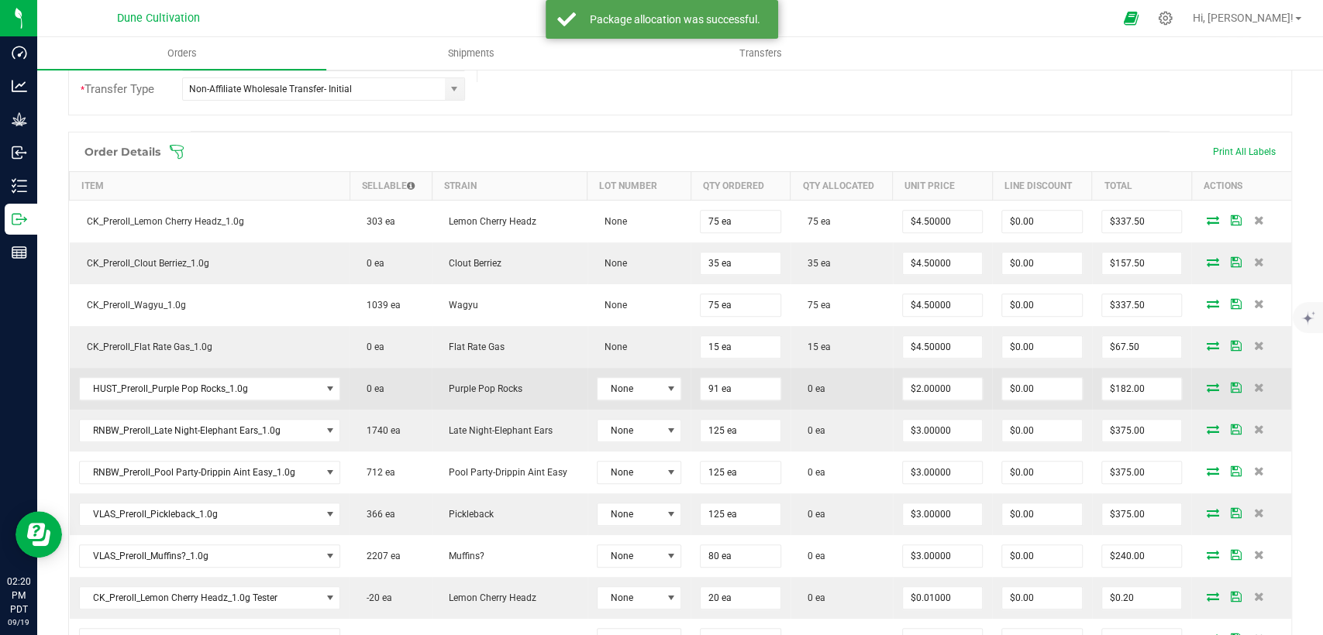
click at [1206, 389] on icon at bounding box center [1212, 387] width 12 height 9
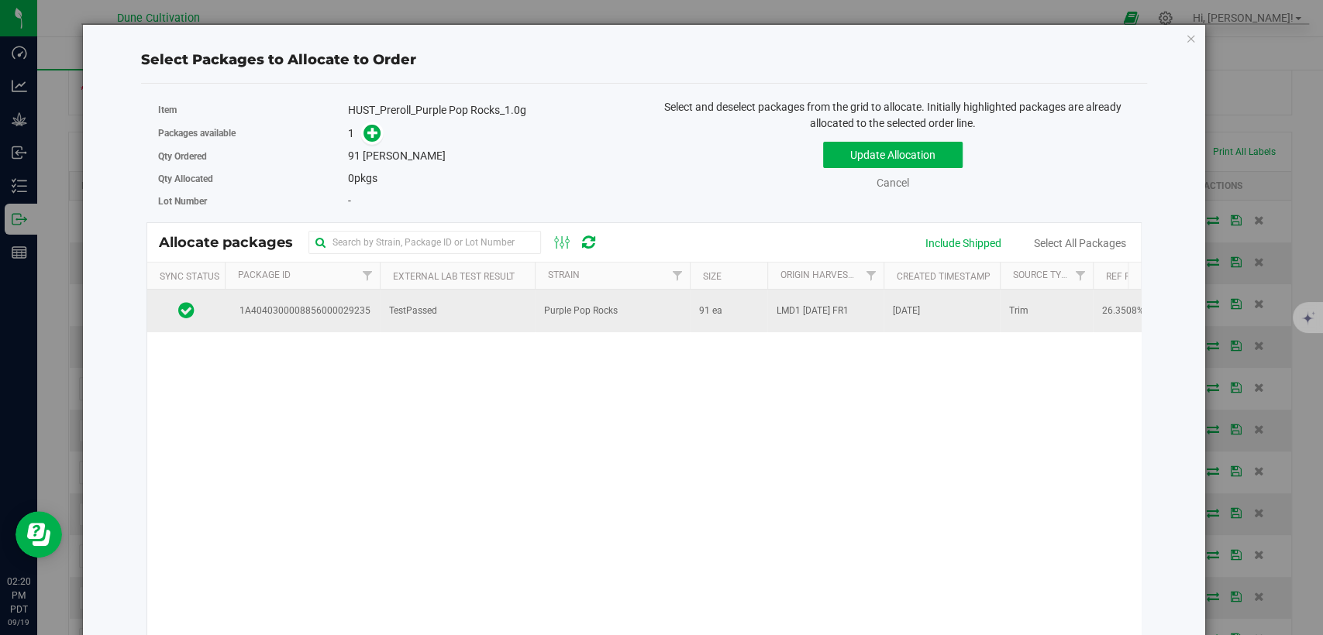
click at [430, 298] on td "TestPassed" at bounding box center [457, 311] width 155 height 42
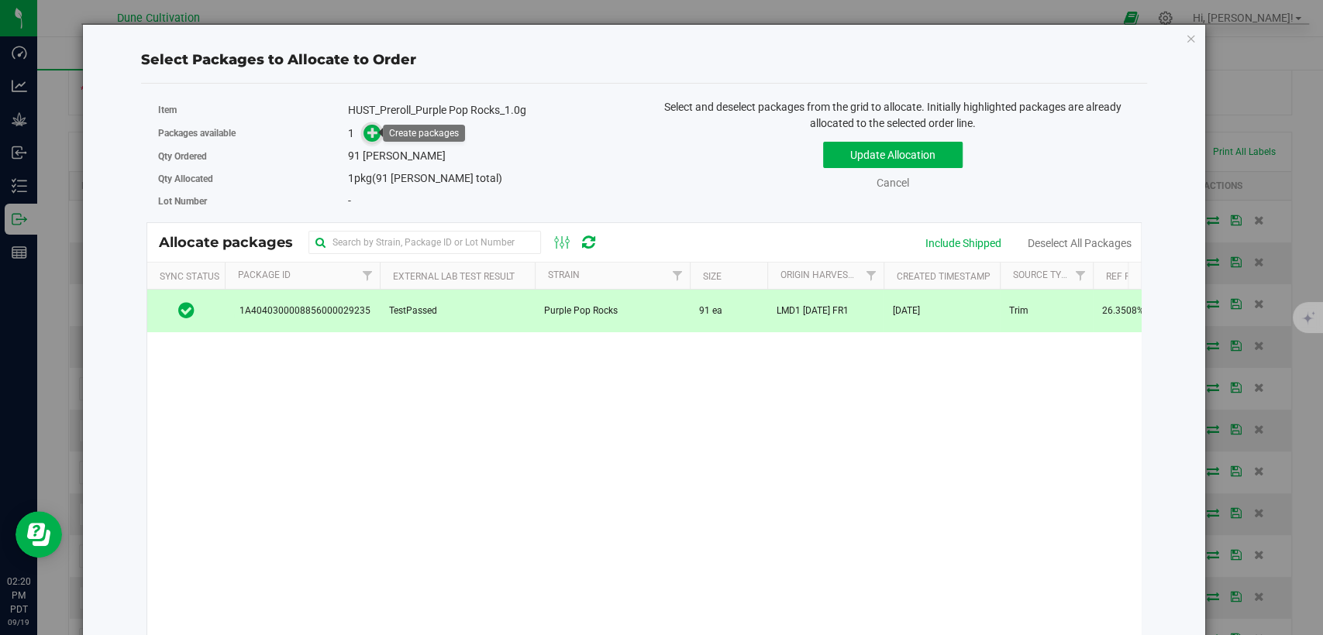
click at [376, 131] on icon at bounding box center [372, 132] width 11 height 11
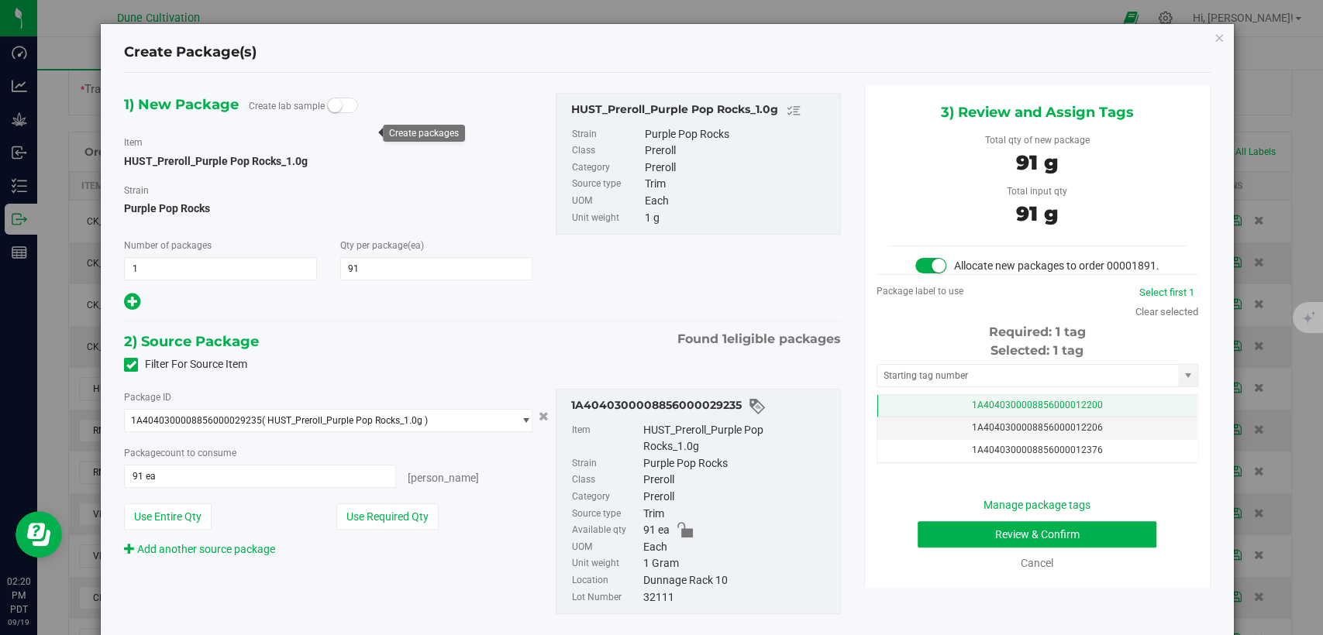
click at [983, 411] on span "1A4040300008856000012200" at bounding box center [1037, 405] width 131 height 11
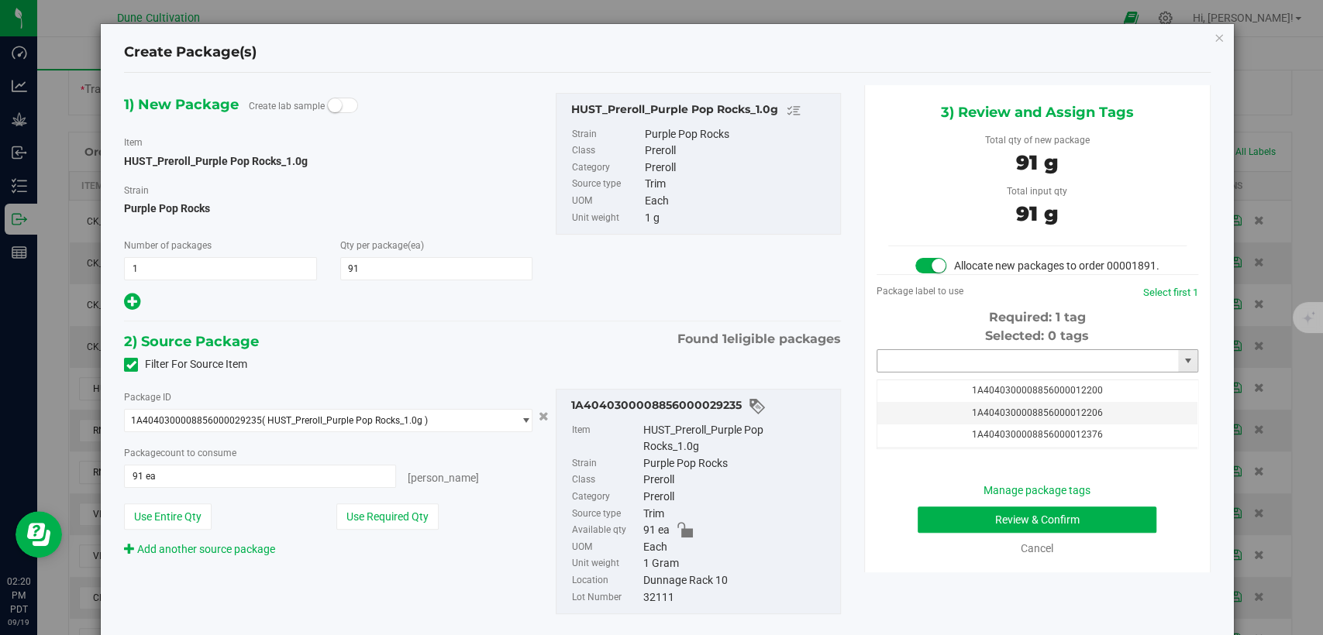
click at [962, 372] on input "text" at bounding box center [1027, 361] width 301 height 22
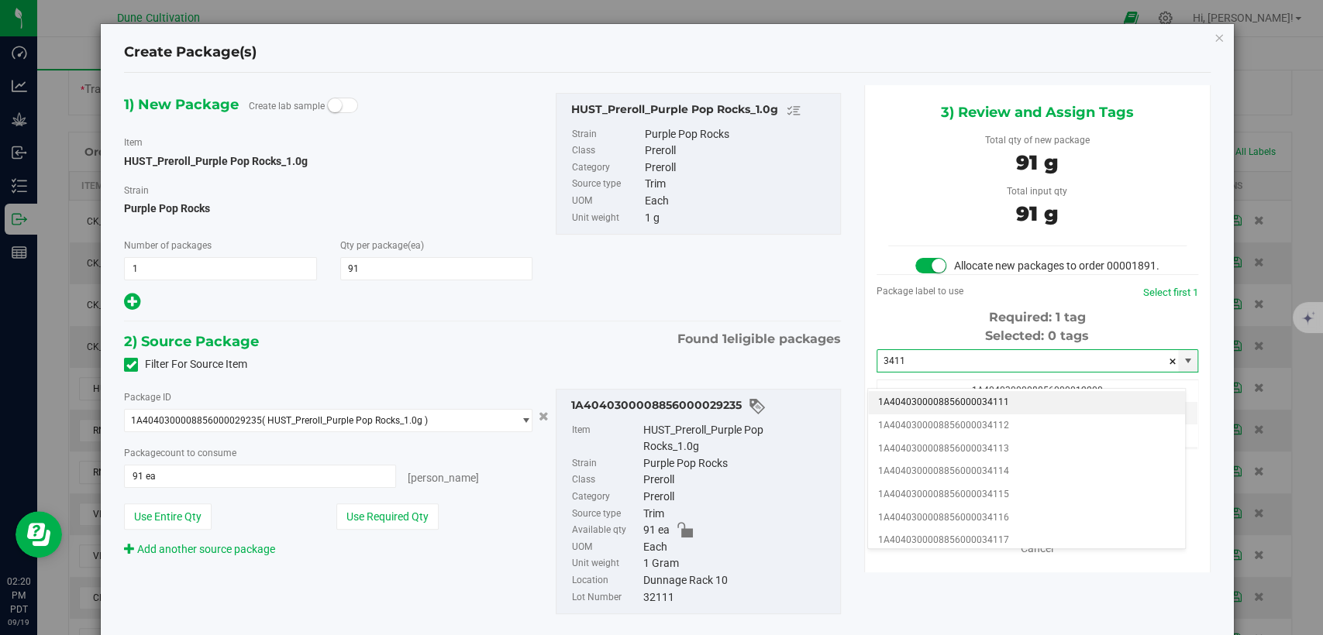
click at [960, 404] on li "1A4040300008856000034111" at bounding box center [1026, 402] width 317 height 23
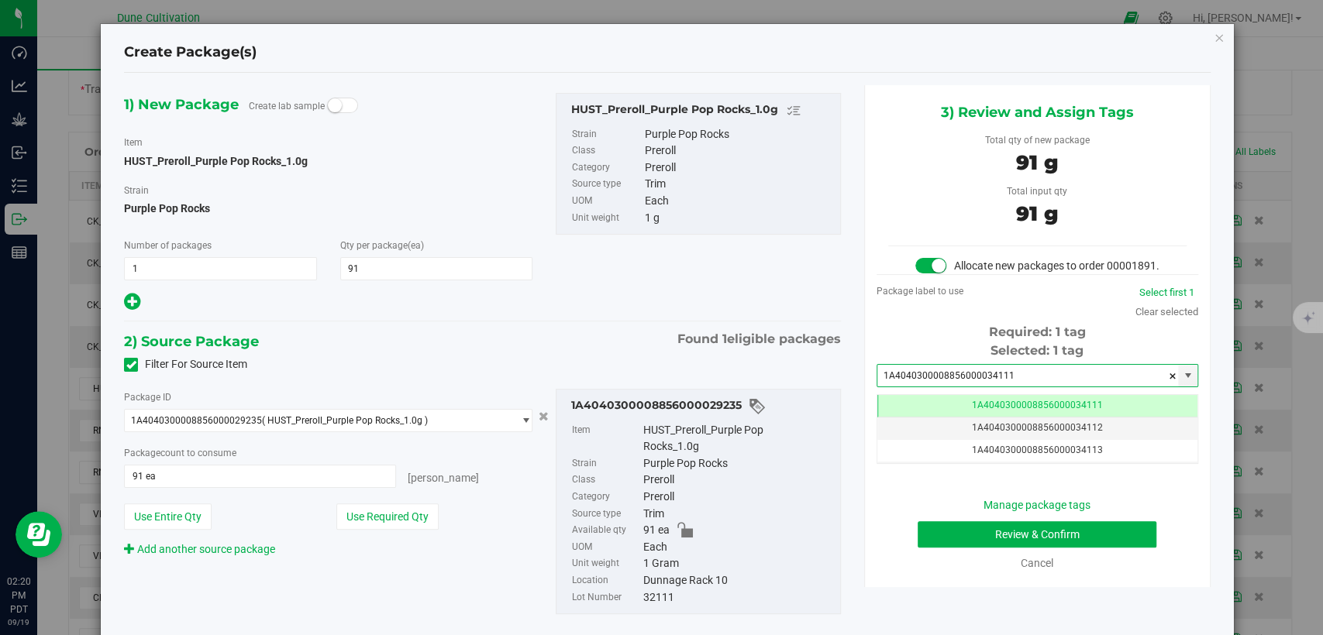
type input "1A4040300008856000034111"
click at [972, 546] on button "Review & Confirm" at bounding box center [1036, 534] width 239 height 26
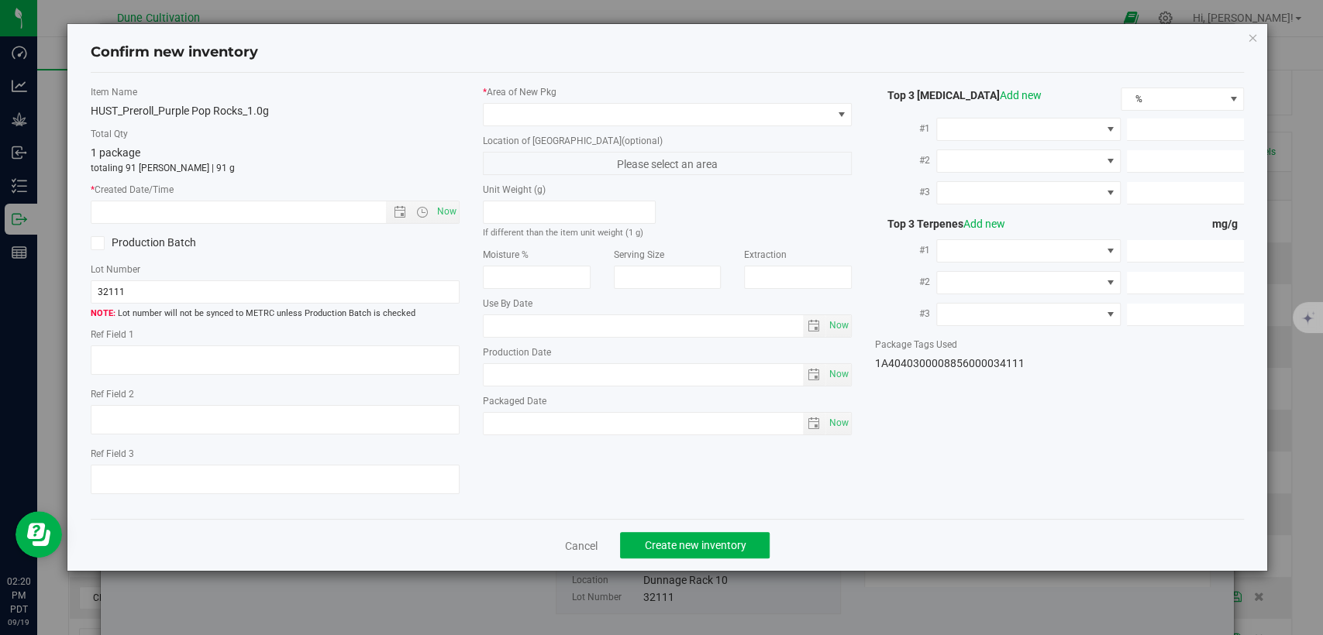
type textarea "26.3508%"
type textarea "Purple Pop Rocks"
type textarea "<LOQ"
type input "295.2520"
type input "9.3873"
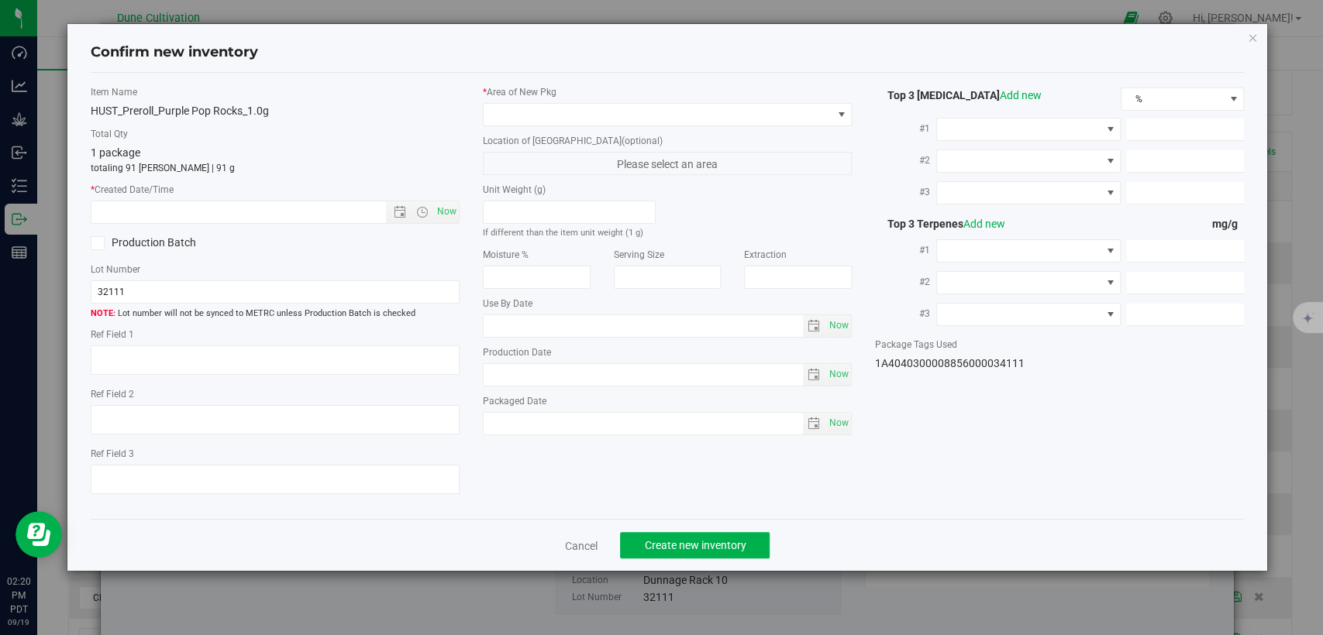
type input "4.5723"
type input "4.5380"
type input "2.8270"
type input "2.0530"
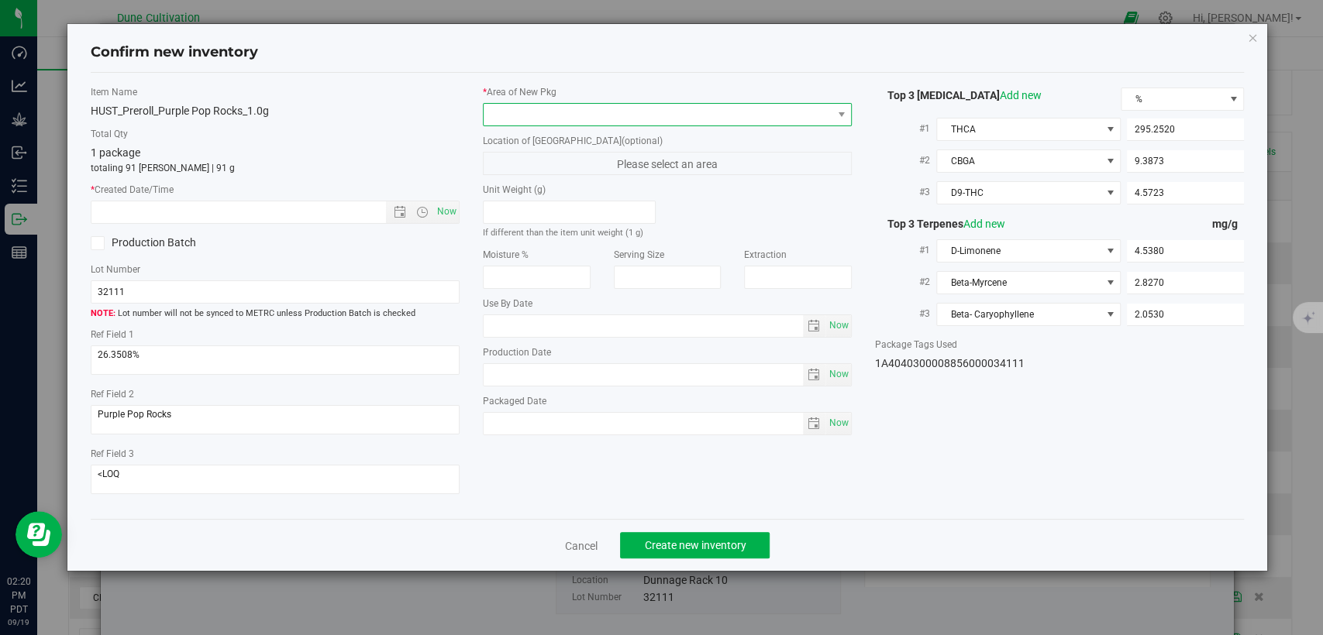
click at [694, 121] on span at bounding box center [658, 115] width 348 height 22
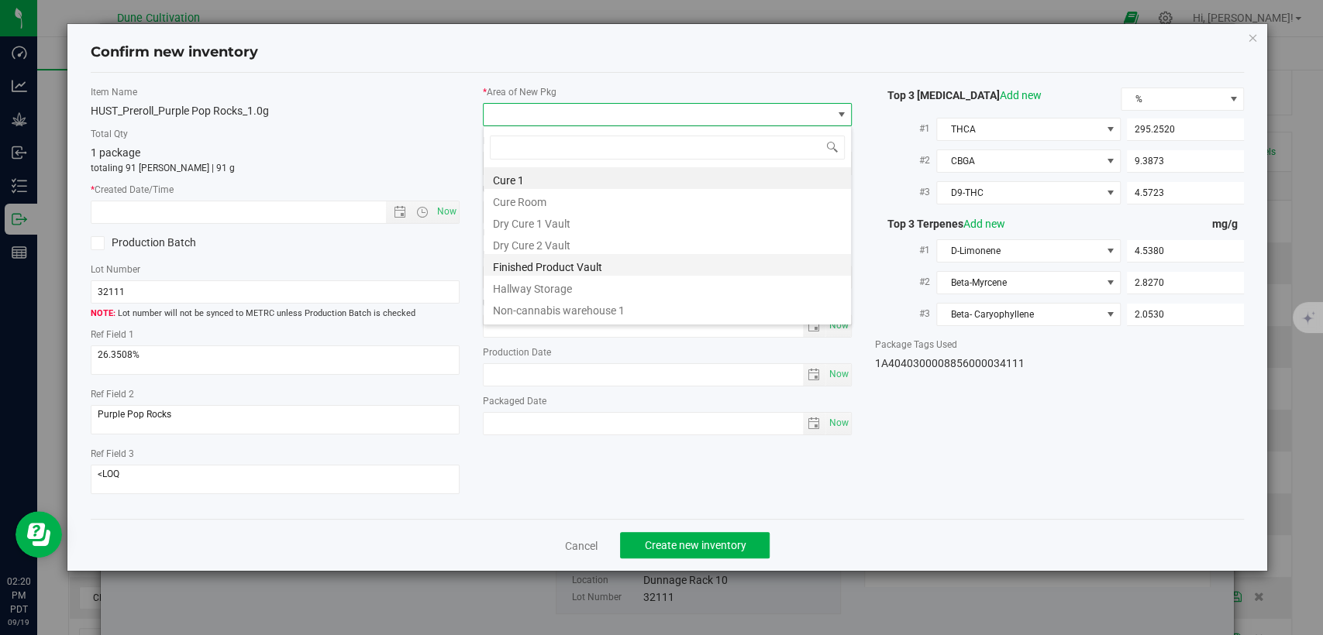
click at [539, 262] on li "Finished Product Vault" at bounding box center [667, 265] width 367 height 22
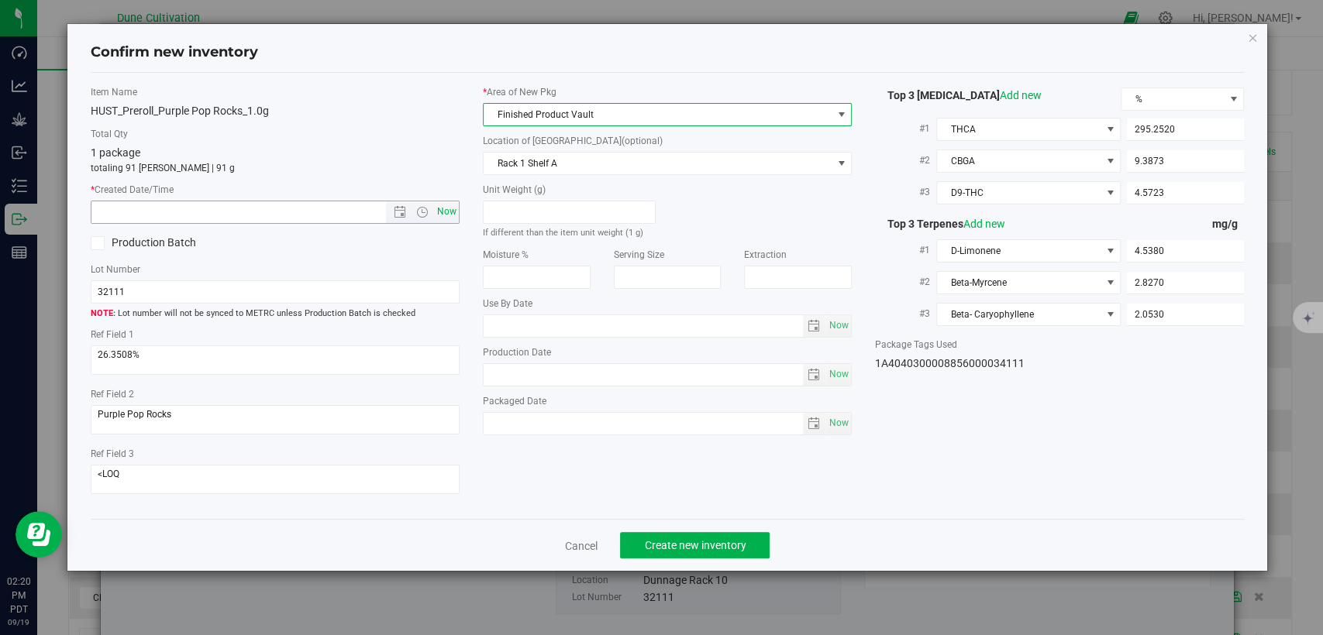
click at [445, 199] on div "* Created Date/Time Now" at bounding box center [275, 203] width 369 height 41
click at [445, 206] on span "Now" at bounding box center [447, 212] width 26 height 22
type input "9/19/2025 2:20 PM"
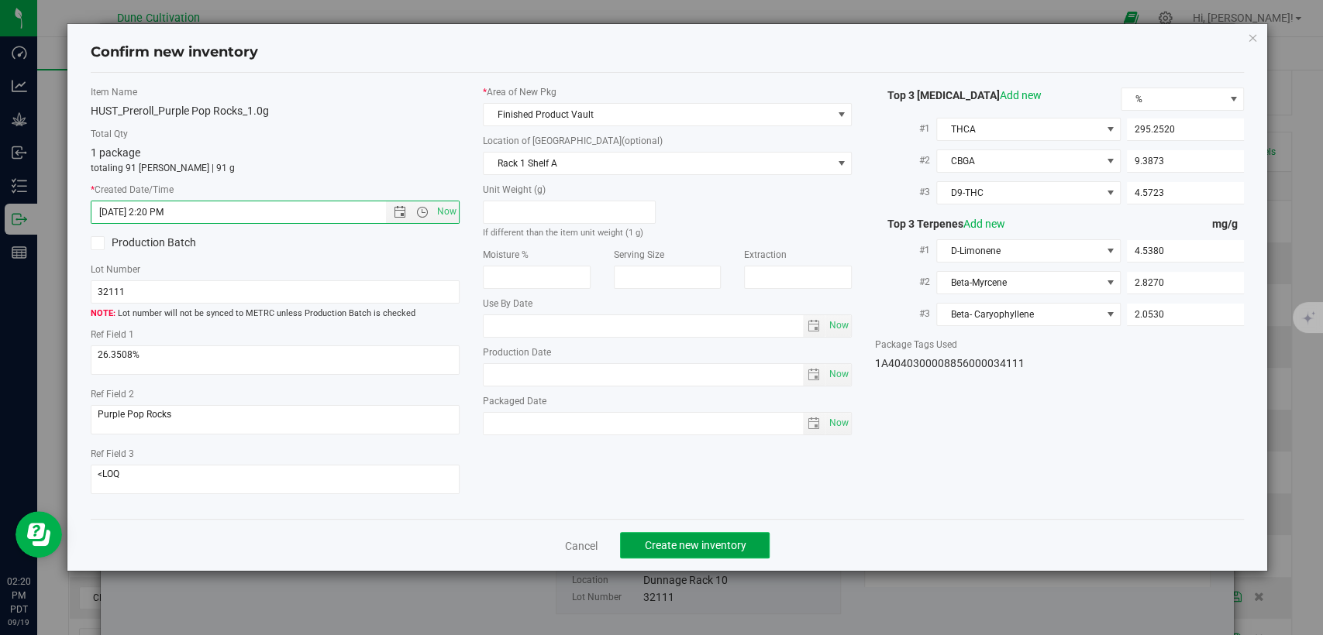
click at [694, 545] on span "Create new inventory" at bounding box center [695, 545] width 102 height 12
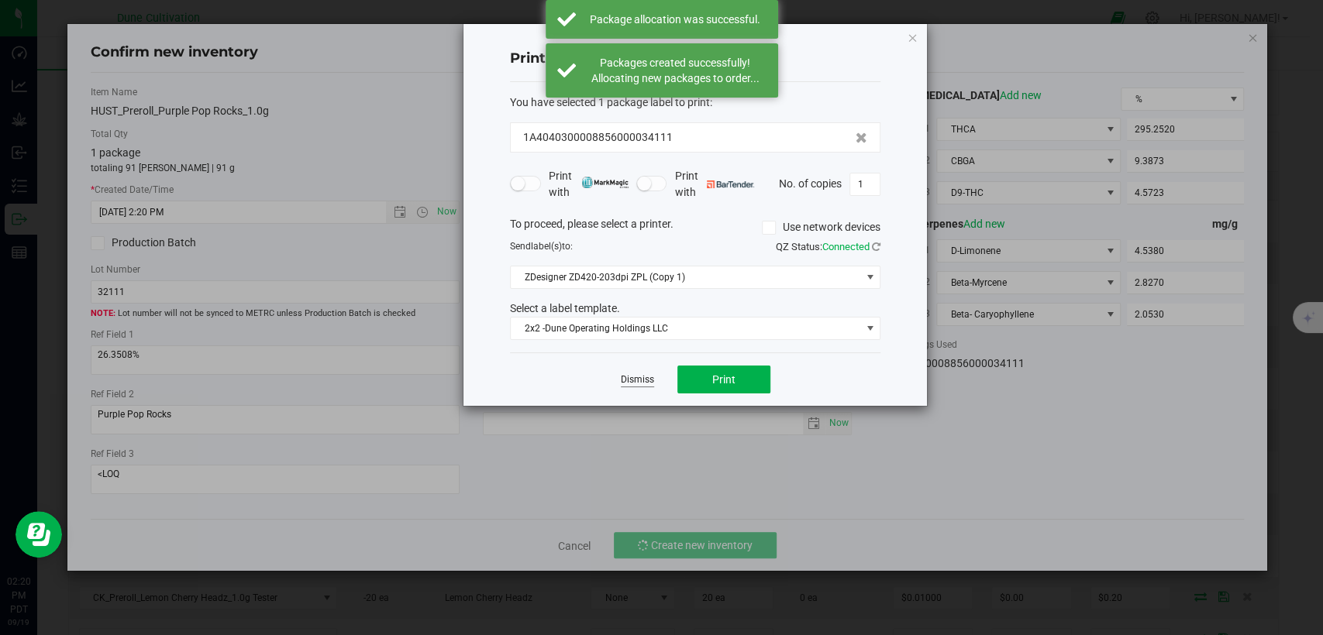
click at [649, 379] on link "Dismiss" at bounding box center [637, 379] width 33 height 13
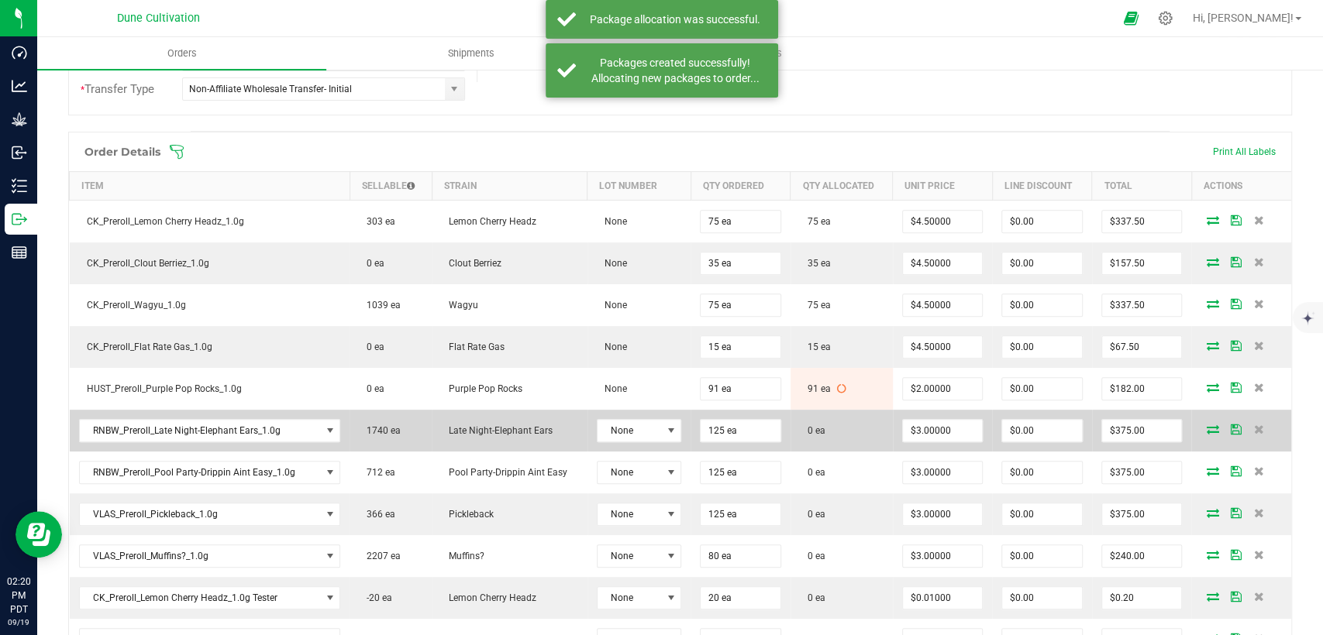
click at [1206, 429] on icon at bounding box center [1212, 429] width 12 height 9
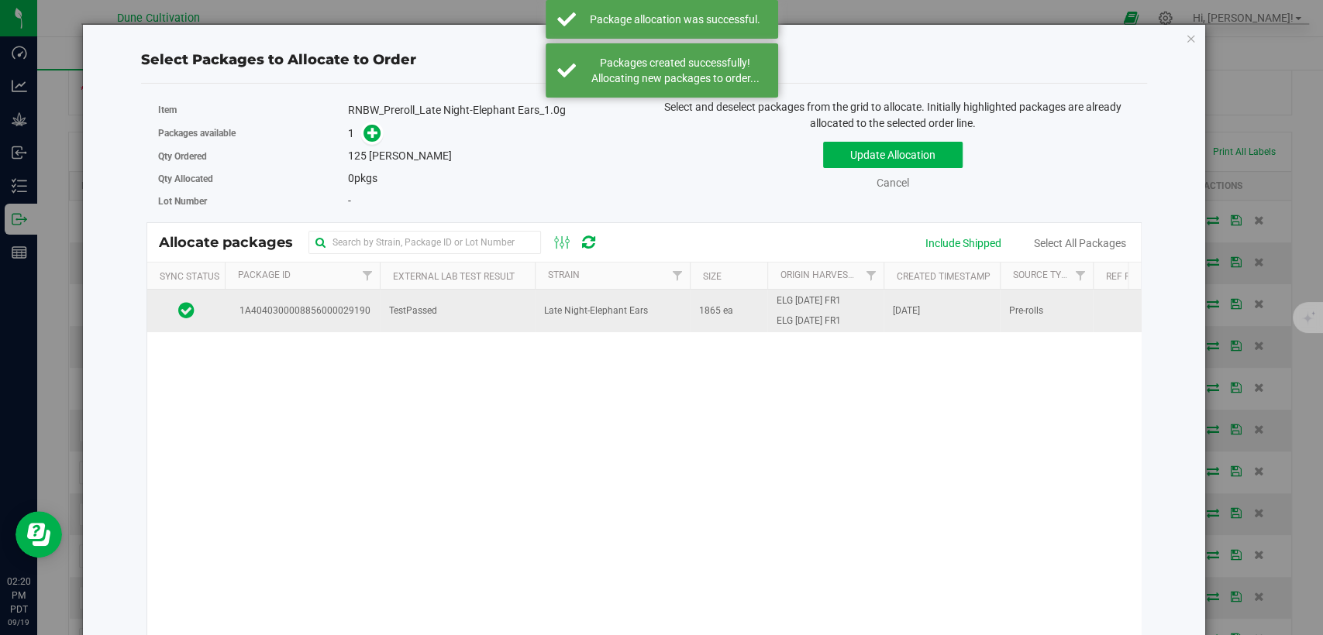
click at [600, 323] on td "Late Night-Elephant Ears" at bounding box center [612, 311] width 155 height 42
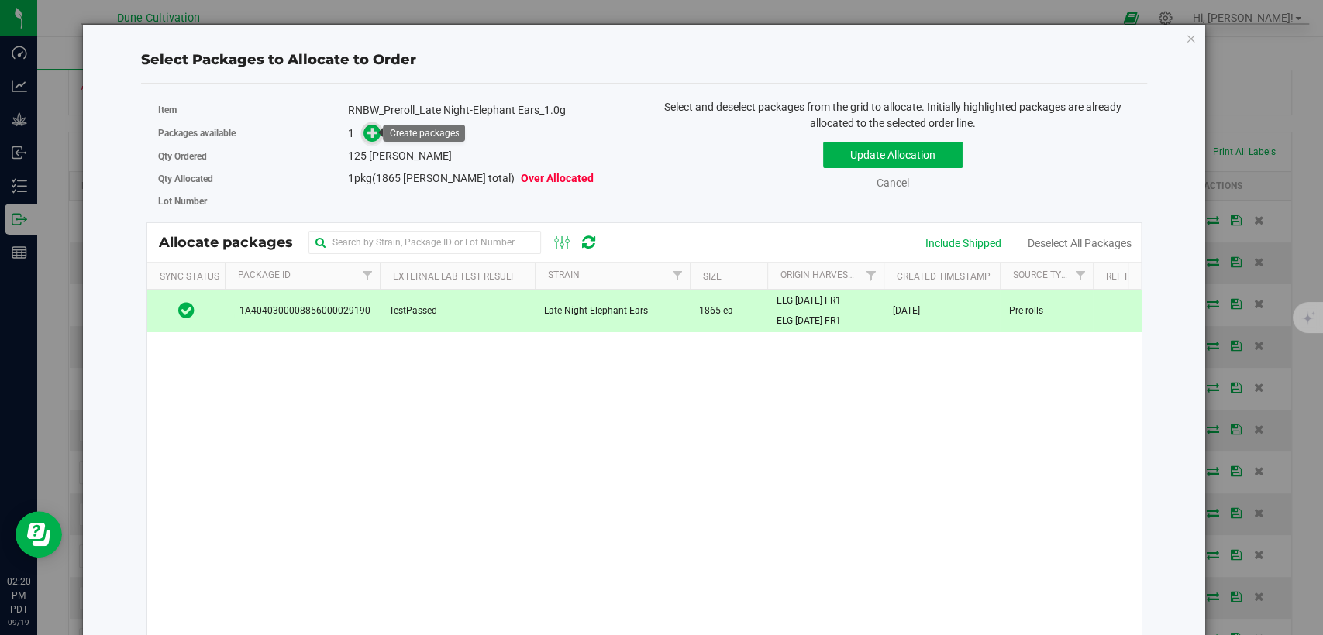
click at [374, 132] on icon at bounding box center [372, 132] width 11 height 11
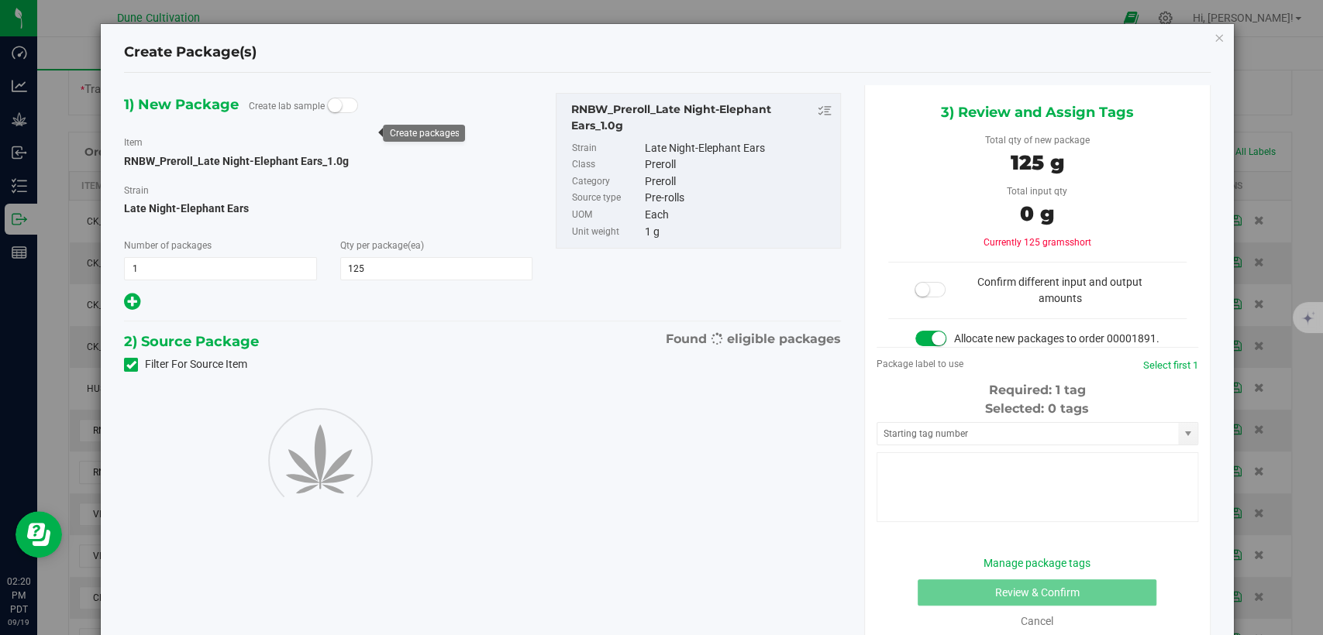
type input "125"
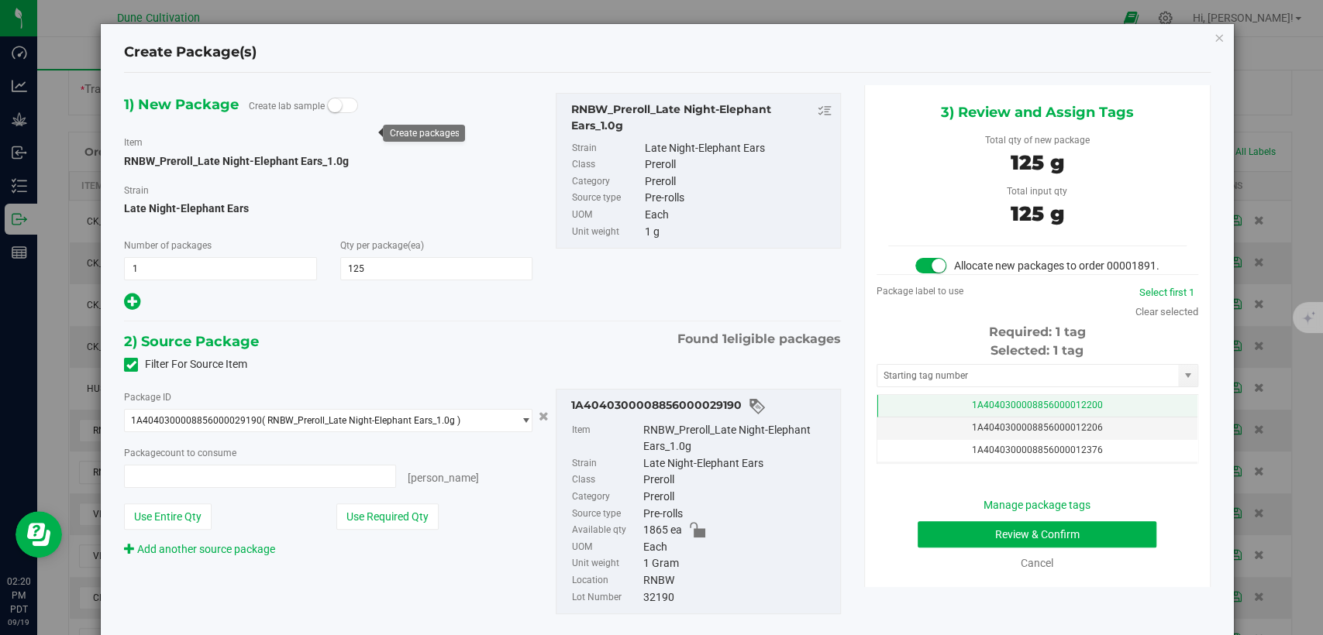
type input "125 ea"
click at [917, 418] on td "1A4040300008856000012200" at bounding box center [1037, 406] width 320 height 22
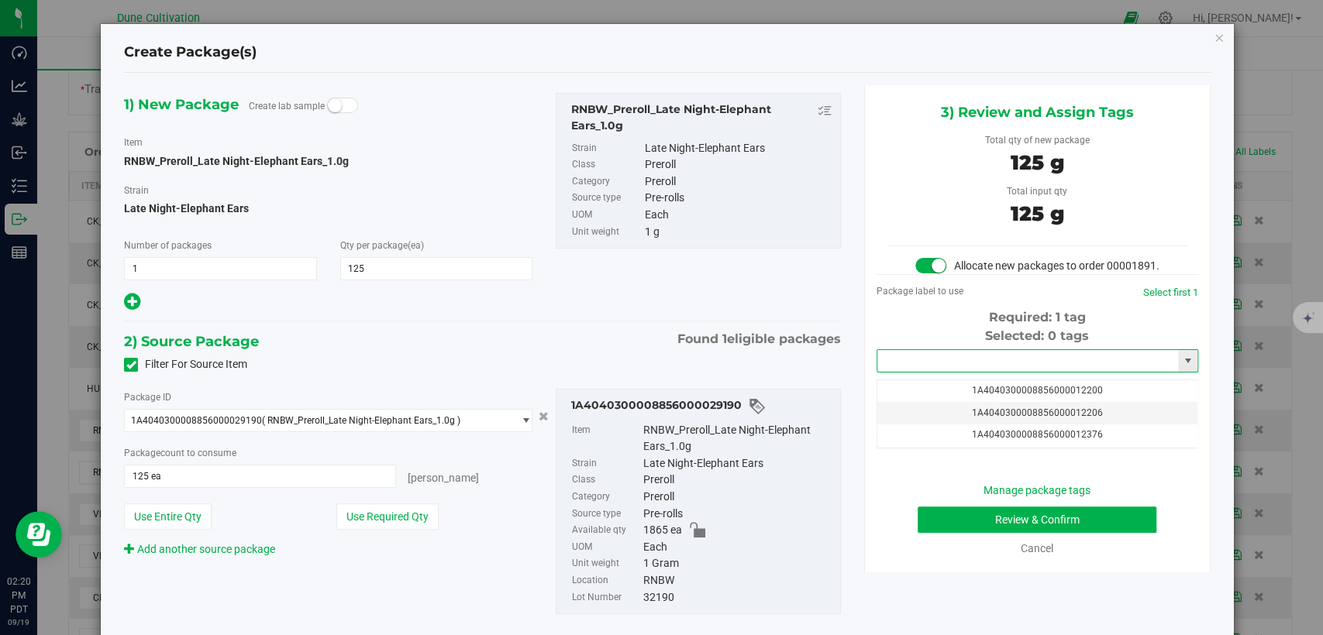
click at [938, 372] on input "text" at bounding box center [1027, 361] width 301 height 22
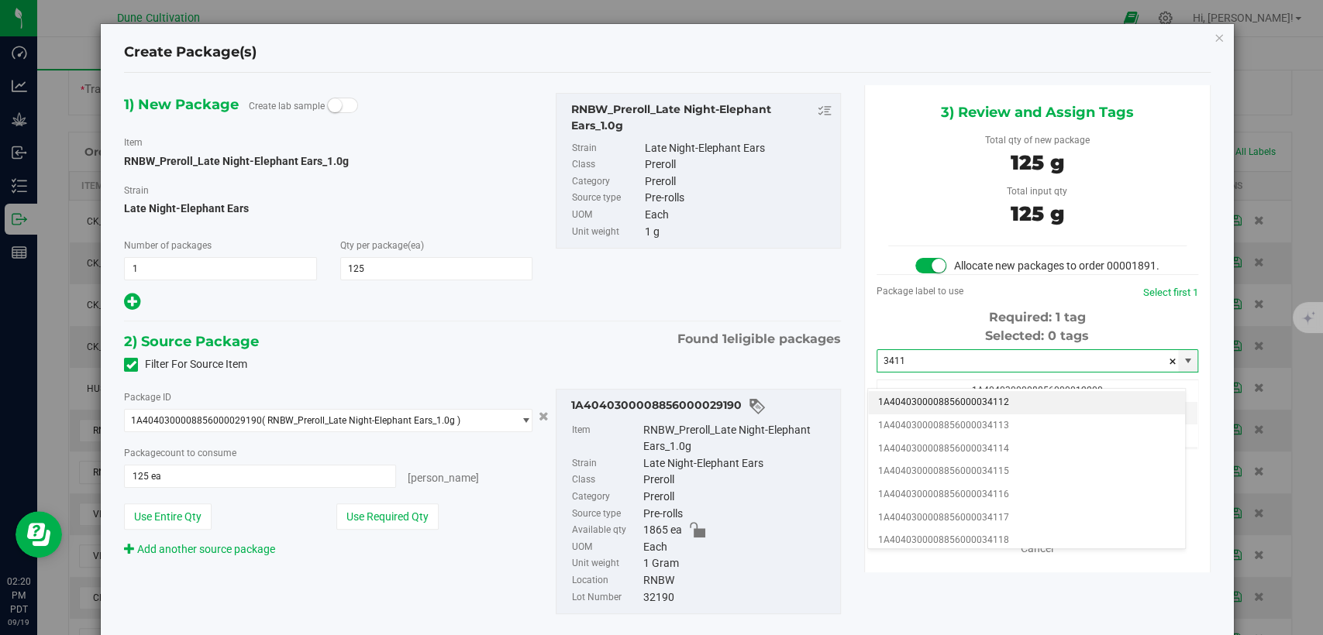
click at [942, 404] on li "1A4040300008856000034112" at bounding box center [1026, 402] width 317 height 23
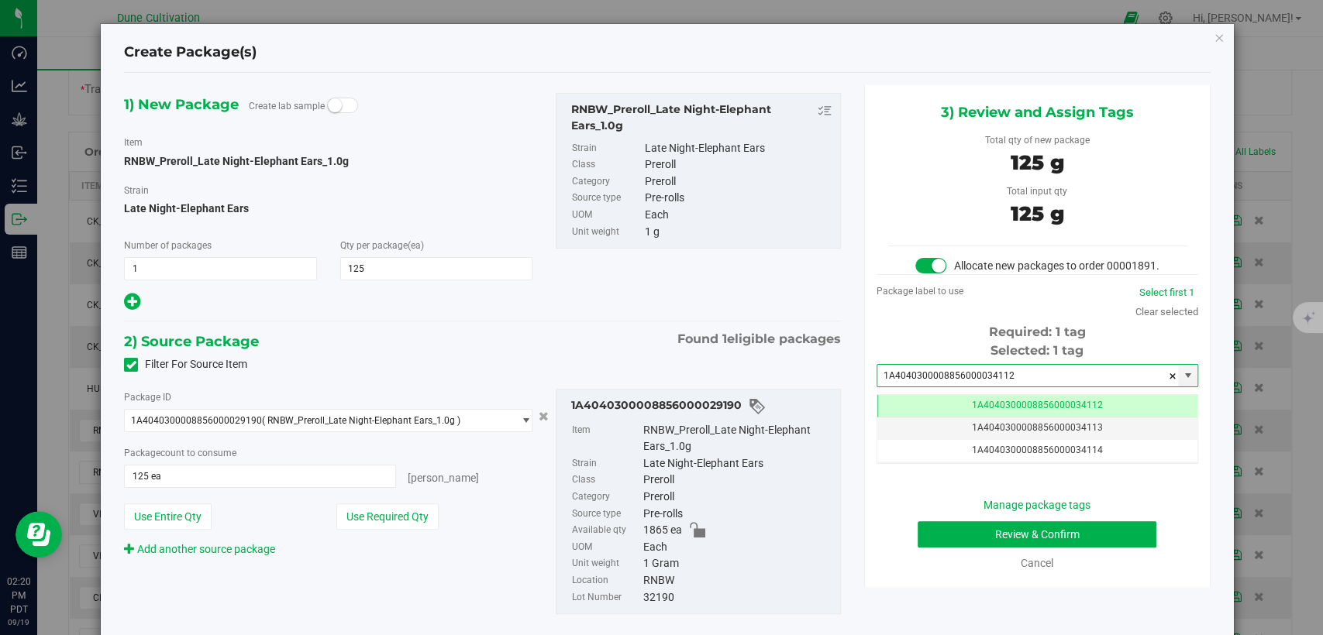
type input "1A4040300008856000034112"
click at [952, 548] on button "Review & Confirm" at bounding box center [1036, 534] width 239 height 26
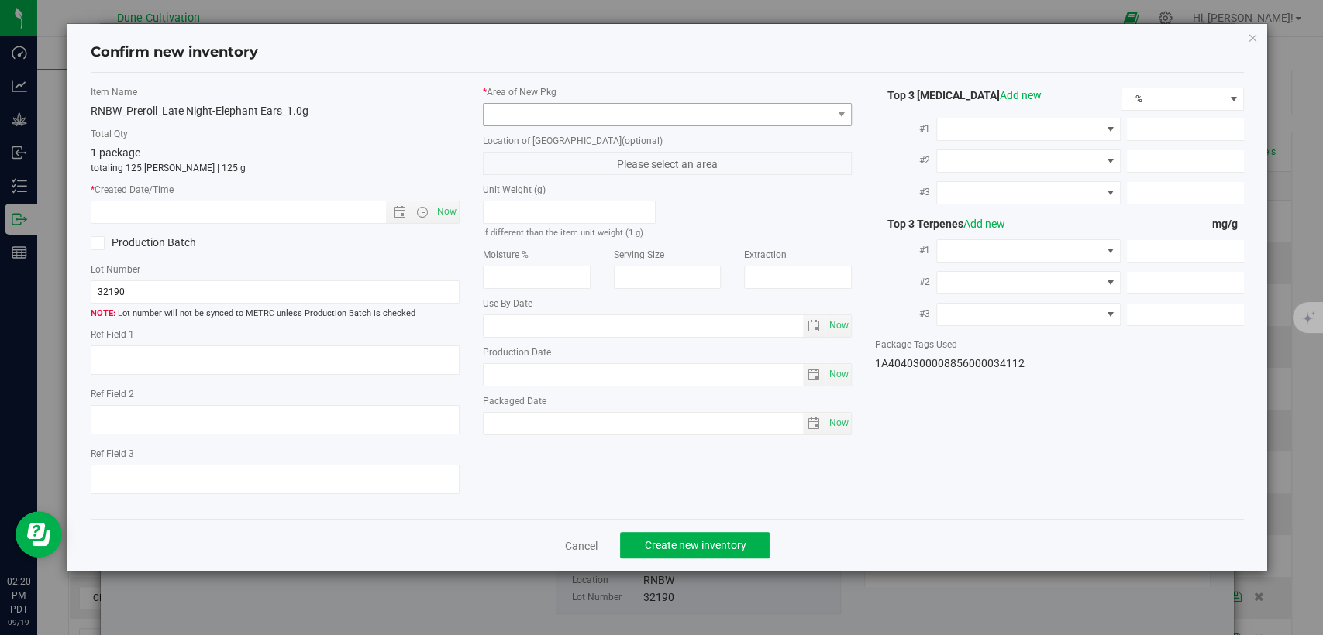
click at [748, 101] on div "* Area of New Pkg" at bounding box center [667, 105] width 369 height 41
click at [751, 105] on span at bounding box center [658, 115] width 348 height 22
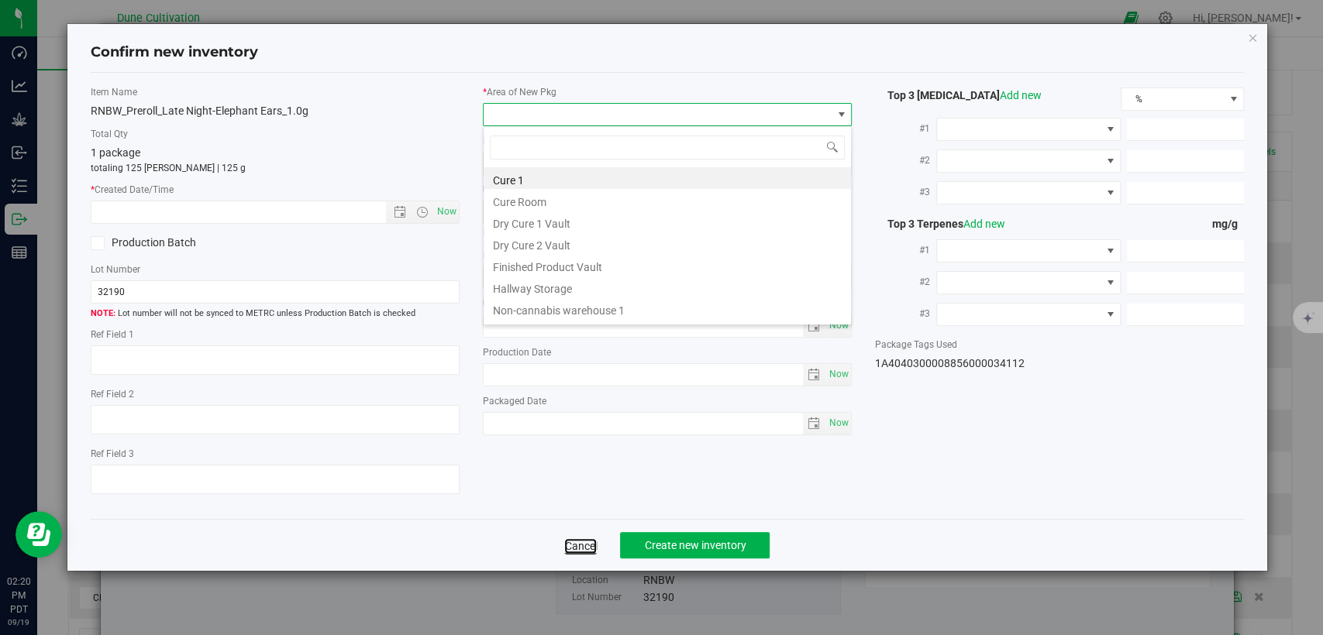
click at [575, 545] on link "Cancel" at bounding box center [580, 546] width 33 height 15
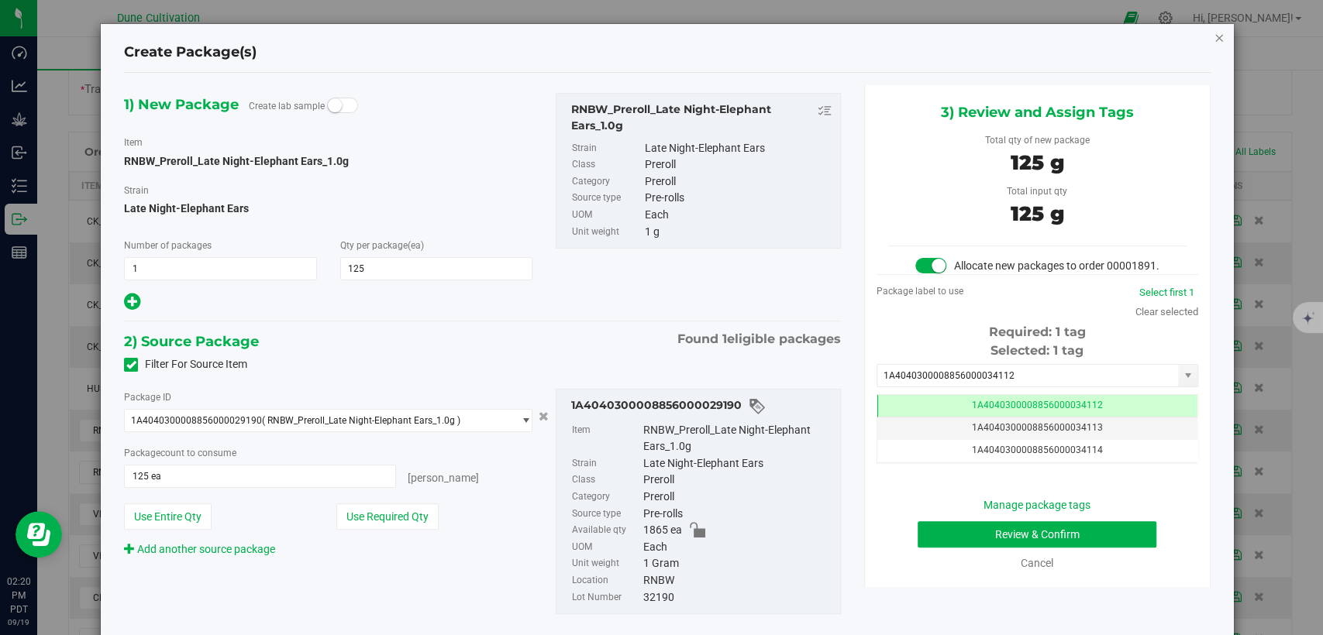
click at [1213, 35] on icon "button" at bounding box center [1218, 37] width 11 height 19
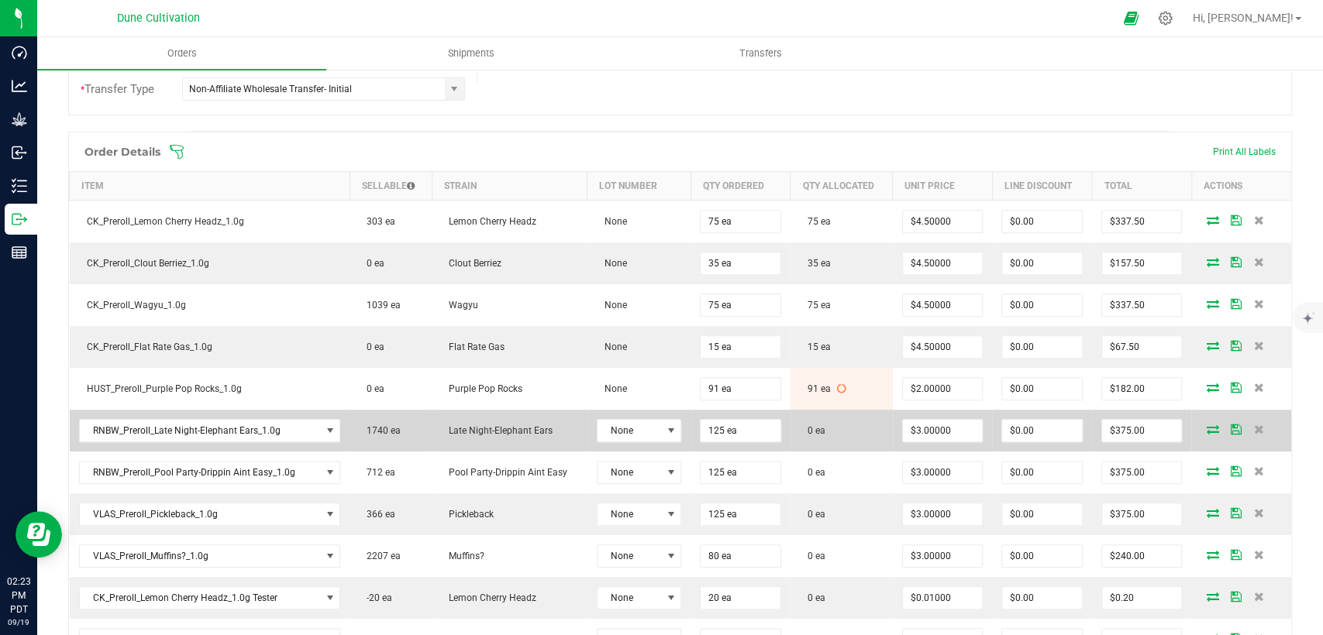
click at [1206, 425] on icon at bounding box center [1212, 429] width 12 height 9
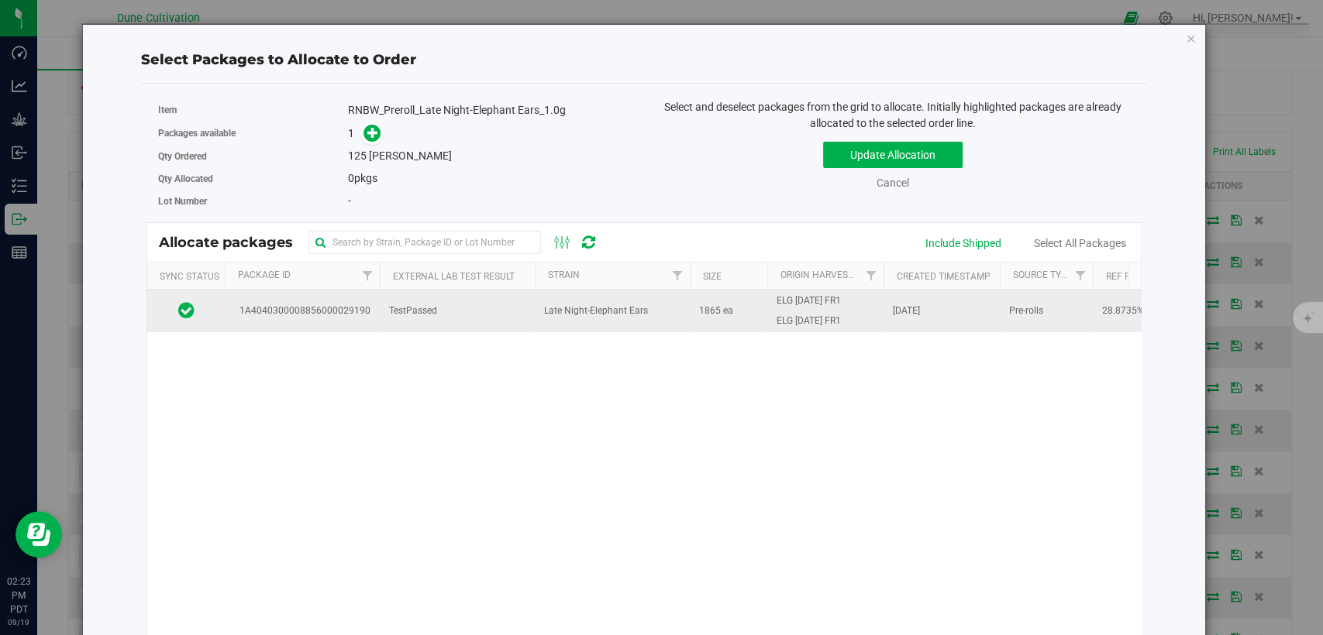
click at [501, 304] on td "TestPassed" at bounding box center [457, 311] width 155 height 42
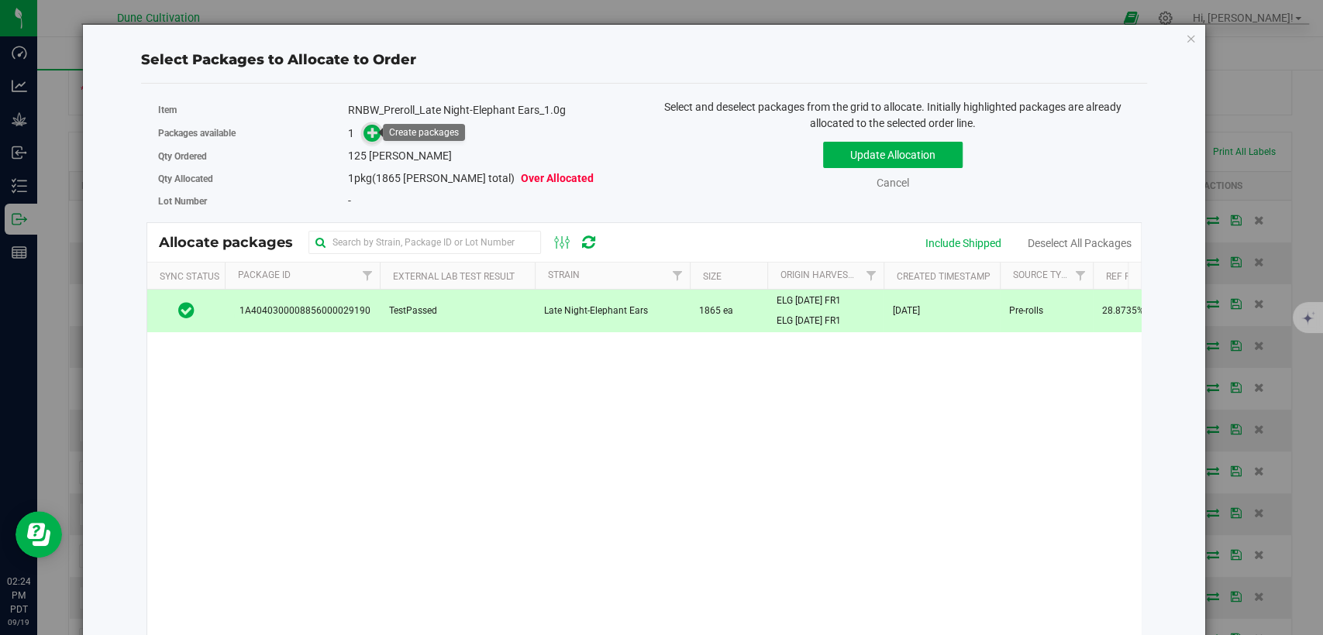
click at [372, 127] on icon at bounding box center [372, 132] width 11 height 11
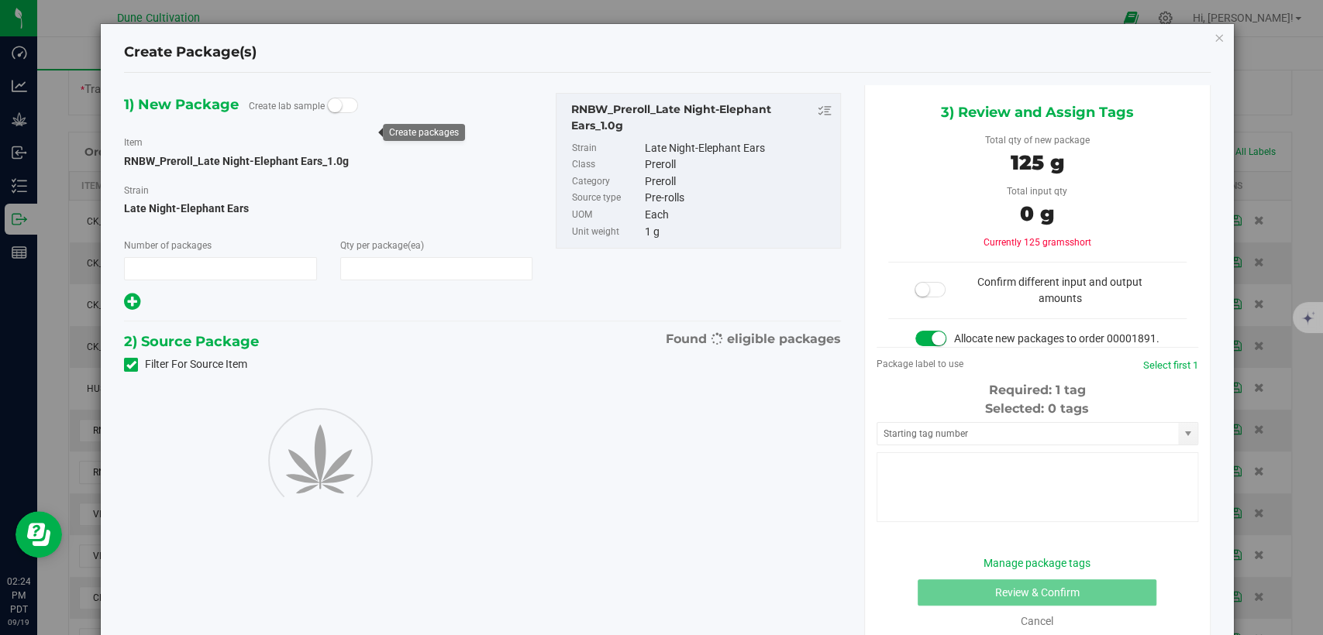
type input "1"
type input "125"
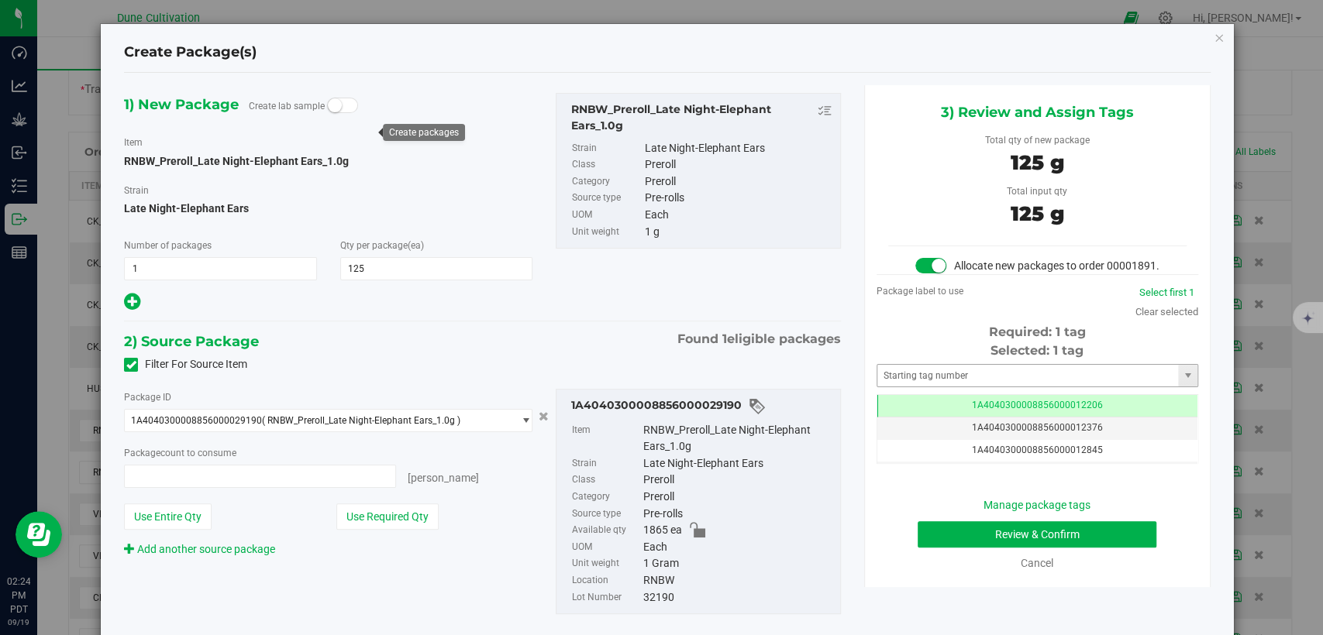
type input "125 ea"
click at [982, 411] on span "1A4040300008856000012206" at bounding box center [1037, 405] width 131 height 11
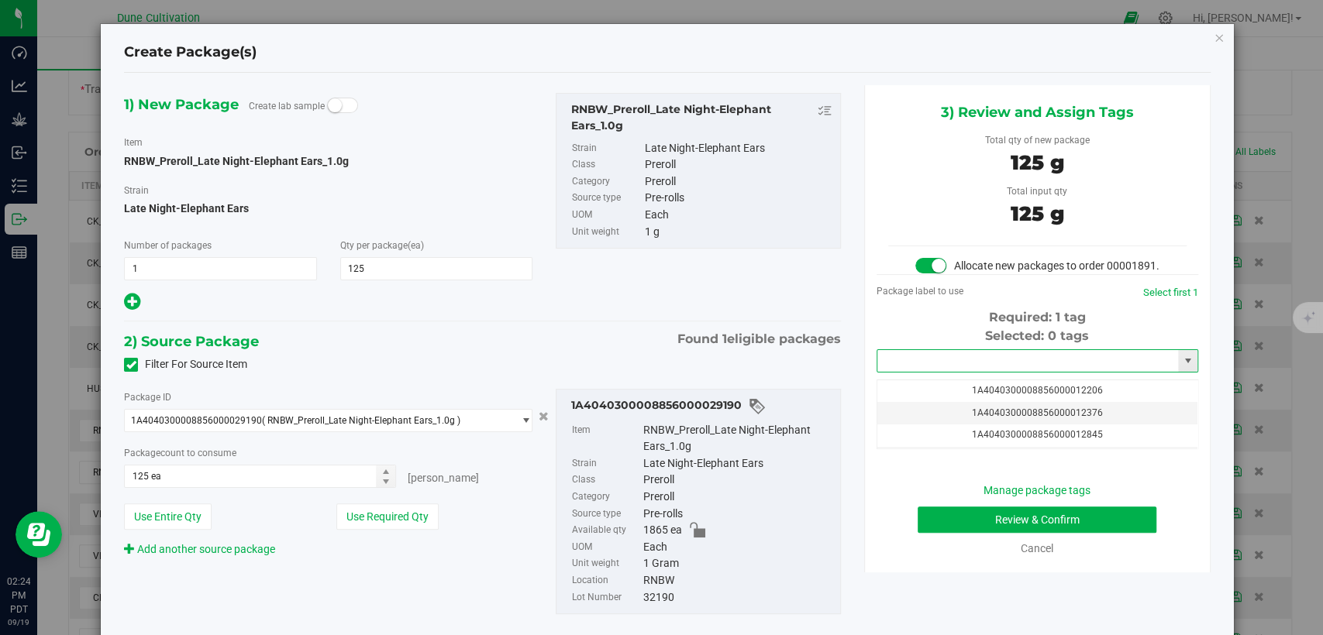
click at [977, 372] on input "text" at bounding box center [1027, 361] width 301 height 22
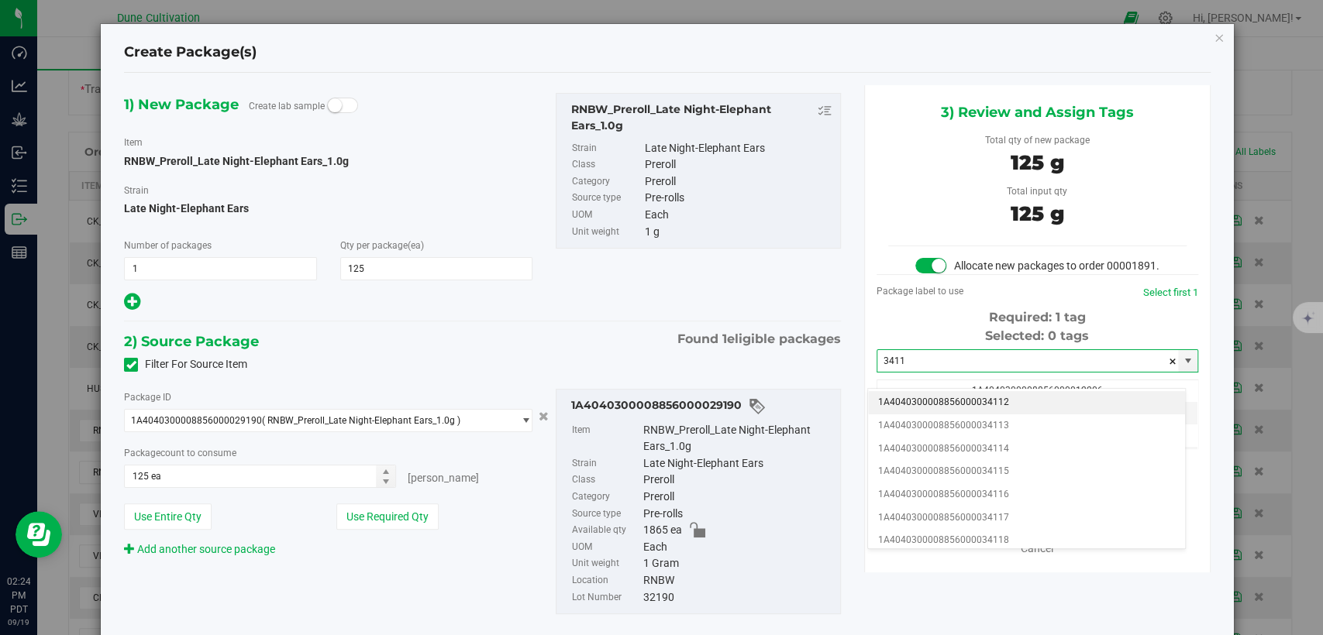
click at [972, 400] on li "1A4040300008856000034112" at bounding box center [1026, 402] width 317 height 23
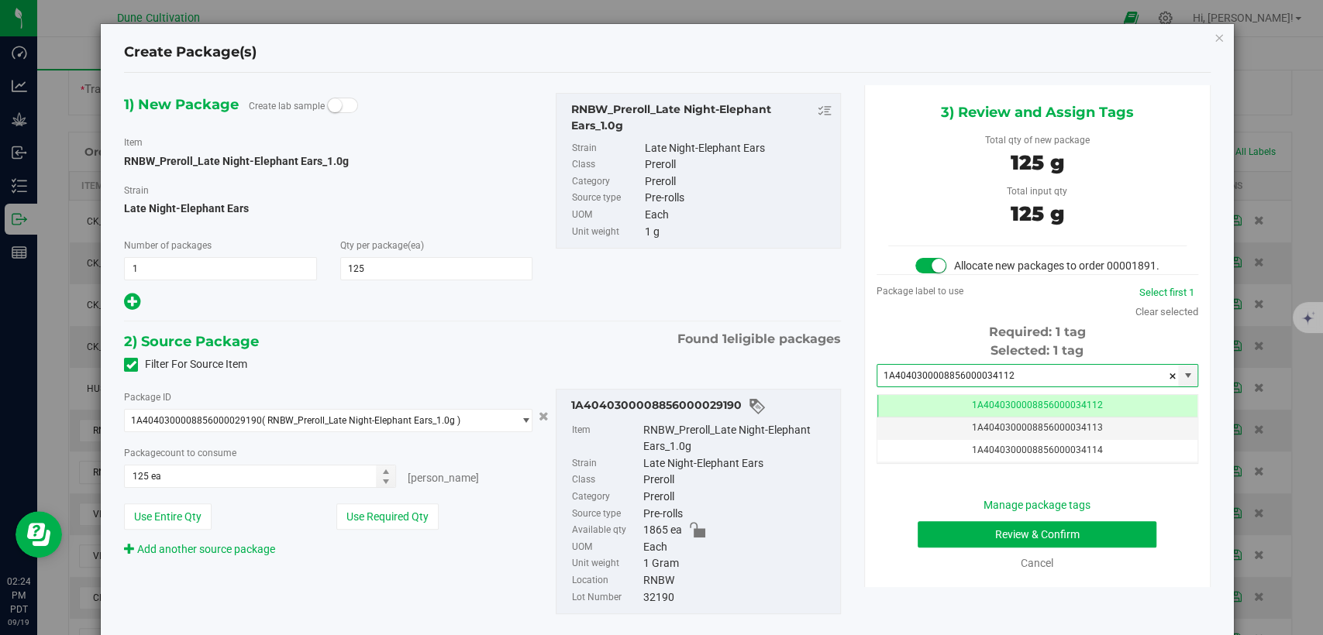
type input "1A4040300008856000034112"
click at [936, 548] on button "Review & Confirm" at bounding box center [1036, 534] width 239 height 26
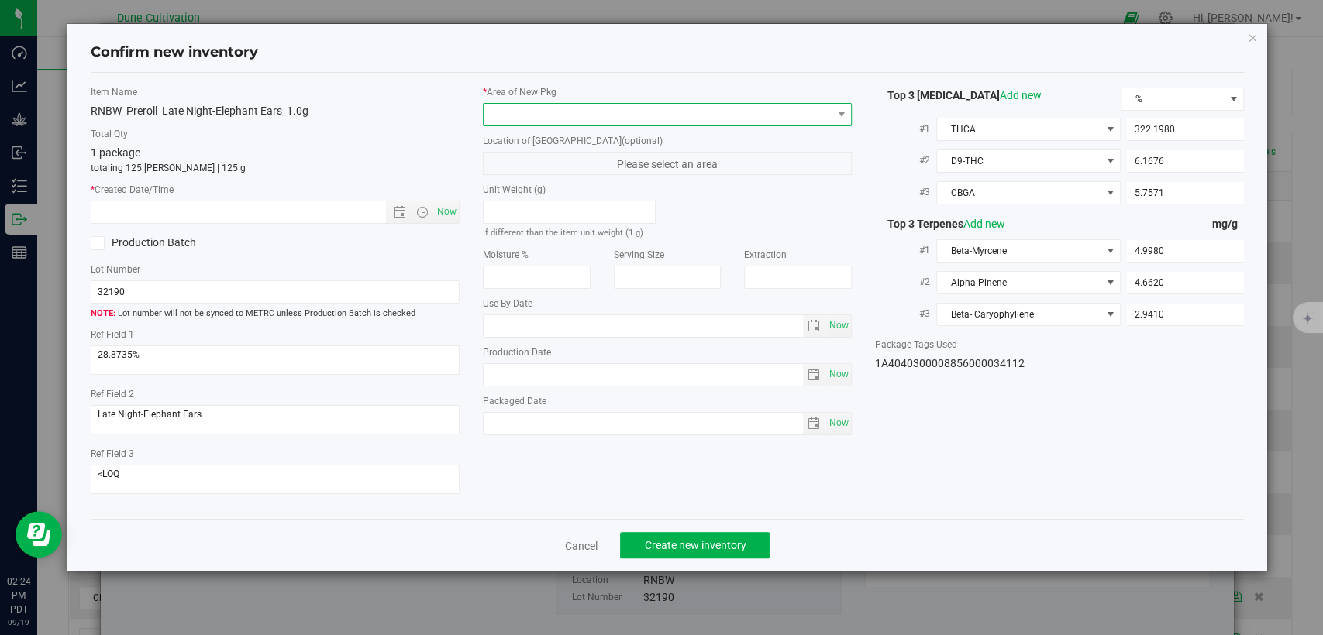
click at [595, 112] on span at bounding box center [658, 115] width 348 height 22
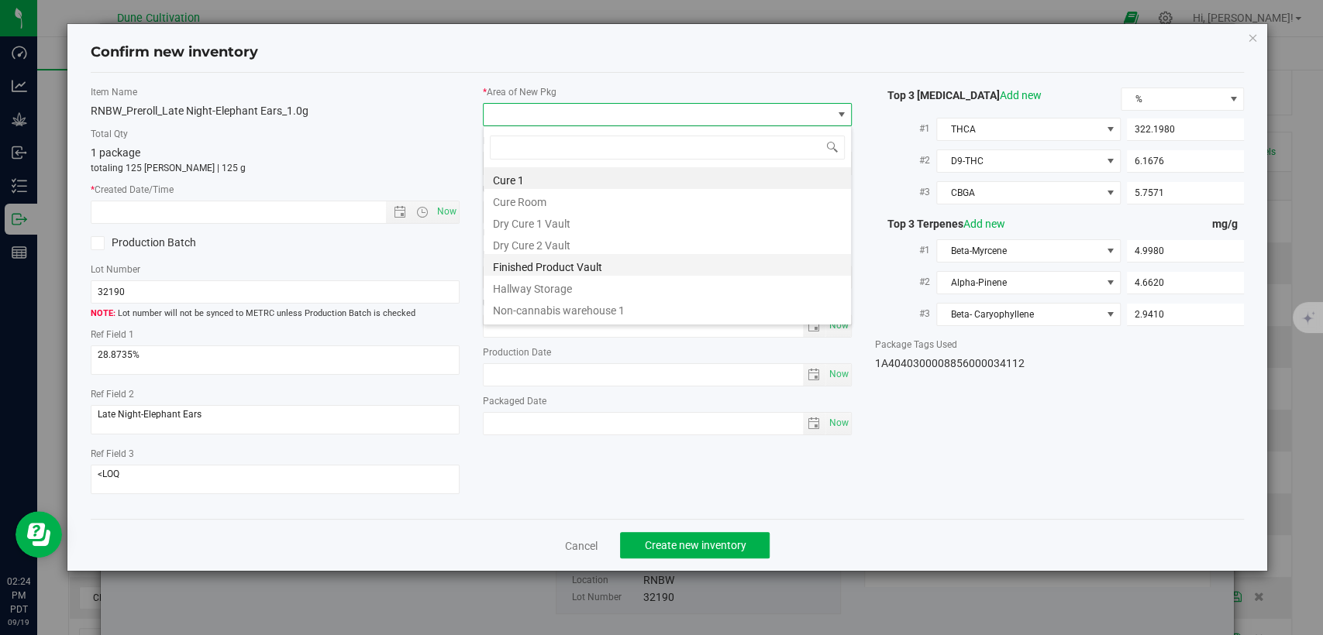
click at [573, 260] on li "Finished Product Vault" at bounding box center [667, 265] width 367 height 22
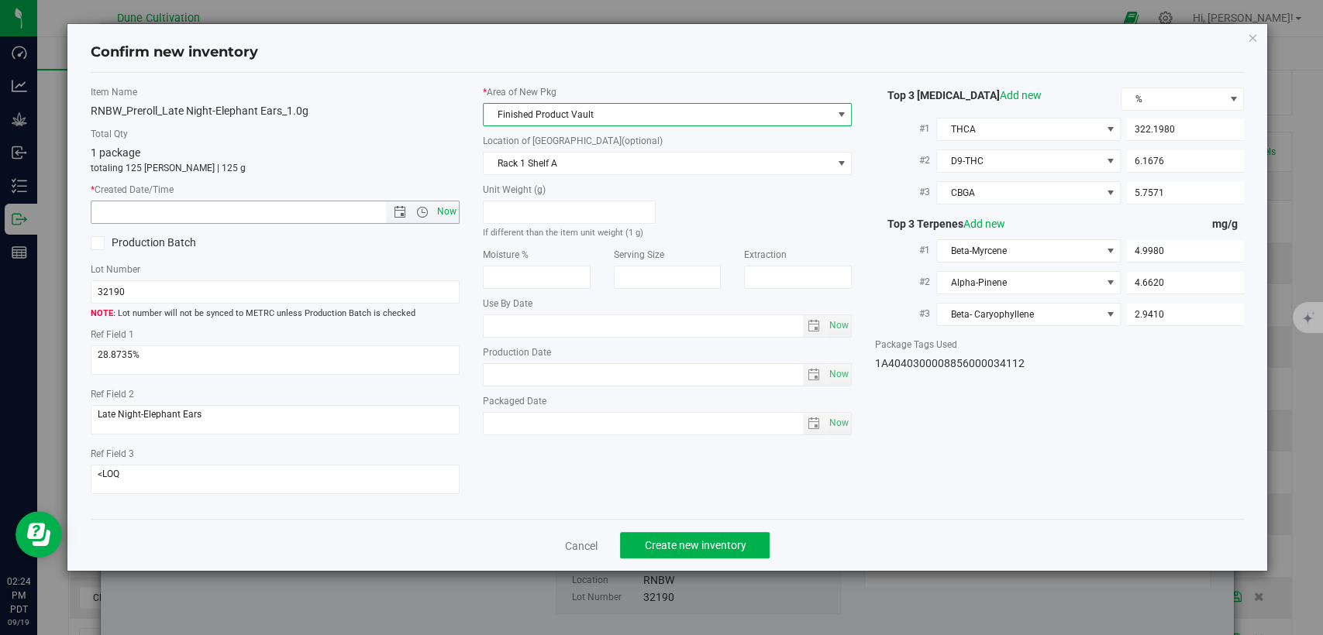
click at [453, 207] on span "Now" at bounding box center [447, 212] width 26 height 22
type input "9/19/2025 2:24 PM"
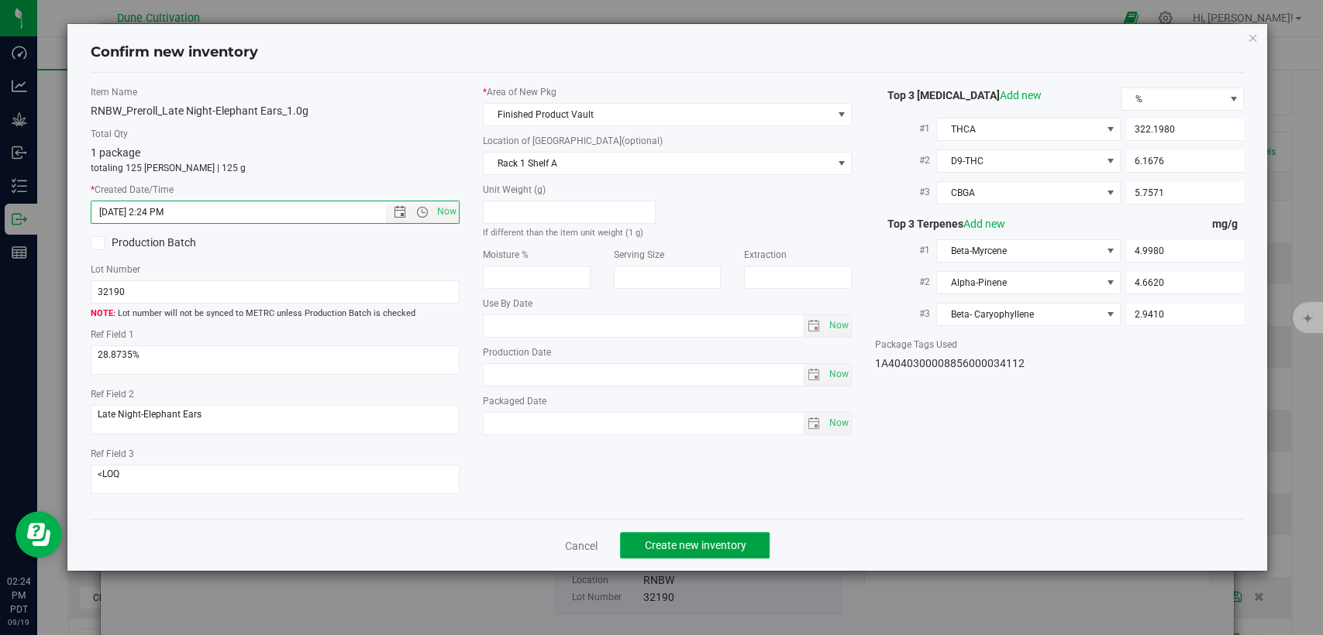
click at [652, 543] on span "Create new inventory" at bounding box center [695, 545] width 102 height 12
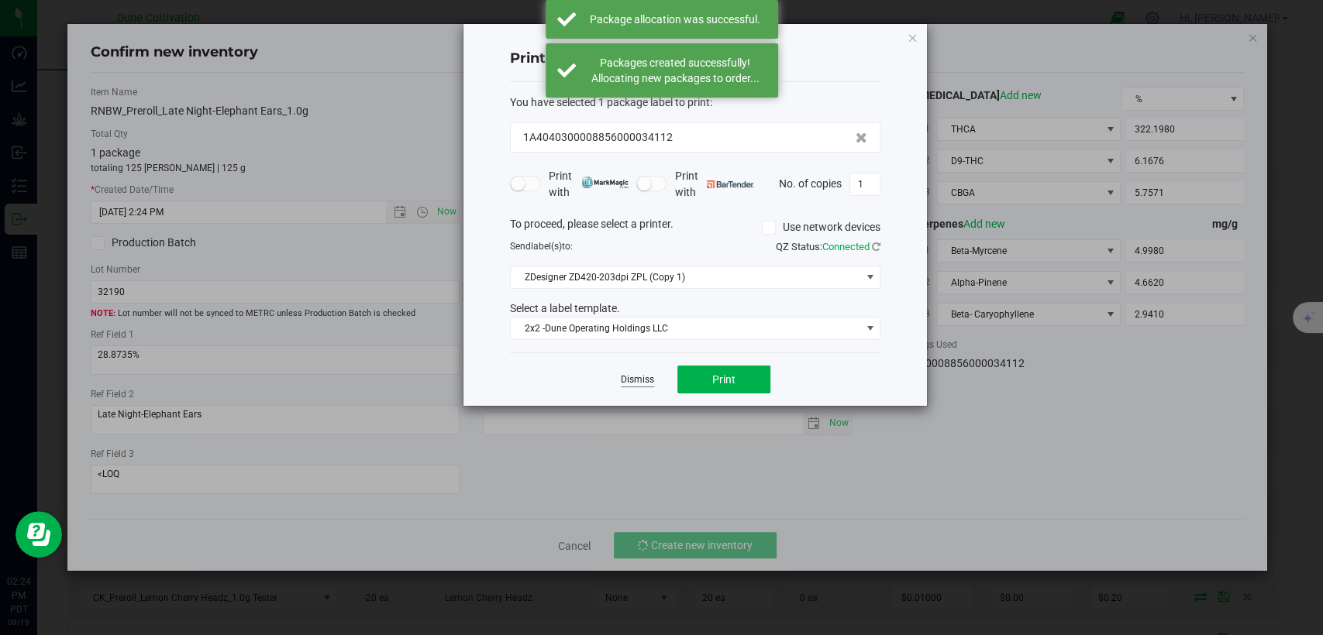
click at [644, 377] on link "Dismiss" at bounding box center [637, 379] width 33 height 13
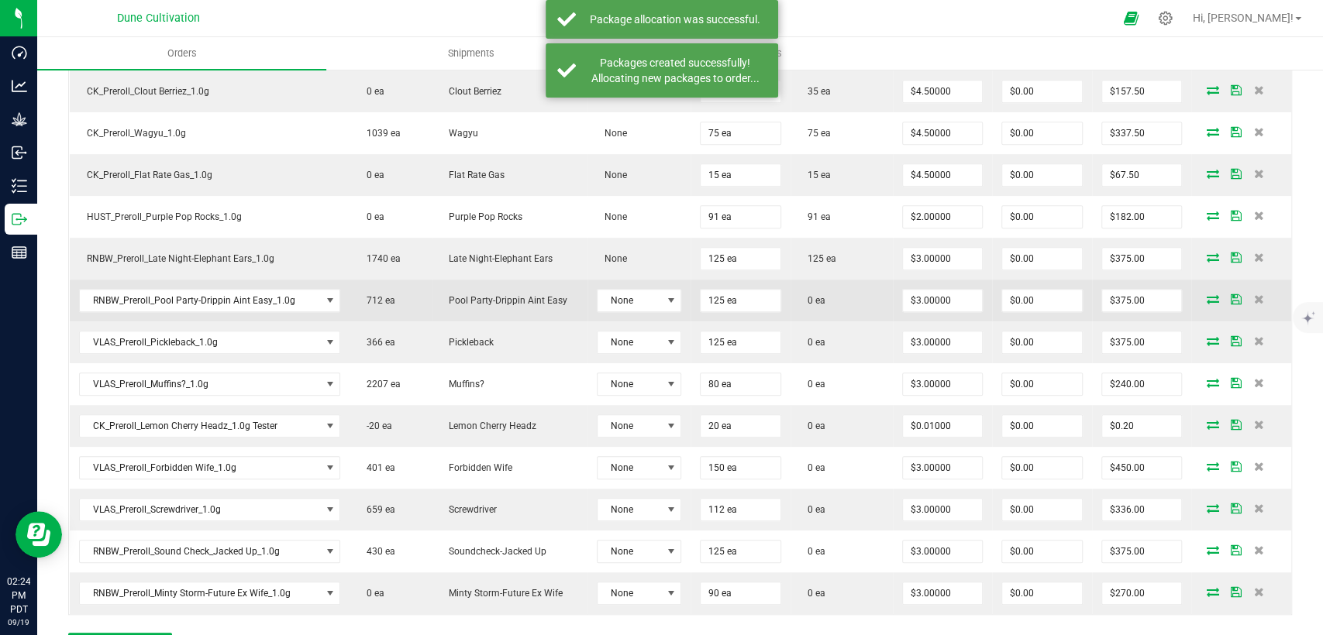
click at [1206, 298] on icon at bounding box center [1212, 298] width 12 height 9
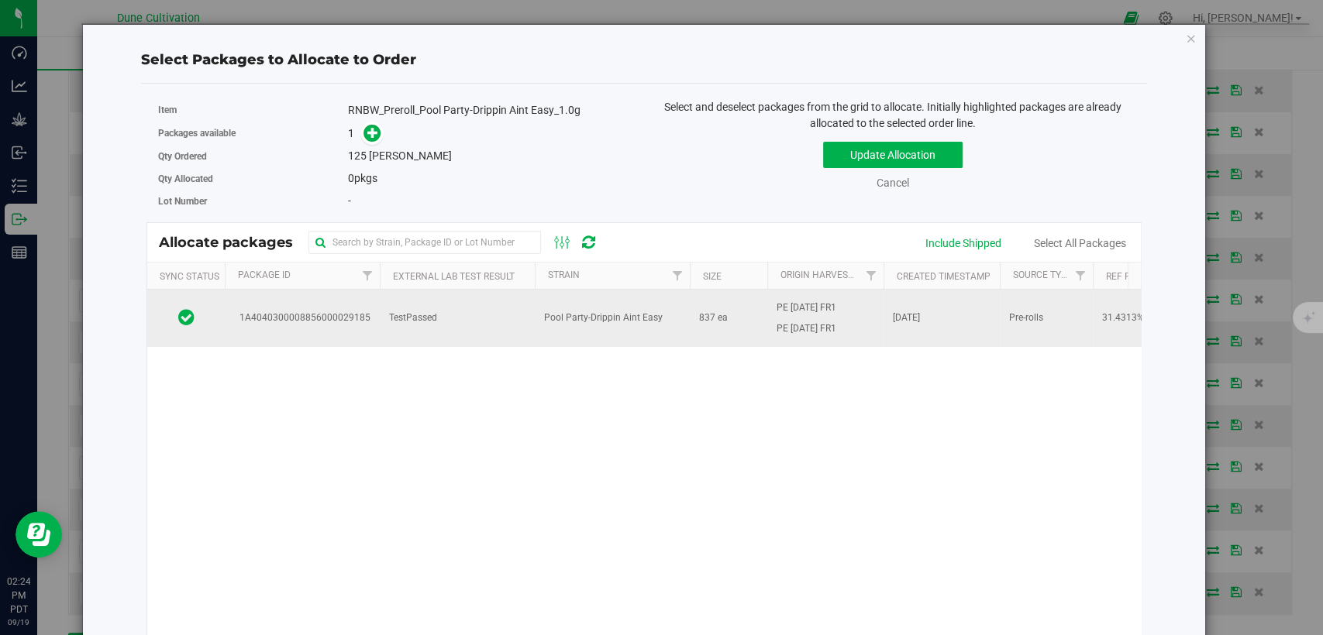
click at [506, 293] on td "TestPassed" at bounding box center [457, 318] width 155 height 57
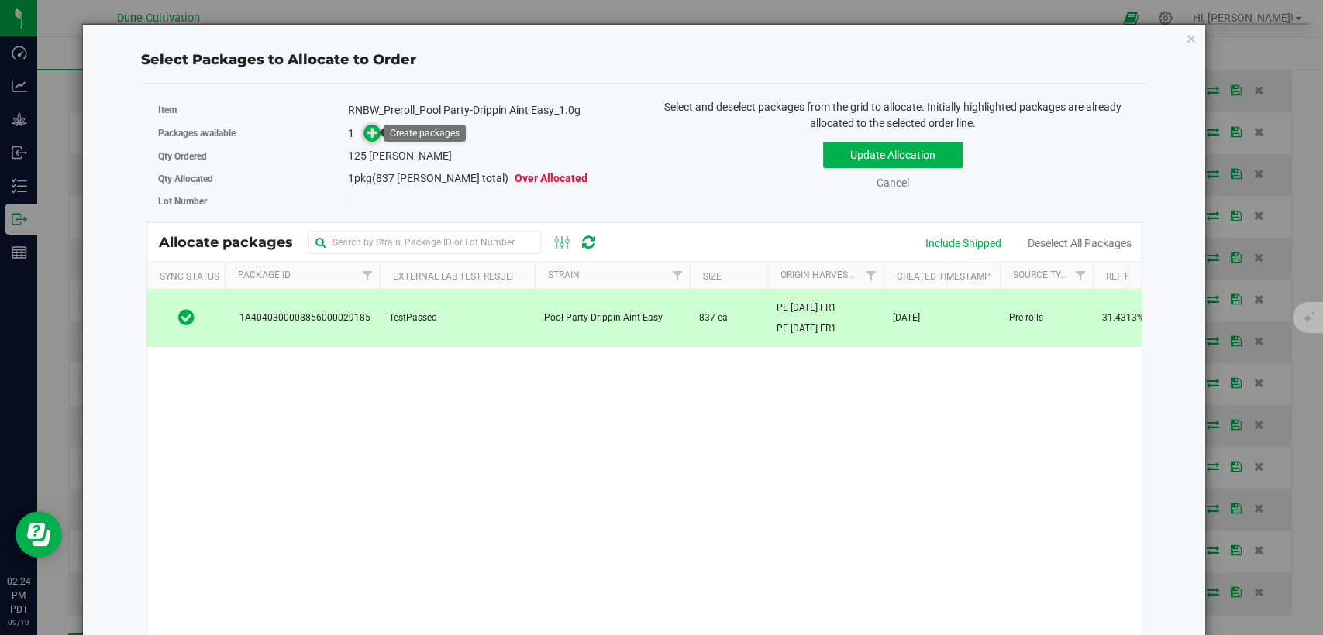
click at [369, 132] on icon at bounding box center [372, 132] width 11 height 11
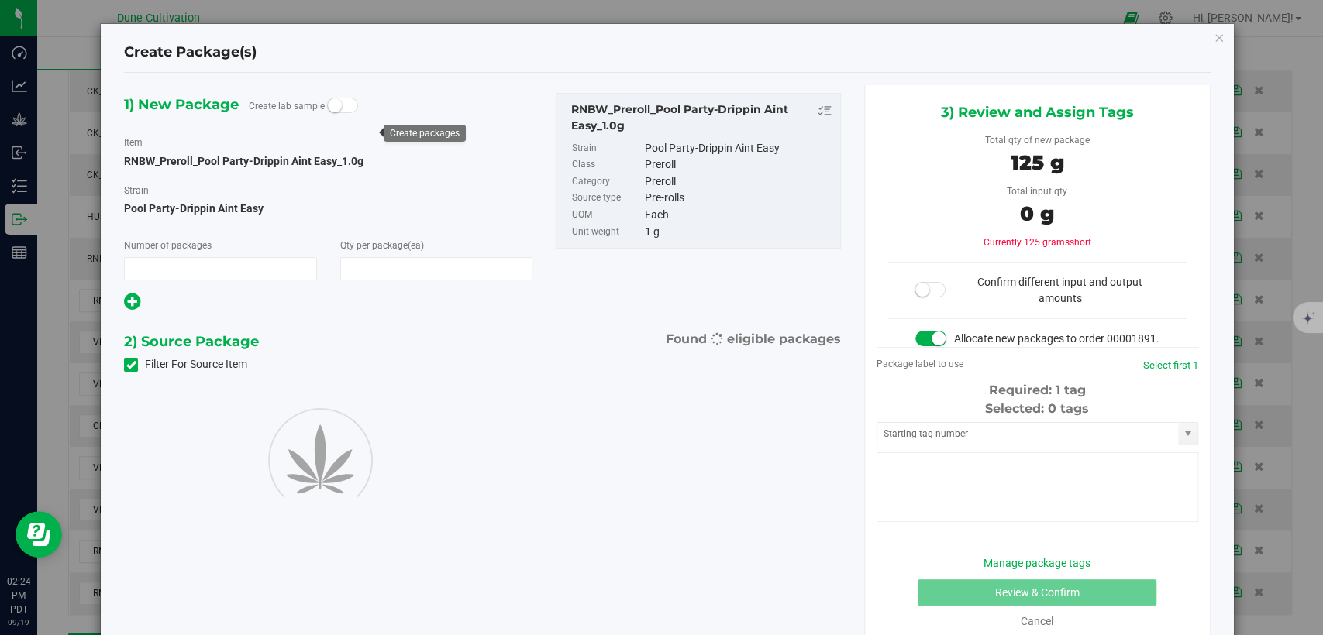
type input "1"
type input "125"
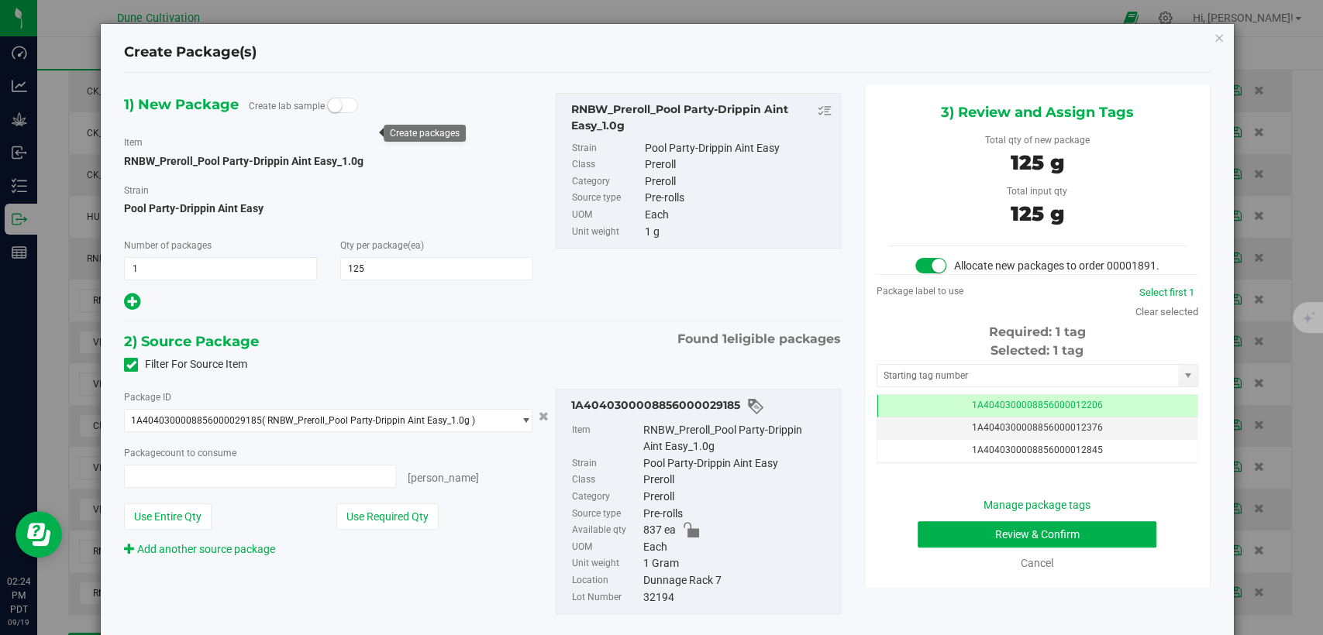
type input "125 ea"
click at [942, 418] on td "1A4040300008856000012206" at bounding box center [1037, 406] width 320 height 22
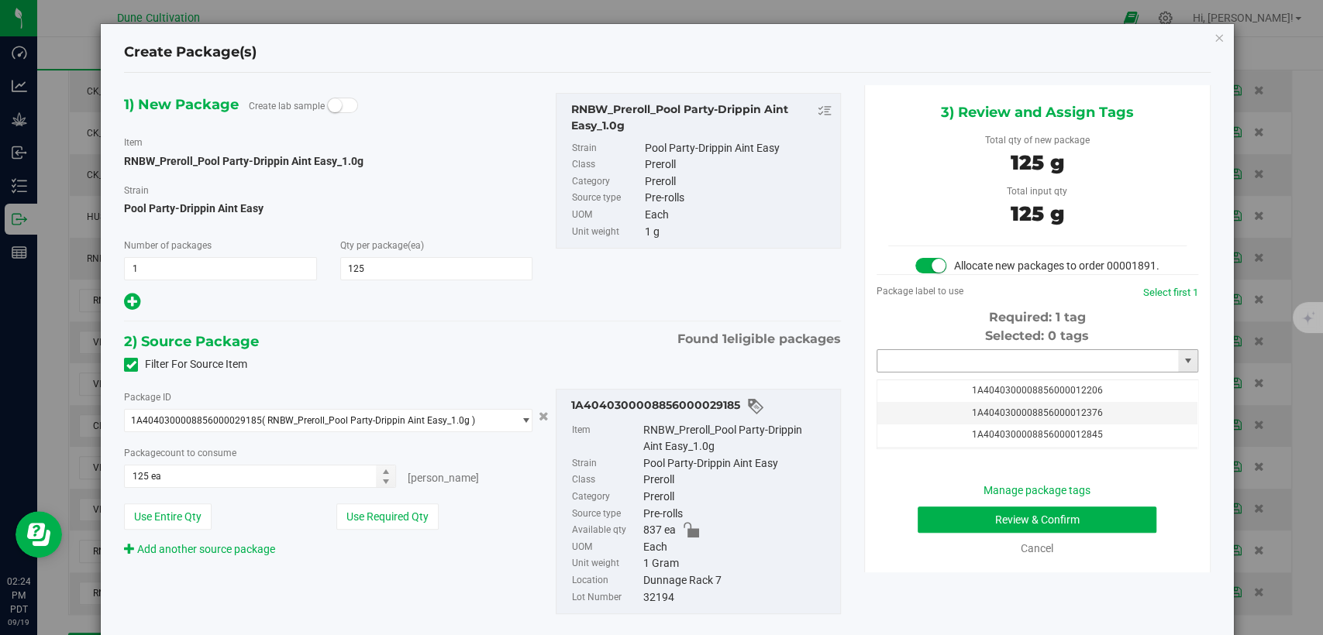
click at [958, 372] on input "text" at bounding box center [1027, 361] width 301 height 22
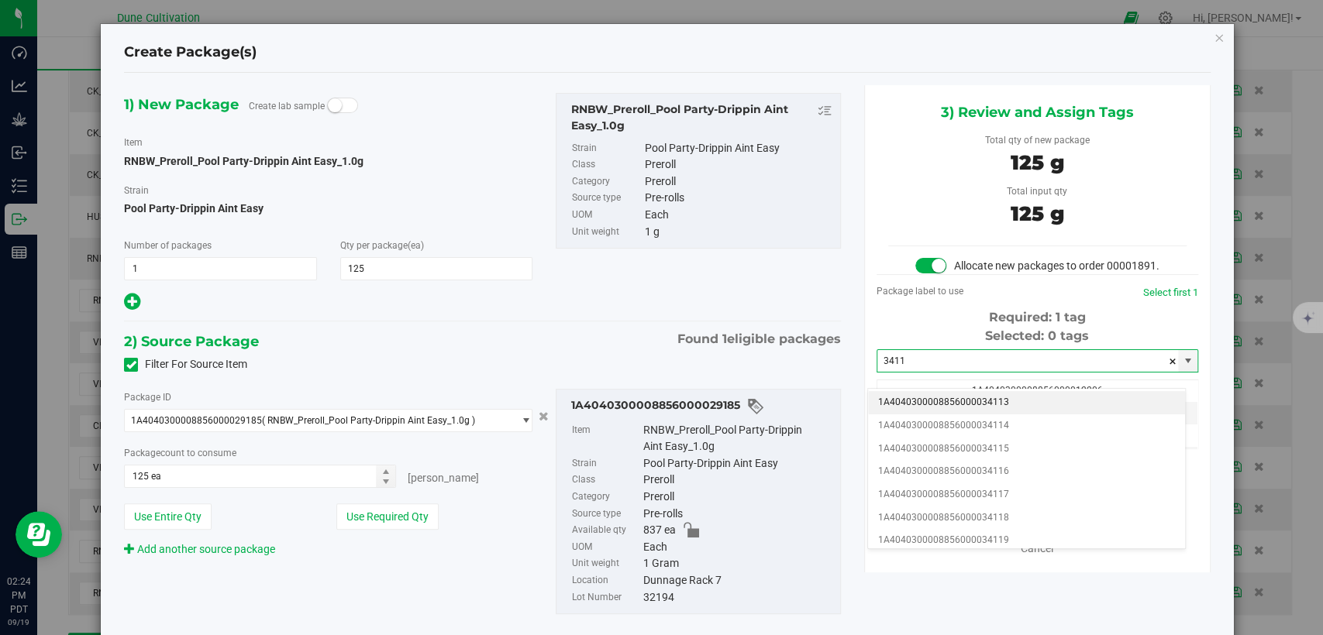
click at [956, 398] on li "1A4040300008856000034113" at bounding box center [1026, 402] width 317 height 23
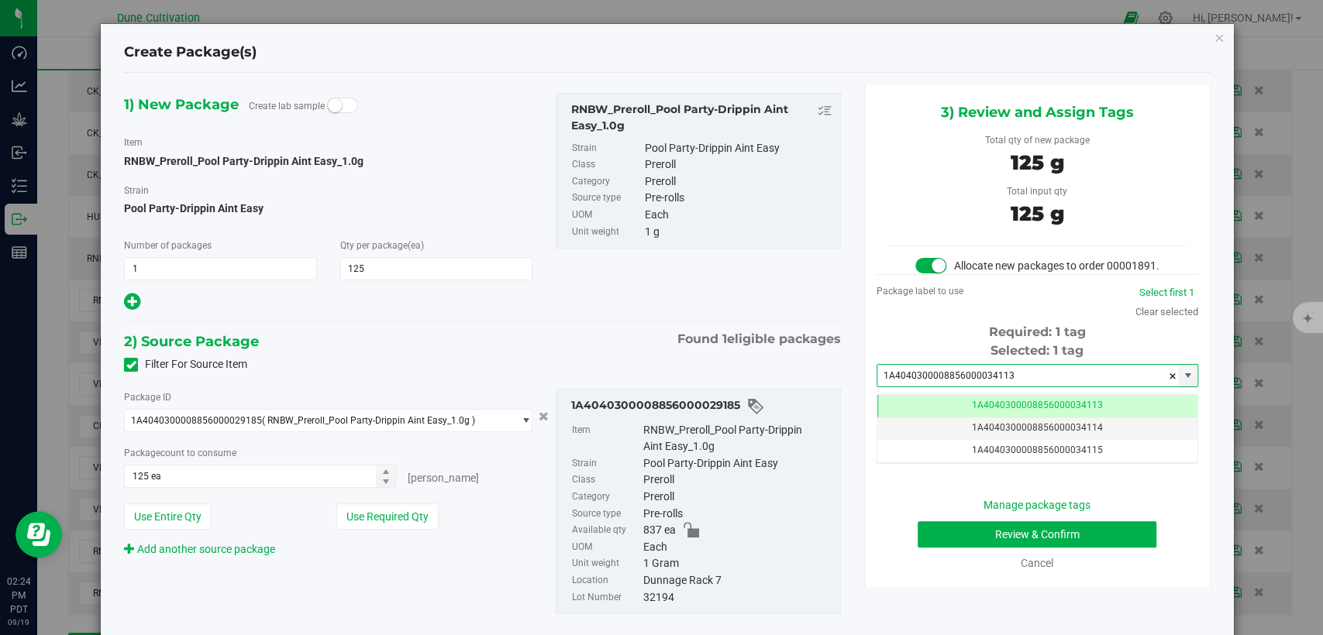
type input "1A4040300008856000034113"
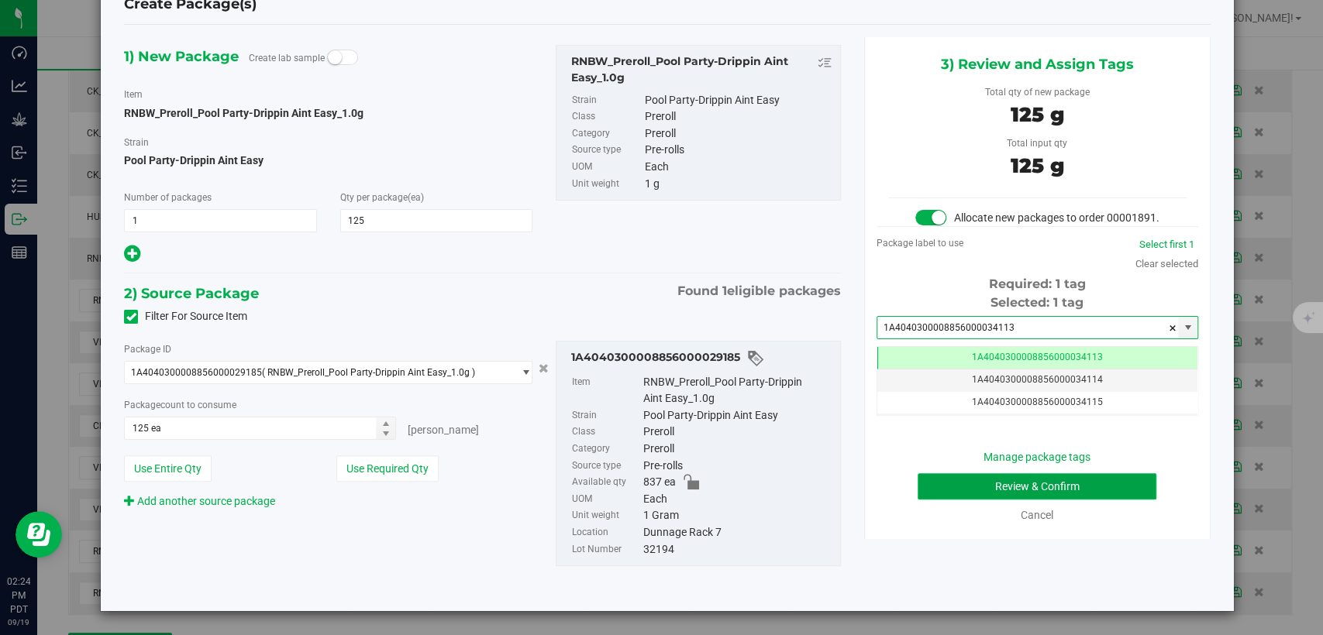
click at [924, 497] on button "Review & Confirm" at bounding box center [1036, 486] width 239 height 26
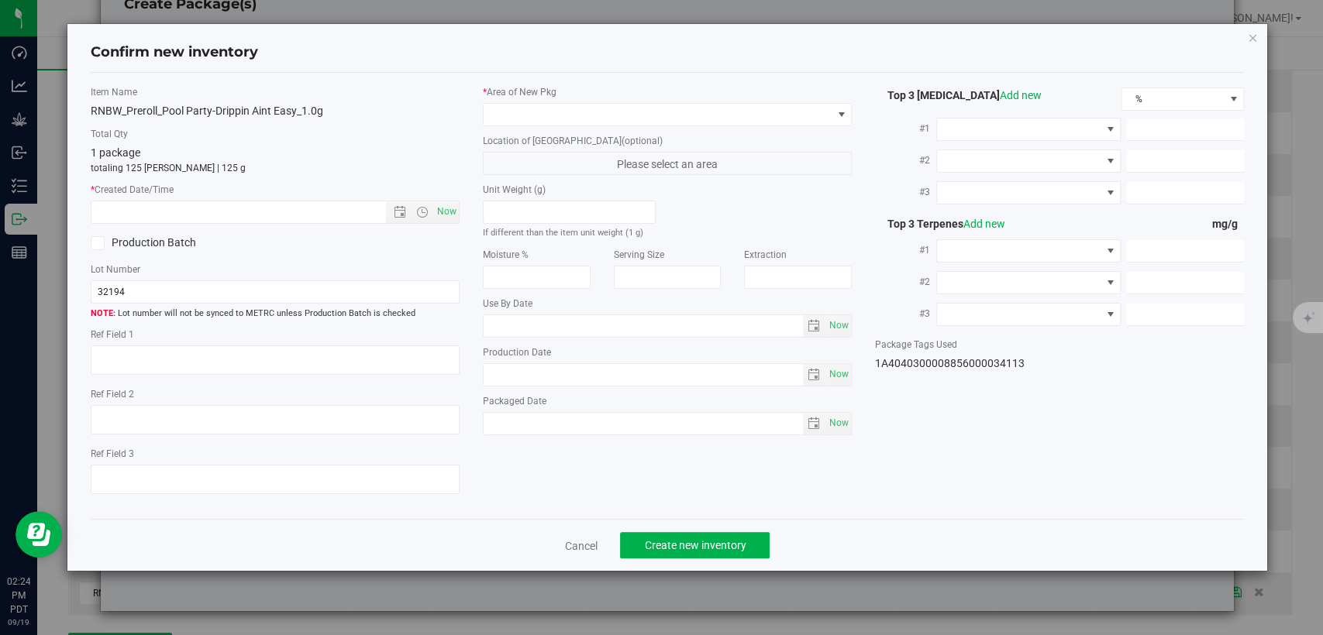
type textarea "31.4313%"
type textarea "Pool Party-Drippin Aint Easy"
type textarea "<LOQ"
type input "337.2440"
type input "18.5495"
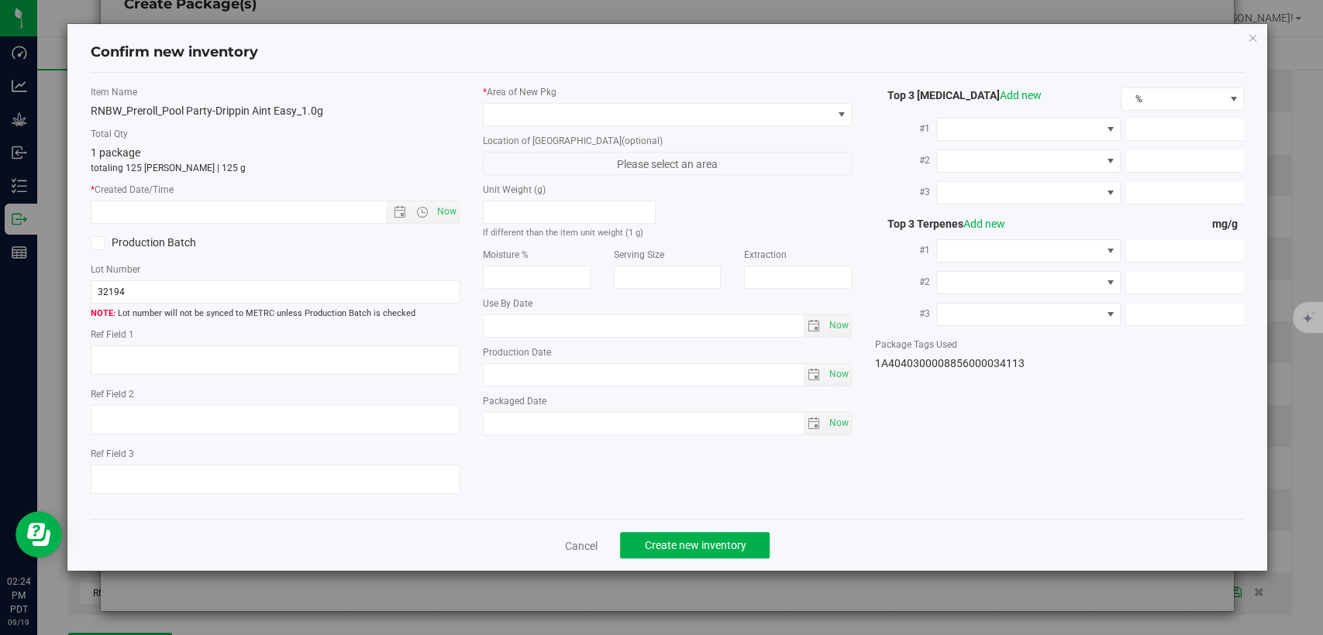
type input "6.7615"
type input "1.2590"
type input "0.5469"
type input "0.4088"
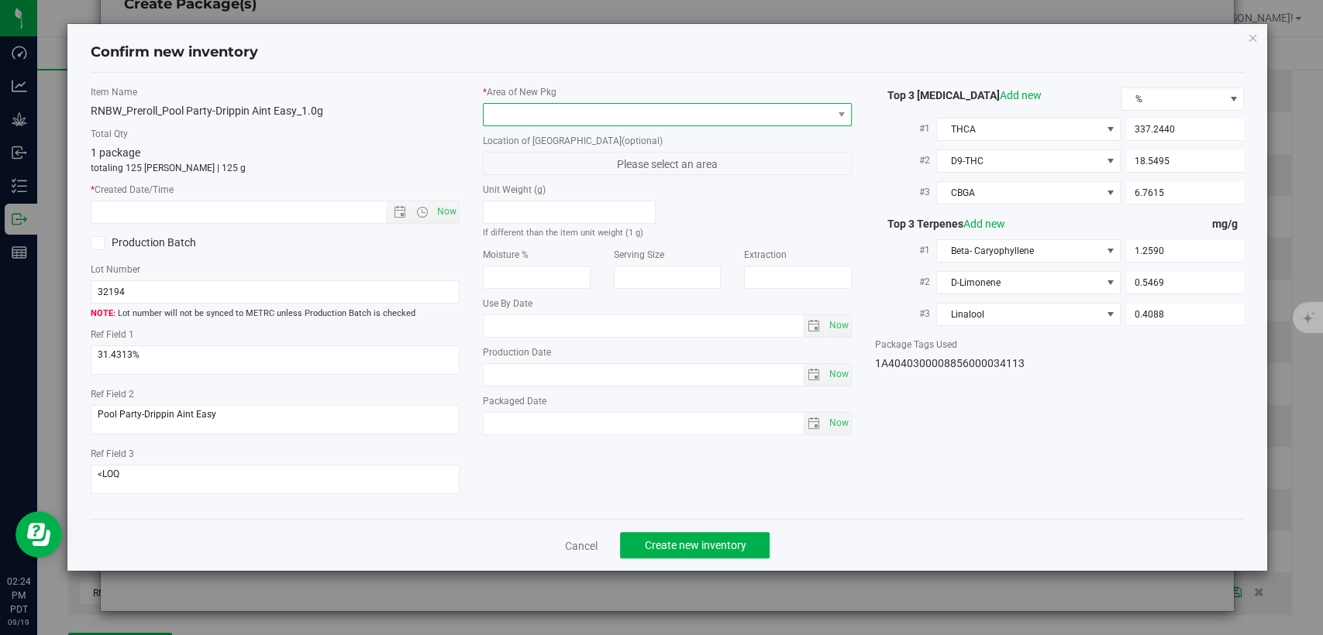
click at [636, 120] on span at bounding box center [658, 115] width 348 height 22
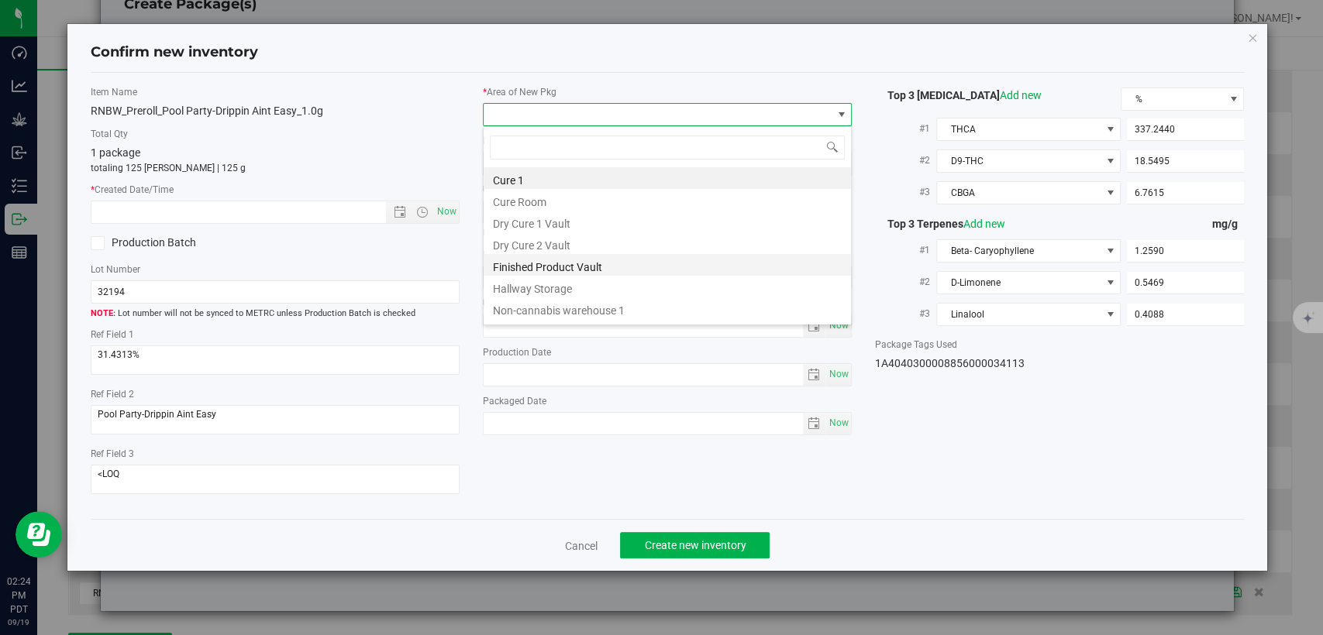
click at [553, 260] on li "Finished Product Vault" at bounding box center [667, 265] width 367 height 22
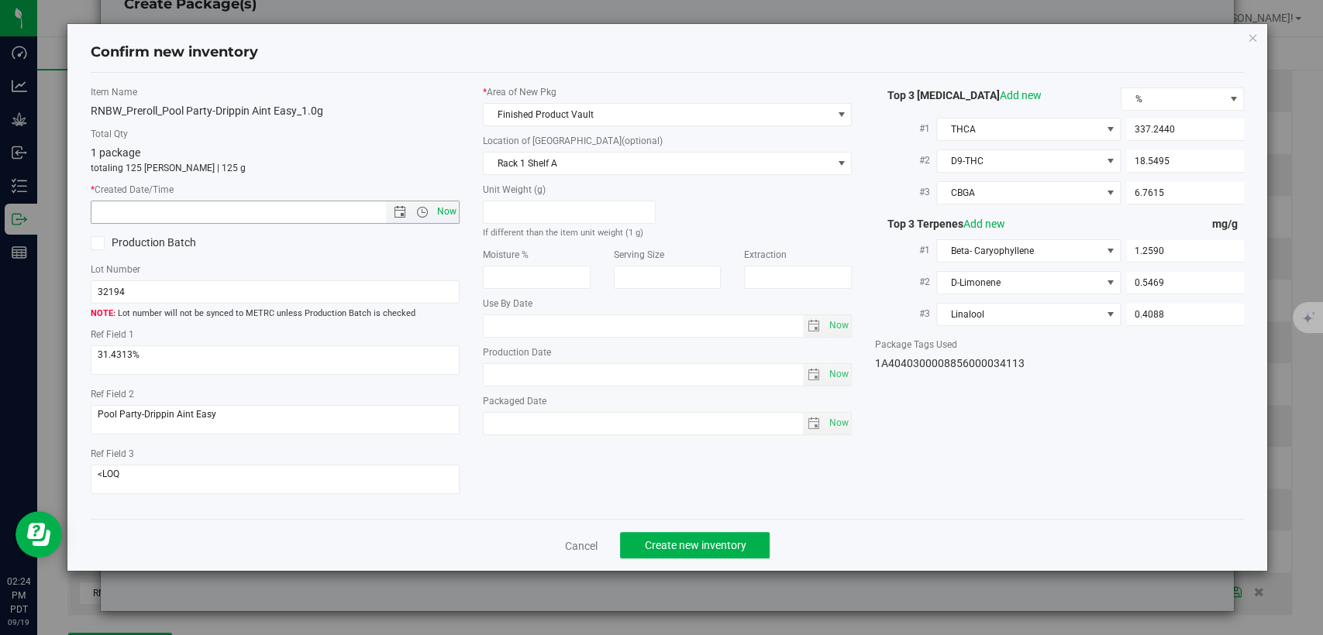
click at [450, 208] on span "Now" at bounding box center [447, 212] width 26 height 22
type input "9/19/2025 2:24 PM"
click at [654, 548] on span "Create new inventory" at bounding box center [695, 545] width 102 height 12
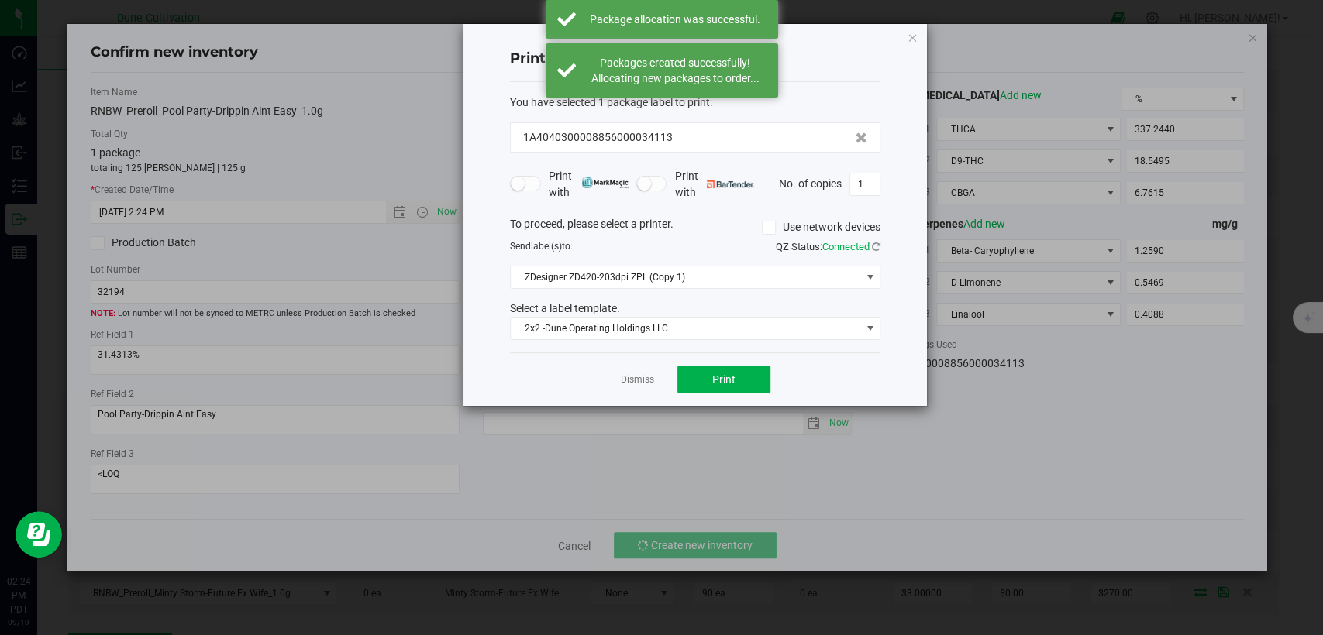
click at [631, 382] on link "Dismiss" at bounding box center [637, 379] width 33 height 13
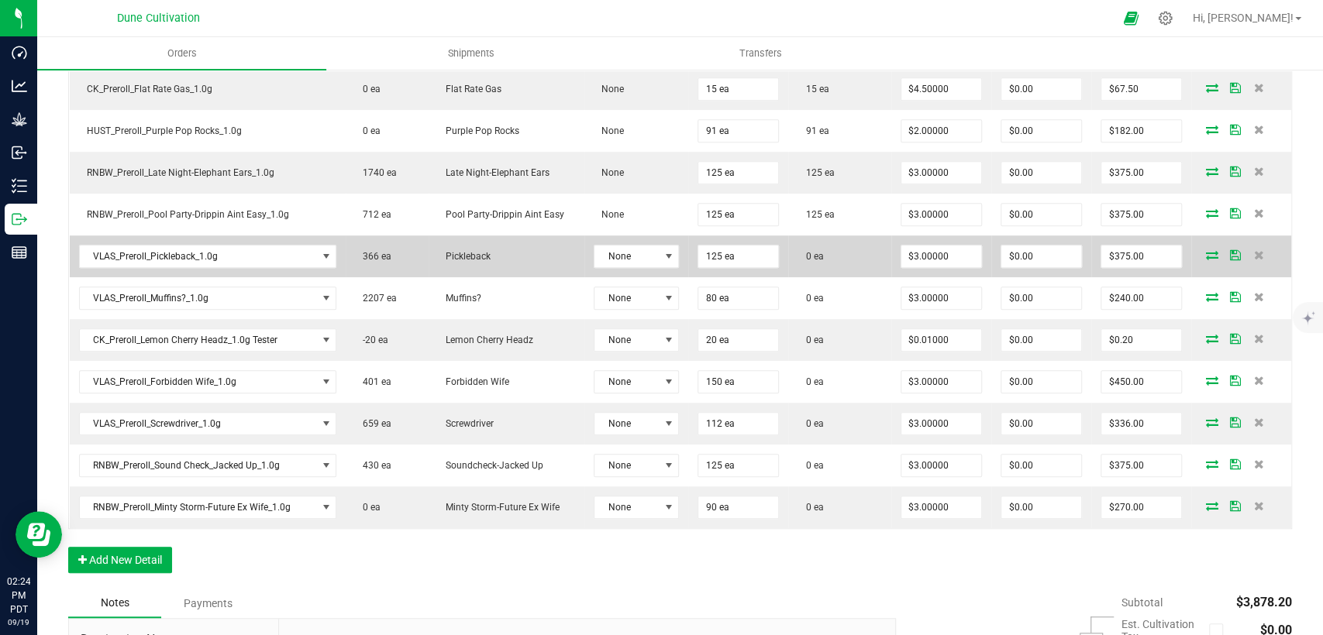
click at [1206, 251] on icon at bounding box center [1212, 254] width 12 height 9
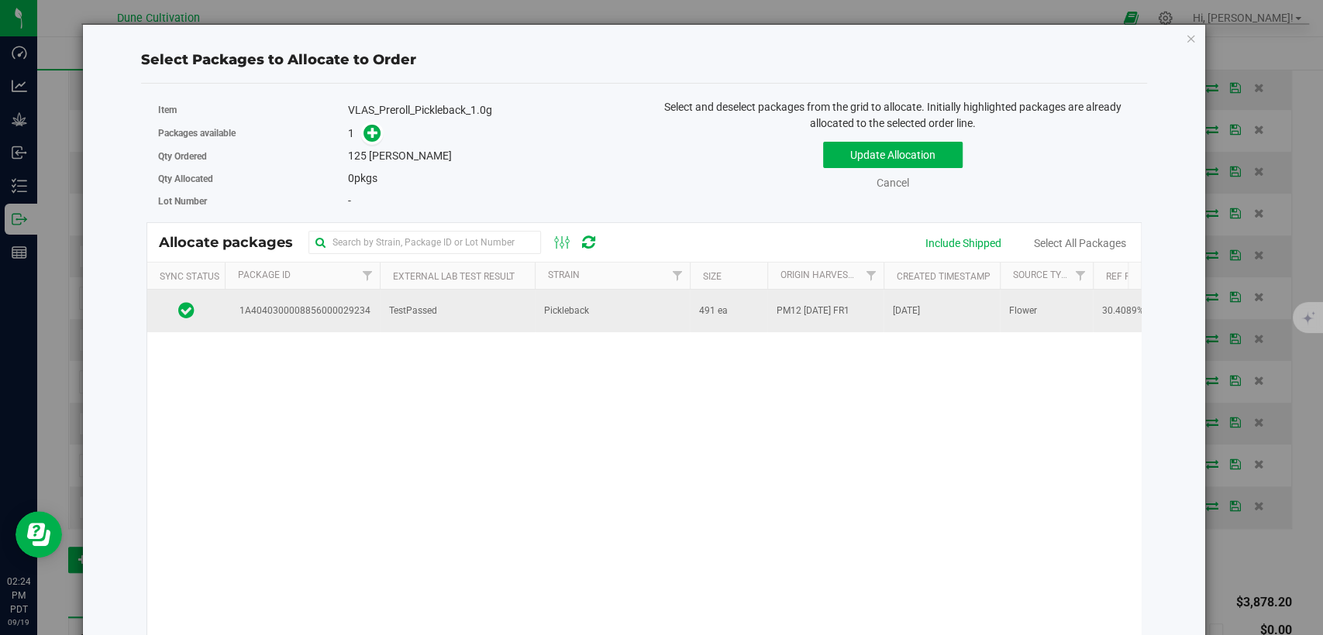
click at [458, 301] on td "TestPassed" at bounding box center [457, 311] width 155 height 42
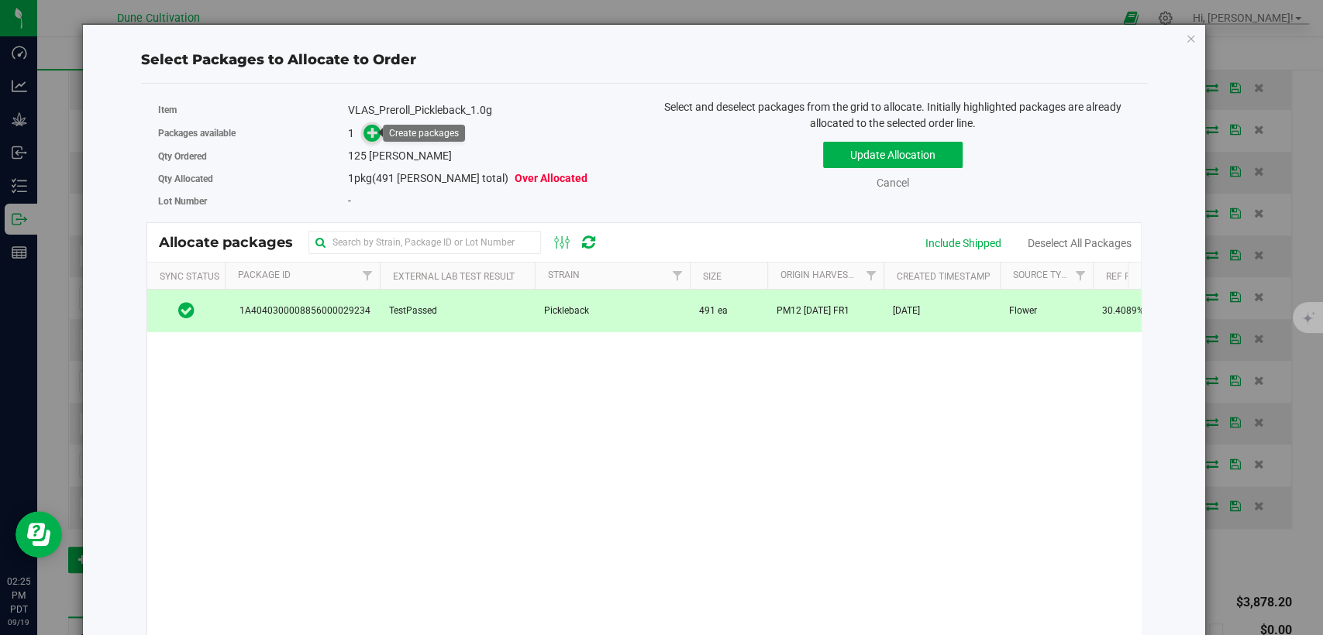
click at [373, 137] on icon at bounding box center [372, 132] width 11 height 11
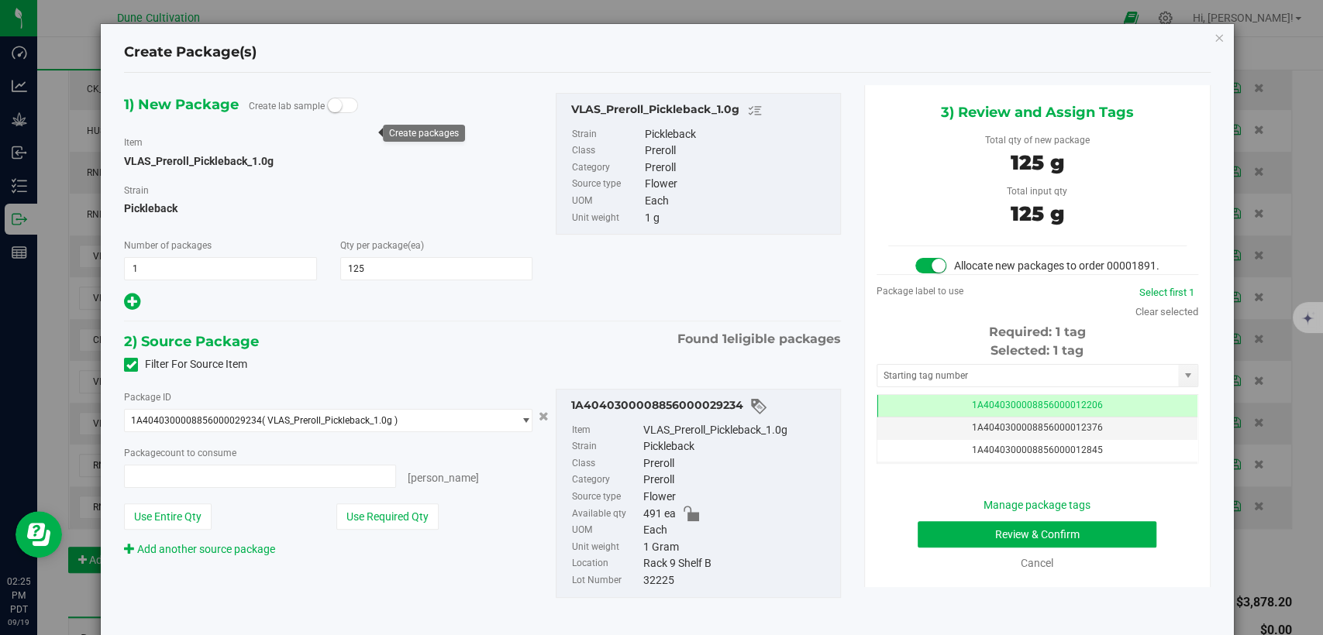
type input "125 ea"
click at [909, 418] on td "1A4040300008856000012206" at bounding box center [1037, 406] width 320 height 22
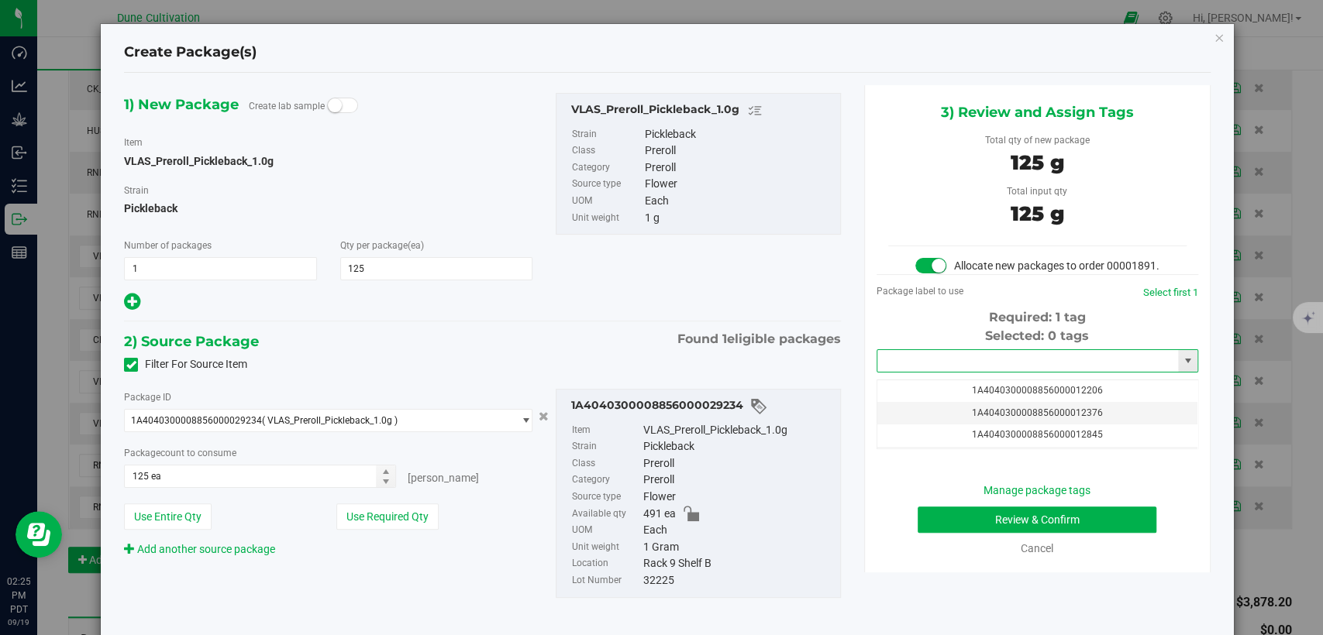
click at [931, 372] on input "text" at bounding box center [1027, 361] width 301 height 22
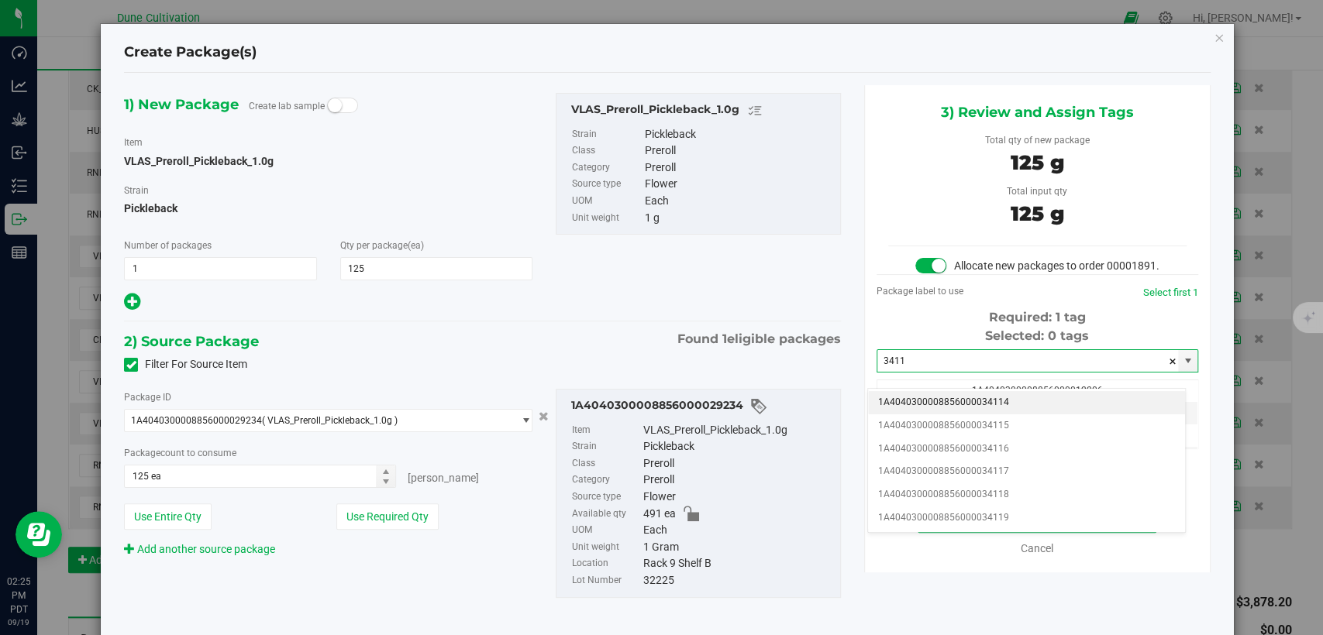
click at [934, 403] on li "1A4040300008856000034114" at bounding box center [1026, 402] width 317 height 23
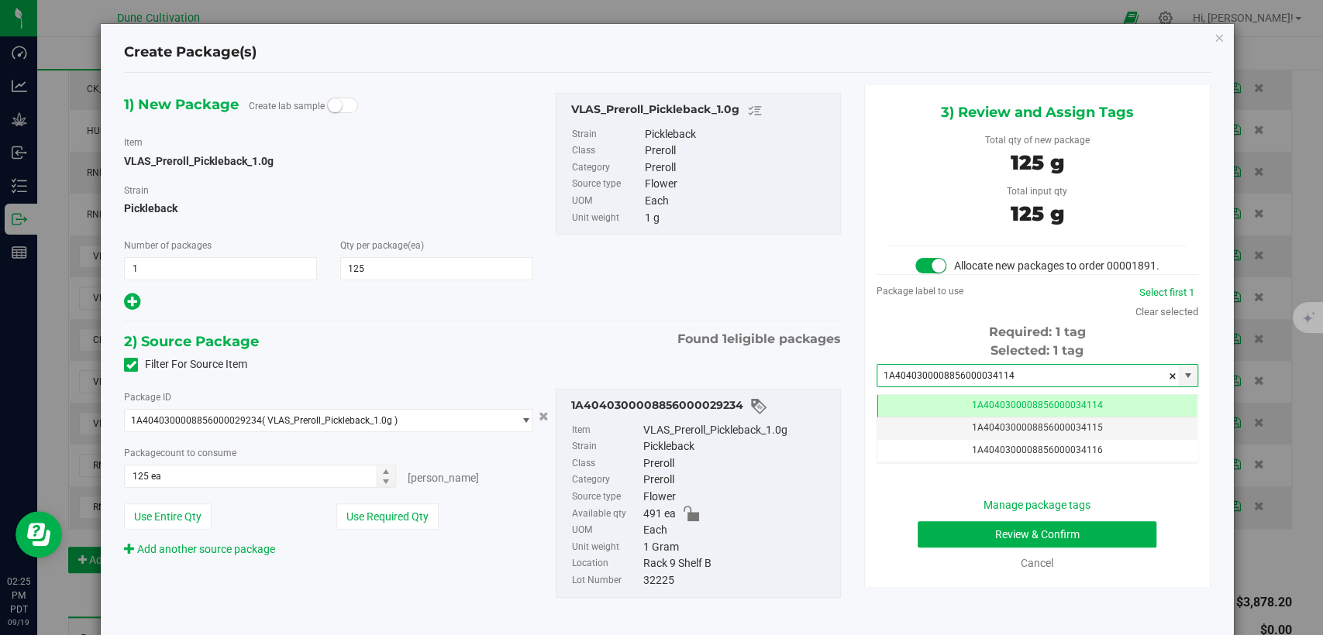
type input "1A4040300008856000034114"
click at [938, 546] on button "Review & Confirm" at bounding box center [1036, 534] width 239 height 26
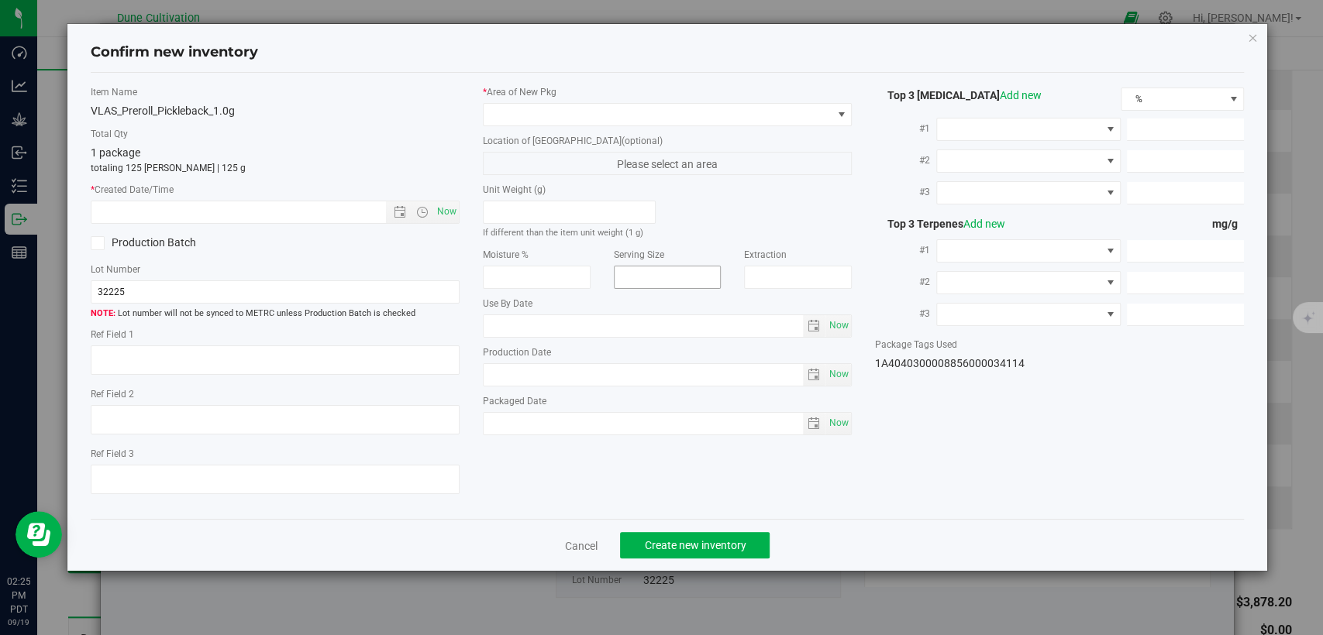
type textarea "30.4089%"
type textarea "Pickleback"
type textarea "<LOQ"
type input "319.6220"
type input "23.7807"
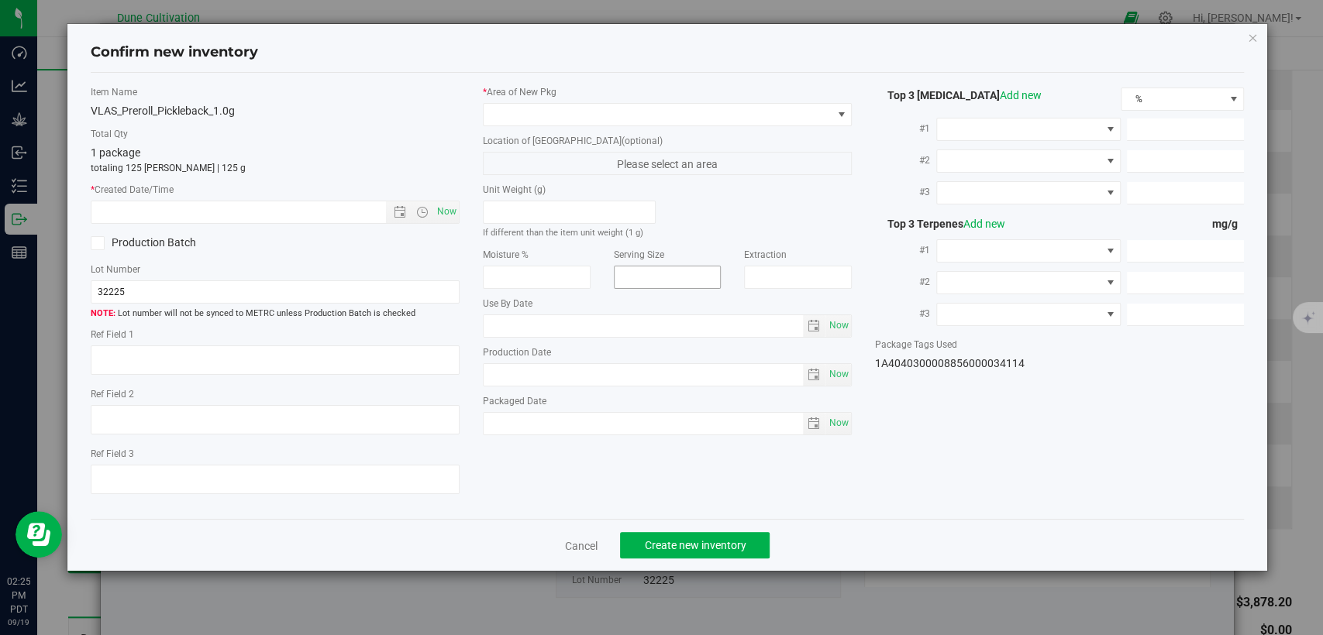
type input "16.3149"
type input "9.3570"
type input "6.6770"
type input "3.2720"
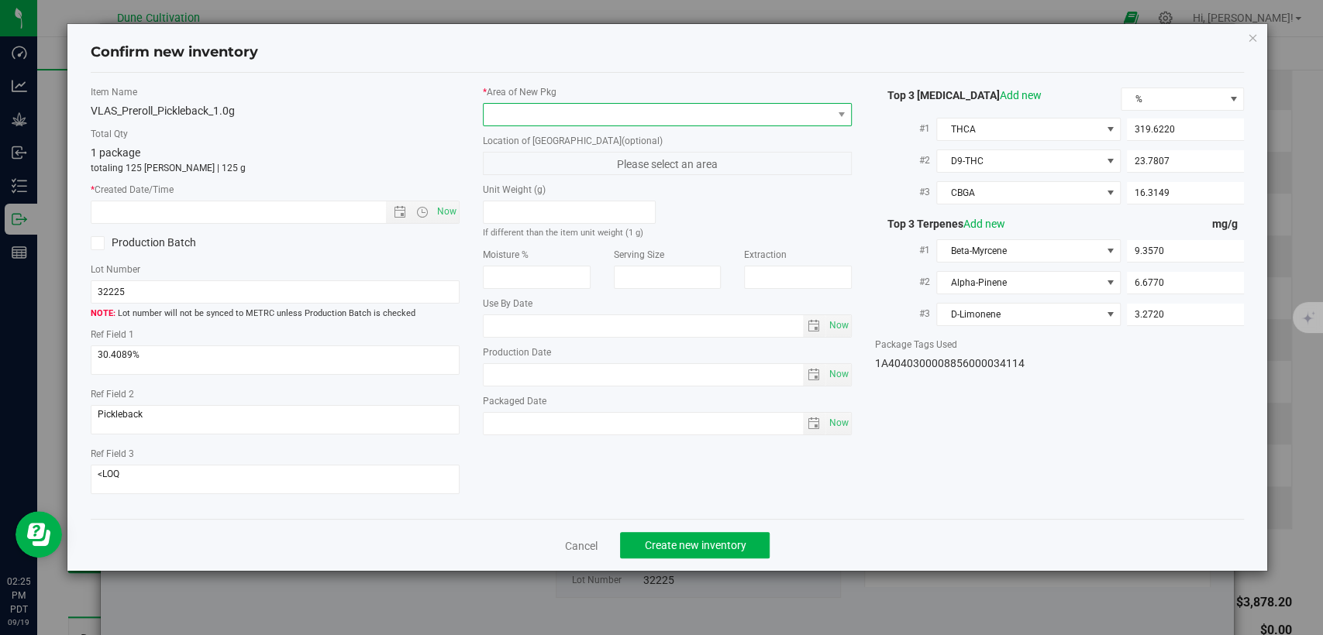
click at [649, 108] on span at bounding box center [658, 115] width 348 height 22
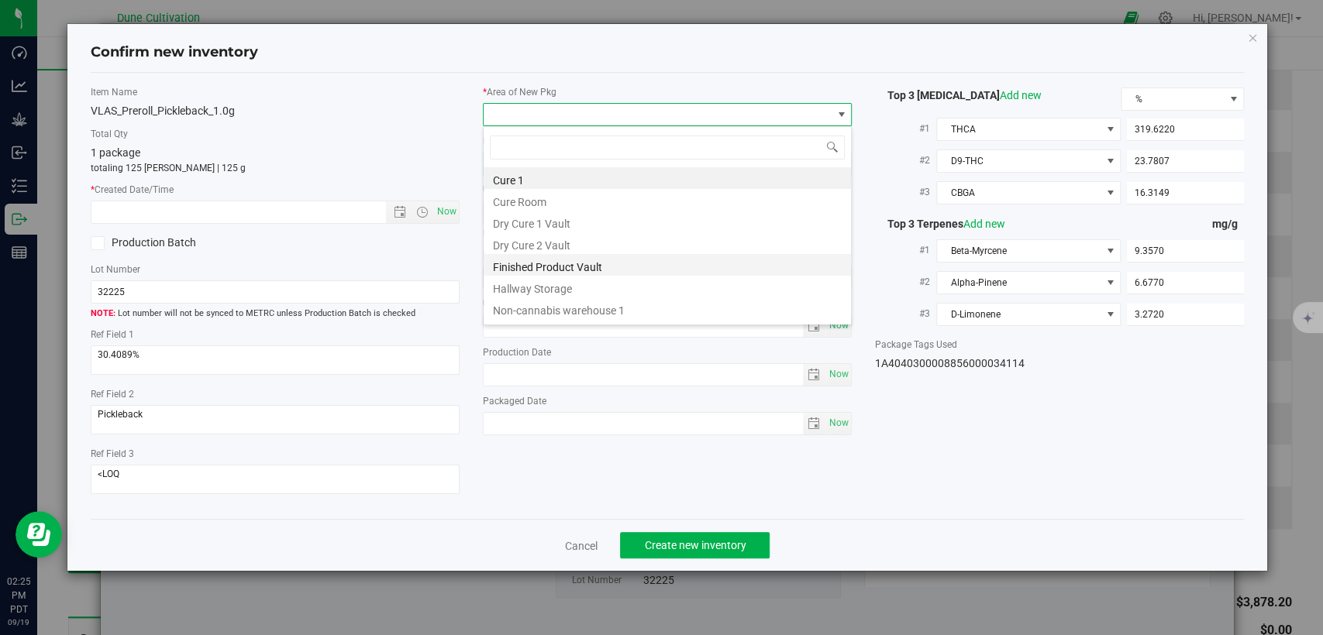
click at [614, 265] on li "Finished Product Vault" at bounding box center [667, 265] width 367 height 22
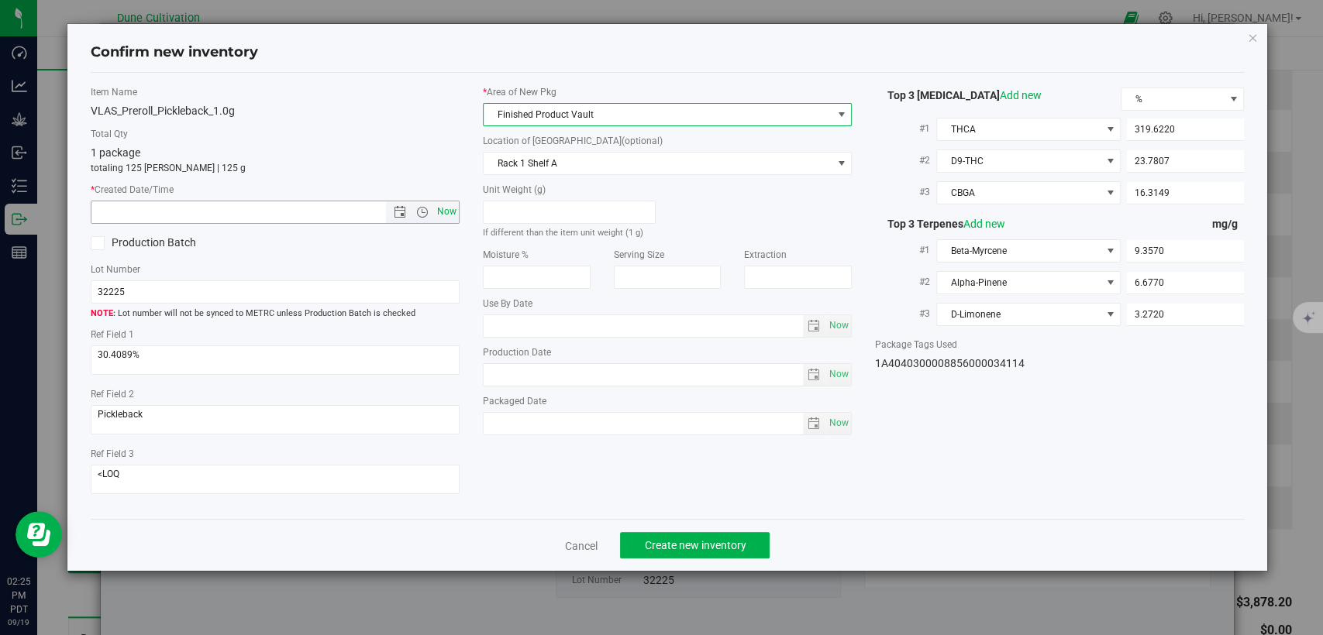
click at [445, 207] on span "Now" at bounding box center [447, 212] width 26 height 22
type input "9/19/2025 2:25 PM"
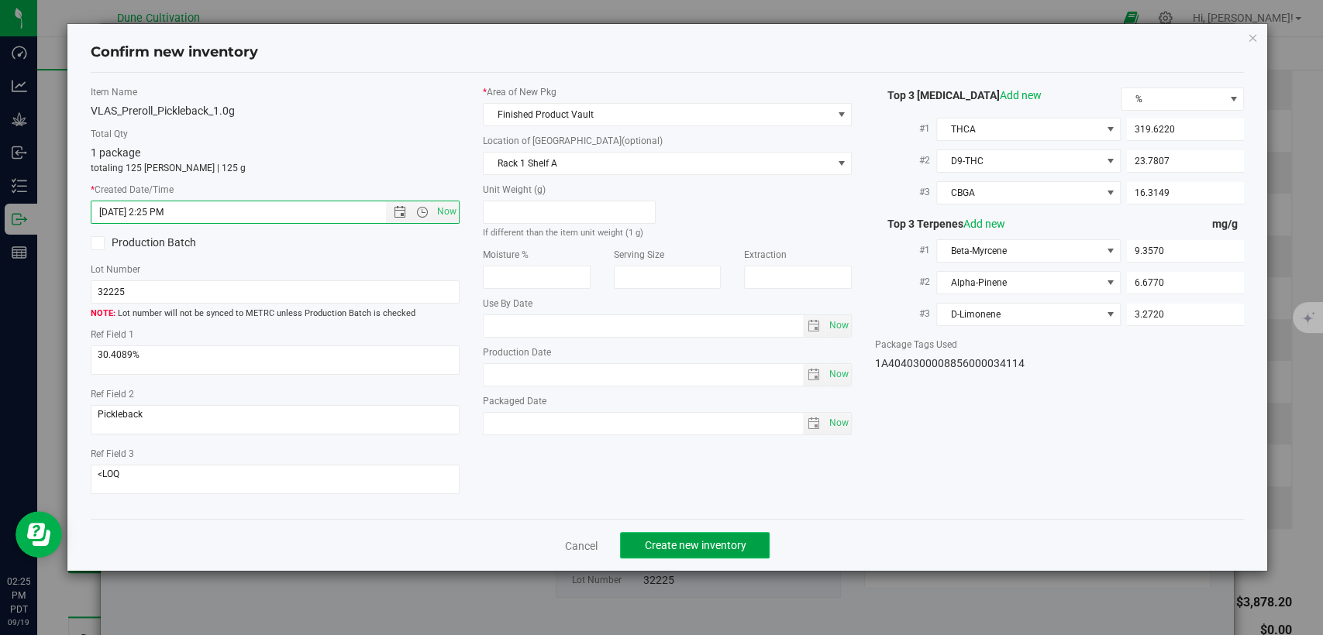
click at [658, 540] on span "Create new inventory" at bounding box center [695, 545] width 102 height 12
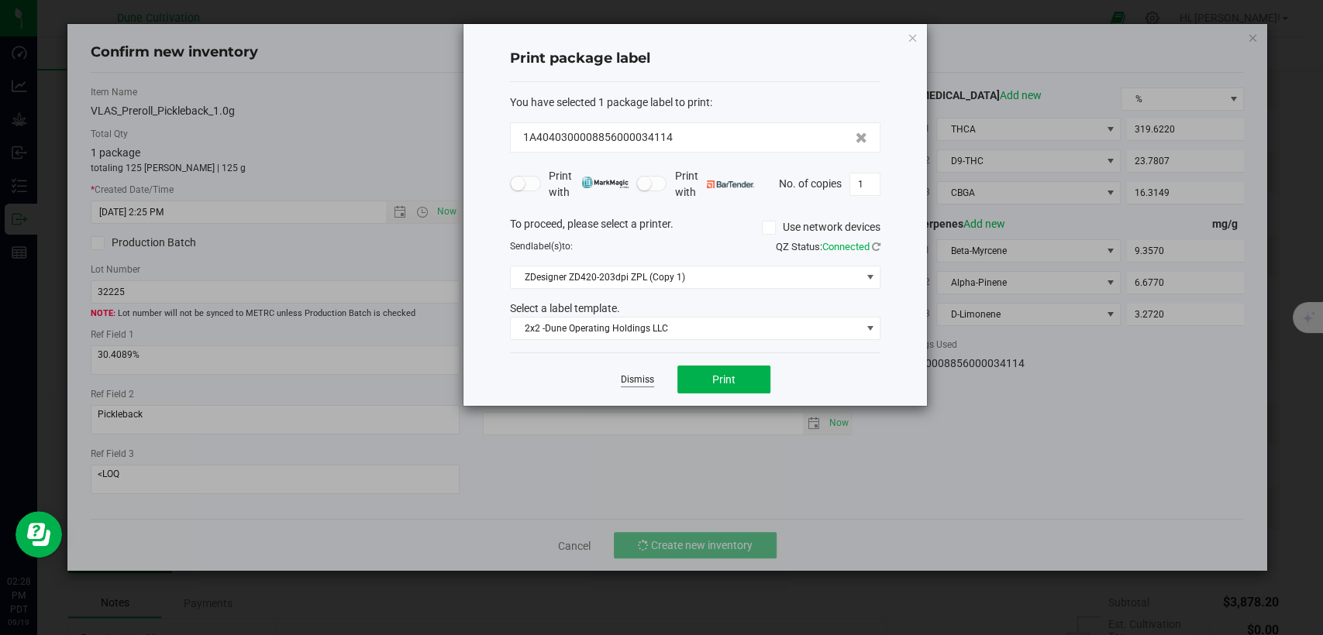
click at [649, 380] on link "Dismiss" at bounding box center [637, 379] width 33 height 13
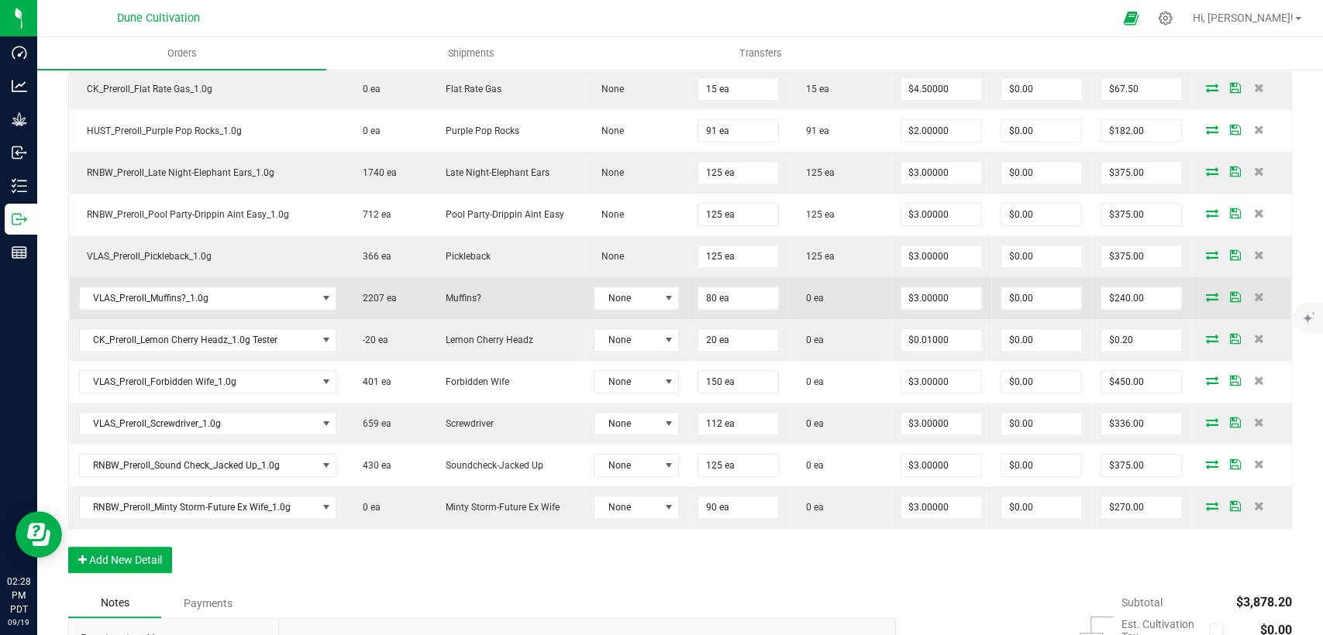
click at [1206, 293] on icon at bounding box center [1212, 296] width 12 height 9
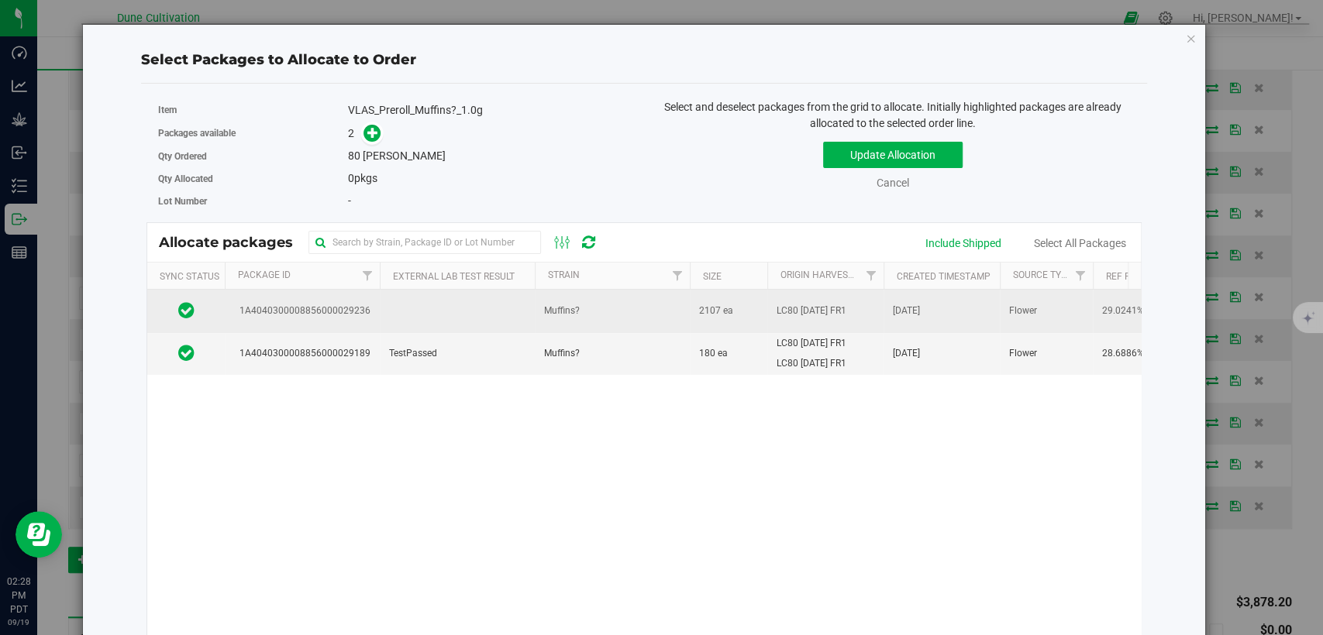
click at [313, 318] on td "1A4040300008856000029236" at bounding box center [302, 311] width 155 height 43
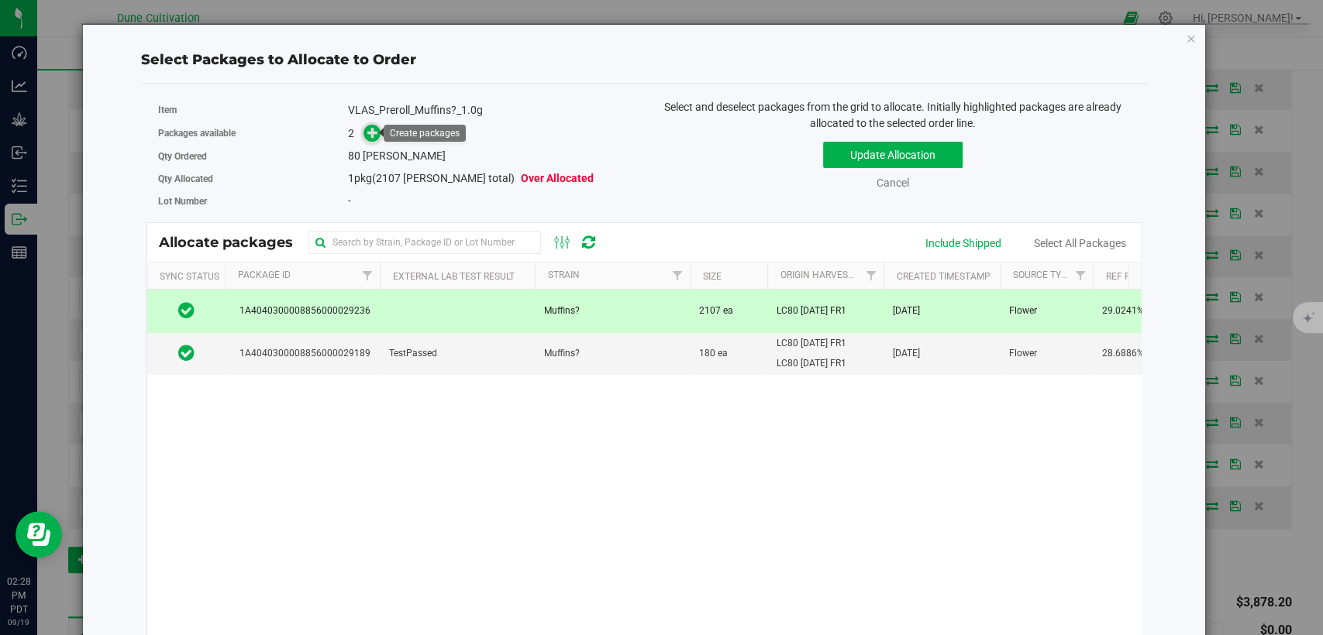
click at [367, 135] on icon at bounding box center [372, 131] width 11 height 11
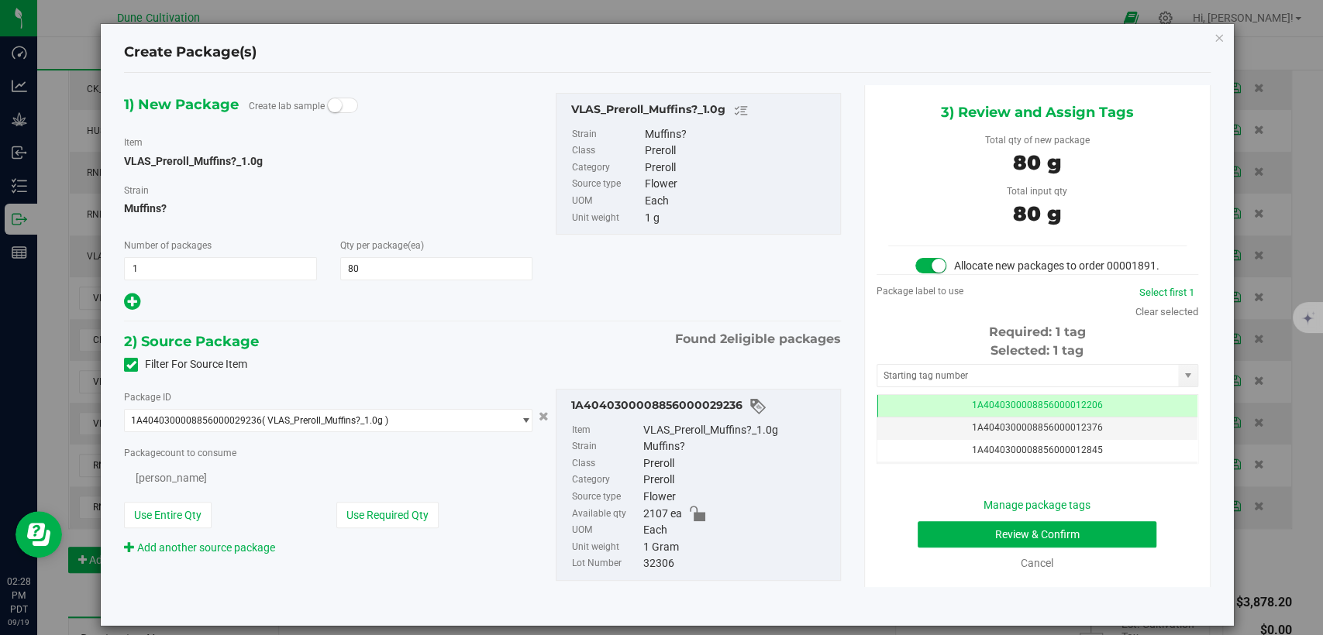
type input "80"
click at [910, 417] on td "1A4040300008856000012206" at bounding box center [1037, 406] width 320 height 22
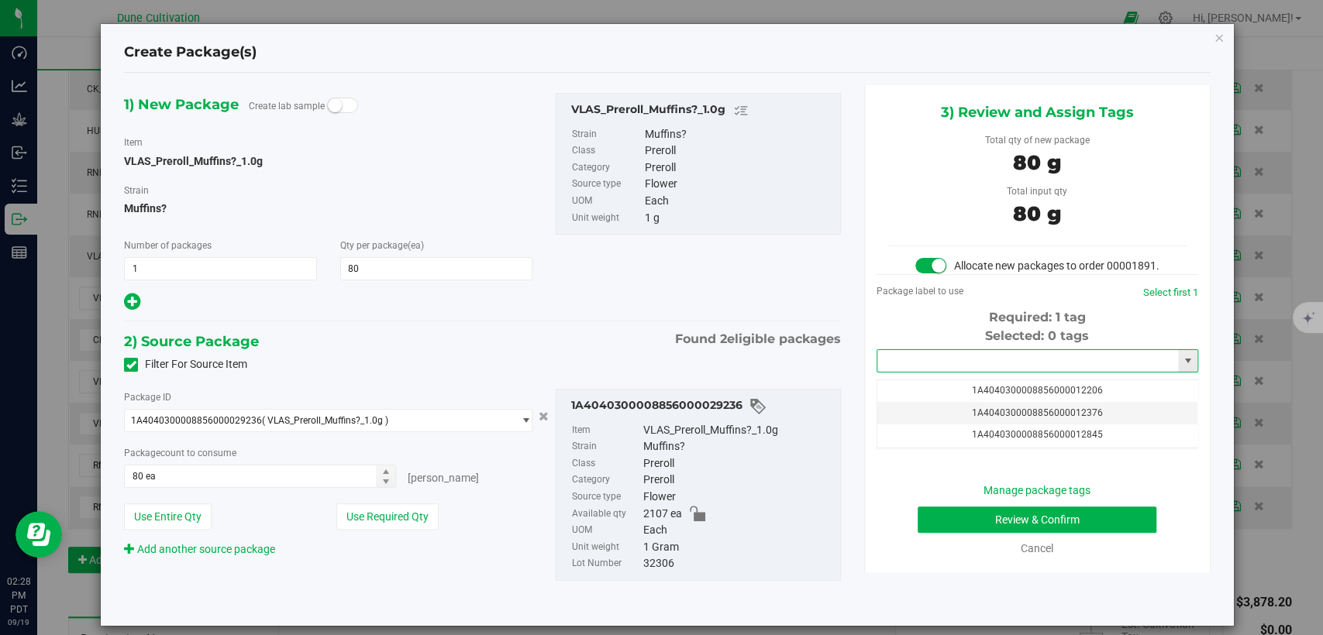
click at [936, 372] on input "text" at bounding box center [1027, 361] width 301 height 22
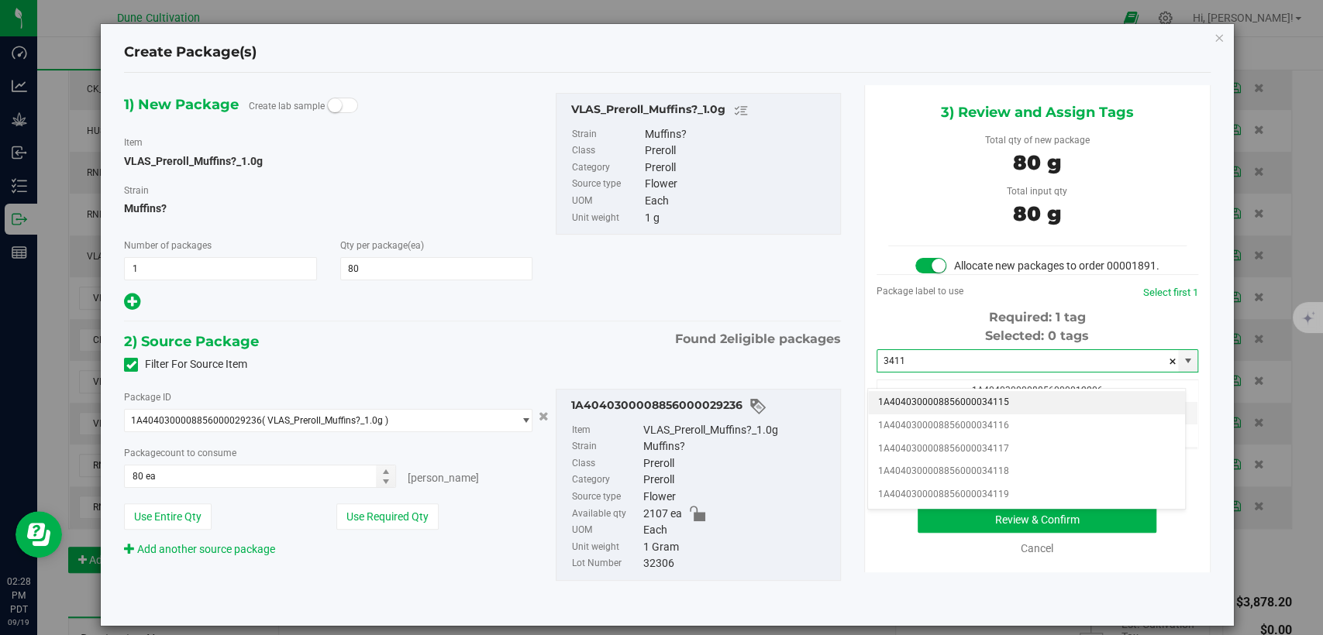
drag, startPoint x: 934, startPoint y: 404, endPoint x: 937, endPoint y: 391, distance: 13.5
click at [934, 404] on li "1A4040300008856000034115" at bounding box center [1026, 402] width 317 height 23
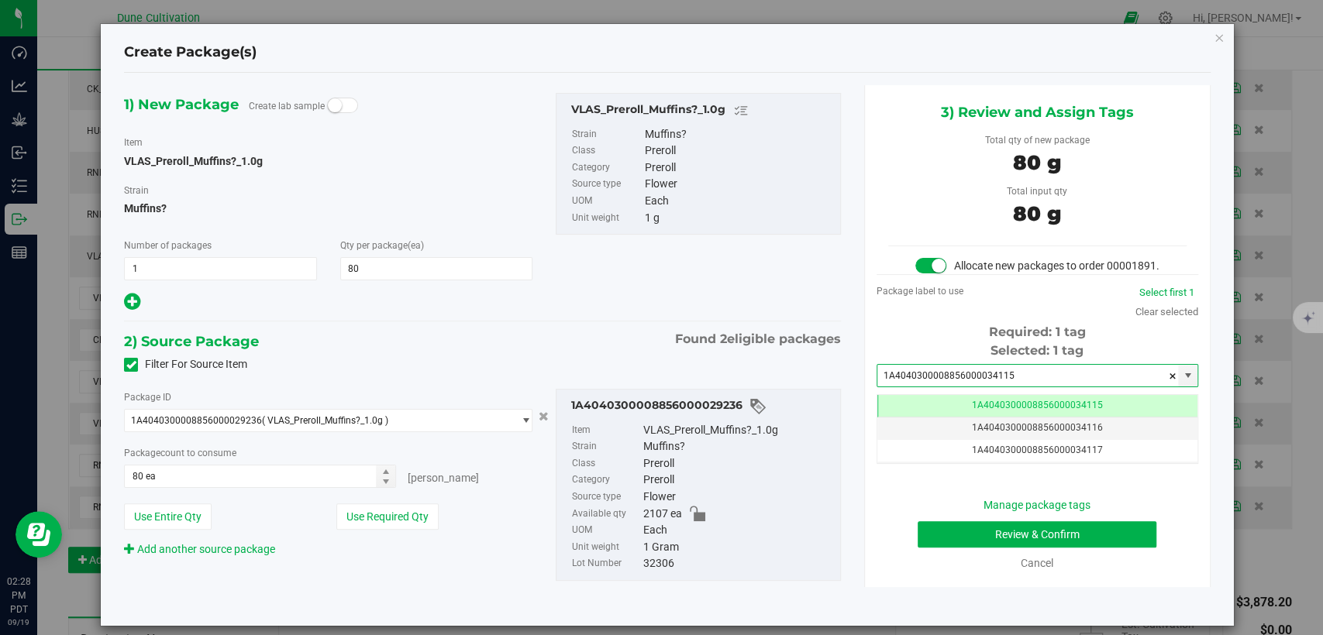
type input "1A4040300008856000034115"
click at [942, 548] on button "Review & Confirm" at bounding box center [1036, 534] width 239 height 26
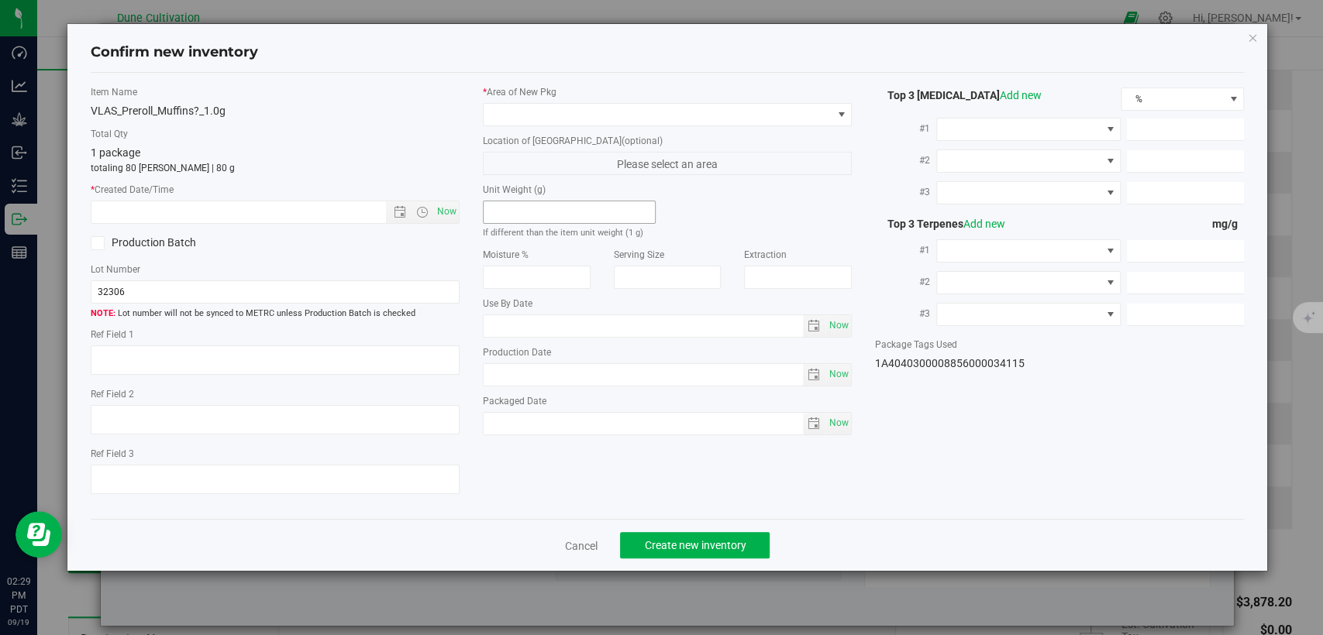
type textarea "29.0241%"
type textarea "Sticky Fingers"
type textarea "0.0370110%"
type input "317.5340"
type input "11.7633"
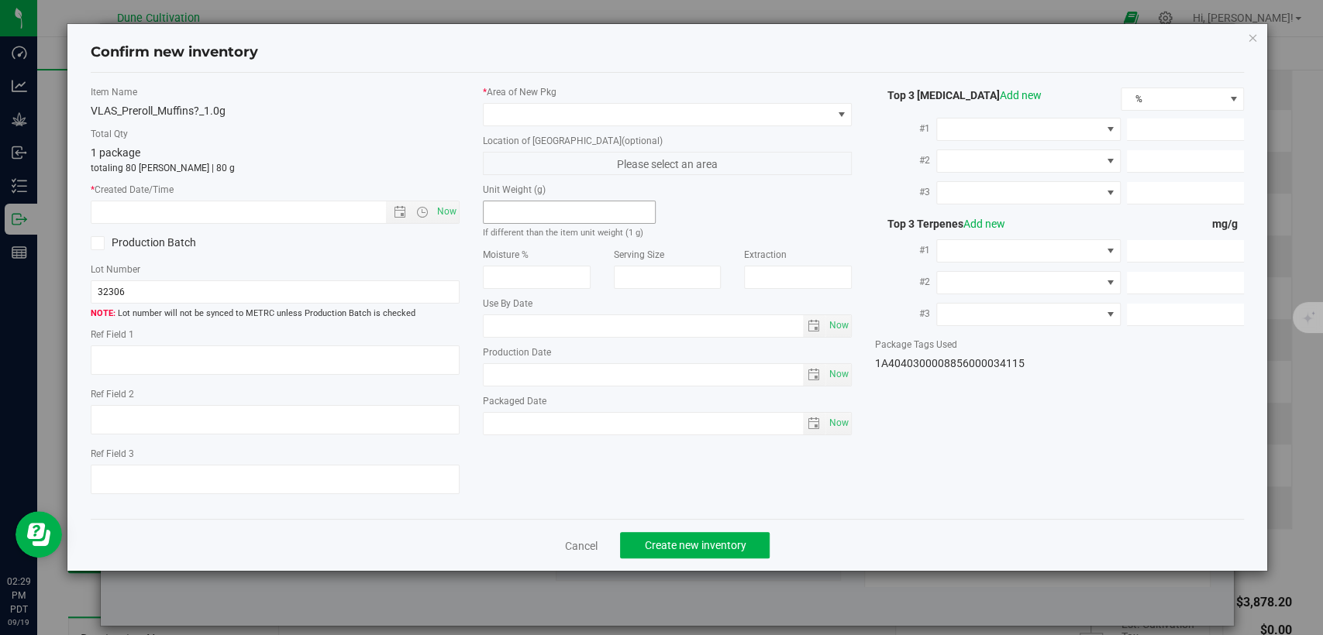
type input "7.0954"
type input "5.0850"
type input "4.4530"
type input "4.2520"
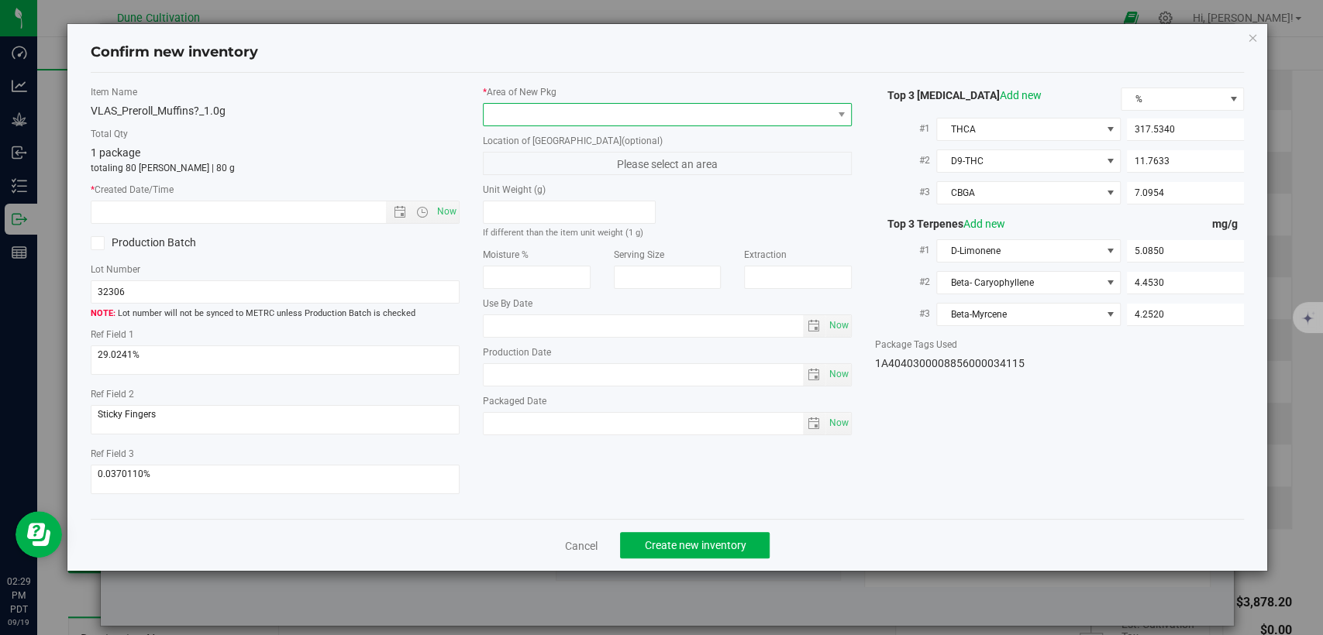
click at [576, 121] on span at bounding box center [658, 115] width 348 height 22
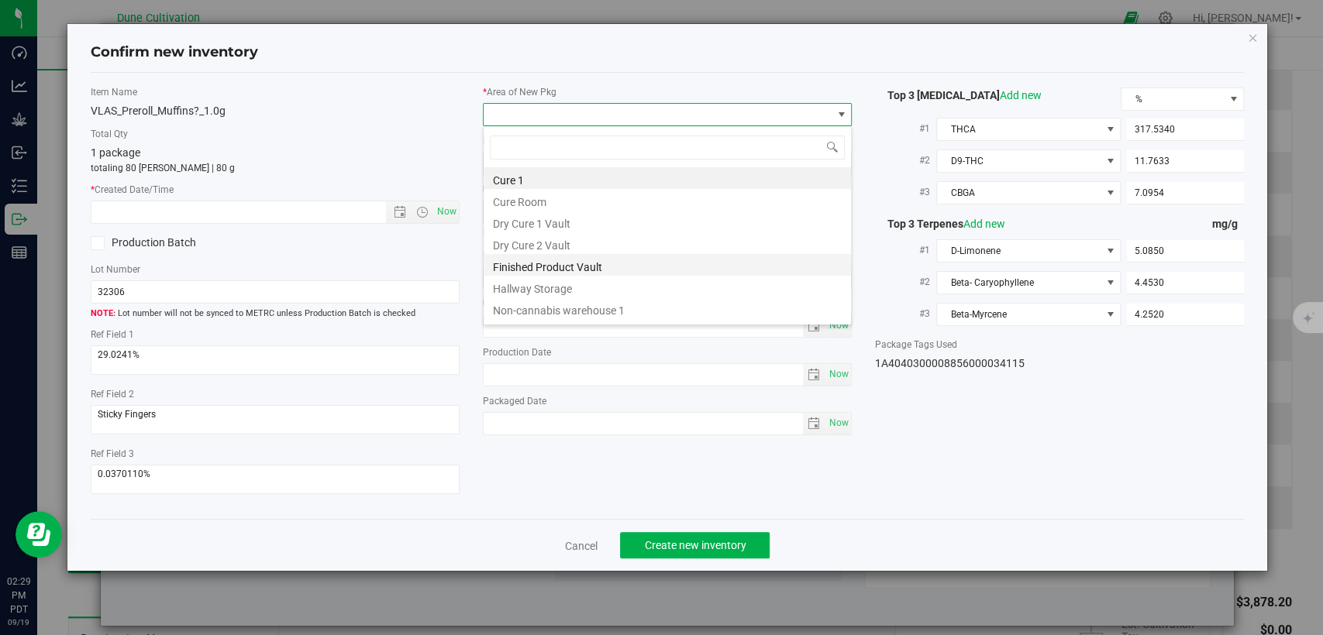
click at [502, 270] on li "Finished Product Vault" at bounding box center [667, 265] width 367 height 22
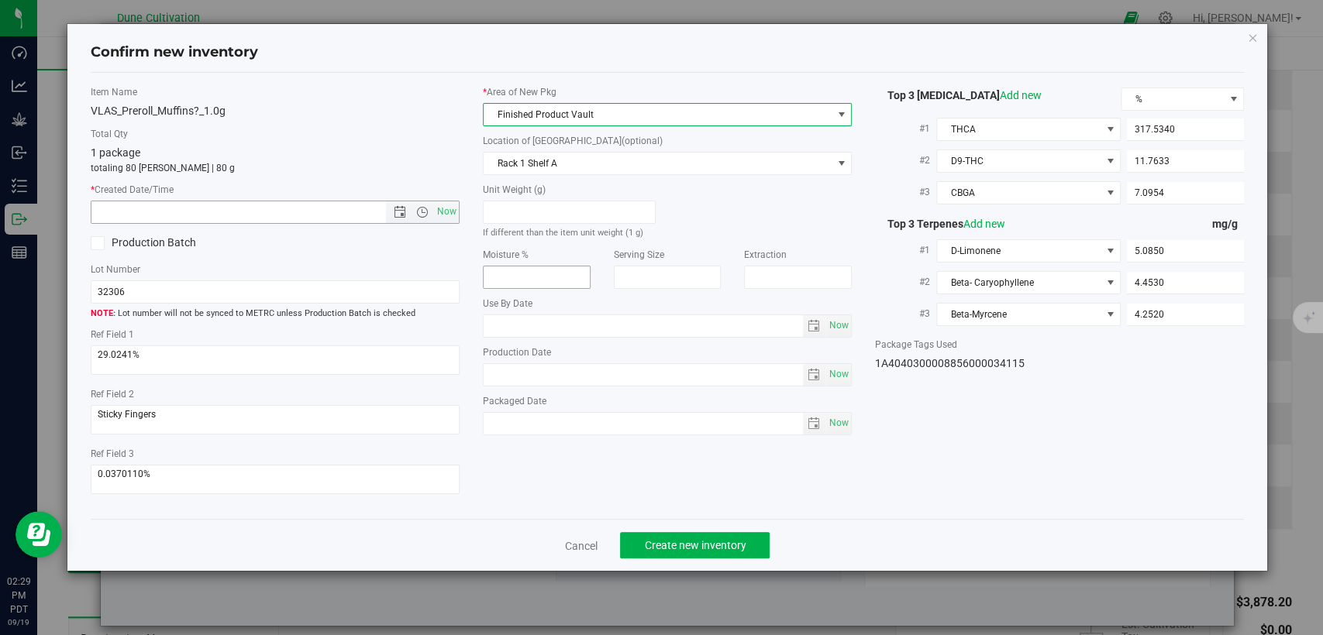
click at [449, 215] on span "Now" at bounding box center [447, 212] width 26 height 22
type input "9/19/2025 2:29 PM"
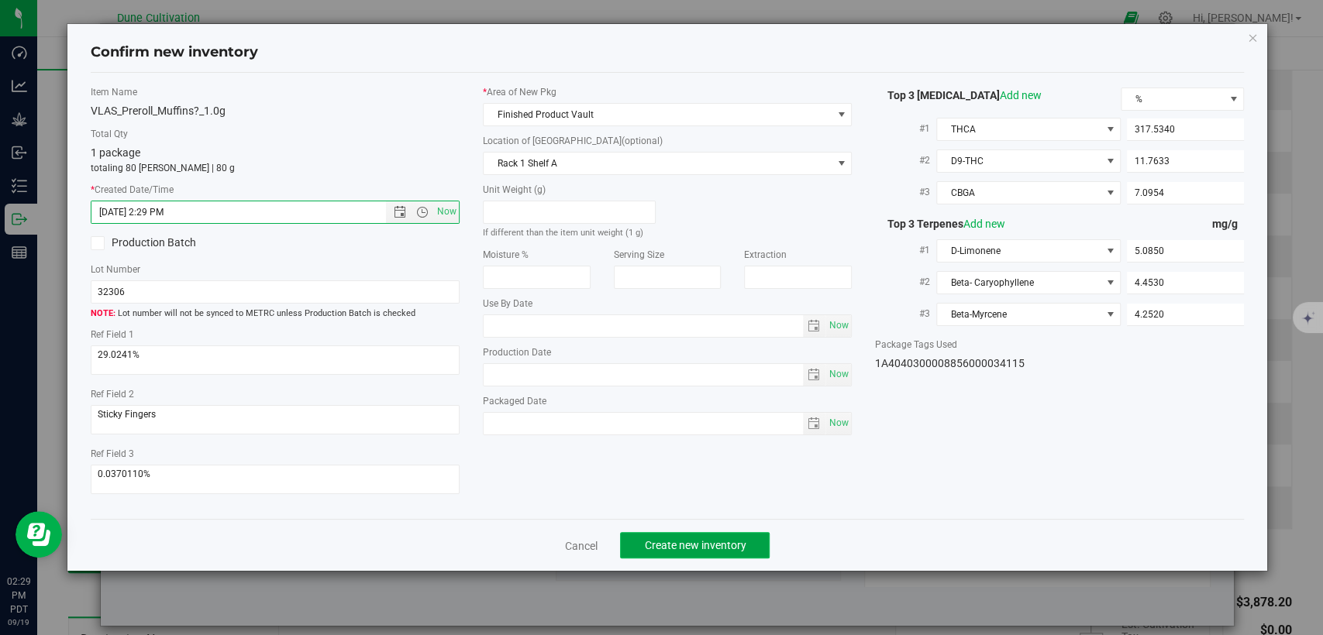
click at [638, 535] on button "Create new inventory" at bounding box center [695, 545] width 150 height 26
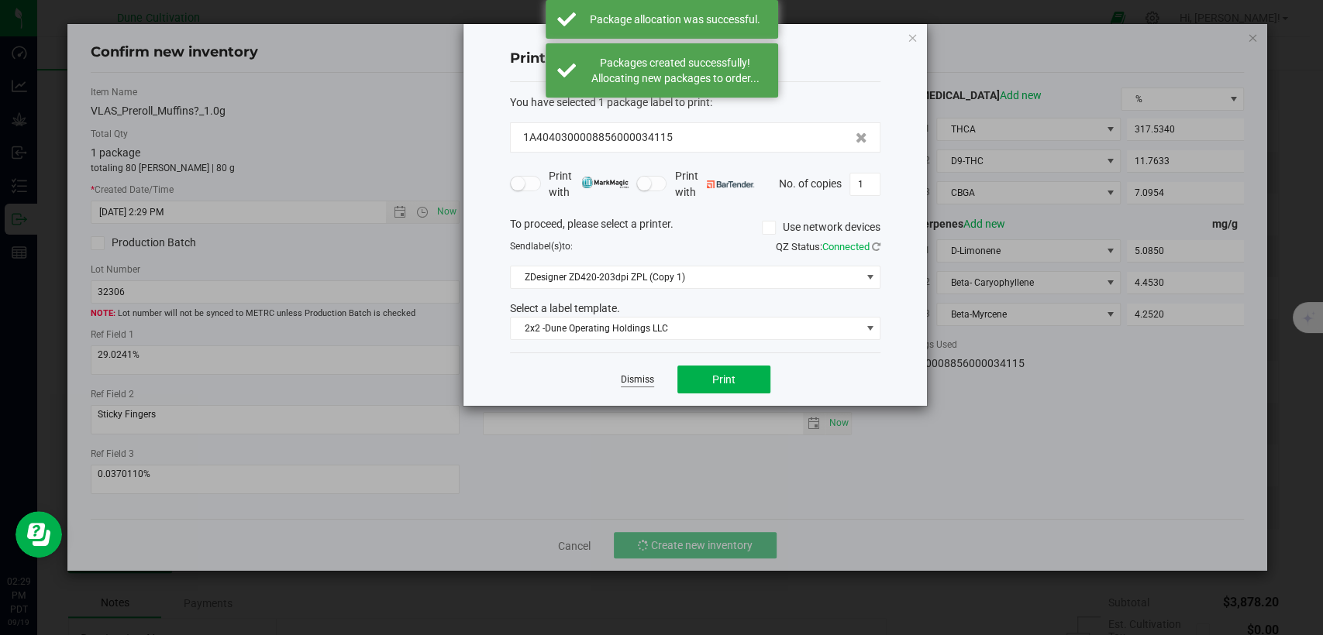
click at [636, 380] on link "Dismiss" at bounding box center [637, 379] width 33 height 13
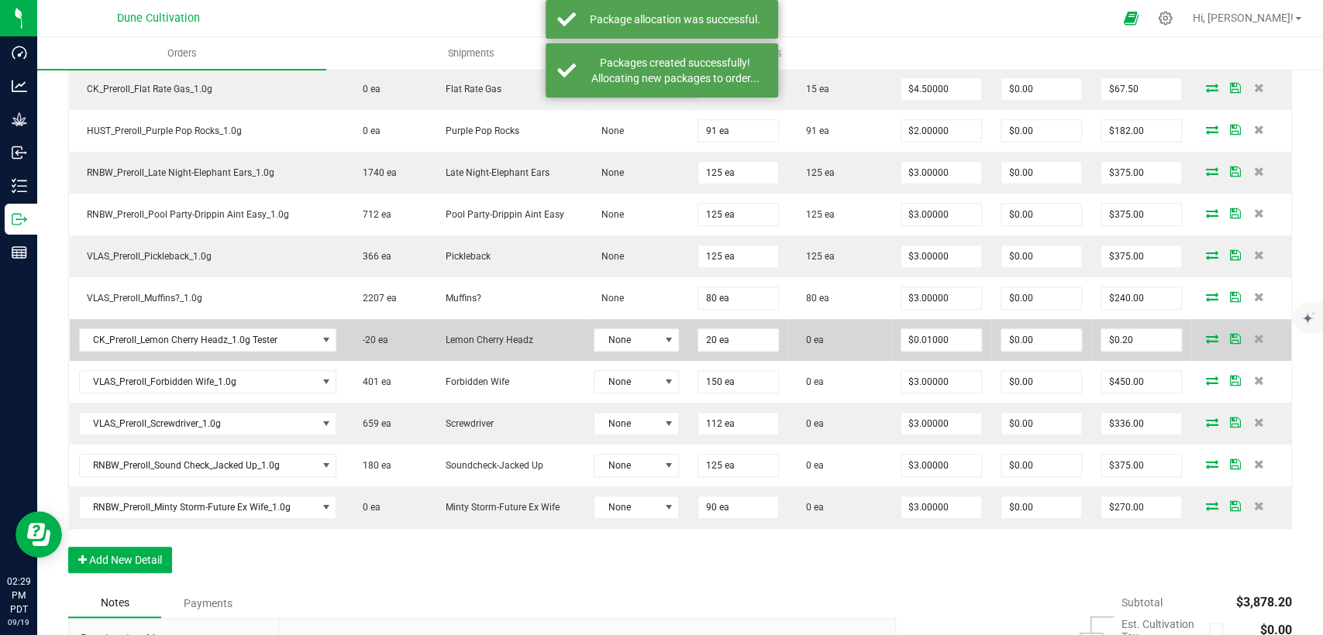
click at [1206, 334] on icon at bounding box center [1212, 338] width 12 height 9
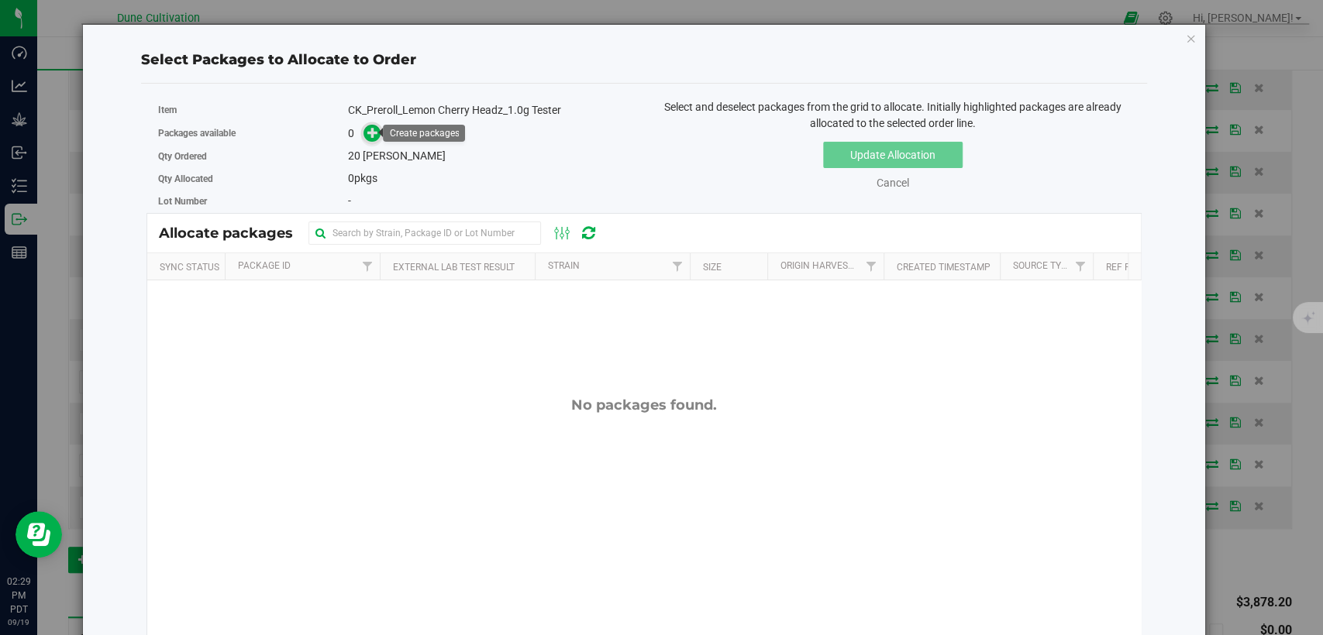
click at [372, 134] on icon at bounding box center [372, 132] width 11 height 11
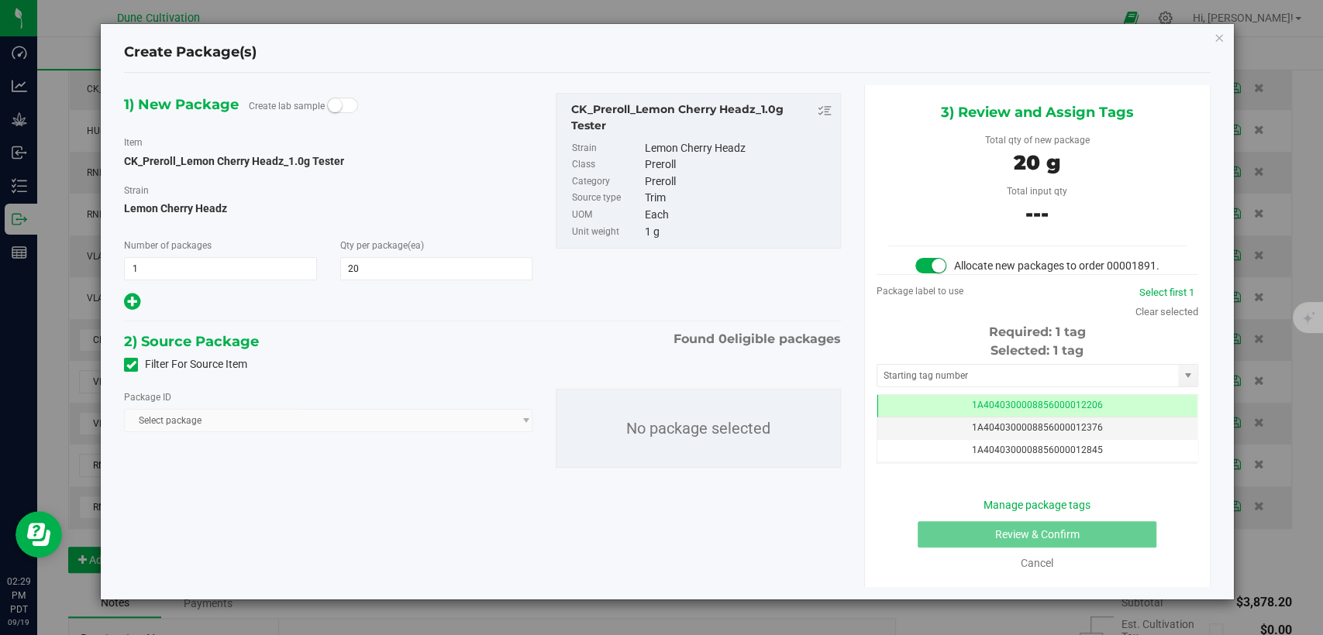
click at [124, 368] on span at bounding box center [131, 365] width 14 height 14
click at [0, 0] on input "Filter For Source Item" at bounding box center [0, 0] width 0 height 0
click at [250, 418] on span "Select package" at bounding box center [318, 421] width 387 height 22
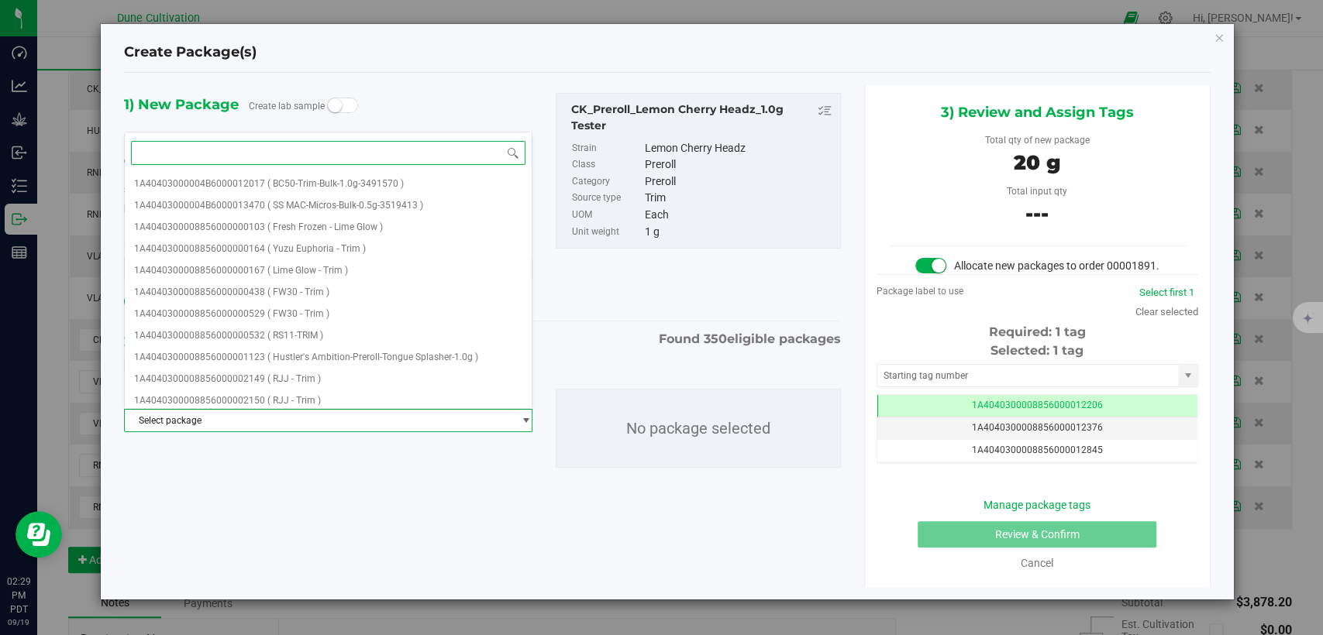
paste input "29227"
type input "29227"
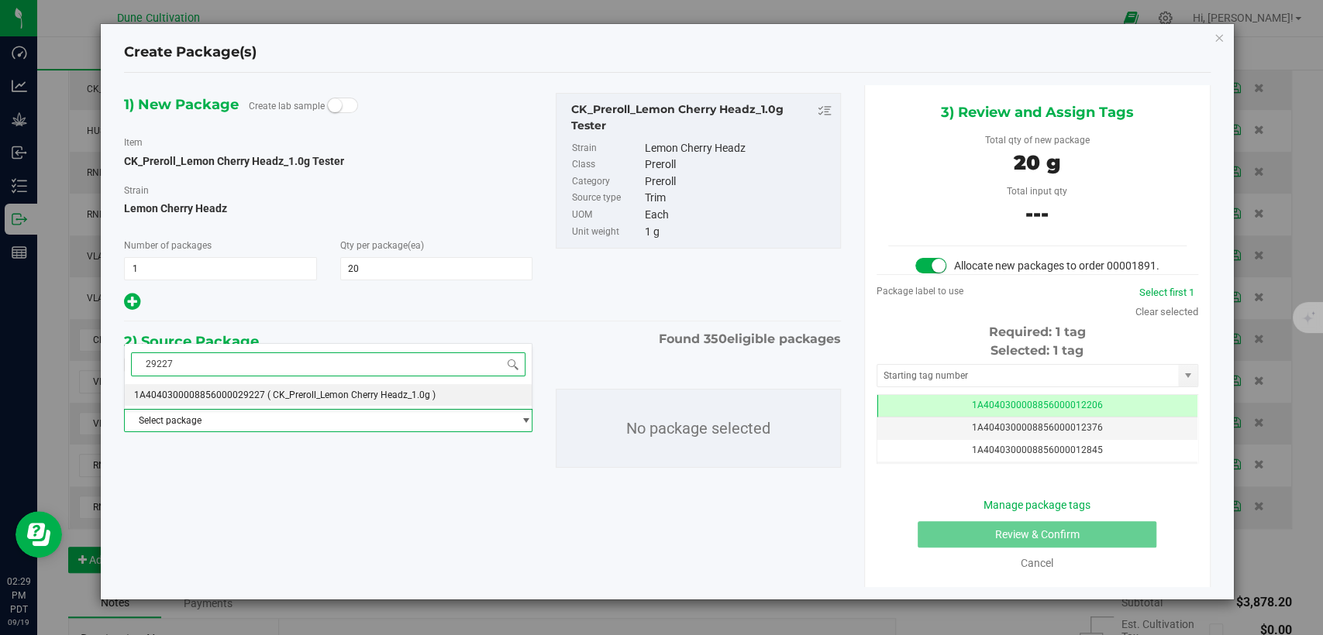
click at [243, 392] on span "1A4040300008856000029227" at bounding box center [199, 395] width 131 height 11
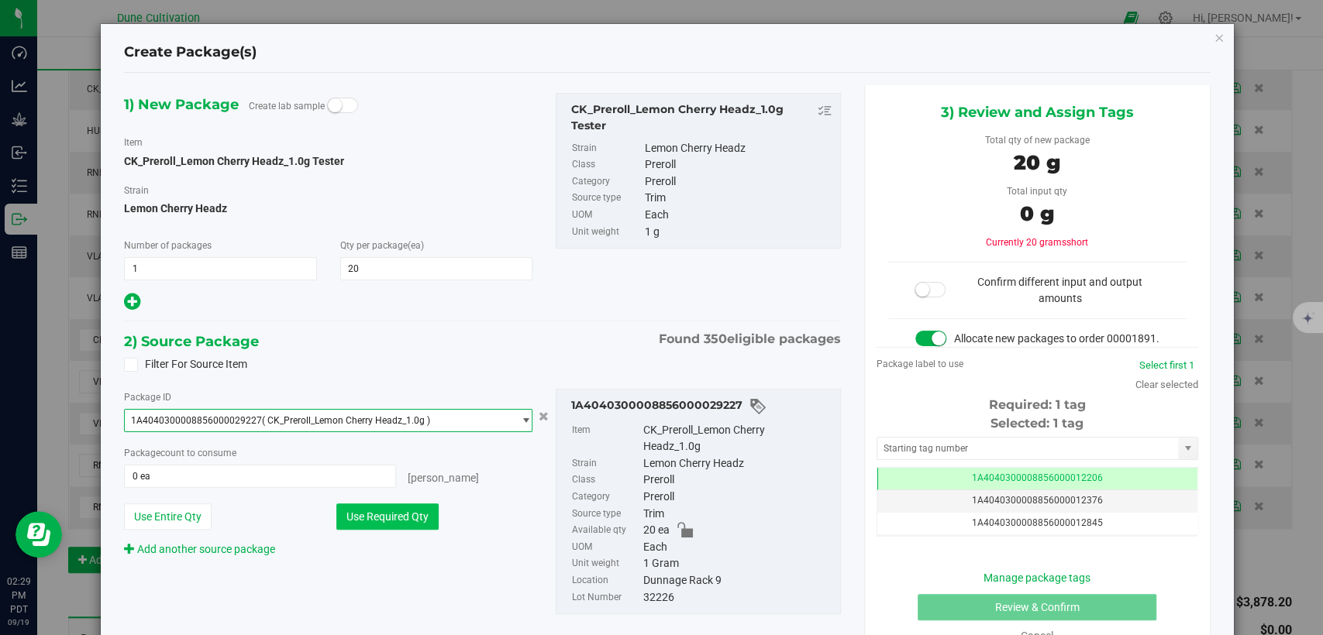
click at [382, 512] on button "Use Required Qty" at bounding box center [387, 517] width 102 height 26
type input "20 ea"
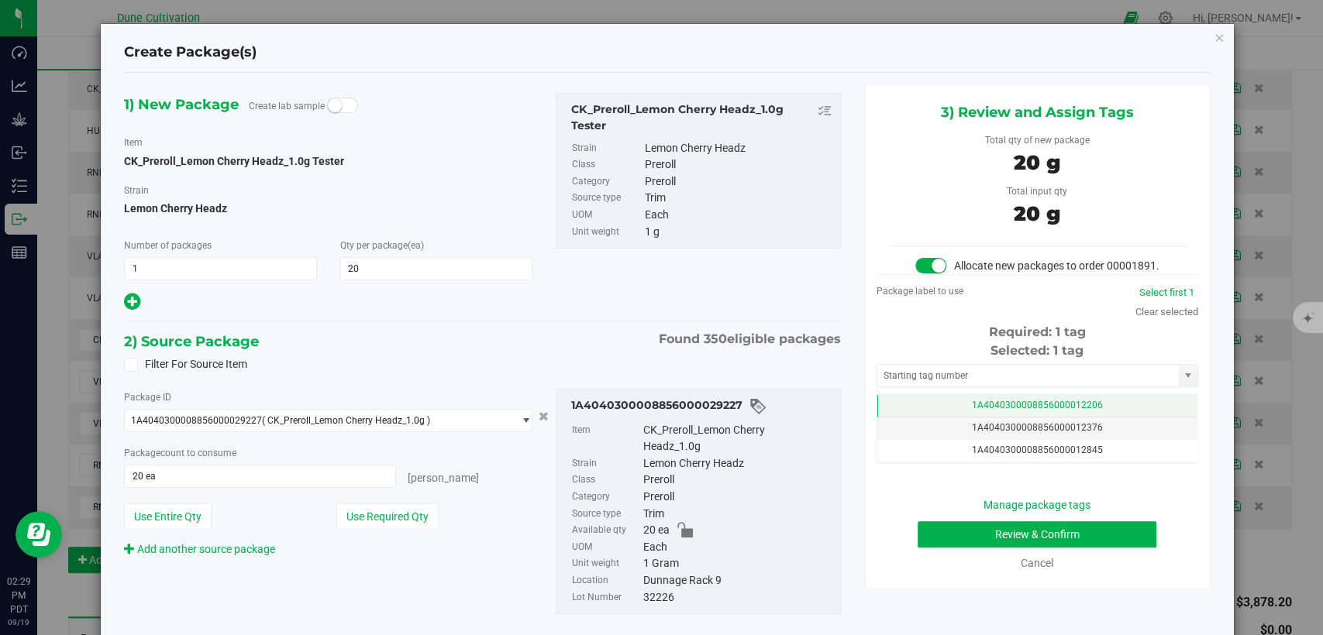
click at [979, 414] on td "1A4040300008856000012206" at bounding box center [1037, 406] width 320 height 22
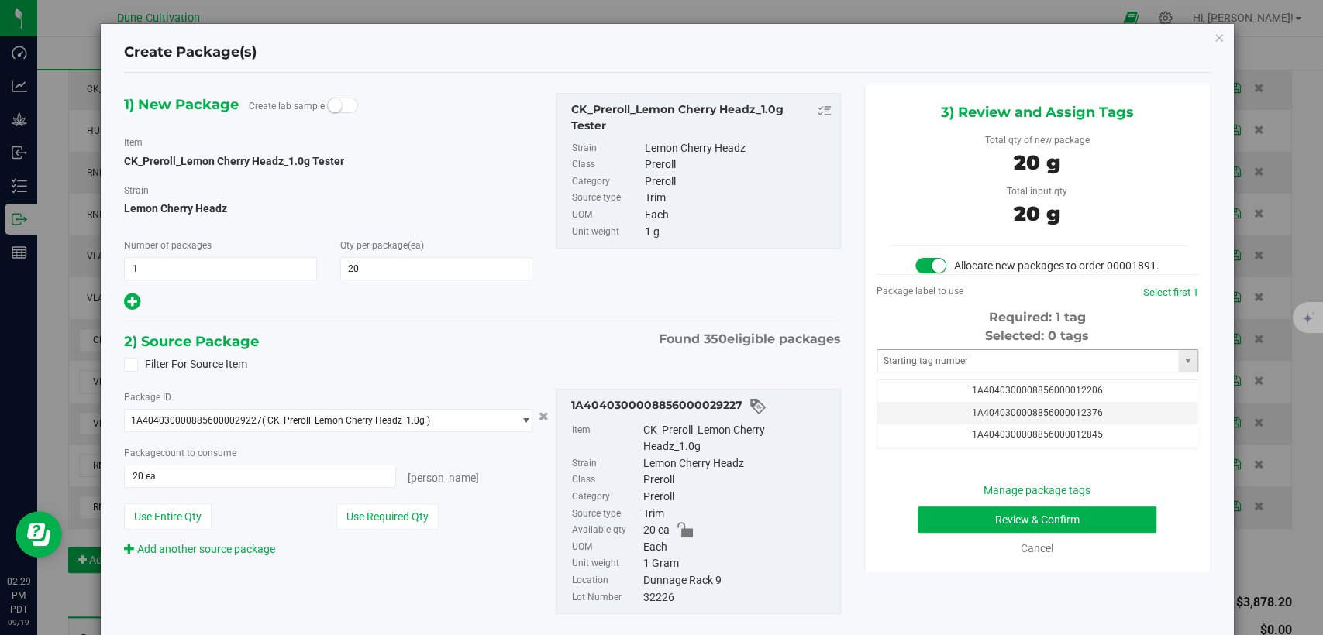
click at [976, 389] on div "Selected: 0 tags Tag 1A4040300008856000012206 1A4040300008856000012376 1A404030…" at bounding box center [1037, 388] width 322 height 122
click at [976, 372] on input "text" at bounding box center [1027, 361] width 301 height 22
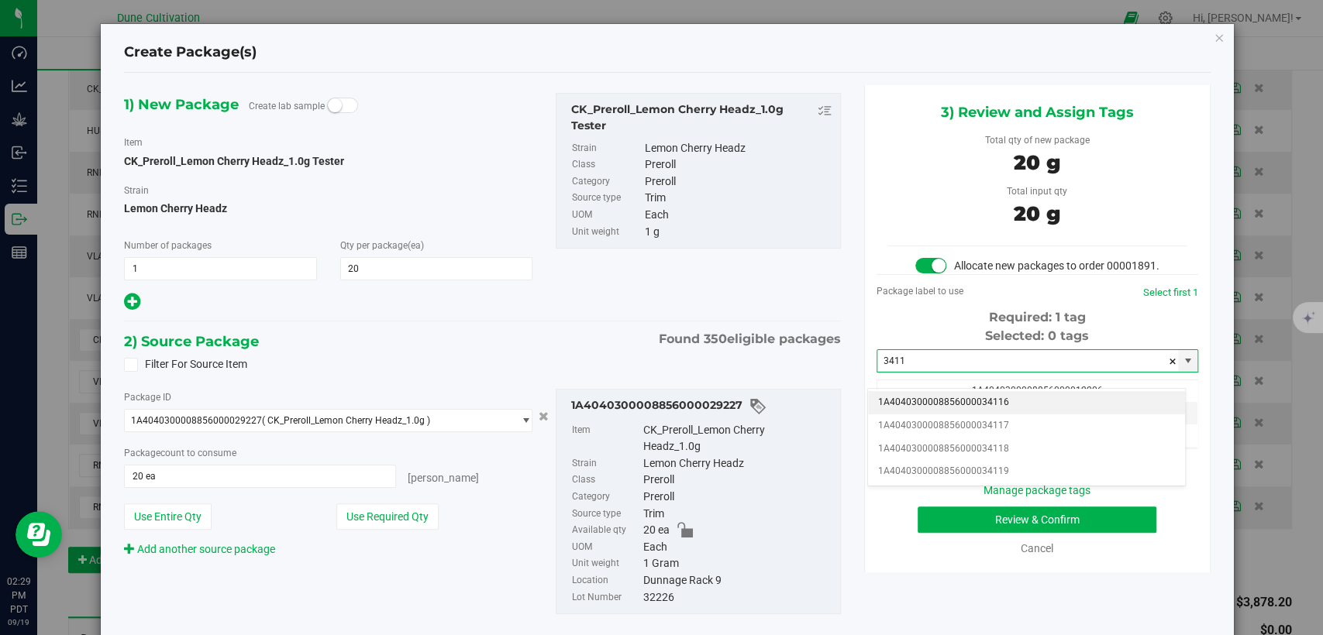
click at [980, 395] on li "1A4040300008856000034116" at bounding box center [1026, 402] width 317 height 23
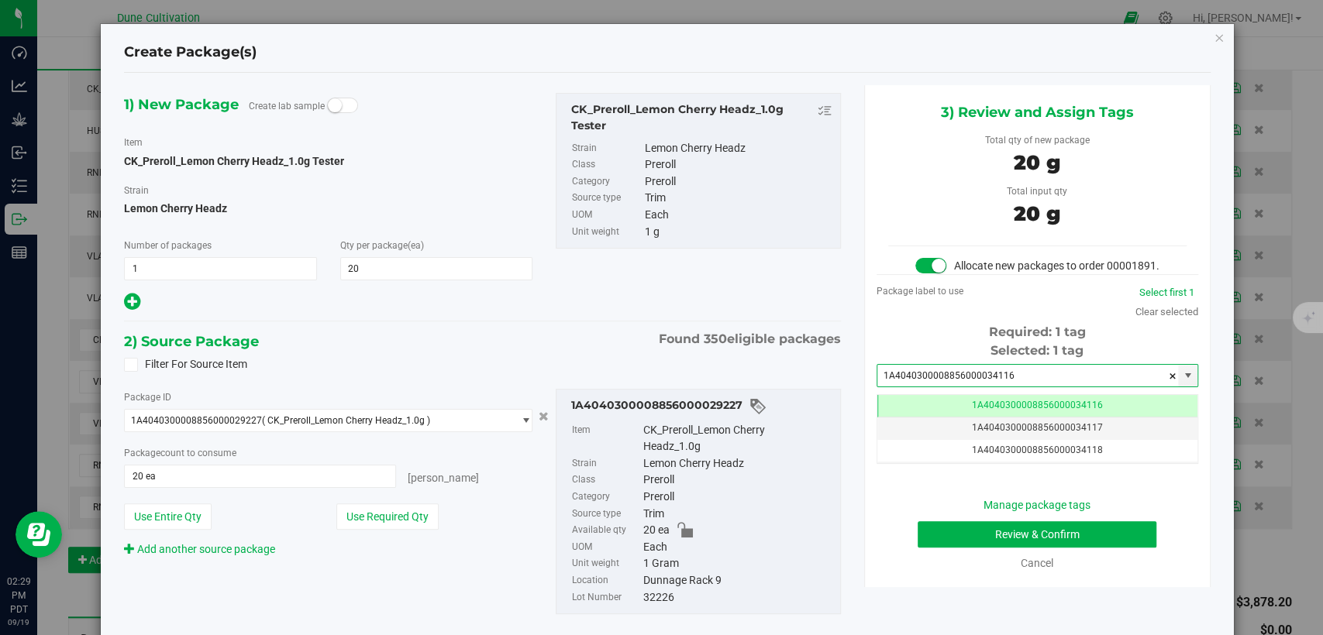
type input "1A4040300008856000034116"
click at [941, 547] on button "Review & Confirm" at bounding box center [1036, 534] width 239 height 26
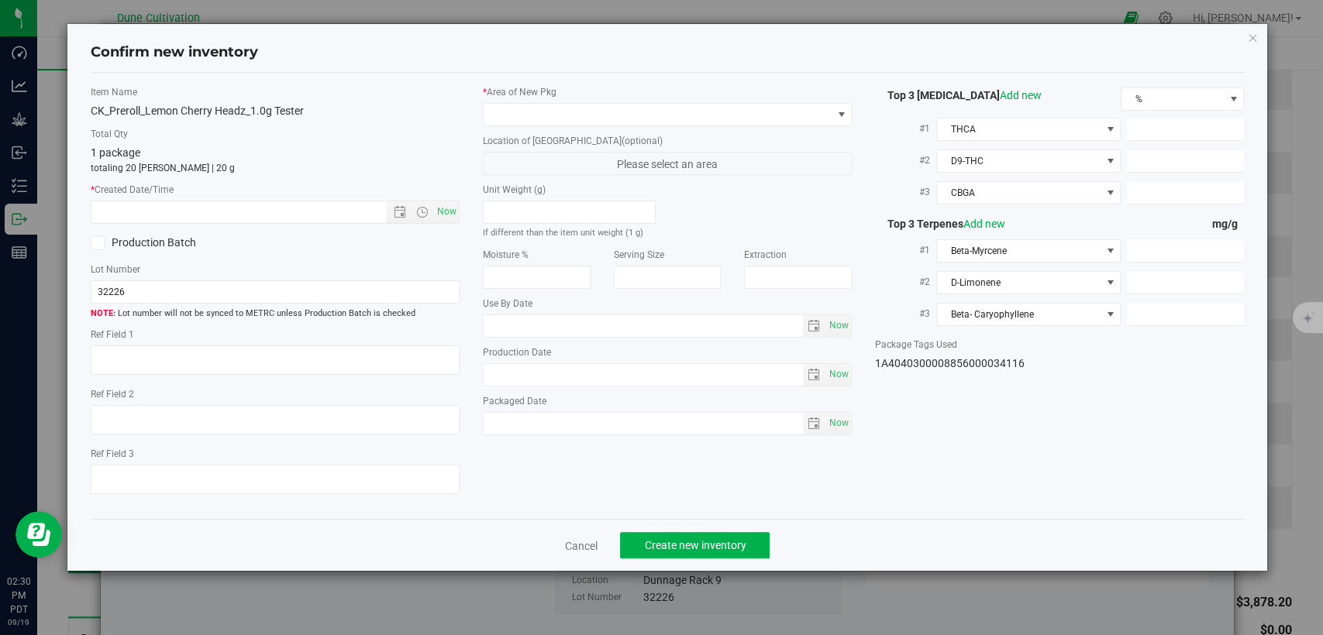
type textarea "36.5994%"
type textarea "Lemon Cherry Headz"
type textarea "0.0750007%"
type input "394.2420"
type input "20.2436"
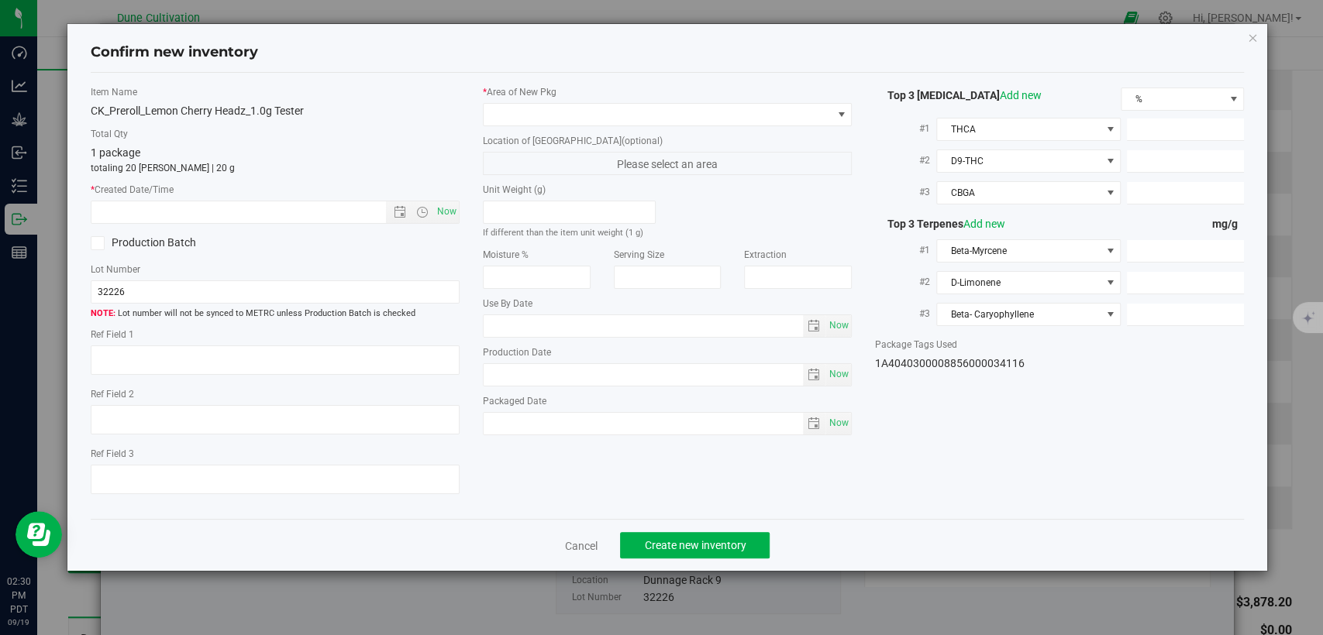
type input "7.1584"
type input "11.9100"
type input "7.3120"
type input "5.8040"
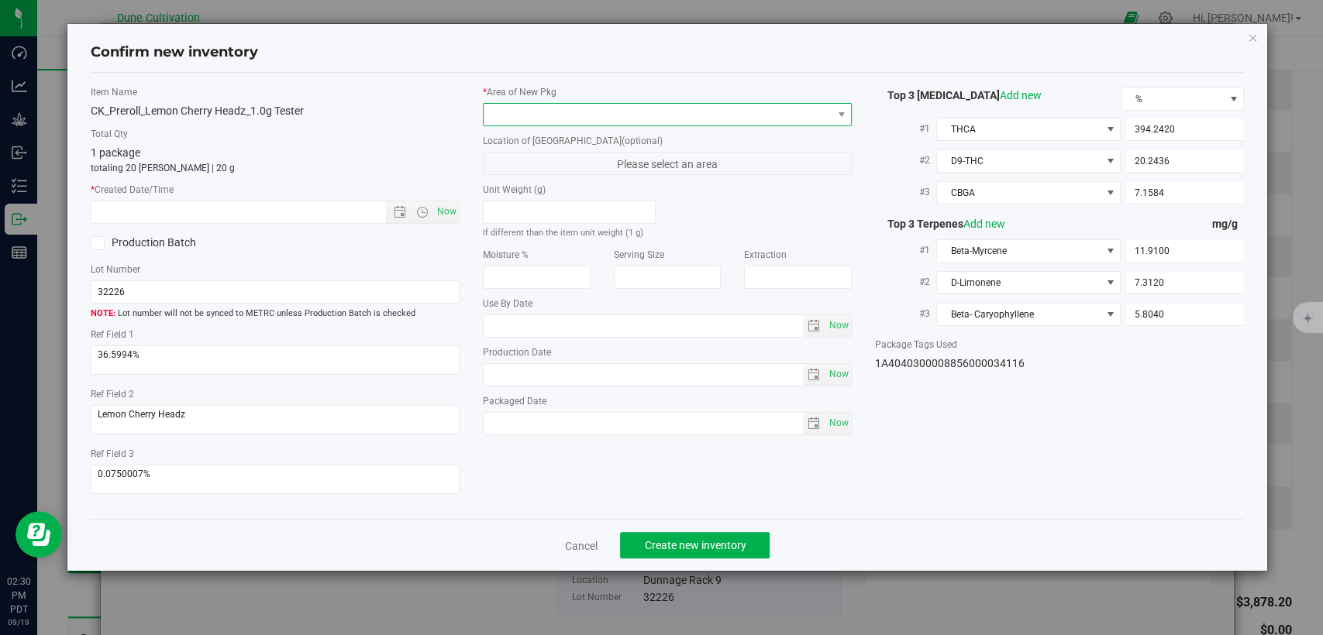
click at [704, 121] on span at bounding box center [658, 115] width 348 height 22
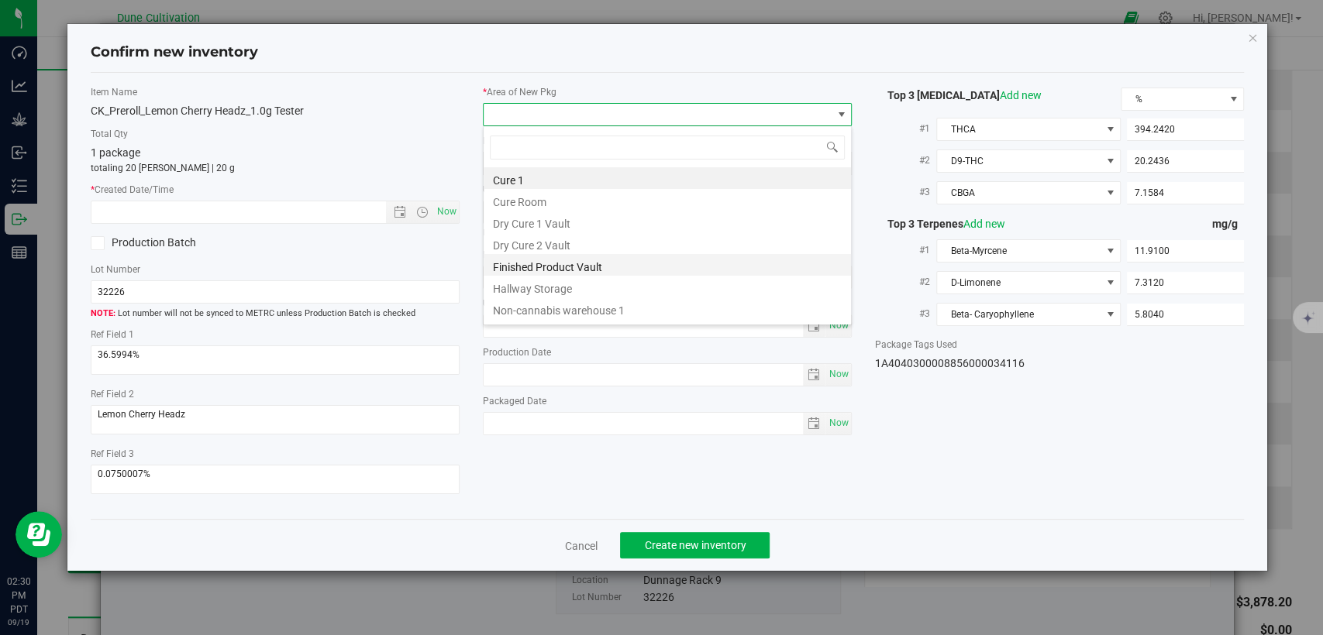
click at [558, 271] on li "Finished Product Vault" at bounding box center [667, 265] width 367 height 22
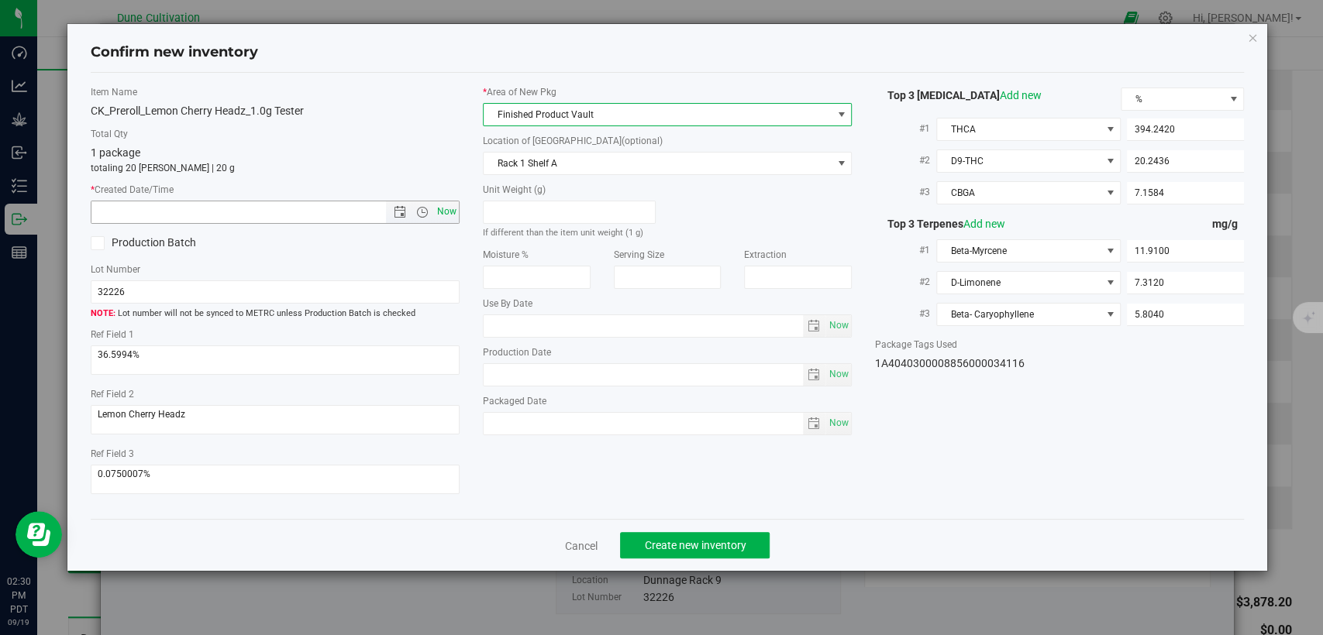
click at [446, 215] on span "Now" at bounding box center [447, 212] width 26 height 22
type input "9/19/2025 2:30 PM"
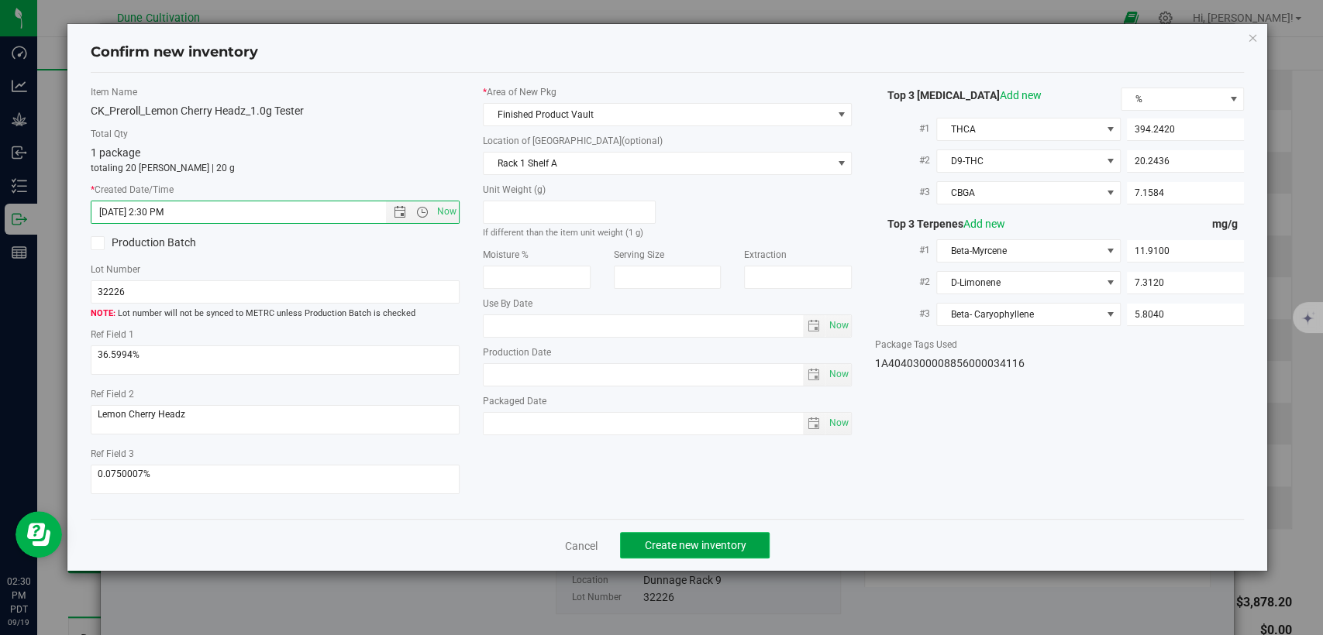
click at [663, 544] on span "Create new inventory" at bounding box center [695, 545] width 102 height 12
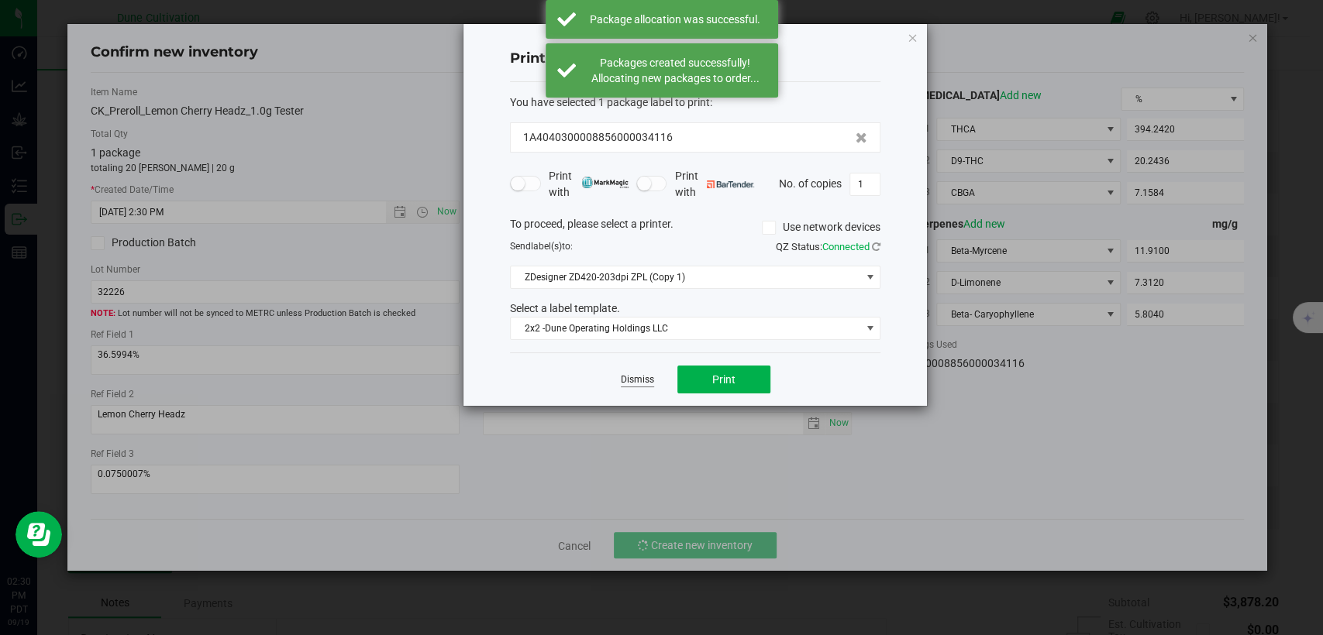
click at [633, 380] on link "Dismiss" at bounding box center [637, 379] width 33 height 13
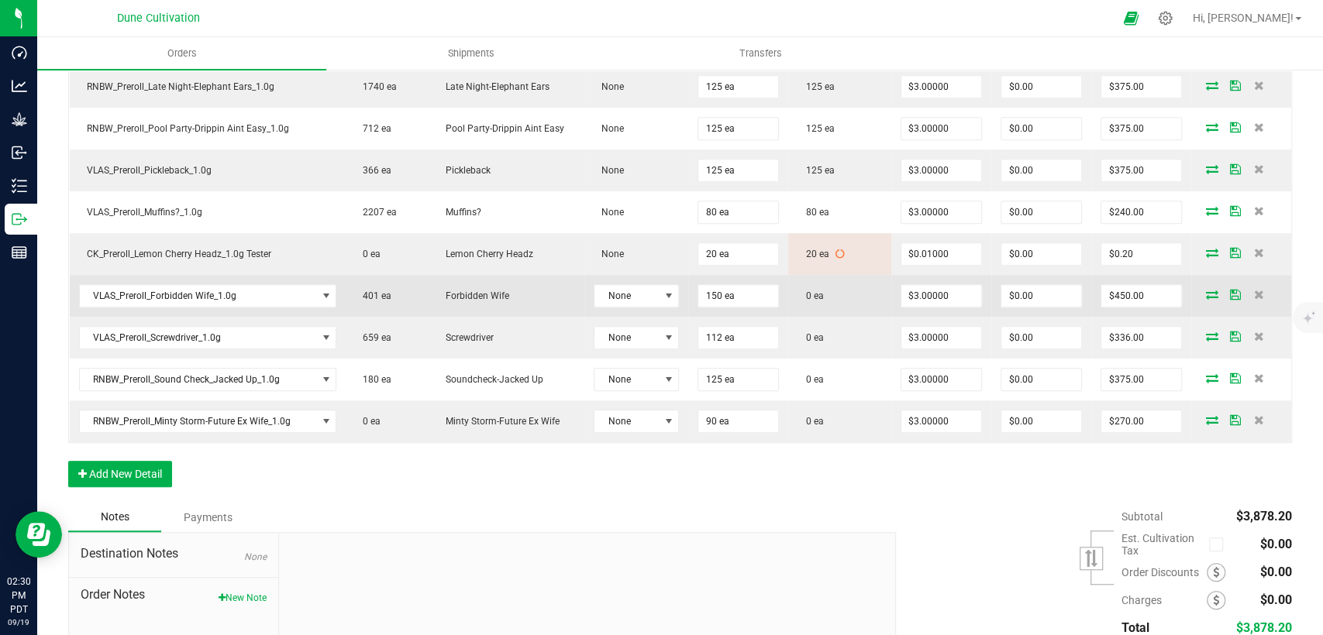
click at [1206, 293] on icon at bounding box center [1212, 294] width 12 height 9
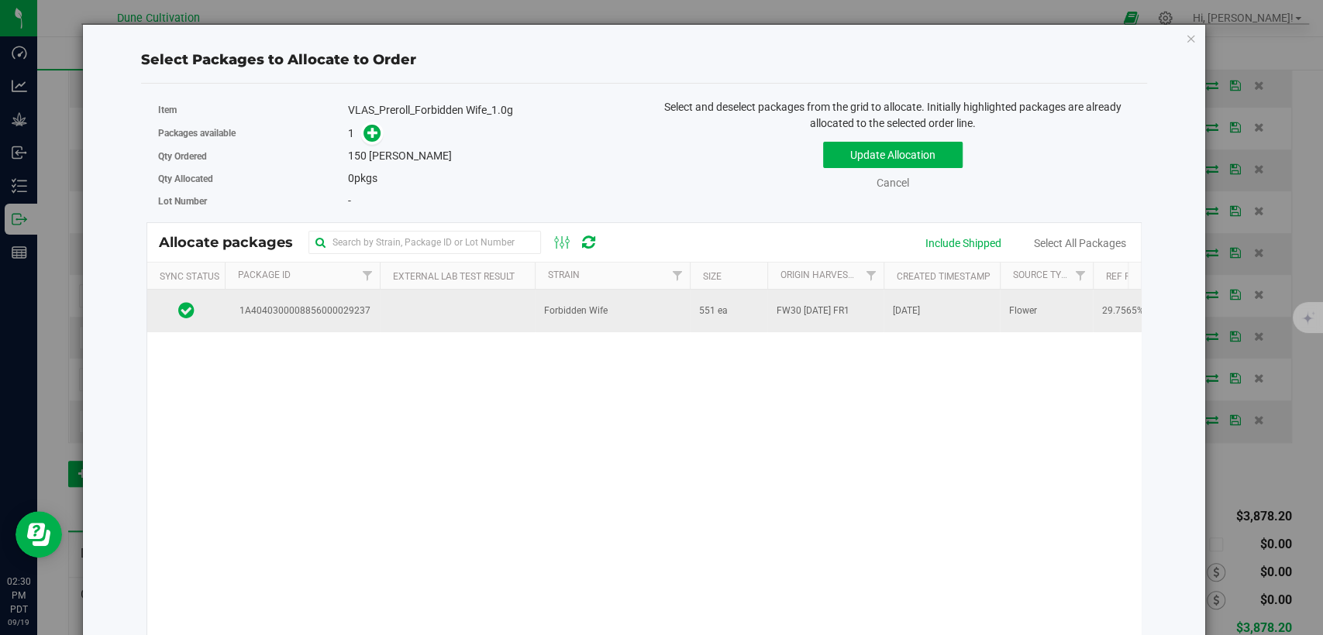
click at [457, 305] on td at bounding box center [457, 311] width 155 height 42
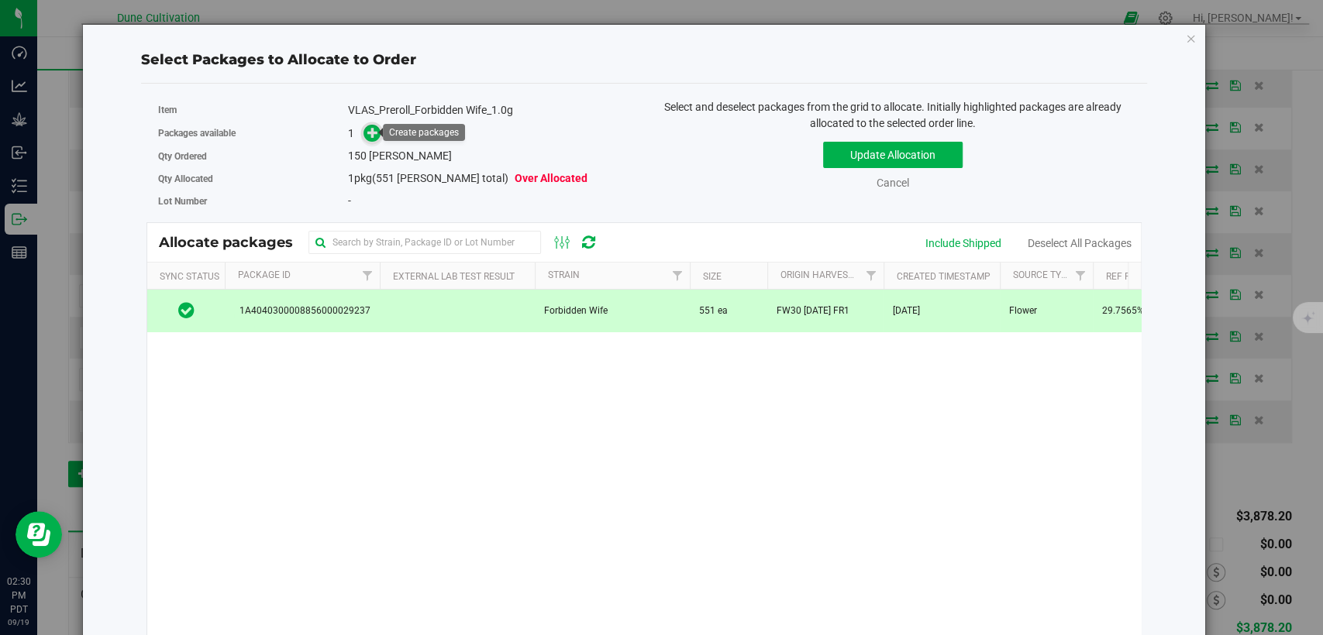
click at [369, 139] on span at bounding box center [372, 134] width 18 height 18
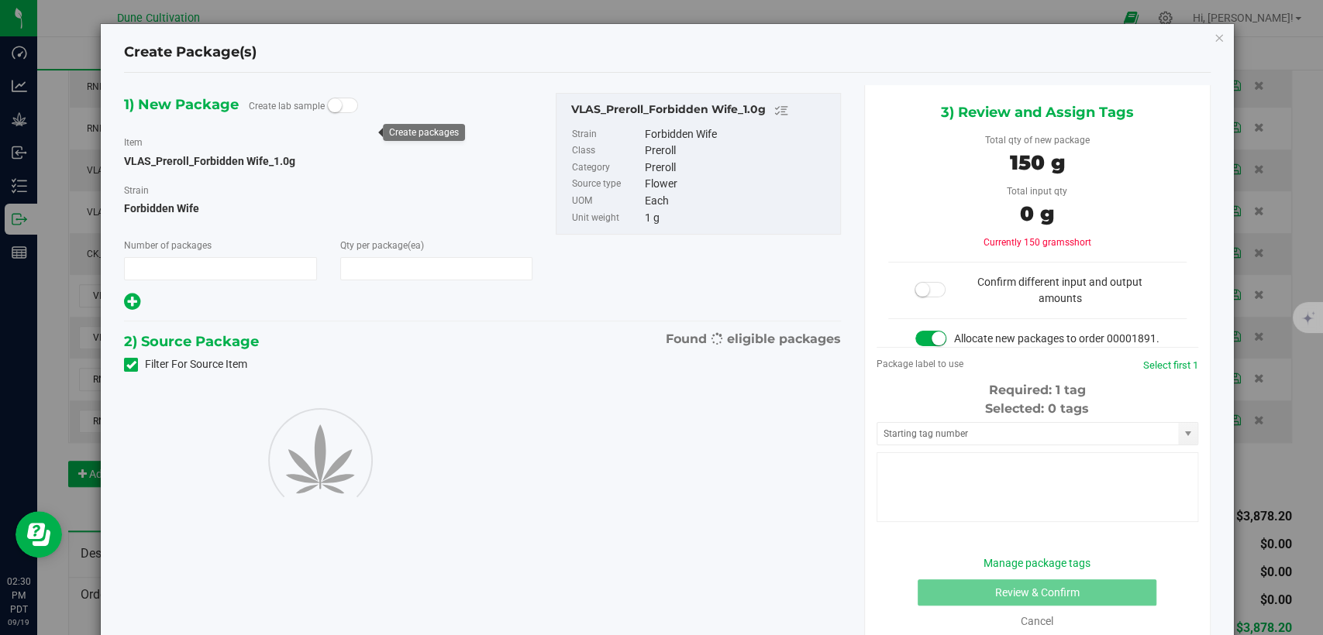
type input "1"
type input "150"
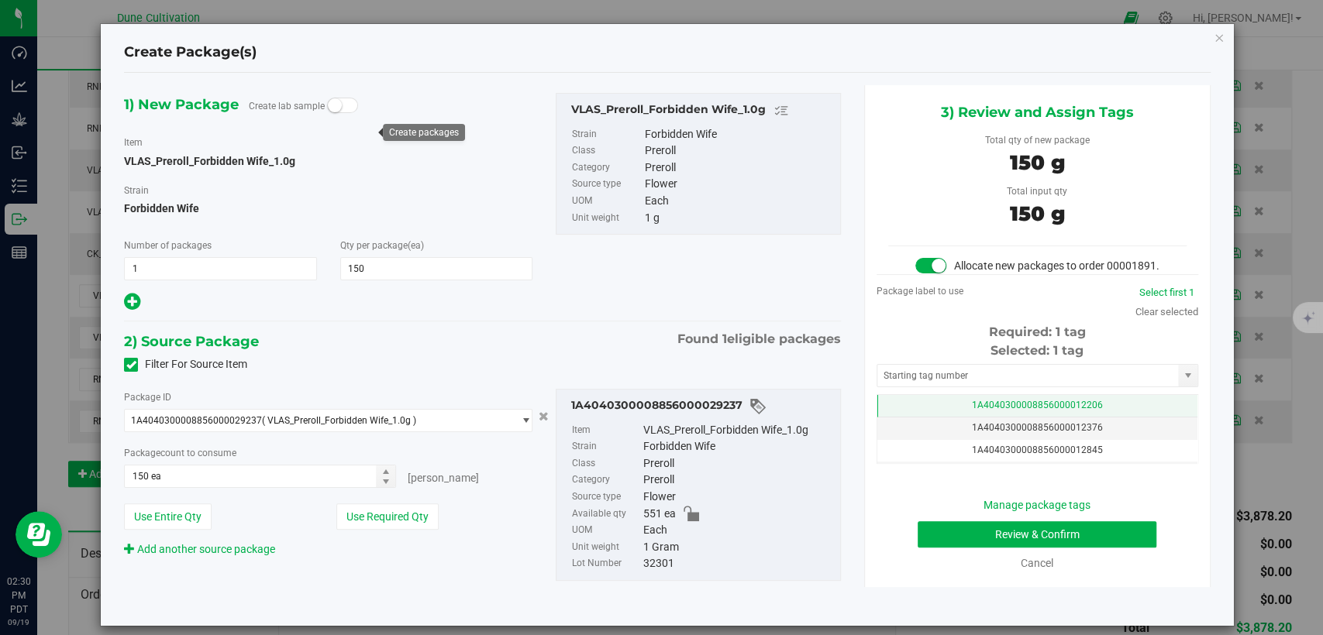
click at [1010, 411] on span "1A4040300008856000012206" at bounding box center [1037, 405] width 131 height 11
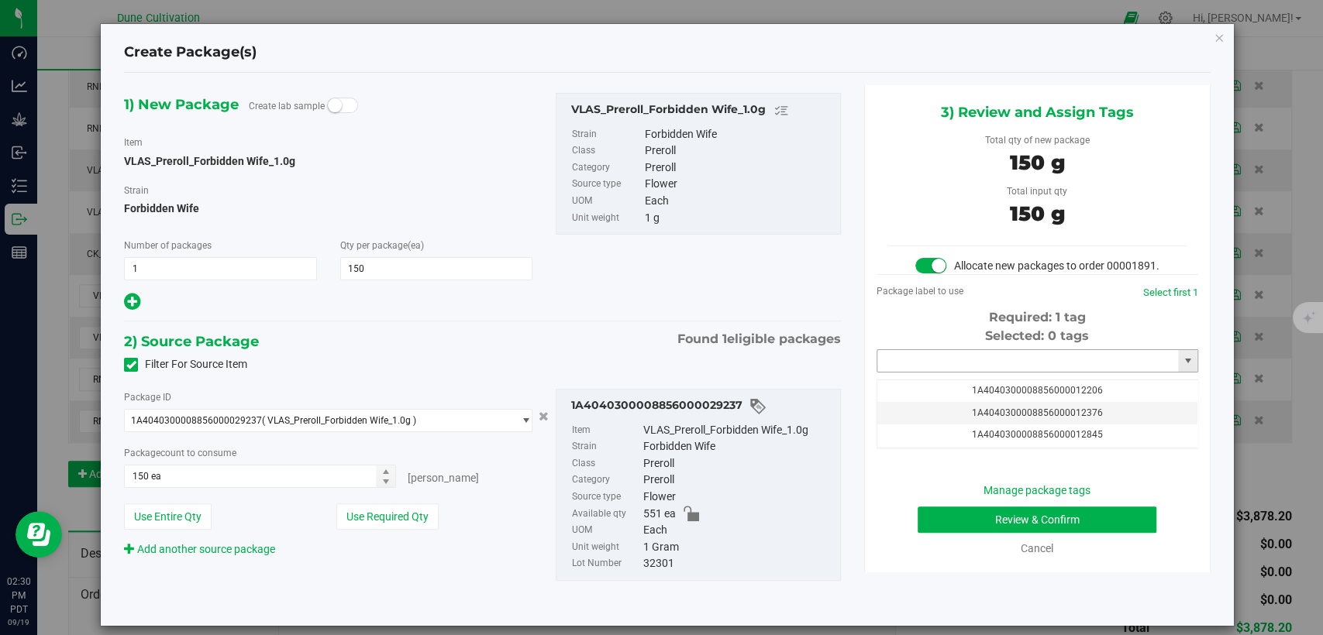
click at [997, 371] on input "text" at bounding box center [1027, 361] width 301 height 22
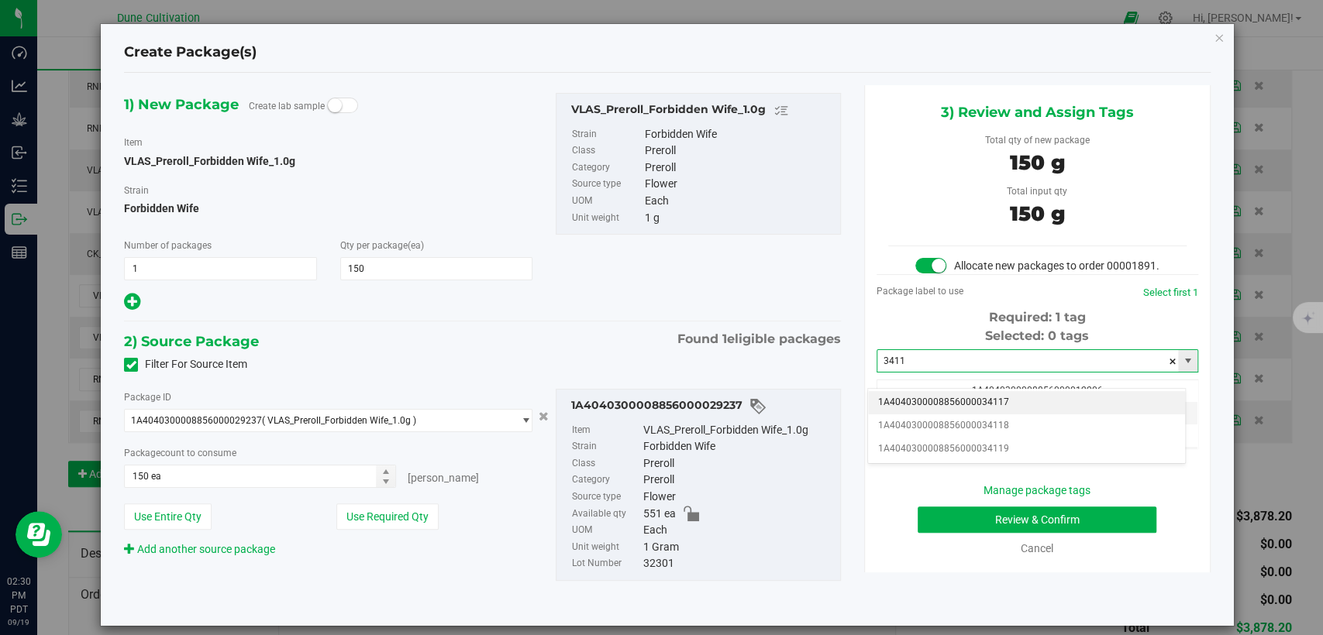
drag, startPoint x: 992, startPoint y: 398, endPoint x: 993, endPoint y: 380, distance: 17.9
click at [992, 397] on li "1A4040300008856000034117" at bounding box center [1026, 402] width 317 height 23
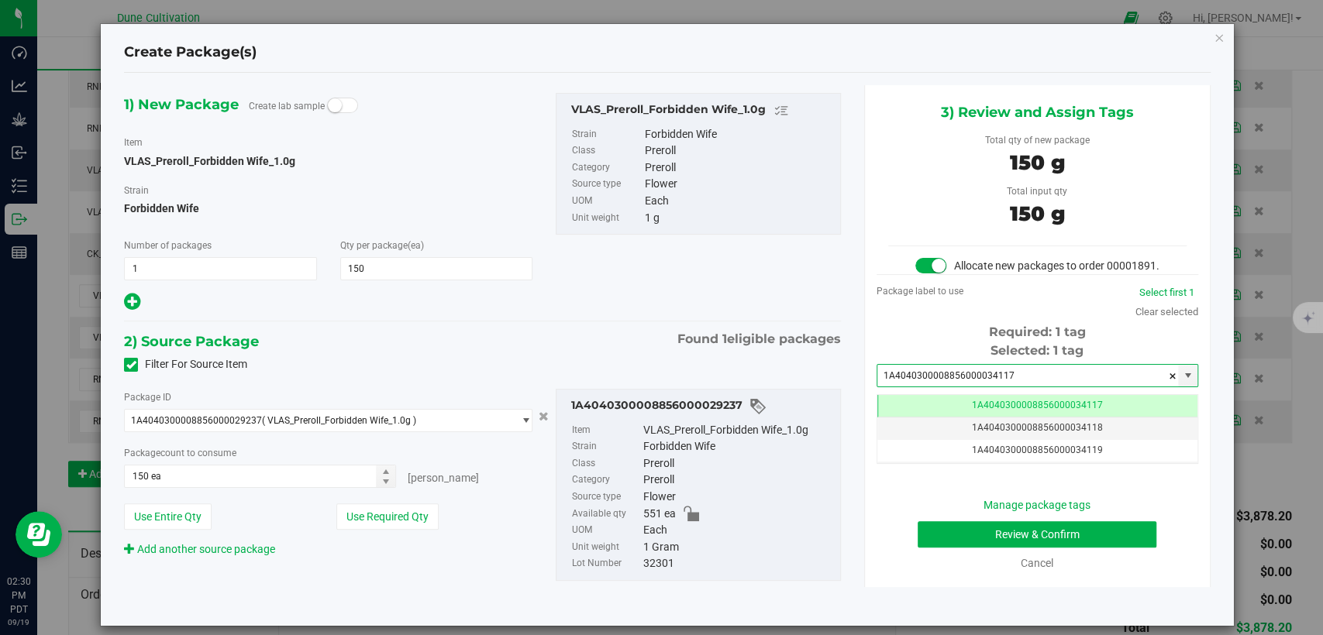
type input "1A4040300008856000034117"
click at [950, 546] on button "Review & Confirm" at bounding box center [1036, 534] width 239 height 26
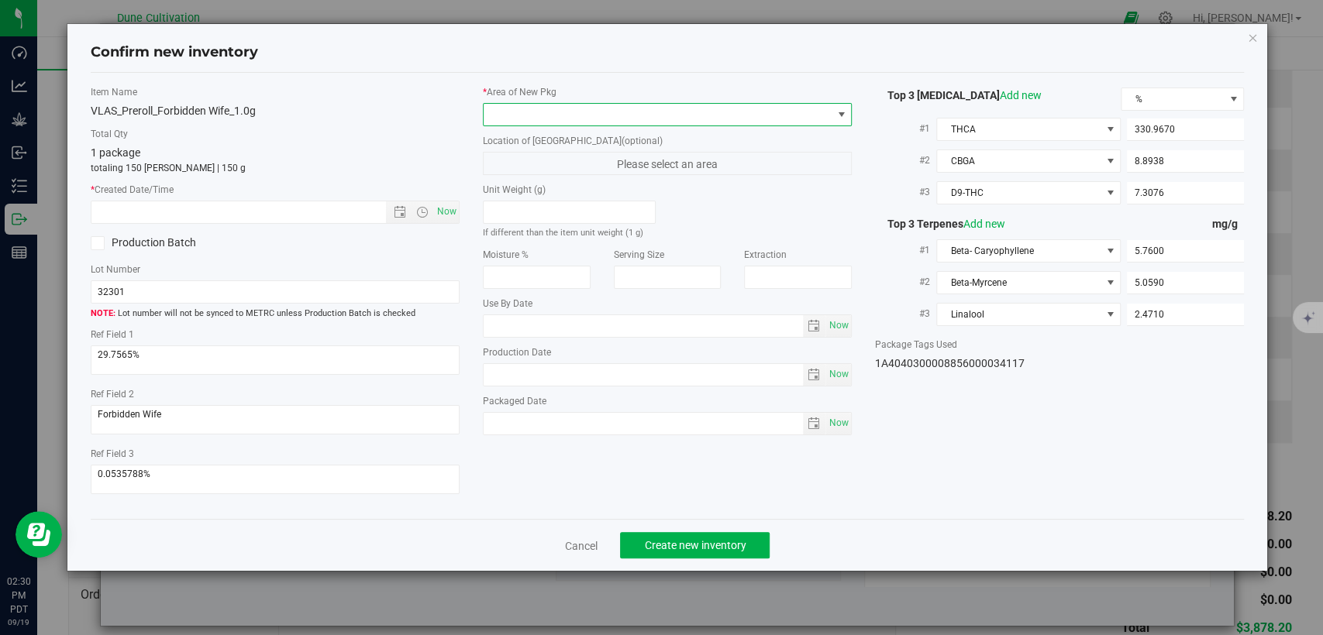
click at [643, 103] on span at bounding box center [667, 114] width 369 height 23
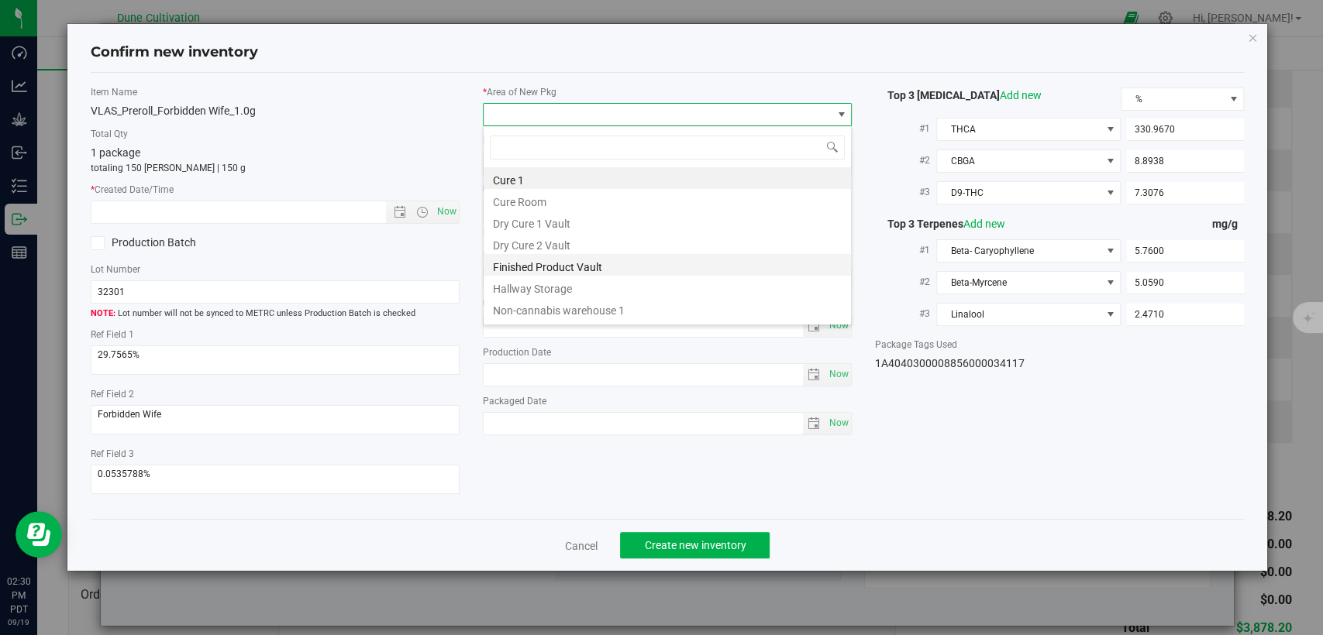
click at [562, 261] on li "Finished Product Vault" at bounding box center [667, 265] width 367 height 22
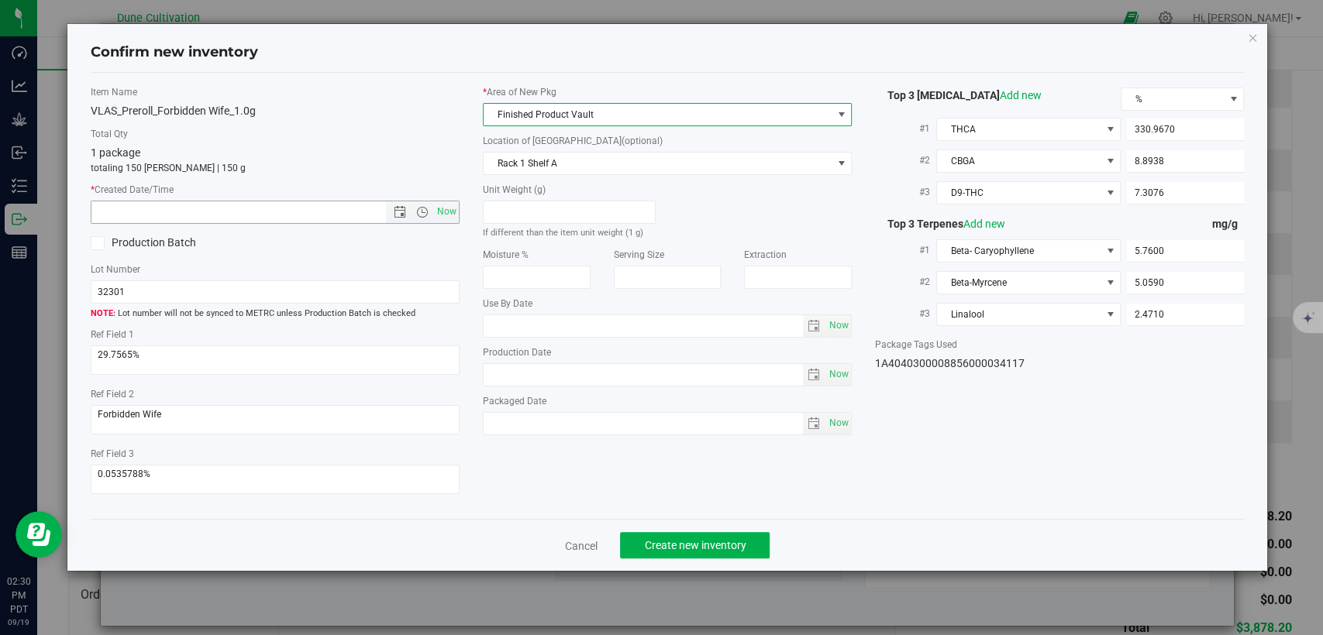
click at [446, 209] on span "Now" at bounding box center [447, 212] width 26 height 22
type input "9/19/2025 2:30 PM"
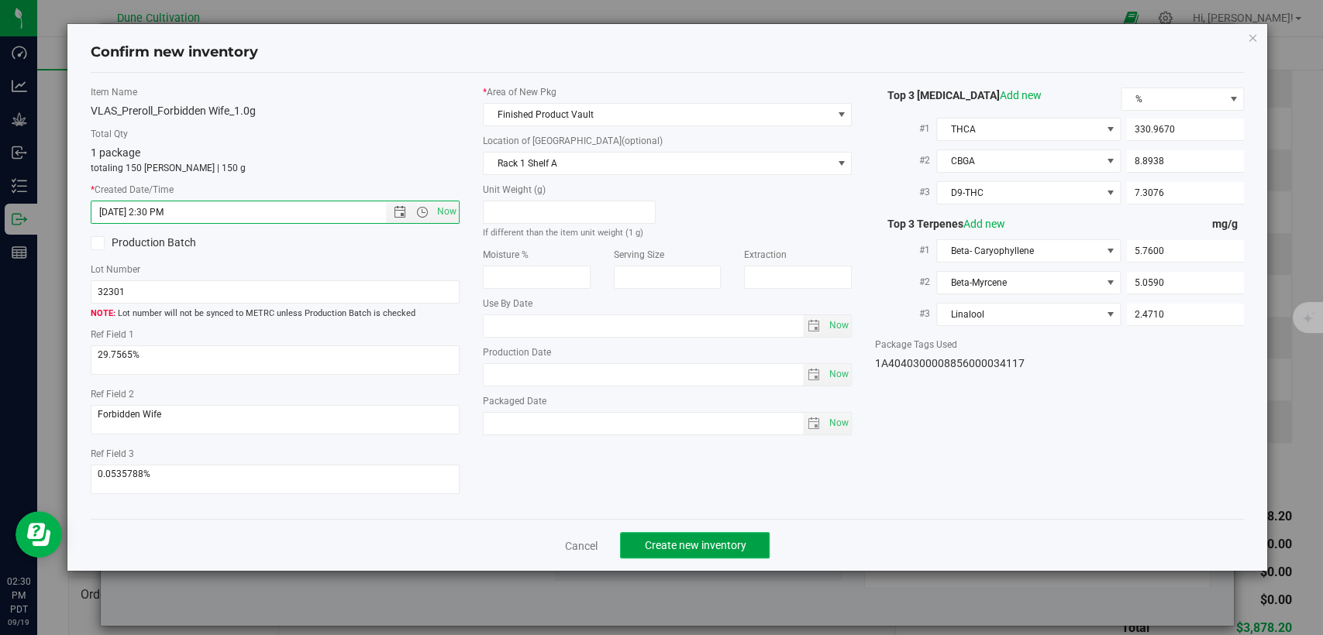
click at [645, 541] on span "Create new inventory" at bounding box center [695, 545] width 102 height 12
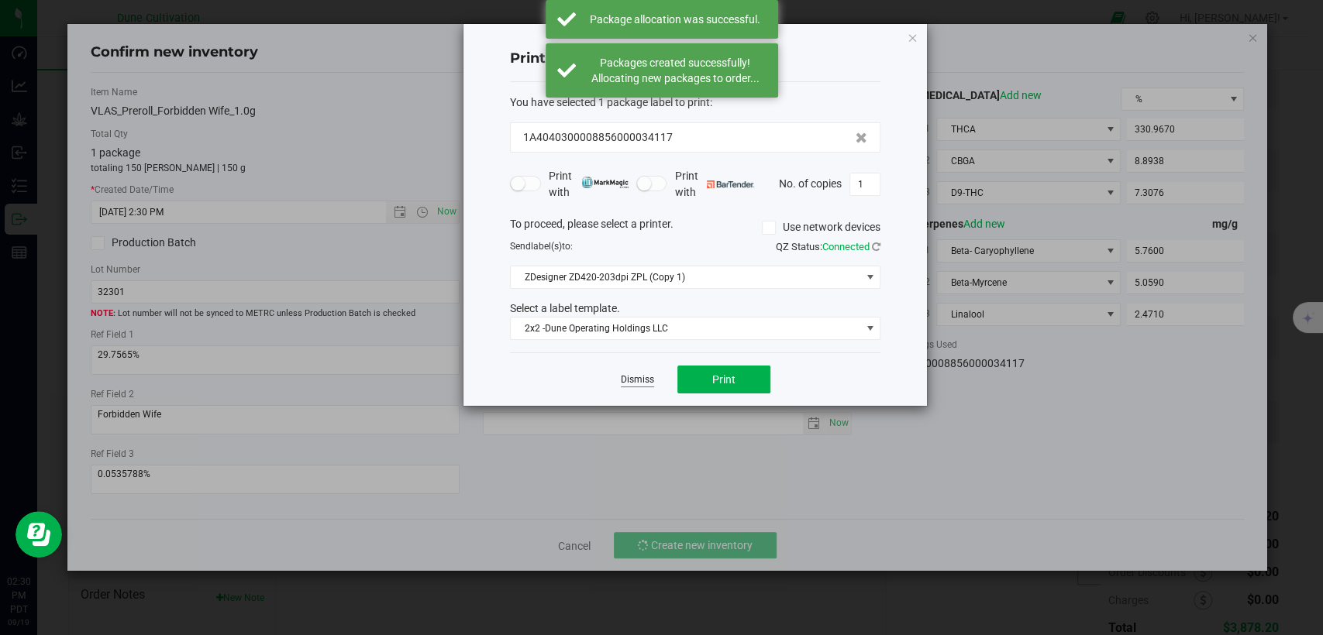
click at [621, 376] on link "Dismiss" at bounding box center [637, 379] width 33 height 13
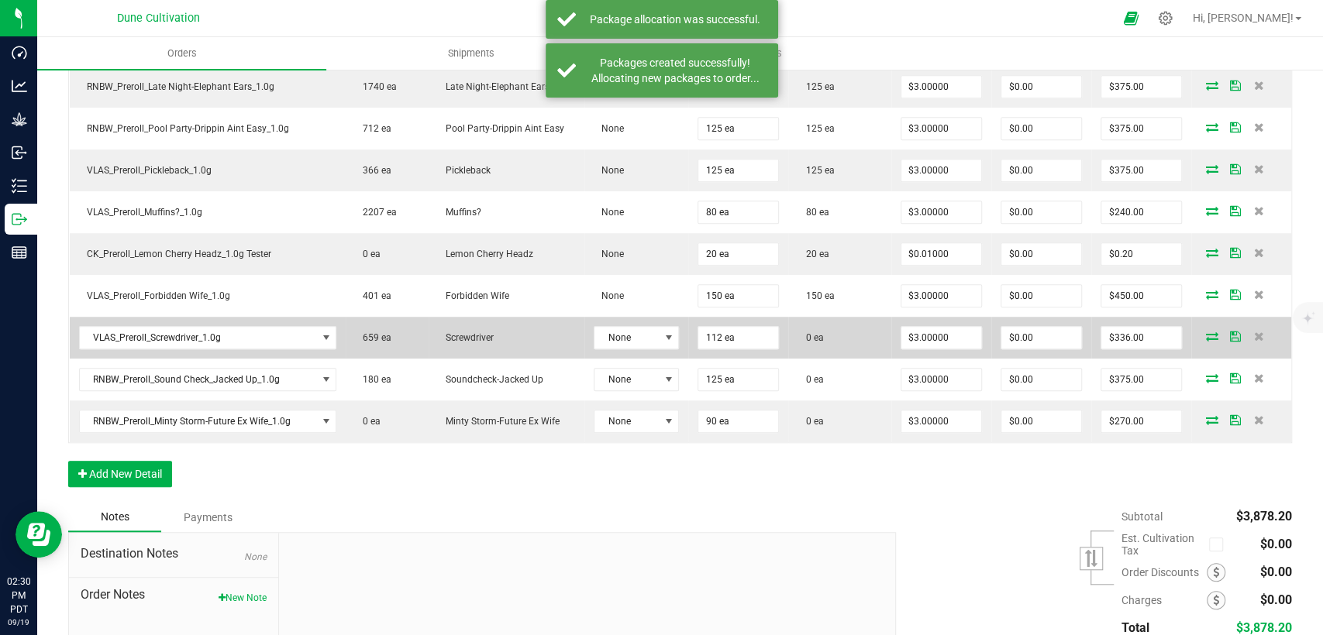
click at [1206, 332] on icon at bounding box center [1212, 336] width 12 height 9
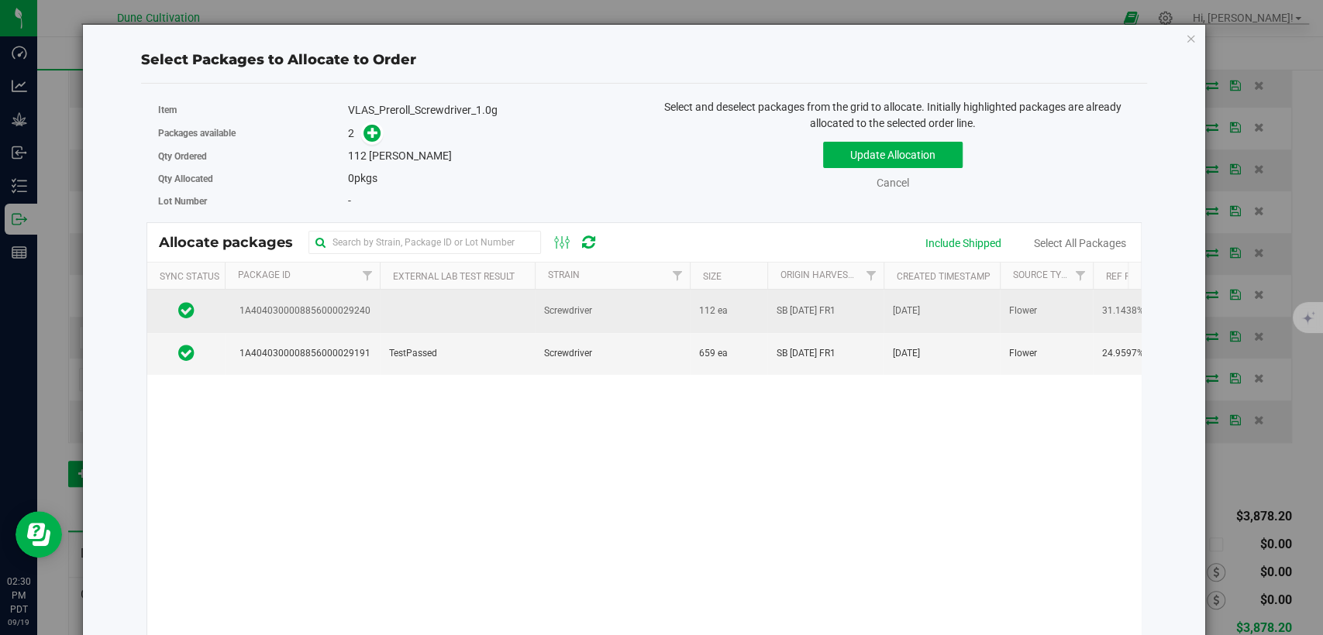
click at [470, 305] on td at bounding box center [457, 311] width 155 height 43
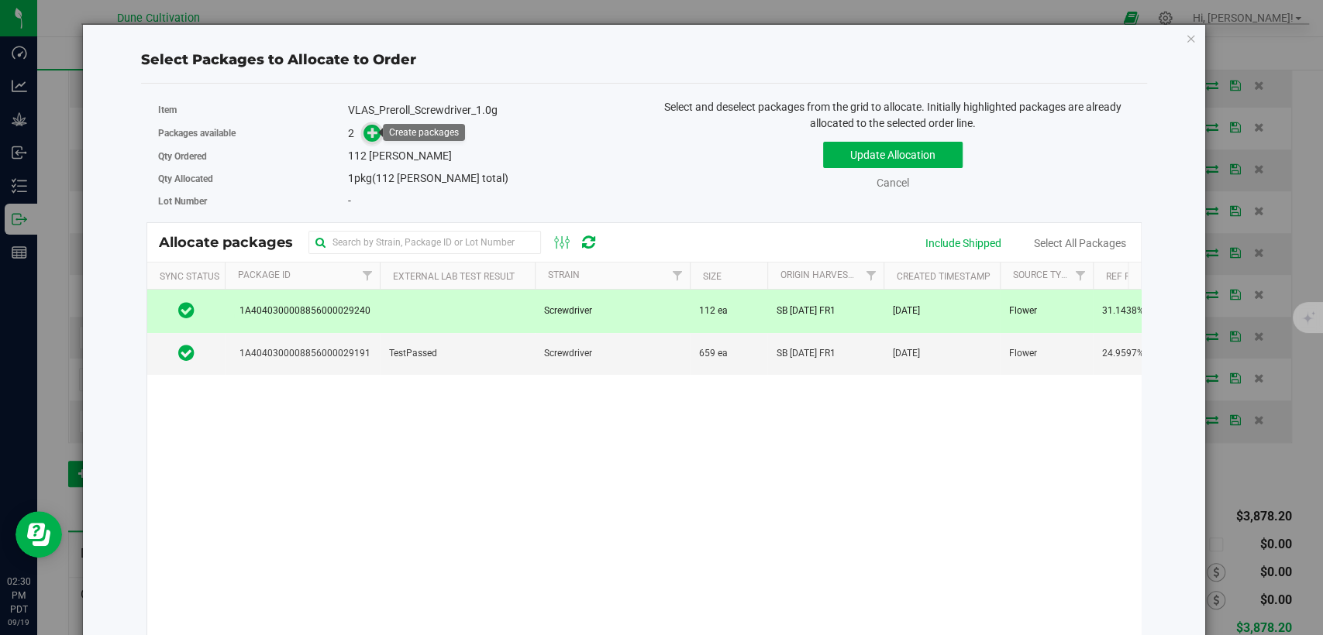
click at [370, 132] on icon at bounding box center [372, 132] width 11 height 11
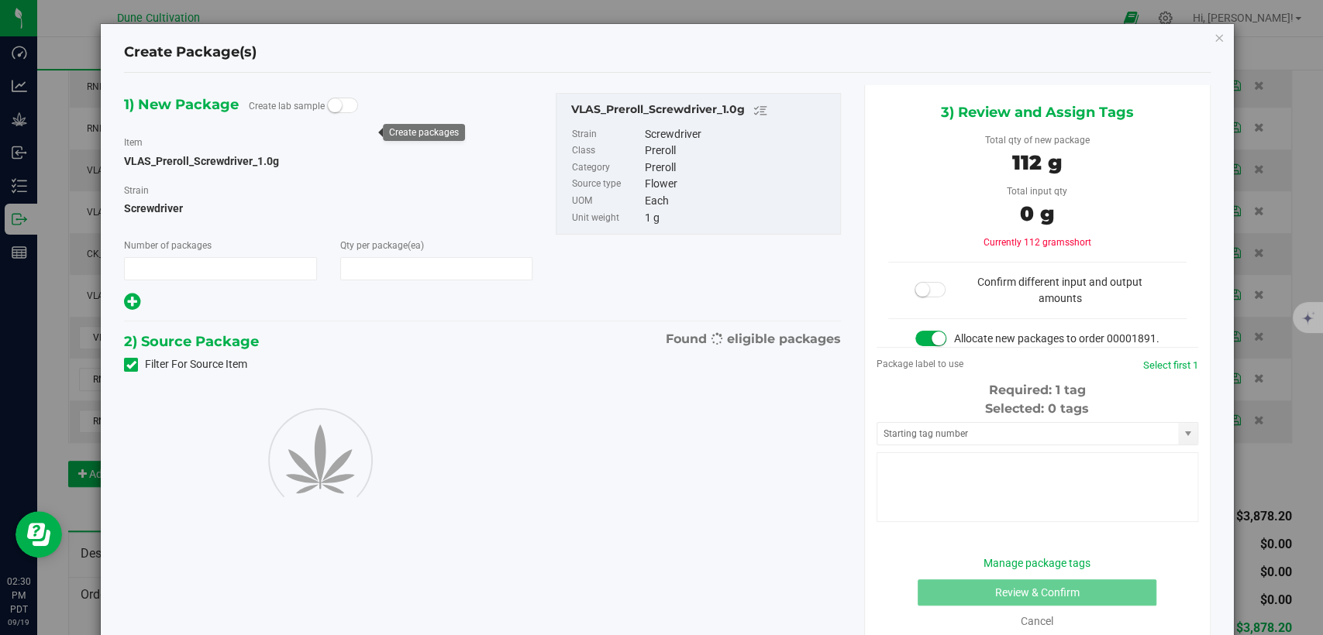
type input "1"
type input "112"
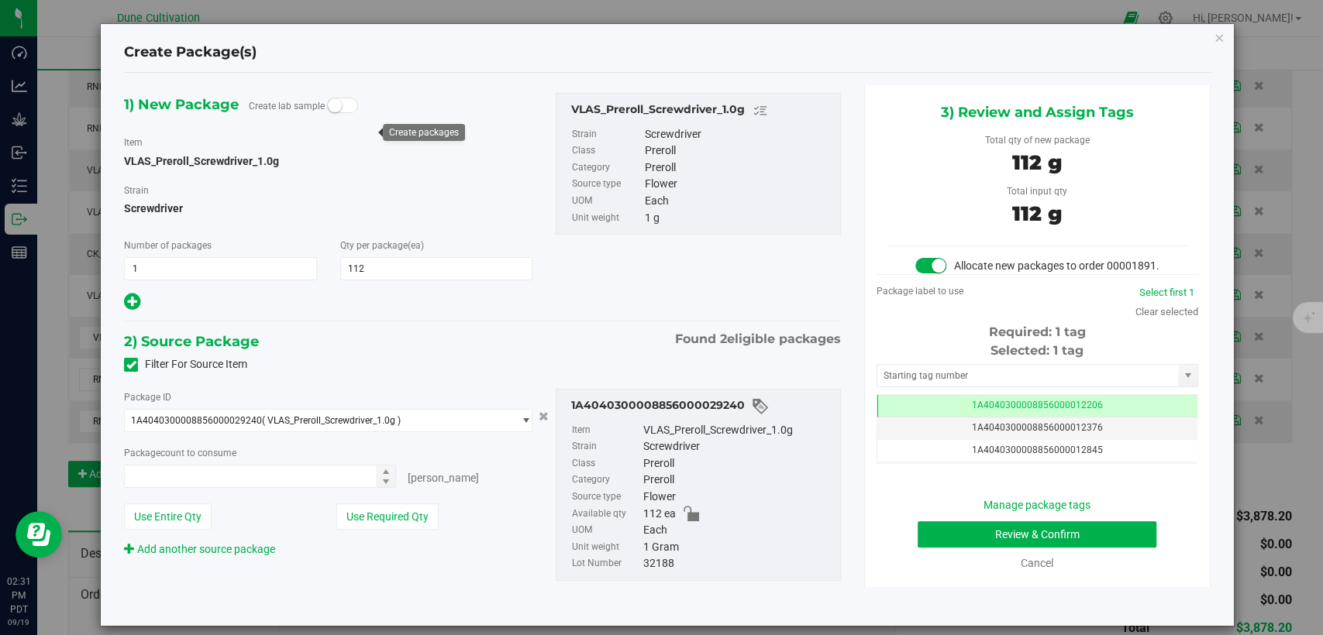
type input "112 ea"
click at [904, 418] on td "1A4040300008856000012206" at bounding box center [1037, 406] width 320 height 22
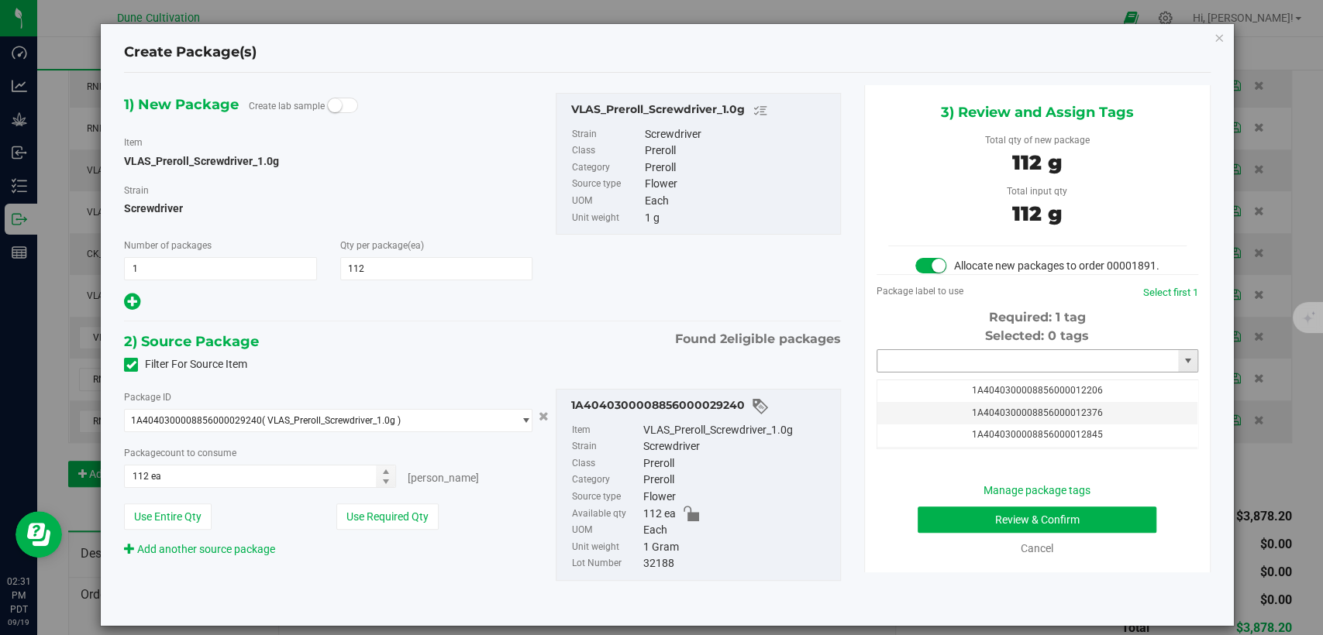
click at [938, 365] on input "text" at bounding box center [1027, 361] width 301 height 22
click at [931, 403] on li "1A4040300008856000034118" at bounding box center [1026, 402] width 317 height 23
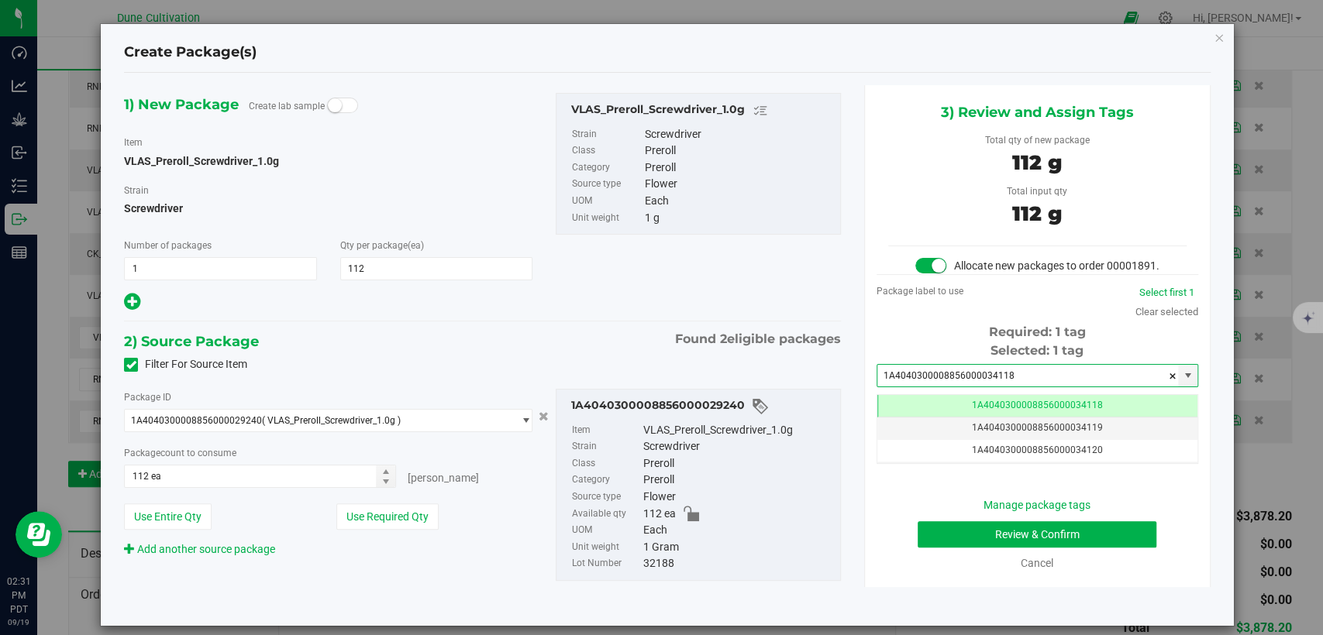
type input "1A4040300008856000034118"
click at [917, 548] on button "Review & Confirm" at bounding box center [1036, 534] width 239 height 26
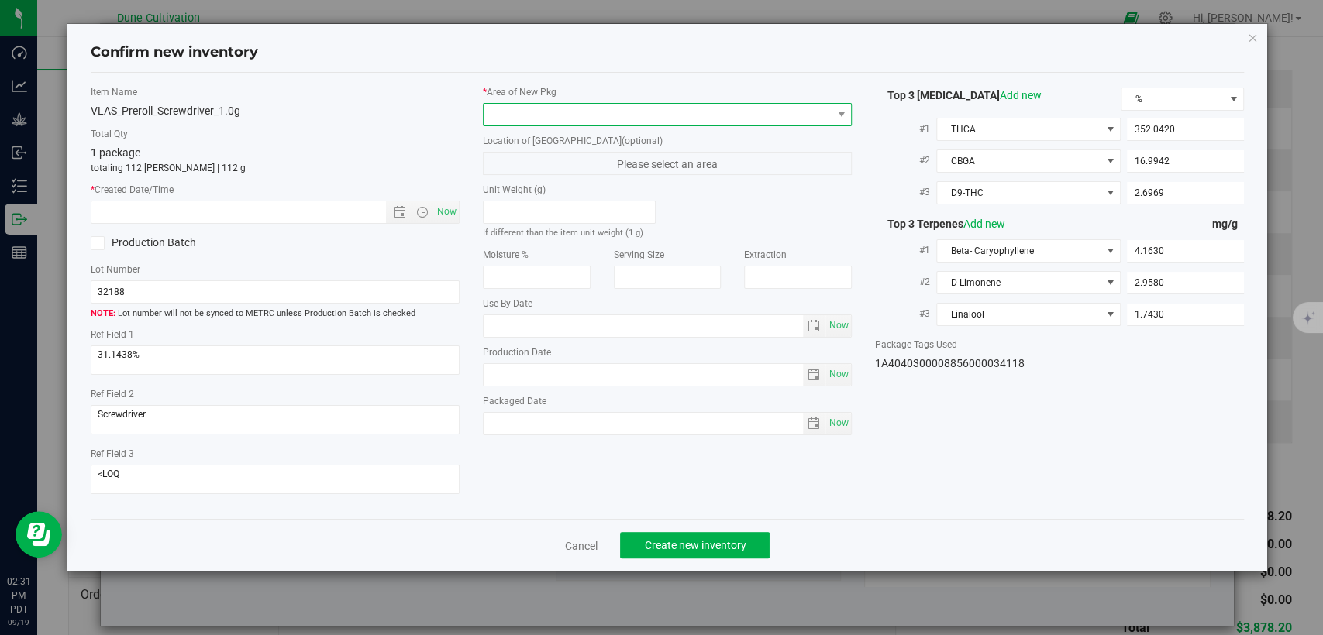
click at [646, 120] on span at bounding box center [658, 115] width 348 height 22
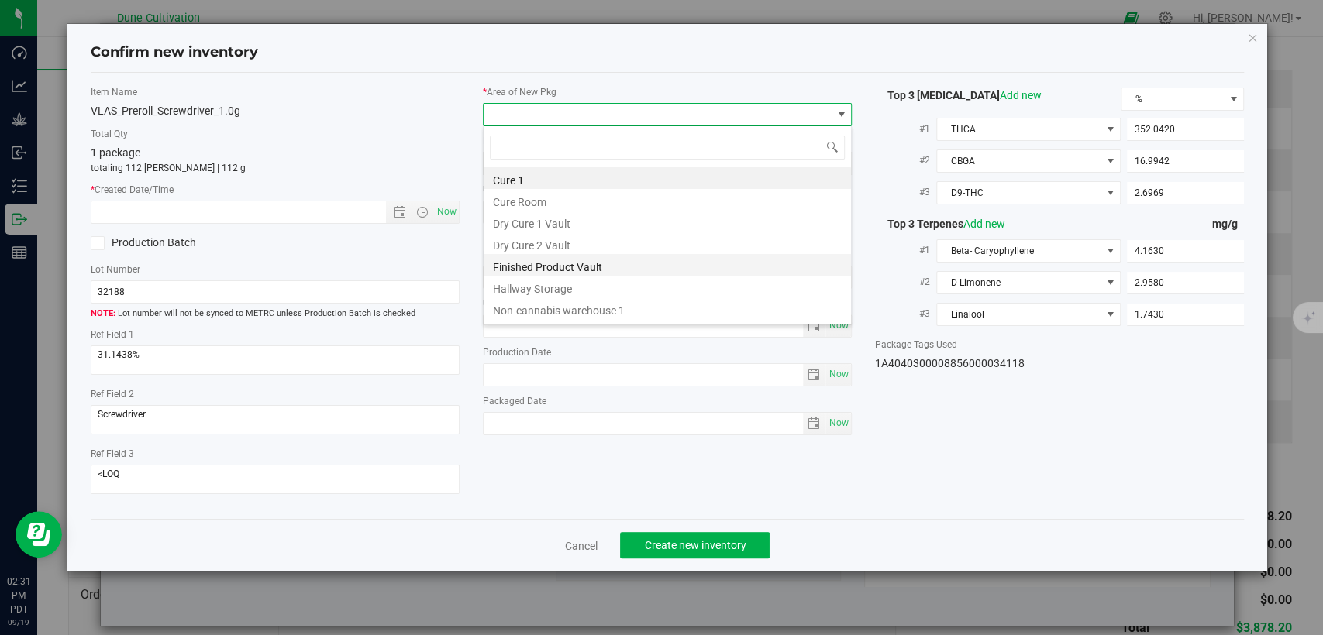
click at [529, 274] on li "Finished Product Vault" at bounding box center [667, 265] width 367 height 22
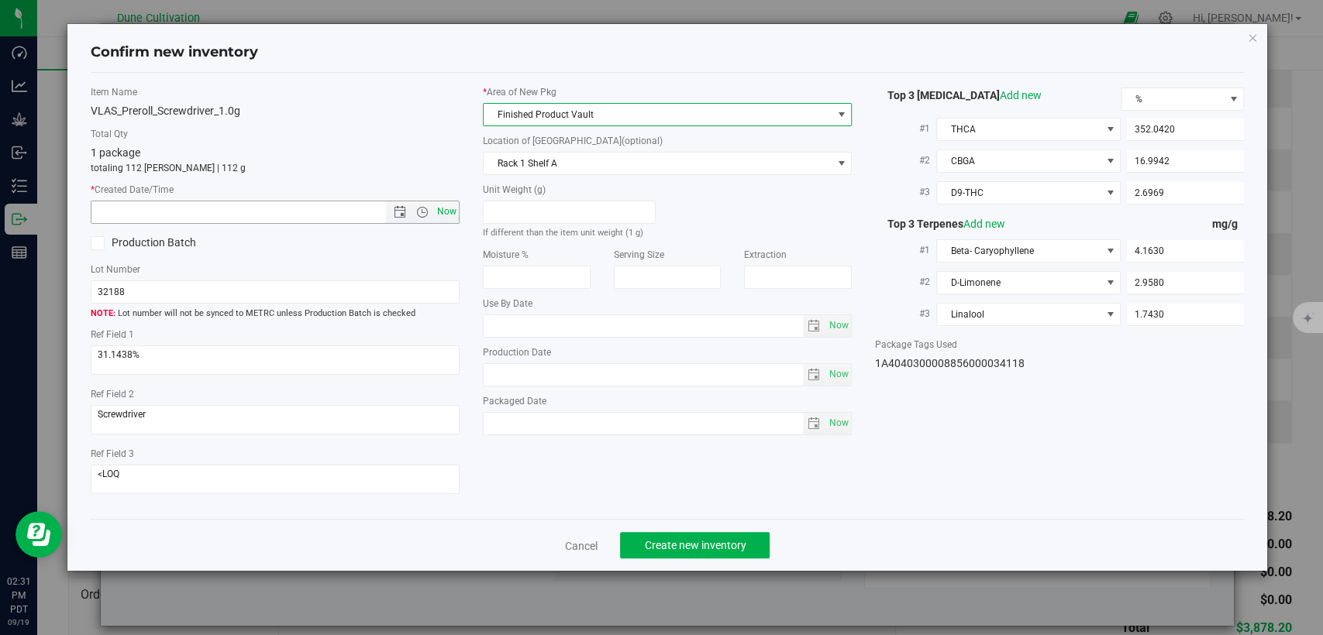
click at [437, 215] on span "Now" at bounding box center [447, 212] width 26 height 22
type input "9/19/2025 2:31 PM"
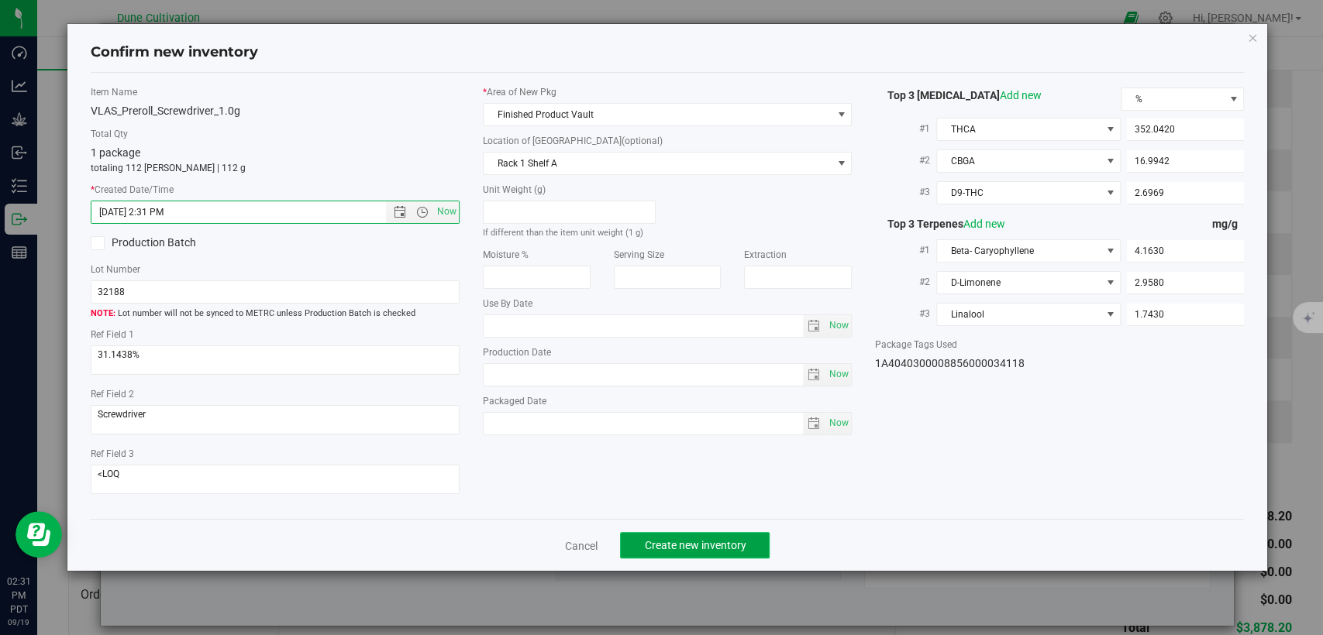
click at [688, 544] on span "Create new inventory" at bounding box center [695, 545] width 102 height 12
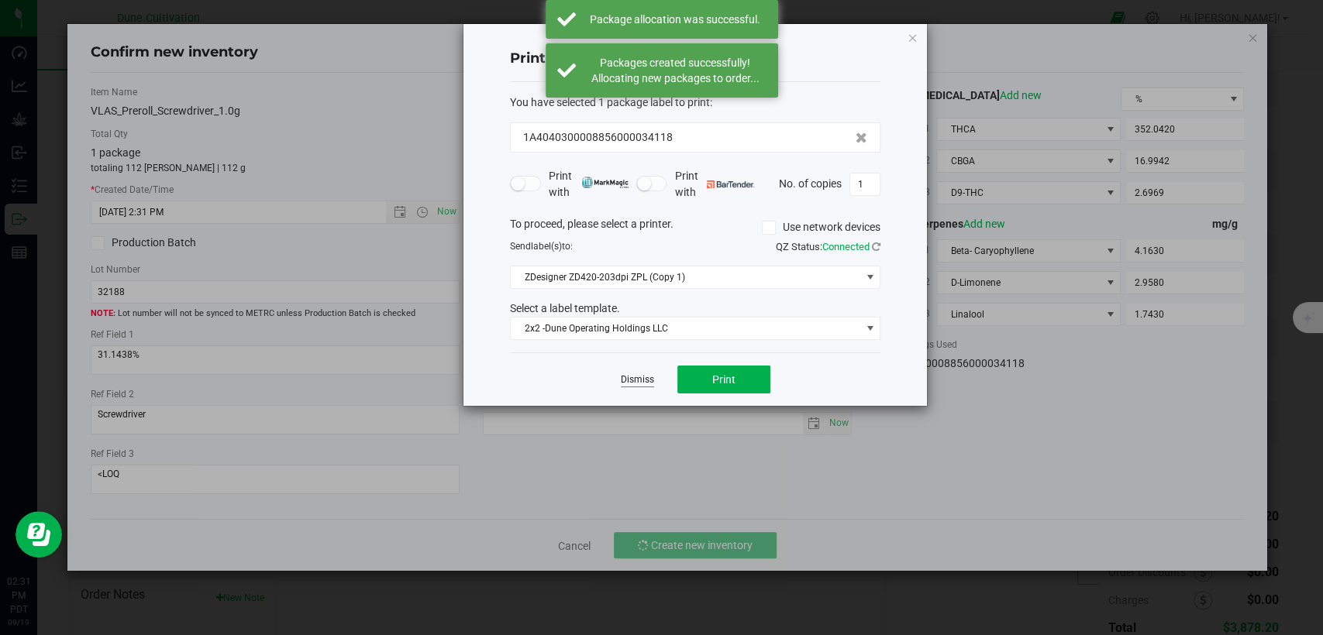
click at [642, 380] on link "Dismiss" at bounding box center [637, 379] width 33 height 13
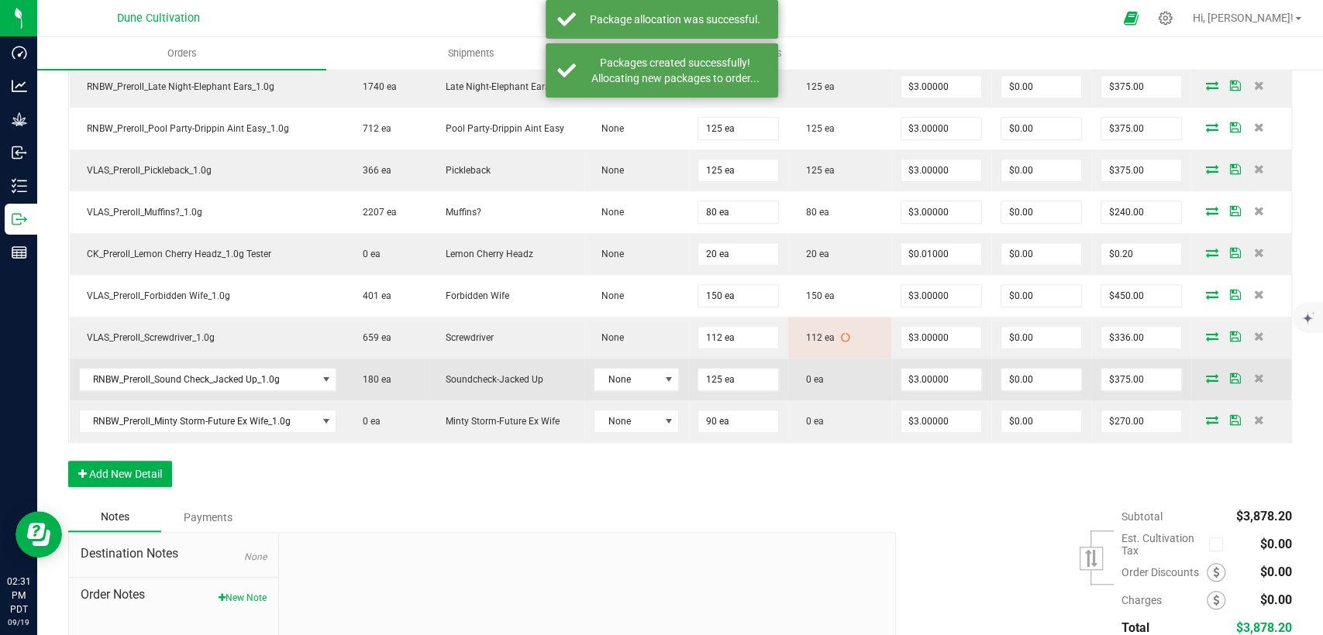
click at [1206, 377] on icon at bounding box center [1212, 377] width 12 height 9
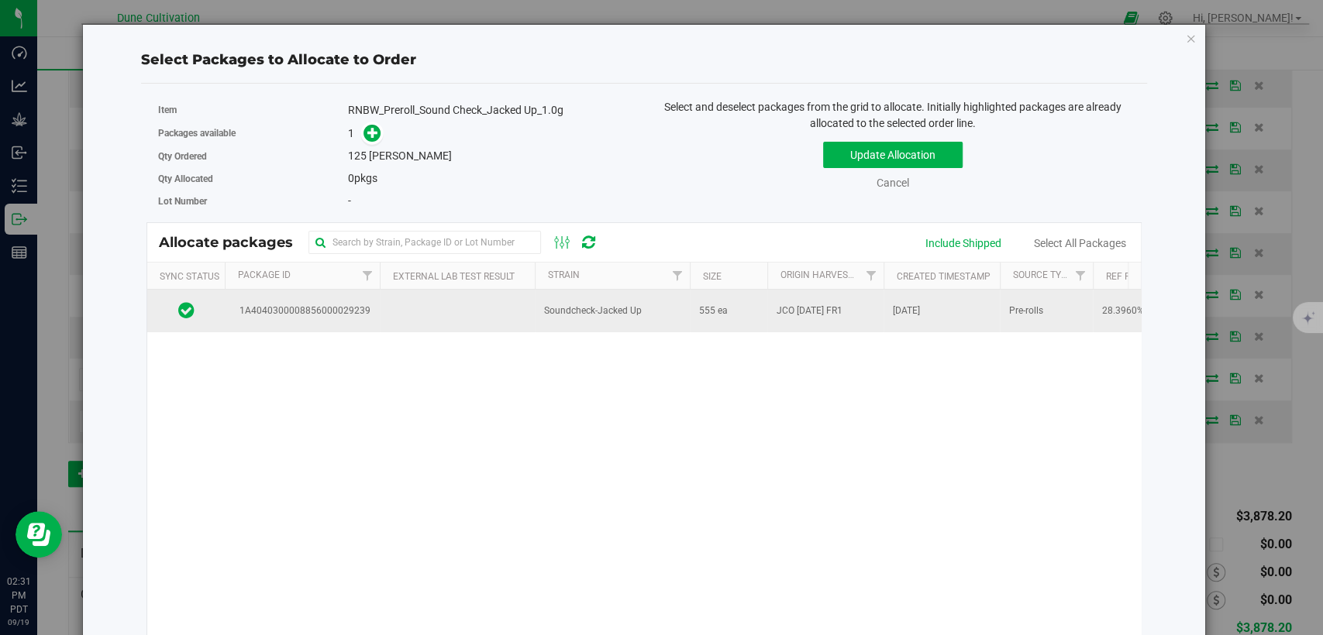
click at [505, 306] on td at bounding box center [457, 311] width 155 height 42
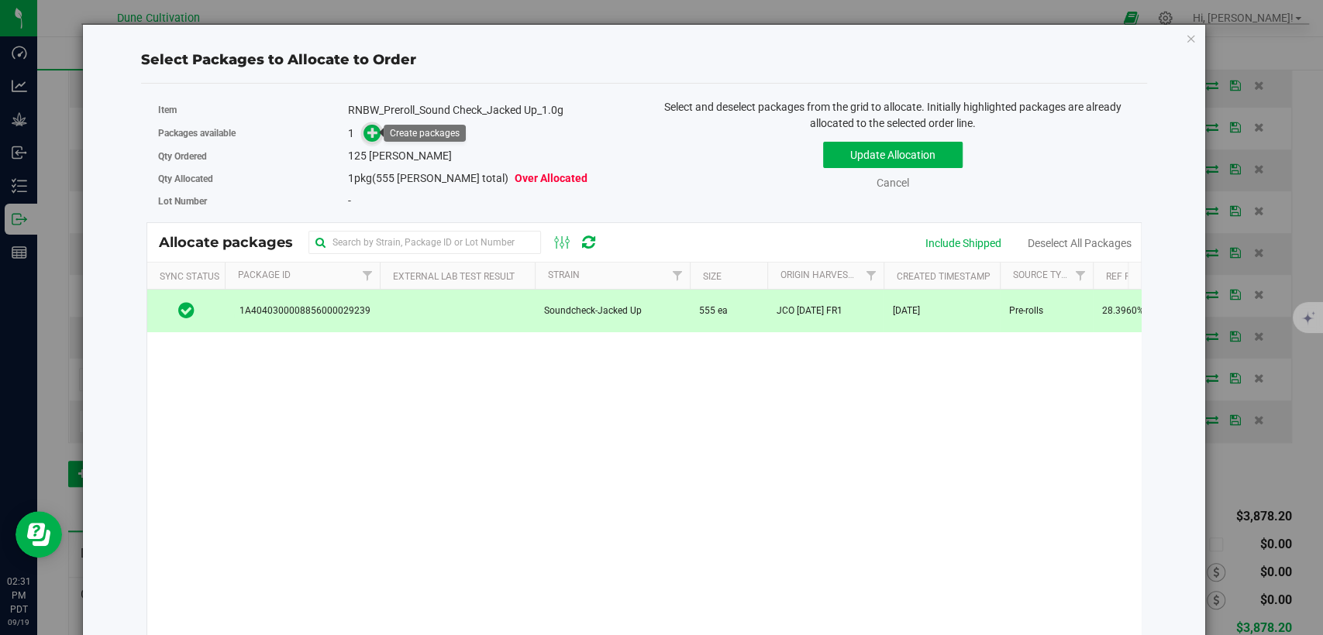
click at [367, 136] on icon at bounding box center [372, 132] width 11 height 11
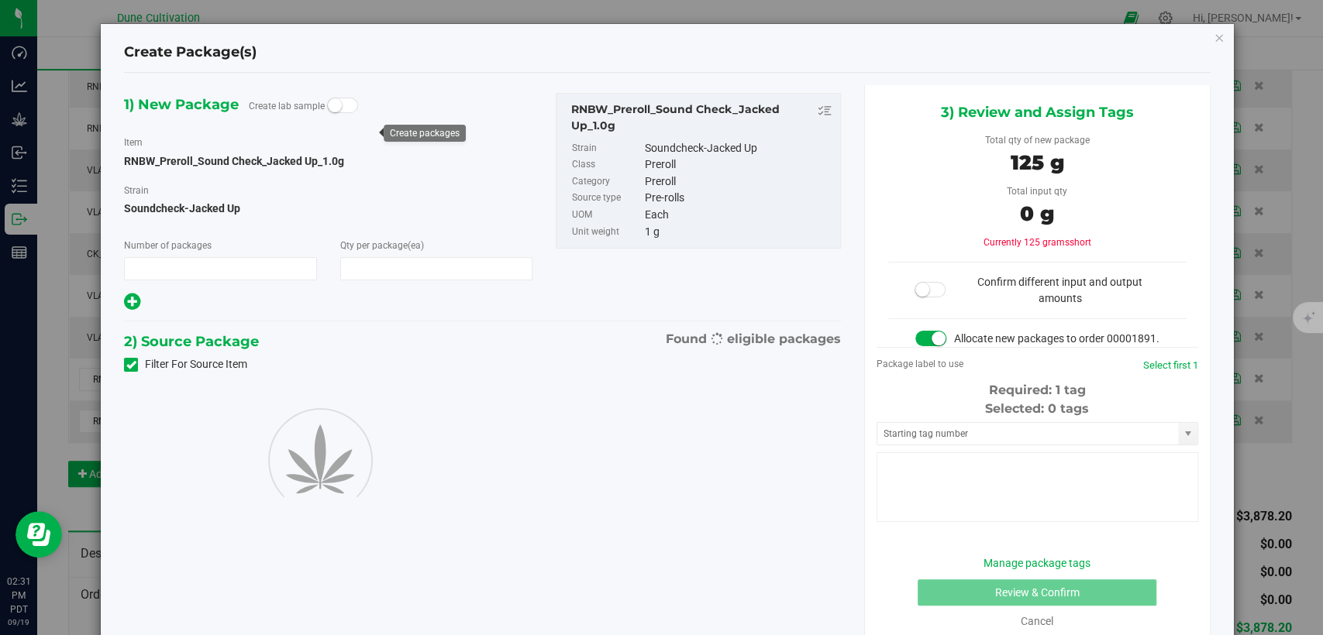
type input "1"
type input "125"
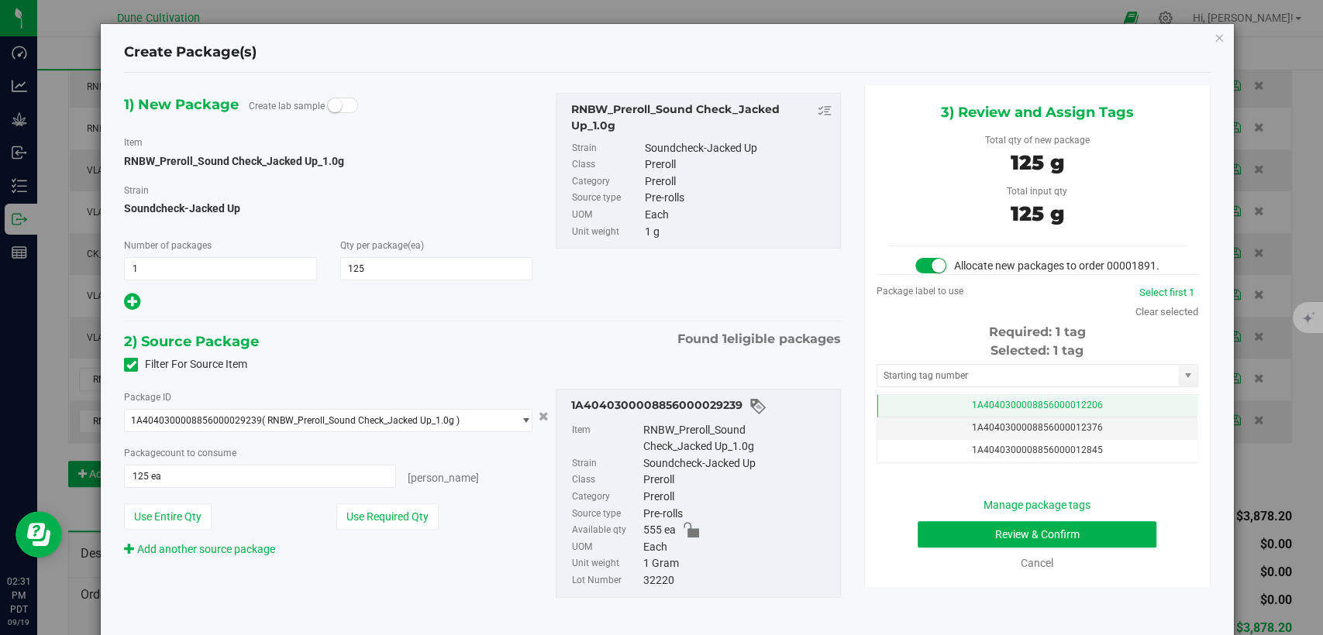
click at [907, 418] on td "1A4040300008856000012206" at bounding box center [1037, 406] width 320 height 22
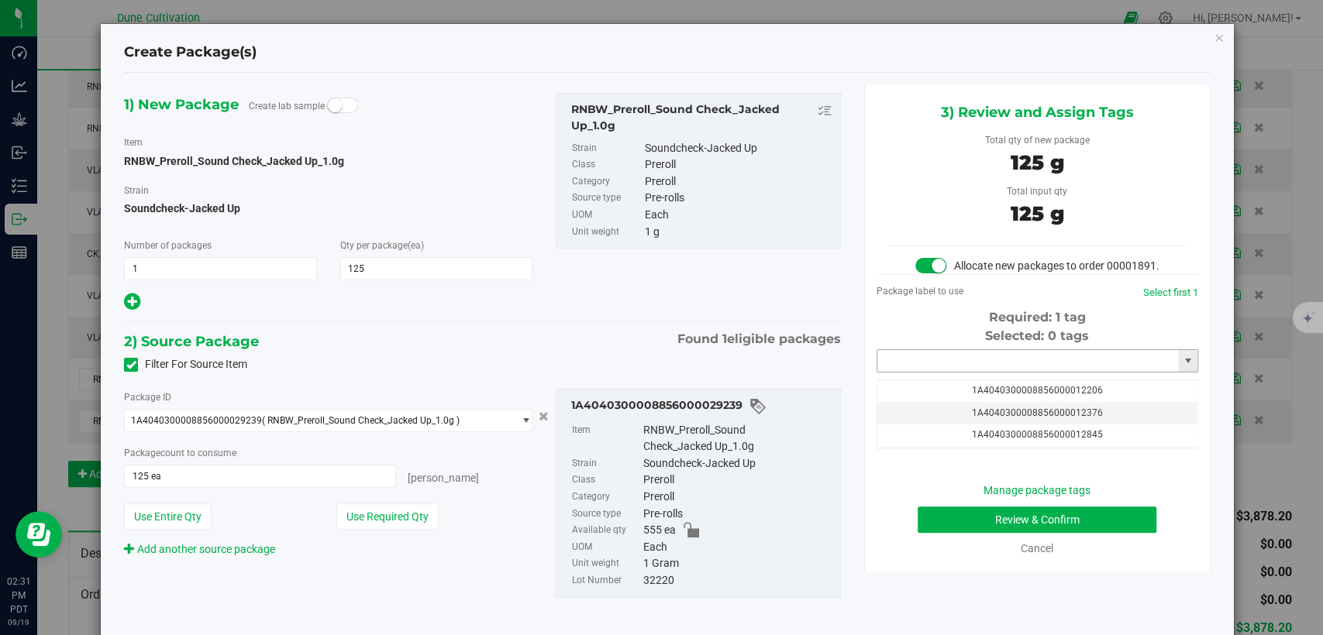
click at [939, 369] on input "text" at bounding box center [1027, 361] width 301 height 22
click at [955, 397] on li "1A4040300008856000034119" at bounding box center [1026, 402] width 317 height 23
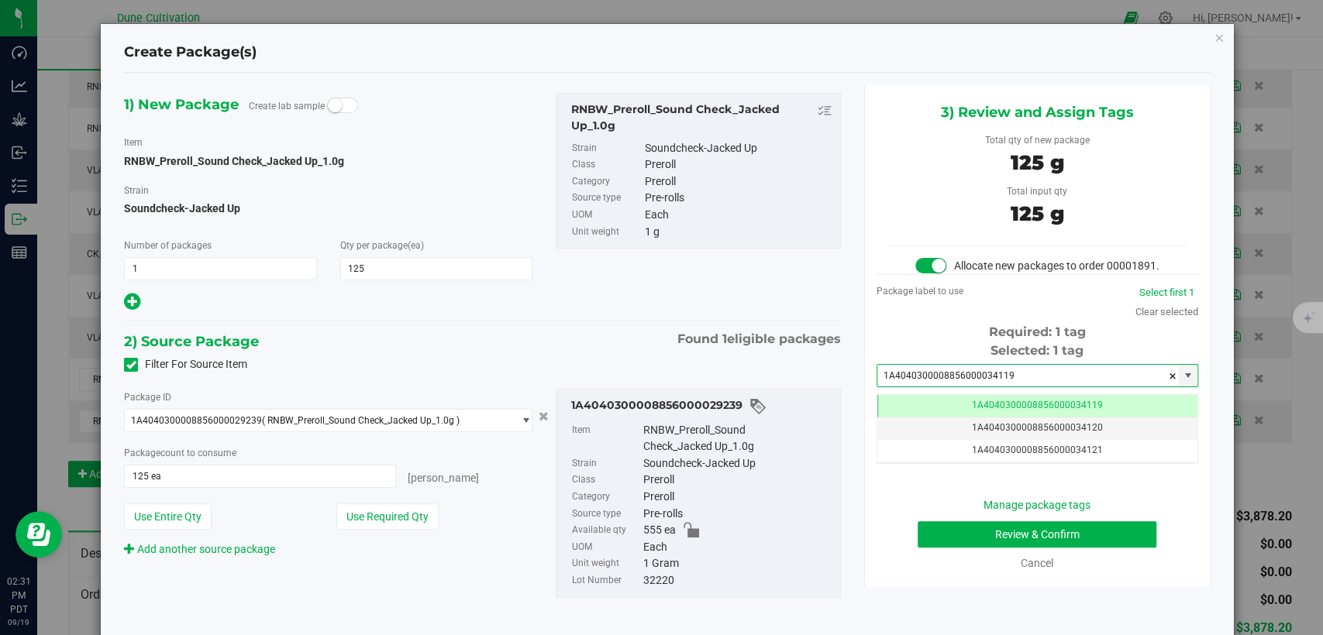
type input "1A4040300008856000034119"
click at [958, 548] on button "Review & Confirm" at bounding box center [1036, 534] width 239 height 26
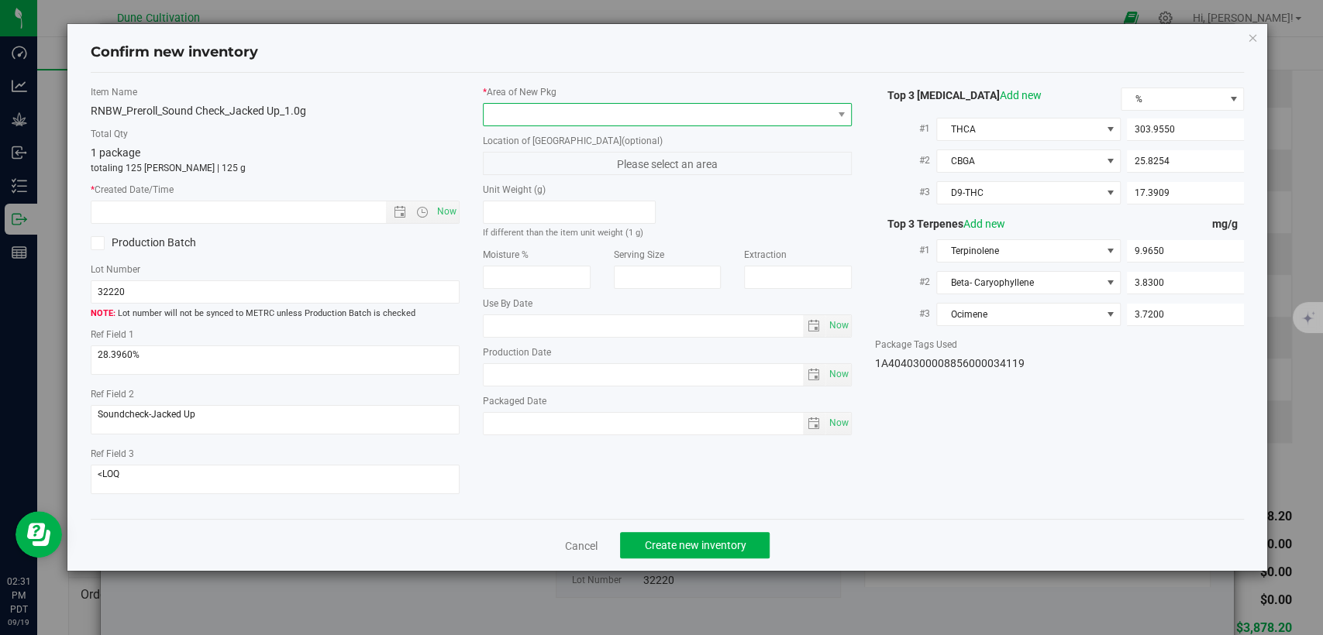
click at [693, 113] on span at bounding box center [658, 115] width 348 height 22
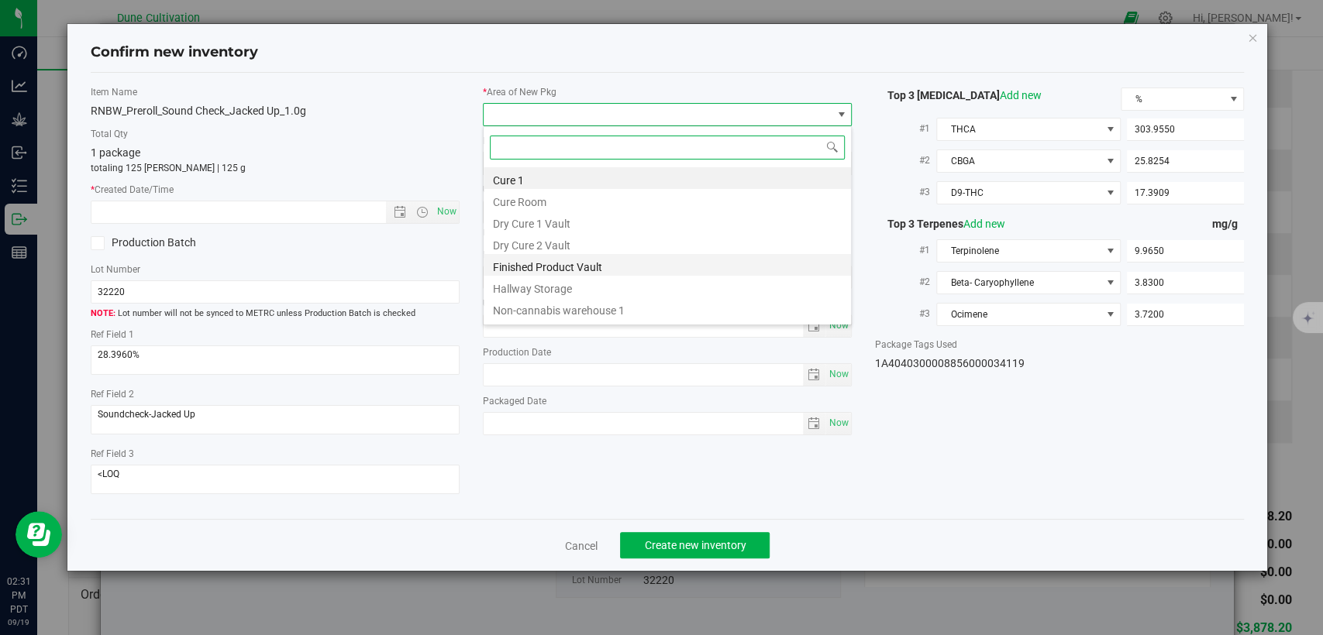
click at [565, 264] on li "Finished Product Vault" at bounding box center [667, 265] width 367 height 22
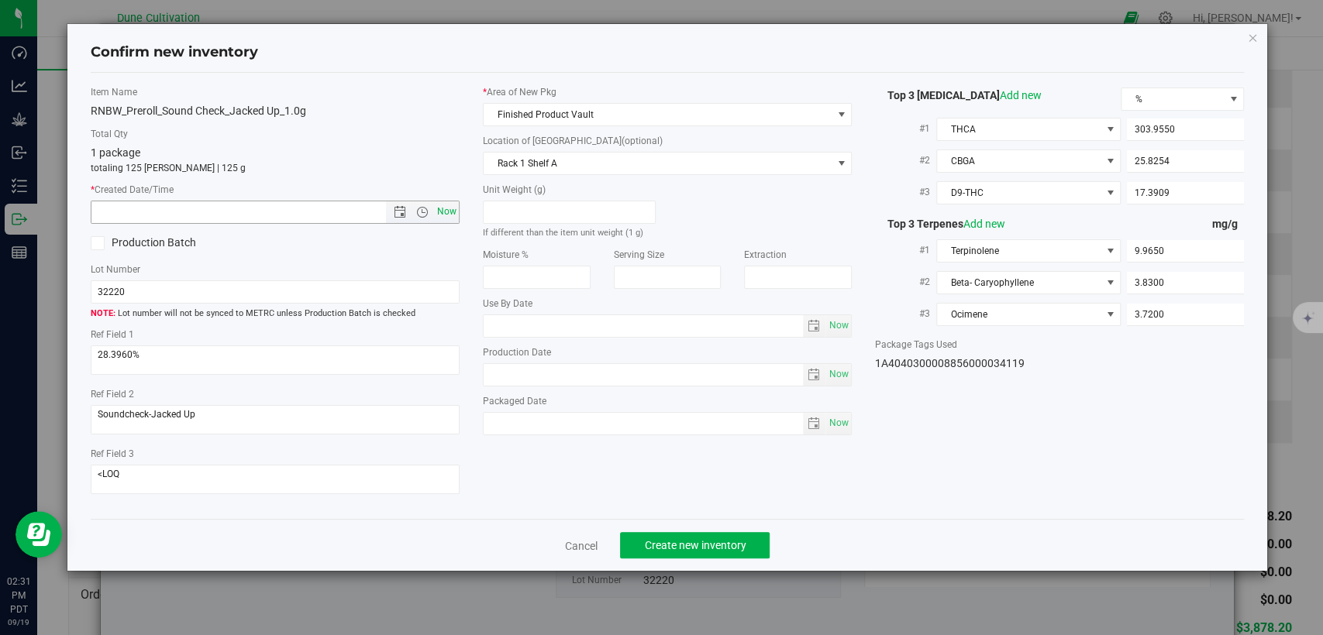
click at [444, 211] on span "Now" at bounding box center [447, 212] width 26 height 22
type input "9/19/2025 2:31 PM"
click at [704, 533] on button "Create new inventory" at bounding box center [695, 545] width 150 height 26
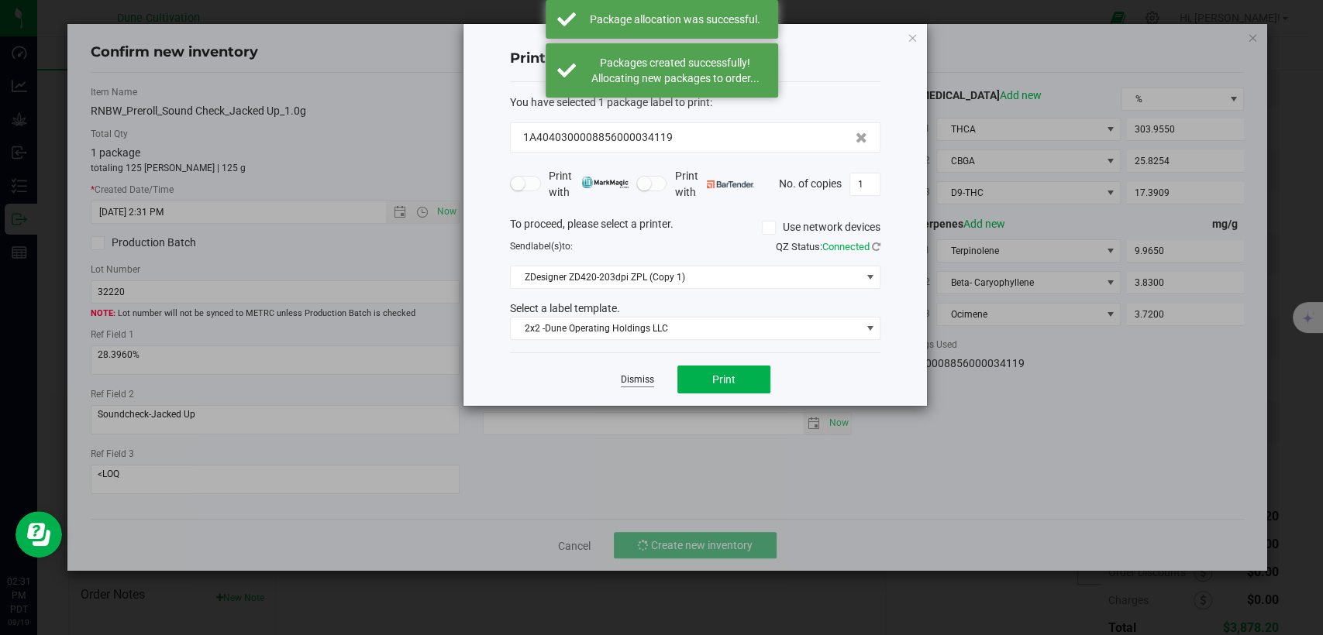
click at [644, 380] on link "Dismiss" at bounding box center [637, 379] width 33 height 13
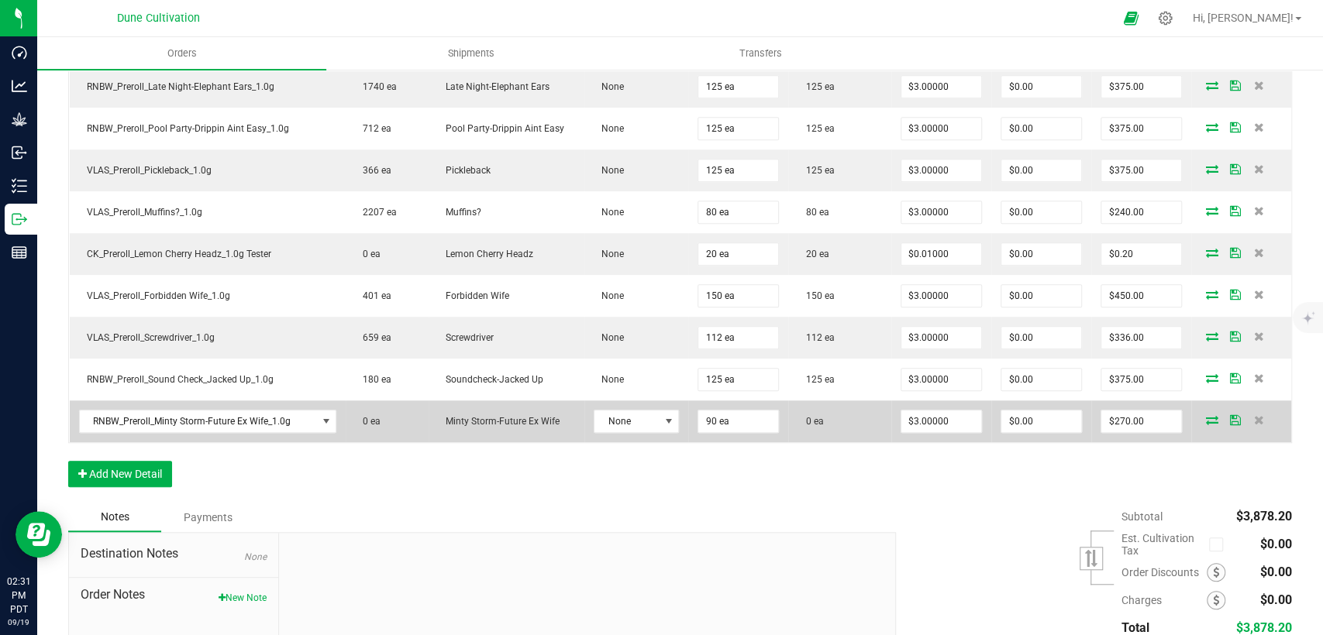
click at [1206, 418] on icon at bounding box center [1212, 419] width 12 height 9
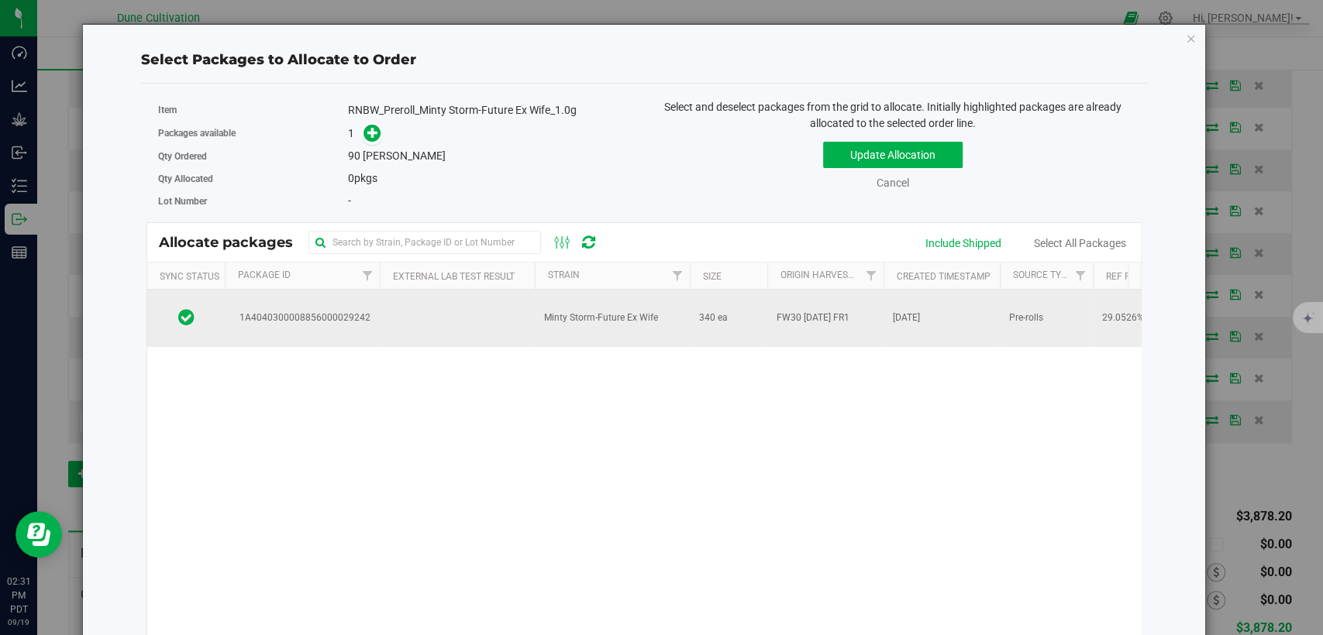
click at [502, 301] on td at bounding box center [457, 318] width 155 height 57
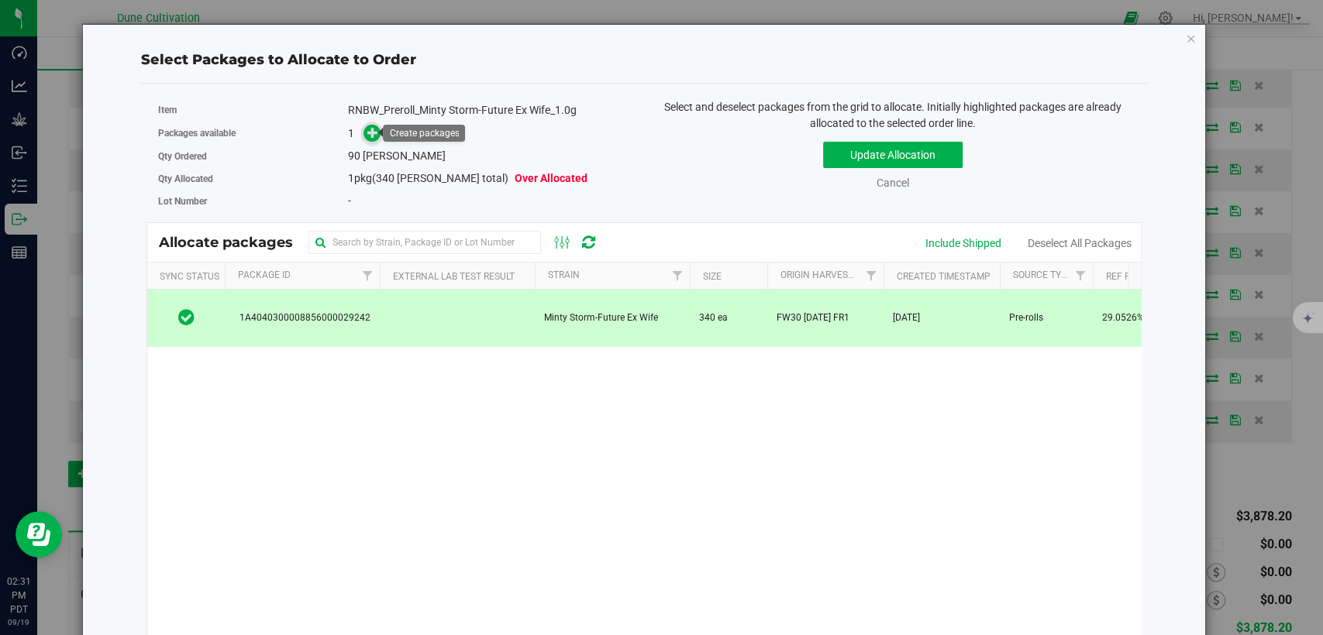
click at [368, 138] on icon at bounding box center [372, 132] width 11 height 11
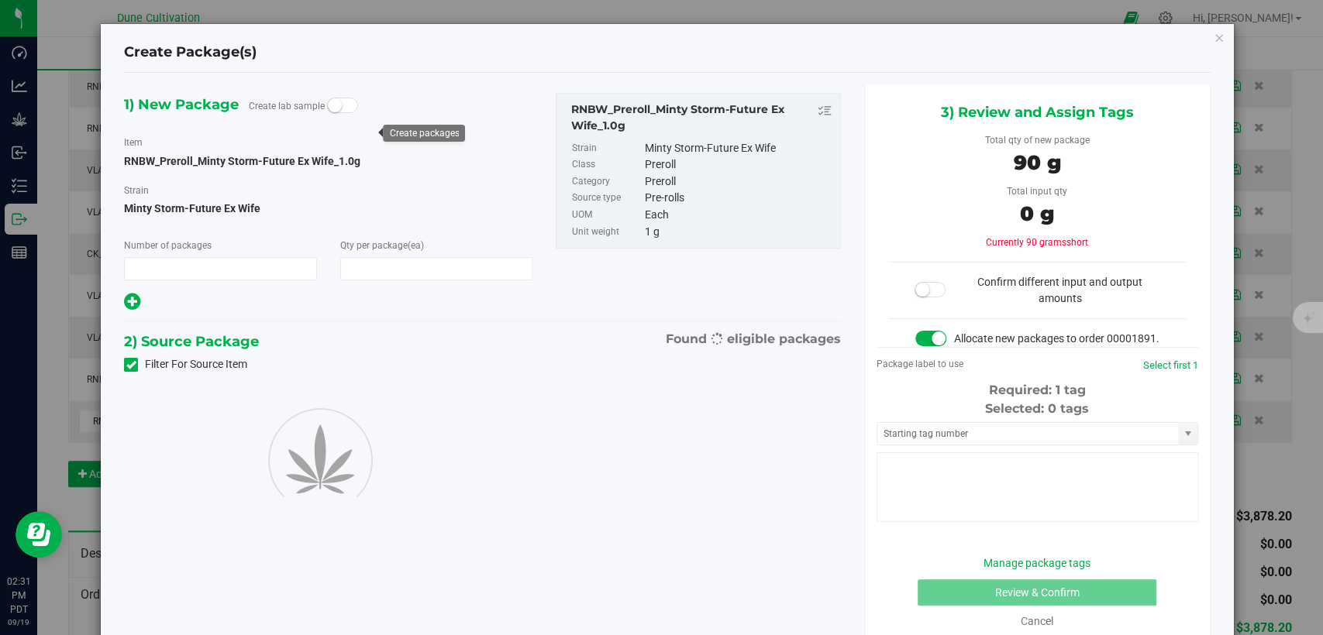
type input "1"
type input "90"
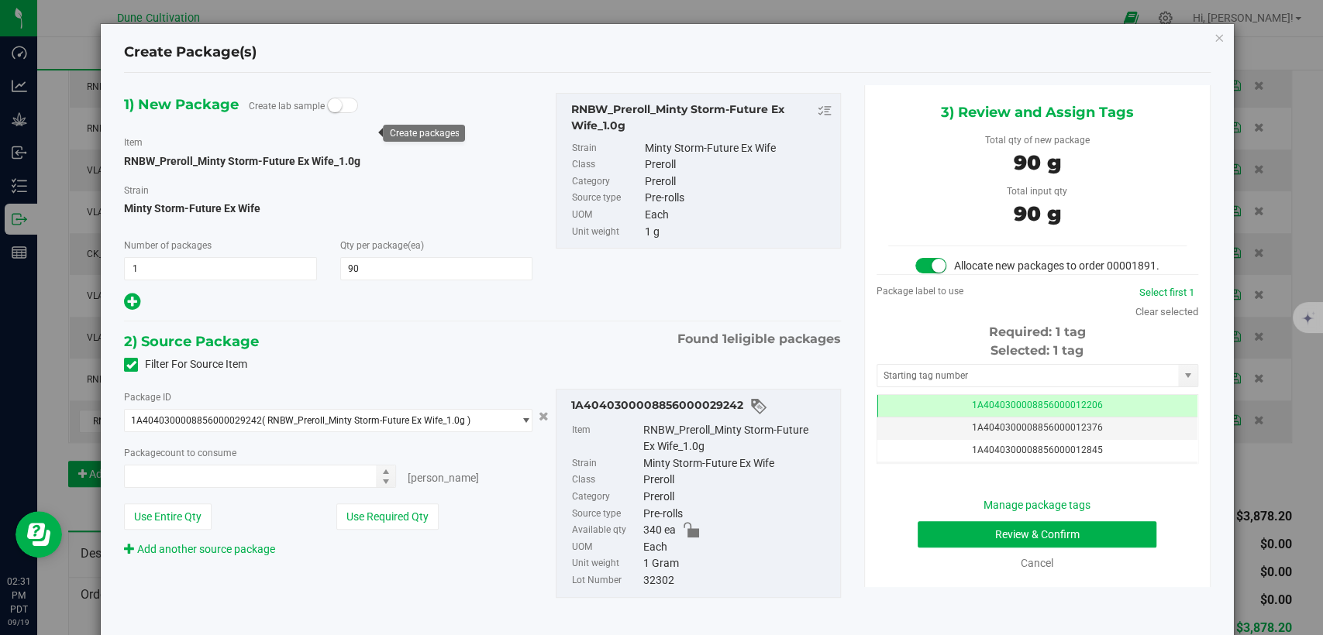
type input "90 ea"
click at [942, 418] on td "1A4040300008856000012206" at bounding box center [1037, 406] width 320 height 22
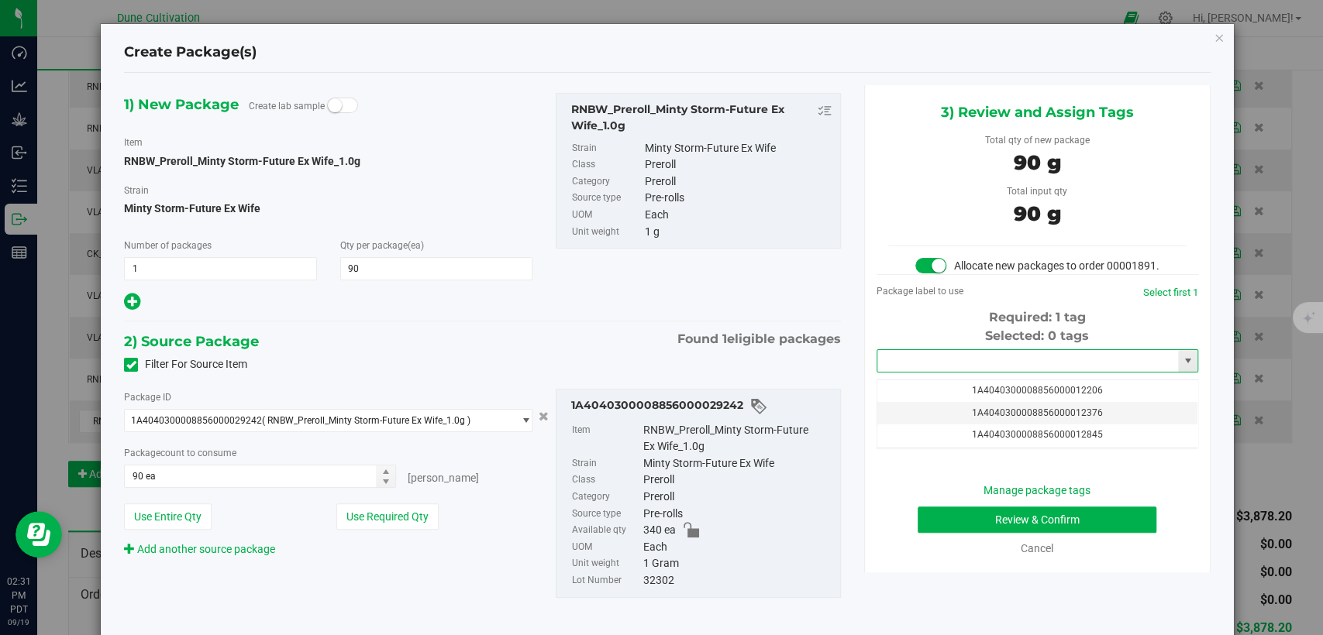
click at [951, 372] on input "text" at bounding box center [1027, 361] width 301 height 22
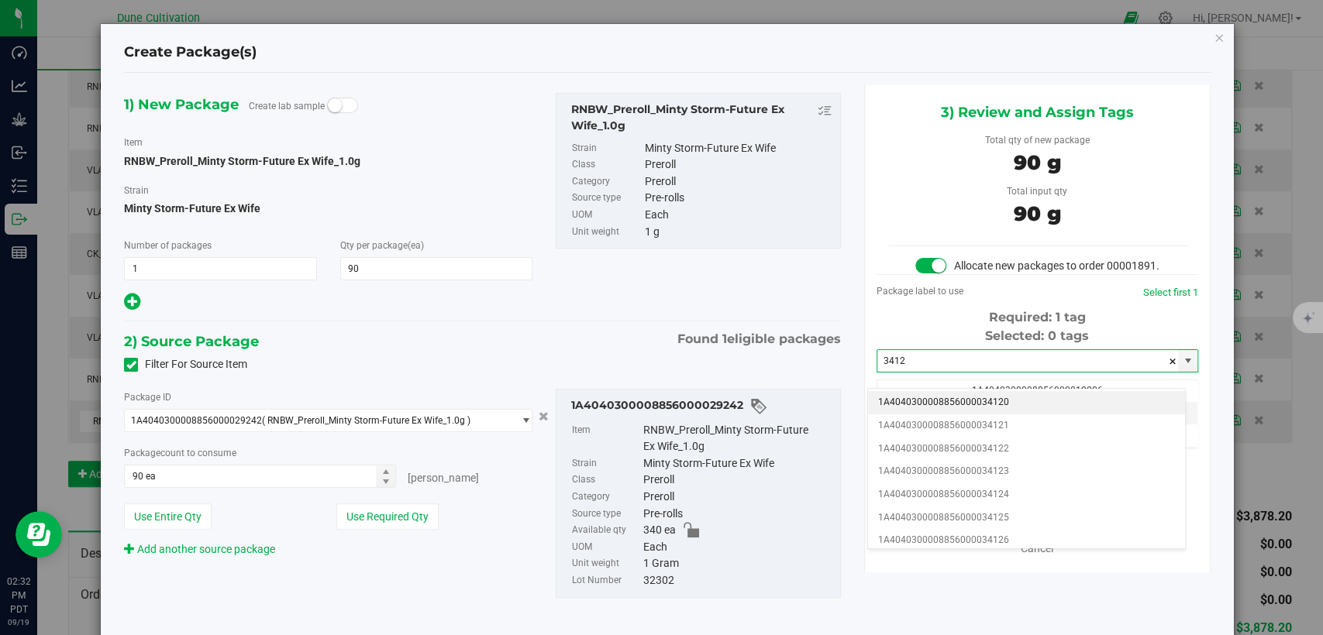
click at [954, 404] on li "1A4040300008856000034120" at bounding box center [1026, 402] width 317 height 23
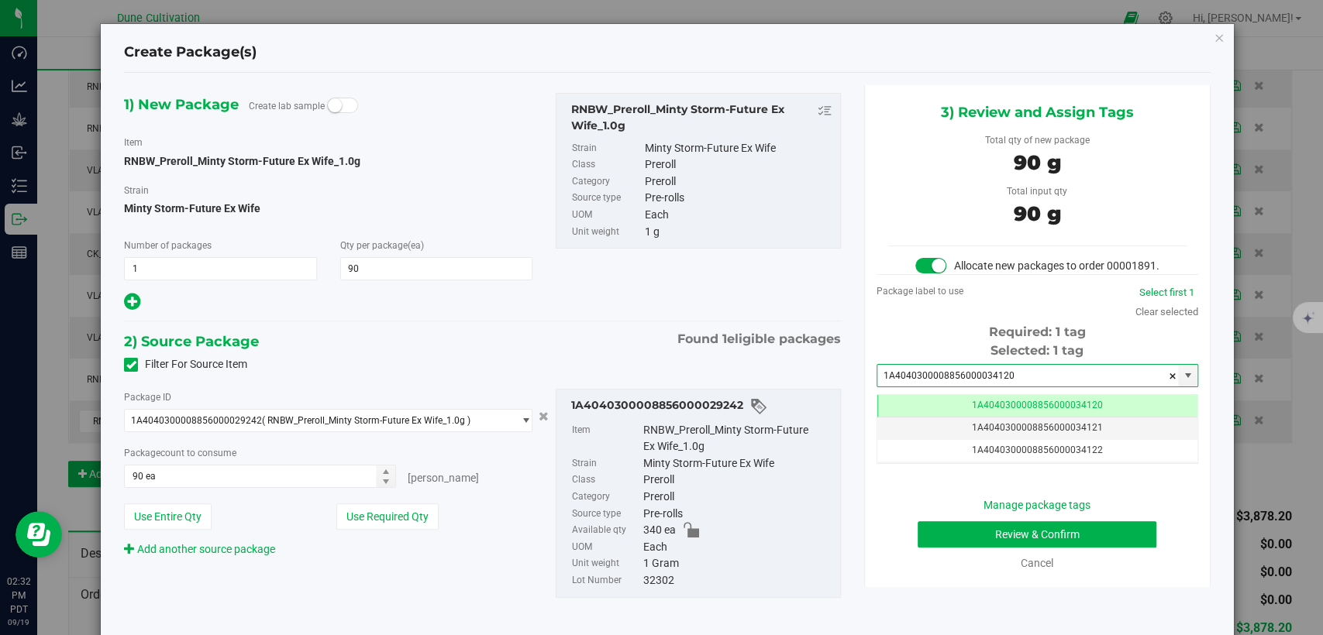
type input "1A4040300008856000034120"
click at [947, 548] on button "Review & Confirm" at bounding box center [1036, 534] width 239 height 26
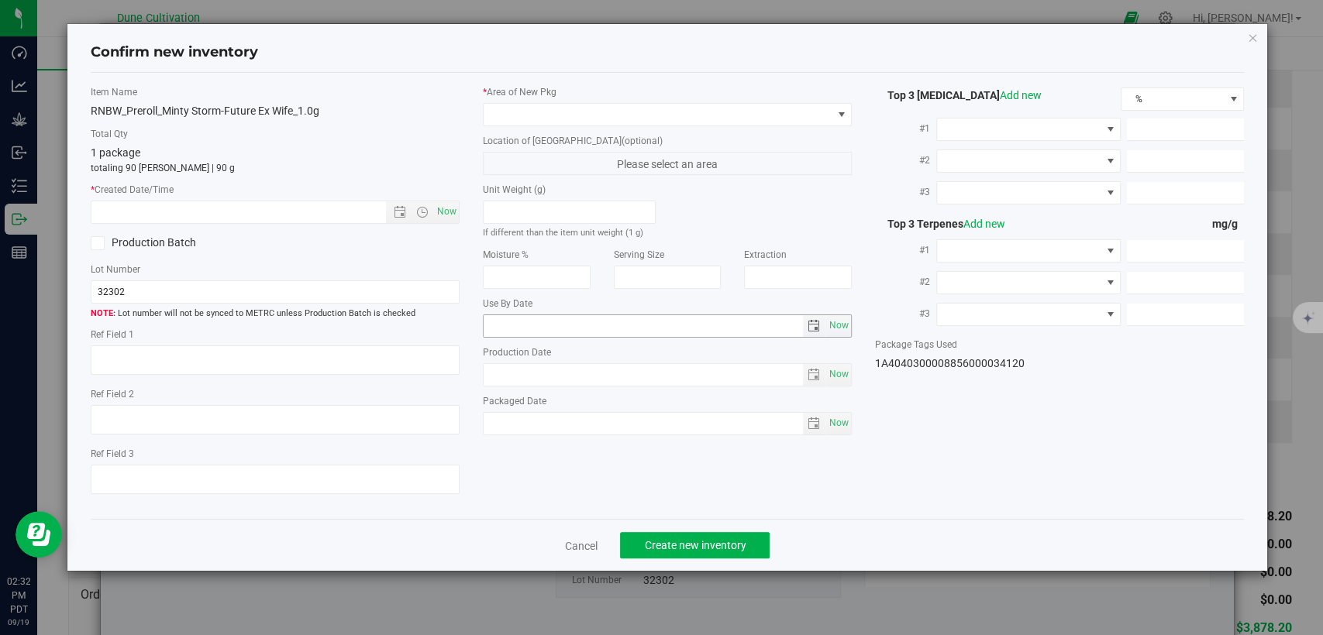
type textarea "29.0526%"
type textarea "Minty Storm-Future Ex Wife"
type textarea "0.0547698%"
type input "321.8600"
type input "8.2548"
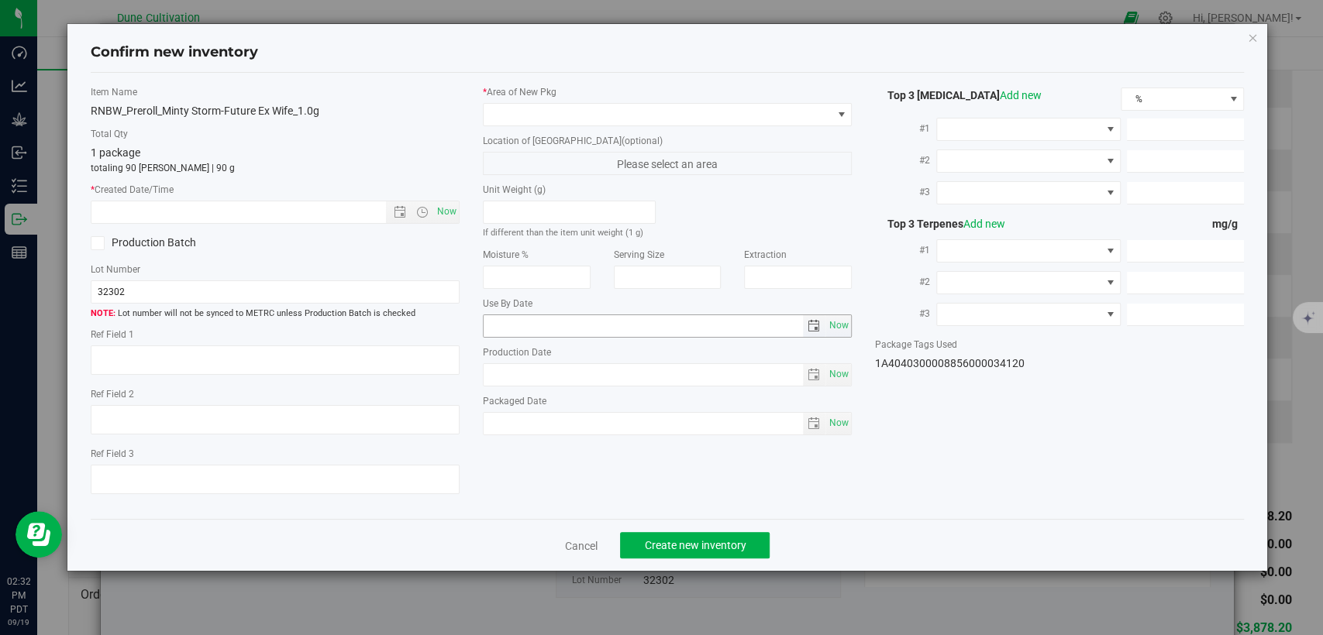
type input "7.6926"
type input "5.1080"
type input "4.5290"
type input "2.1670"
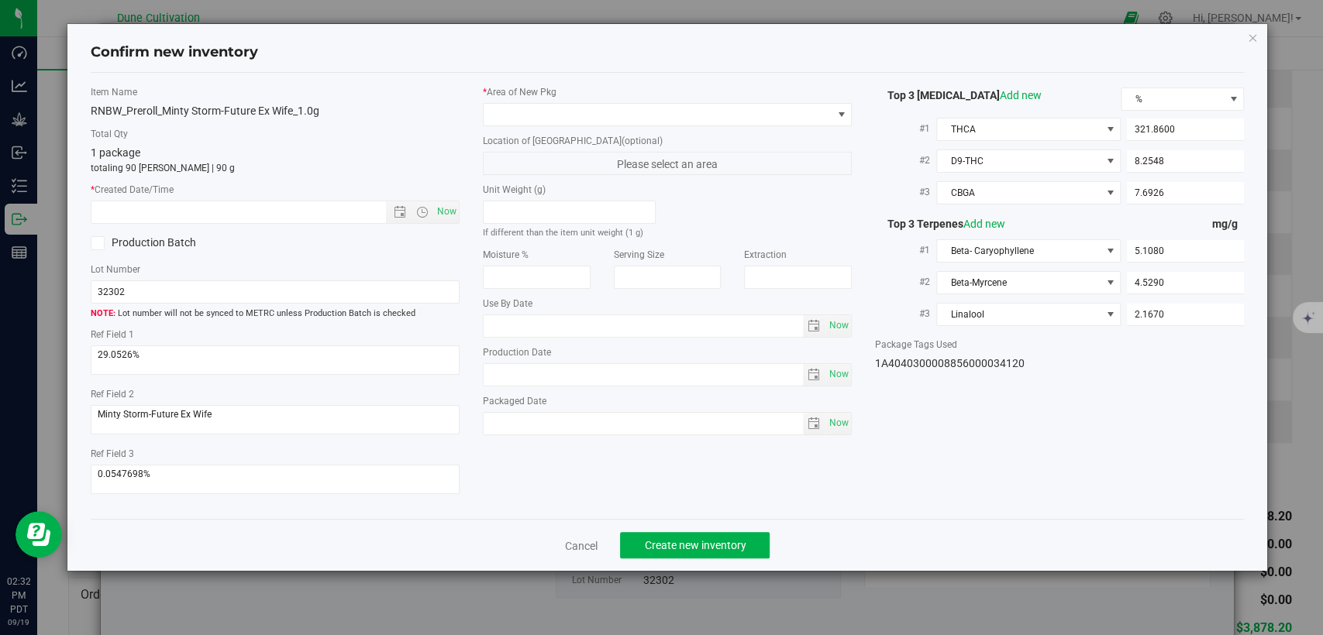
click at [659, 128] on div "* Area of New Pkg Location of New Pkg (optional) Please select an area Unit Wei…" at bounding box center [667, 264] width 392 height 358
click at [660, 110] on span at bounding box center [658, 115] width 348 height 22
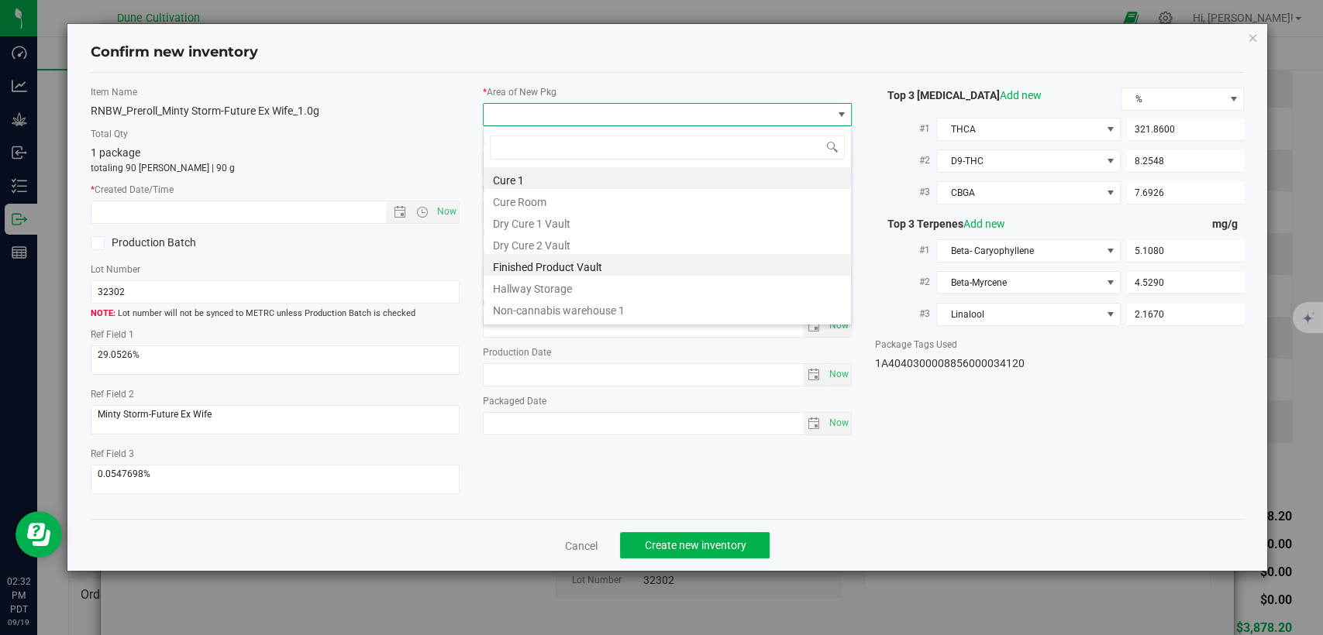
click at [566, 264] on li "Finished Product Vault" at bounding box center [667, 265] width 367 height 22
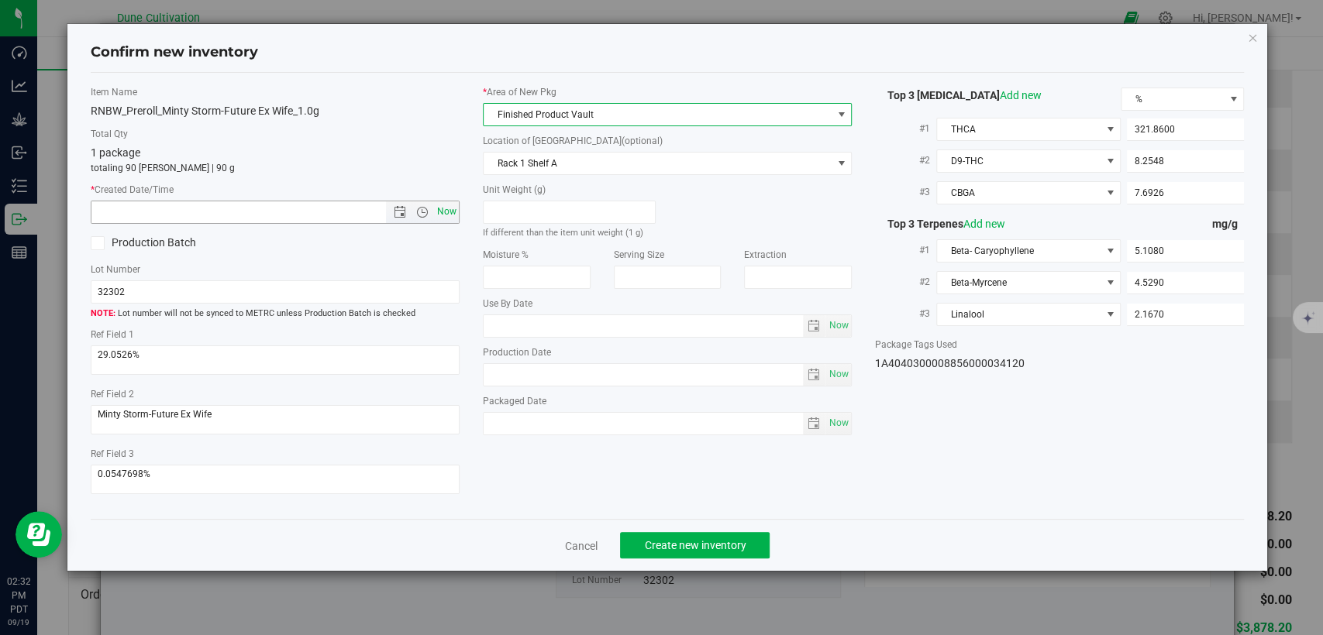
click at [448, 207] on span "Now" at bounding box center [447, 212] width 26 height 22
type input "9/19/2025 2:32 PM"
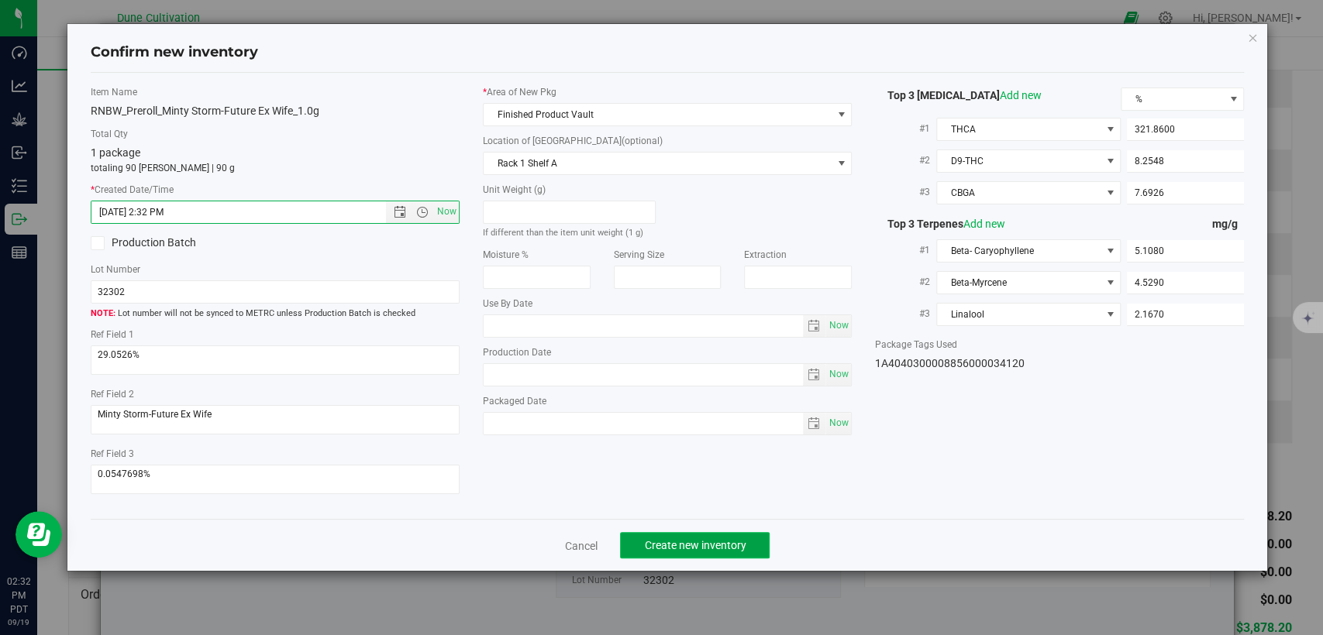
click at [648, 552] on button "Create new inventory" at bounding box center [695, 545] width 150 height 26
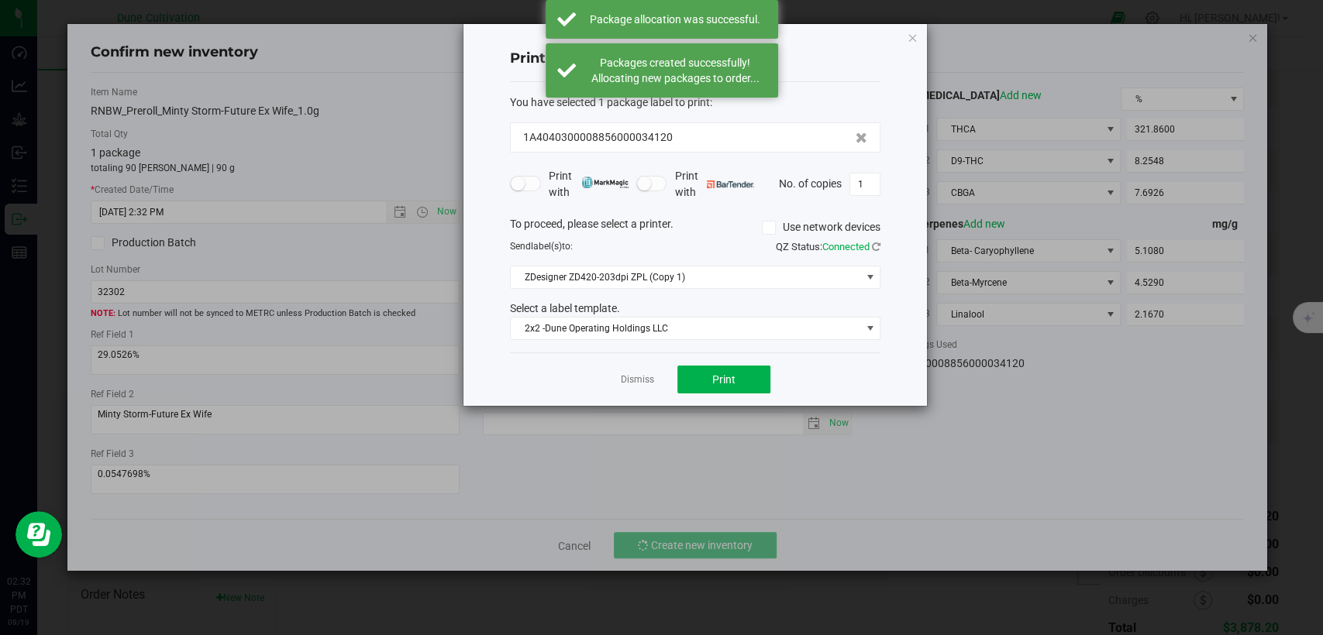
drag, startPoint x: 625, startPoint y: 384, endPoint x: 690, endPoint y: 350, distance: 73.1
click at [626, 384] on link "Dismiss" at bounding box center [637, 379] width 33 height 13
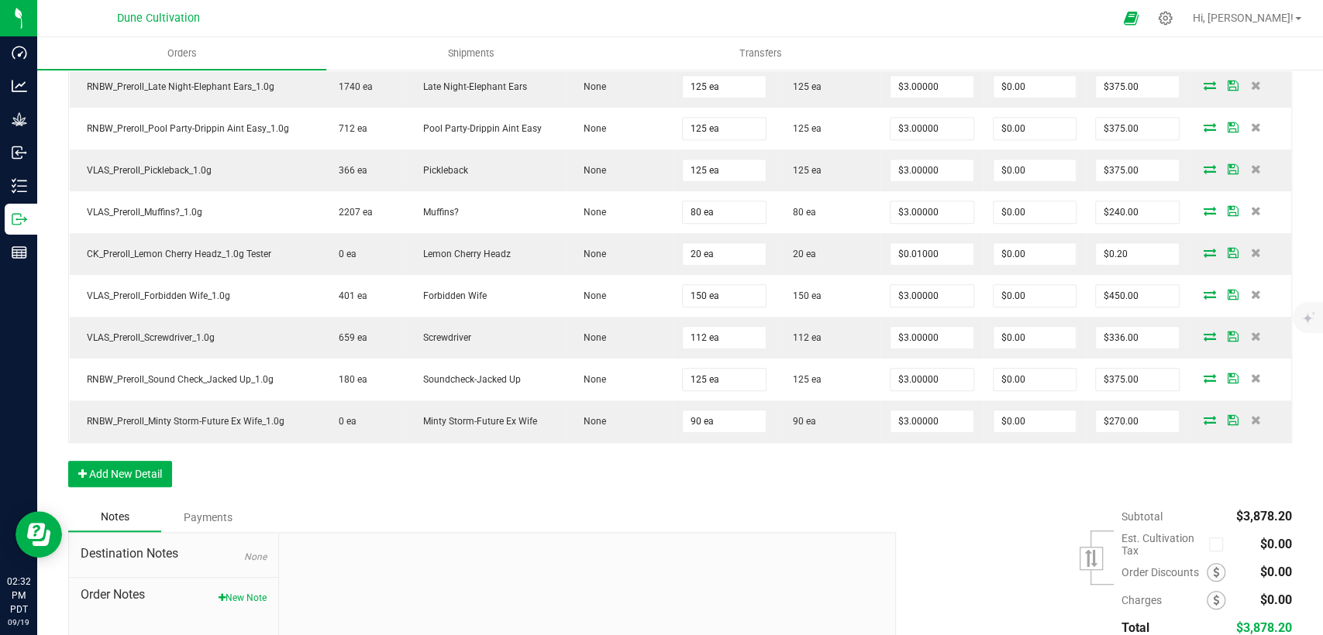
drag, startPoint x: 1231, startPoint y: 512, endPoint x: 1277, endPoint y: 508, distance: 46.0
click at [1277, 509] on span "$3,878.20" at bounding box center [1264, 516] width 56 height 15
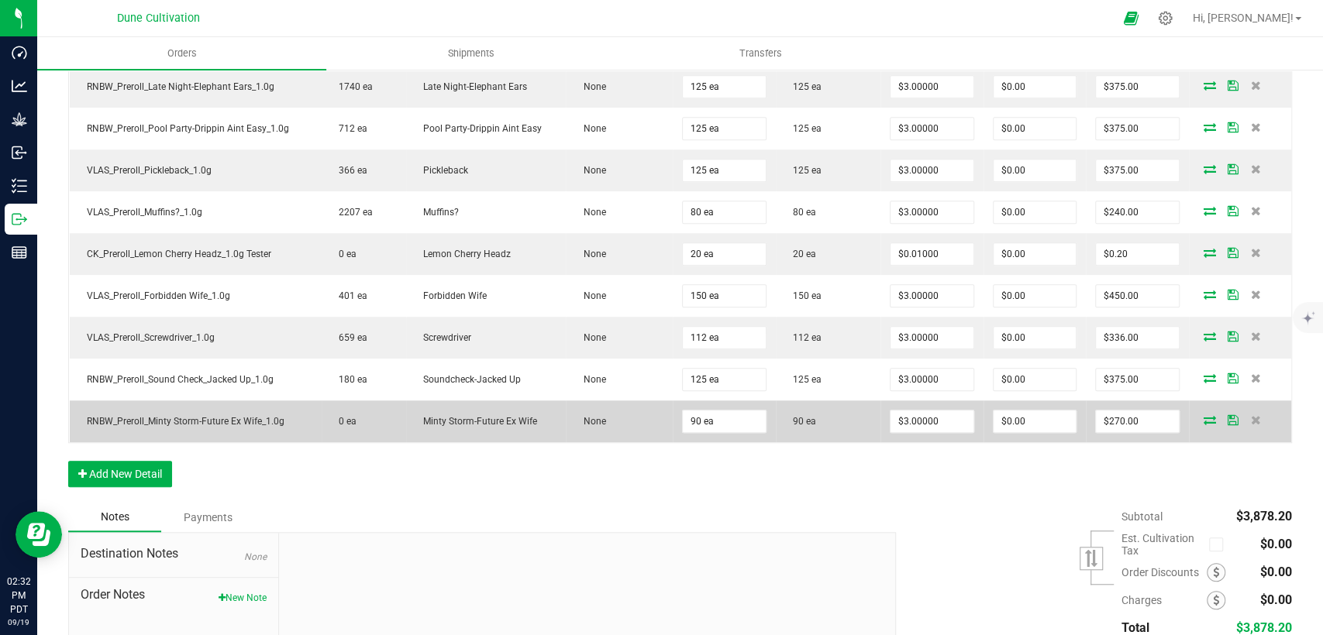
copy span "3,878.20"
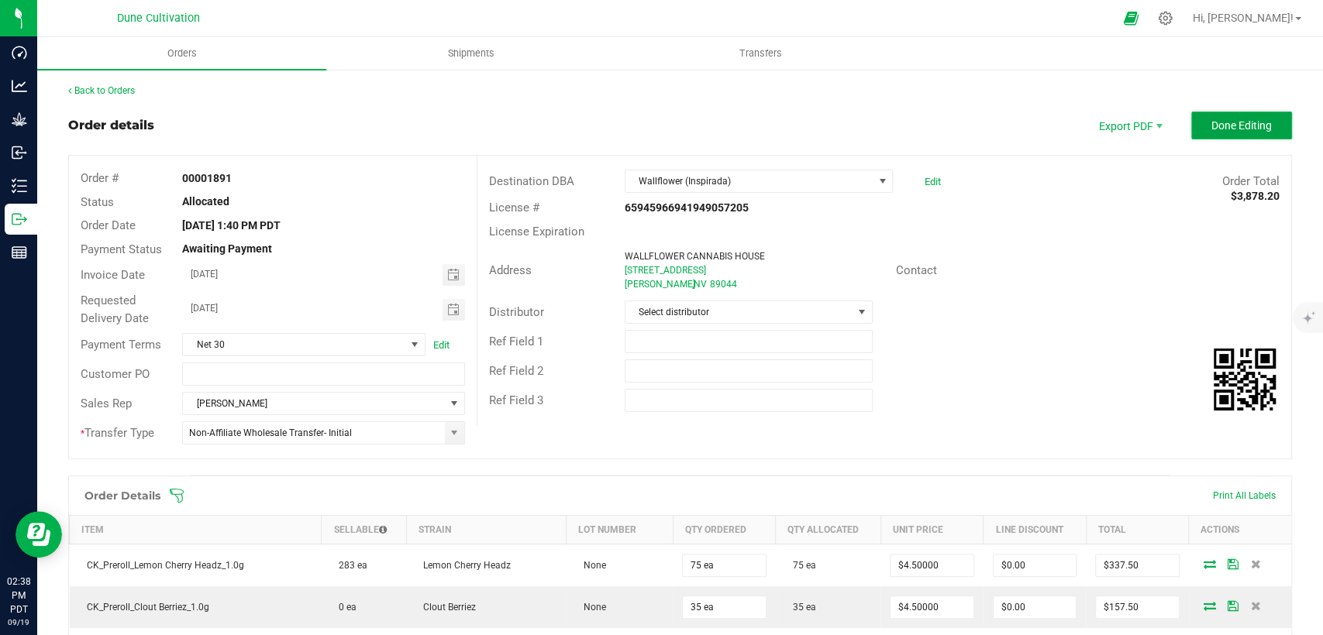
click at [1212, 126] on span "Done Editing" at bounding box center [1241, 125] width 60 height 12
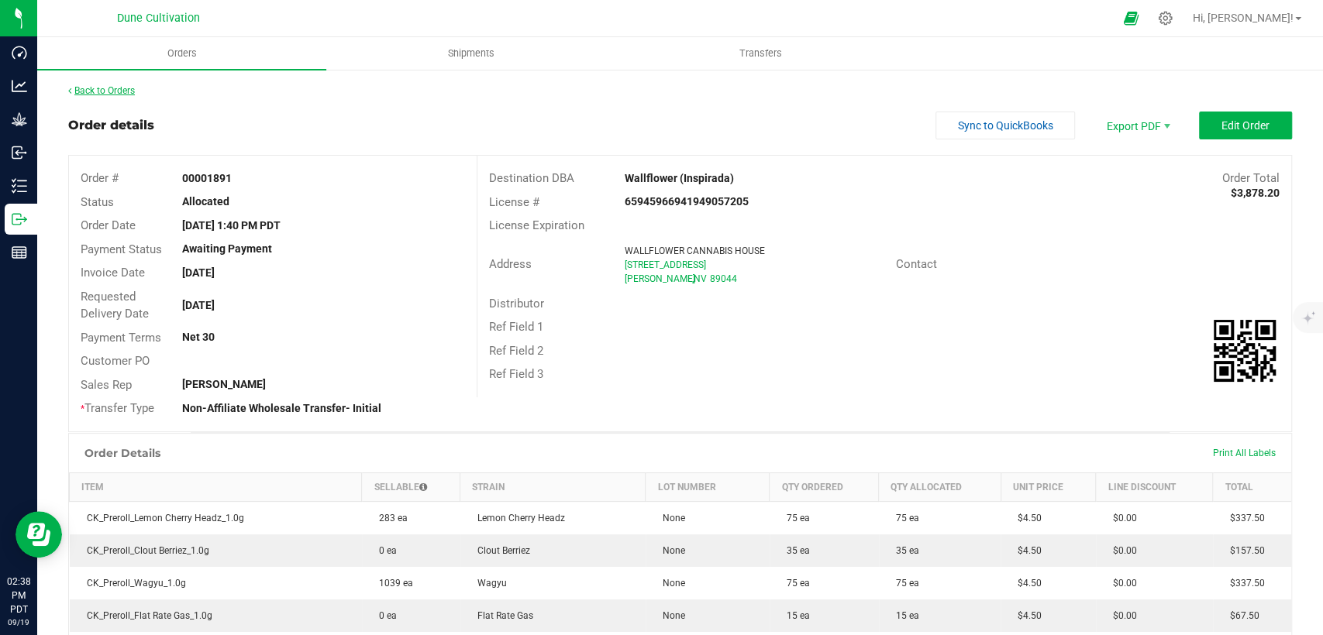
click at [105, 92] on link "Back to Orders" at bounding box center [101, 90] width 67 height 11
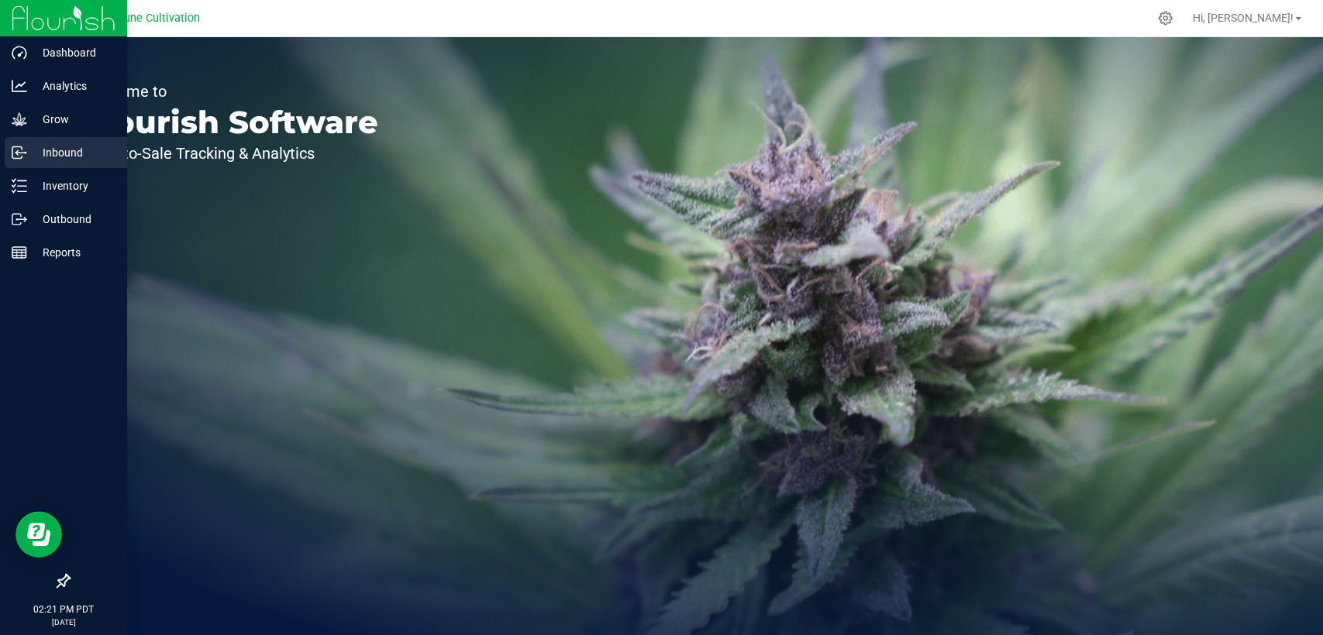
click at [52, 157] on p "Inbound" at bounding box center [73, 152] width 93 height 19
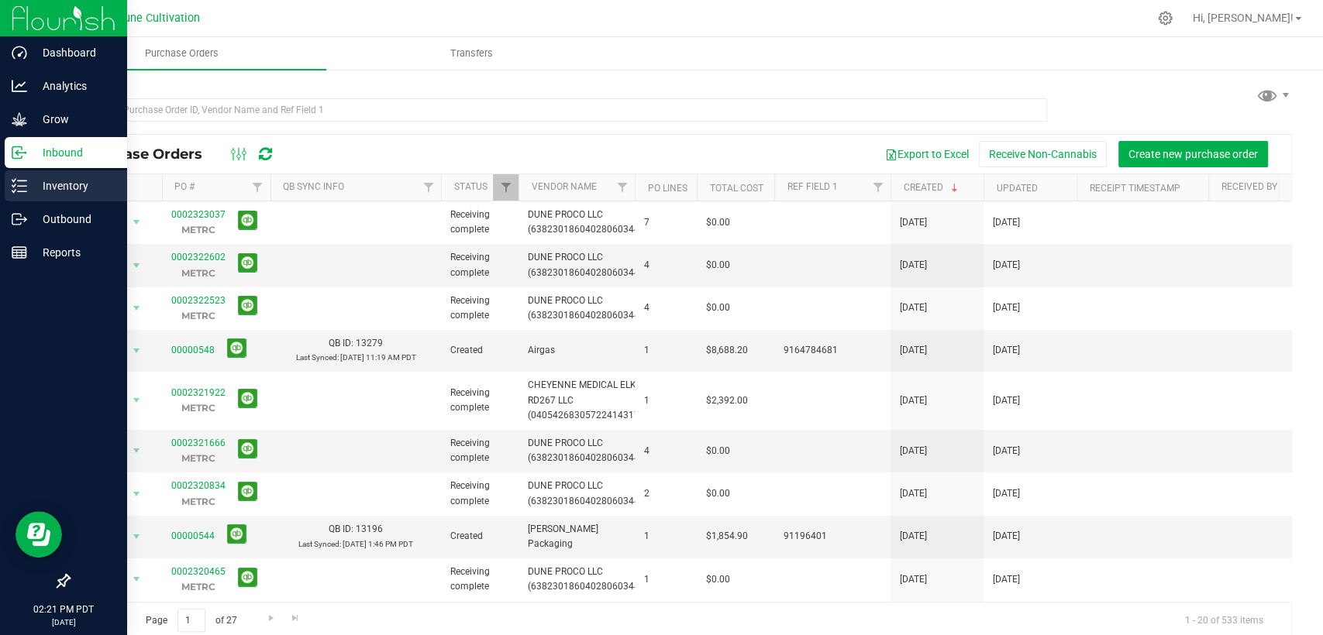
click at [67, 184] on p "Inventory" at bounding box center [73, 186] width 93 height 19
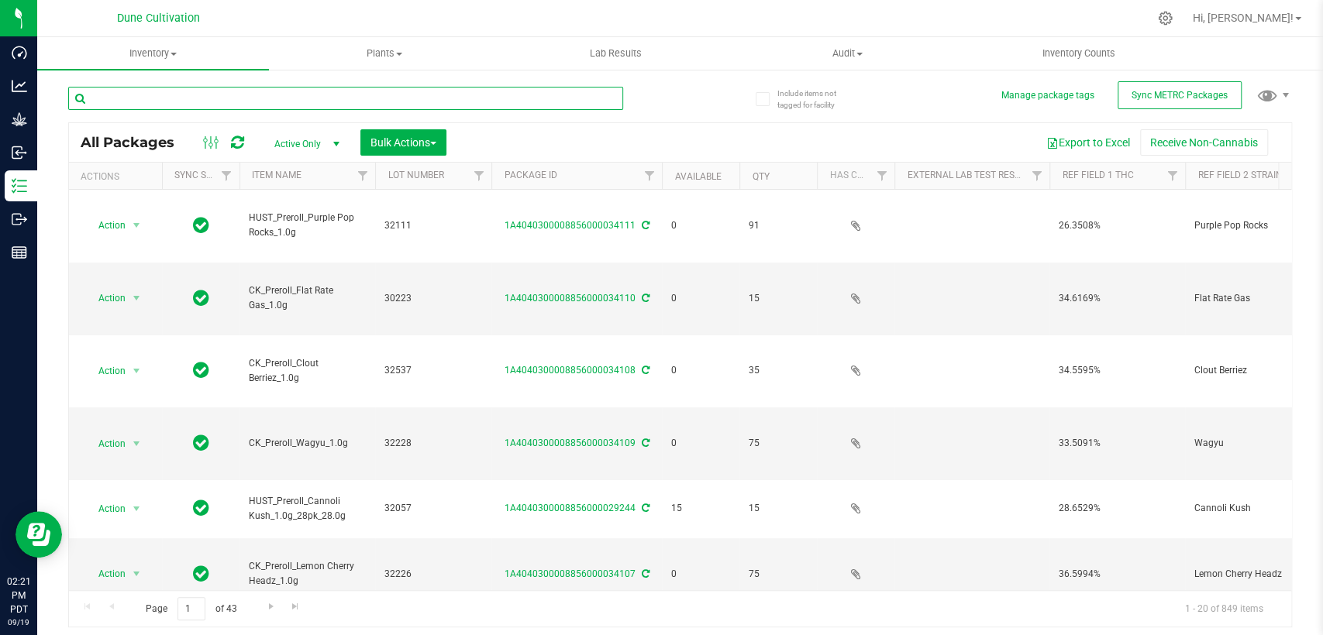
click at [256, 99] on input "text" at bounding box center [345, 98] width 555 height 23
paste input "29185"
type input "29185"
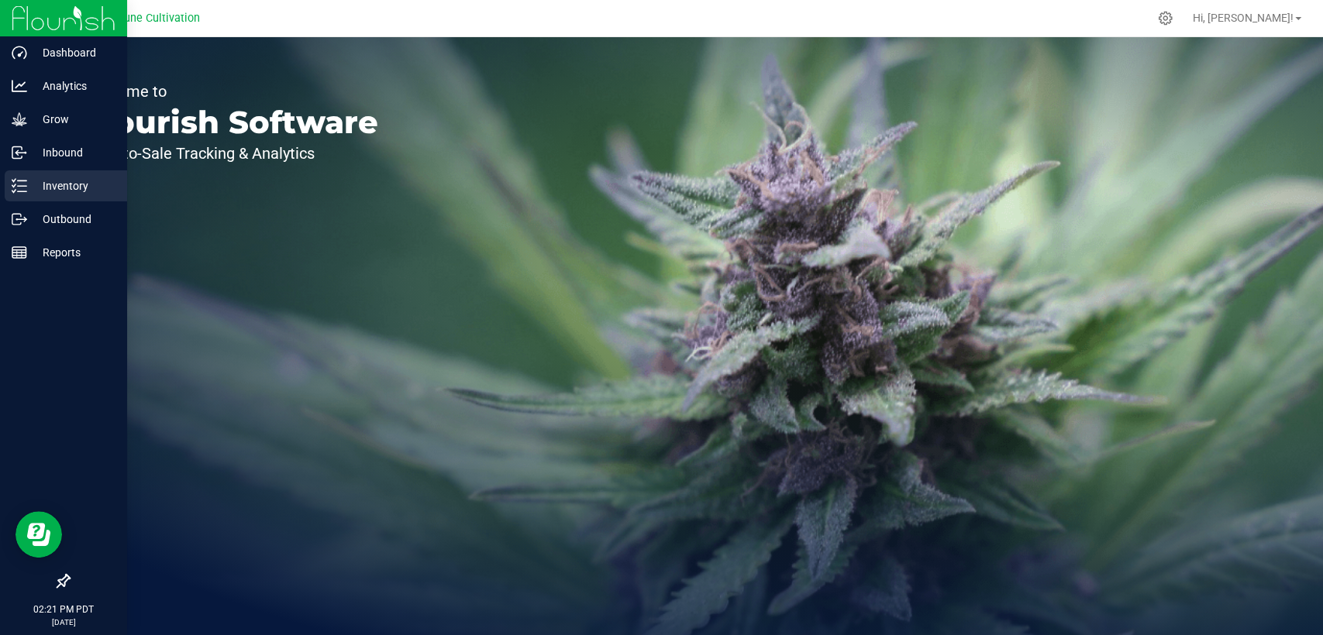
click at [54, 179] on p "Inventory" at bounding box center [73, 186] width 93 height 19
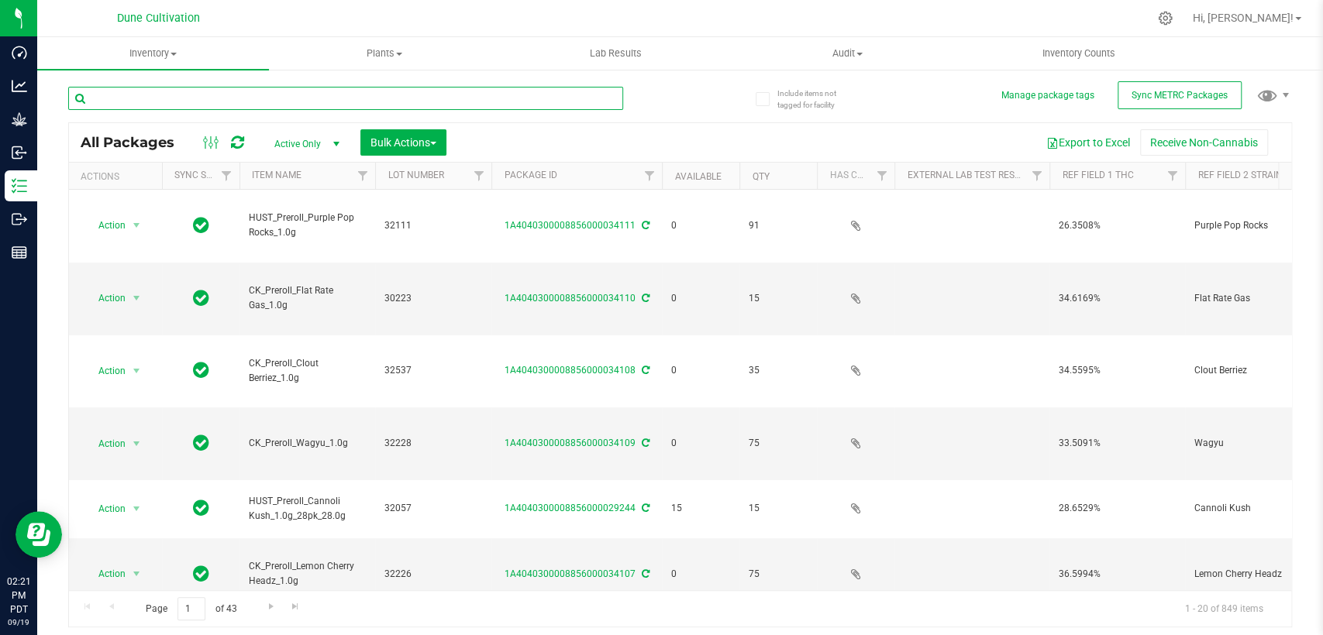
click at [291, 97] on input "text" at bounding box center [345, 98] width 555 height 23
paste input "29190"
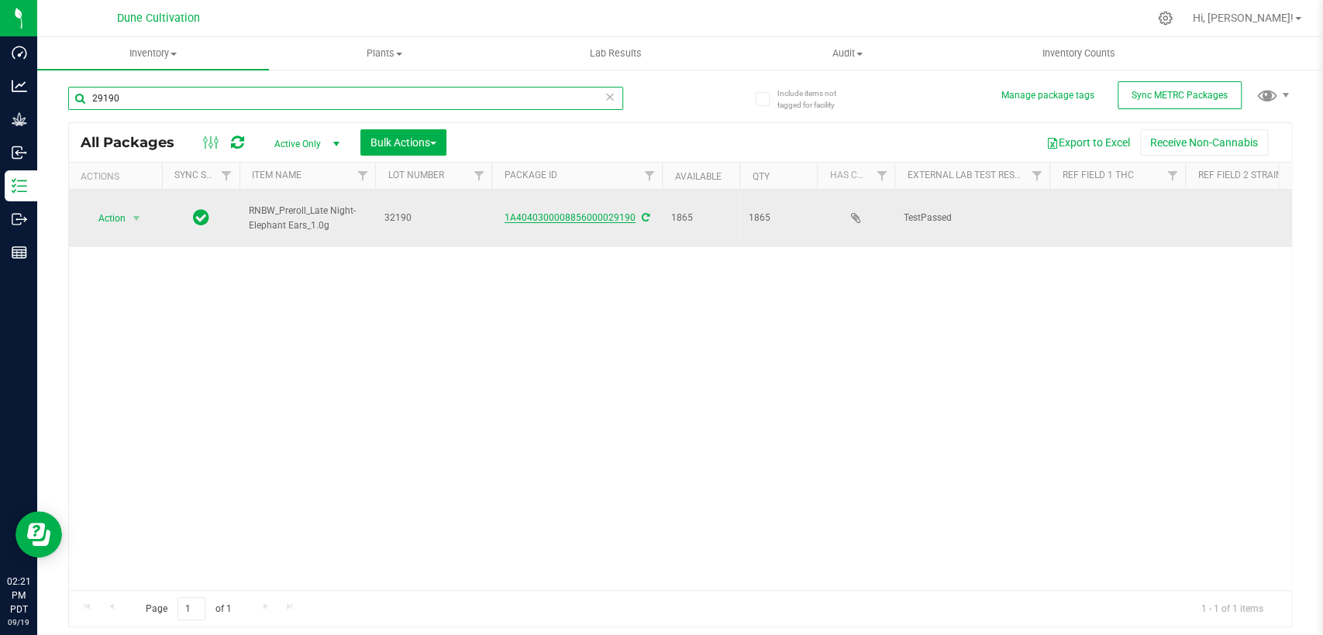
type input "29190"
click at [597, 212] on link "1A4040300008856000029190" at bounding box center [569, 217] width 131 height 11
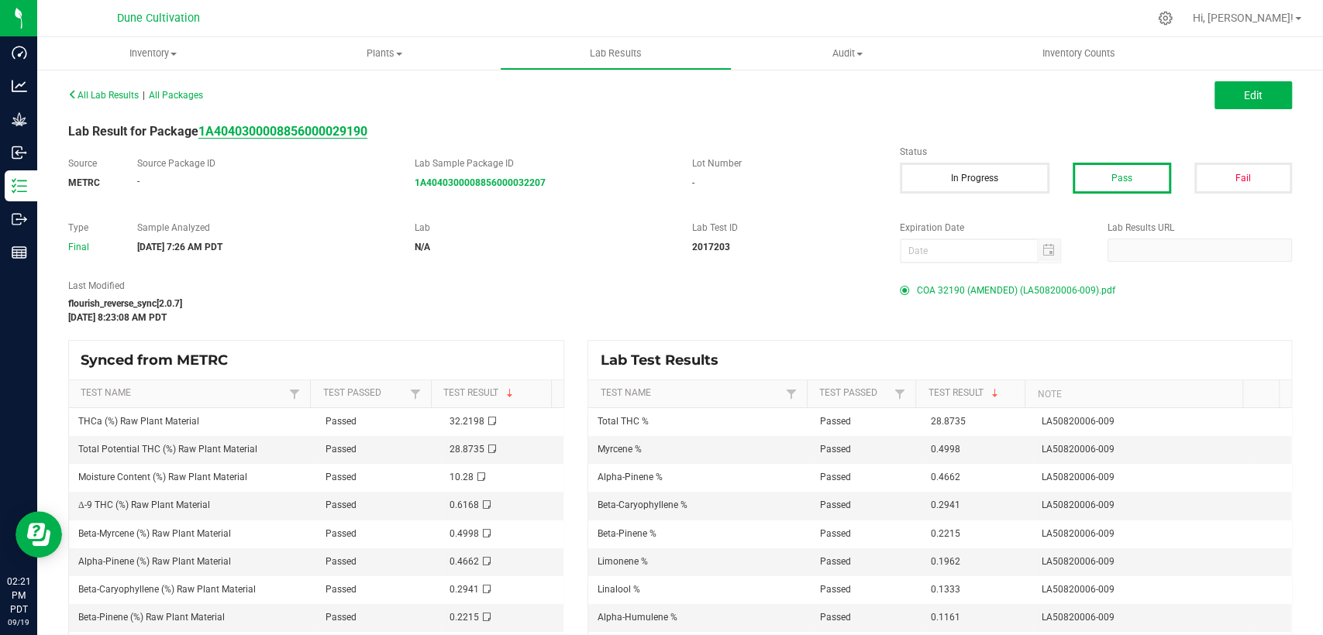
click at [353, 130] on strong "1A4040300008856000029190" at bounding box center [282, 131] width 169 height 15
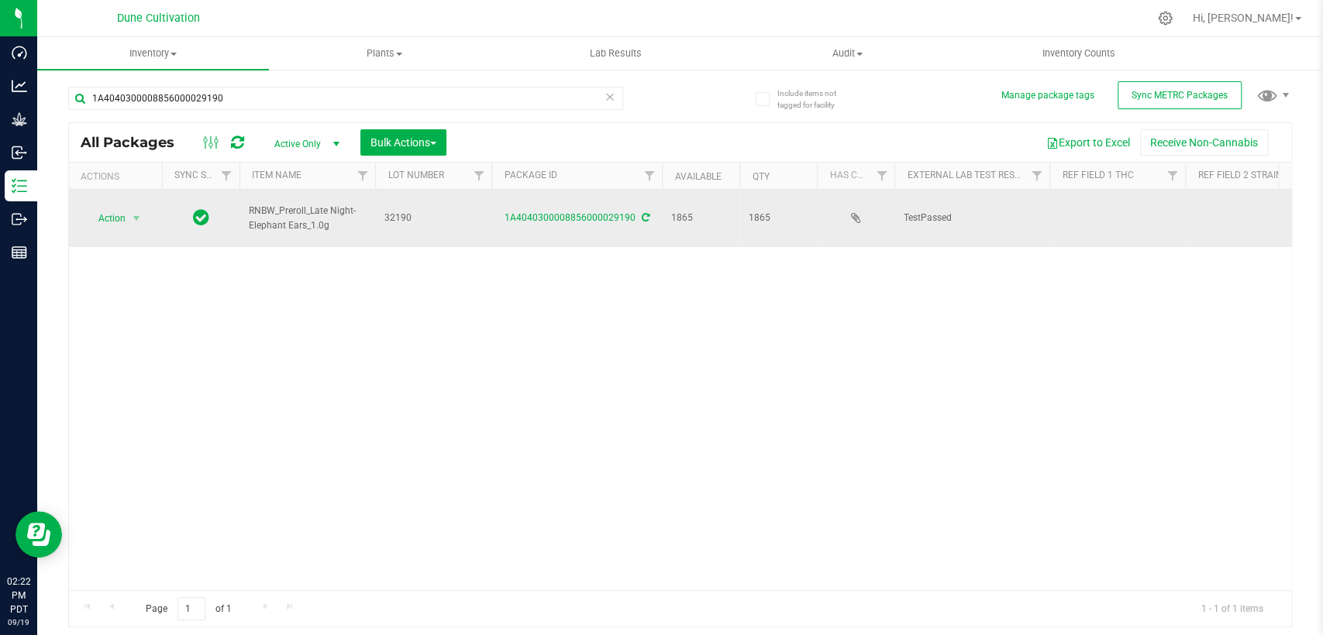
click at [1045, 208] on td "TestPassed" at bounding box center [971, 218] width 155 height 57
click at [1110, 199] on td at bounding box center [1117, 218] width 136 height 57
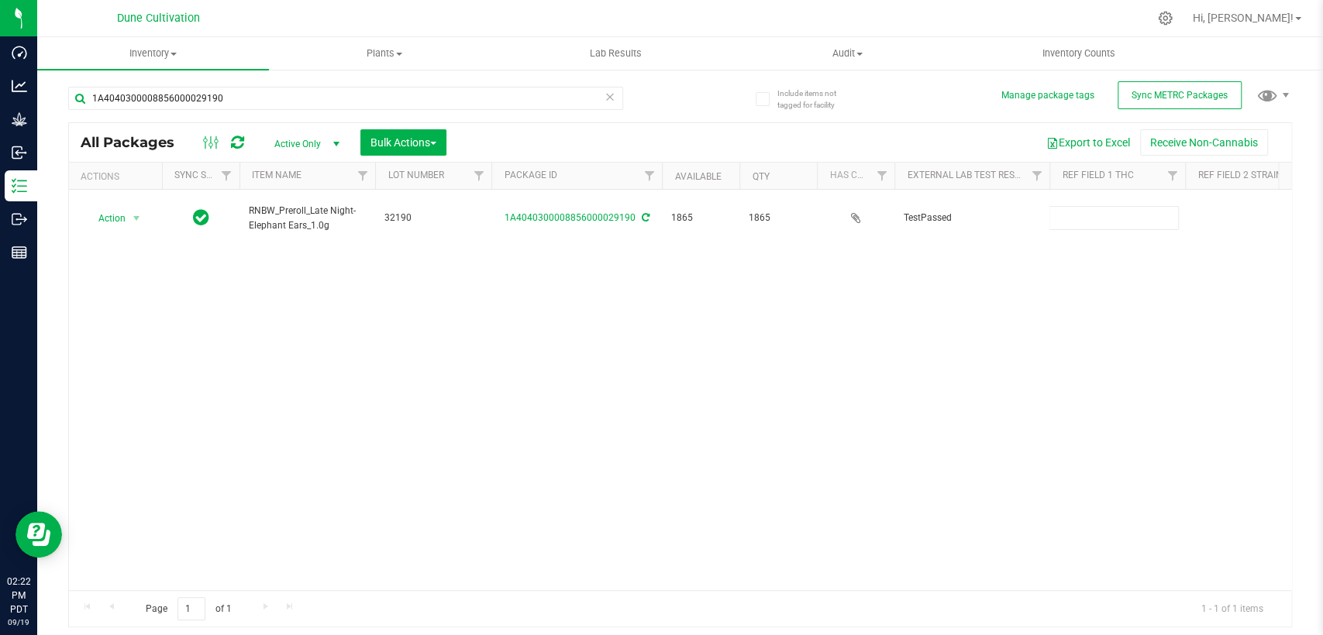
type input "28.8735%"
click at [1029, 296] on div "All Packages Active Only Active Only Lab Samples Locked All External Internal B…" at bounding box center [679, 375] width 1223 height 506
click at [1047, 343] on div "Action Action Adjust qty Create package Edit attributes Global inventory Locate…" at bounding box center [680, 390] width 1222 height 401
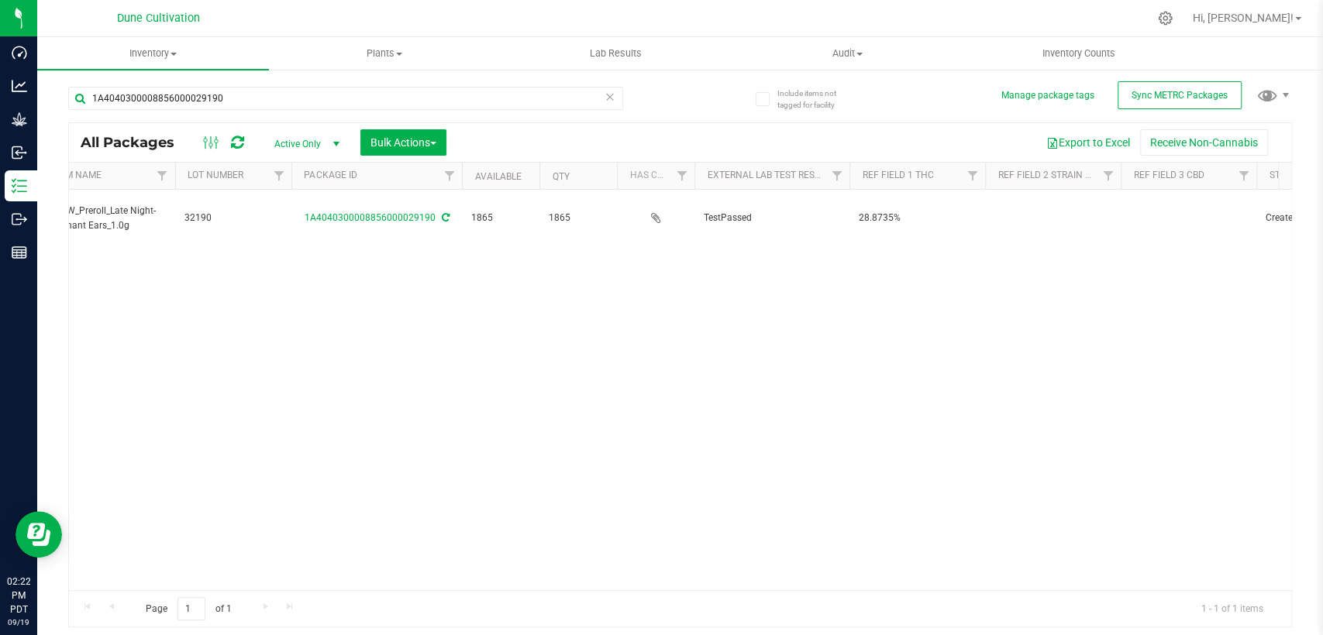
scroll to position [0, 258]
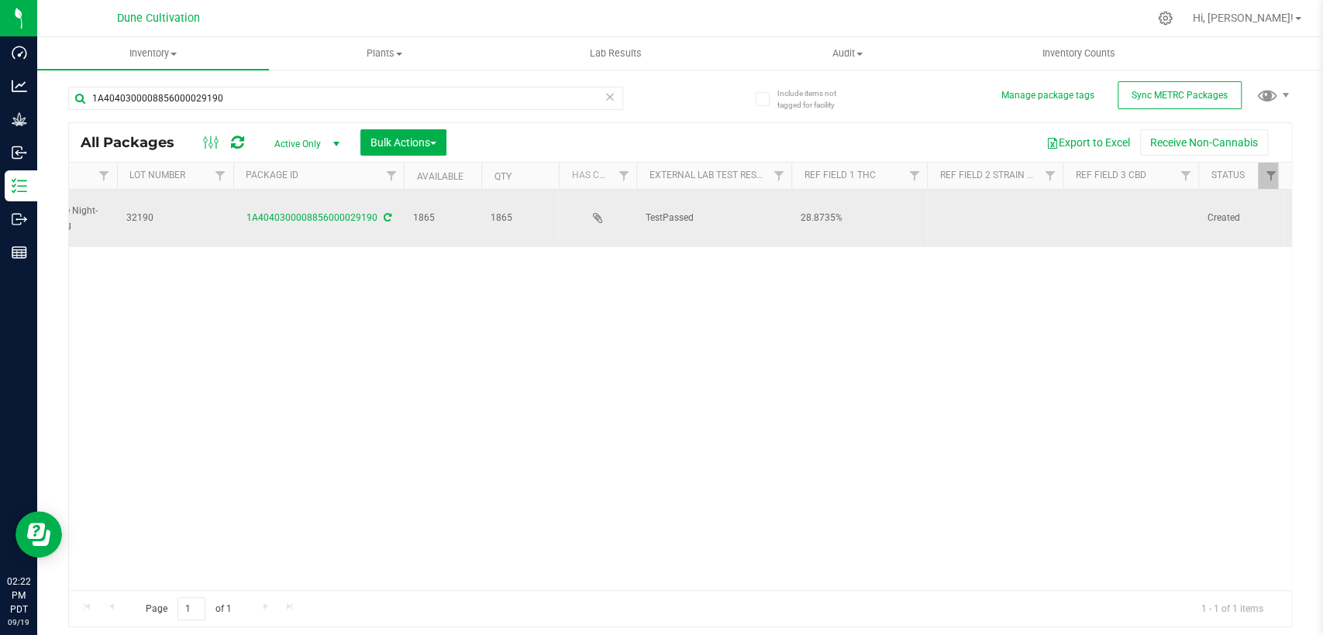
click at [1109, 205] on td at bounding box center [1130, 218] width 136 height 57
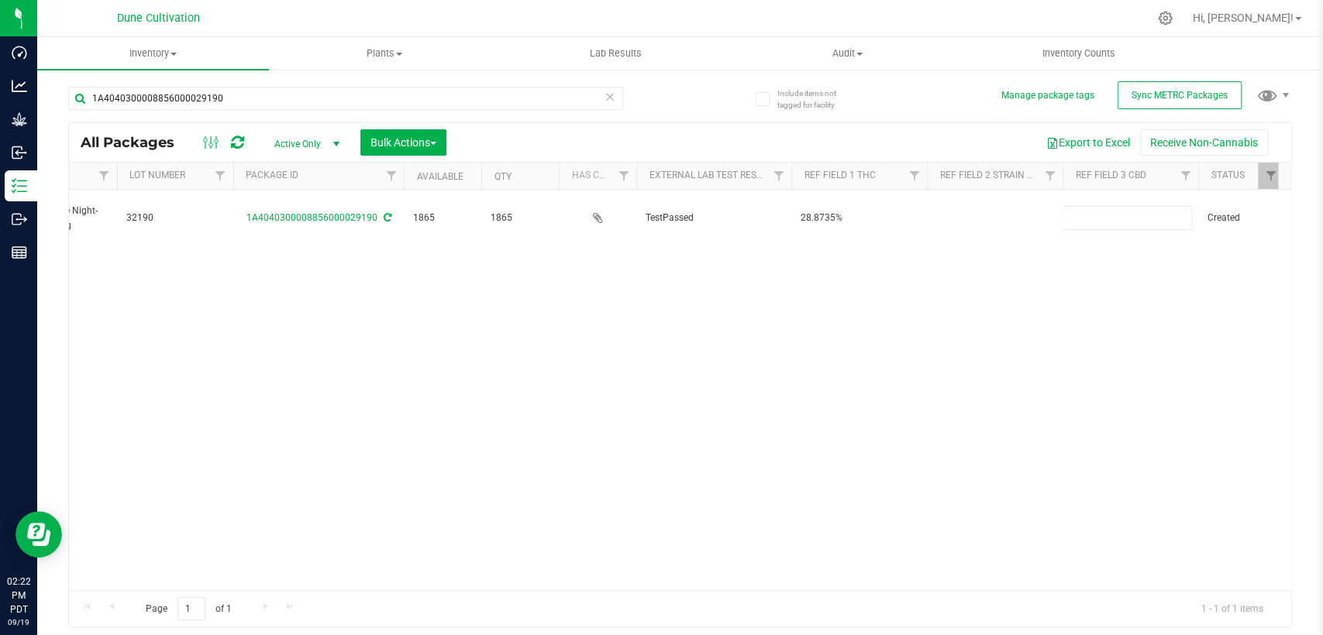
type input "<LOQ"
click at [973, 288] on div "All Packages Active Only Active Only Lab Samples Locked All External Internal B…" at bounding box center [679, 375] width 1223 height 506
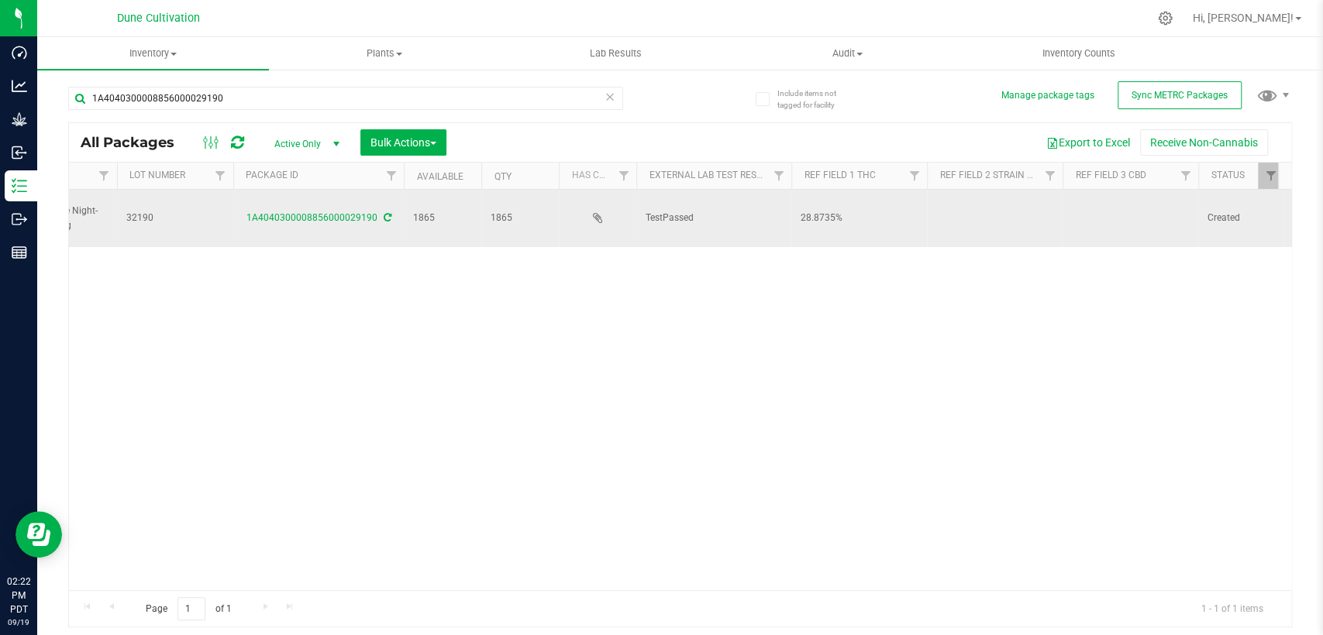
click at [1017, 216] on td at bounding box center [995, 218] width 136 height 57
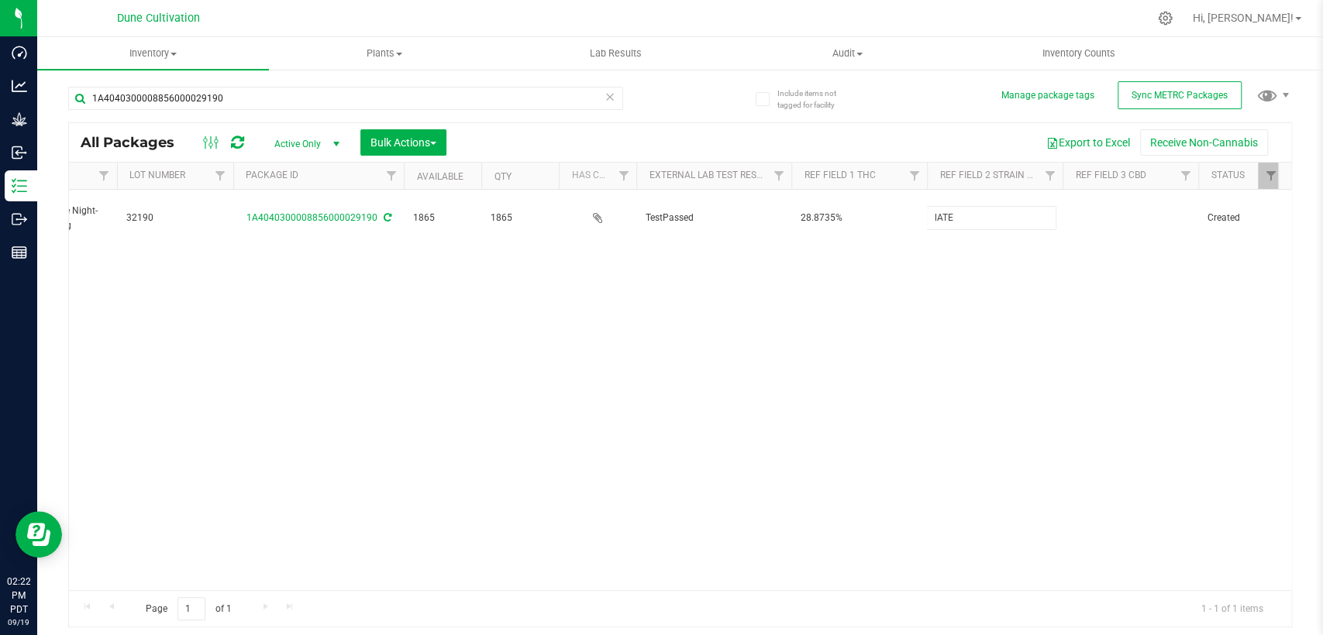
type input "Late Night-Elephant Ears"
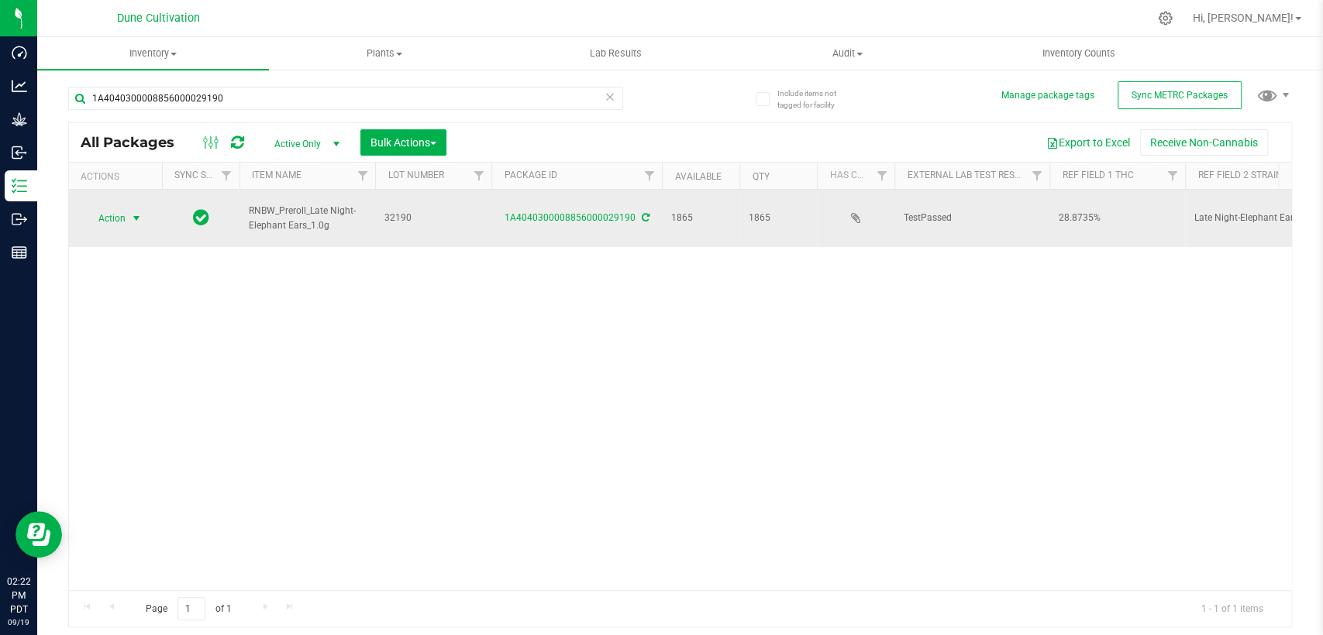
click at [127, 212] on span "select" at bounding box center [136, 219] width 19 height 22
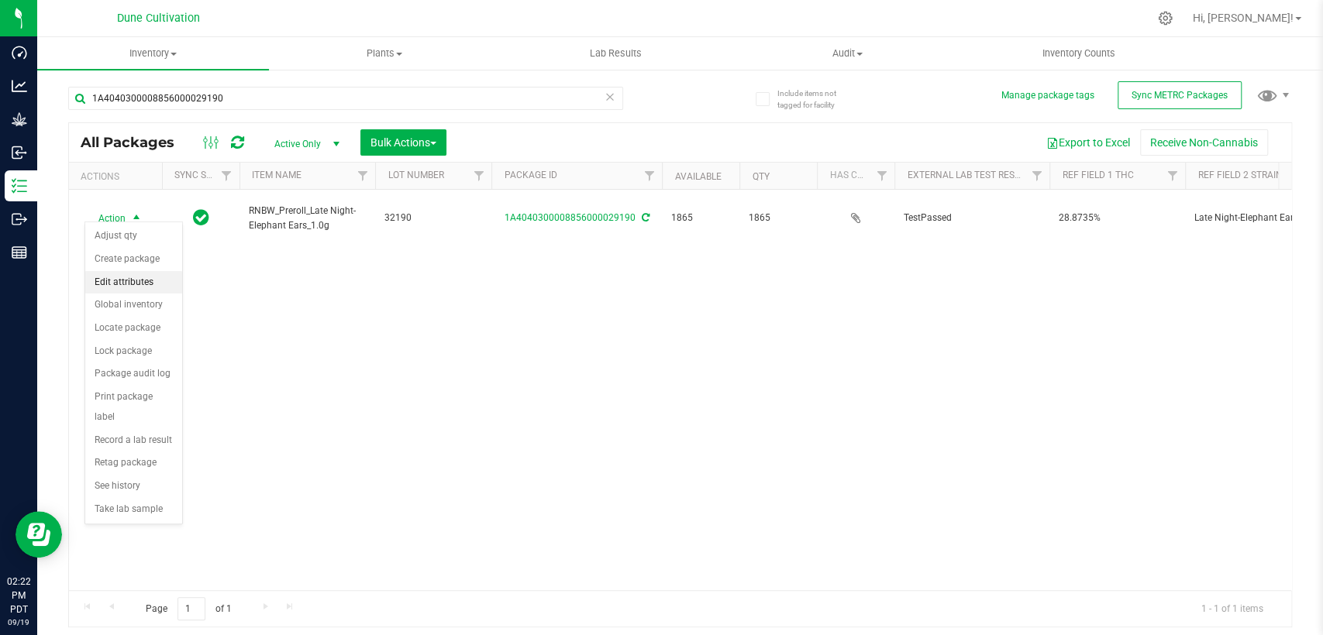
click at [138, 282] on li "Edit attributes" at bounding box center [133, 282] width 97 height 23
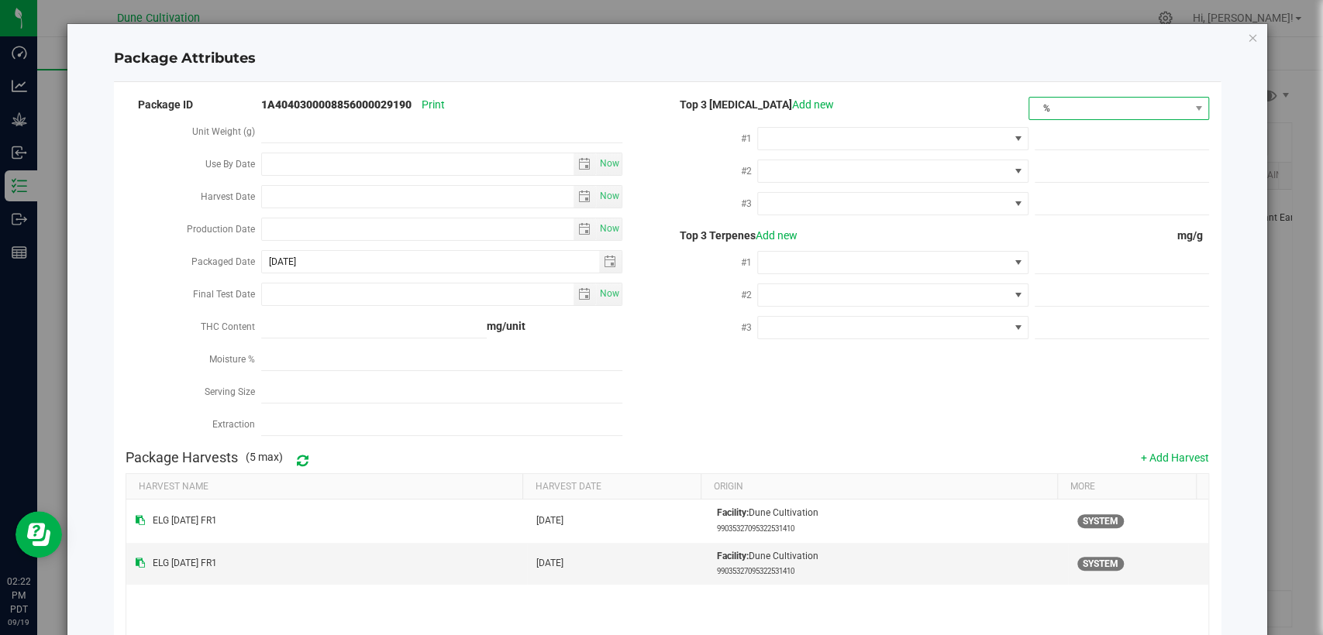
click at [1078, 109] on span "%" at bounding box center [1109, 109] width 160 height 22
click at [1048, 167] on li "mg/unit" at bounding box center [1106, 163] width 177 height 26
click at [893, 135] on span at bounding box center [883, 139] width 250 height 22
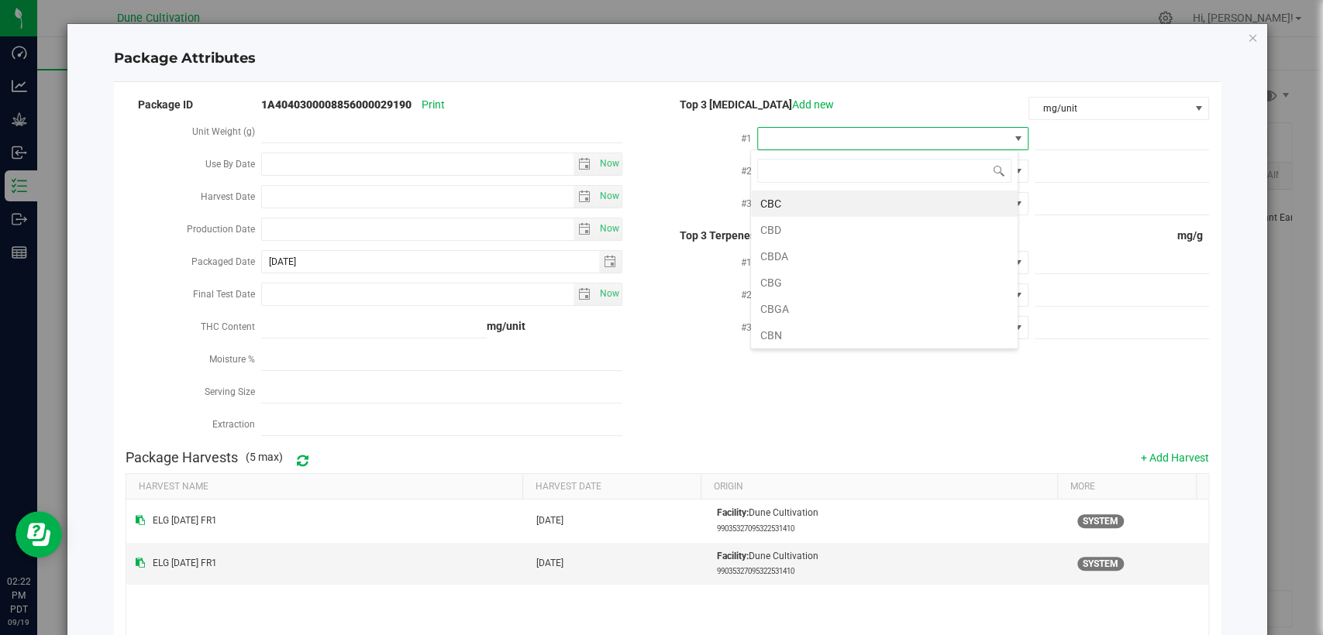
scroll to position [22, 267]
type input "THCA"
click at [835, 208] on li "THCA" at bounding box center [884, 204] width 267 height 26
click at [1060, 139] on span at bounding box center [1121, 139] width 174 height 22
paste input "322.198"
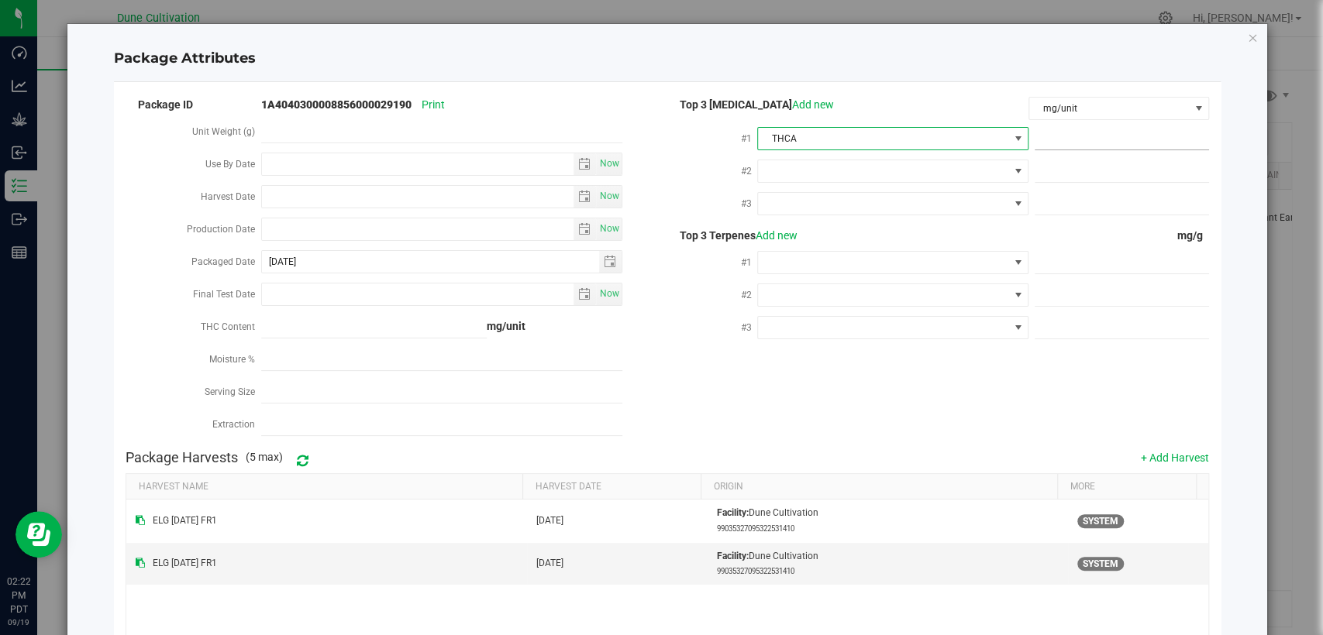
type input "322.198"
type input "322.1980"
click at [925, 175] on span at bounding box center [883, 171] width 250 height 22
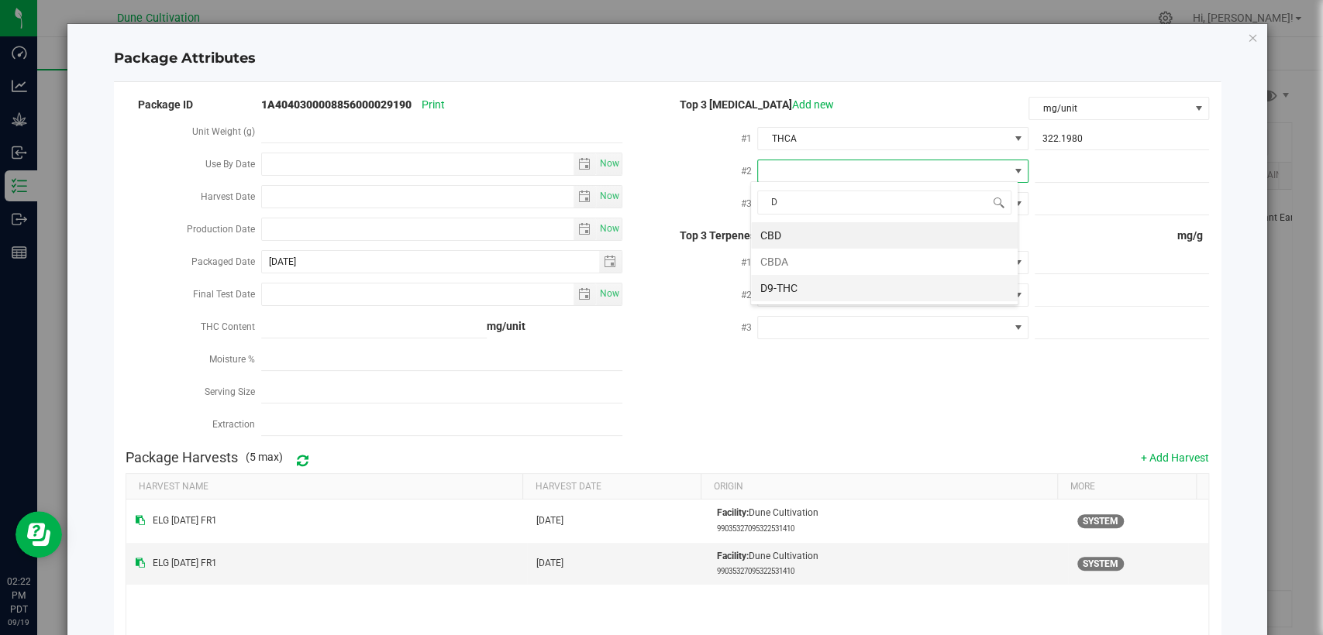
click at [842, 284] on li "D9-THC" at bounding box center [884, 288] width 267 height 26
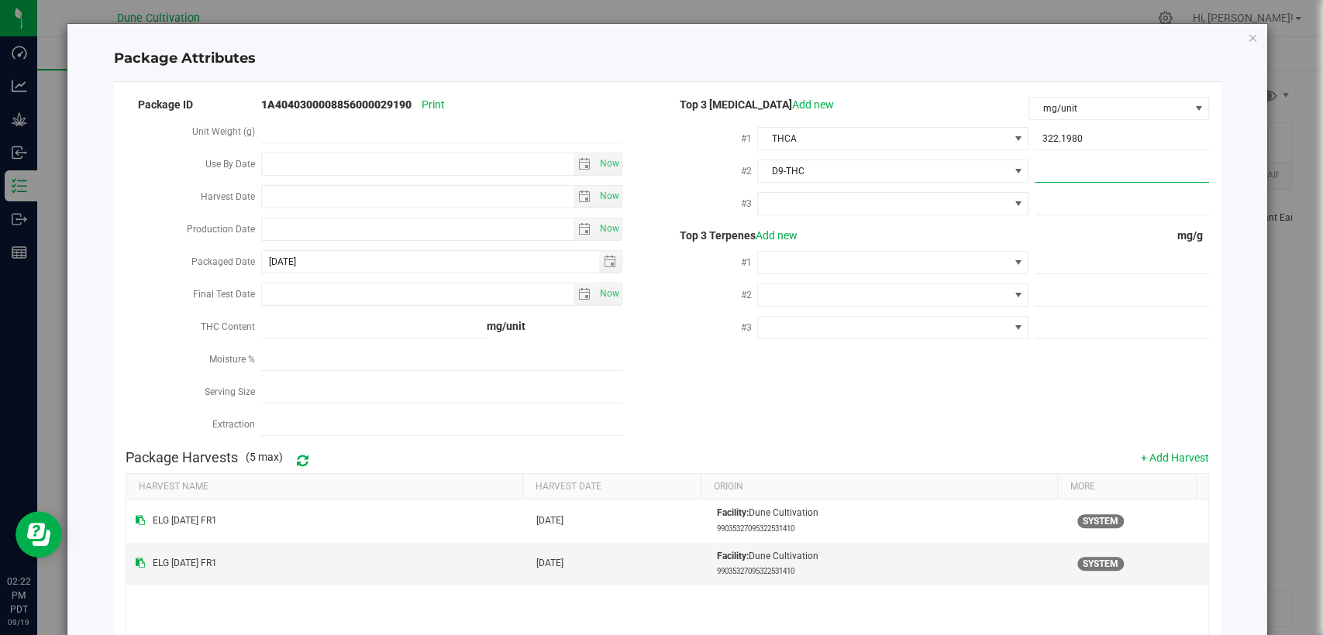
click at [1076, 160] on span at bounding box center [1121, 171] width 174 height 22
paste input "6.16764"
type input "6.16764"
type input "6.1676"
click at [921, 198] on span at bounding box center [883, 204] width 250 height 22
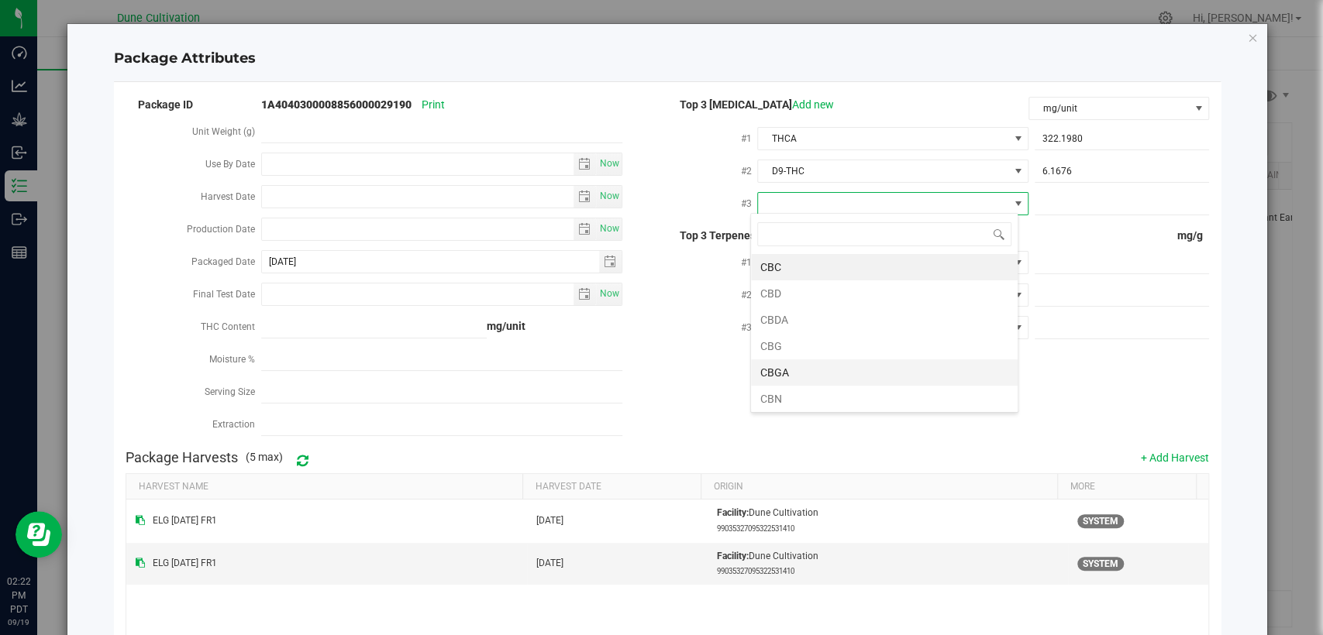
click at [828, 366] on li "CBGA" at bounding box center [884, 373] width 267 height 26
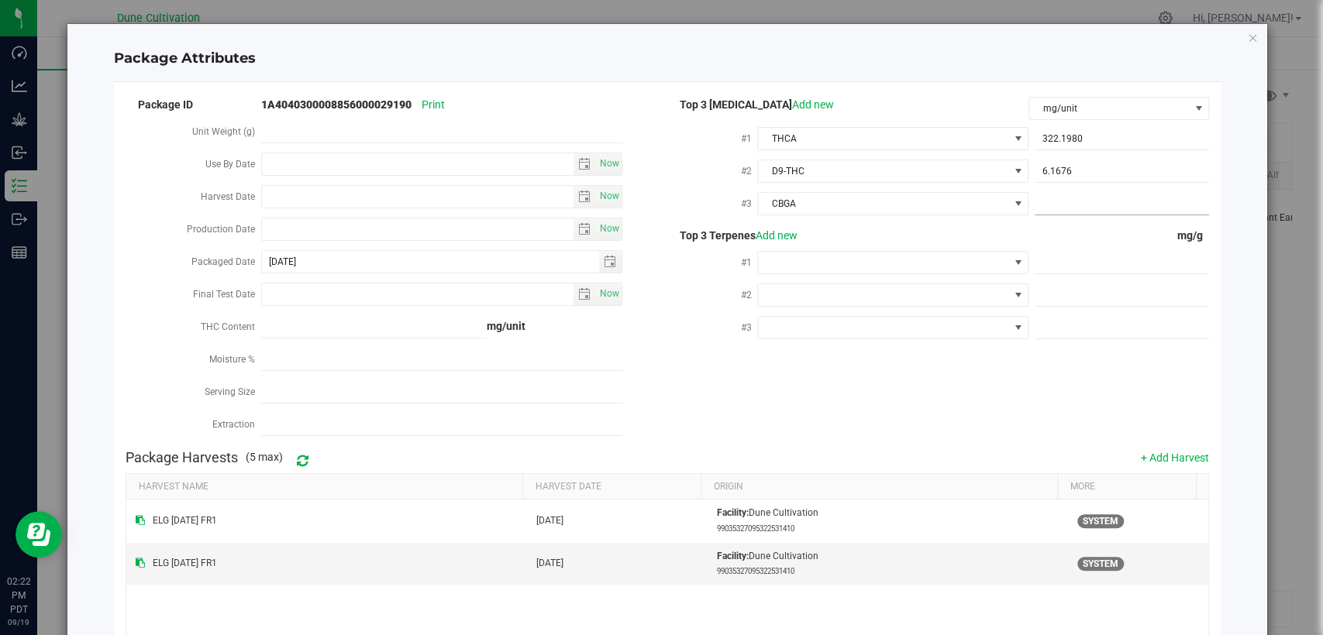
click at [1078, 197] on span at bounding box center [1121, 204] width 174 height 22
paste input "5.75706"
type input "5.75706"
type input "5.7571"
click at [1045, 254] on span at bounding box center [1121, 263] width 174 height 22
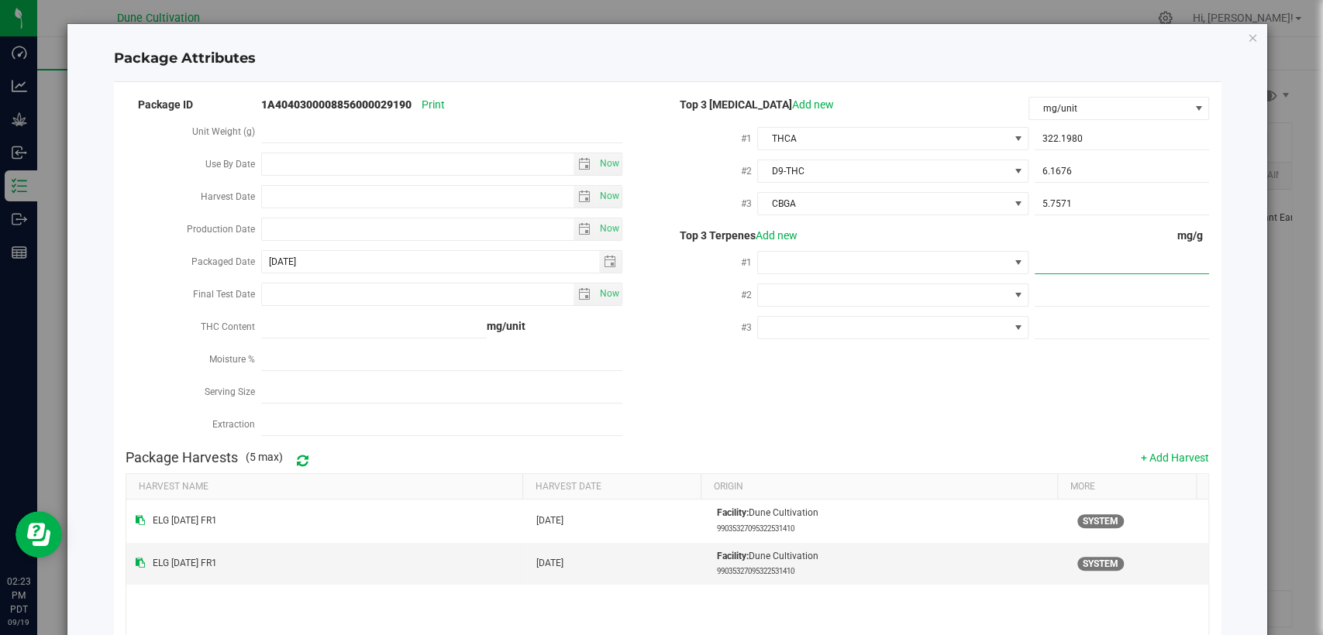
paste input "4.998"
type input "4.998"
type input "4.9980"
drag, startPoint x: 1059, startPoint y: 293, endPoint x: 1056, endPoint y: 305, distance: 12.8
click at [1059, 293] on span at bounding box center [1121, 295] width 174 height 22
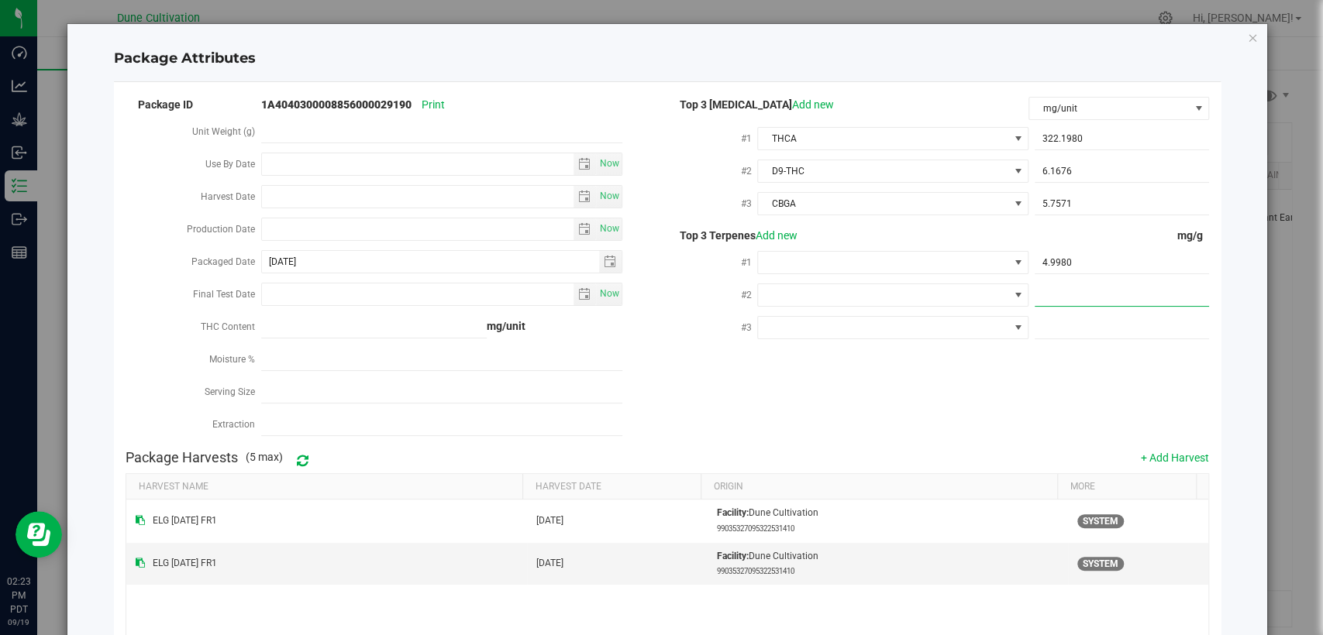
paste input "4.662"
type input "4.662"
type input "4.6620"
click at [1048, 326] on span at bounding box center [1121, 328] width 174 height 22
paste input "2.941"
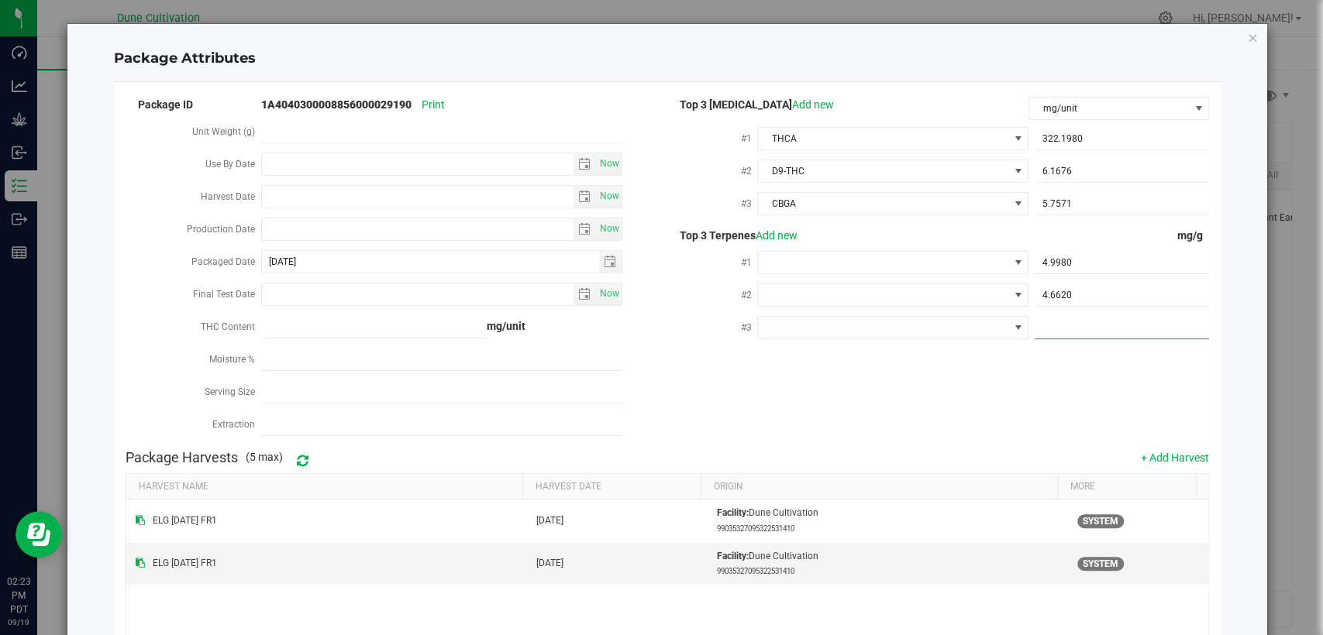
type input "2.941"
type input "2.9410"
click at [1005, 373] on div "Package ID 1A4040300008856000029190 Print Unit Weight (g) Use By Date Now Harve…" at bounding box center [667, 269] width 1083 height 348
click at [874, 269] on span at bounding box center [883, 263] width 250 height 22
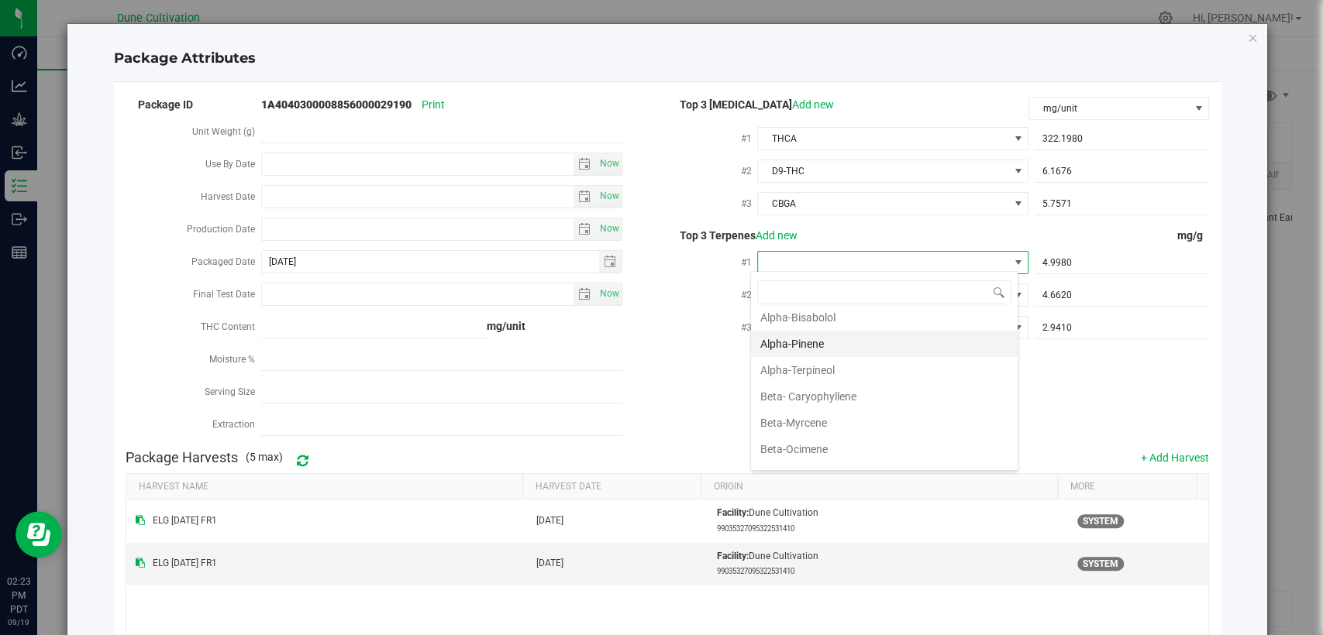
scroll to position [86, 0]
click at [857, 398] on li "Beta-Myrcene" at bounding box center [884, 397] width 267 height 26
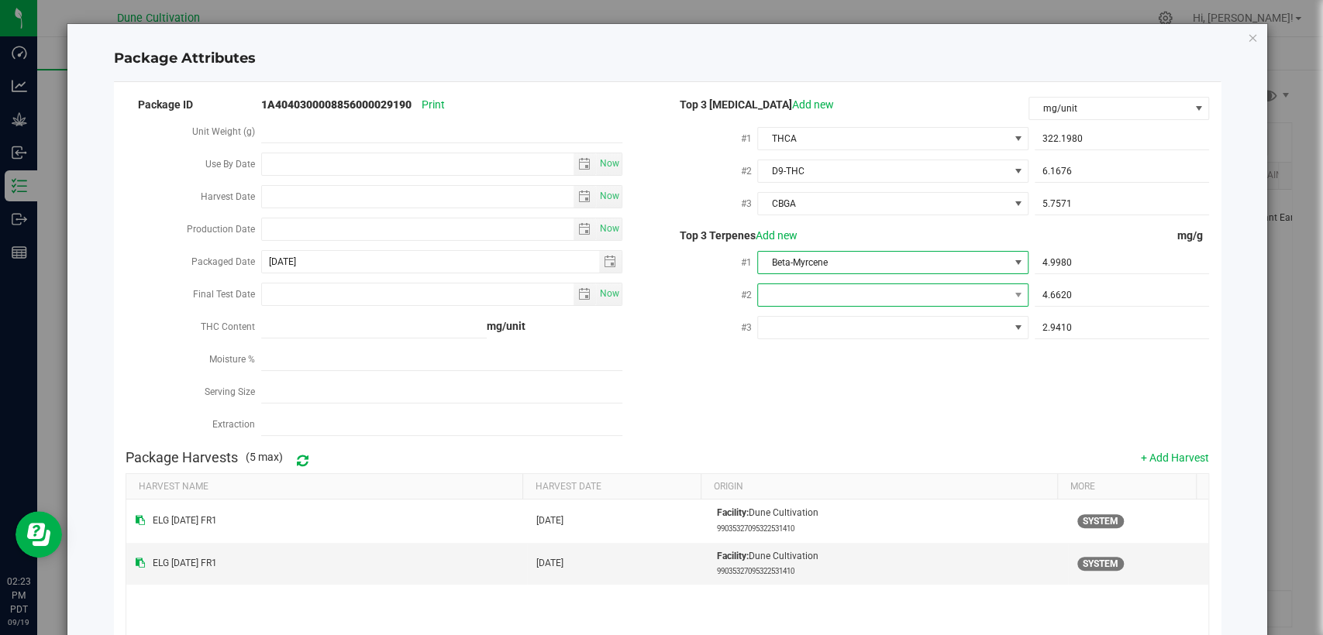
click at [885, 293] on span at bounding box center [883, 295] width 250 height 22
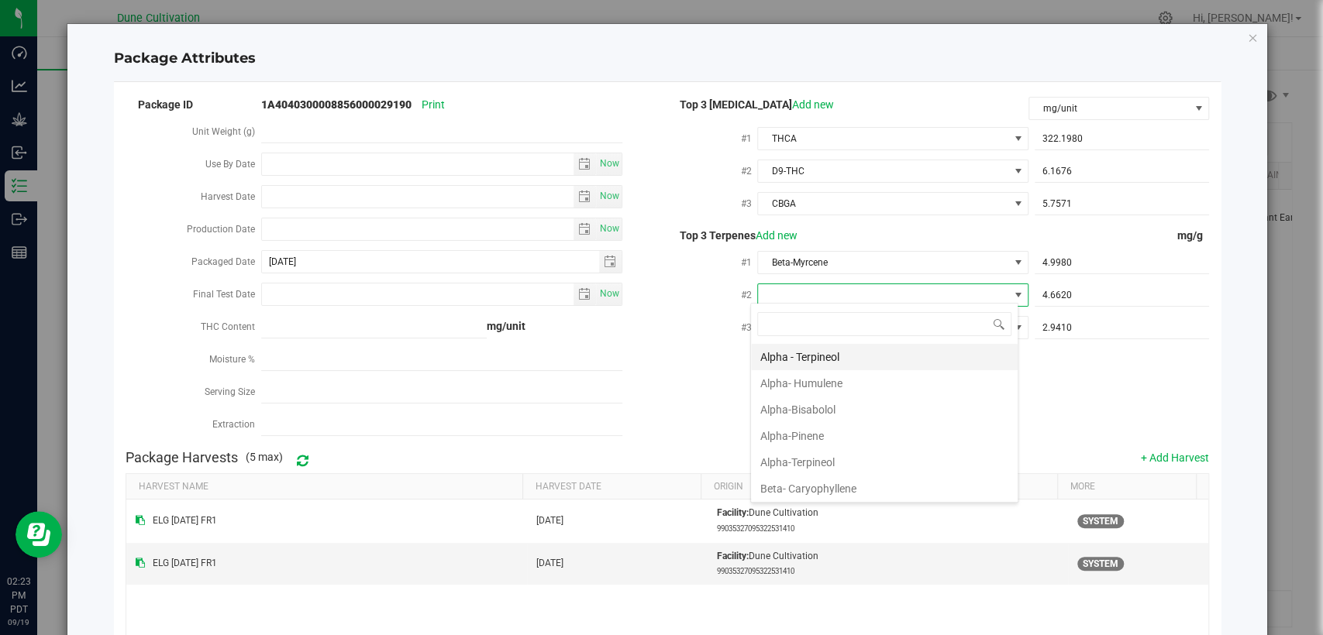
scroll to position [22, 267]
click at [818, 442] on li "Alpha-Pinene" at bounding box center [884, 436] width 267 height 26
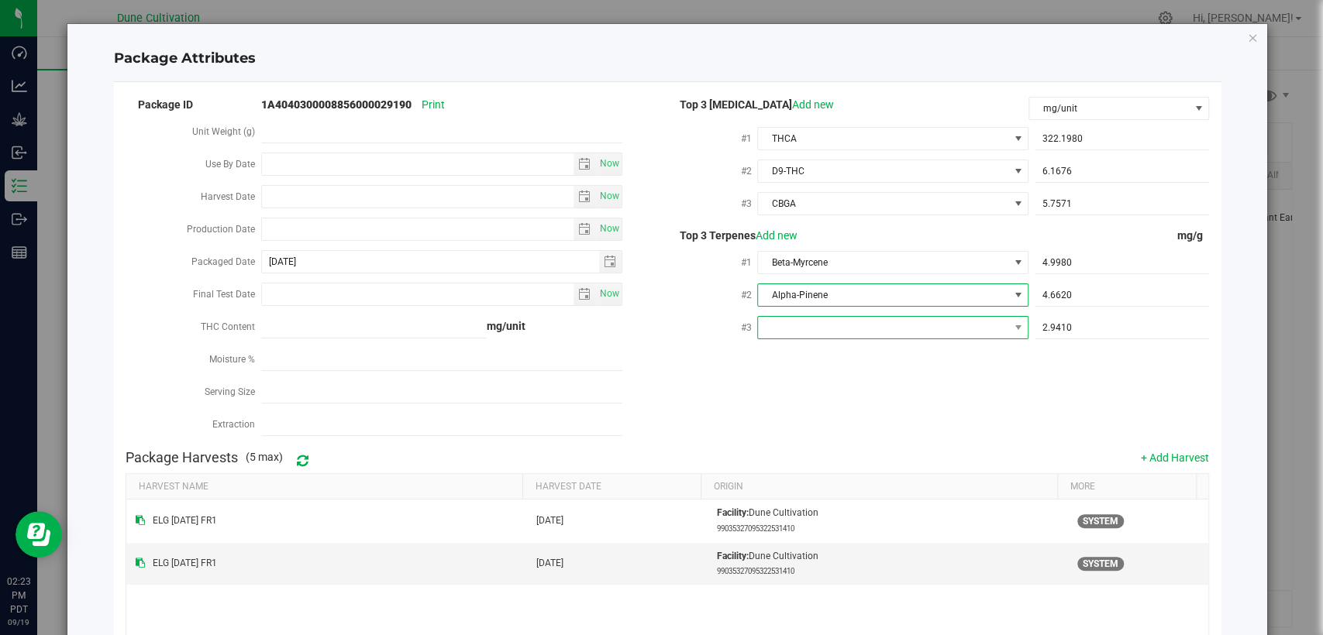
click at [860, 322] on span at bounding box center [883, 328] width 250 height 22
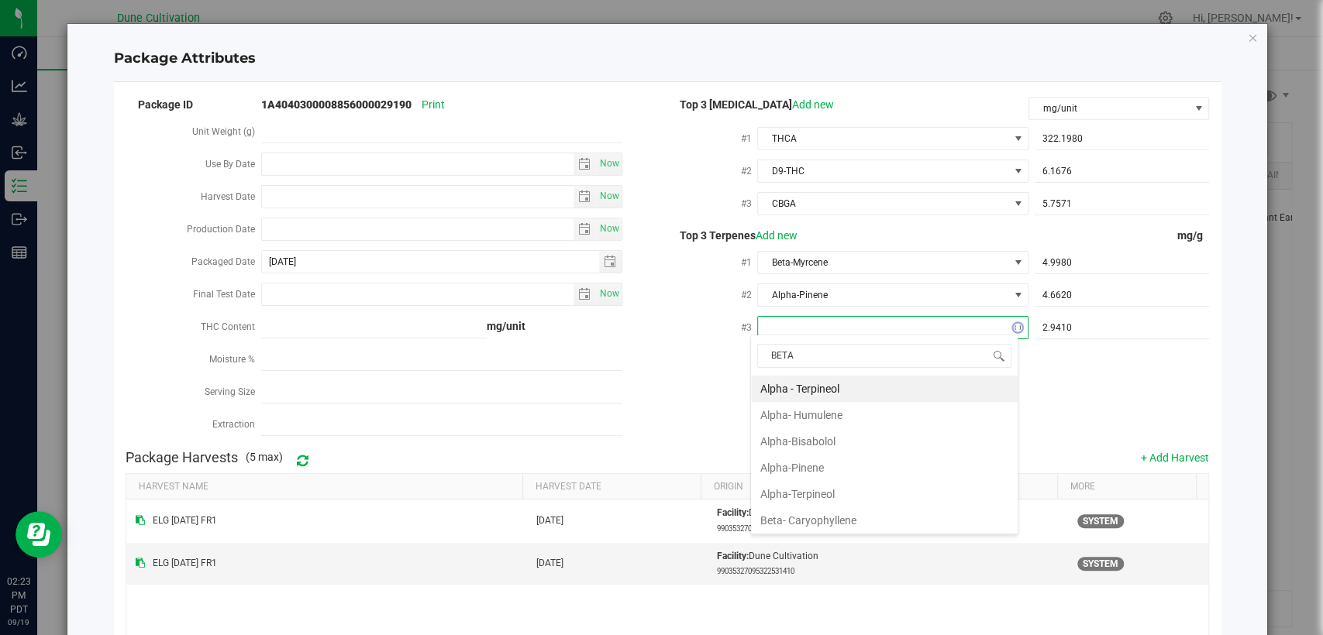
type input "BETA"
click at [817, 396] on li "Beta- Caryophyllene" at bounding box center [884, 389] width 267 height 26
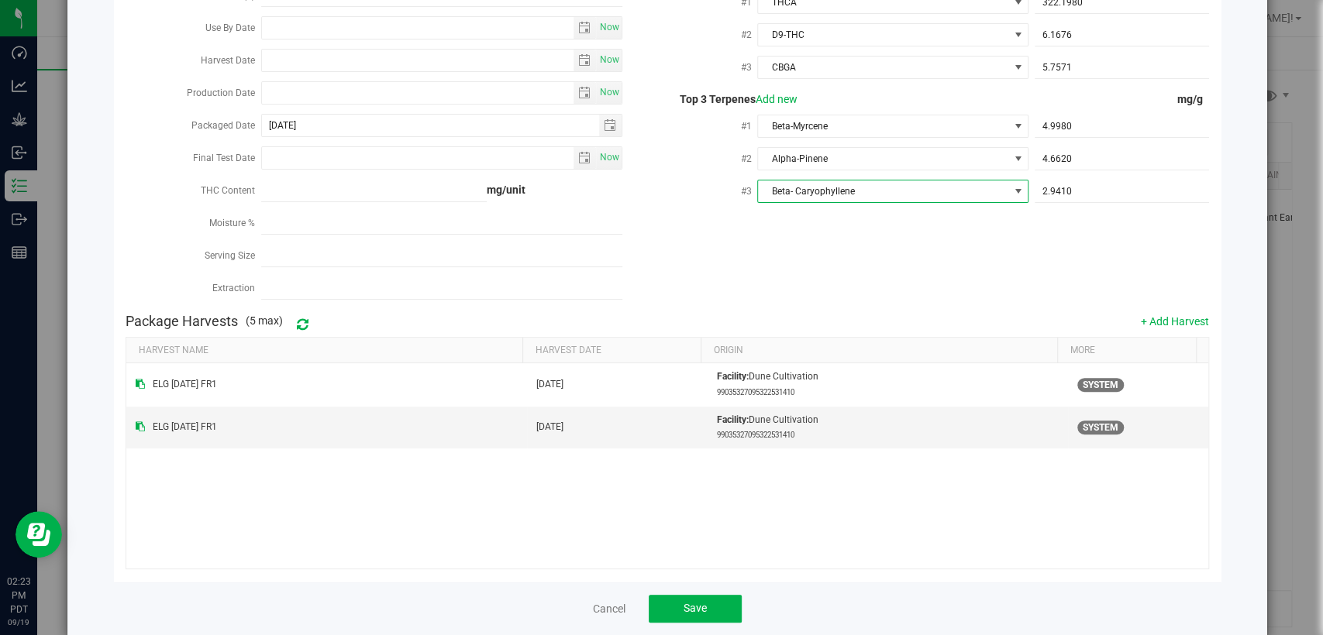
scroll to position [152, 0]
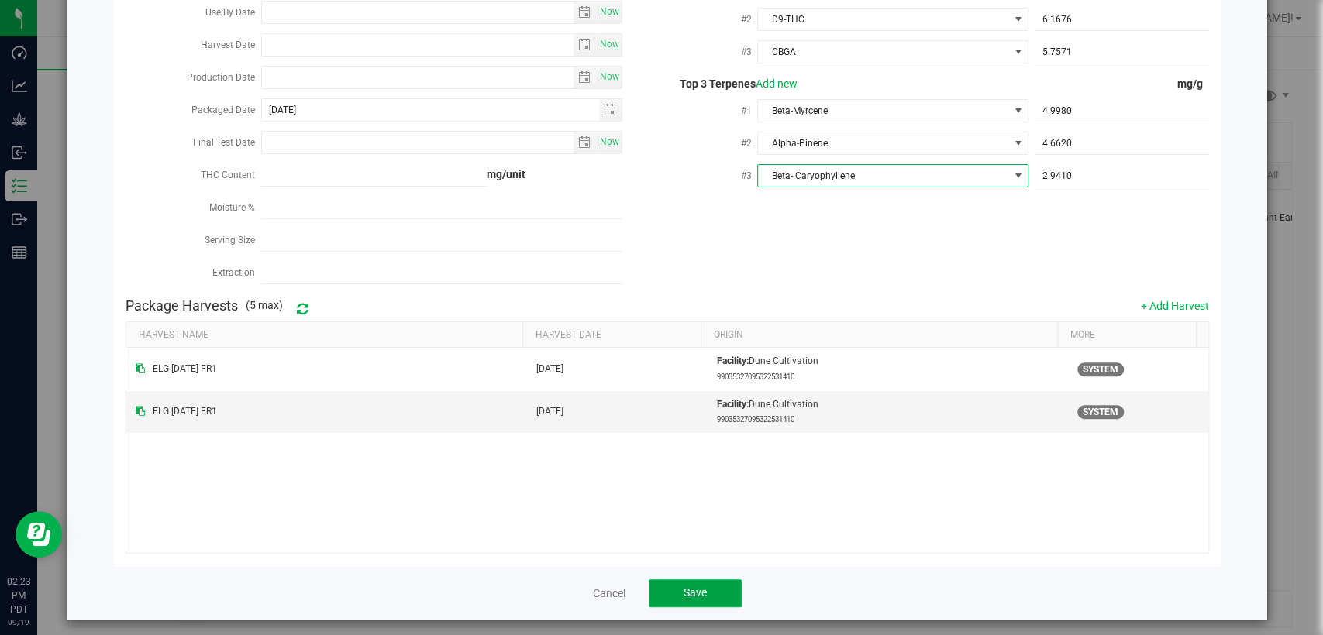
click at [710, 580] on button "Save" at bounding box center [695, 594] width 93 height 28
